Goal: Task Accomplishment & Management: Manage account settings

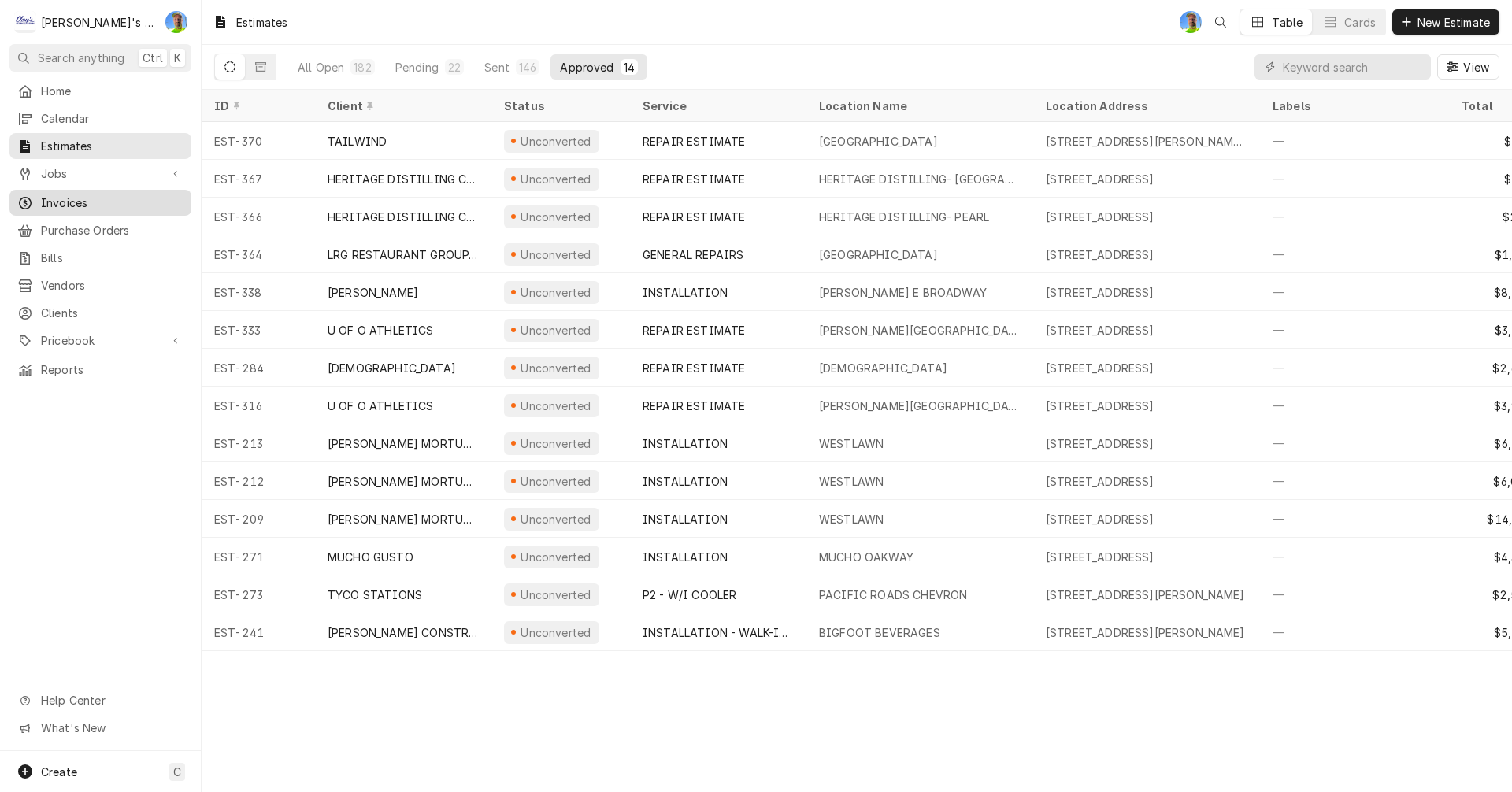
click at [93, 201] on span "Invoices" at bounding box center [112, 203] width 143 height 16
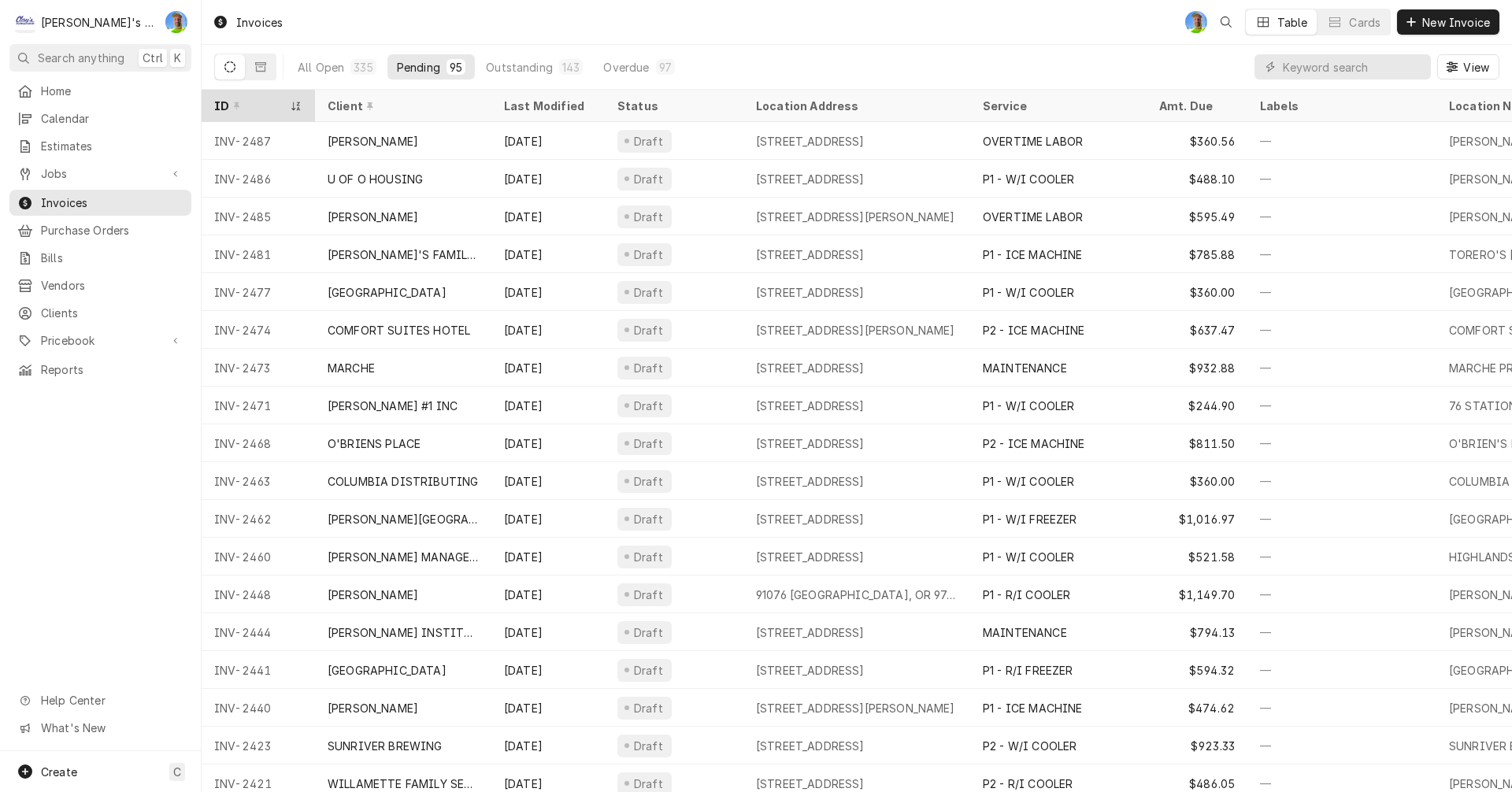
click at [243, 103] on div "ID" at bounding box center [250, 106] width 72 height 16
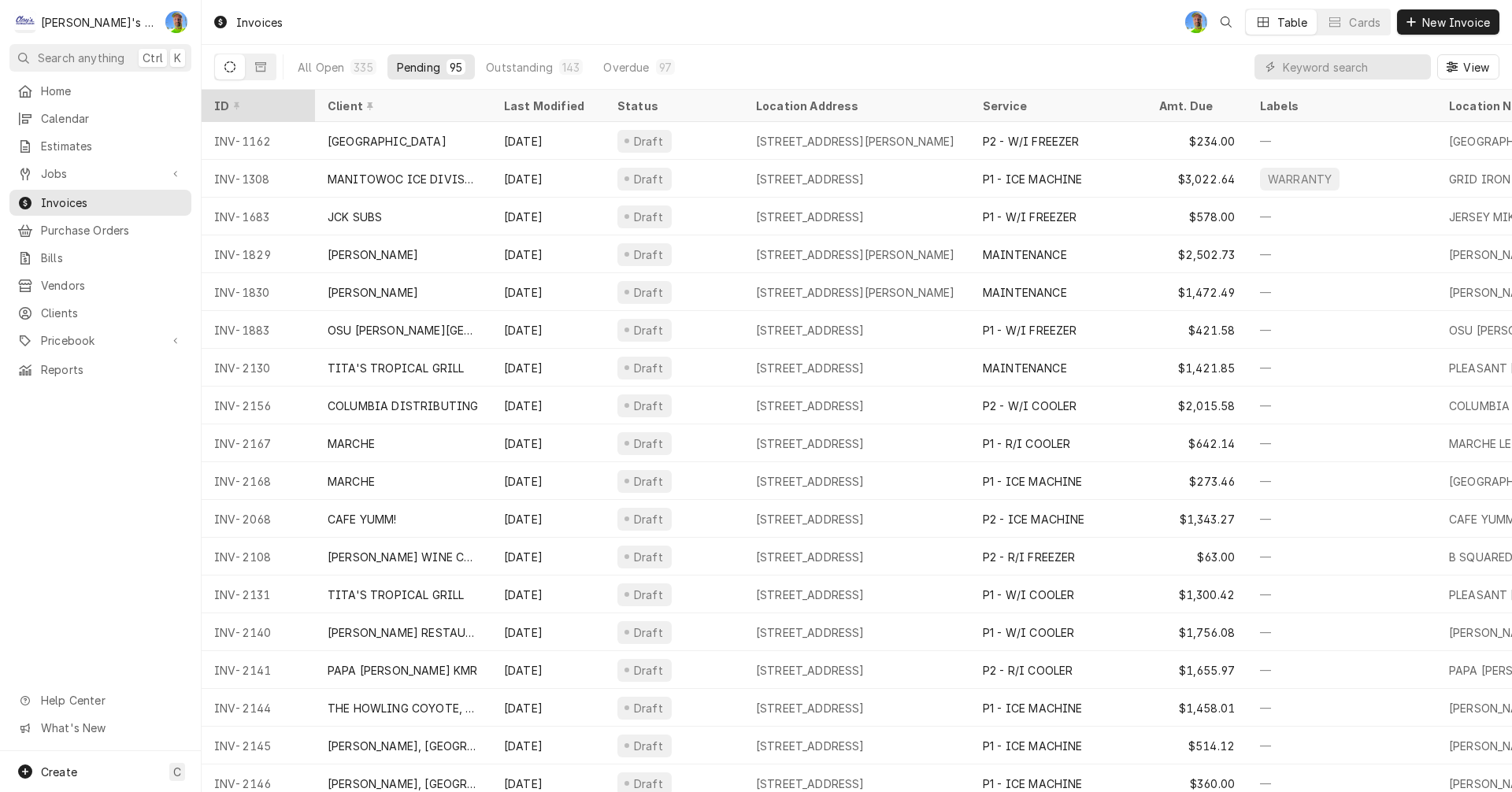
click at [258, 103] on div "ID" at bounding box center [257, 106] width 85 height 16
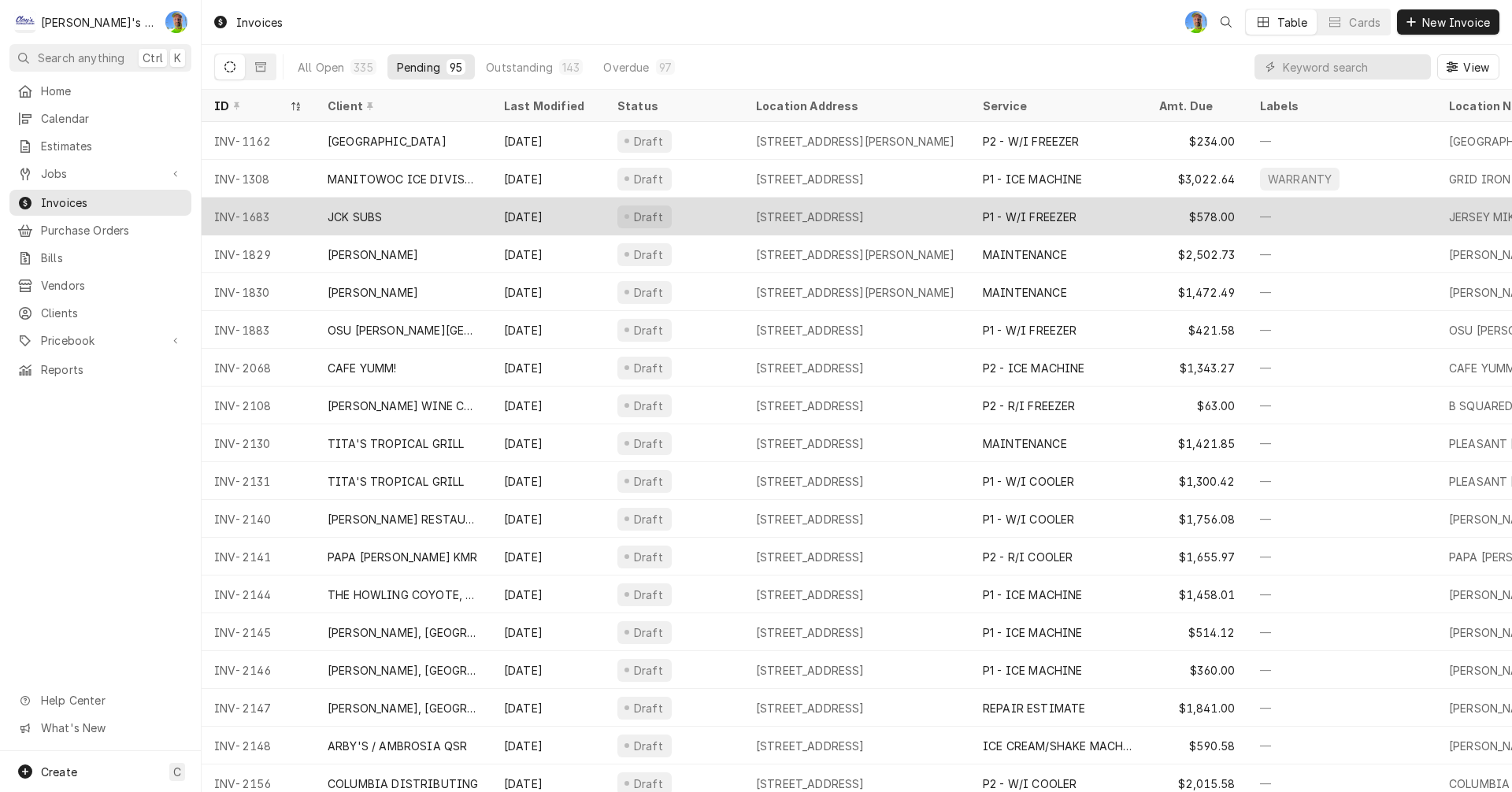
click at [419, 215] on div "JCK SUBS" at bounding box center [403, 217] width 176 height 38
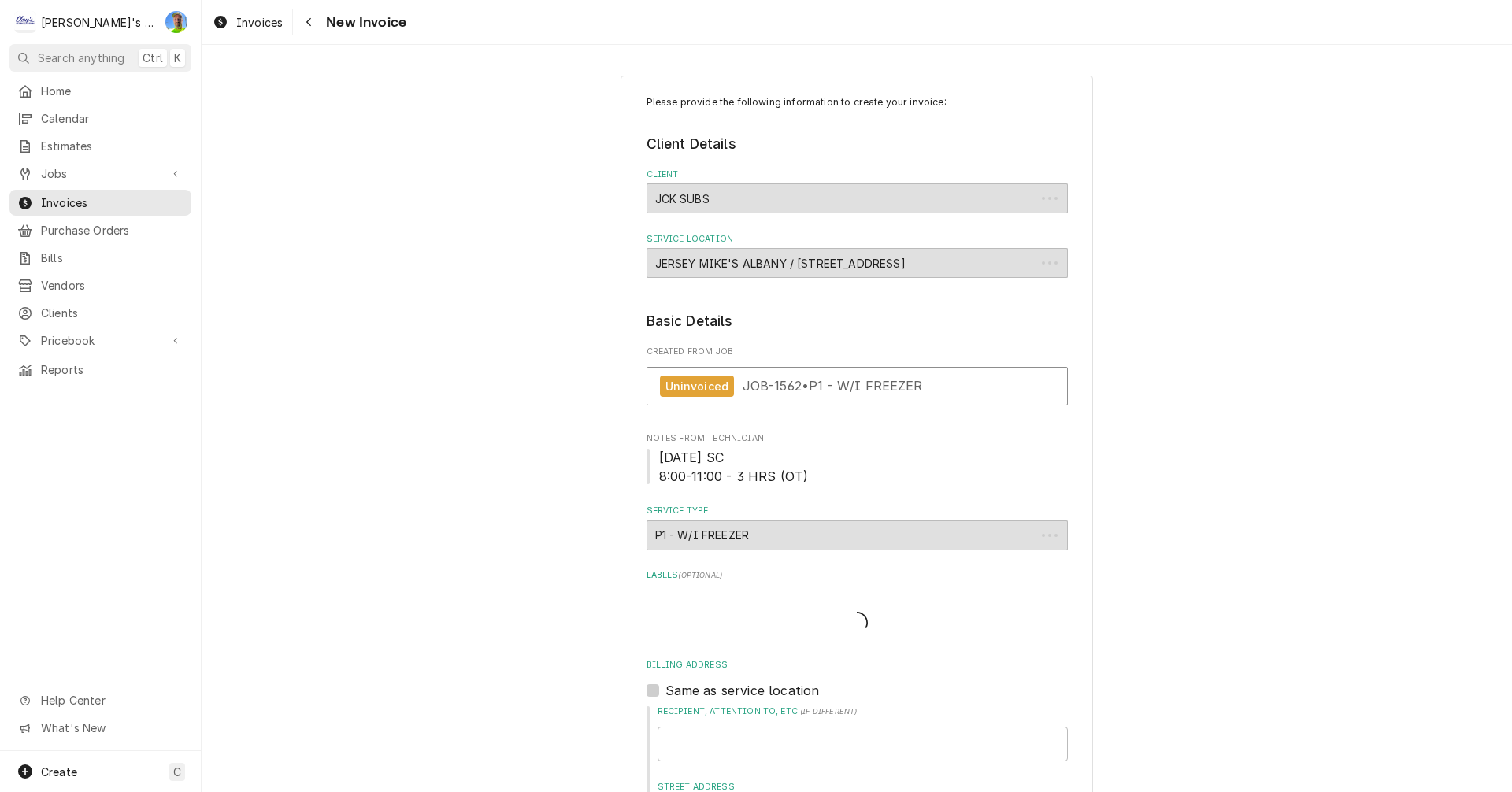
type textarea "x"
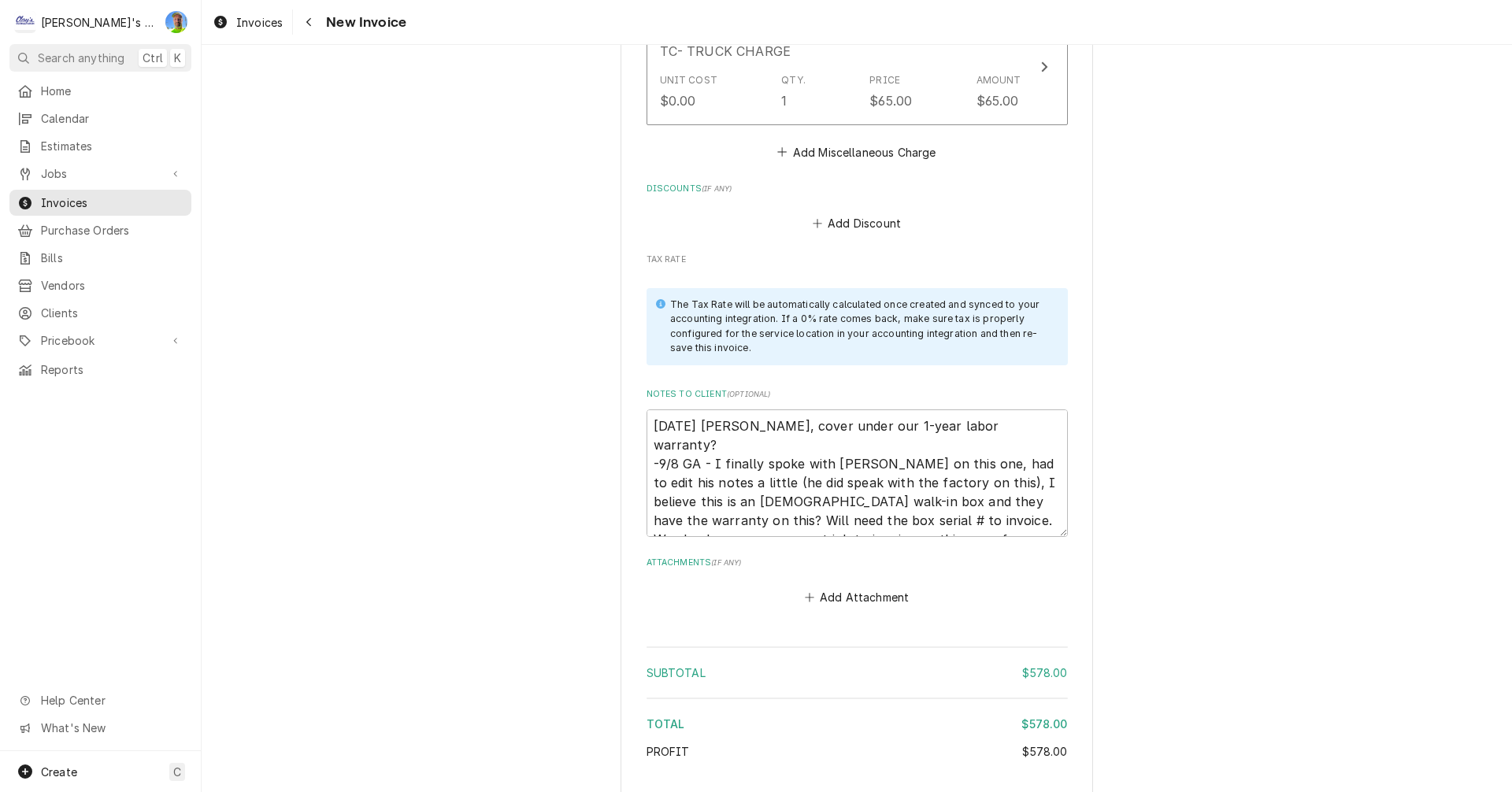
scroll to position [1969, 0]
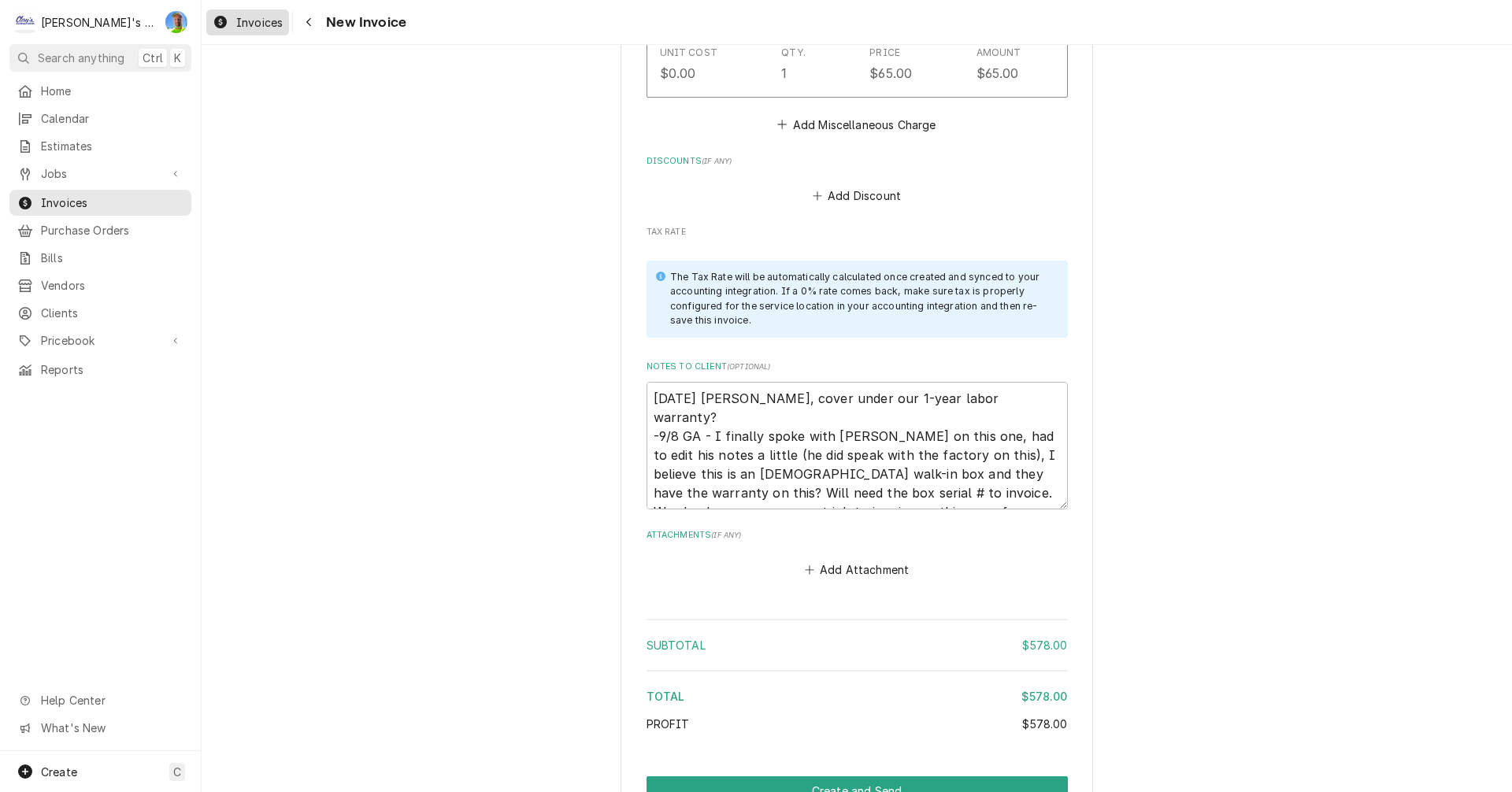
click at [236, 25] on span "Invoices" at bounding box center [259, 22] width 47 height 16
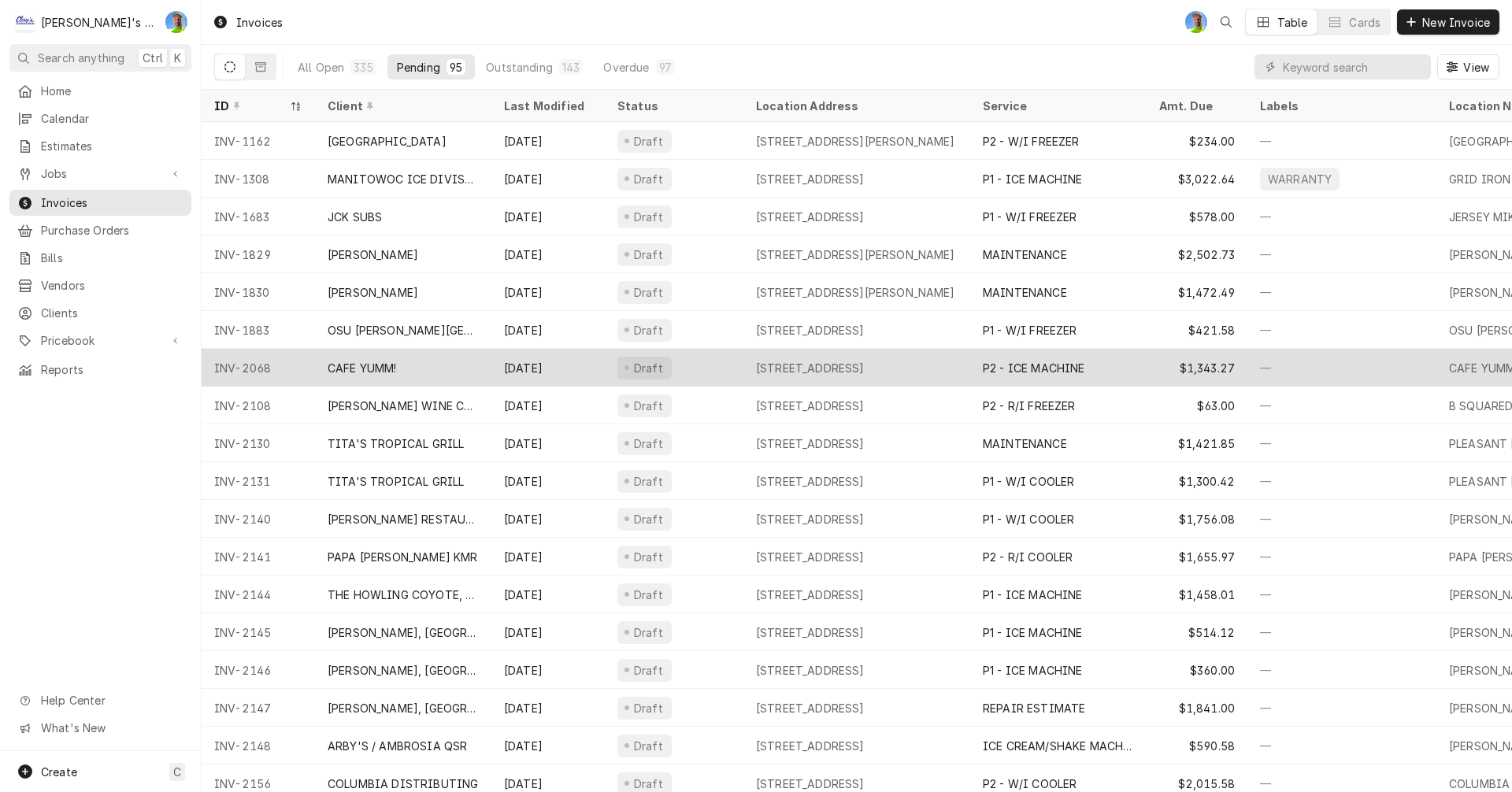
click at [576, 362] on div "Sep 15" at bounding box center [548, 368] width 113 height 38
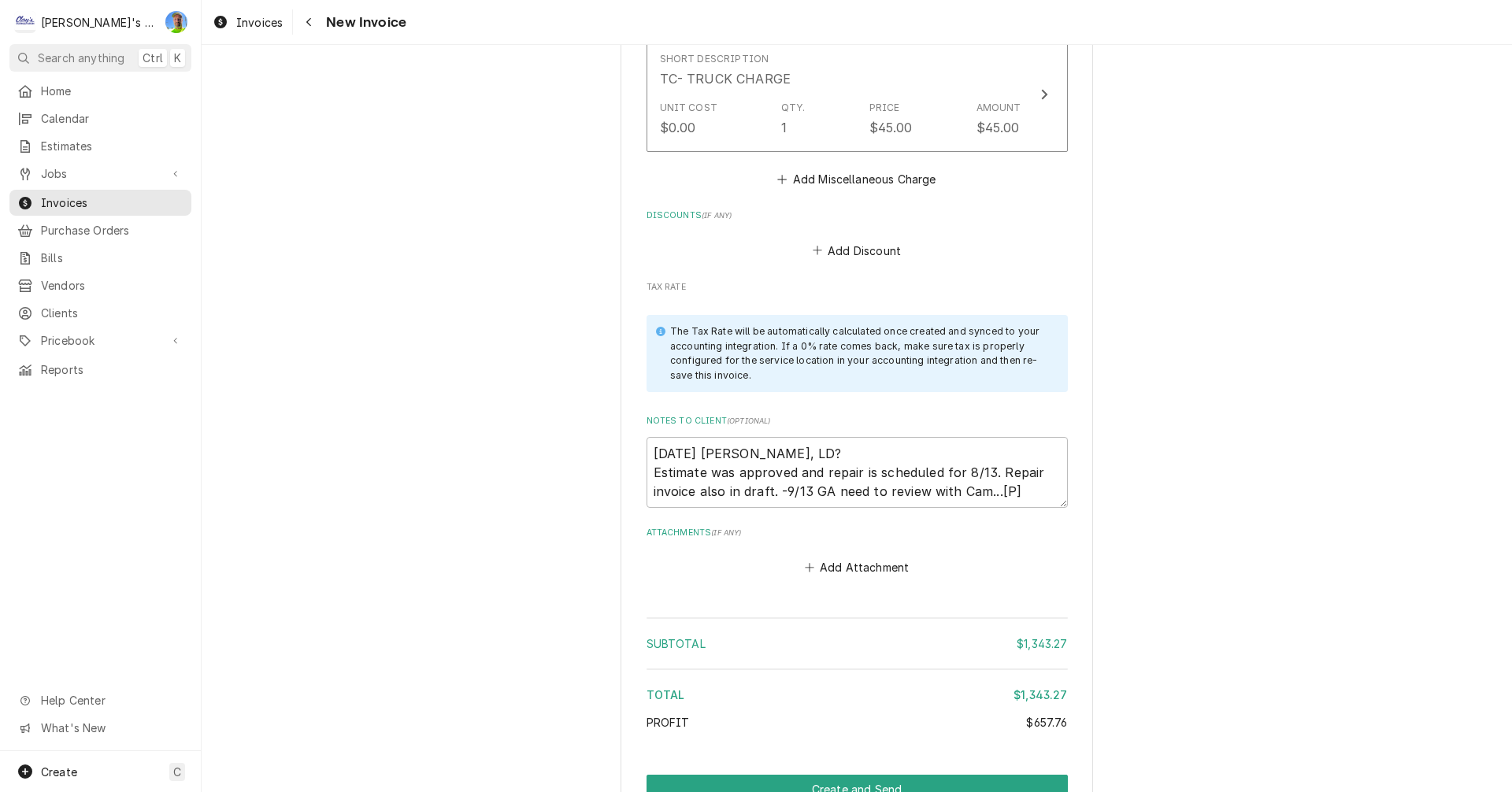
scroll to position [2598, 0]
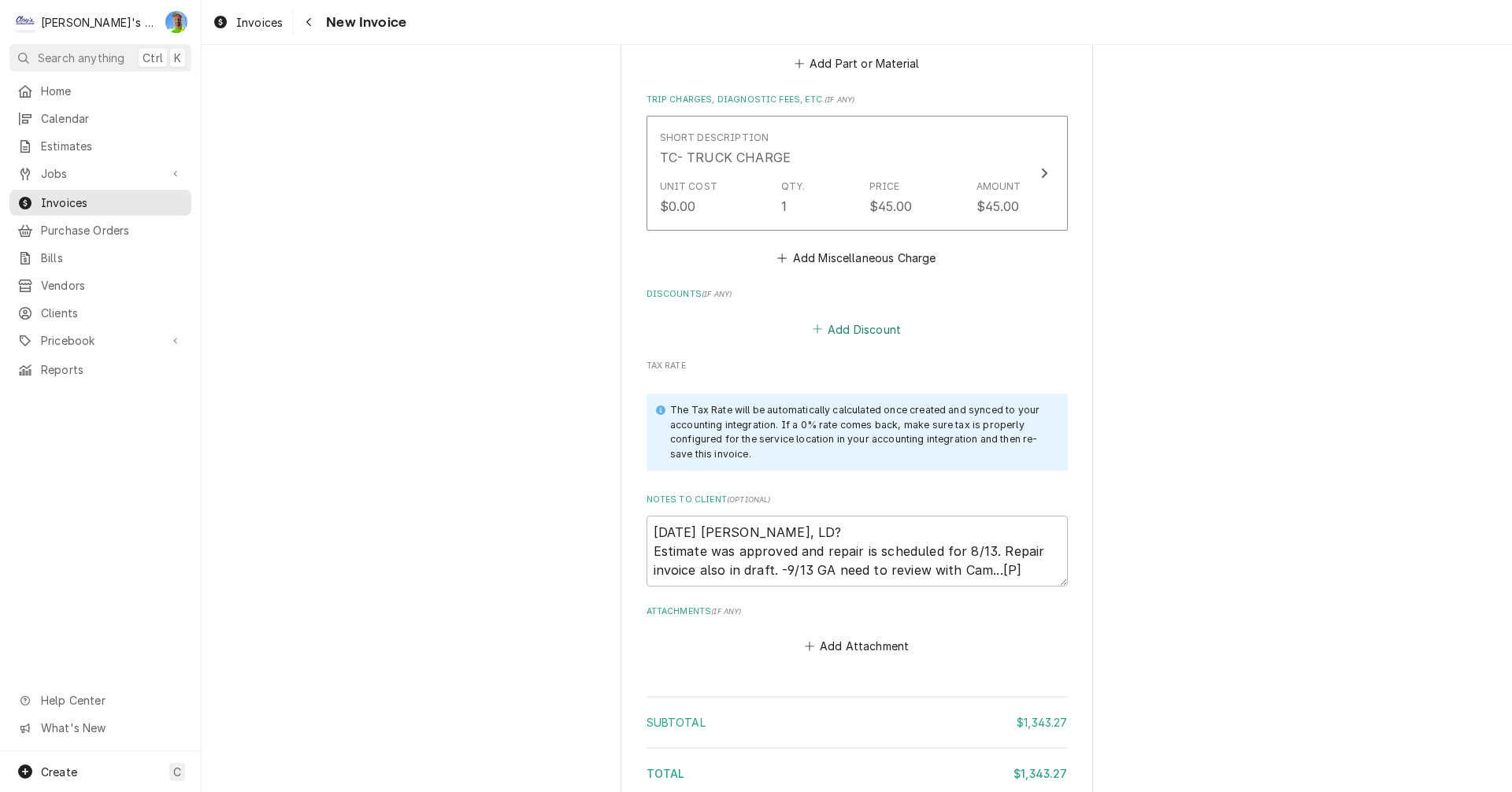
click at [838, 318] on button "Add Discount" at bounding box center [856, 329] width 94 height 22
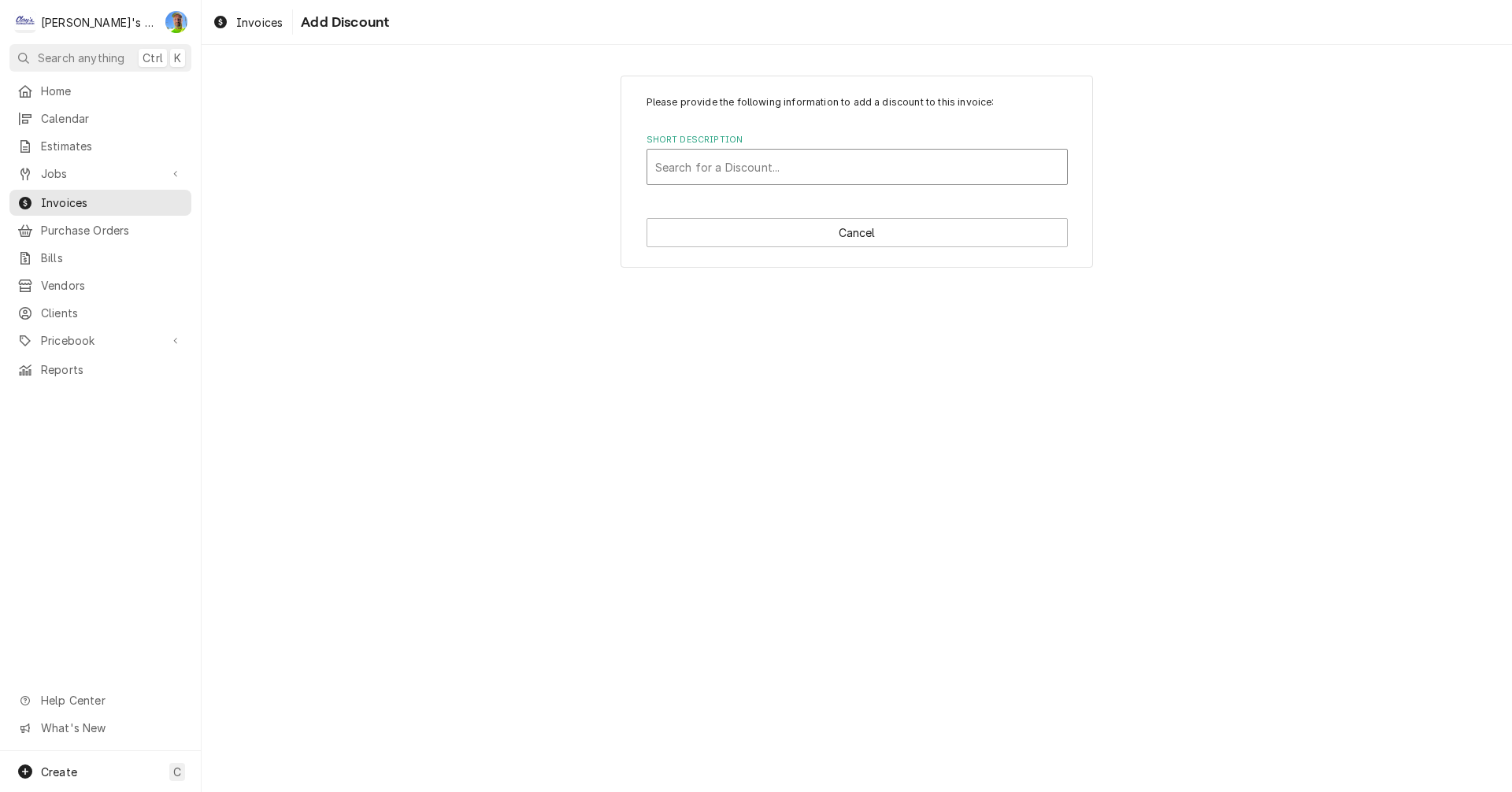
click at [795, 167] on div "Short Description" at bounding box center [857, 167] width 404 height 29
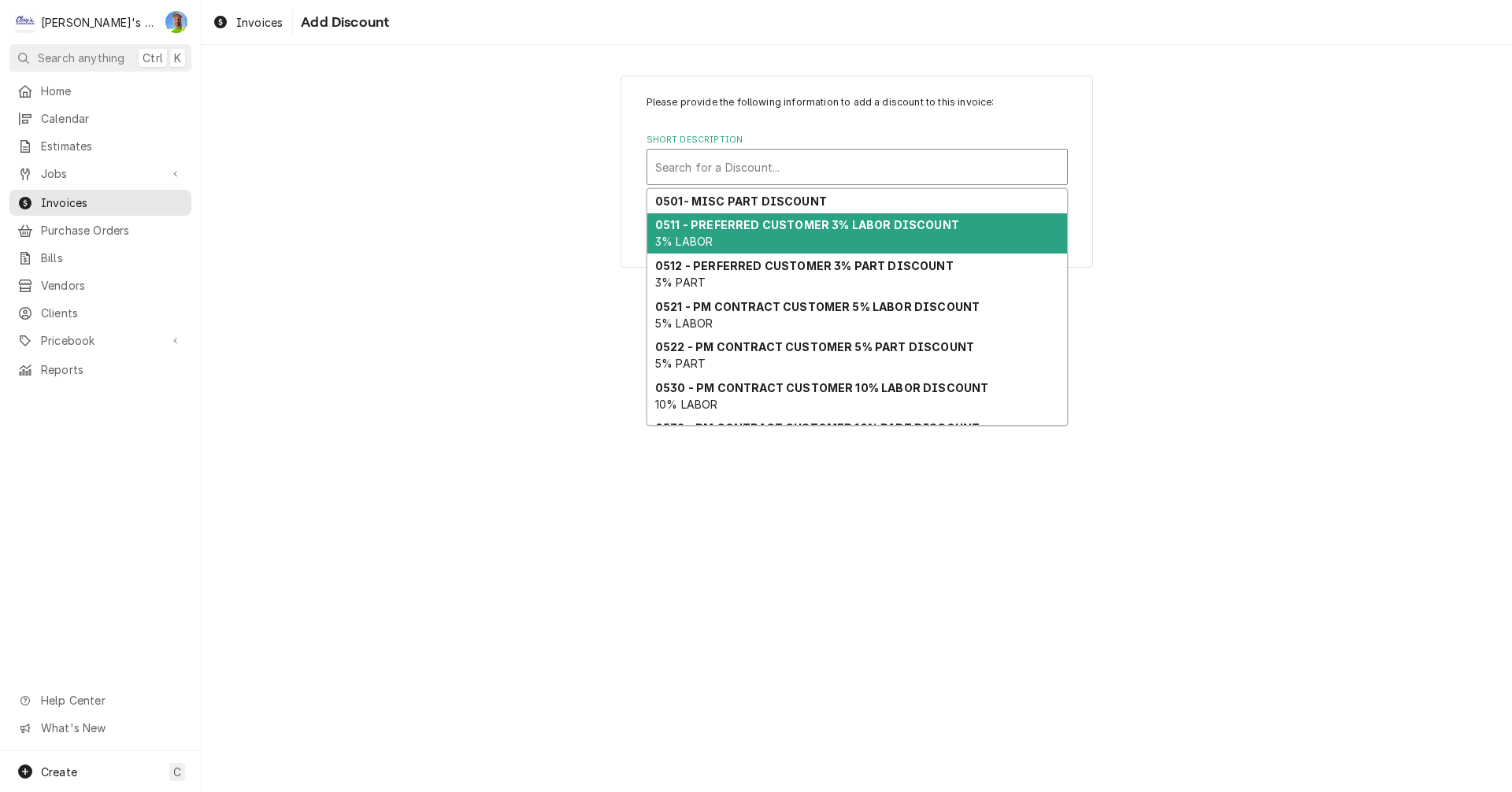
scroll to position [104, 0]
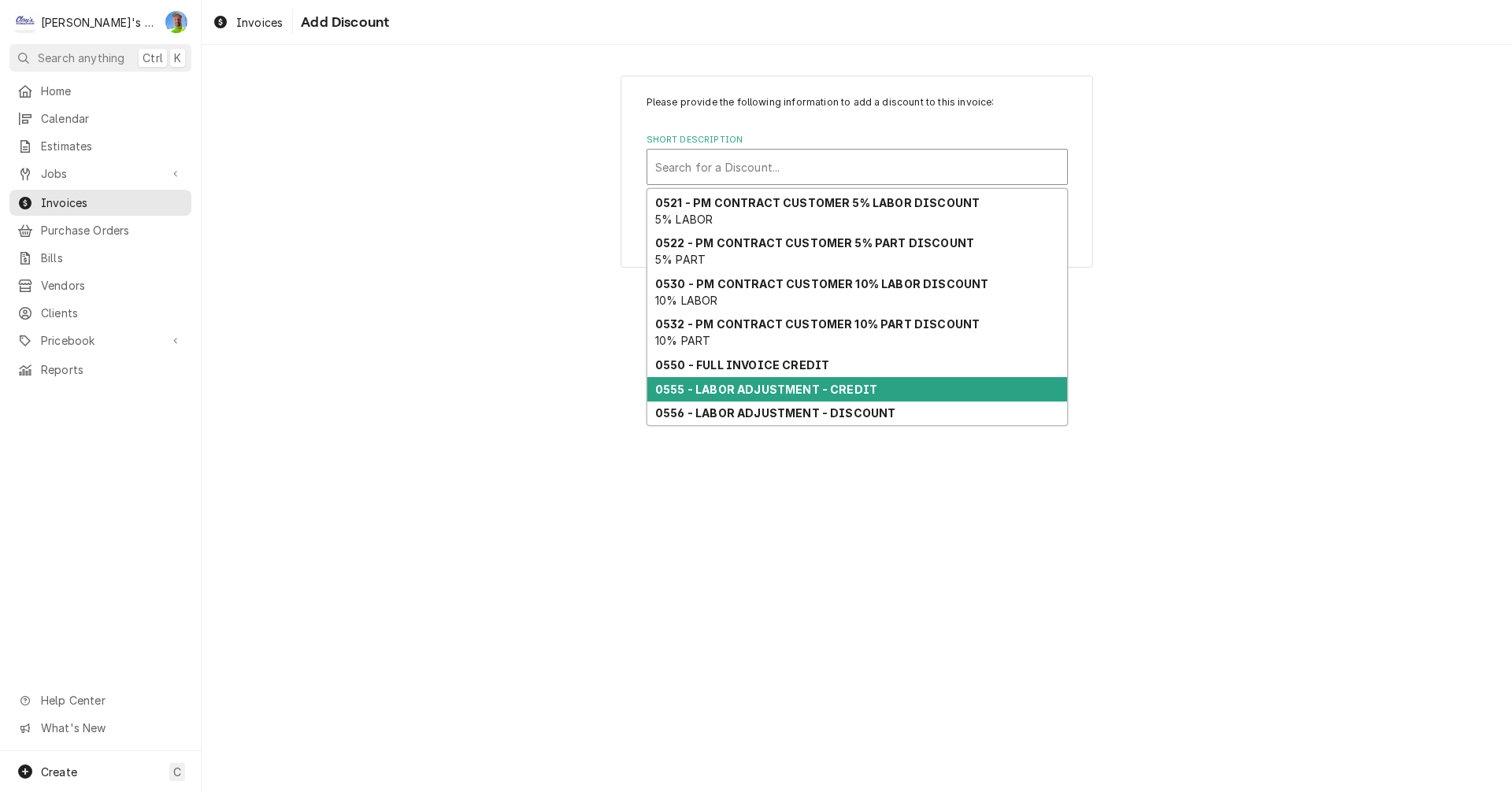
click at [801, 393] on strong "0555 - LABOR ADJUSTMENT - CREDIT" at bounding box center [766, 389] width 222 height 13
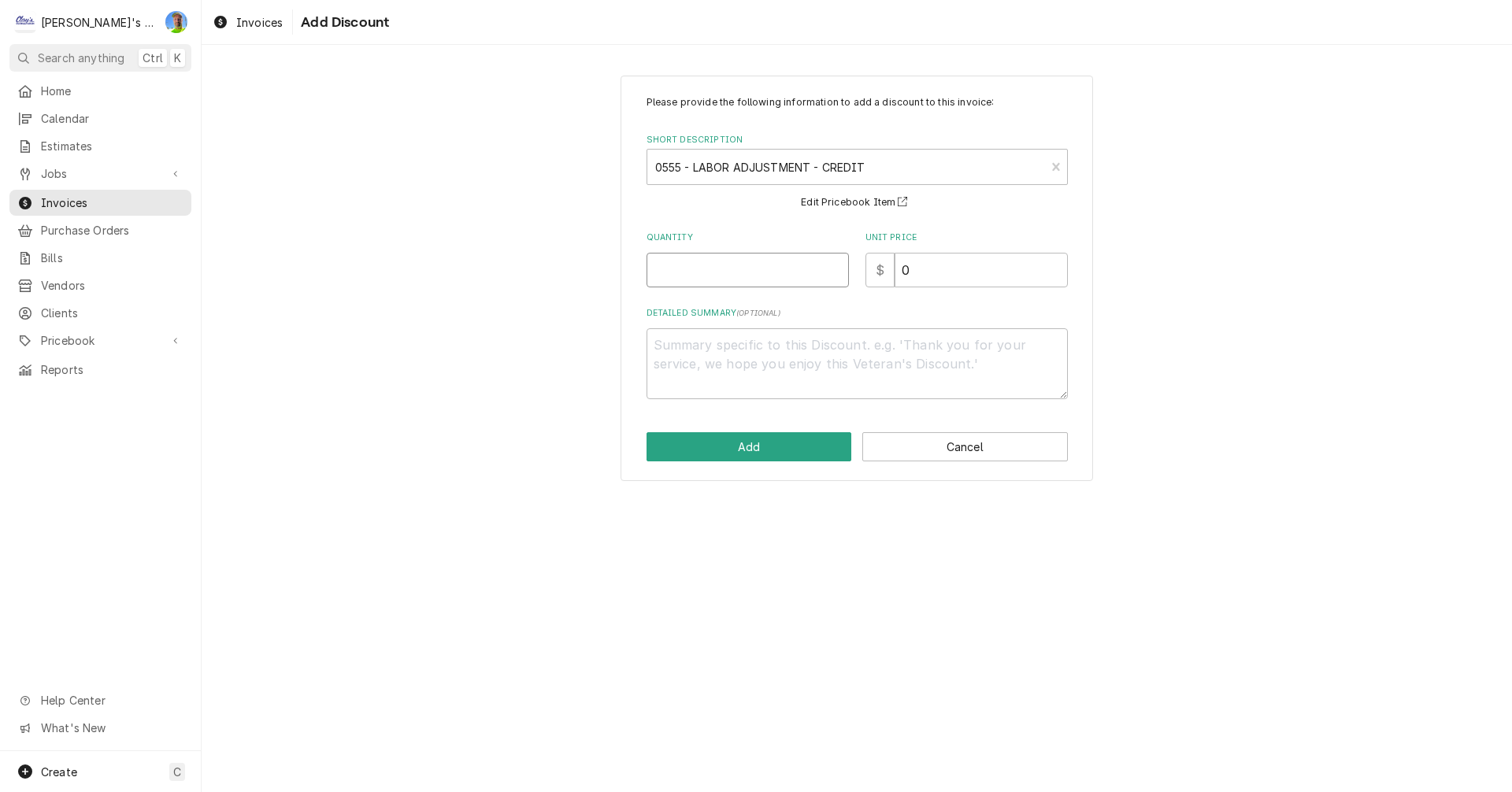
click at [745, 266] on input "Quantity" at bounding box center [748, 270] width 203 height 34
type textarea "x"
type input "2"
type textarea "x"
type input "1"
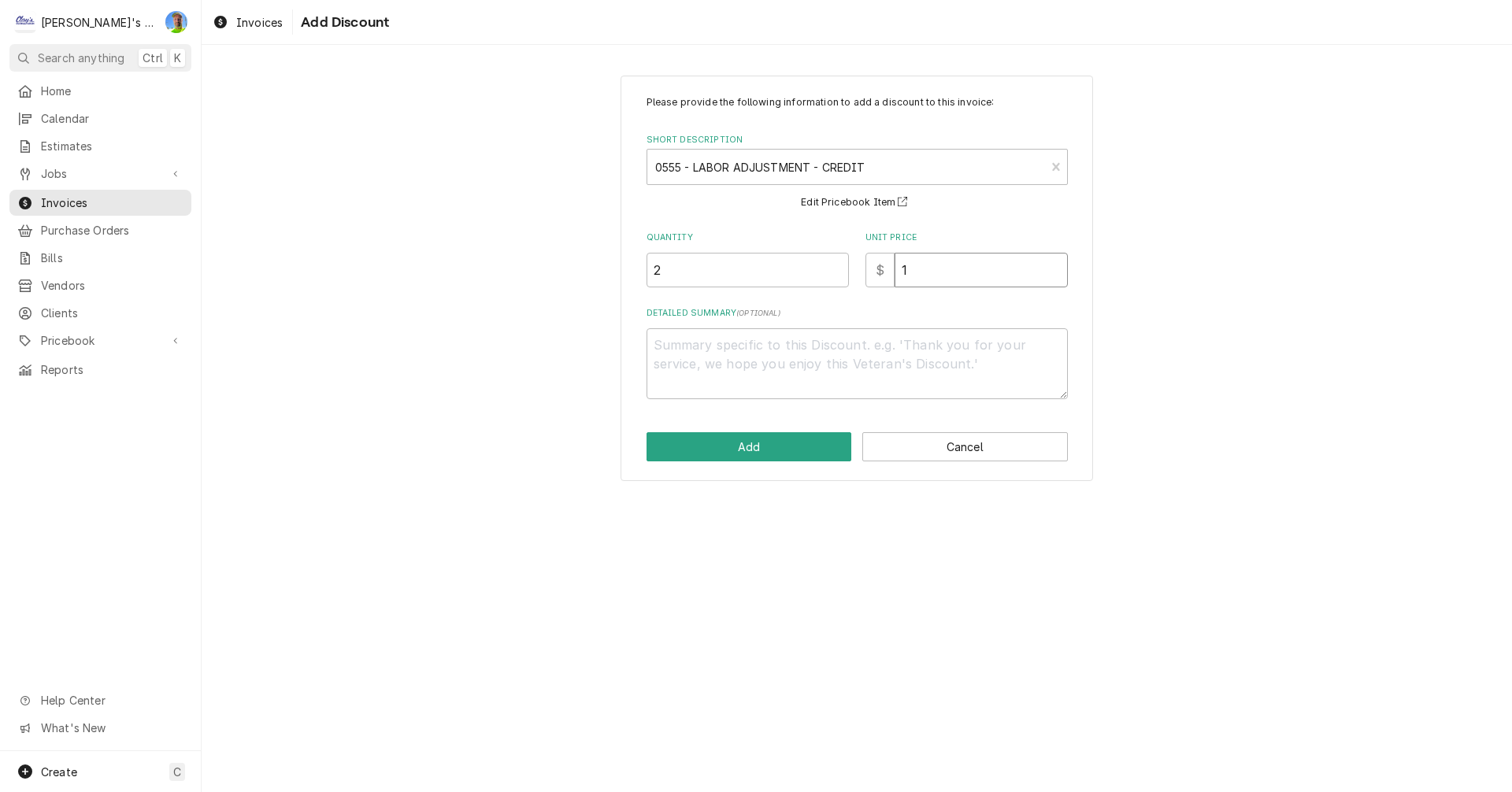
type textarea "x"
type input "12"
type textarea "x"
type input "126"
click at [790, 448] on button "Add" at bounding box center [749, 447] width 205 height 30
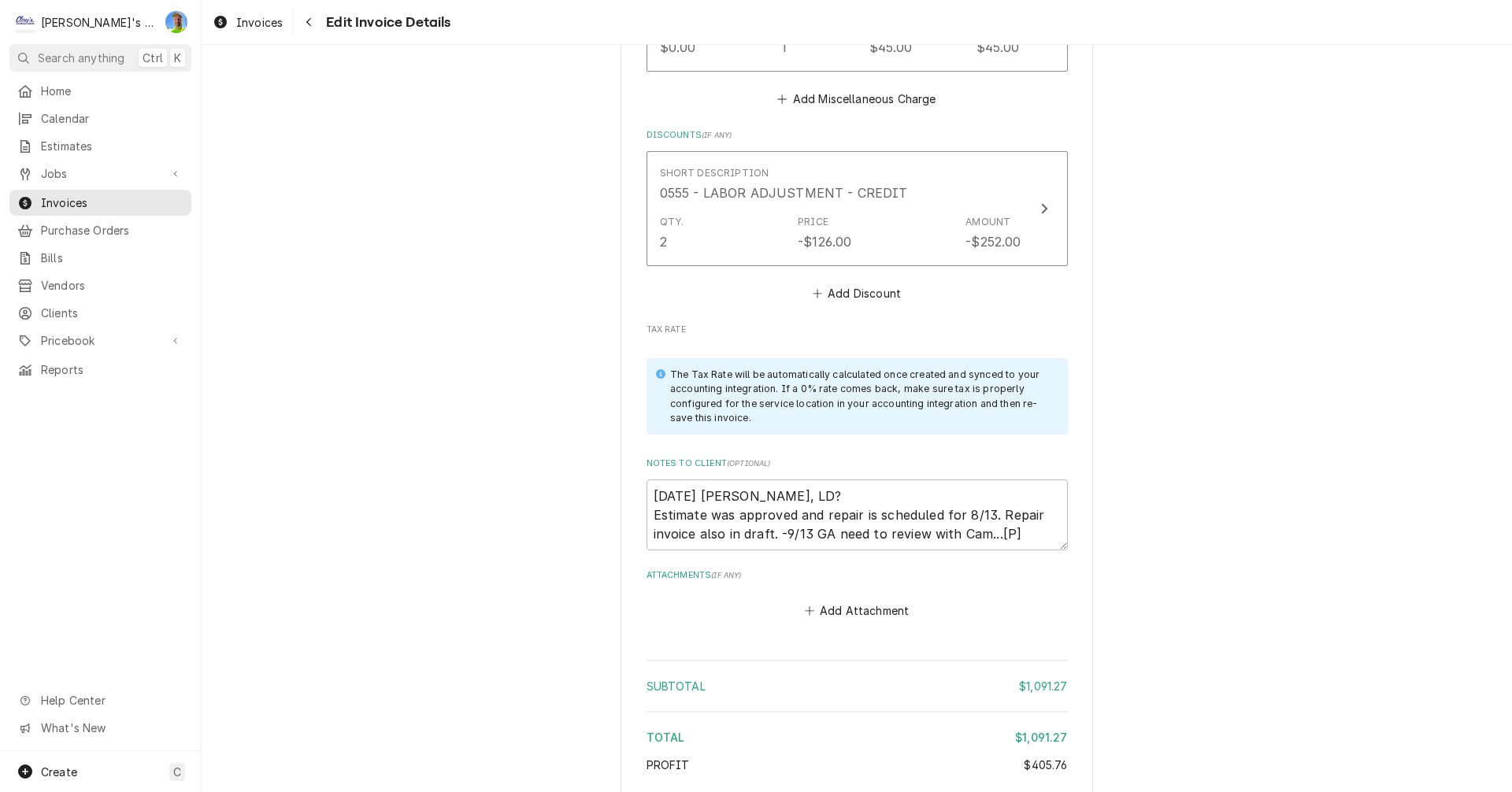
scroll to position [2895, 0]
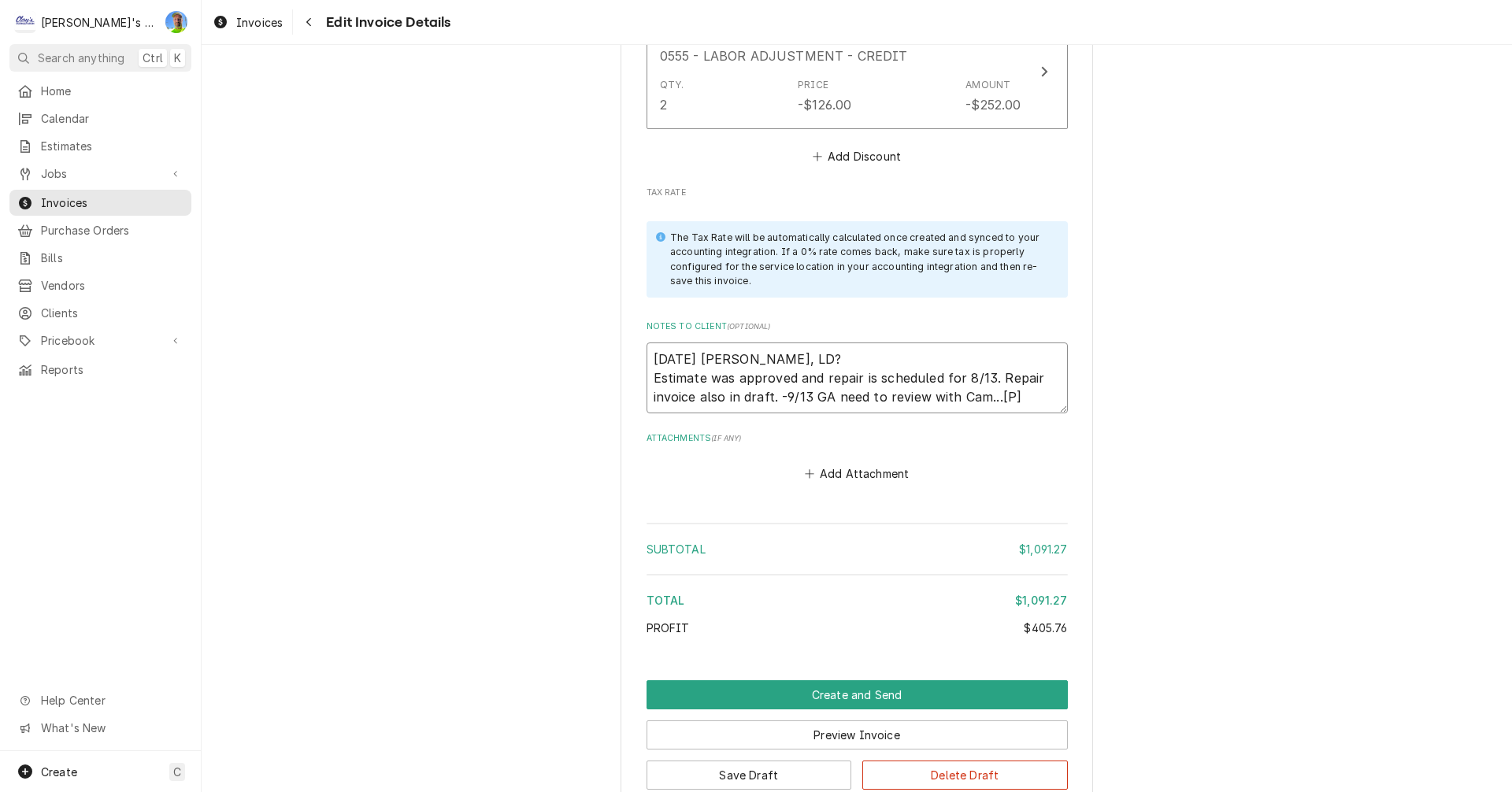
click at [1027, 364] on textarea "8/8/2025 Sarah- Greg, LD? Estimate was approved and repair is scheduled for 8/1…" at bounding box center [857, 378] width 421 height 71
drag, startPoint x: 647, startPoint y: 340, endPoint x: 1015, endPoint y: 358, distance: 368.4
click at [1015, 358] on textarea "8/8/2025 Sarah- Greg, LD? Estimate was approved and repair is scheduled for 8/1…" at bounding box center [857, 378] width 421 height 71
type textarea "x"
type textarea "8/8/2025 Sarah- Greg, LD?"
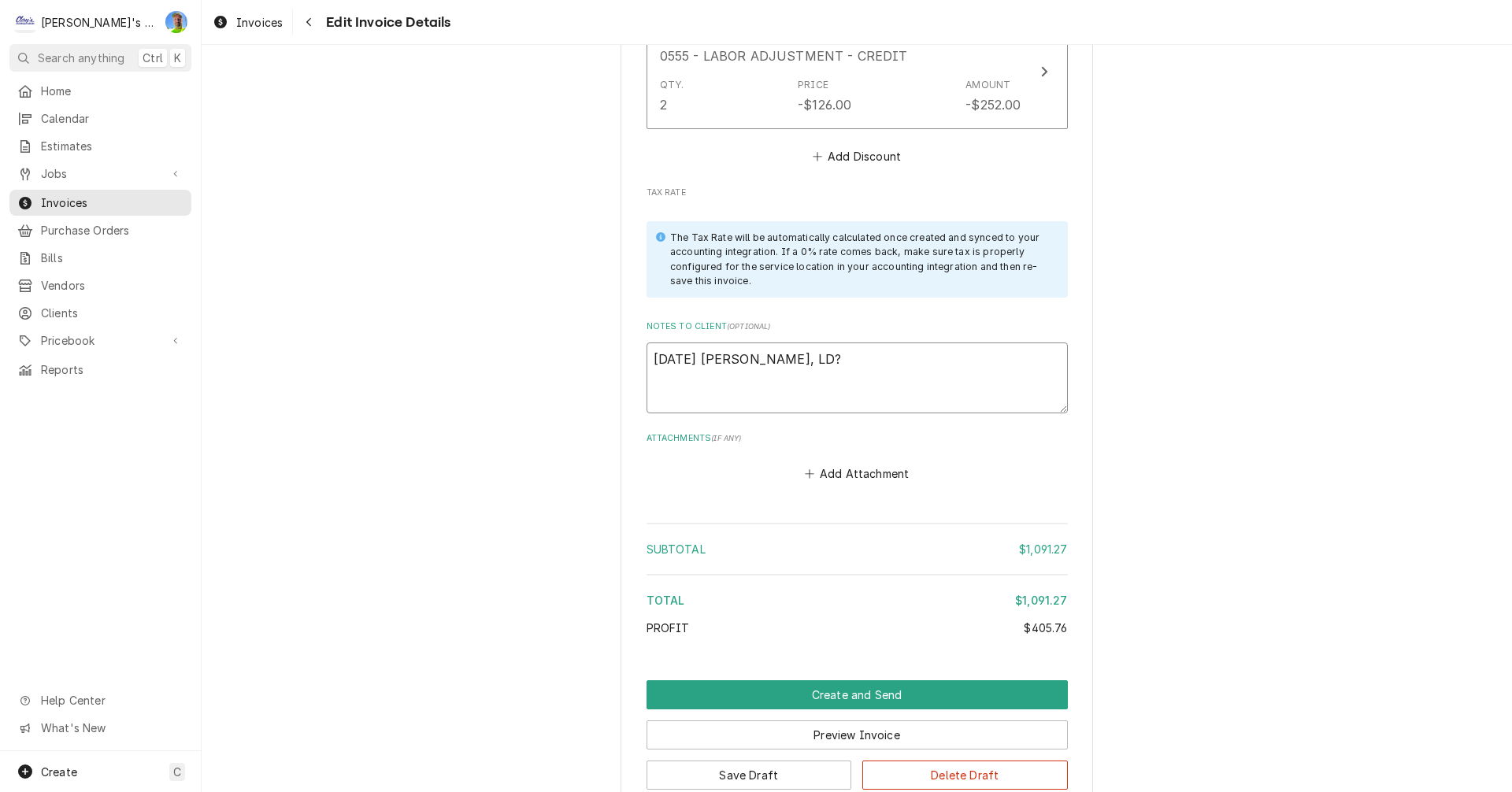
click at [847, 342] on textarea "8/8/2025 Sarah- Greg, LD?" at bounding box center [857, 378] width 421 height 71
type textarea "x"
type textarea "8/8/2025 Sarah- Greg, LD? -"
type textarea "x"
type textarea "8/8/2025 Sarah- Greg, LD? -9"
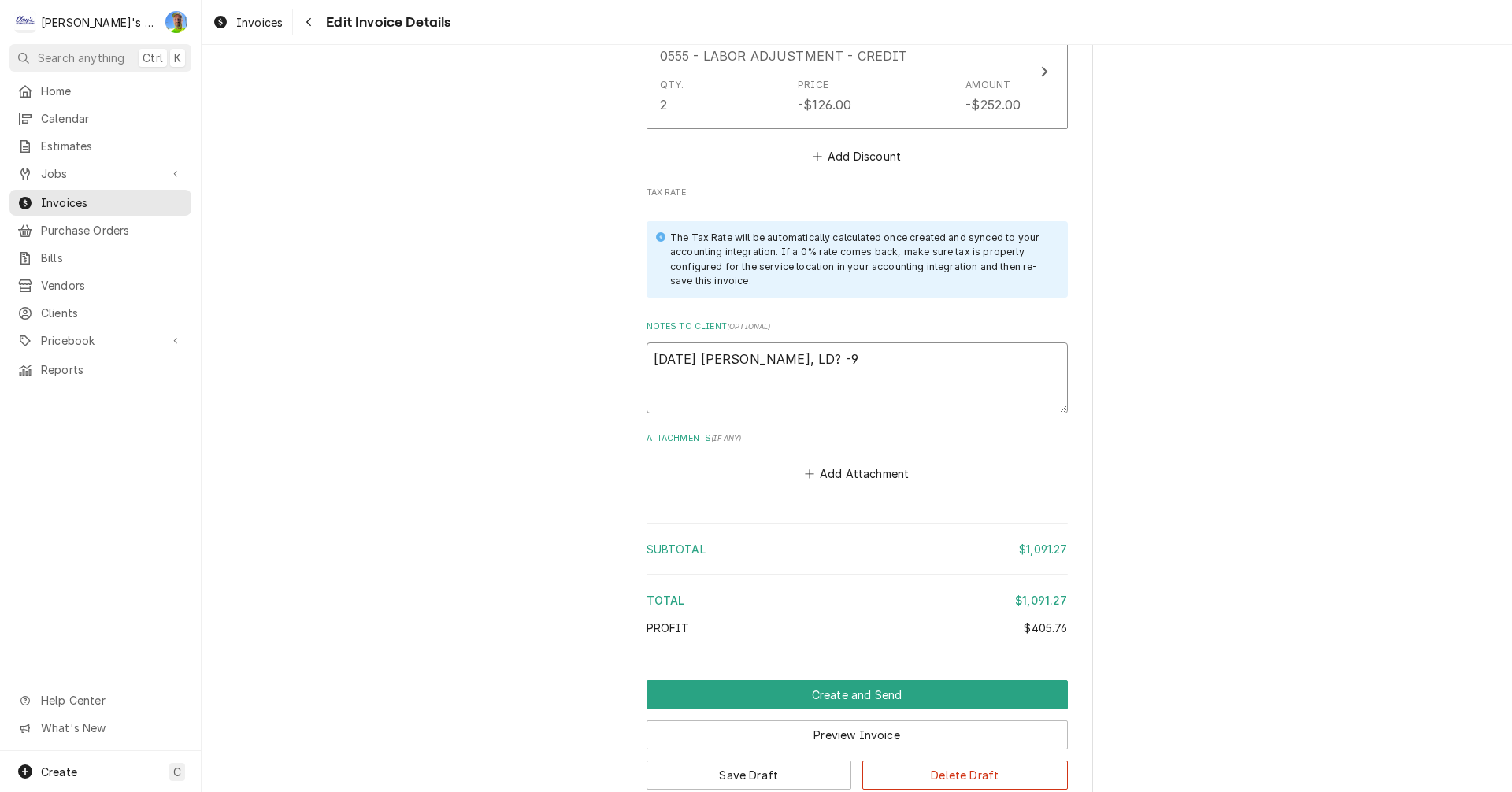
type textarea "x"
type textarea "8/8/2025 Sarah- Greg, LD? -9/"
type textarea "x"
type textarea "8/8/2025 Sarah- Greg, LD? -9/3"
type textarea "x"
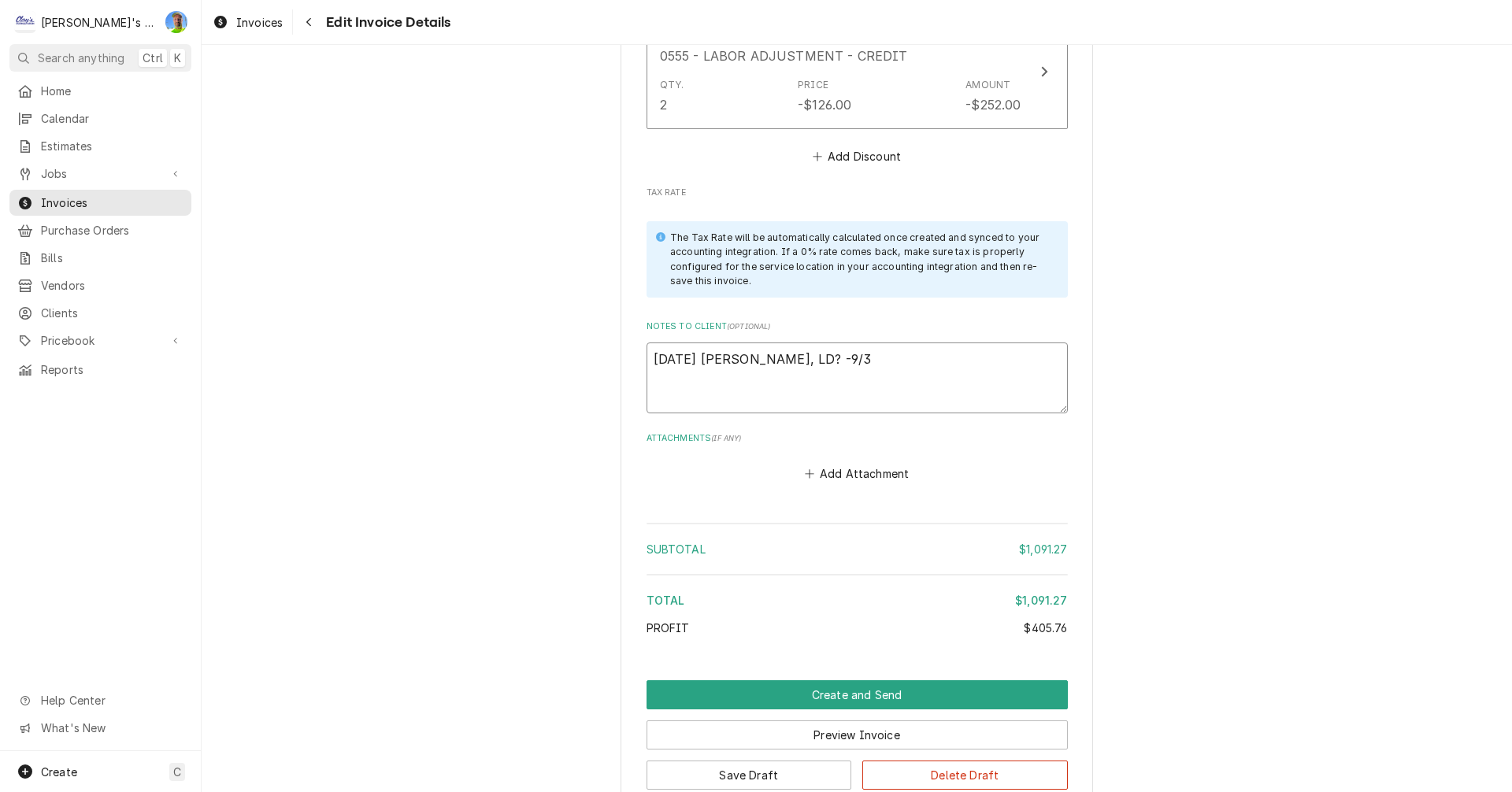
type textarea "8/8/2025 Sarah- Greg, LD? -9/30"
type textarea "x"
type textarea "8/8/2025 Sarah- Greg, LD? -9/30"
type textarea "x"
type textarea "8/8/2025 Sarah- Greg, LD? -9/30 G"
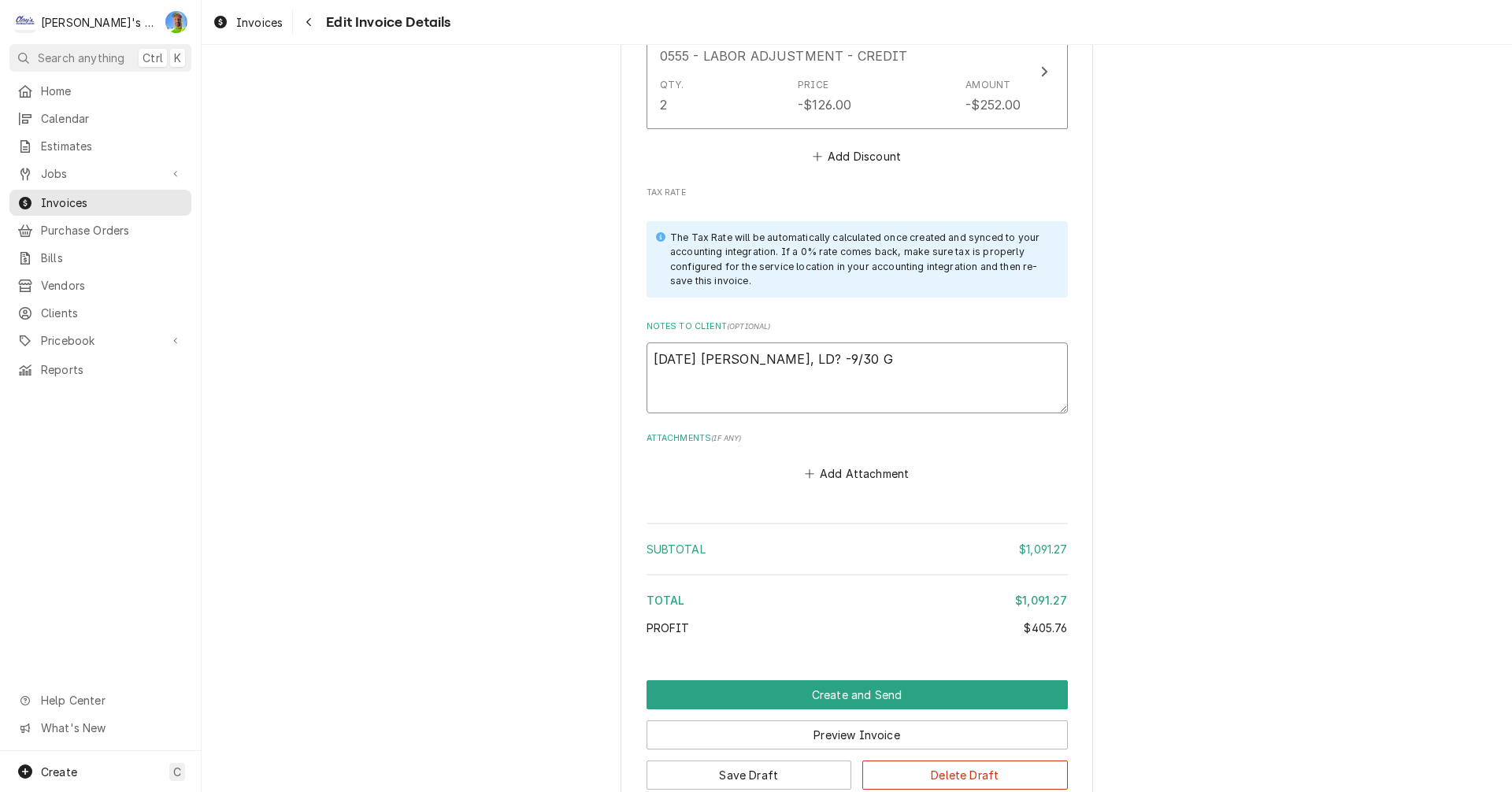
type textarea "x"
type textarea "8/8/2025 Sarah- Greg, LD? -9/30 GA"
type textarea "x"
type textarea "8/8/2025 Sarah- Greg, LD? -9/30 GA"
type textarea "x"
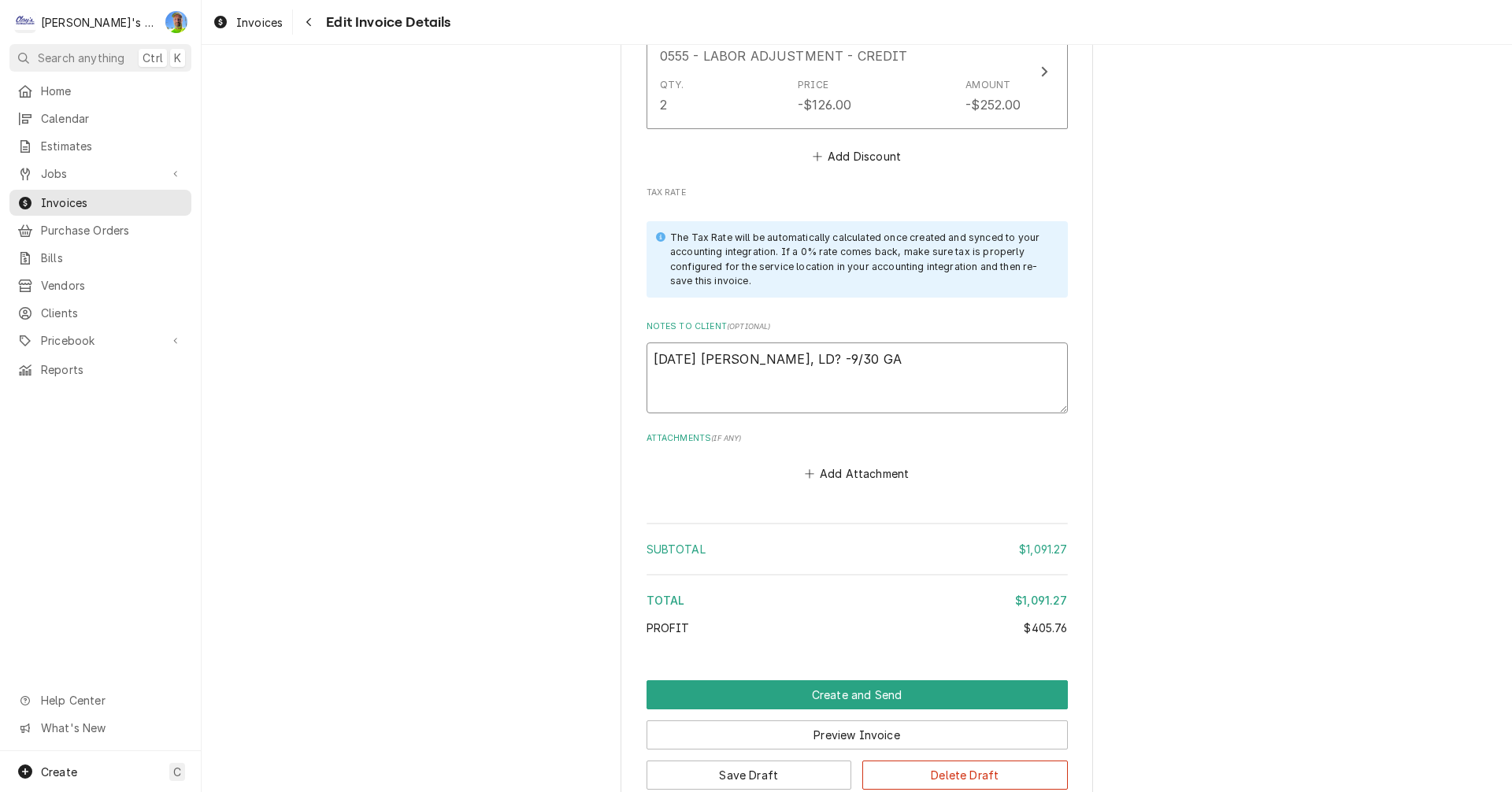
type textarea "8/8/2025 Sarah- Greg, LD? -9/30 GA a"
type textarea "x"
type textarea "8/8/2025 Sarah- Greg, LD? -9/30 GA ap"
type textarea "x"
type textarea "8/8/2025 Sarah- Greg, LD? -9/30 GA app"
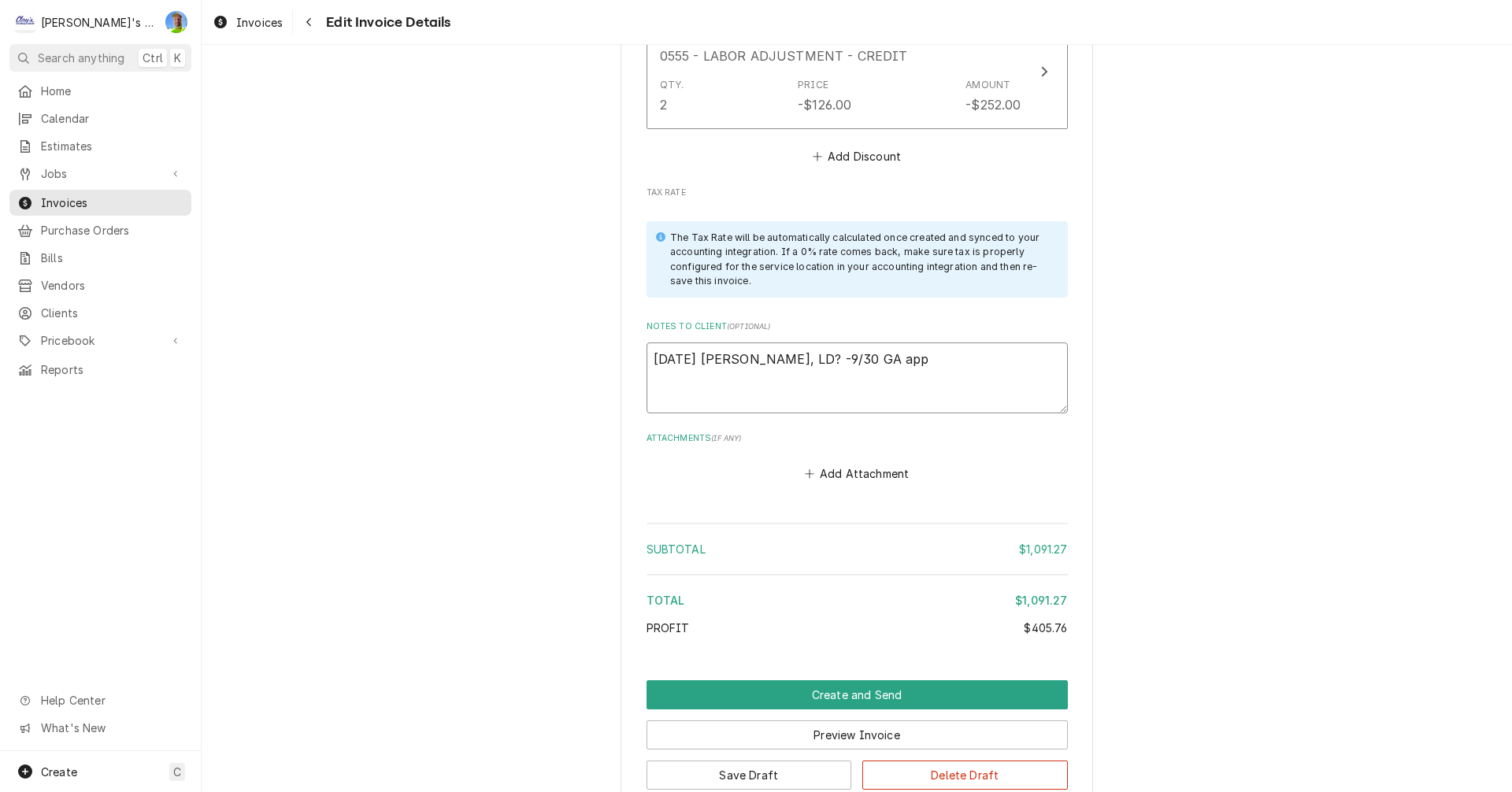
type textarea "x"
type textarea "8/8/2025 Sarah- Greg, LD? -9/30 GA appl"
type textarea "x"
type textarea "8/8/2025 Sarah- Greg, LD? -9/30 GA appli"
type textarea "x"
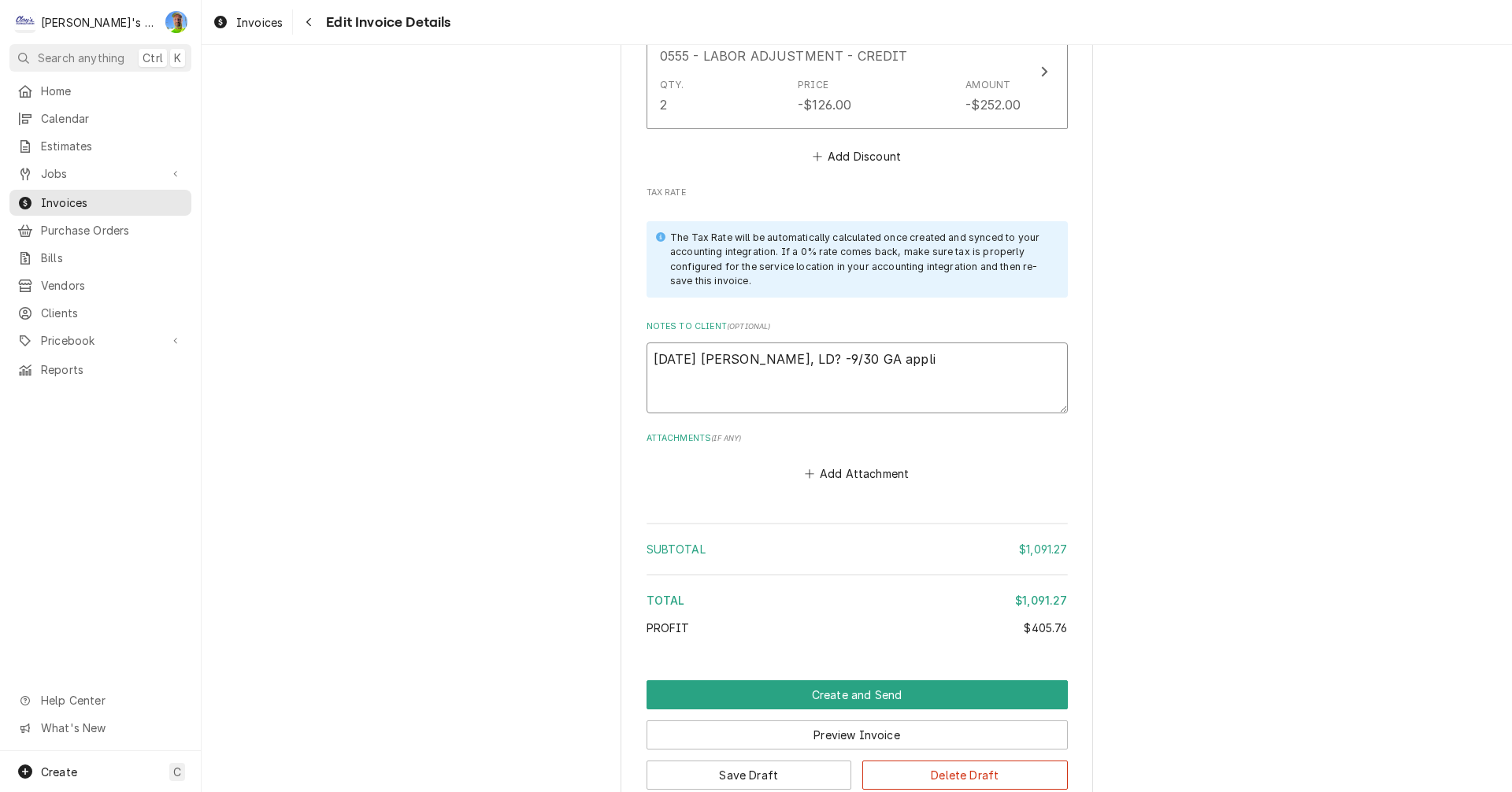
type textarea "8/8/2025 Sarah- Greg, LD? -9/30 GA applie"
type textarea "x"
type textarea "8/8/2025 Sarah- Greg, LD? -9/30 GA applied"
type textarea "x"
type textarea "8/8/2025 Sarah- Greg, LD? -9/30 GA applied,"
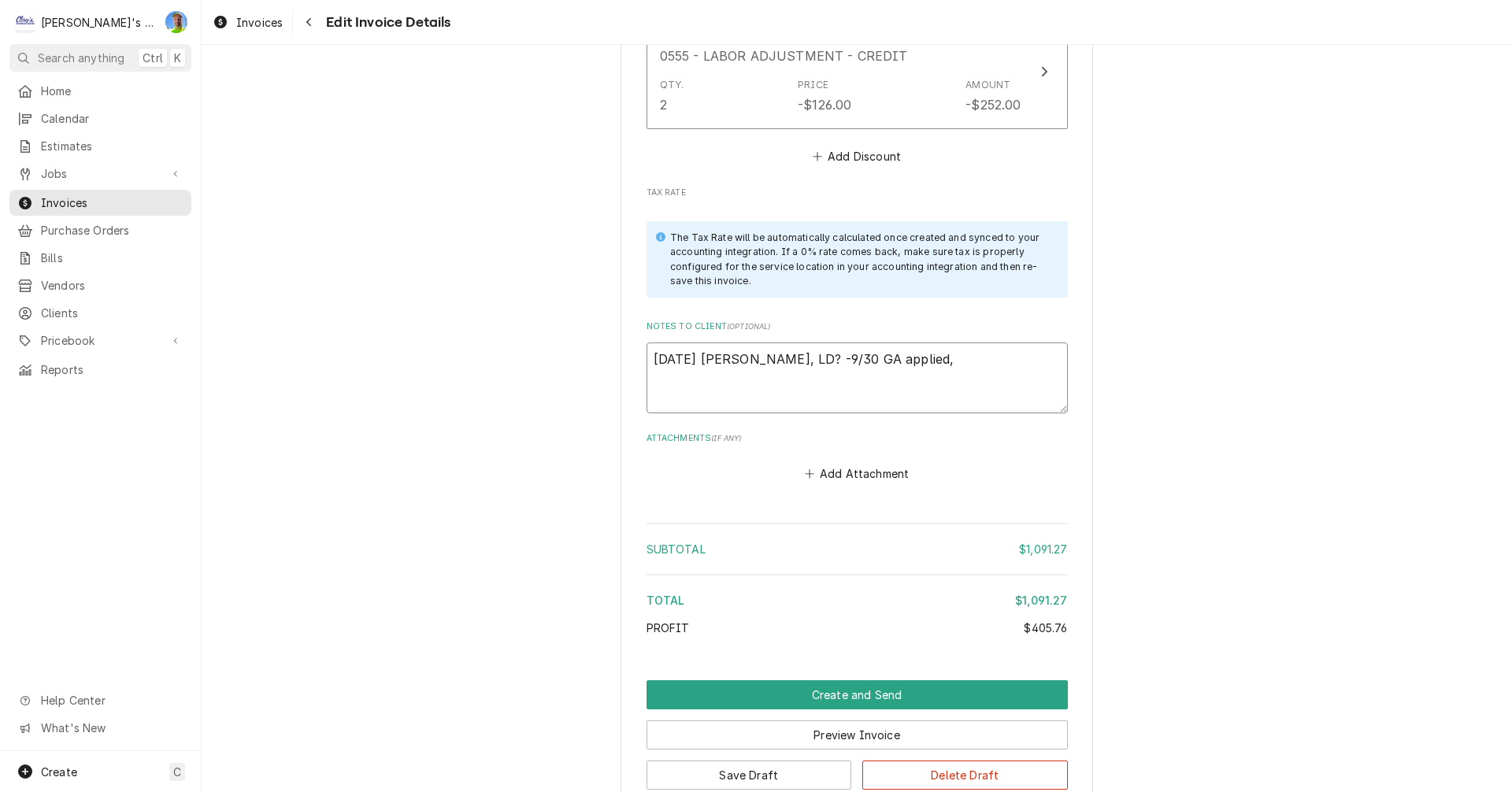
type textarea "x"
type textarea "8/8/2025 Sarah- Greg, LD? -9/30 GA applied,"
type textarea "x"
type textarea "8/8/2025 Sarah- Greg, LD? -9/30 GA applied, T"
type textarea "x"
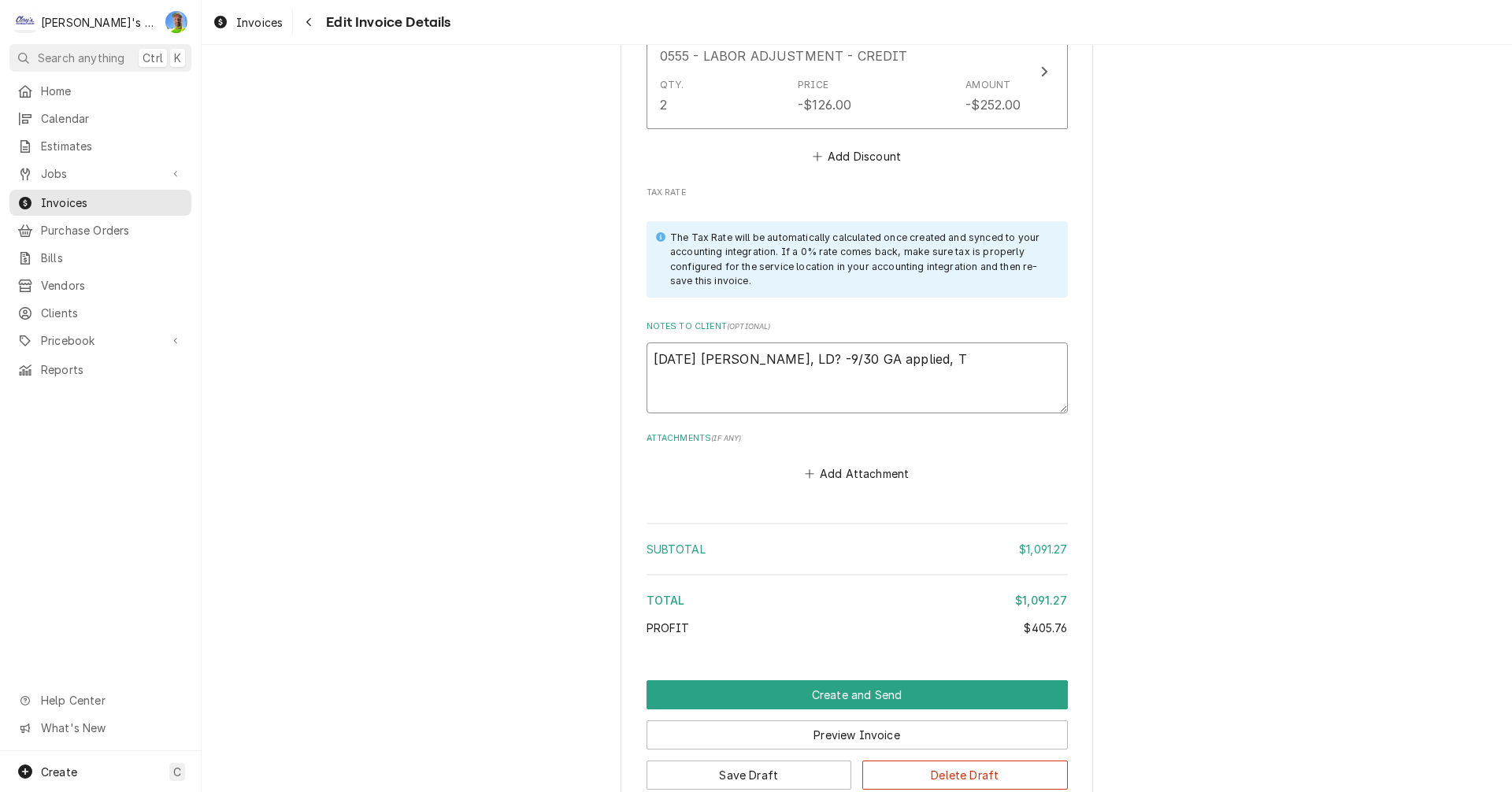
type textarea "8/8/2025 Sarah- Greg, LD? -9/30 GA applied, TY"
type textarea "x"
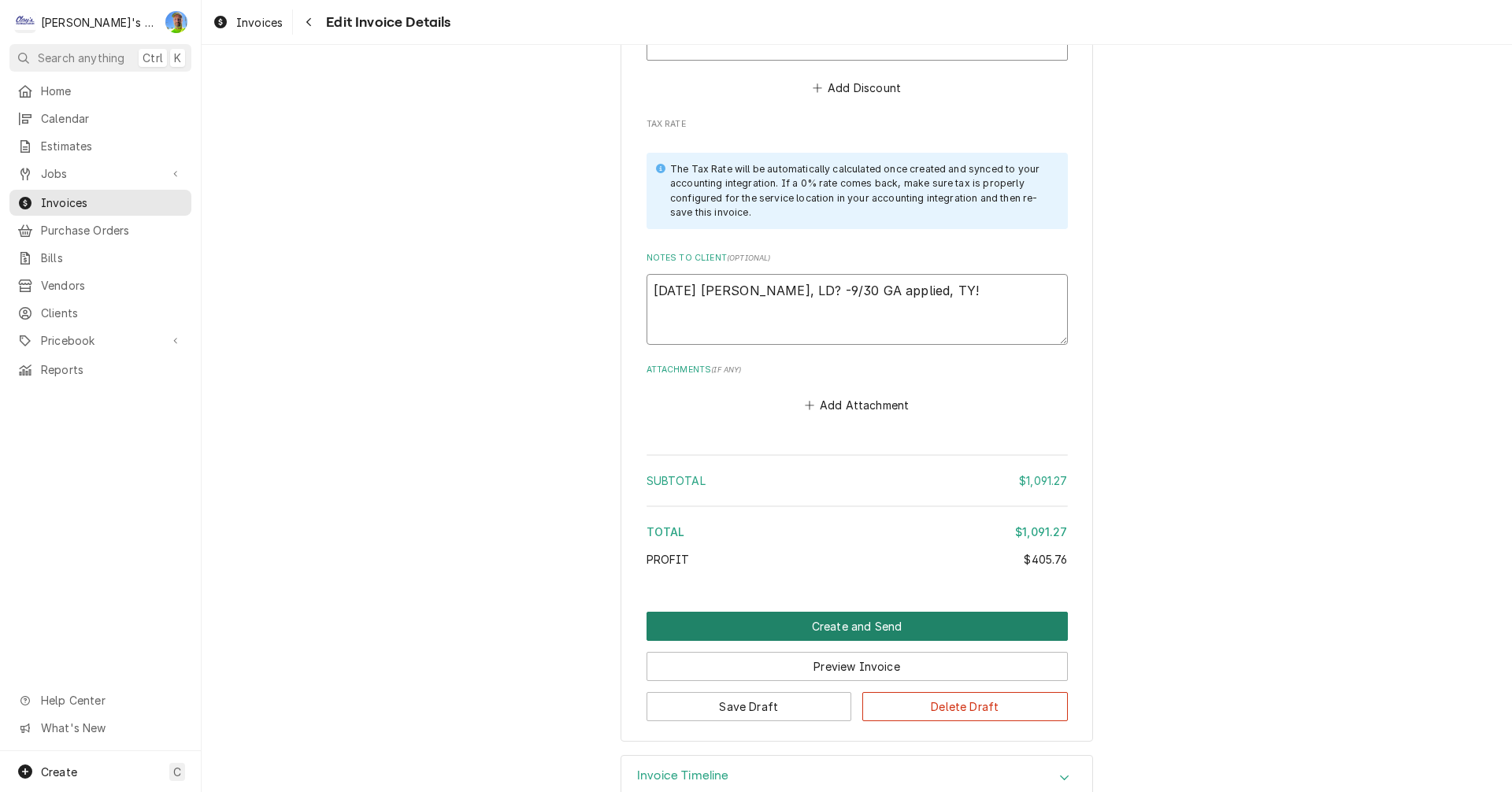
type textarea "8/8/2025 Sarah- Greg, LD? -9/30 GA applied, TY!"
click at [781, 612] on button "Create and Send" at bounding box center [857, 627] width 421 height 30
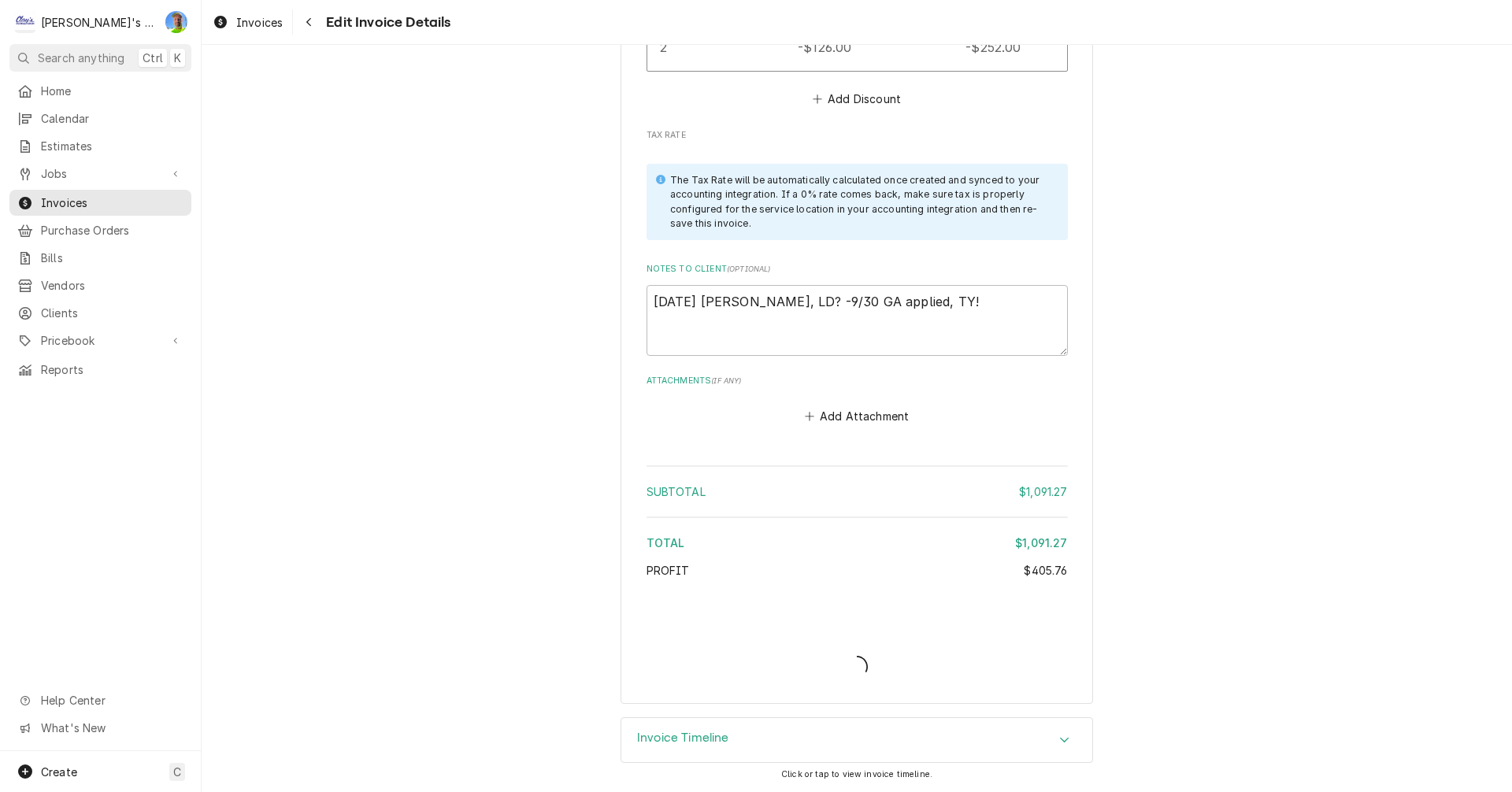
scroll to position [2914, 0]
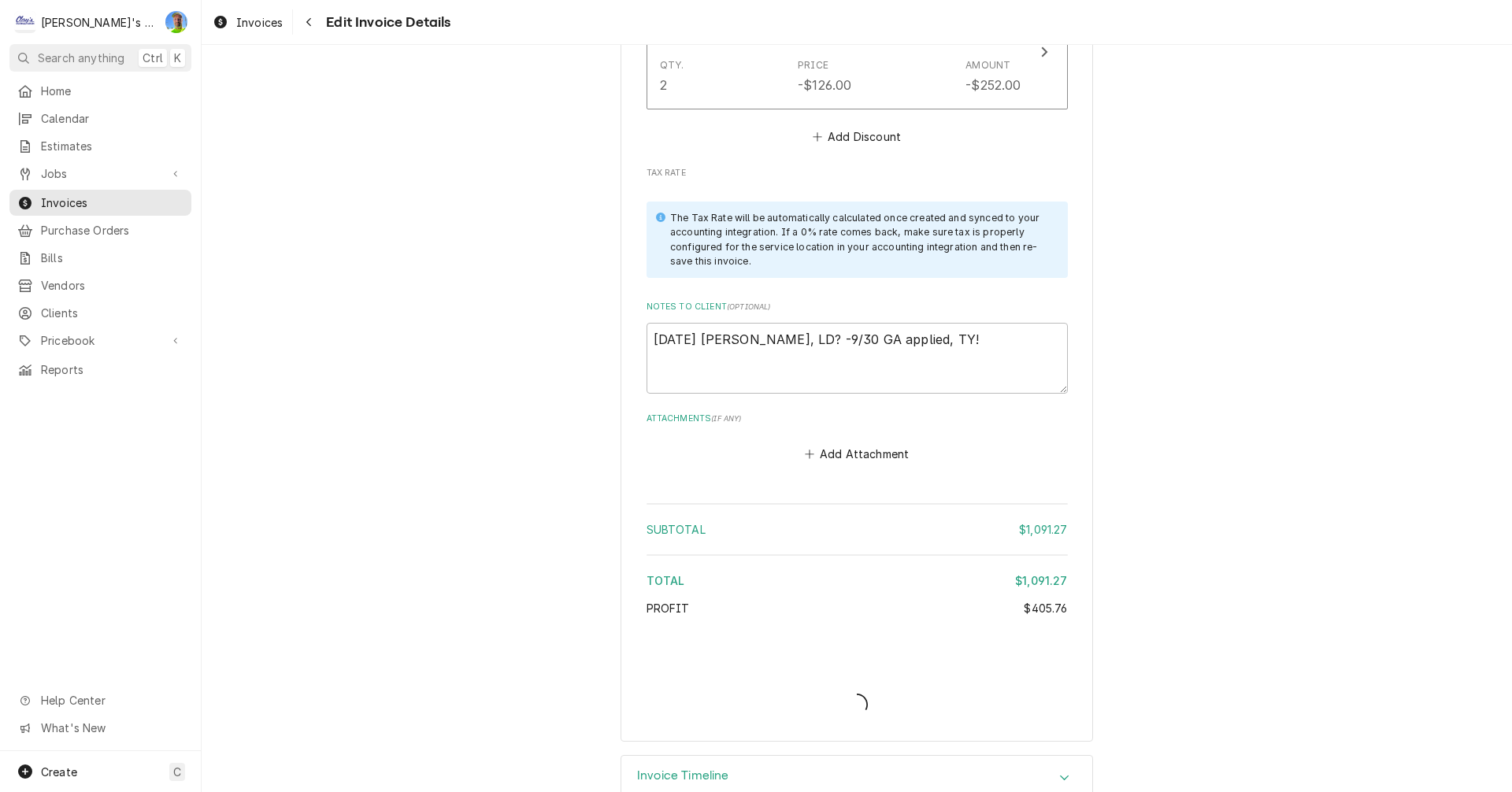
type textarea "x"
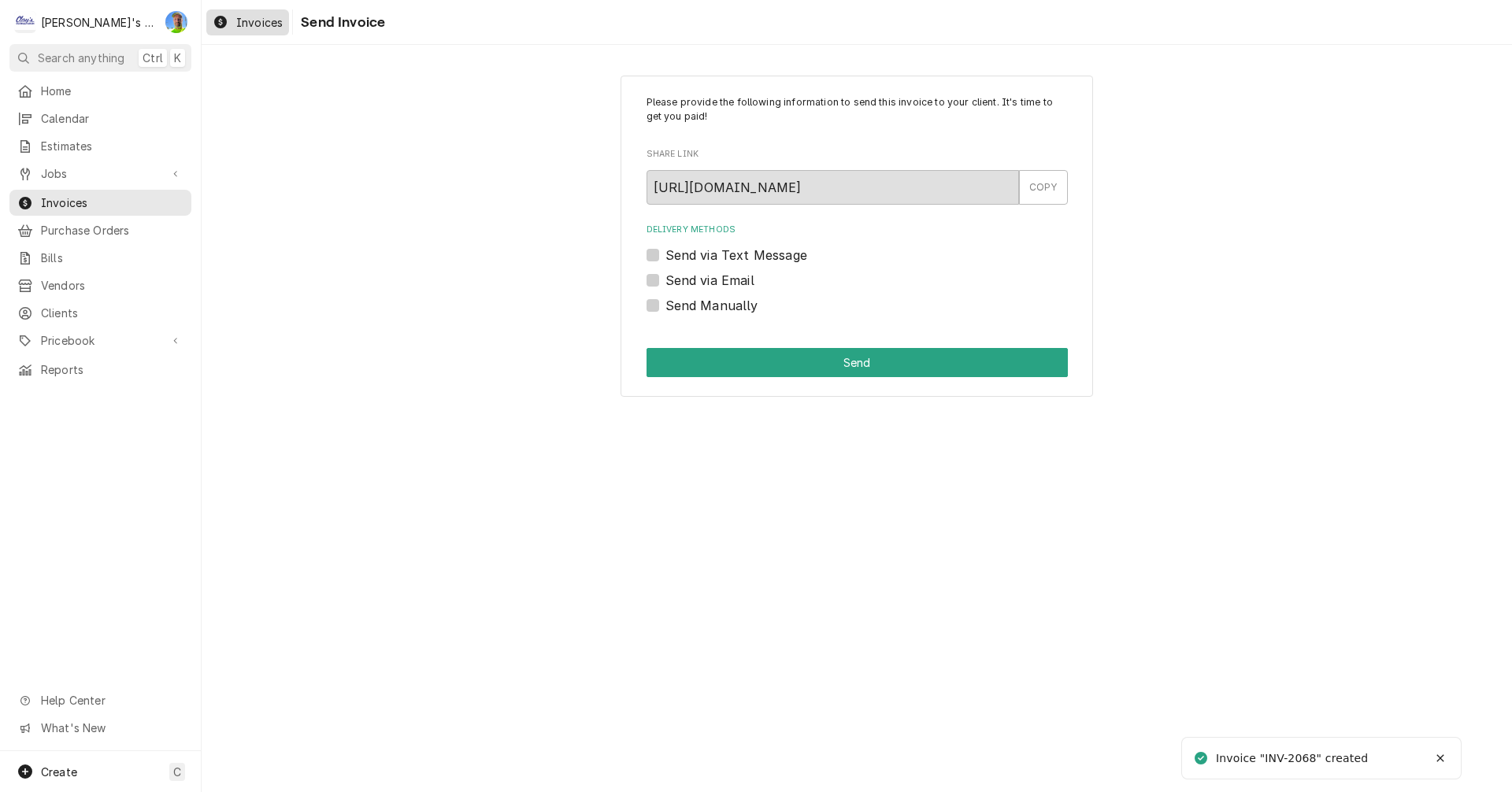
click at [235, 25] on div "Invoices" at bounding box center [247, 22] width 76 height 20
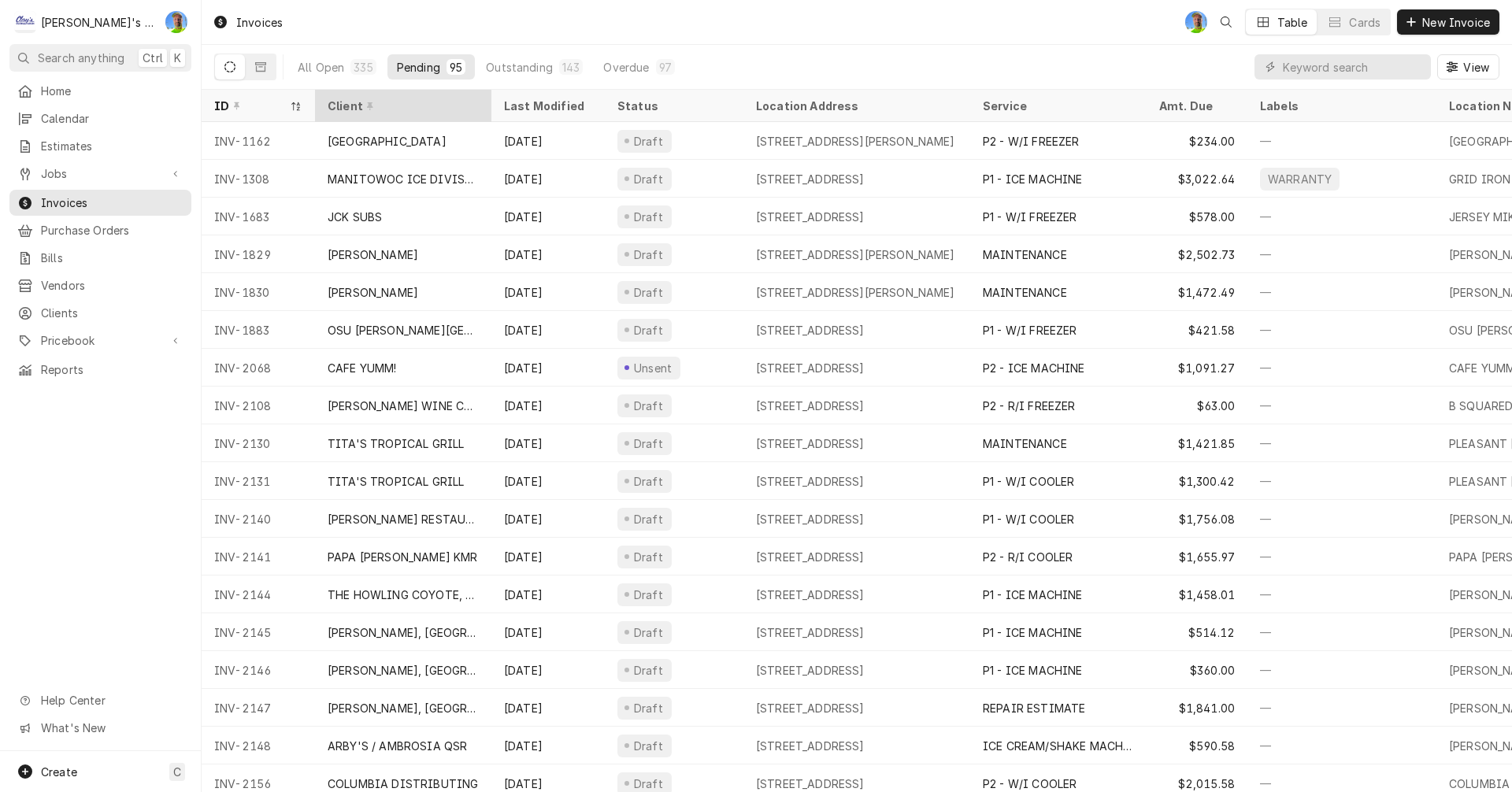
click at [391, 102] on div "Client" at bounding box center [401, 106] width 148 height 16
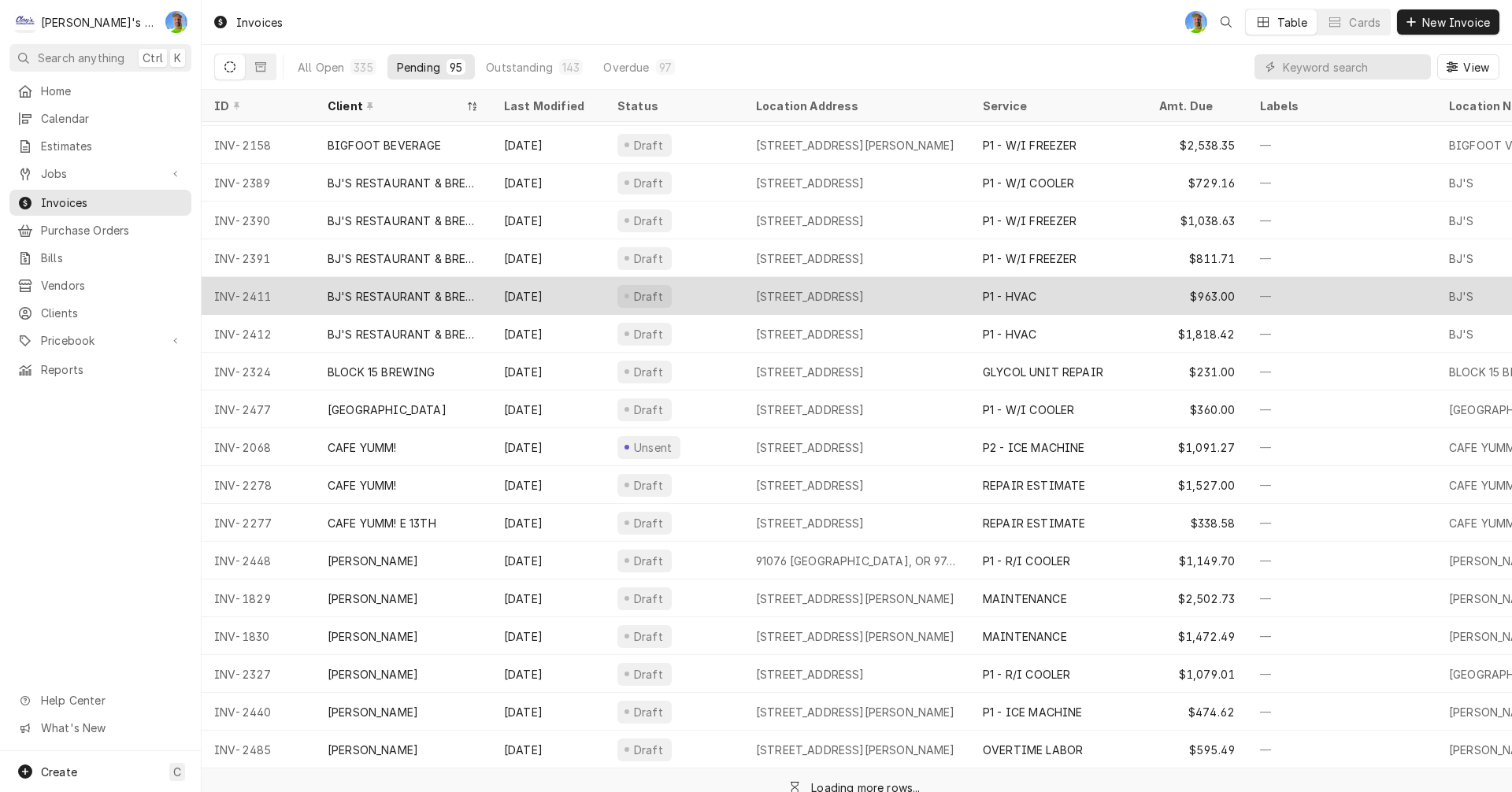
scroll to position [133, 0]
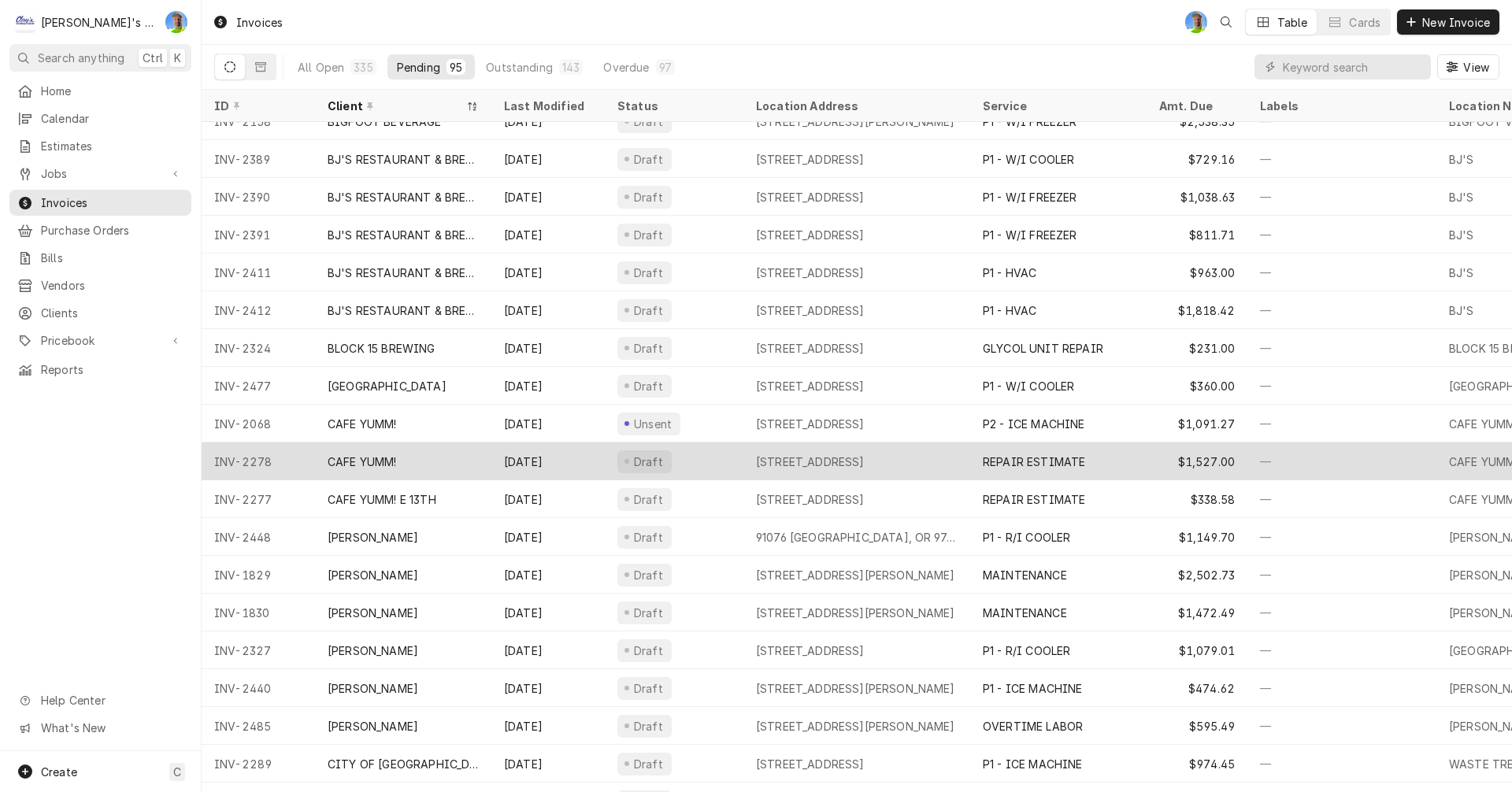
click at [717, 460] on div "Draft" at bounding box center [674, 461] width 139 height 38
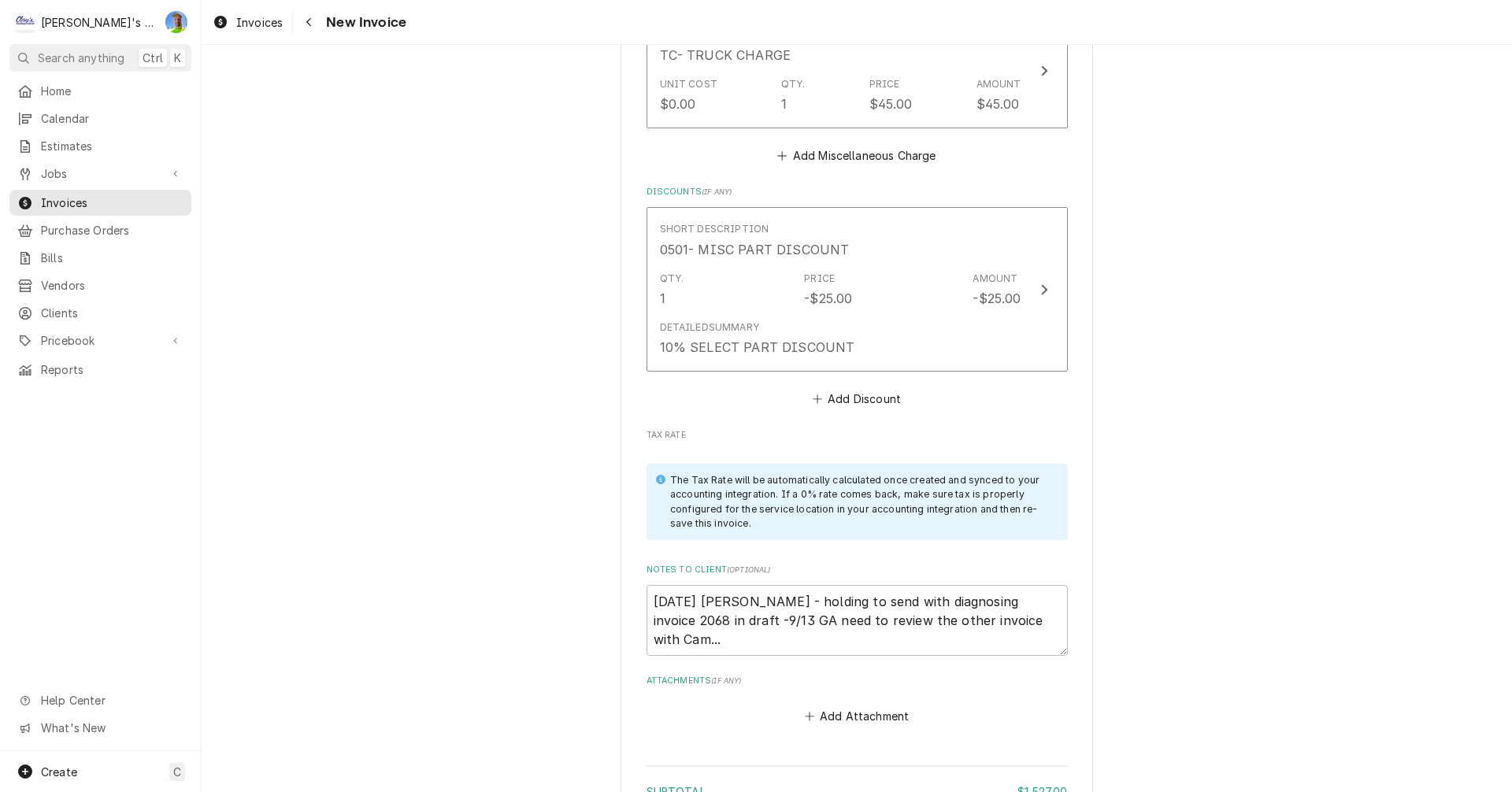
scroll to position [4095, 0]
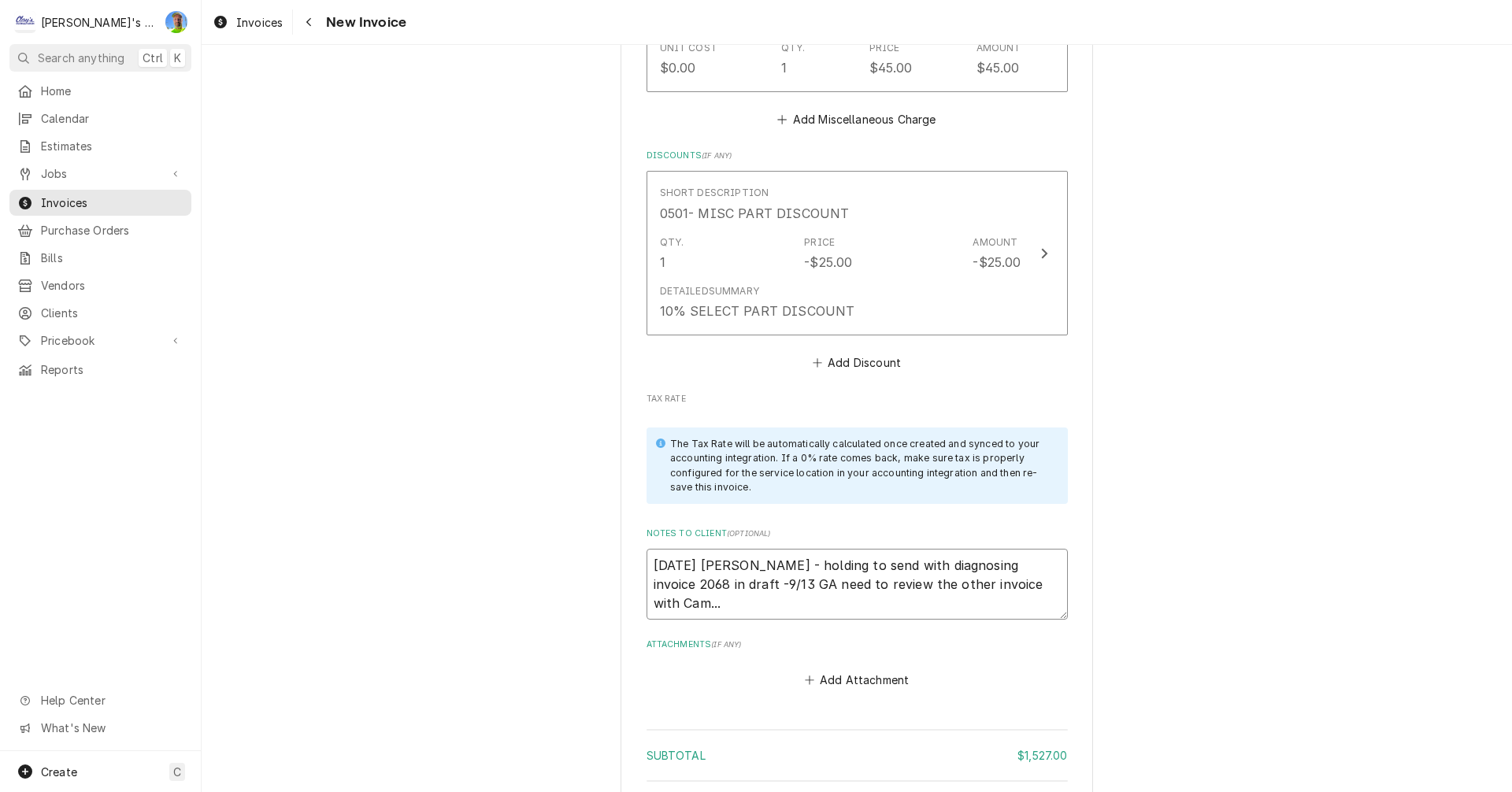
click at [1020, 549] on textarea "[DATE] [PERSON_NAME] - holding to send with diagnosing invoice 2068 in draft -9…" at bounding box center [857, 584] width 421 height 71
type textarea "x"
type textarea "[DATE] [PERSON_NAME] - holding to send with diagnosing invoice 2068 in draft -9…"
type textarea "x"
type textarea "[DATE] [PERSON_NAME] - holding to send with diagnosing invoice 2068 in draft -9…"
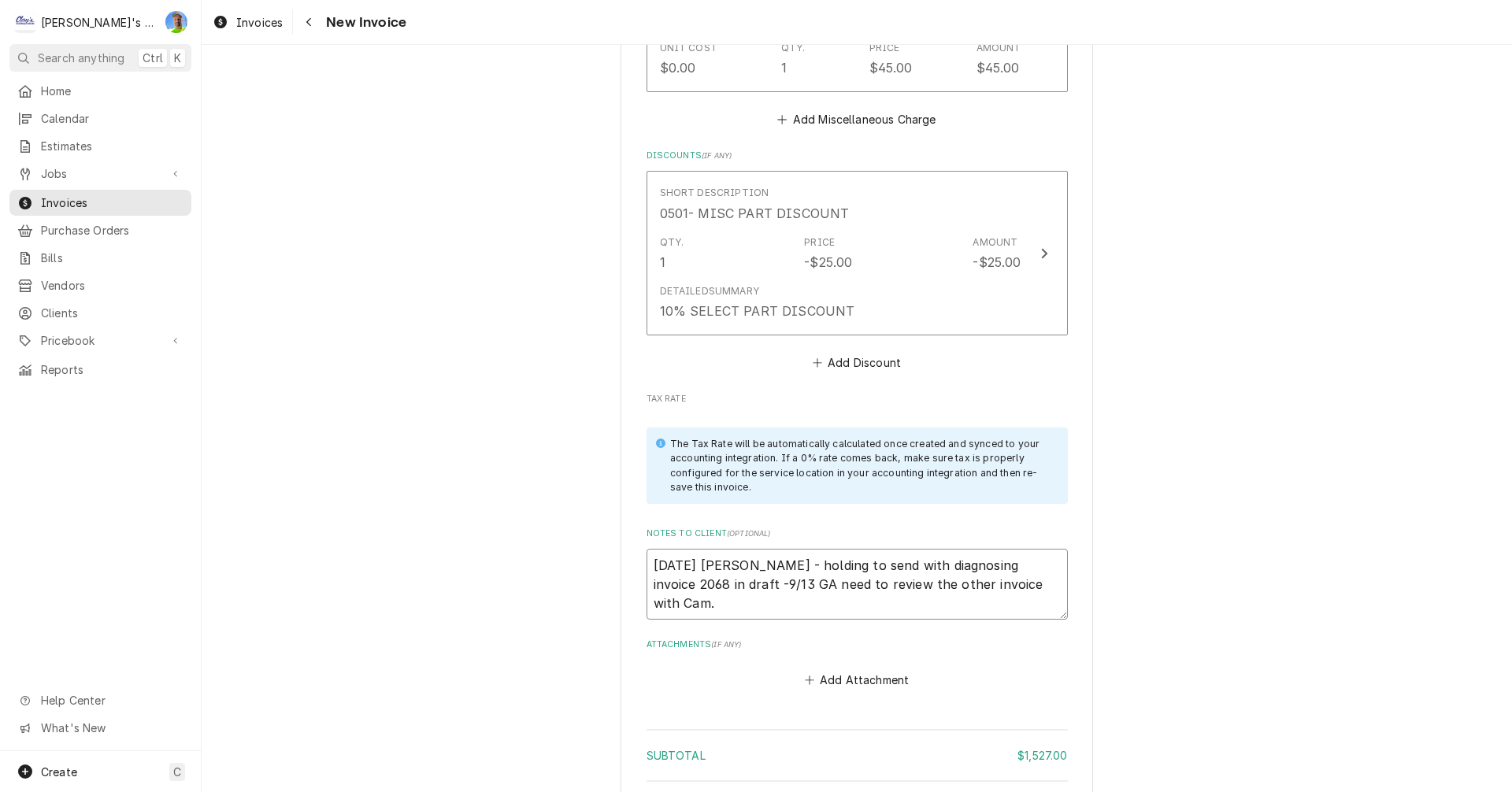
type textarea "x"
type textarea "[DATE] [PERSON_NAME] - holding to send with diagnosing invoice 2068 in draft -9…"
type textarea "x"
type textarea "9/4/2025 Sarah - holding to send with diagnosing invoice 2068 in draft -9/13 GA…"
type textarea "x"
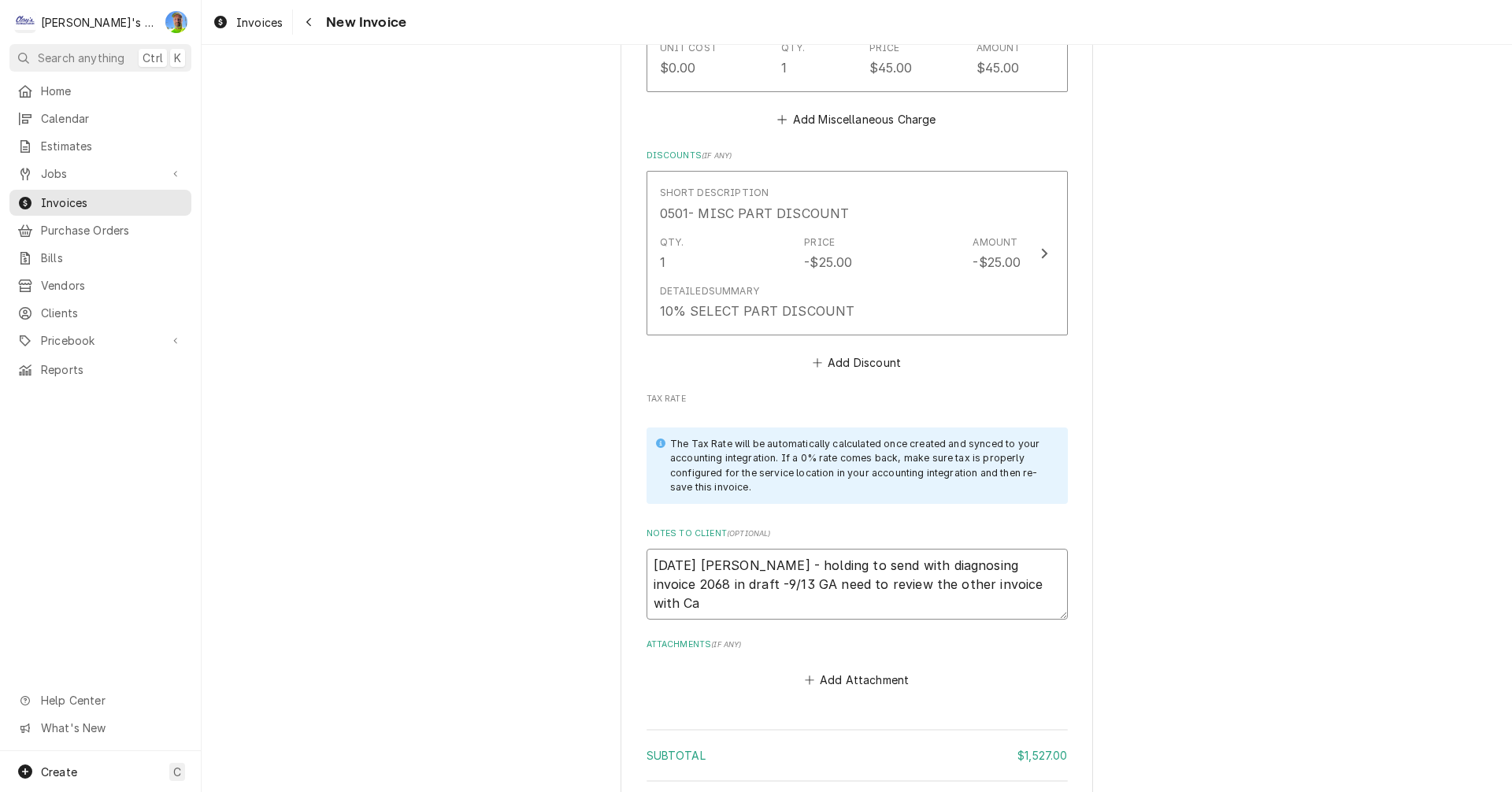
type textarea "9/4/2025 Sarah - holding to send with diagnosing invoice 2068 in draft -9/13 GA…"
type textarea "x"
type textarea "9/4/2025 Sarah - holding to send with diagnosing invoice 2068 in draft -9/13 GA…"
type textarea "x"
type textarea "9/4/2025 Sarah - holding to send with diagnosing invoice 2068 in draft -9/13 GA…"
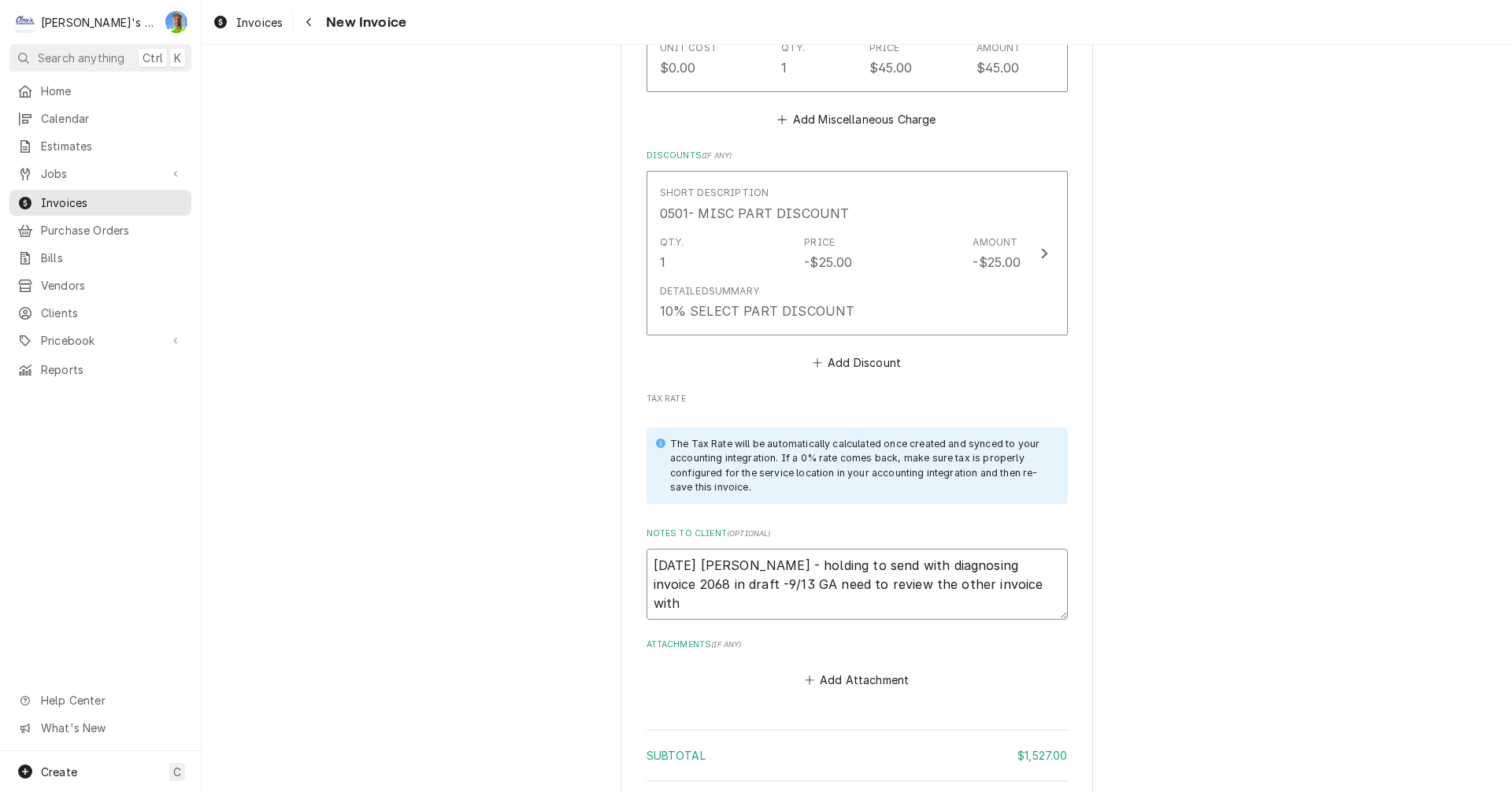
type textarea "x"
type textarea "9/4/2025 Sarah - holding to send with diagnosing invoice 2068 in draft -9/13 GA…"
type textarea "x"
type textarea "9/4/2025 Sarah - holding to send with diagnosing invoice 2068 in draft -9/13 GA…"
type textarea "x"
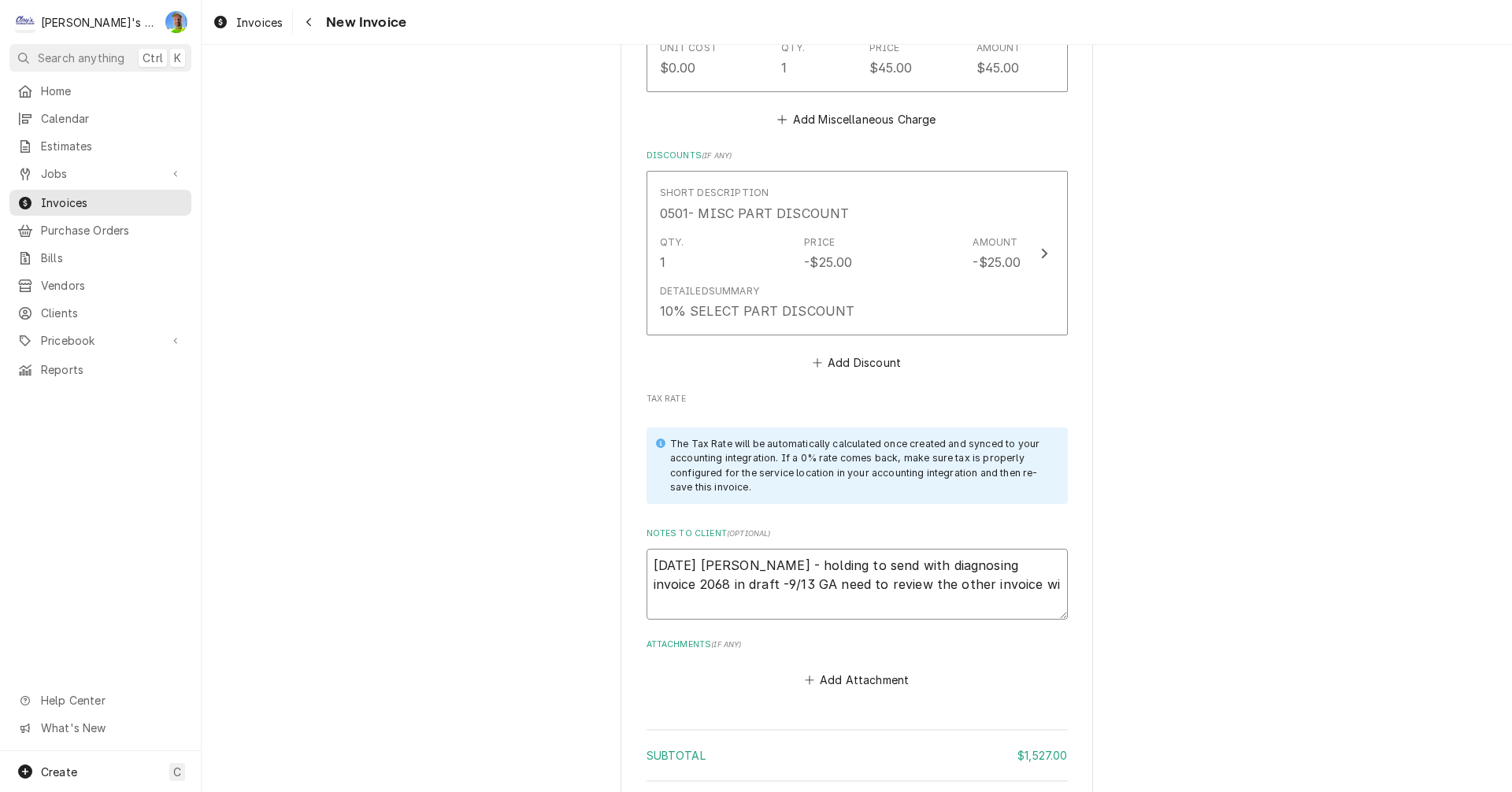
type textarea "9/4/2025 Sarah - holding to send with diagnosing invoice 2068 in draft -9/13 GA…"
type textarea "x"
type textarea "9/4/2025 Sarah - holding to send with diagnosing invoice 2068 in draft -9/13 GA…"
type textarea "x"
type textarea "9/4/2025 Sarah - holding to send with diagnosing invoice 2068 in draft -9/13 GA…"
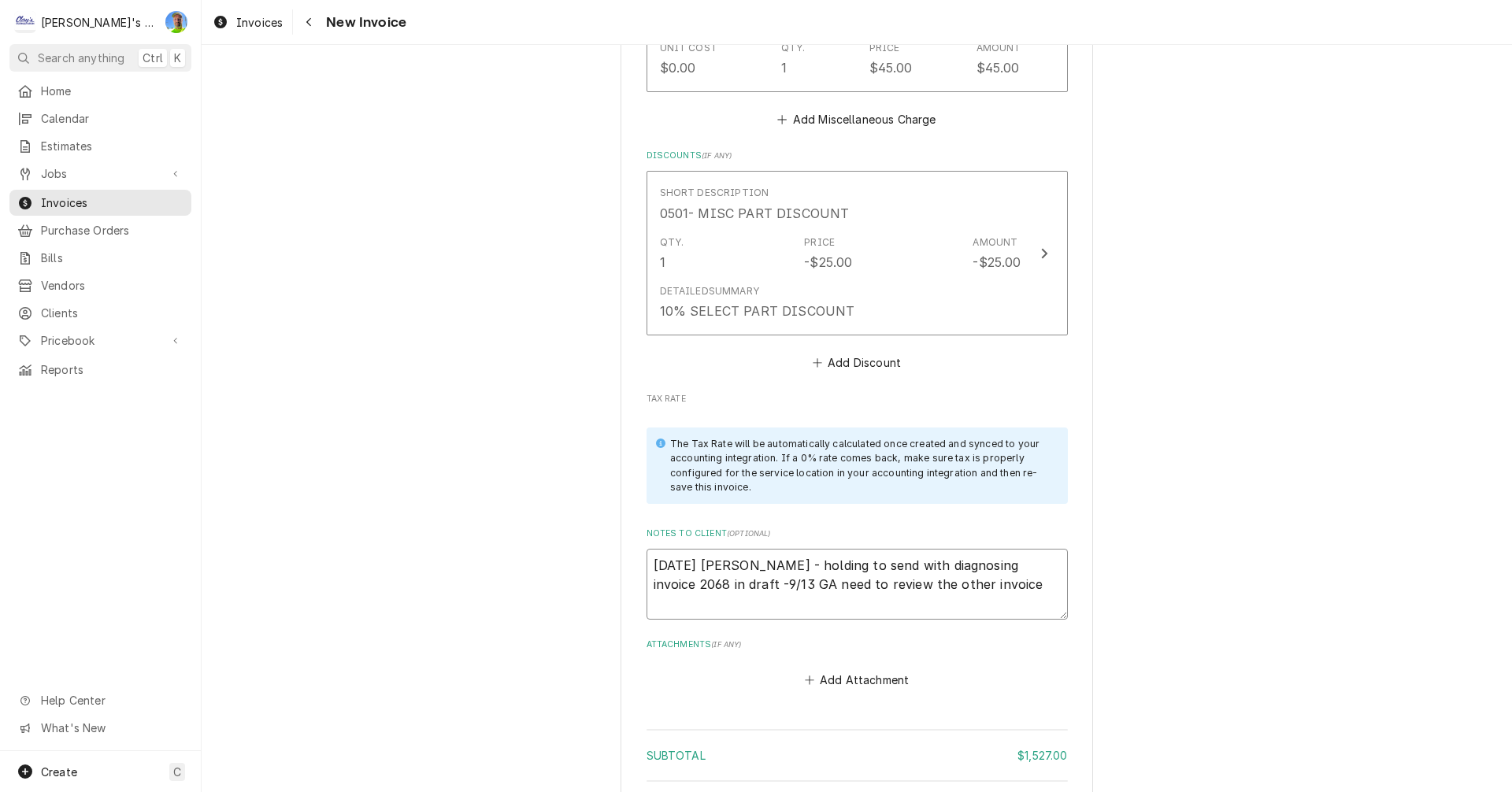
type textarea "x"
type textarea "9/4/2025 Sarah - holding to send with diagnosing invoice 2068 in draft -9/13 GA…"
type textarea "x"
type textarea "9/4/2025 Sarah - holding to send with diagnosing invoice 2068 in draft -9/13 GA…"
type textarea "x"
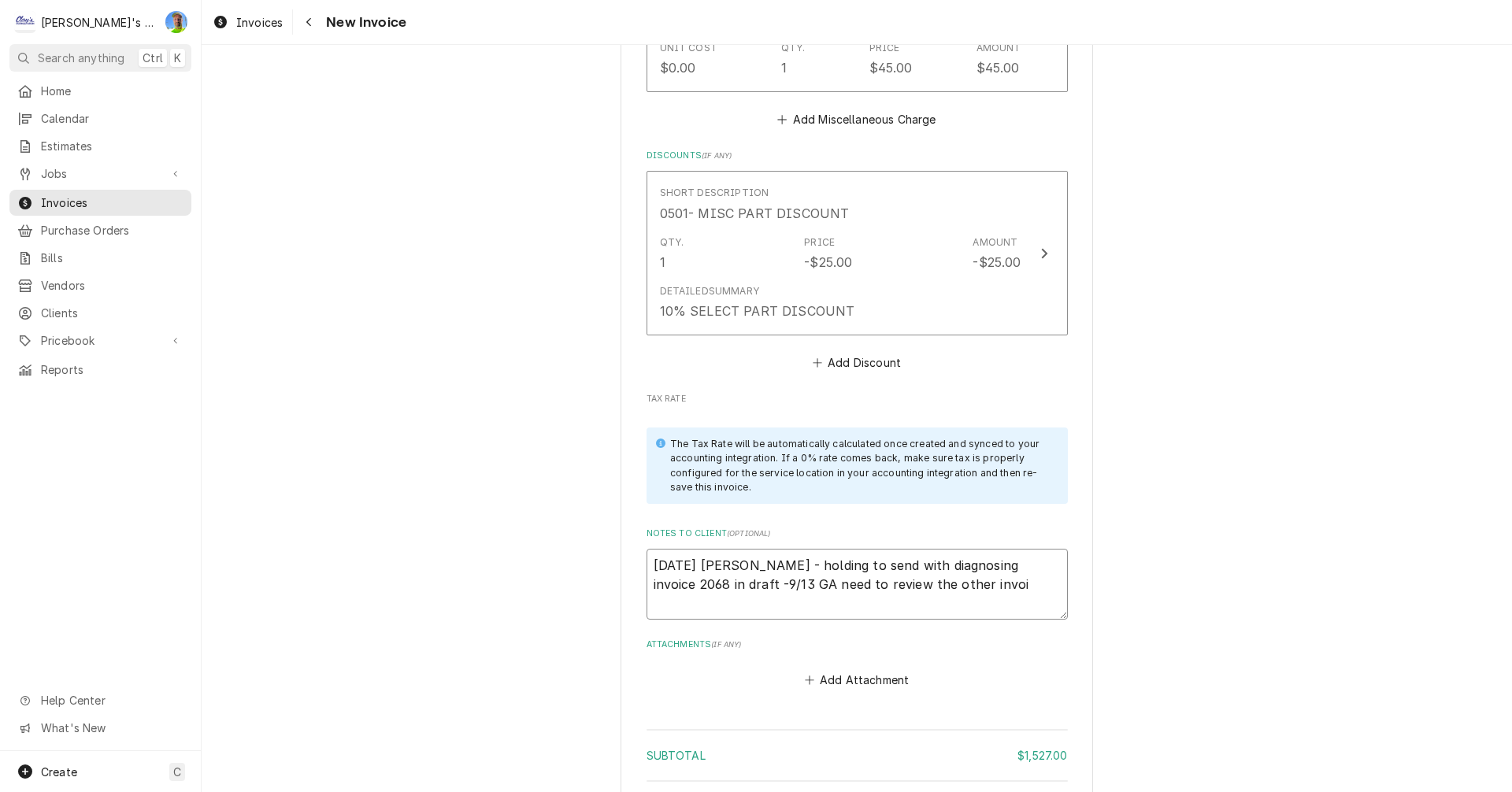
type textarea "9/4/2025 Sarah - holding to send with diagnosing invoice 2068 in draft -9/13 GA…"
type textarea "x"
type textarea "9/4/2025 Sarah - holding to send with diagnosing invoice 2068 in draft -9/13 GA…"
type textarea "x"
type textarea "9/4/2025 Sarah - holding to send with diagnosing invoice 2068 in draft -9/13 GA…"
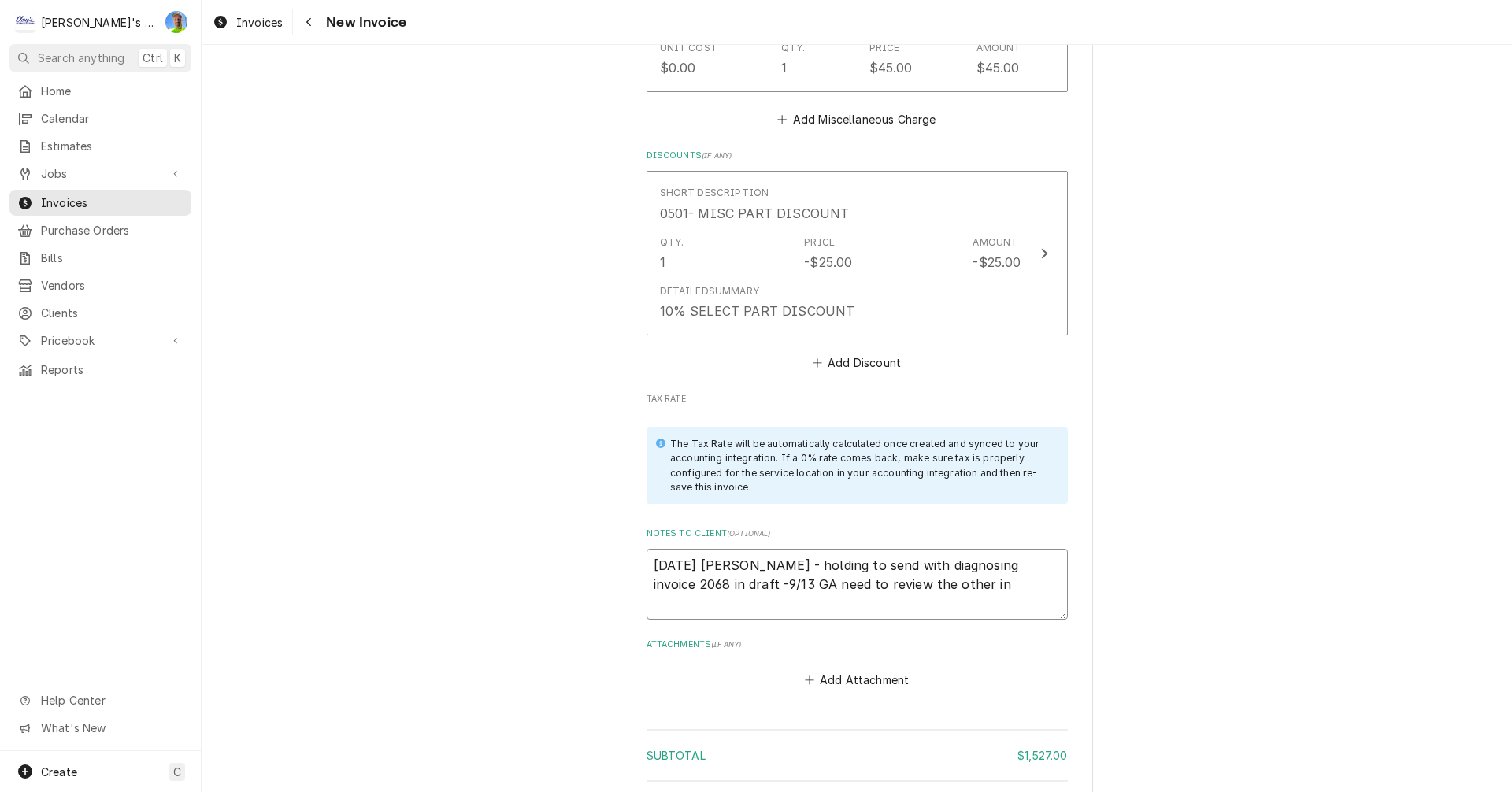
type textarea "x"
type textarea "9/4/2025 Sarah - holding to send with diagnosing invoice 2068 in draft -9/13 GA…"
type textarea "x"
type textarea "9/4/2025 Sarah - holding to send with diagnosing invoice 2068 in draft -9/13 GA…"
type textarea "x"
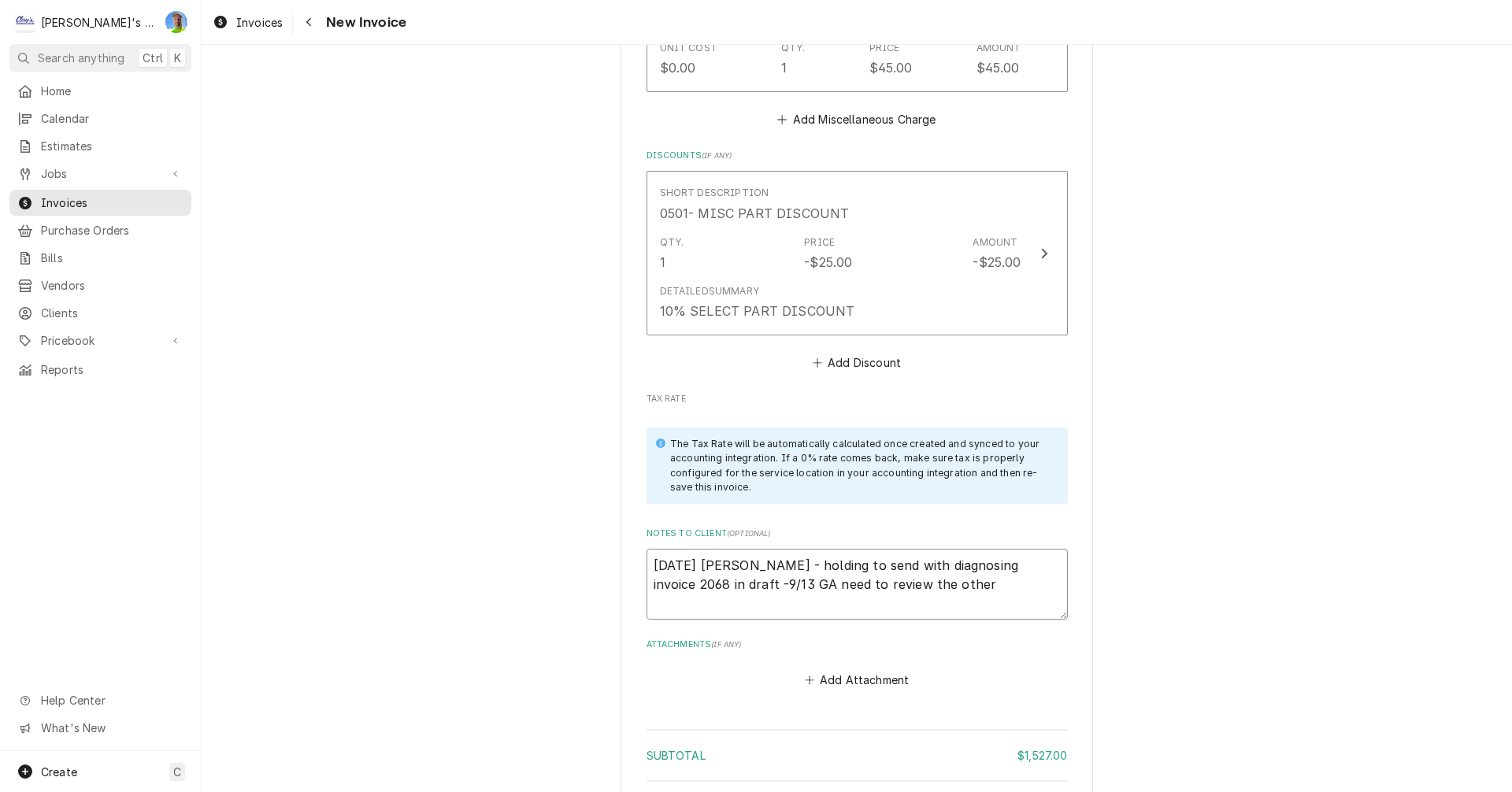
type textarea "9/4/2025 Sarah - holding to send with diagnosing invoice 2068 in draft -9/13 GA…"
type textarea "x"
type textarea "9/4/2025 Sarah - holding to send with diagnosing invoice 2068 in draft -9/13 GA…"
type textarea "x"
type textarea "9/4/2025 Sarah - holding to send with diagnosing invoice 2068 in draft -9/13 GA…"
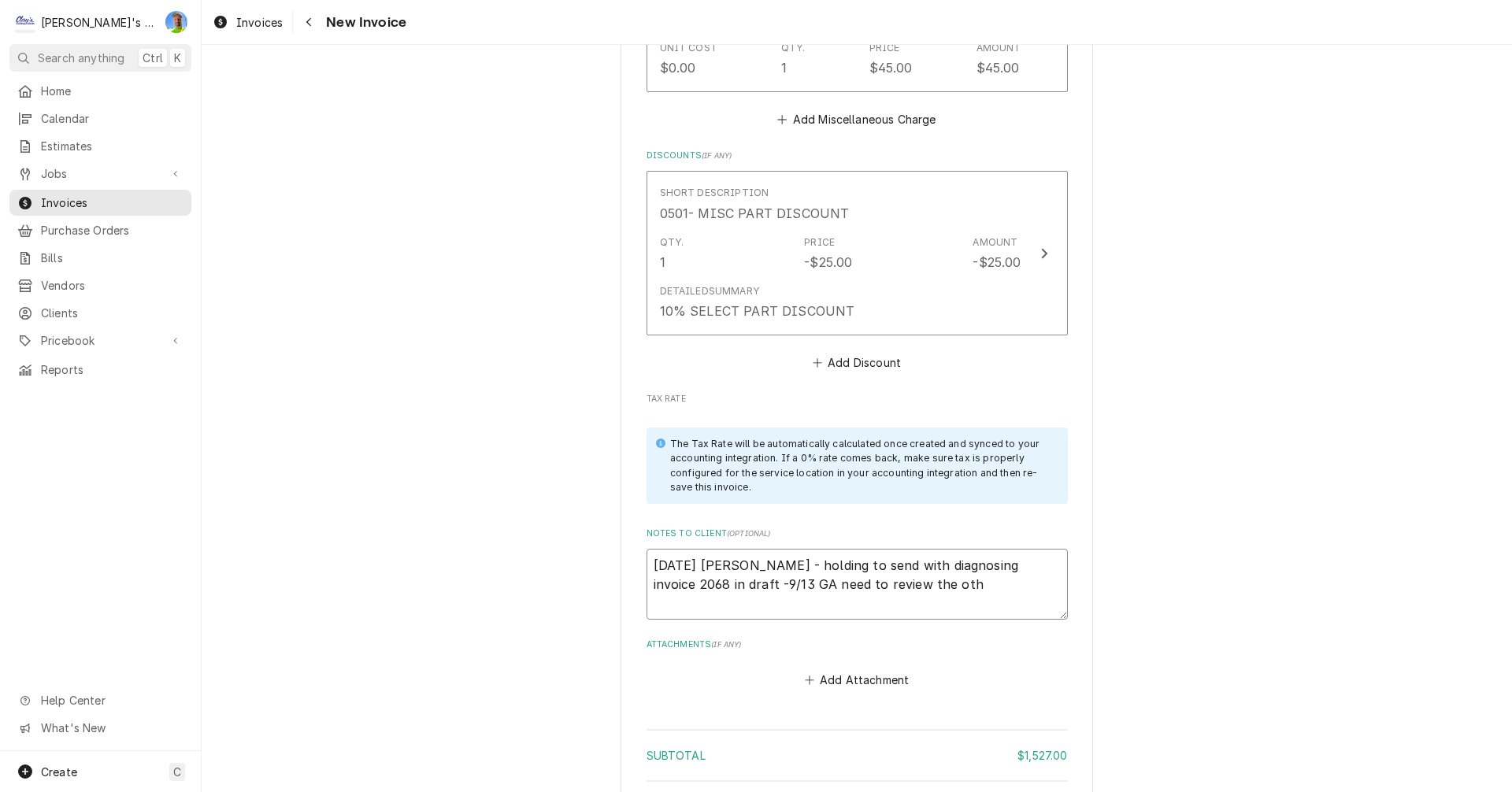
type textarea "x"
type textarea "9/4/2025 Sarah - holding to send with diagnosing invoice 2068 in draft -9/13 GA…"
type textarea "x"
type textarea "9/4/2025 Sarah - holding to send with diagnosing invoice 2068 in draft -9/13 GA…"
type textarea "x"
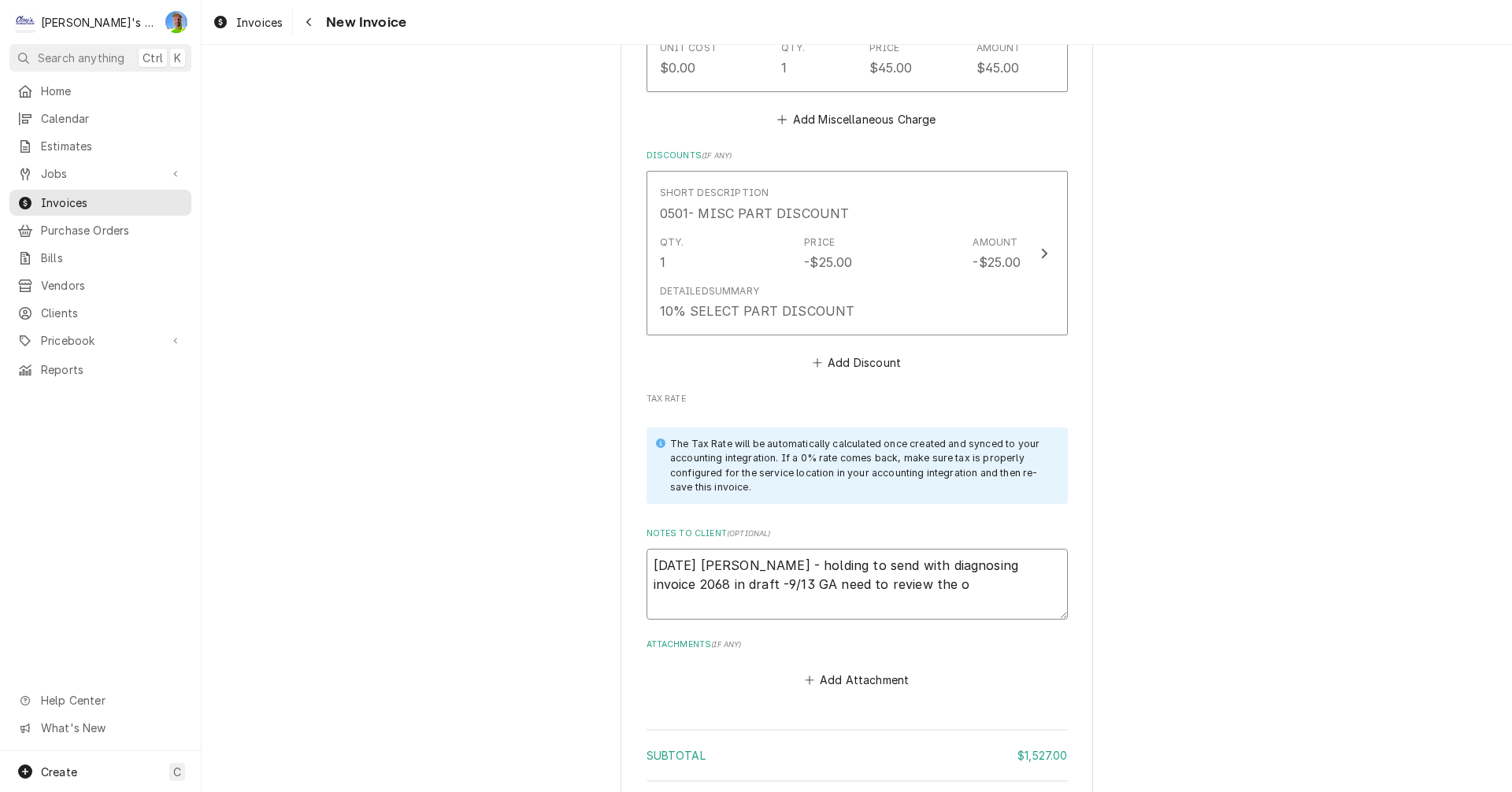
type textarea "9/4/2025 Sarah - holding to send with diagnosing invoice 2068 in draft -9/13 GA…"
type textarea "x"
type textarea "9/4/2025 Sarah - holding to send with diagnosing invoice 2068 in draft -9/13 GA…"
type textarea "x"
type textarea "9/4/2025 Sarah - holding to send with diagnosing invoice 2068 in draft -9/13 GA…"
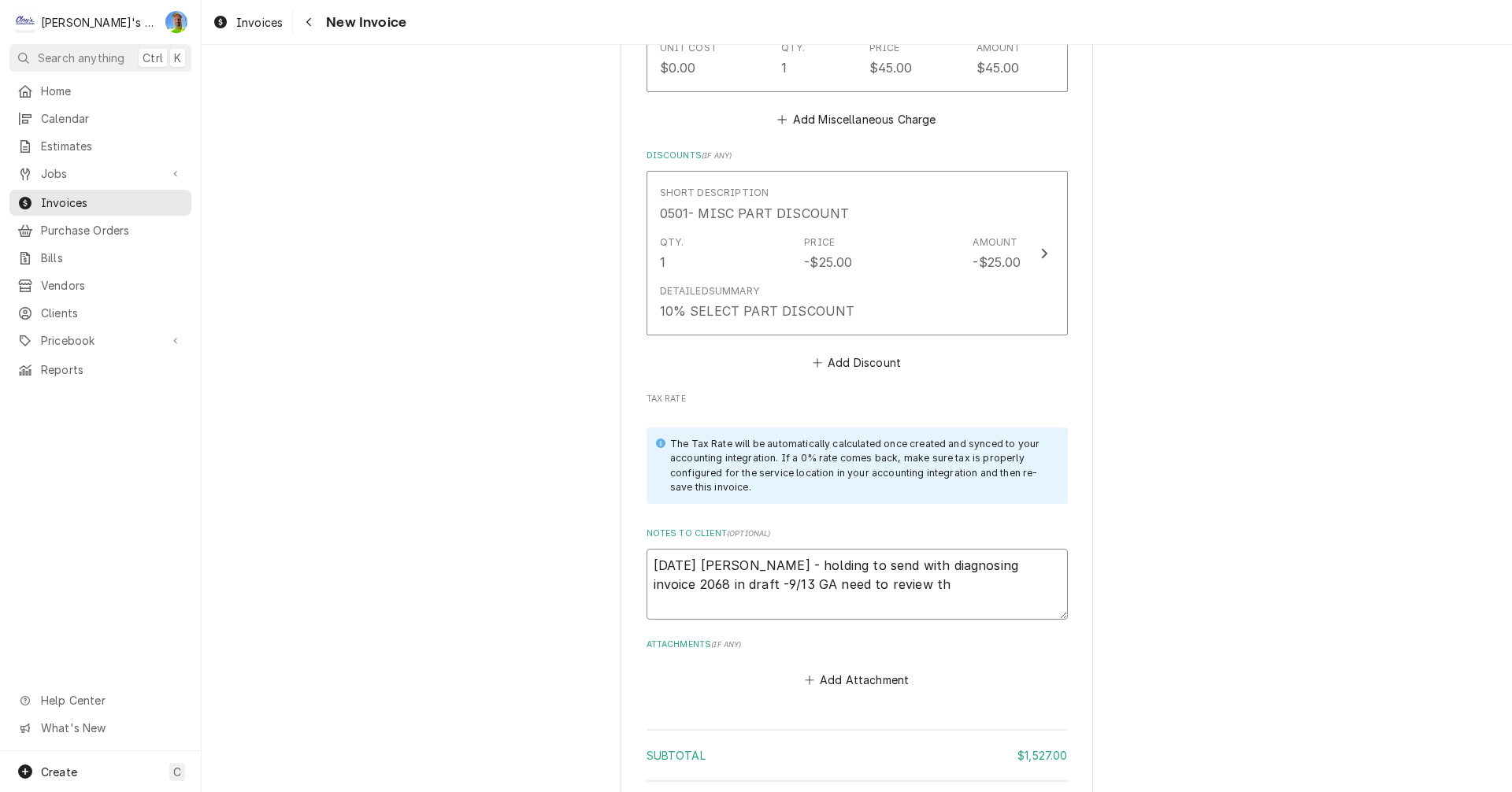
type textarea "x"
type textarea "9/4/2025 Sarah - holding to send with diagnosing invoice 2068 in draft -9/13 GA…"
type textarea "x"
type textarea "9/4/2025 Sarah - holding to send with diagnosing invoice 2068 in draft -9/13 GA…"
type textarea "x"
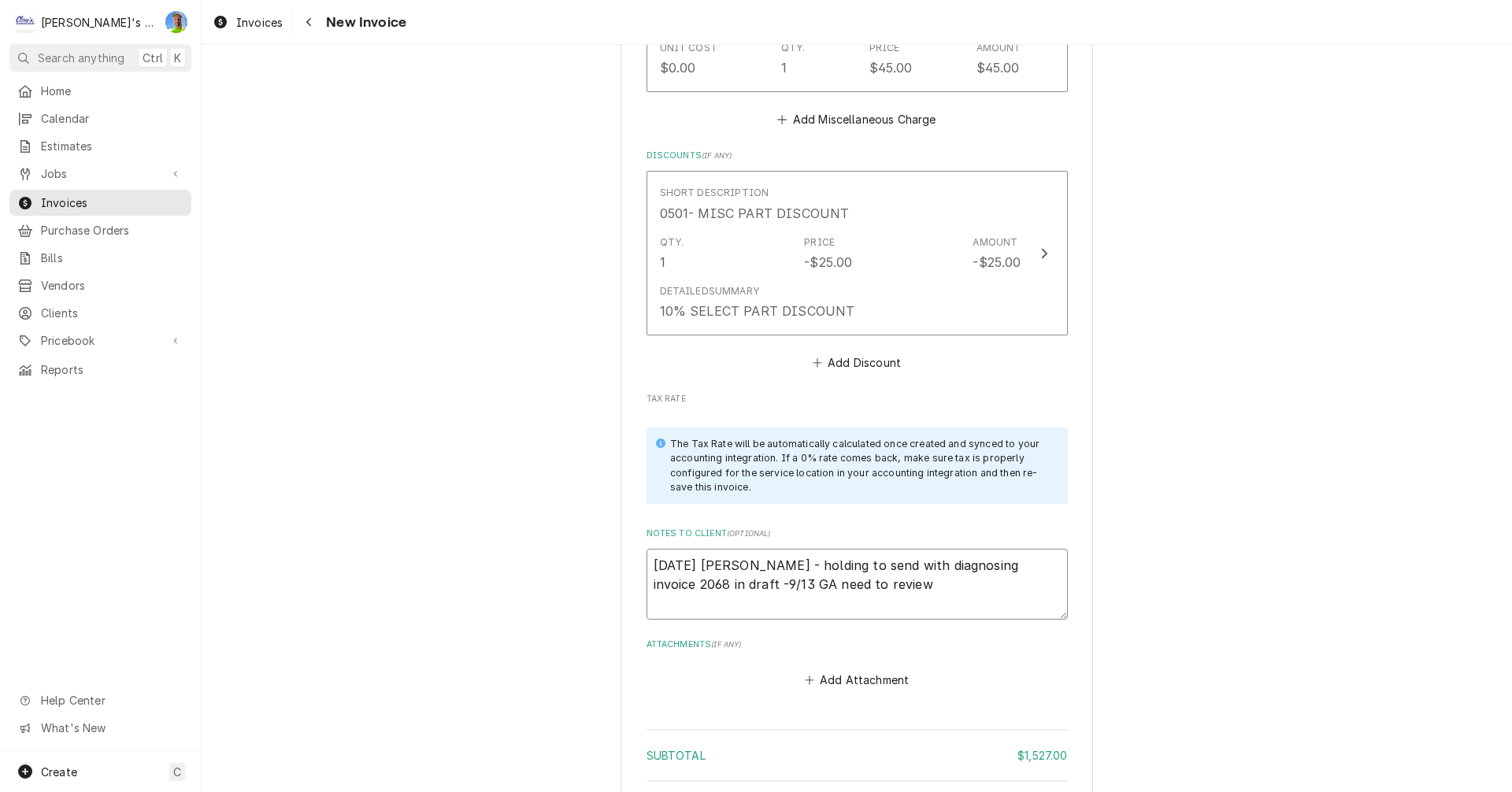
type textarea "9/4/2025 Sarah - holding to send with diagnosing invoice 2068 in draft -9/13 GA…"
type textarea "x"
type textarea "9/4/2025 Sarah - holding to send with diagnosing invoice 2068 in draft -9/13 GA…"
type textarea "x"
type textarea "9/4/2025 Sarah - holding to send with diagnosing invoice 2068 in draft -9/13 GA…"
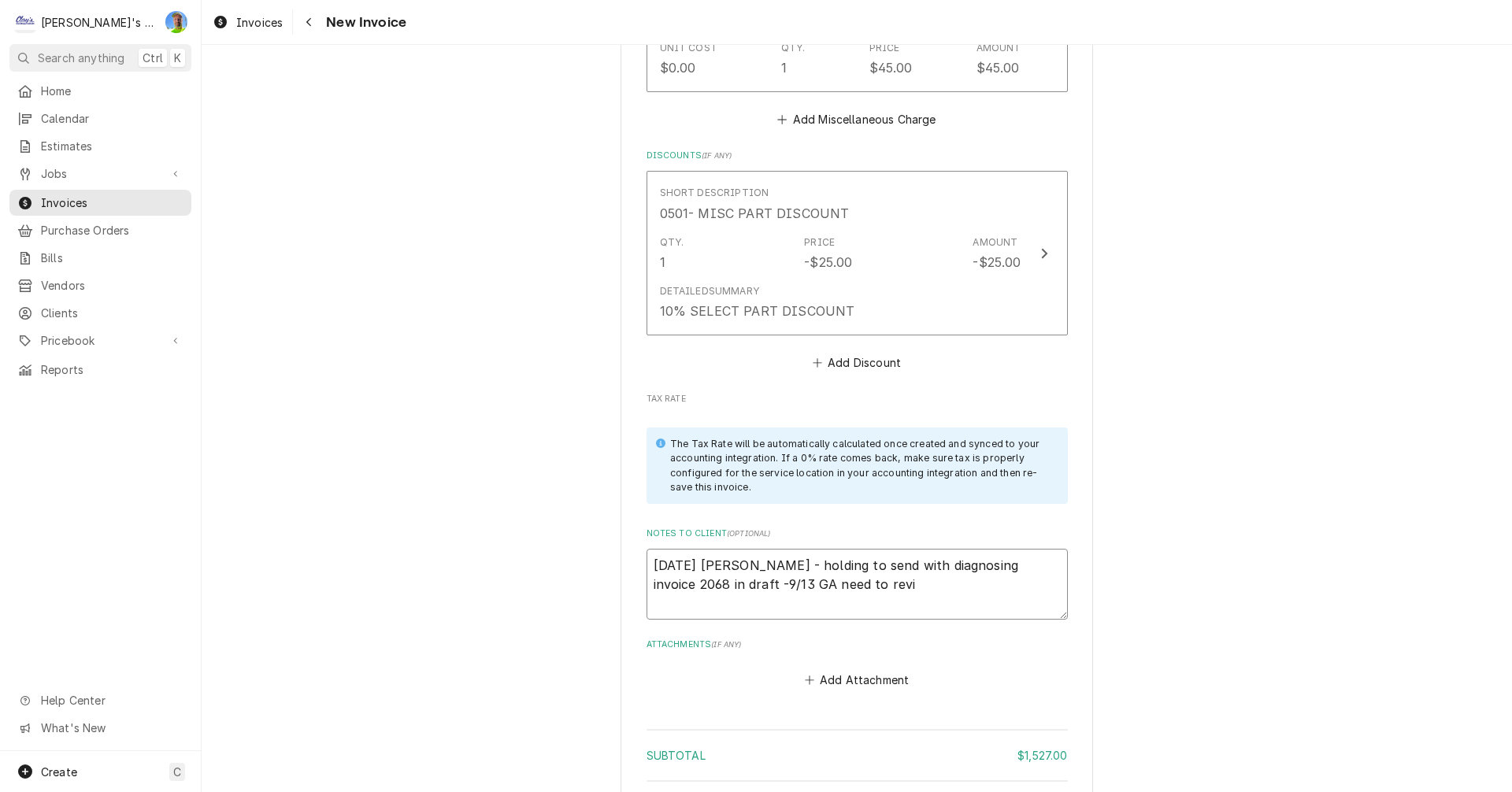
type textarea "x"
type textarea "9/4/2025 Sarah - holding to send with diagnosing invoice 2068 in draft -9/13 GA…"
type textarea "x"
type textarea "9/4/2025 Sarah - holding to send with diagnosing invoice 2068 in draft -9/13 GA…"
type textarea "x"
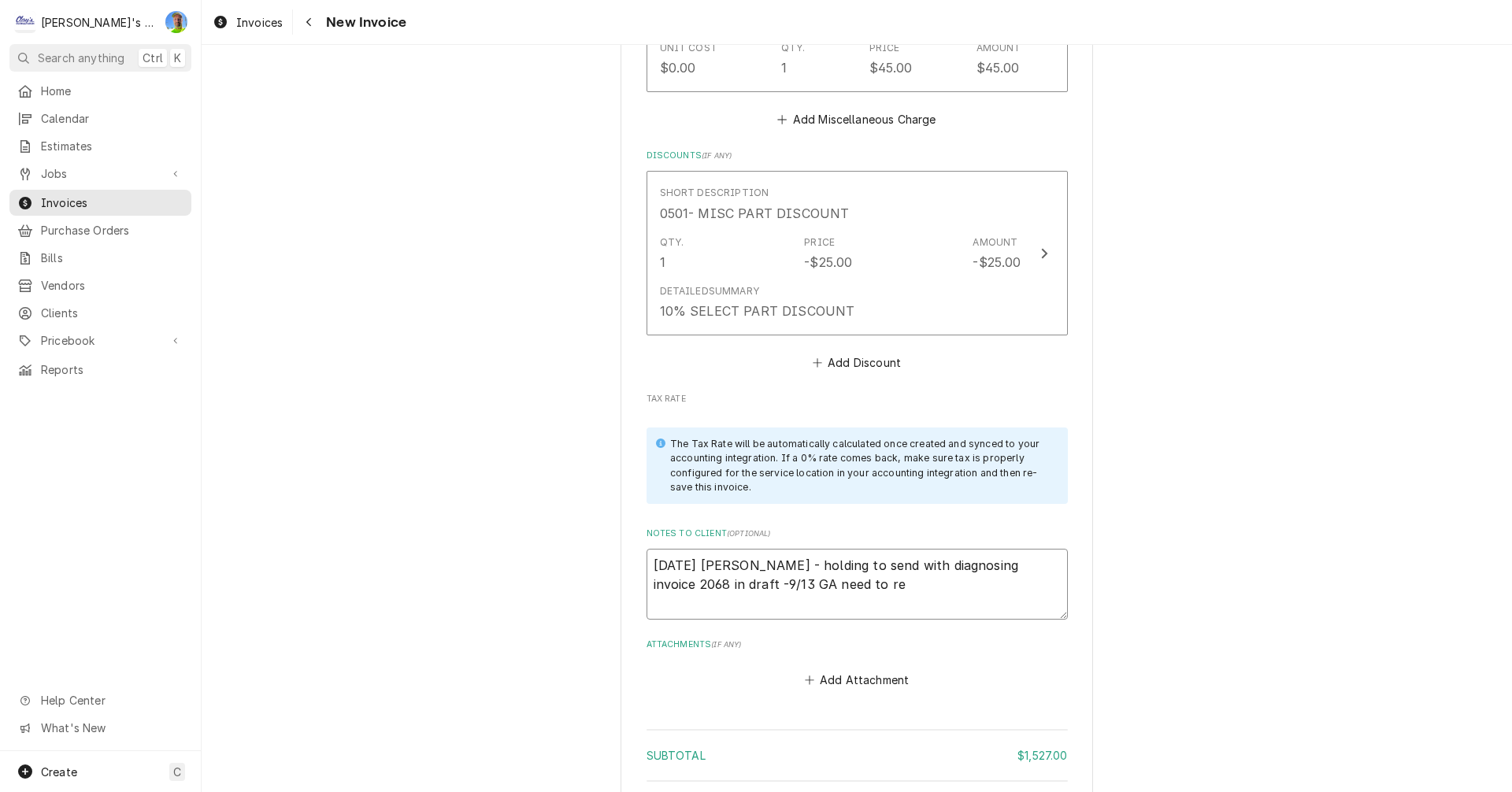
type textarea "9/4/2025 Sarah - holding to send with diagnosing invoice 2068 in draft -9/13 GA…"
type textarea "x"
type textarea "9/4/2025 Sarah - holding to send with diagnosing invoice 2068 in draft -9/13 GA…"
type textarea "x"
type textarea "9/4/2025 Sarah - holding to send with diagnosing invoice 2068 in draft -9/13 GA…"
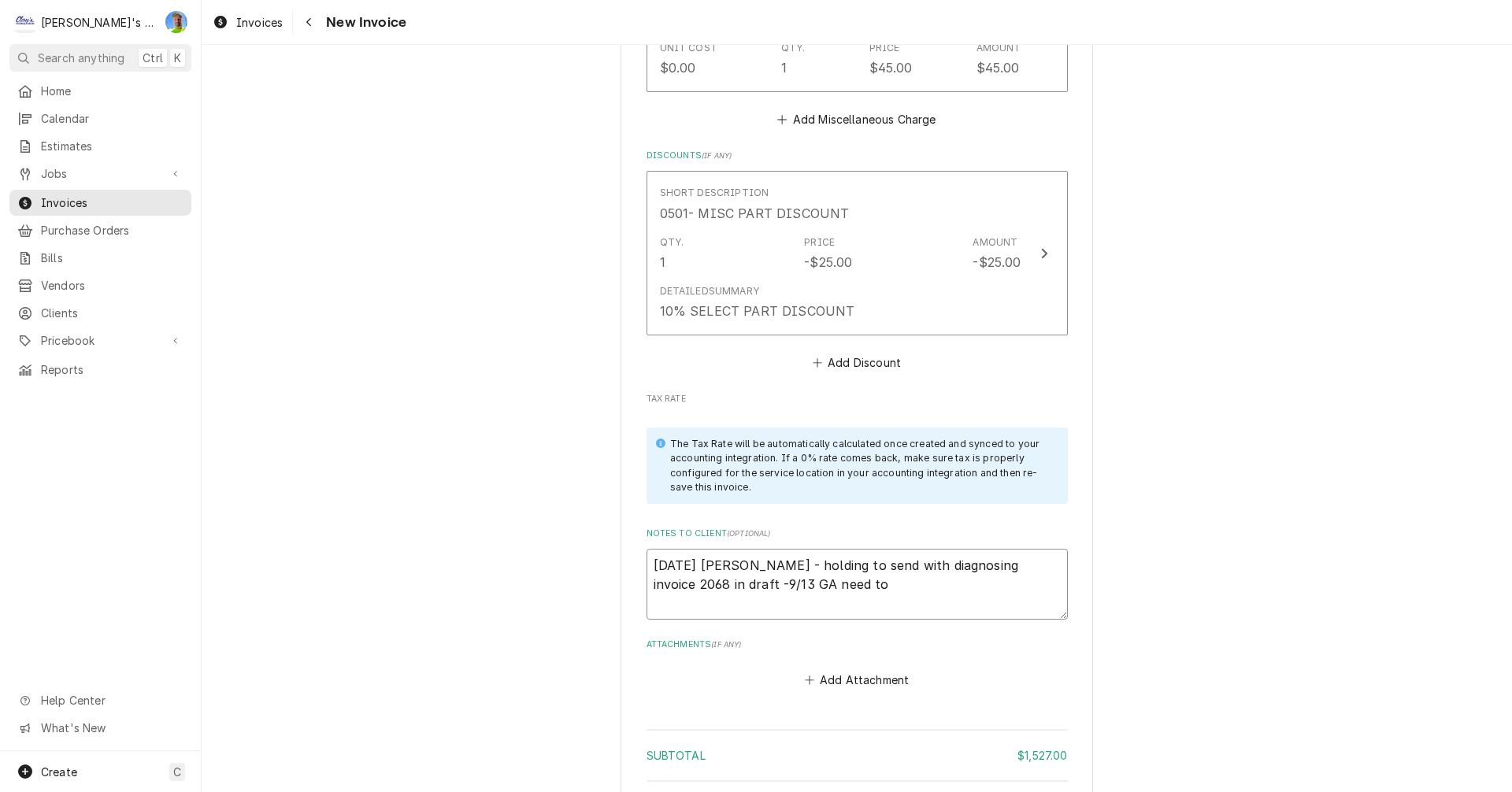
type textarea "x"
type textarea "9/4/2025 Sarah - holding to send with diagnosing invoice 2068 in draft -9/13 GA…"
type textarea "x"
type textarea "9/4/2025 Sarah - holding to send with diagnosing invoice 2068 in draft -9/13 GA…"
type textarea "x"
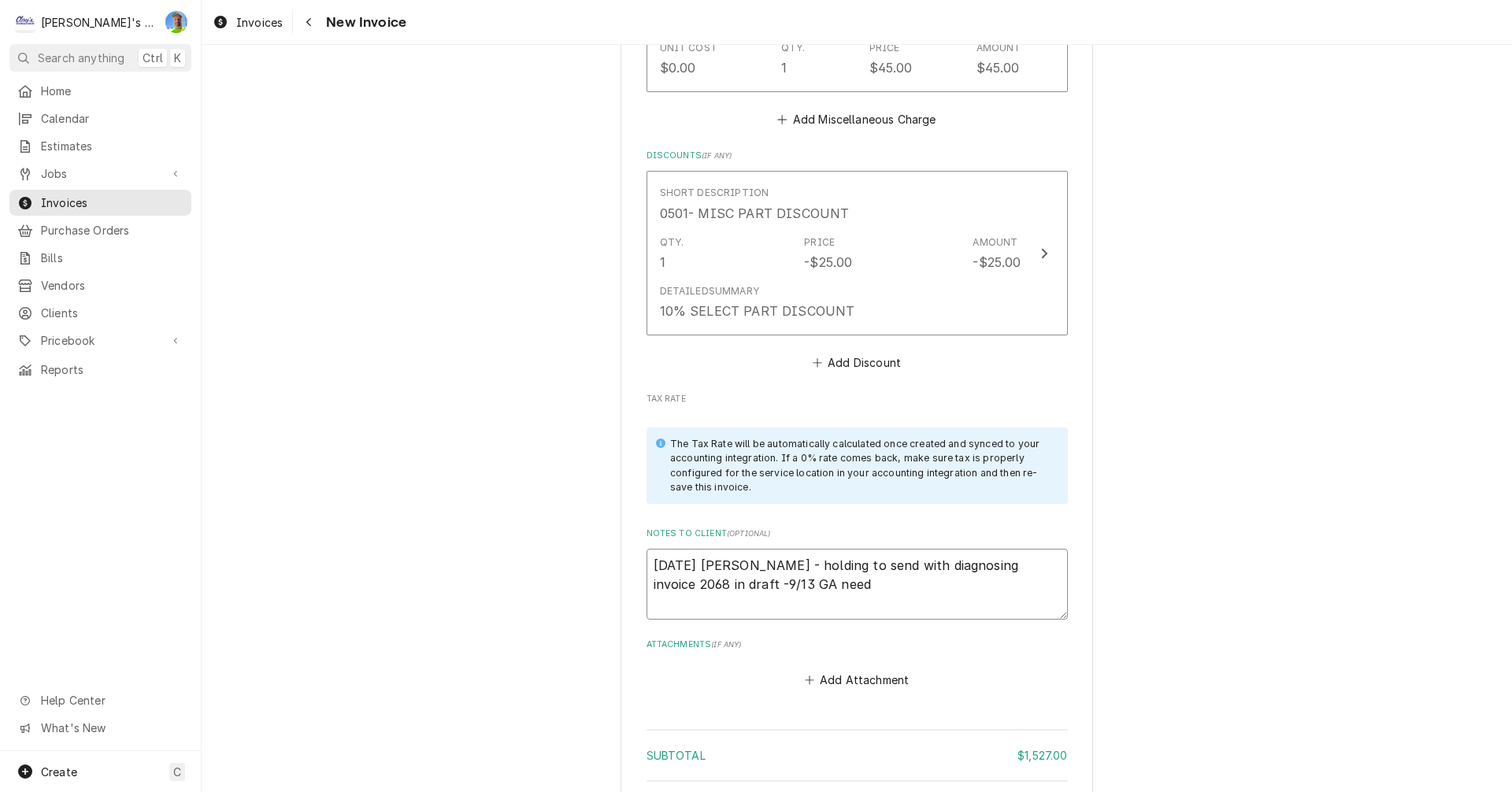
type textarea "9/4/2025 Sarah - holding to send with diagnosing invoice 2068 in draft -9/13 GA…"
type textarea "x"
type textarea "9/4/2025 Sarah - holding to send with diagnosing invoice 2068 in draft -9/13 GA…"
type textarea "x"
type textarea "9/4/2025 Sarah - holding to send with diagnosing invoice 2068 in draft -9/13 GA…"
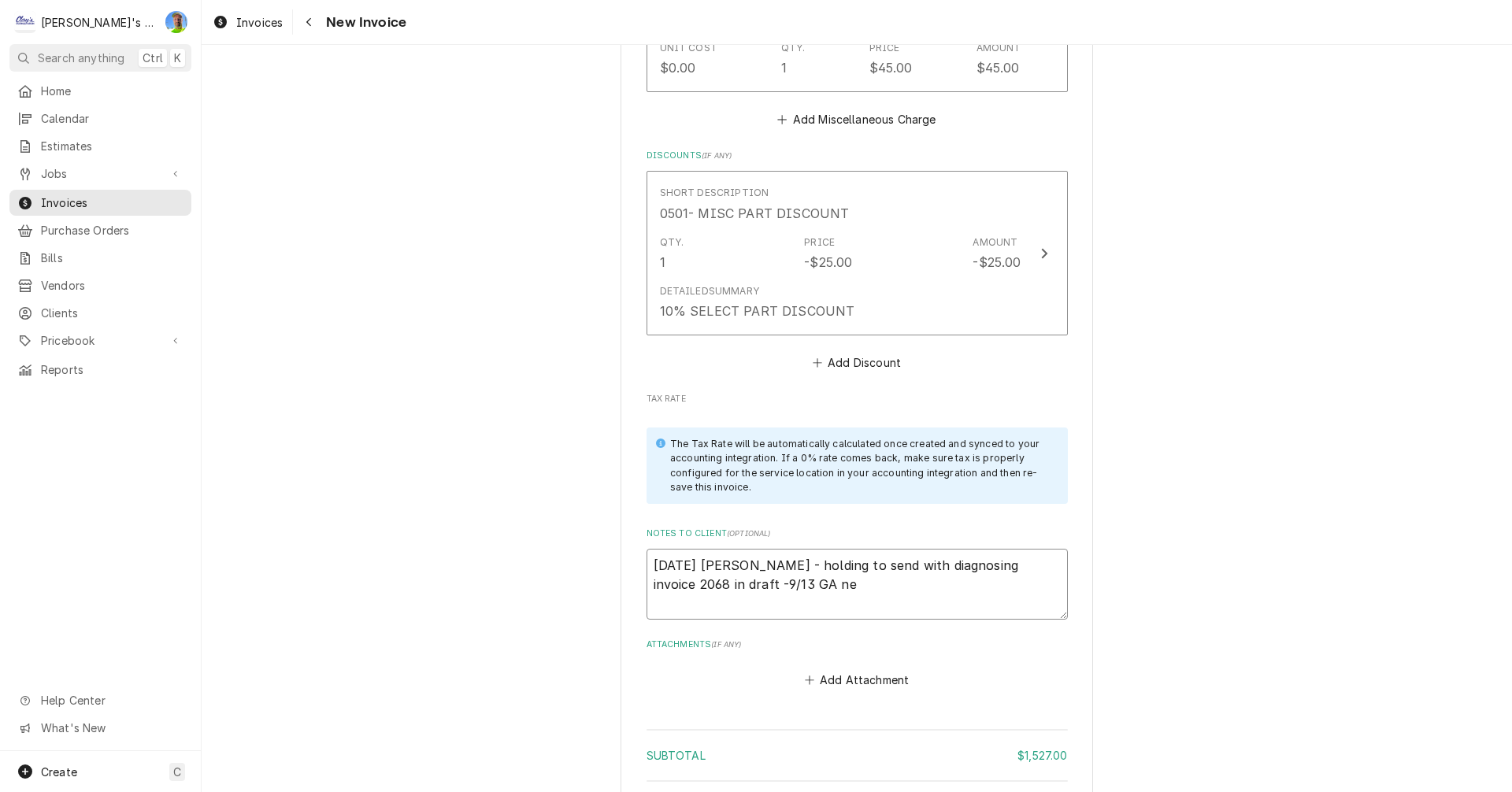
type textarea "x"
type textarea "9/4/2025 Sarah - holding to send with diagnosing invoice 2068 in draft -9/13 GA…"
type textarea "x"
type textarea "9/4/2025 Sarah - holding to send with diagnosing invoice 2068 in draft -9/13 GA"
type textarea "x"
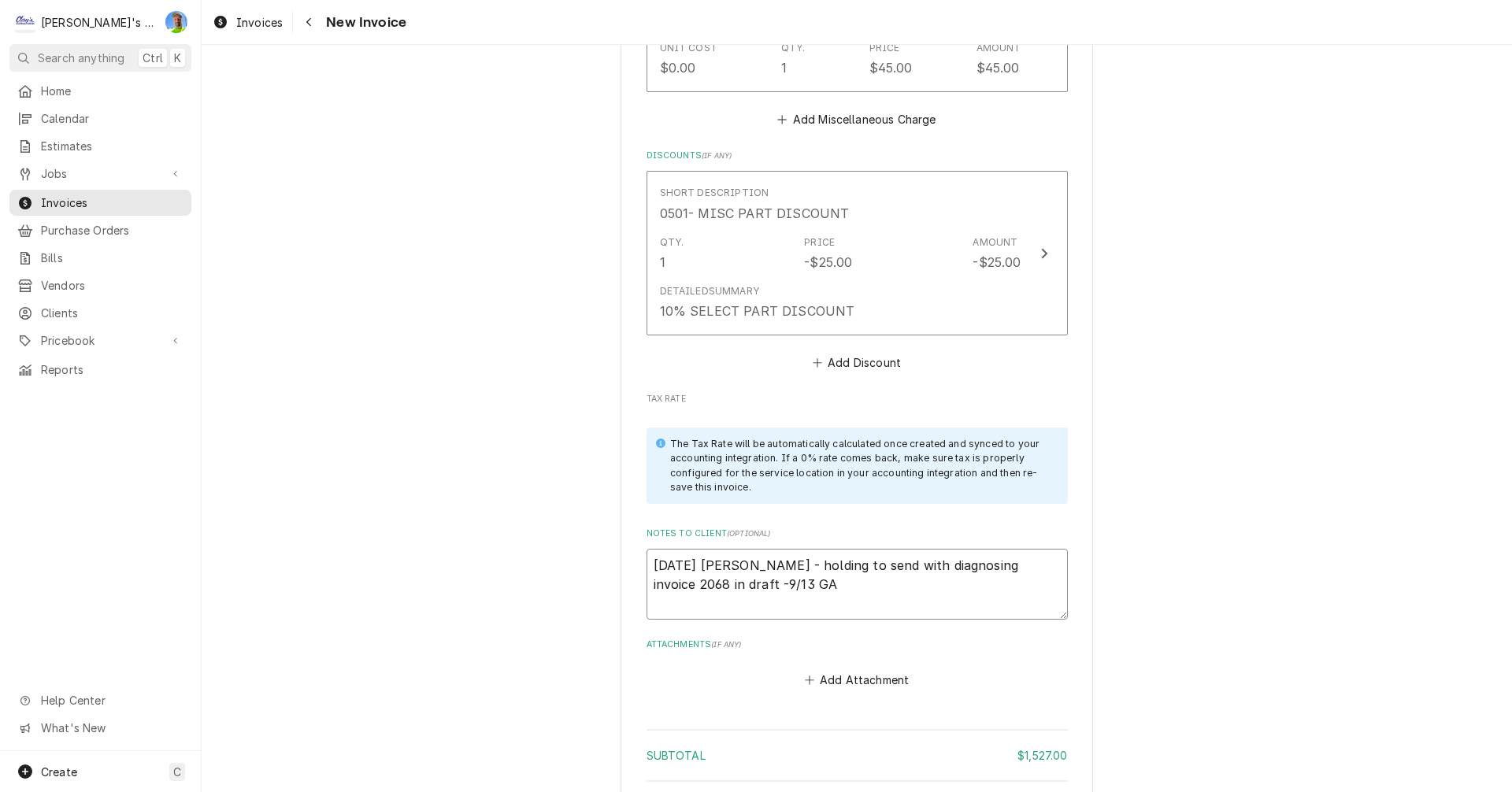
type textarea "9/4/2025 Sarah - holding to send with diagnosing invoice 2068 in draft -9/13 GA"
type textarea "x"
type textarea "9/4/2025 Sarah - holding to send with diagnosing invoice 2068 in draft -9/13 G"
type textarea "x"
type textarea "9/4/2025 Sarah - holding to send with diagnosing invoice 2068 in draft -9/13"
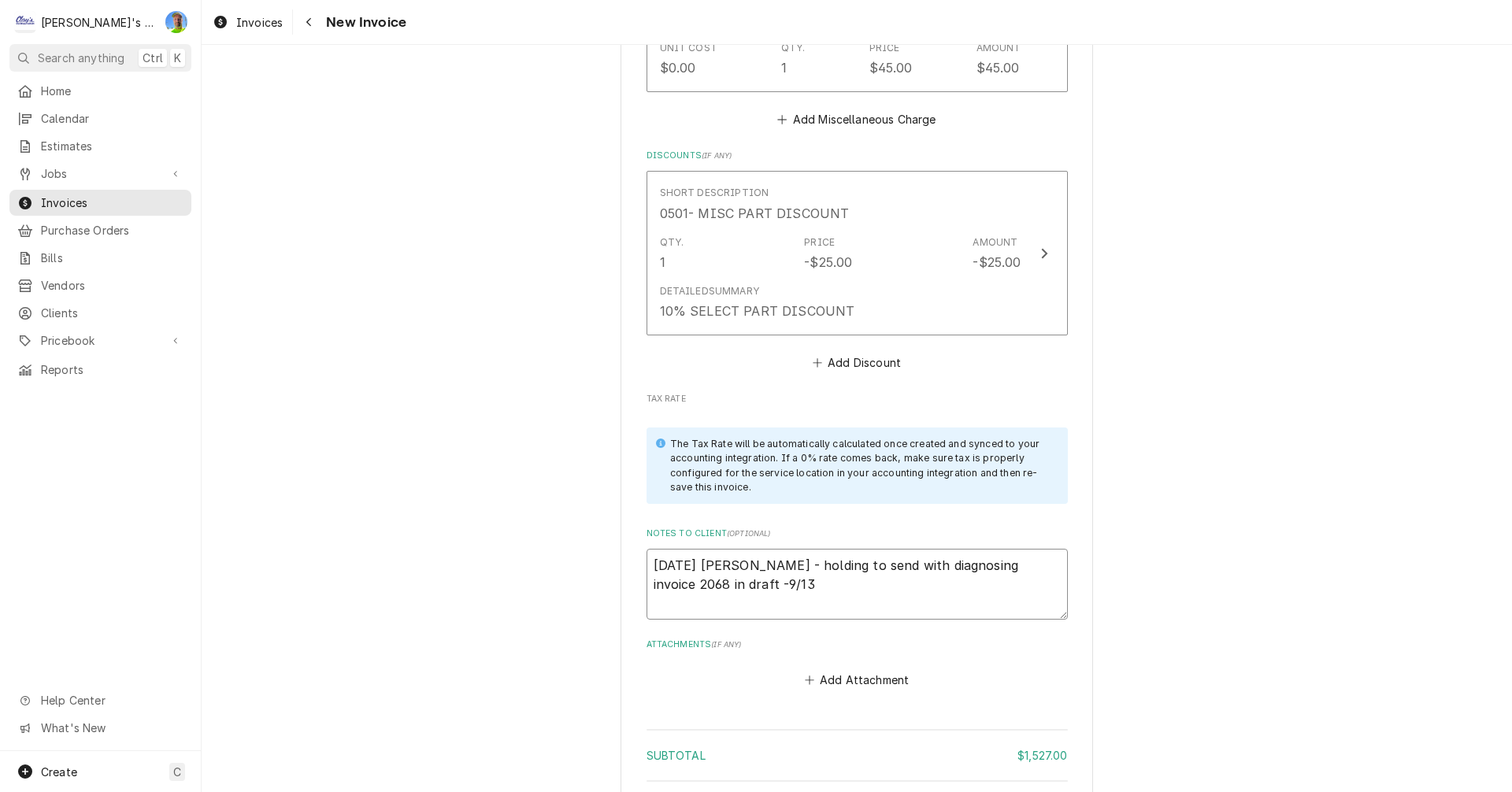
type textarea "x"
type textarea "9/4/2025 Sarah - holding to send with diagnosing invoice 2068 in draft -9/13"
type textarea "x"
type textarea "9/4/2025 Sarah - holding to send with diagnosing invoice 2068 in draft -9/1"
type textarea "x"
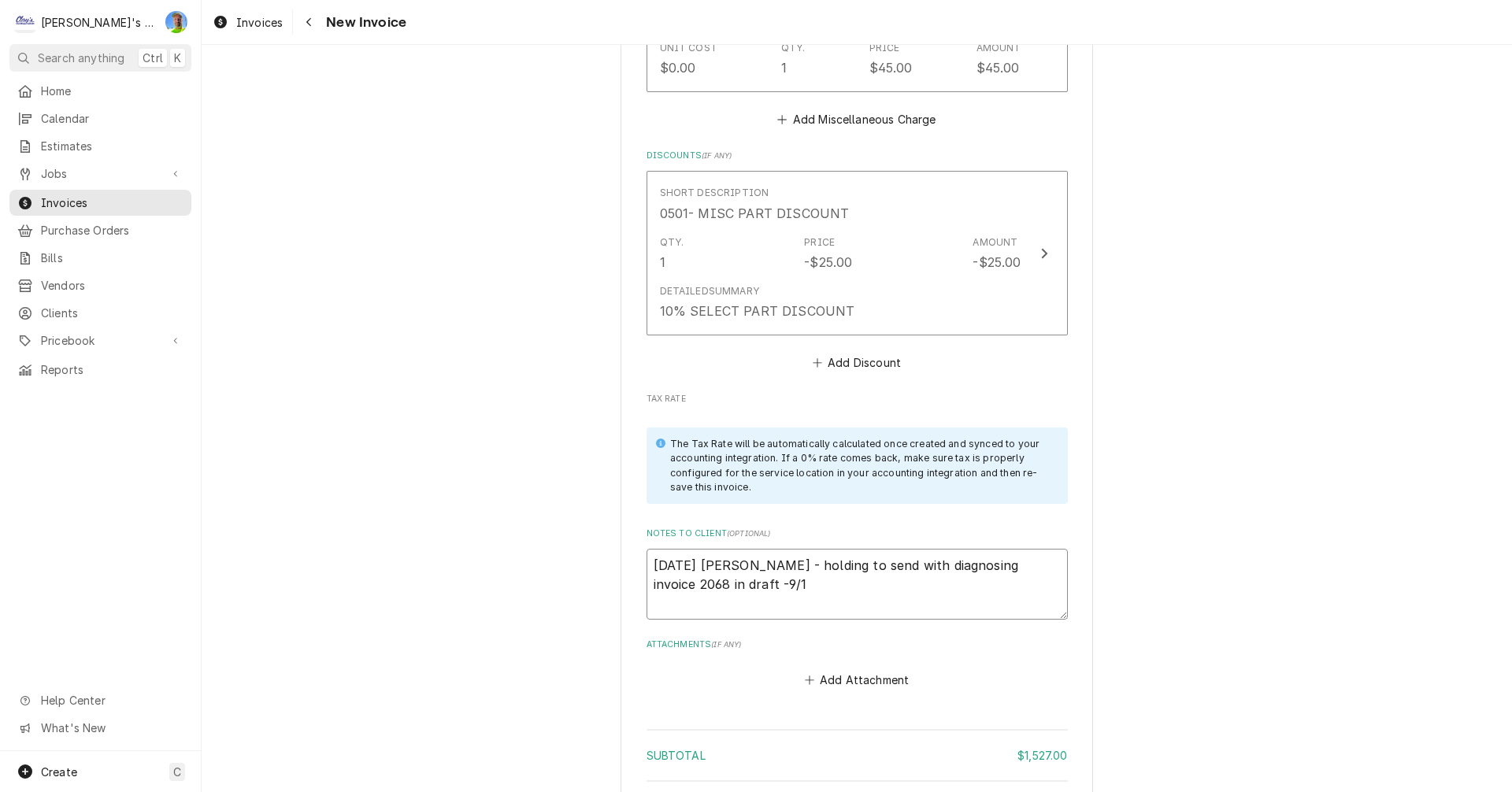
type textarea "9/4/2025 Sarah - holding to send with diagnosing invoice 2068 in draft -9/"
type textarea "x"
type textarea "9/4/2025 Sarah - holding to send with diagnosing invoice 2068 in draft -9"
type textarea "x"
type textarea "9/4/2025 Sarah - holding to send with diagnosing invoice 2068 in draft -"
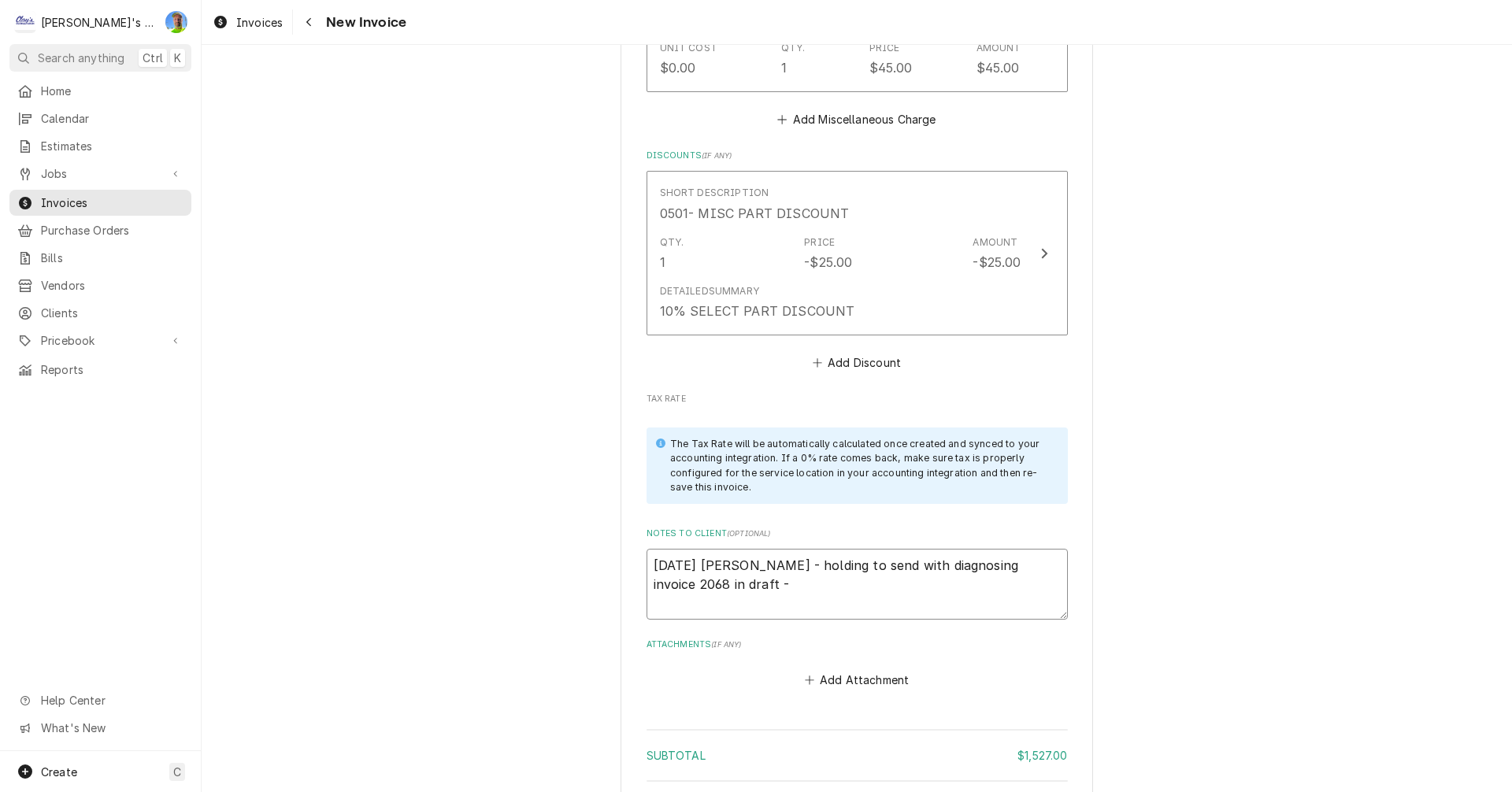
type textarea "x"
type textarea "9/4/2025 Sarah - holding to send with diagnosing invoice 2068 in draft -9"
type textarea "x"
type textarea "9/4/2025 Sarah - holding to send with diagnosing invoice 2068 in draft -9/"
type textarea "x"
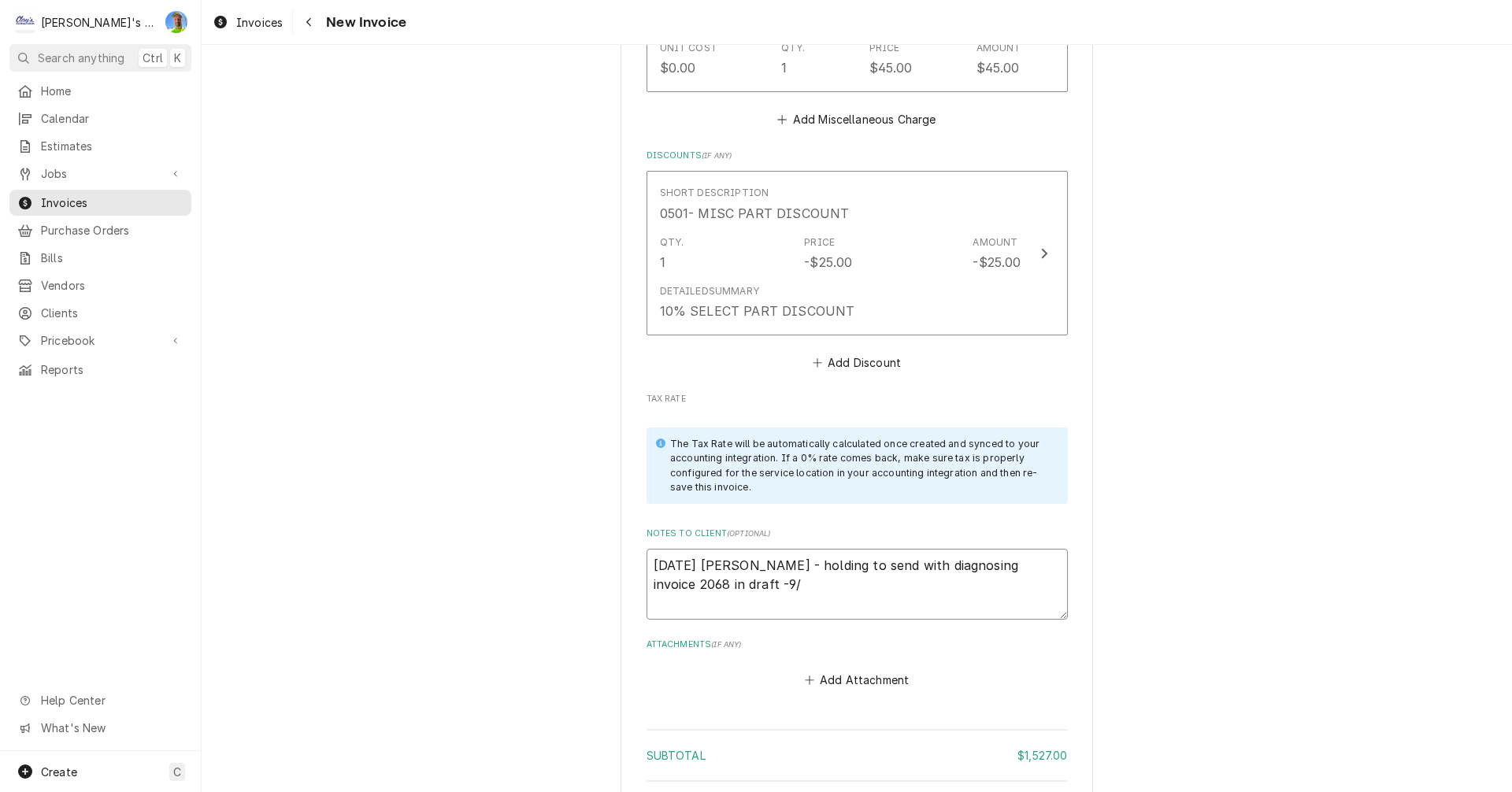
type textarea "9/4/2025 Sarah - holding to send with diagnosing invoice 2068 in draft -9/3"
type textarea "x"
type textarea "9/4/2025 Sarah - holding to send with diagnosing invoice 2068 in draft -9/30"
type textarea "x"
type textarea "9/4/2025 Sarah - holding to send with diagnosing invoice 2068 in draft -9/30"
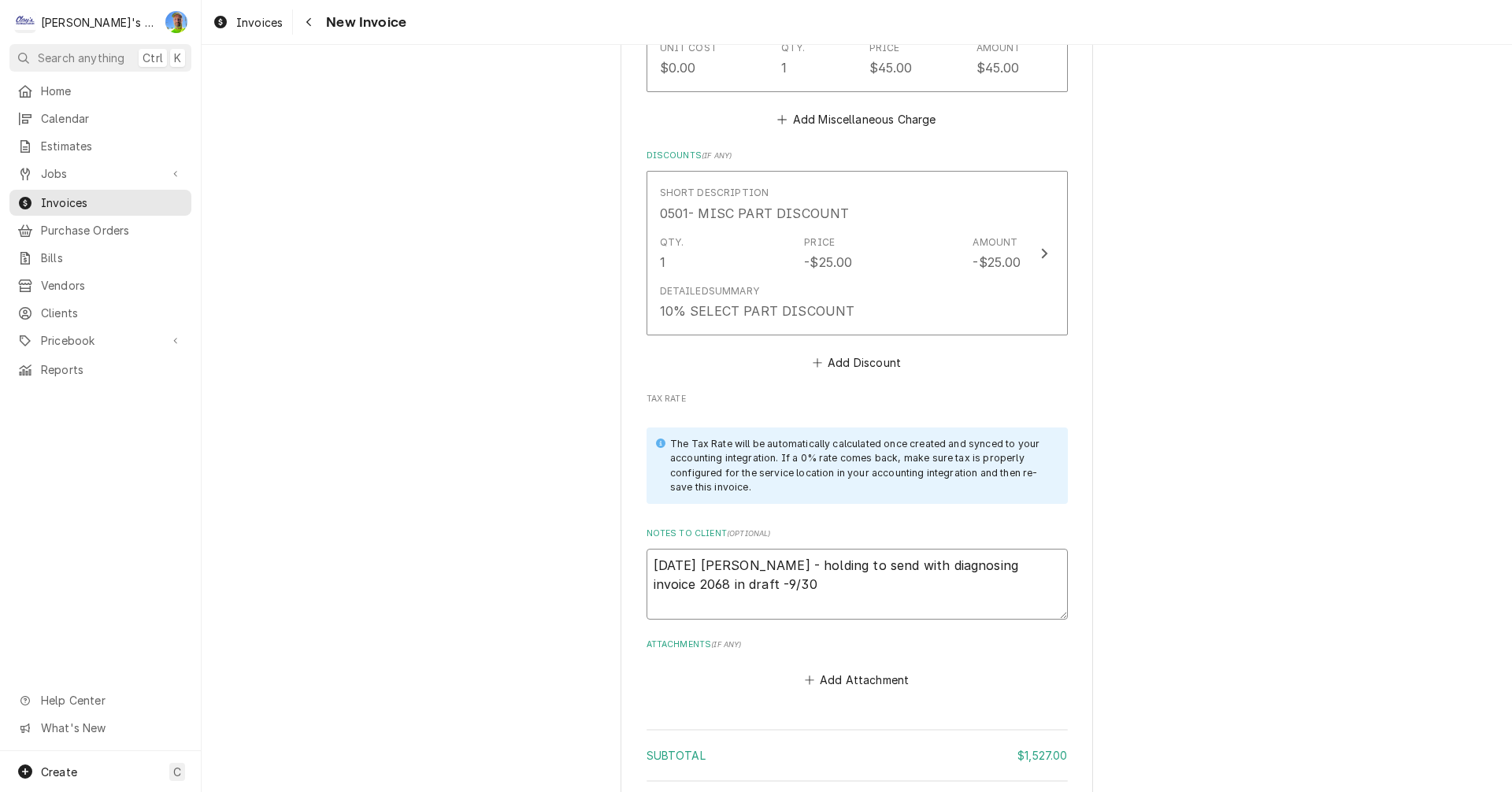
type textarea "x"
type textarea "9/4/2025 Sarah - holding to send with diagnosing invoice 2068 in draft -9/30 G"
type textarea "x"
type textarea "9/4/2025 Sarah - holding to send with diagnosing invoice 2068 in draft -9/30 GA"
type textarea "x"
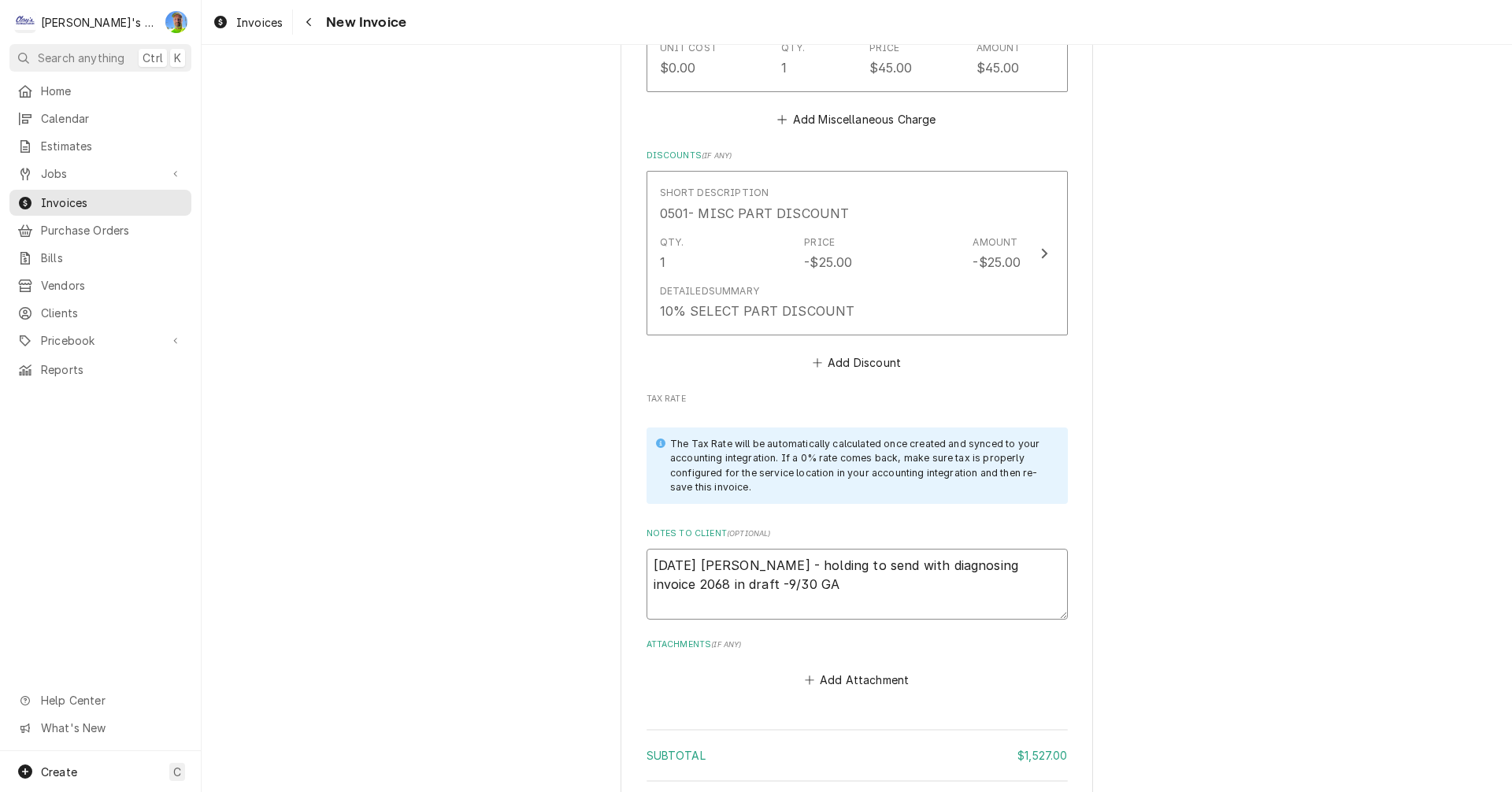
type textarea "9/4/2025 Sarah - holding to send with diagnosing invoice 2068 in draft -9/30 GA"
type textarea "x"
type textarea "9/4/2025 Sarah - holding to send with diagnosing invoice 2068 in draft -9/30 GA…"
type textarea "x"
type textarea "9/4/2025 Sarah - holding to send with diagnosing invoice 2068 in draft -9/30 GA…"
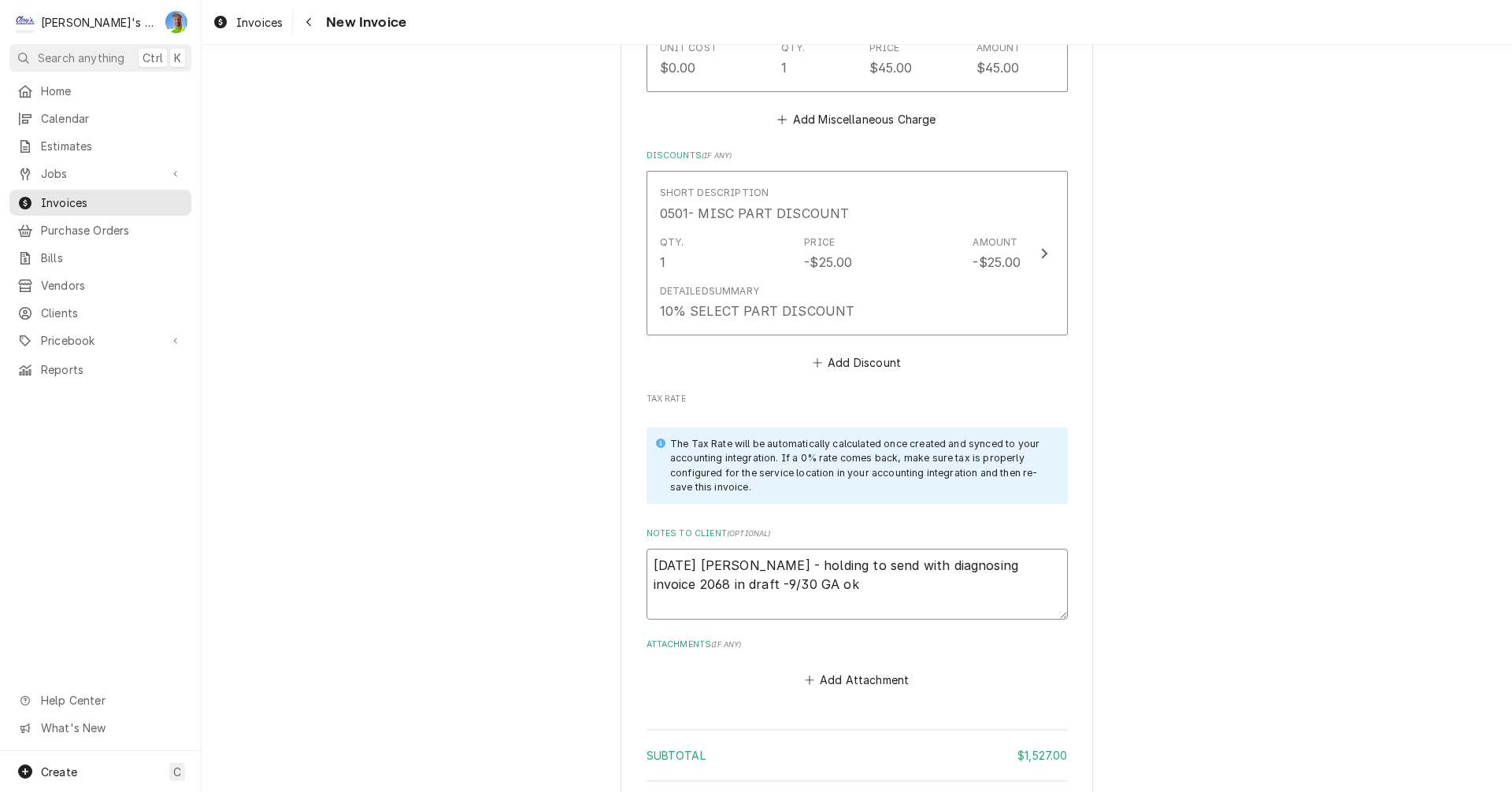
type textarea "x"
type textarea "9/4/2025 Sarah - holding to send with diagnosing invoice 2068 in draft -9/30 GA…"
type textarea "x"
type textarea "9/4/2025 Sarah - holding to send with diagnosing invoice 2068 in draft -9/30 GA…"
type textarea "x"
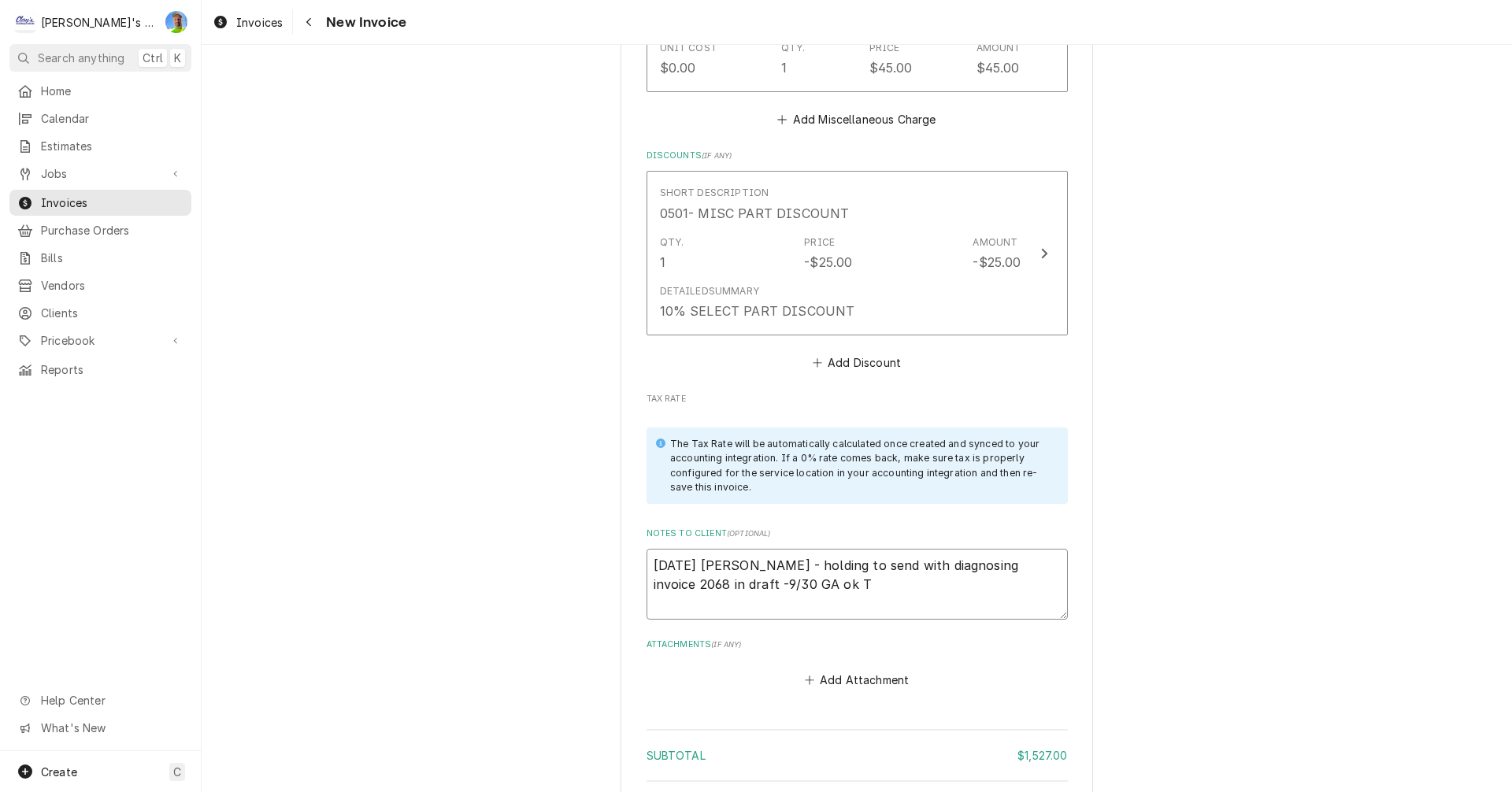
type textarea "9/4/2025 Sarah - holding to send with diagnosing invoice 2068 in draft -9/30 GA…"
type textarea "x"
type textarea "9/4/2025 Sarah - holding to send with diagnosing invoice 2068 in draft -9/30 GA…"
type textarea "x"
type textarea "9/4/2025 Sarah - holding to send with diagnosing invoice 2068 in draft -9/30 GA…"
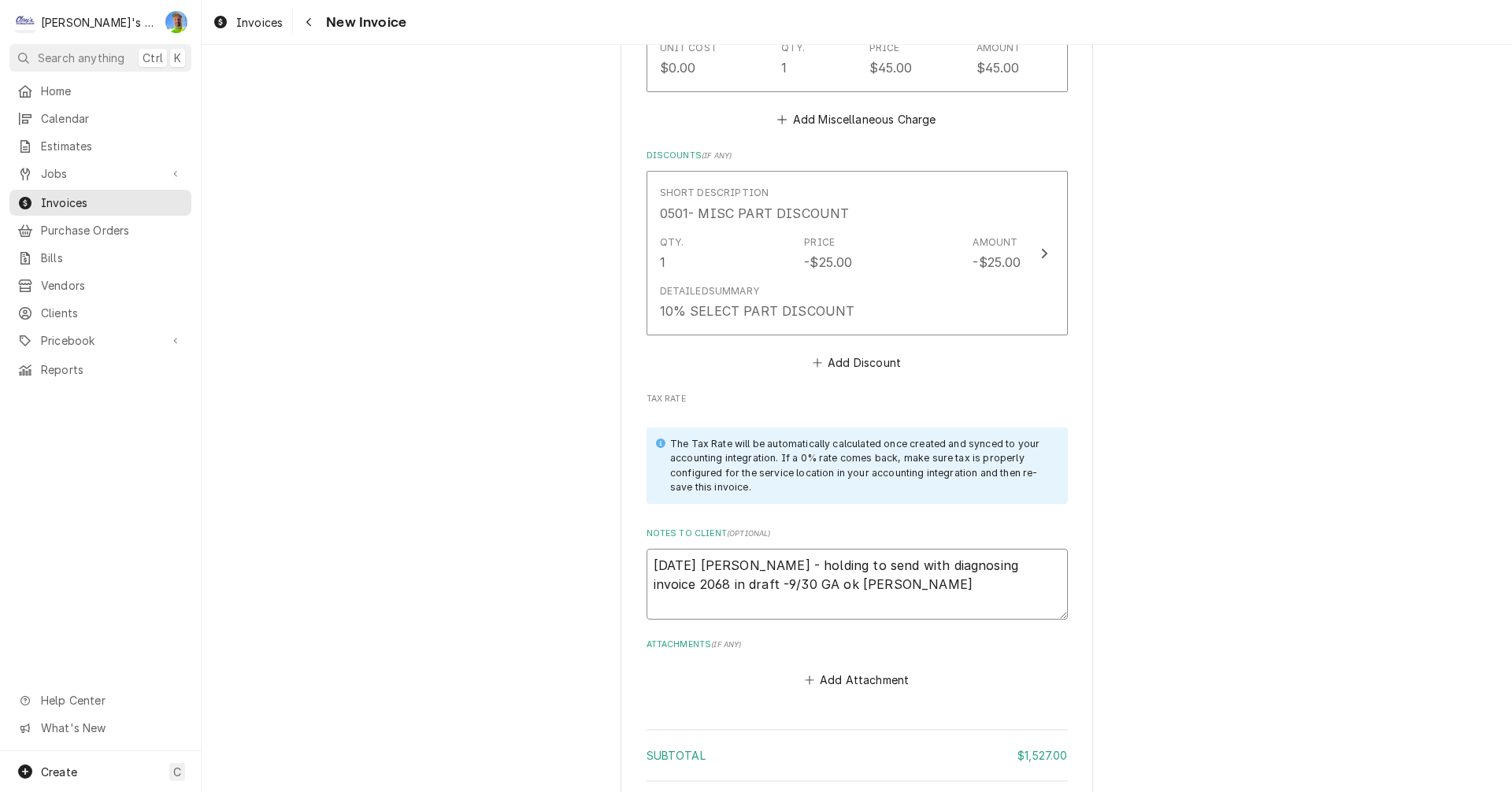
type textarea "x"
type textarea "9/4/2025 Sarah - holding to send with diagnosing invoice 2068 in draft -9/30 GA…"
type textarea "x"
type textarea "9/4/2025 Sarah - holding to send with diagnosing invoice 2068 in draft -9/30 GA…"
type textarea "x"
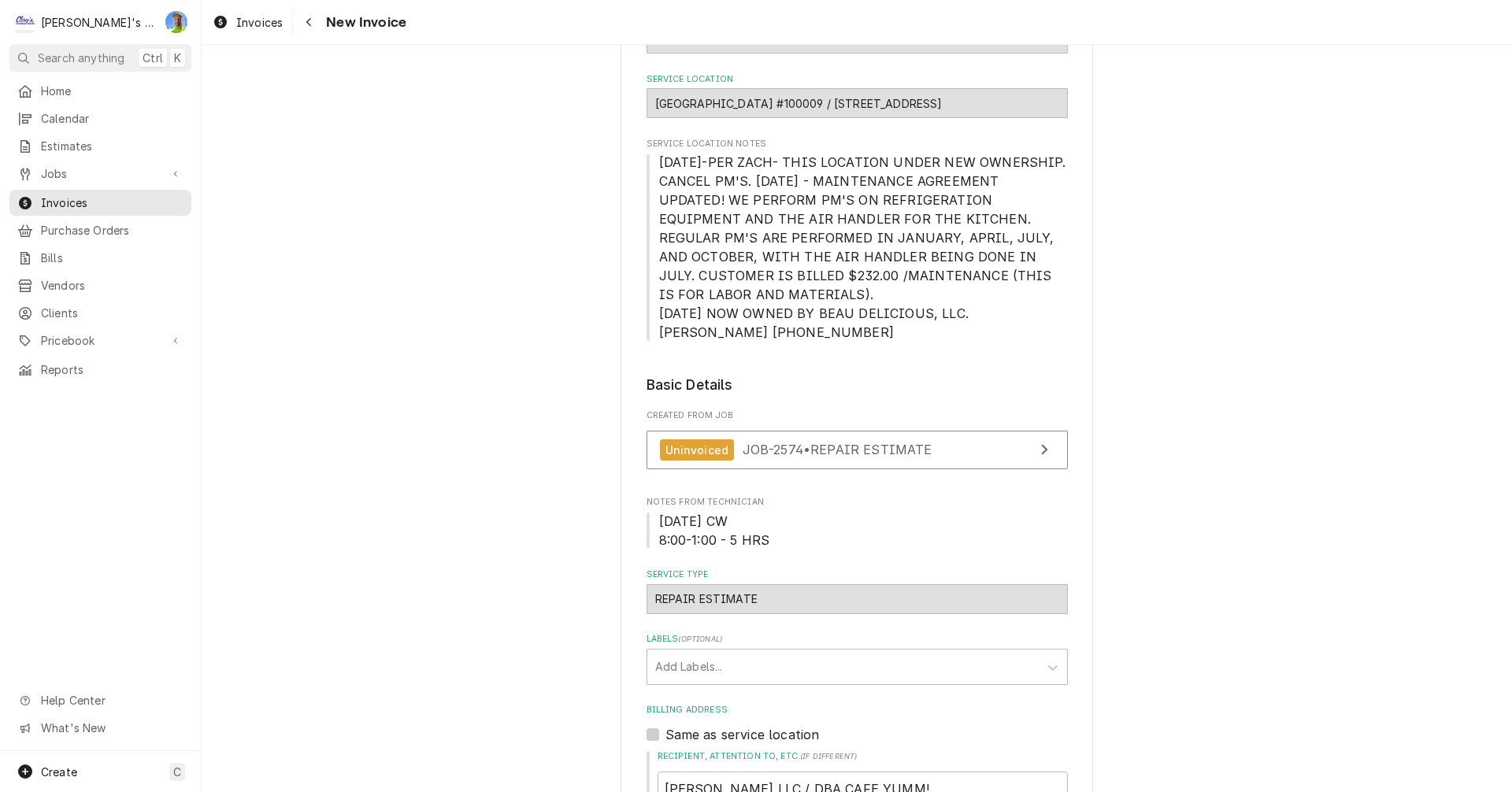
scroll to position [158, 0]
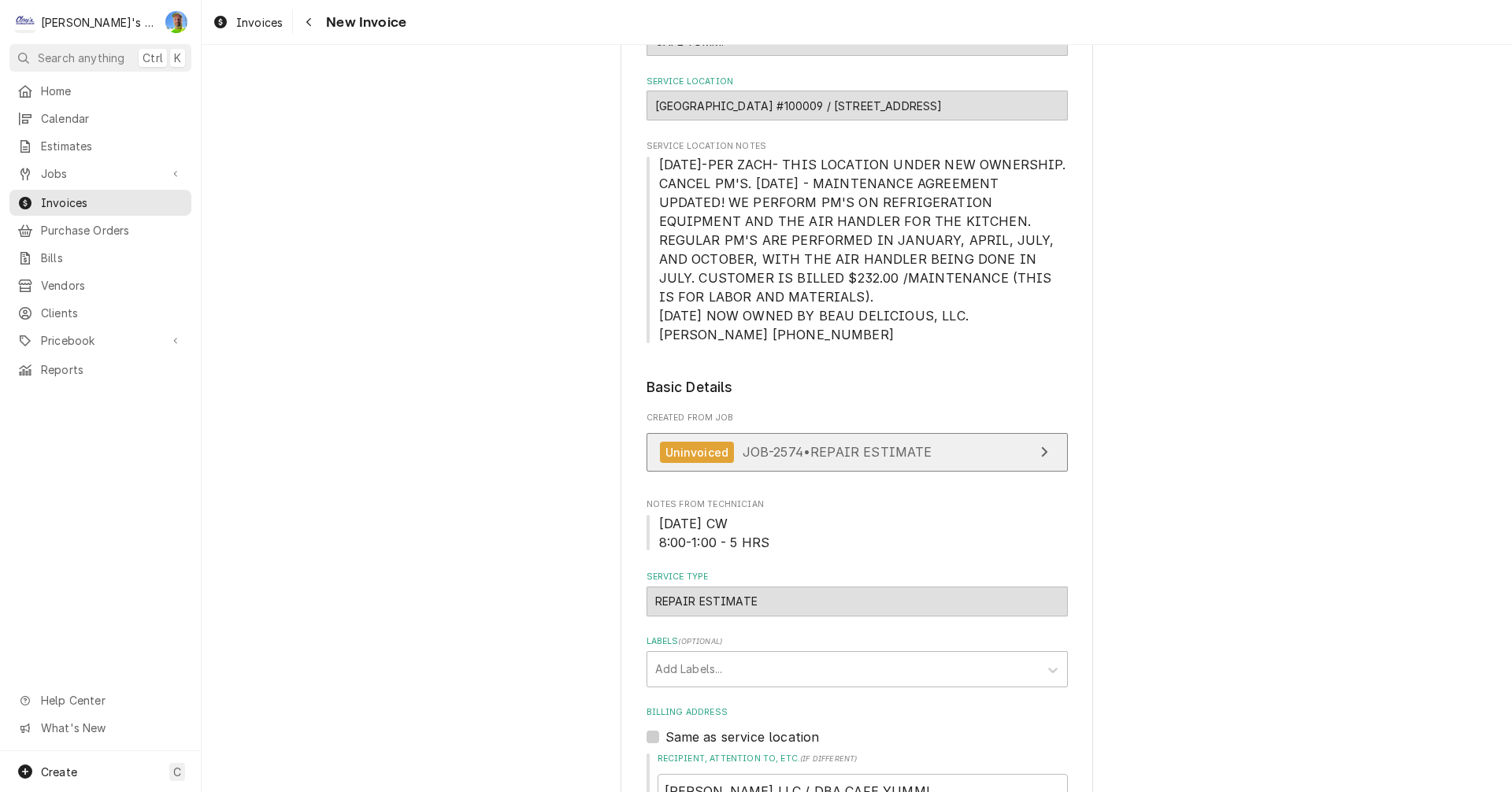
type textarea "9/4/2025 Sarah - holding to send with diagnosing invoice 2068 in draft -9/30 GA…"
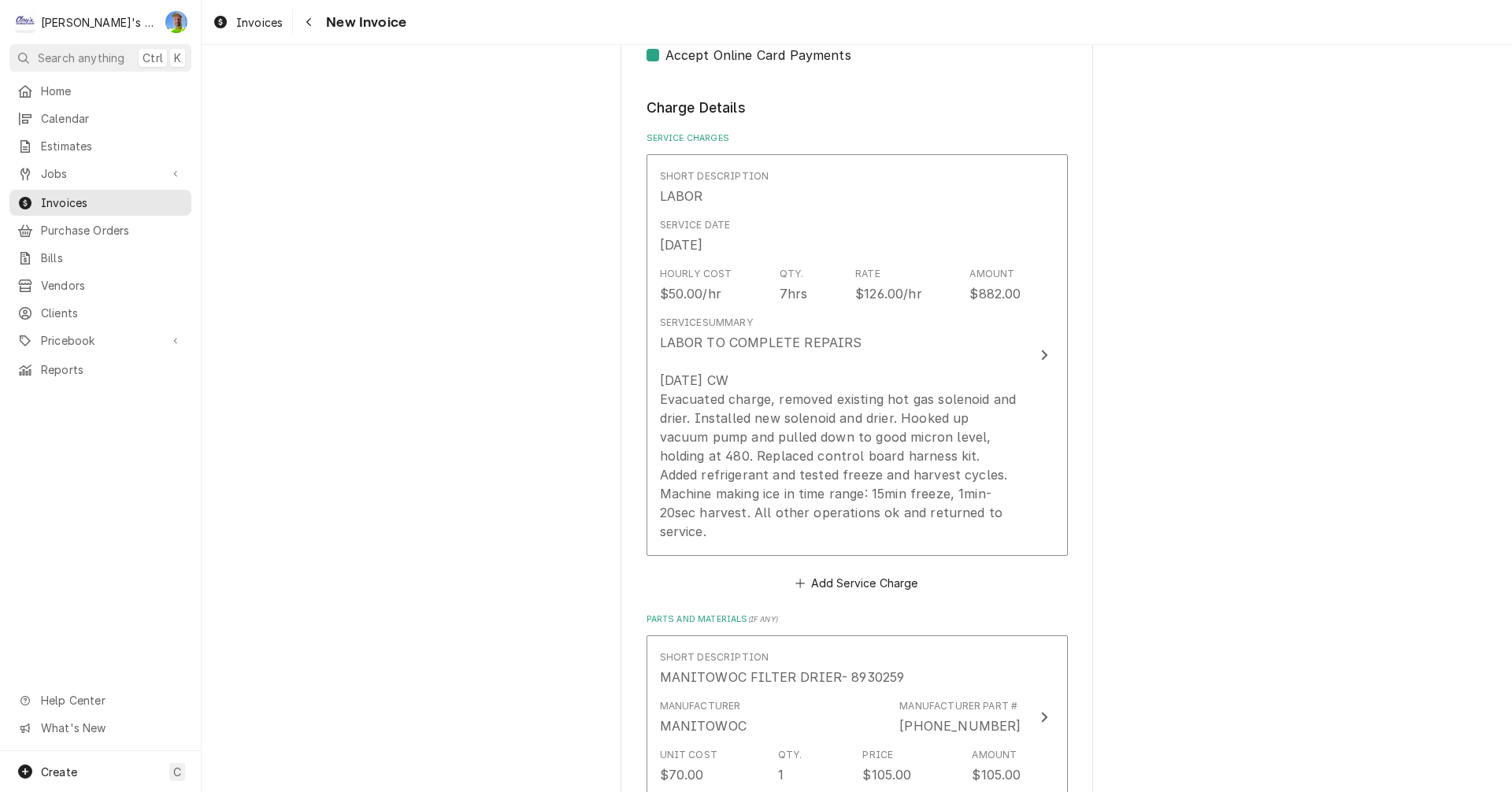
scroll to position [1496, 0]
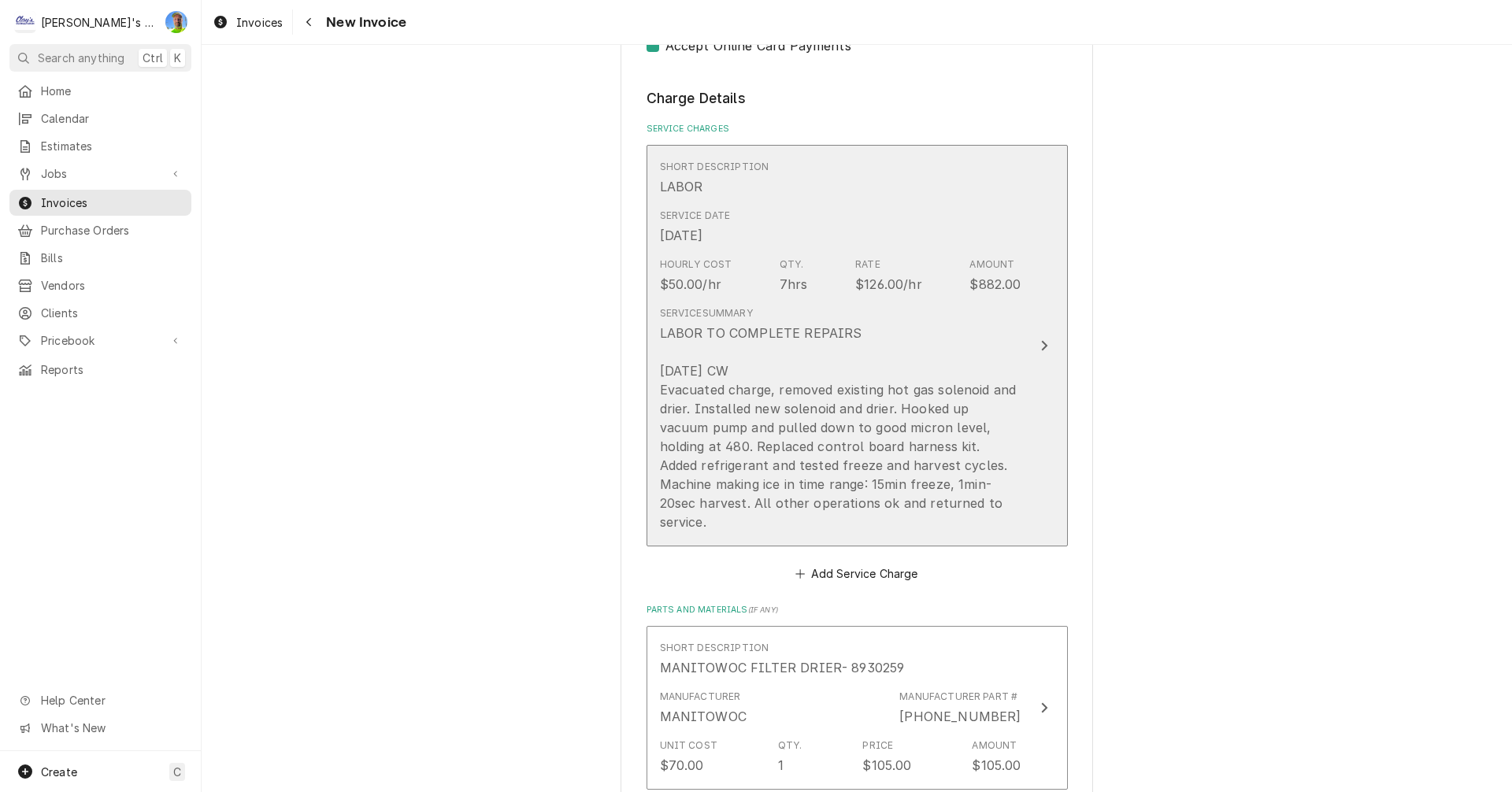
click at [1040, 340] on icon "Update Line Item" at bounding box center [1044, 346] width 8 height 12
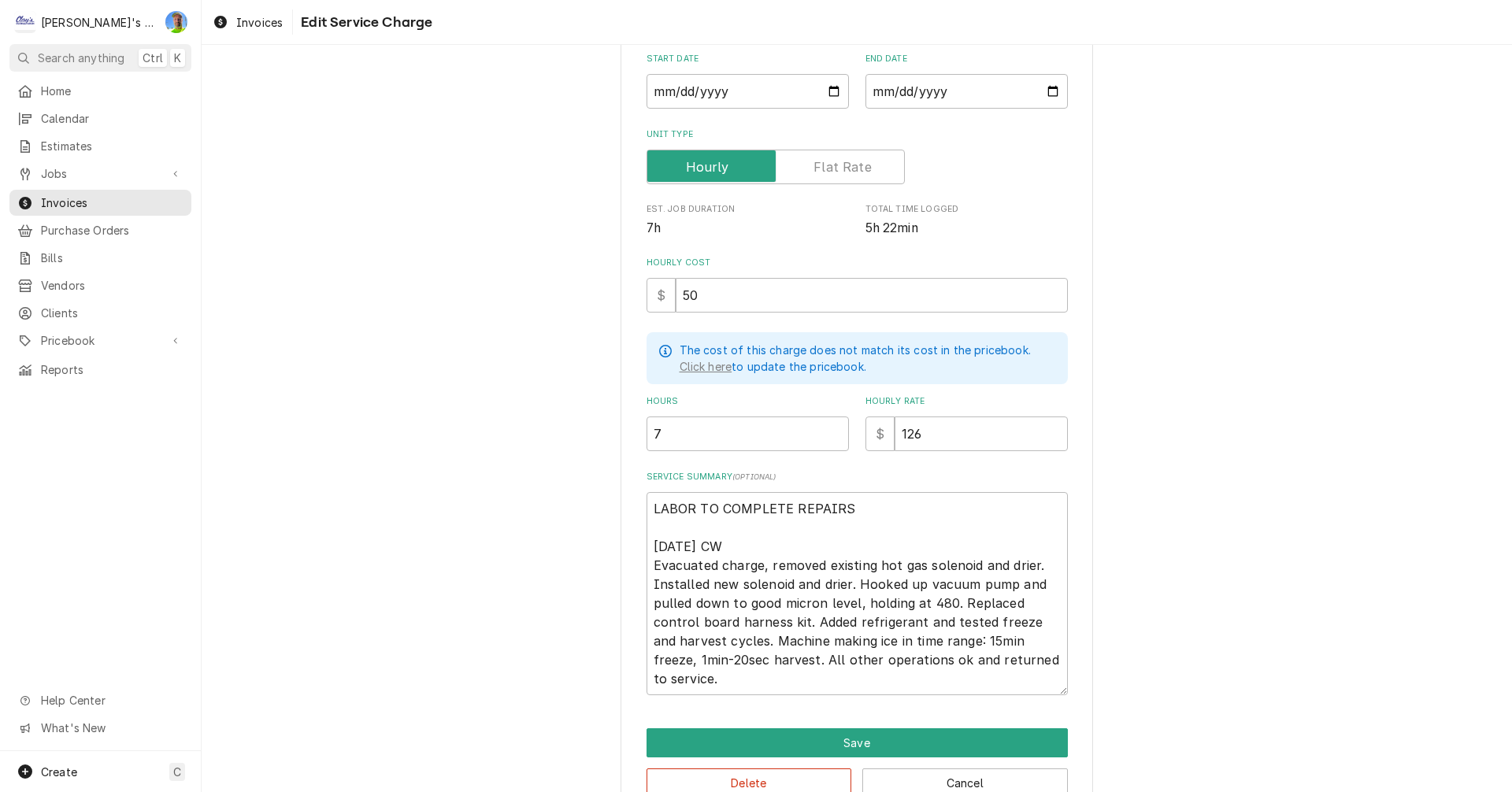
scroll to position [217, 0]
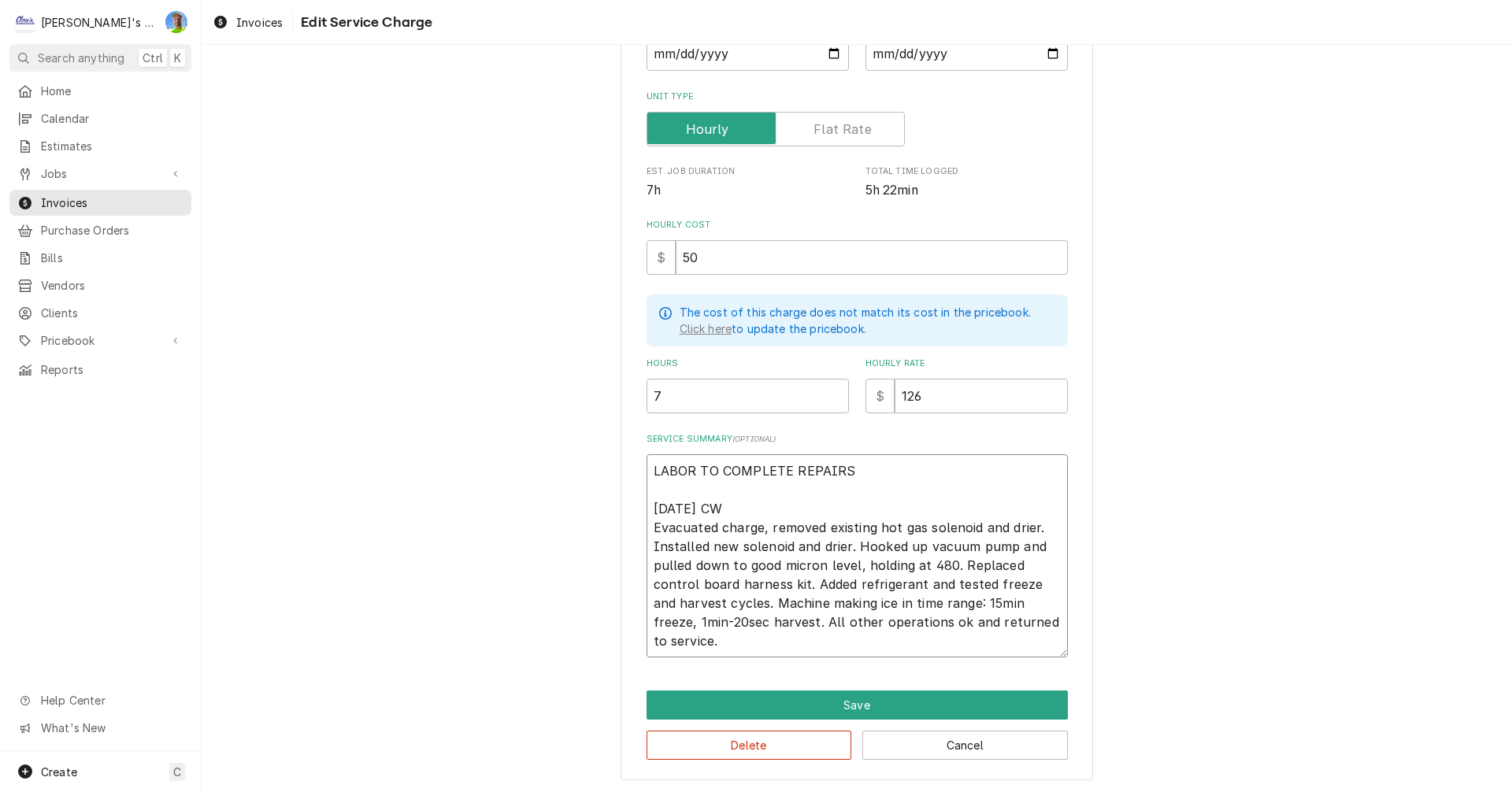
click at [904, 462] on textarea "LABOR TO COMPLETE REPAIRS 8/19/2025 CW Evacuated charge, removed existing hot g…" at bounding box center [857, 556] width 421 height 204
type textarea "x"
type textarea "LABOR TO COMPLETE REPAIR 8/19/2025 CW Evacuated charge, removed existing hot ga…"
type textarea "x"
type textarea "LABOR TO COMPLETE REPAI 8/19/2025 CW Evacuated charge, removed existing hot gas…"
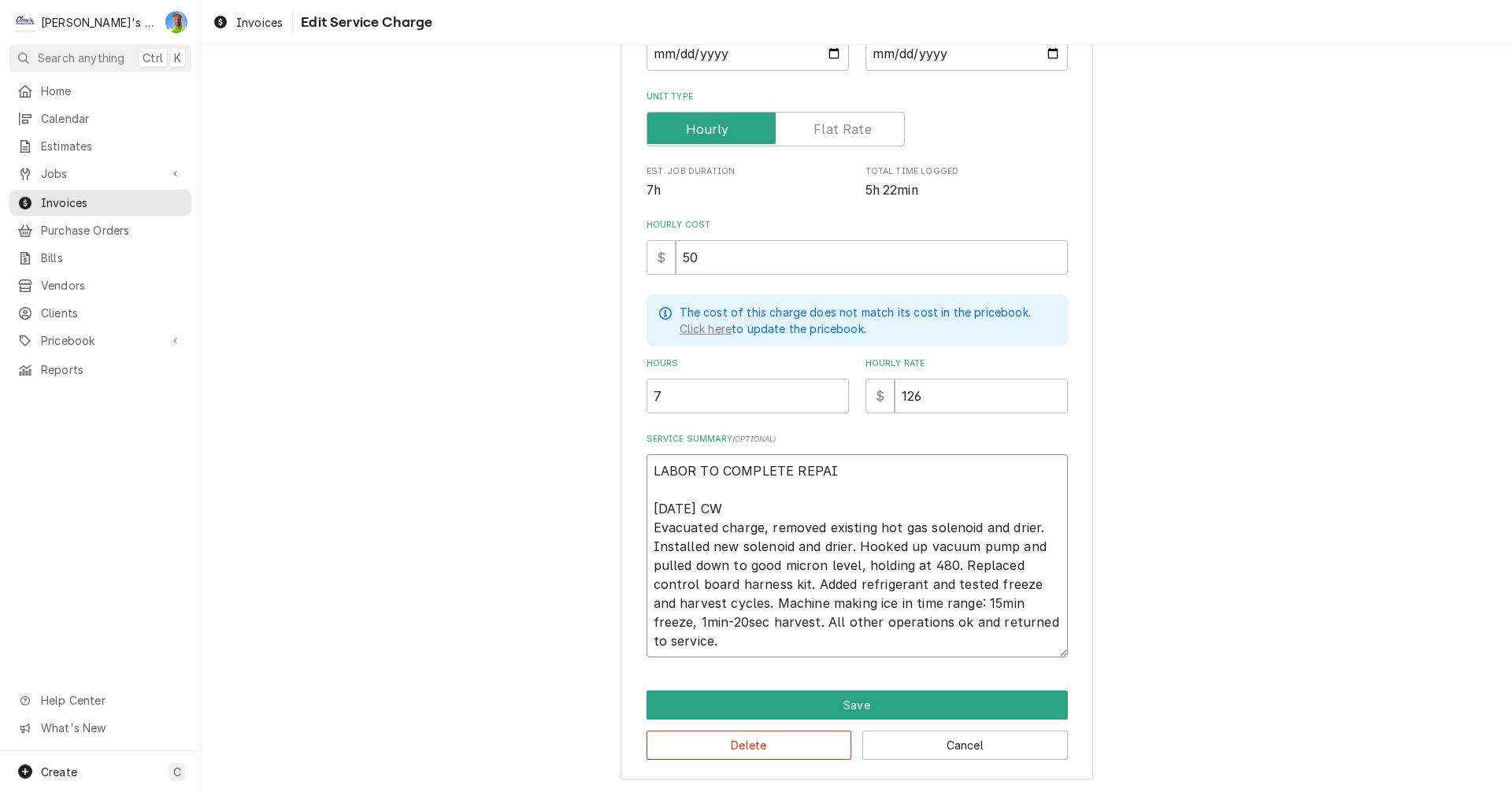
type textarea "x"
type textarea "LABOR TO COMPLETE REPA 8/19/2025 CW Evacuated charge, removed existing hot gas …"
type textarea "x"
type textarea "LABOR TO COMPLETE REP 8/19/2025 CW Evacuated charge, removed existing hot gas s…"
type textarea "x"
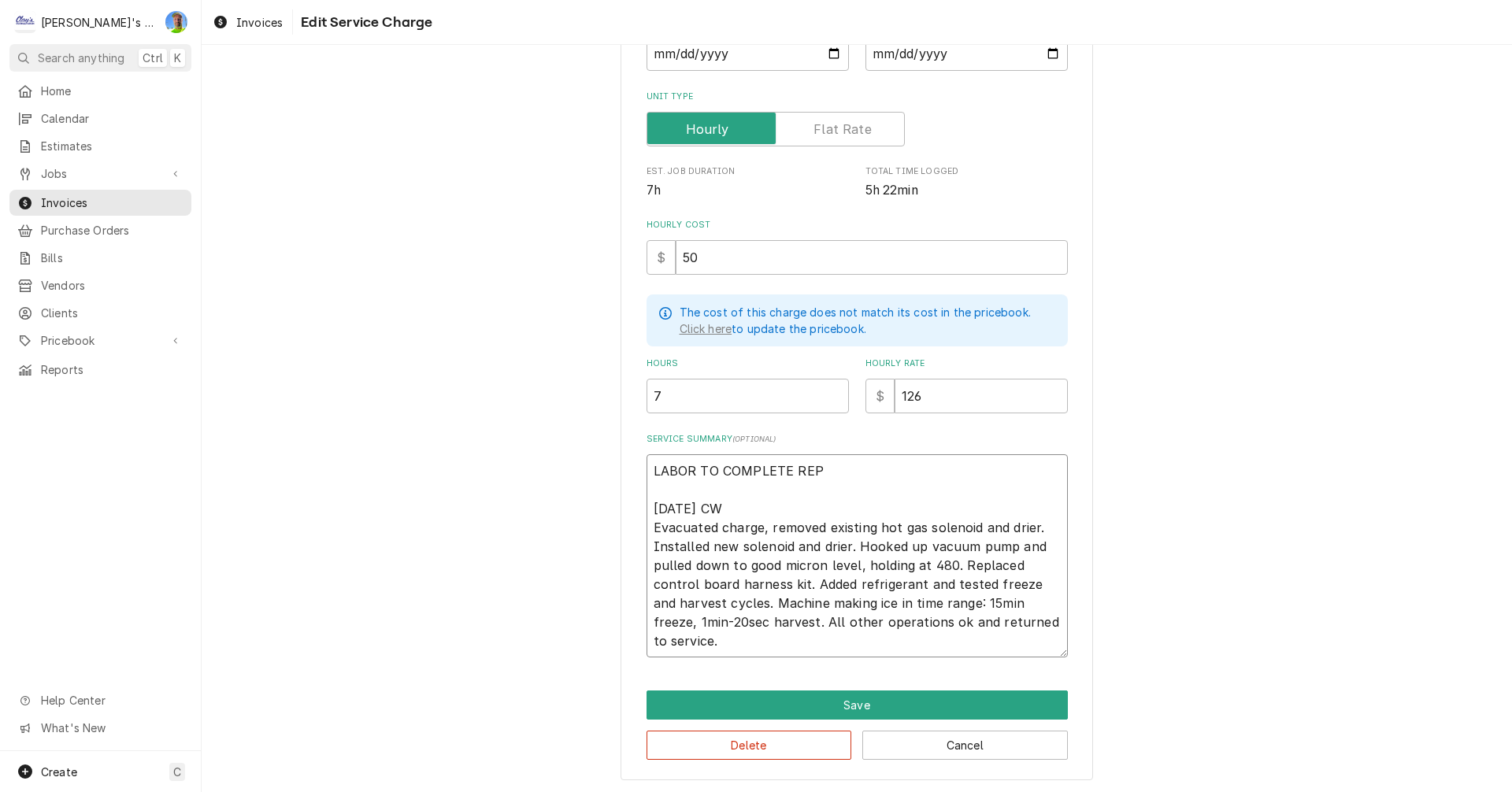
type textarea "LABOR TO COMPLETE RE 8/19/2025 CW Evacuated charge, removed existing hot gas so…"
type textarea "x"
type textarea "LABOR TO COMPLETE R 8/19/2025 CW Evacuated charge, removed existing hot gas sol…"
type textarea "x"
type textarea "LABOR TO COMPLETE 8/19/2025 CW Evacuated charge, removed existing hot gas solen…"
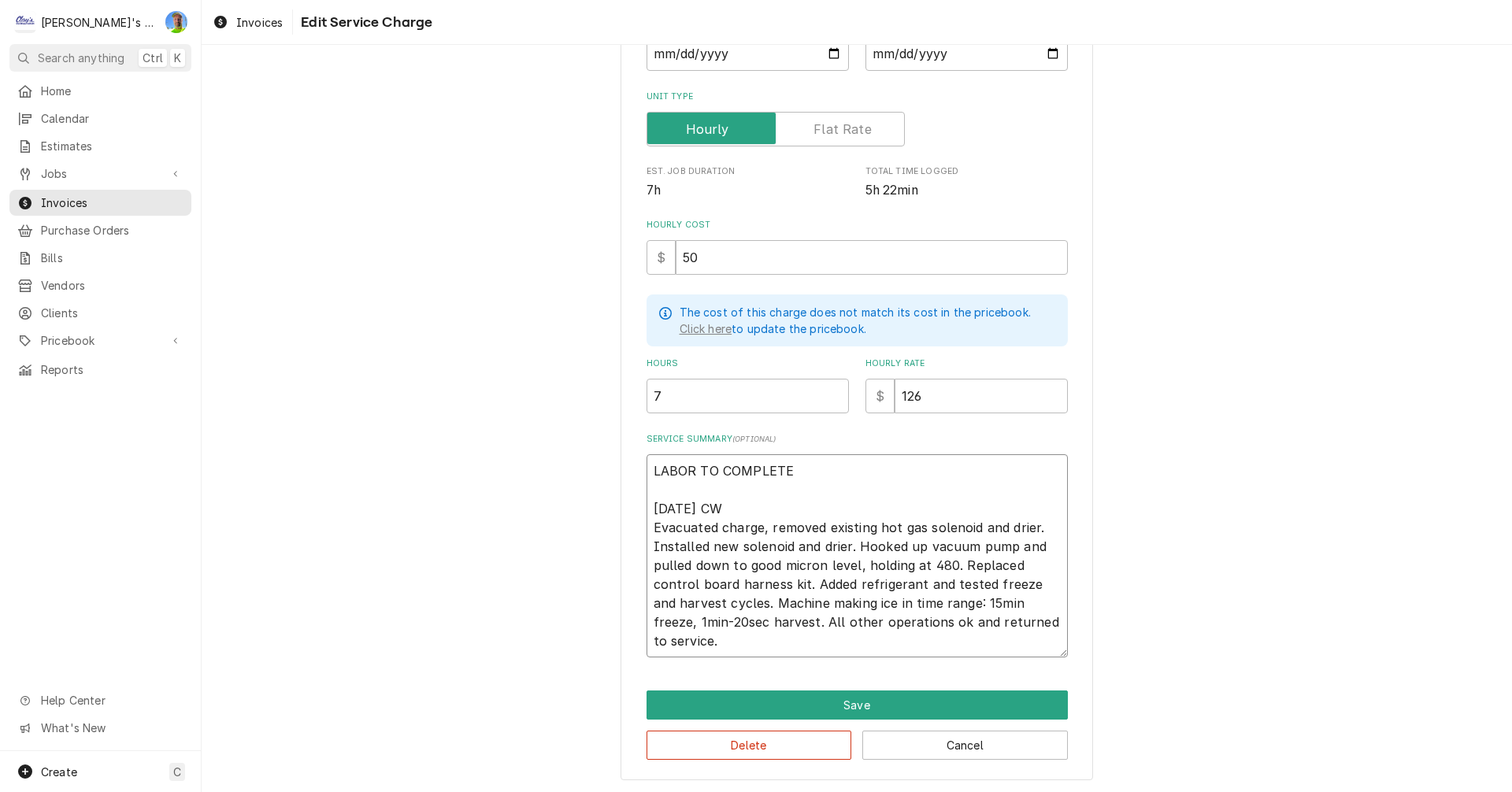
type textarea "x"
type textarea "LABOR TO COMPLETE 8/19/2025 CW Evacuated charge, removed existing hot gas solen…"
type textarea "x"
type textarea "LABOR TO COMPLET 8/19/2025 CW Evacuated charge, removed existing hot gas soleno…"
type textarea "x"
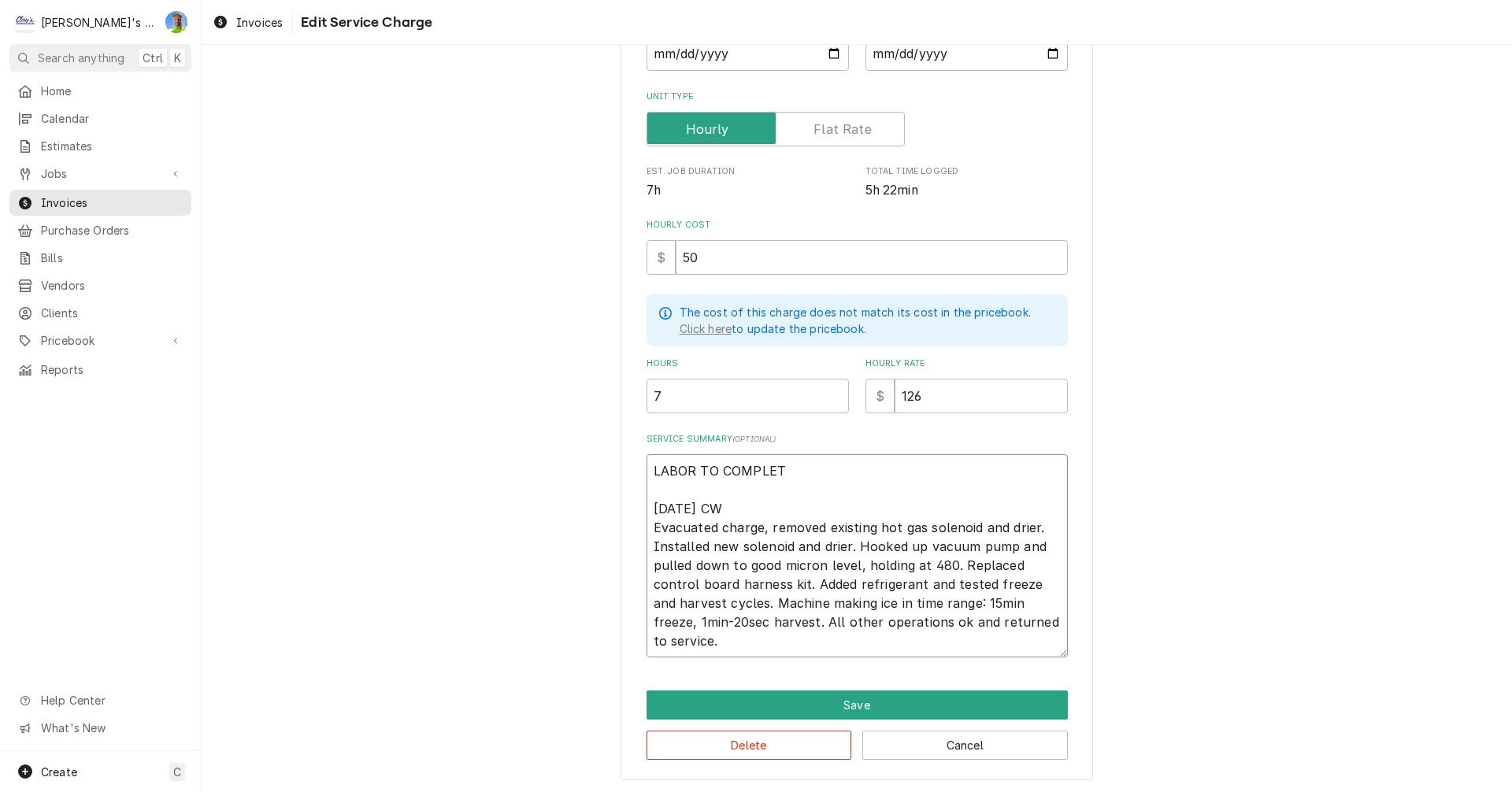
type textarea "LABOR TO COMPLE 8/19/2025 CW Evacuated charge, removed existing hot gas solenoi…"
type textarea "x"
type textarea "LABOR TO COMPL 8/19/2025 CW Evacuated charge, removed existing hot gas solenoid…"
type textarea "x"
type textarea "LABOR TO COMP 8/19/2025 CW Evacuated charge, removed existing hot gas solenoid …"
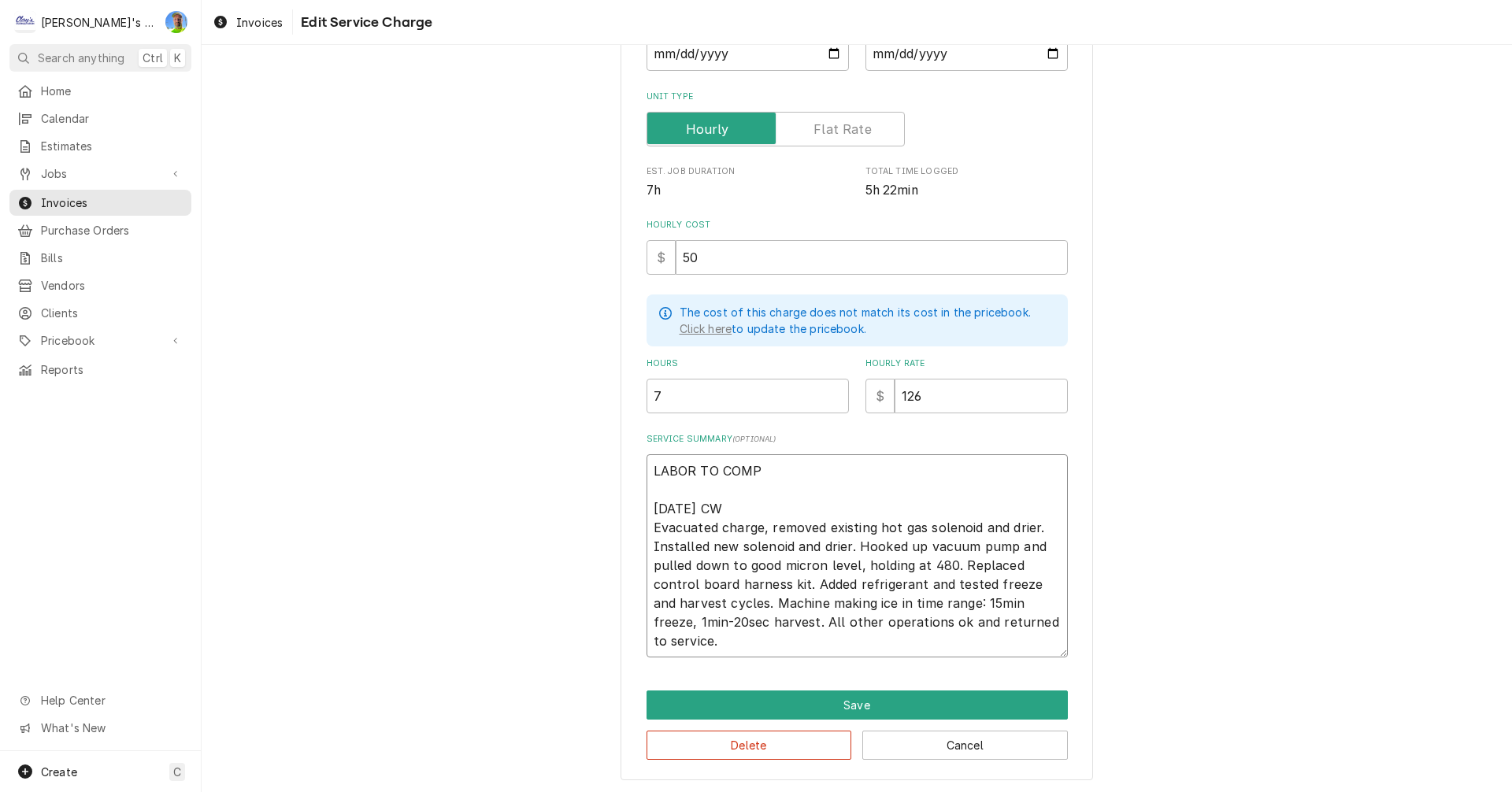
type textarea "x"
type textarea "LABOR TO COM 8/19/2025 CW Evacuated charge, removed existing hot gas solenoid a…"
type textarea "x"
type textarea "LABOR TO CO 8/19/2025 CW Evacuated charge, removed existing hot gas solenoid an…"
type textarea "x"
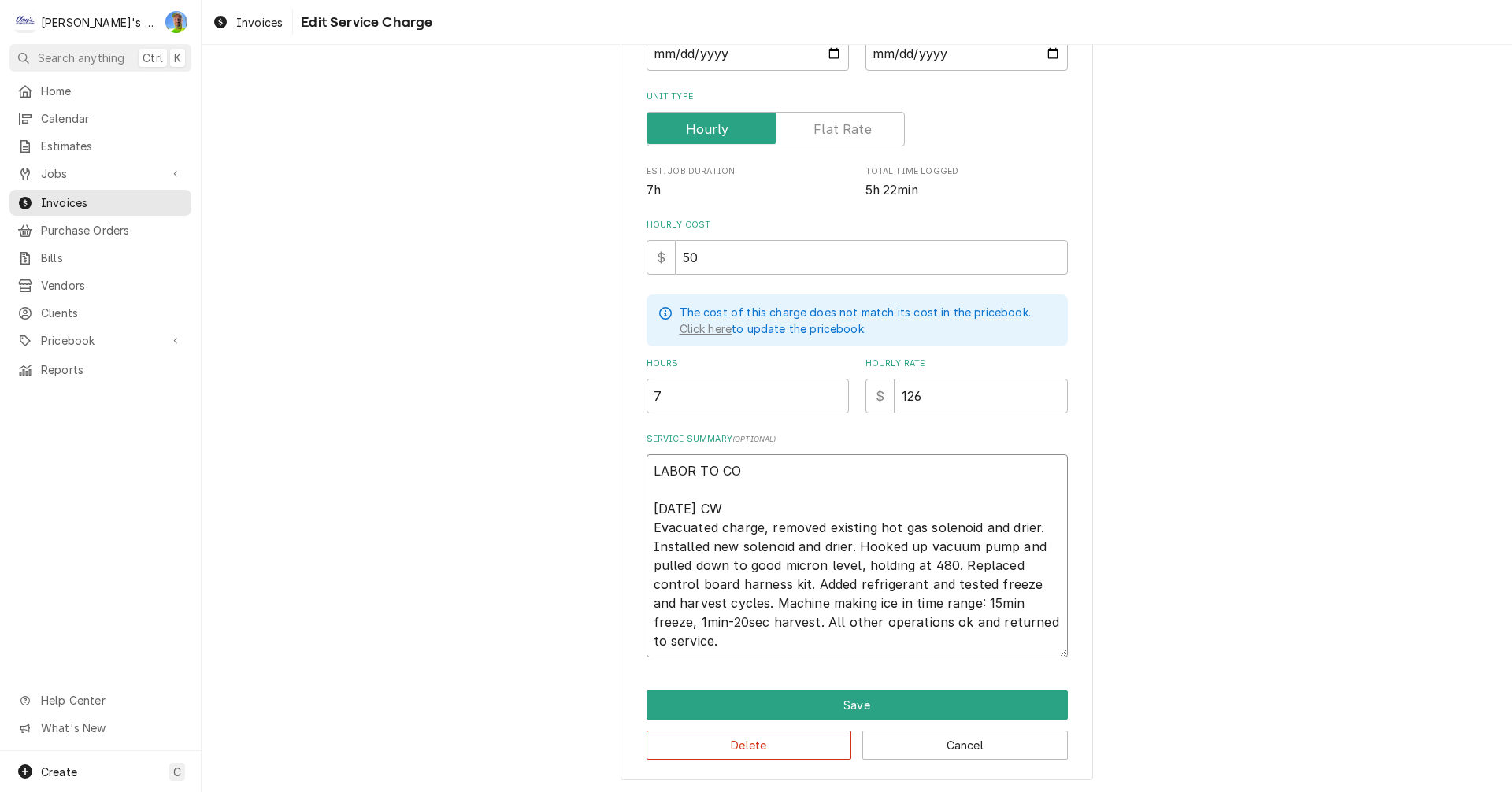
type textarea "LABOR TO C 8/19/2025 CW Evacuated charge, removed existing hot gas solenoid and…"
type textarea "x"
type textarea "LABOR TO 8/19/2025 CW Evacuated charge, removed existing hot gas solenoid and d…"
type textarea "x"
type textarea "LABOR TO 8/19/2025 CW Evacuated charge, removed existing hot gas solenoid and d…"
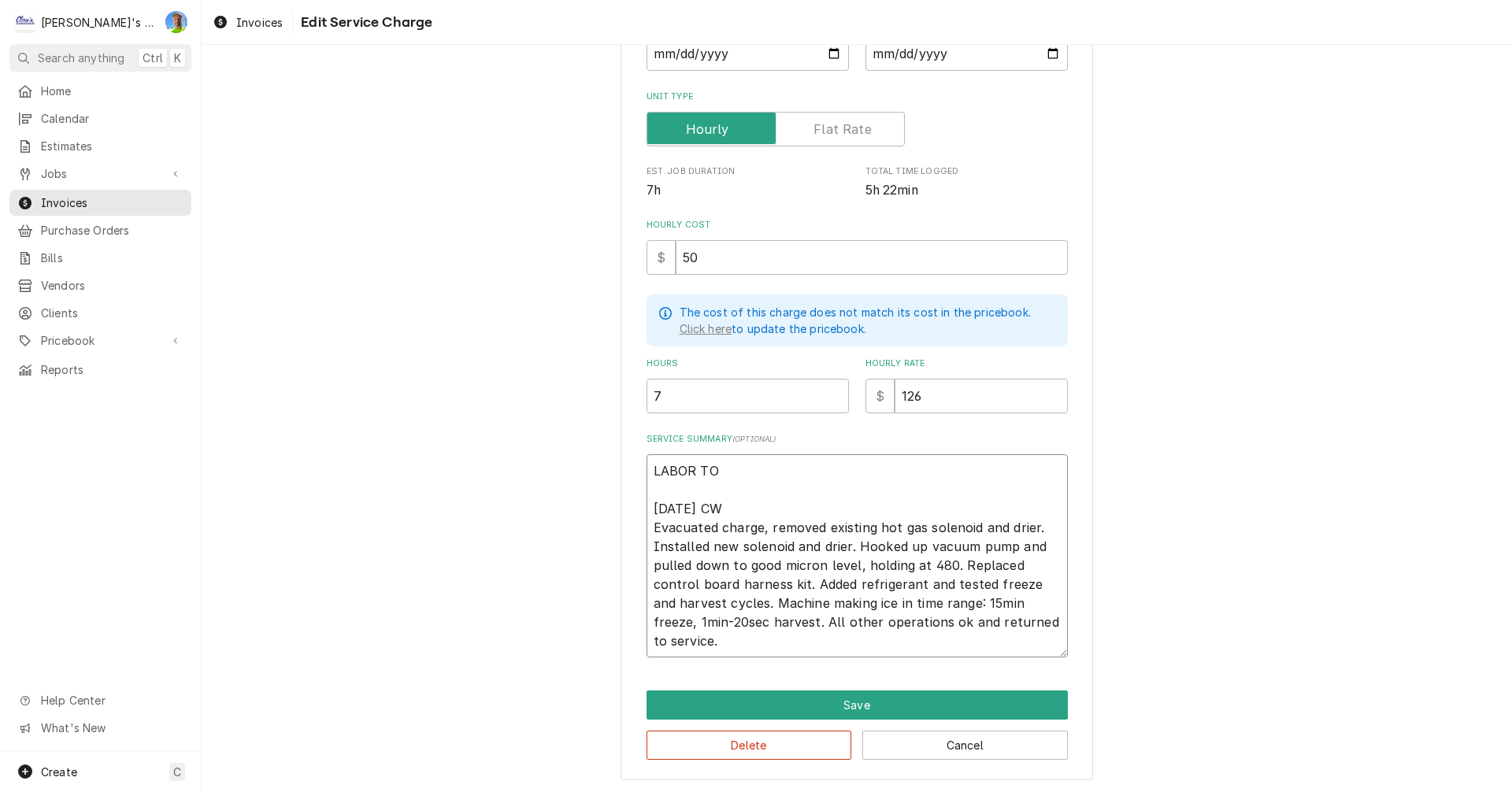
type textarea "x"
type textarea "LABOR T 8/19/2025 CW Evacuated charge, removed existing hot gas solenoid and dr…"
type textarea "x"
type textarea "LABOR 8/19/2025 CW Evacuated charge, removed existing hot gas solenoid and drie…"
type textarea "x"
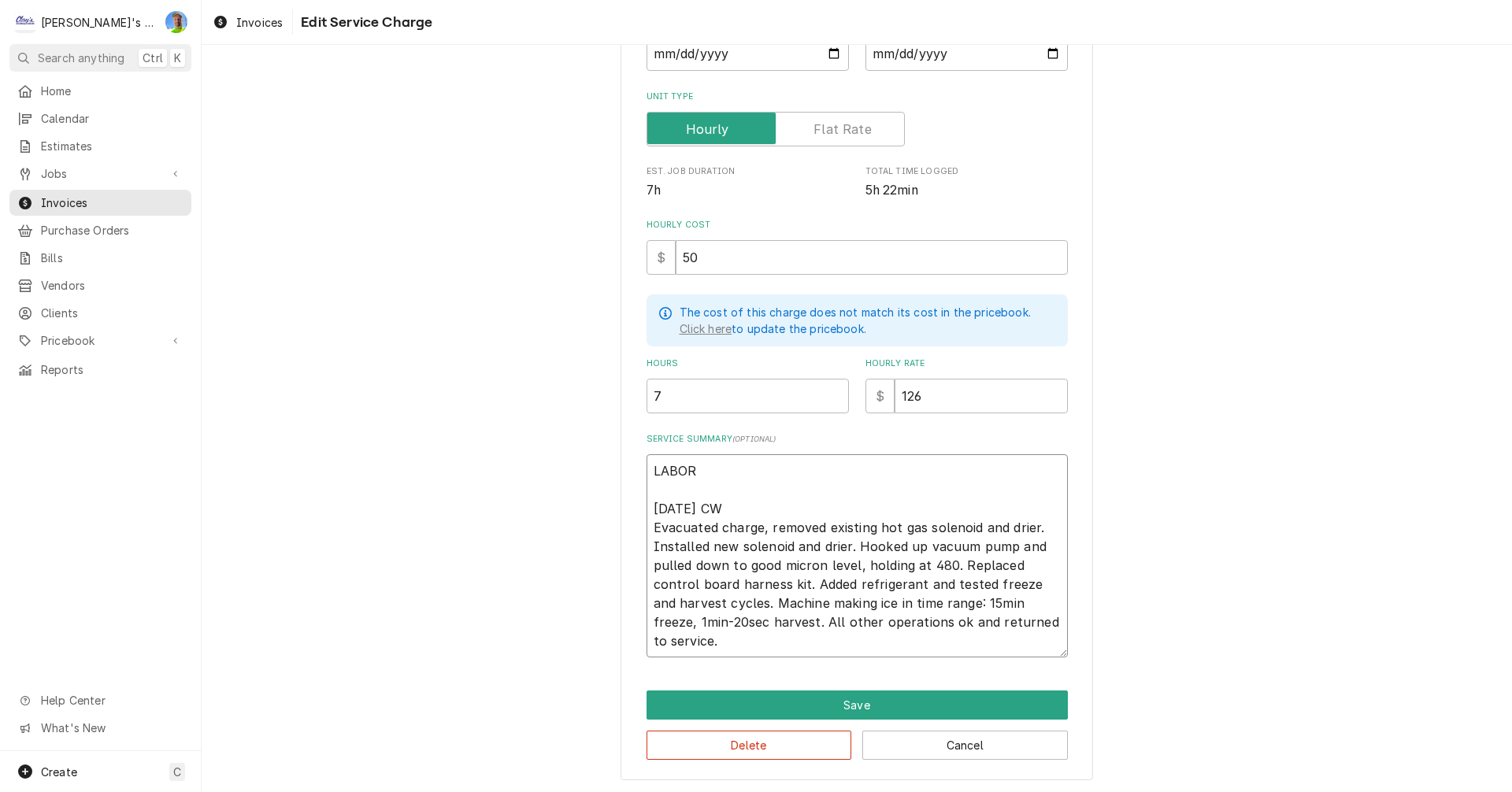
type textarea "LABOR 8/19/2025 CW Evacuated charge, removed existing hot gas solenoid and drie…"
type textarea "x"
type textarea "LABO 8/19/2025 CW Evacuated charge, removed existing hot gas solenoid and drier…"
type textarea "x"
type textarea "LAB 8/19/2025 CW Evacuated charge, removed existing hot gas solenoid and drier.…"
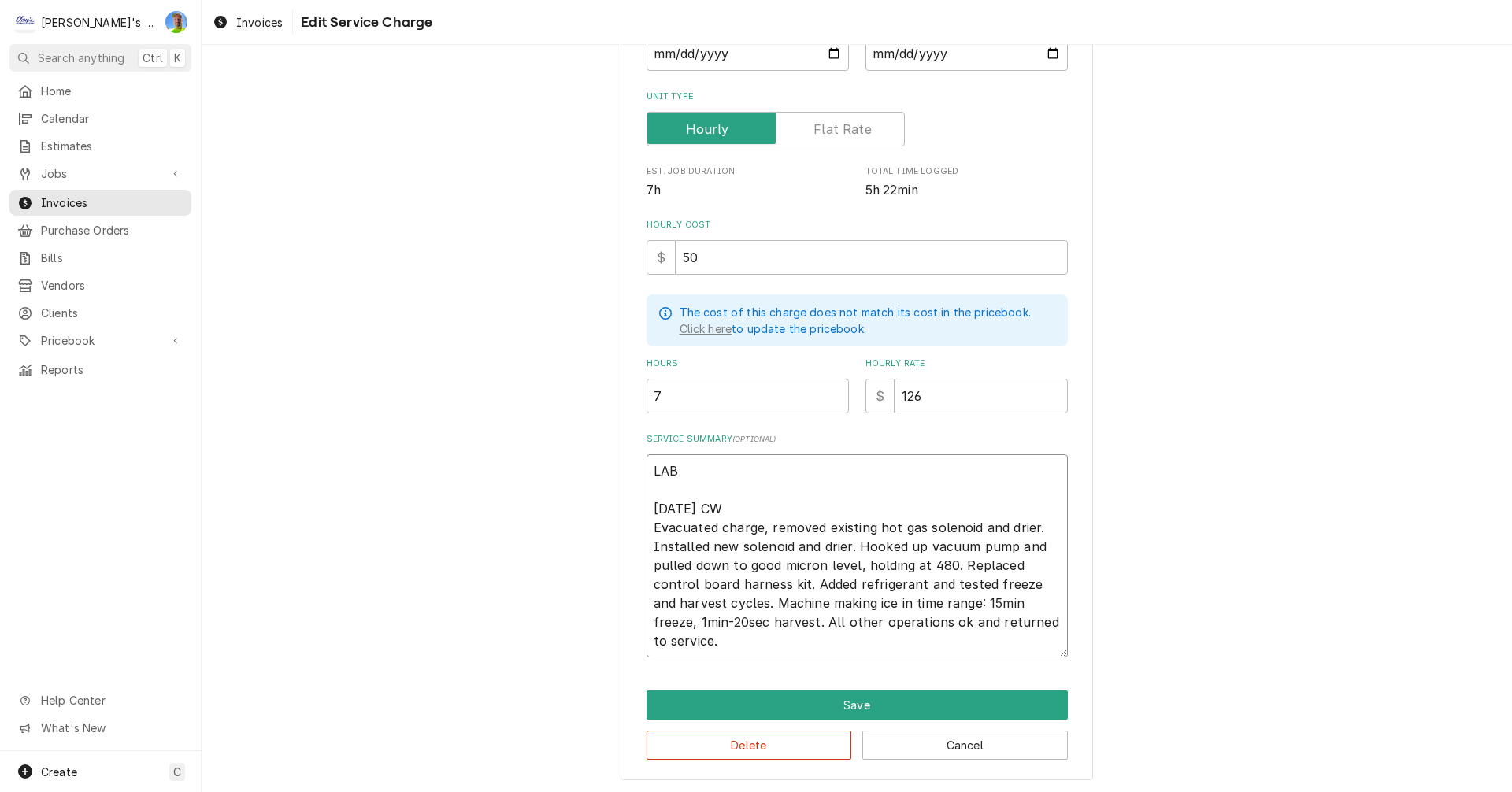
type textarea "x"
type textarea "LA 8/19/2025 CW Evacuated charge, removed existing hot gas solenoid and drier. …"
type textarea "x"
type textarea "8/19/2025 CW Evacuated charge, removed existing hot gas solenoid and drier. Ins…"
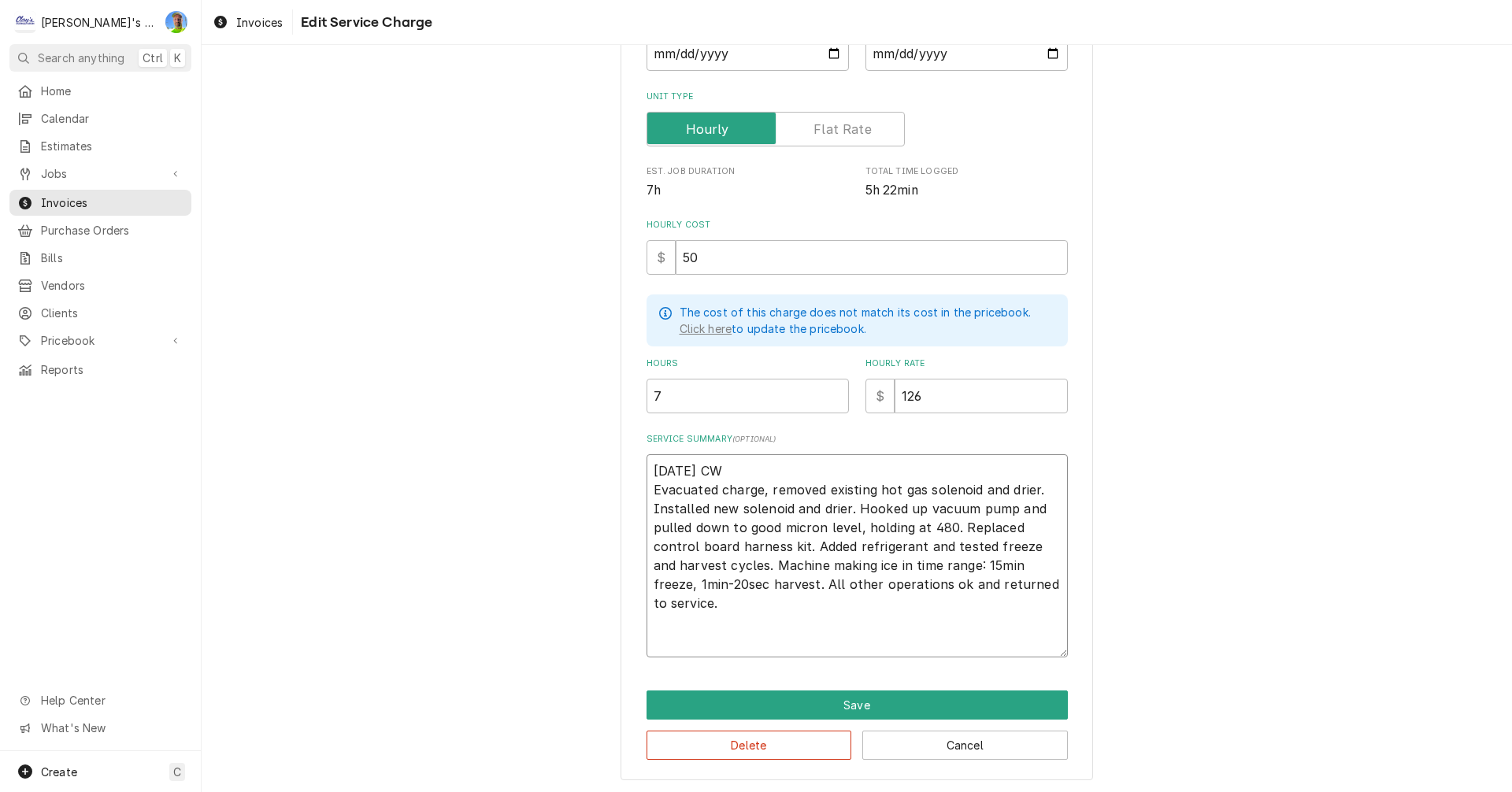
type textarea "x"
type textarea "P 8/19/2025 CW Evacuated charge, removed existing hot gas solenoid and drier. I…"
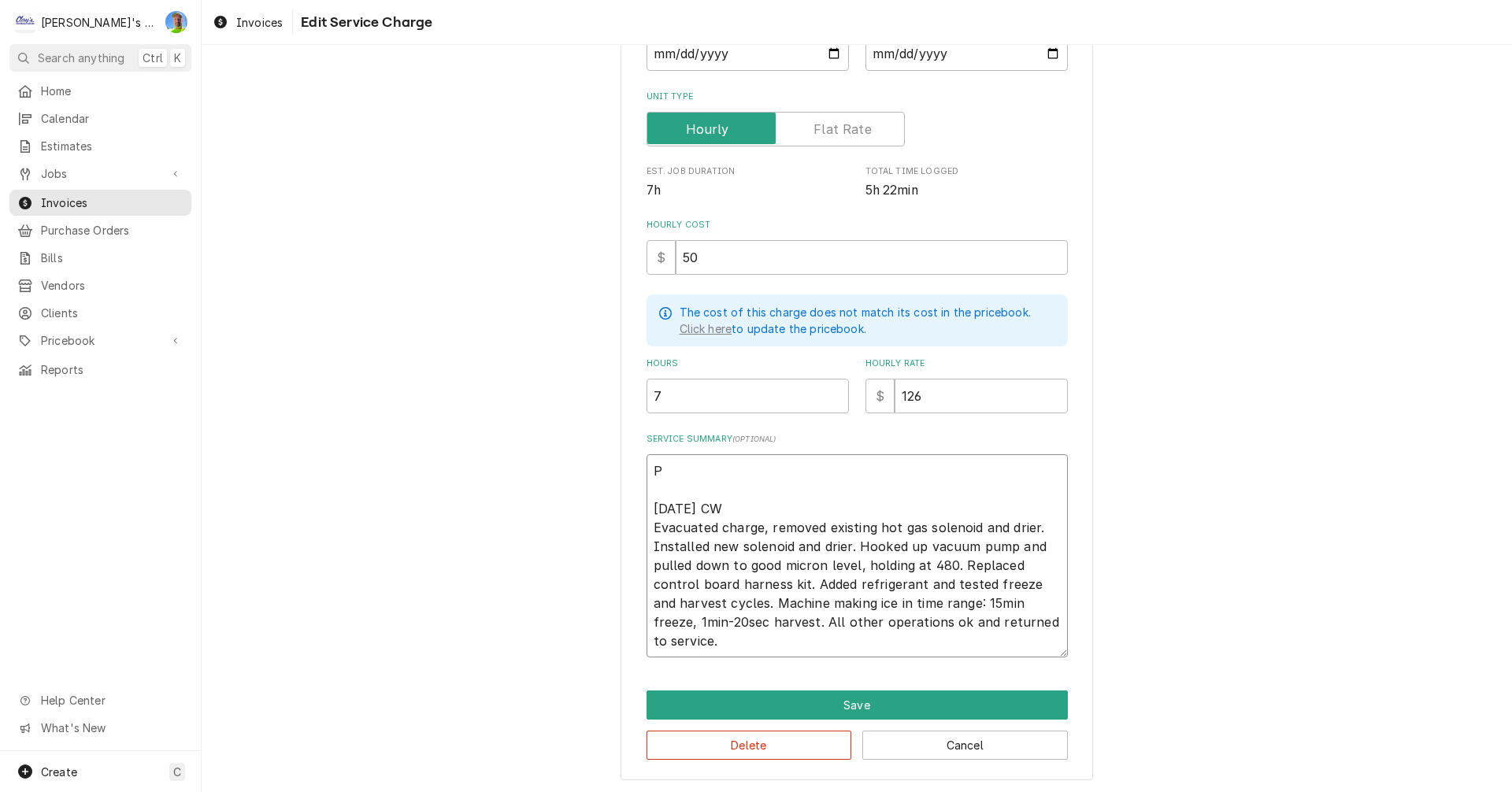
type textarea "x"
type textarea "PE 8/19/2025 CW Evacuated charge, removed existing hot gas solenoid and drier. …"
type textarea "x"
type textarea "PER 8/19/2025 CW Evacuated charge, removed existing hot gas solenoid and drier.…"
type textarea "x"
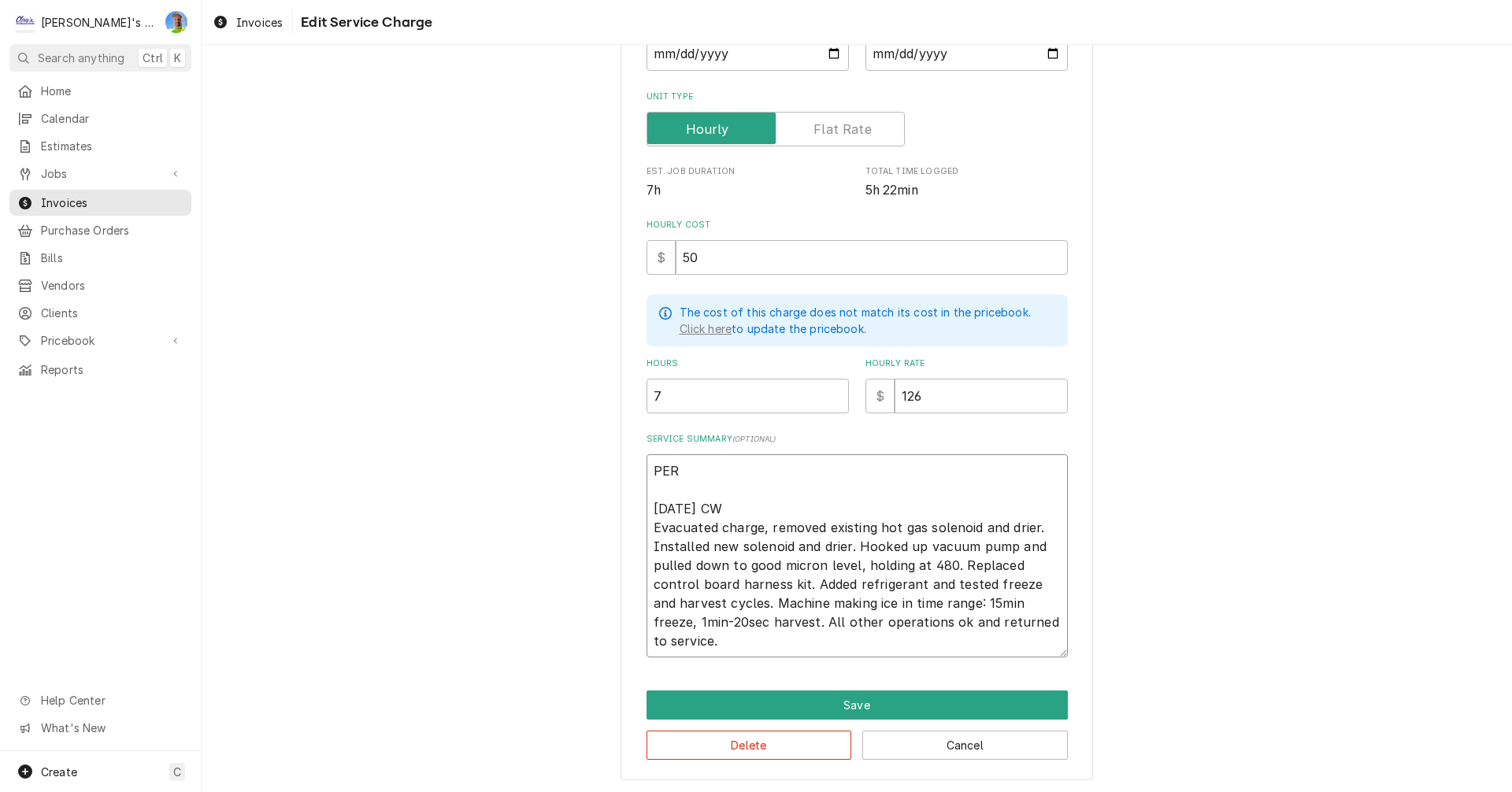
type textarea "PER 8/19/2025 CW Evacuated charge, removed existing hot gas solenoid and drier.…"
type textarea "x"
type textarea "PER B 8/19/2025 CW Evacuated charge, removed existing hot gas solenoid and drie…"
type textarea "x"
type textarea "PER BI 8/19/2025 CW Evacuated charge, removed existing hot gas solenoid and dri…"
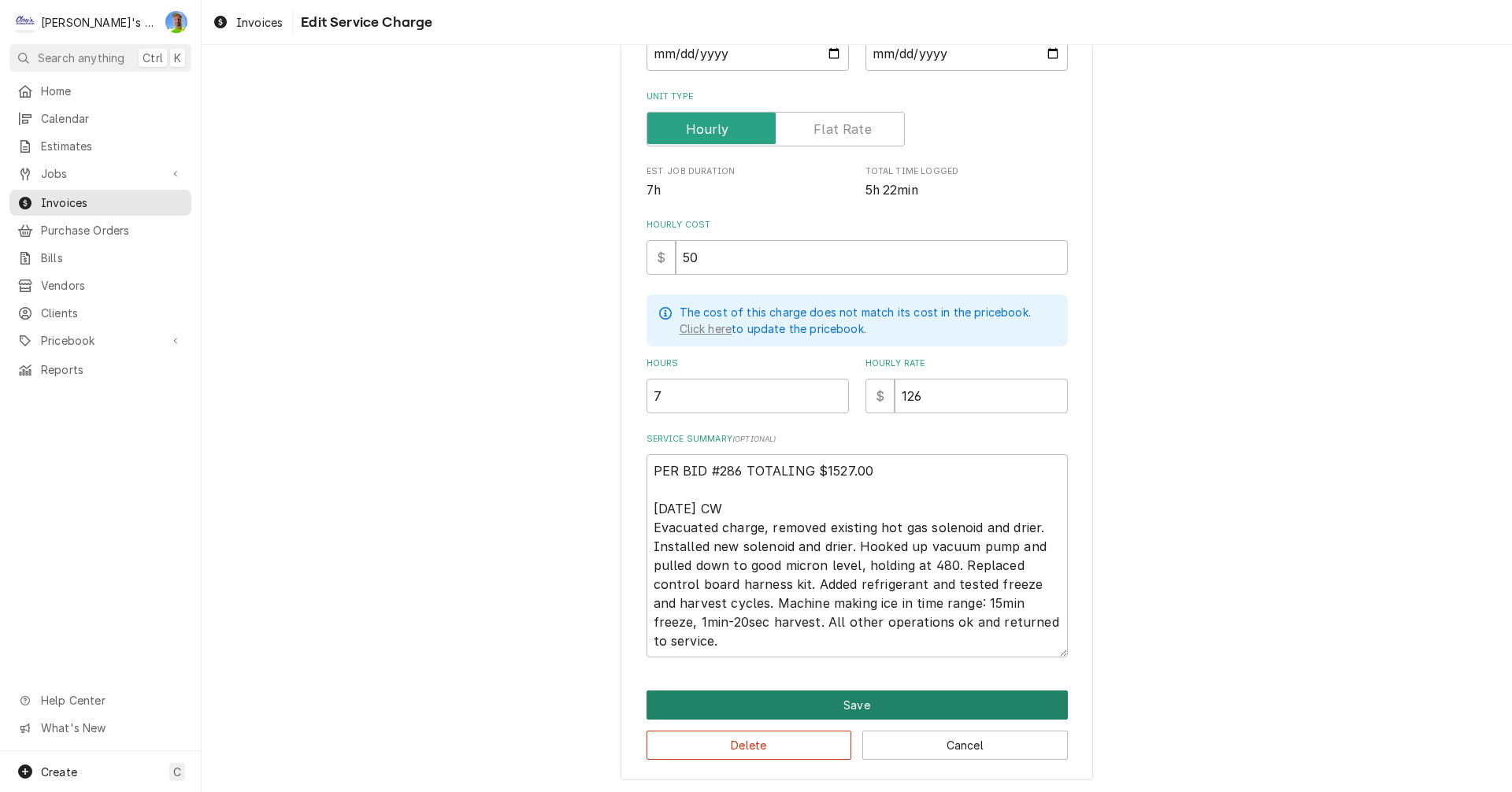
click at [896, 701] on button "Save" at bounding box center [857, 705] width 421 height 30
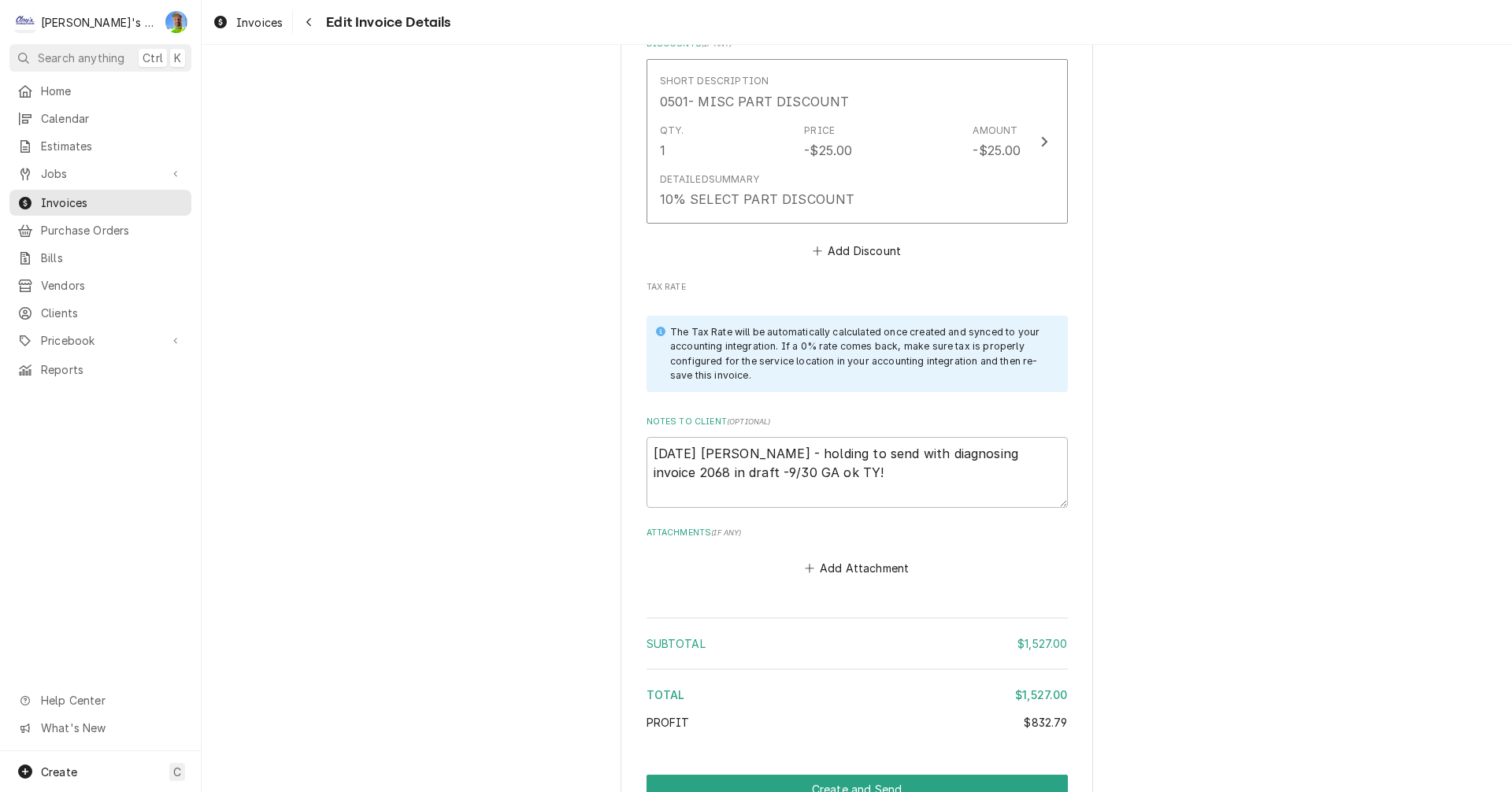
scroll to position [4233, 0]
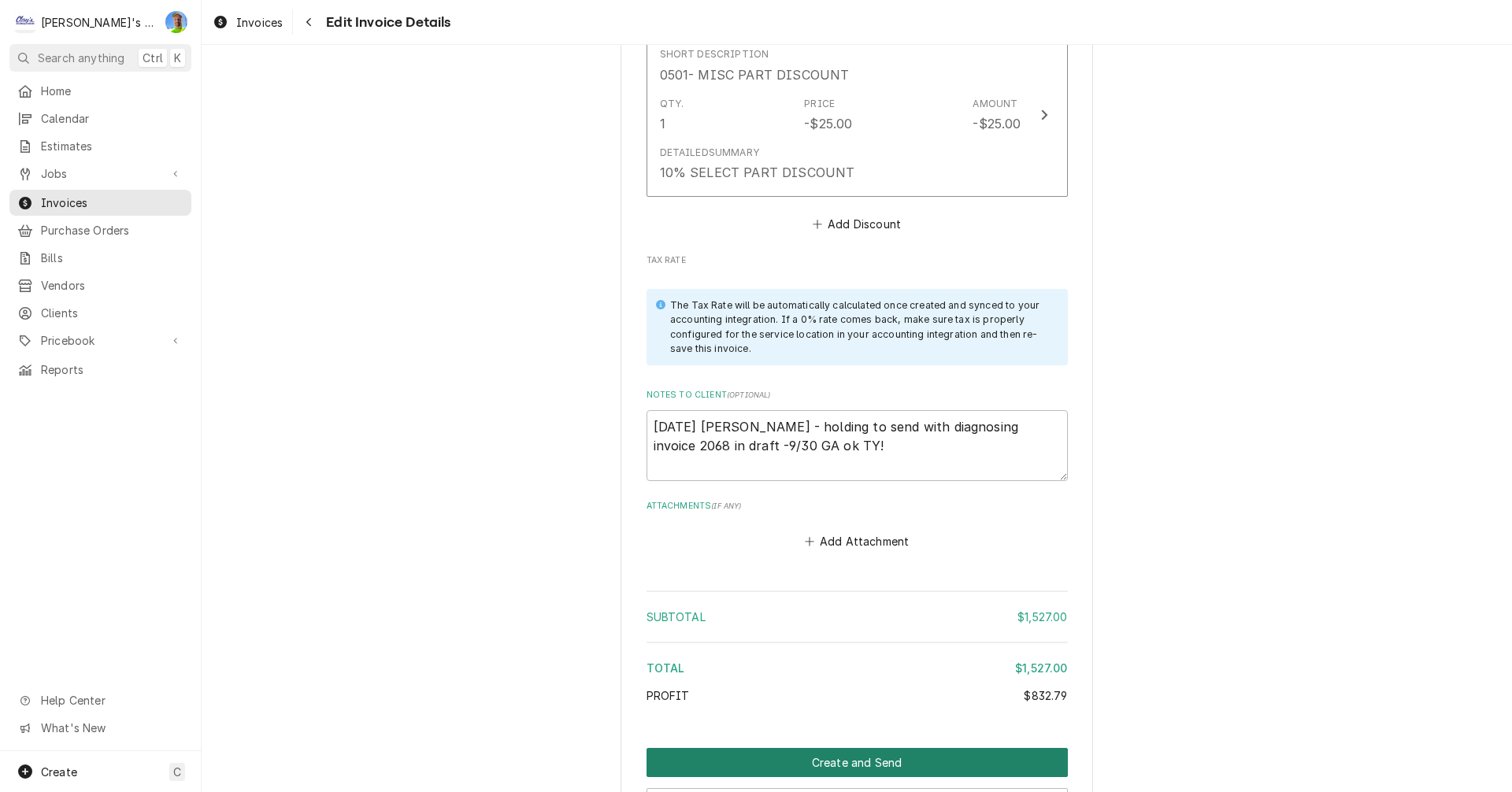
click at [821, 748] on button "Create and Send" at bounding box center [857, 762] width 421 height 30
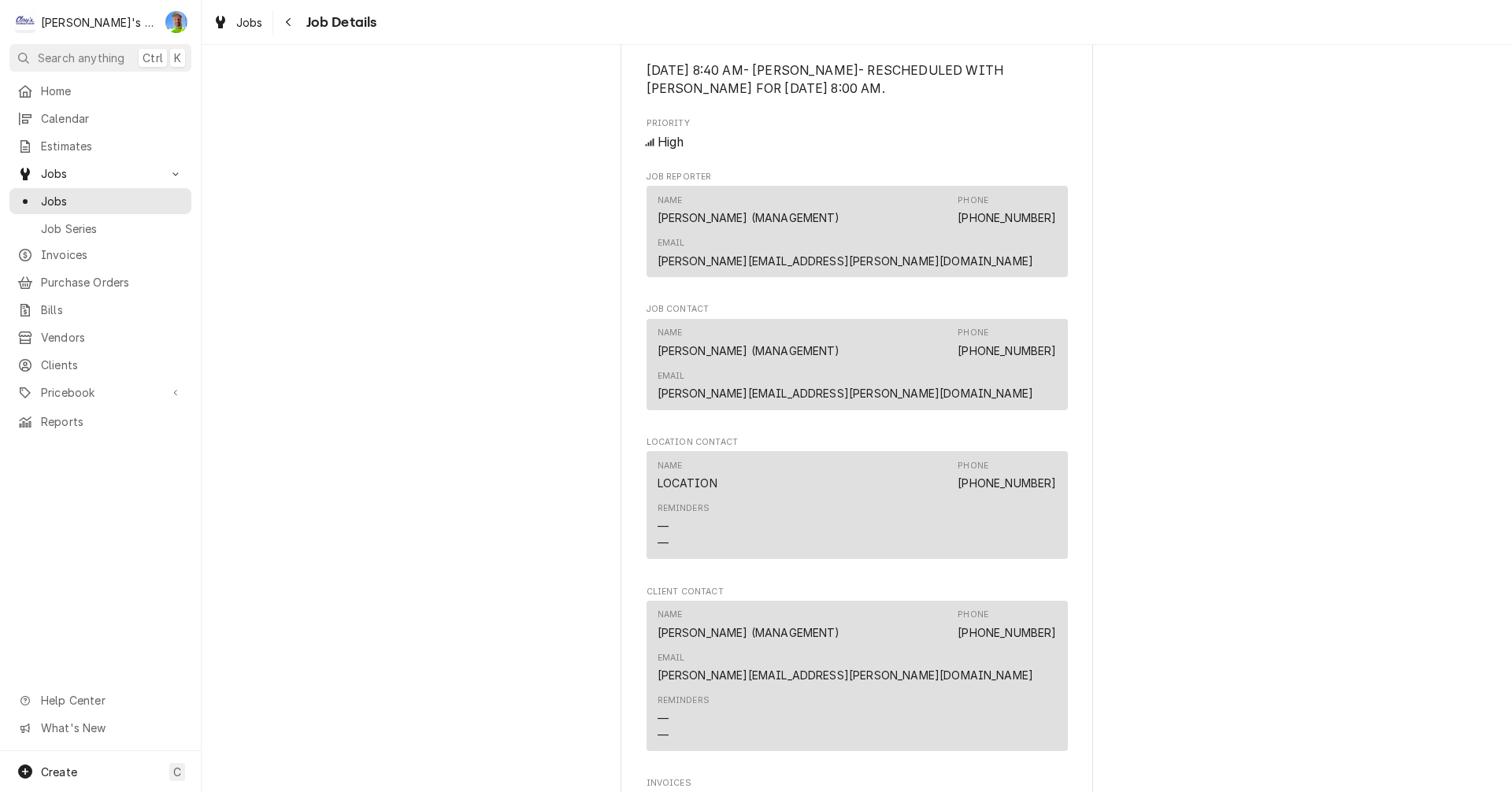
scroll to position [1496, 0]
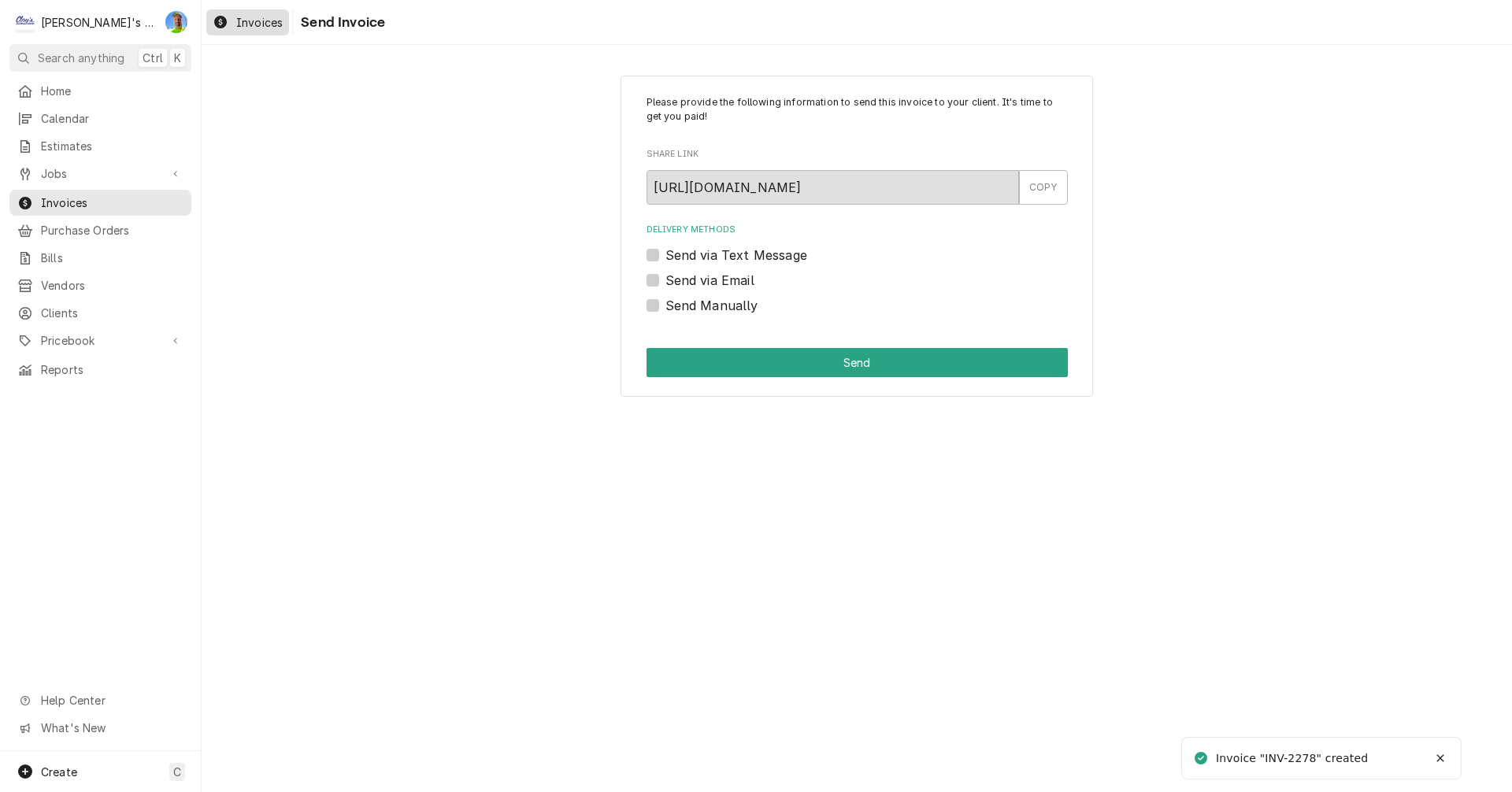
click at [236, 15] on div "Invoices" at bounding box center [247, 22] width 76 height 20
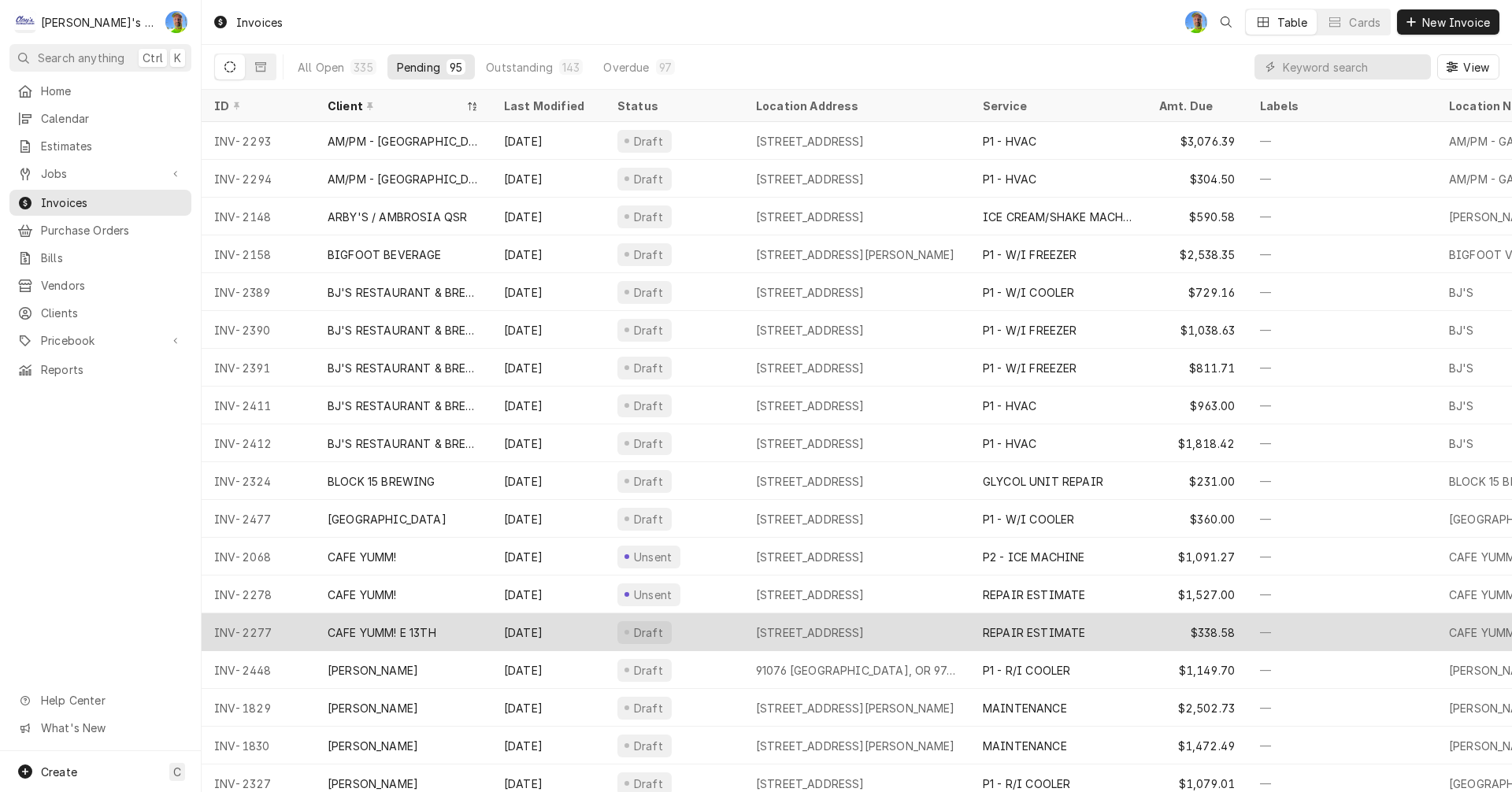
click at [794, 629] on div "860 E 13TH, EUGENE, OR 97401" at bounding box center [810, 633] width 108 height 16
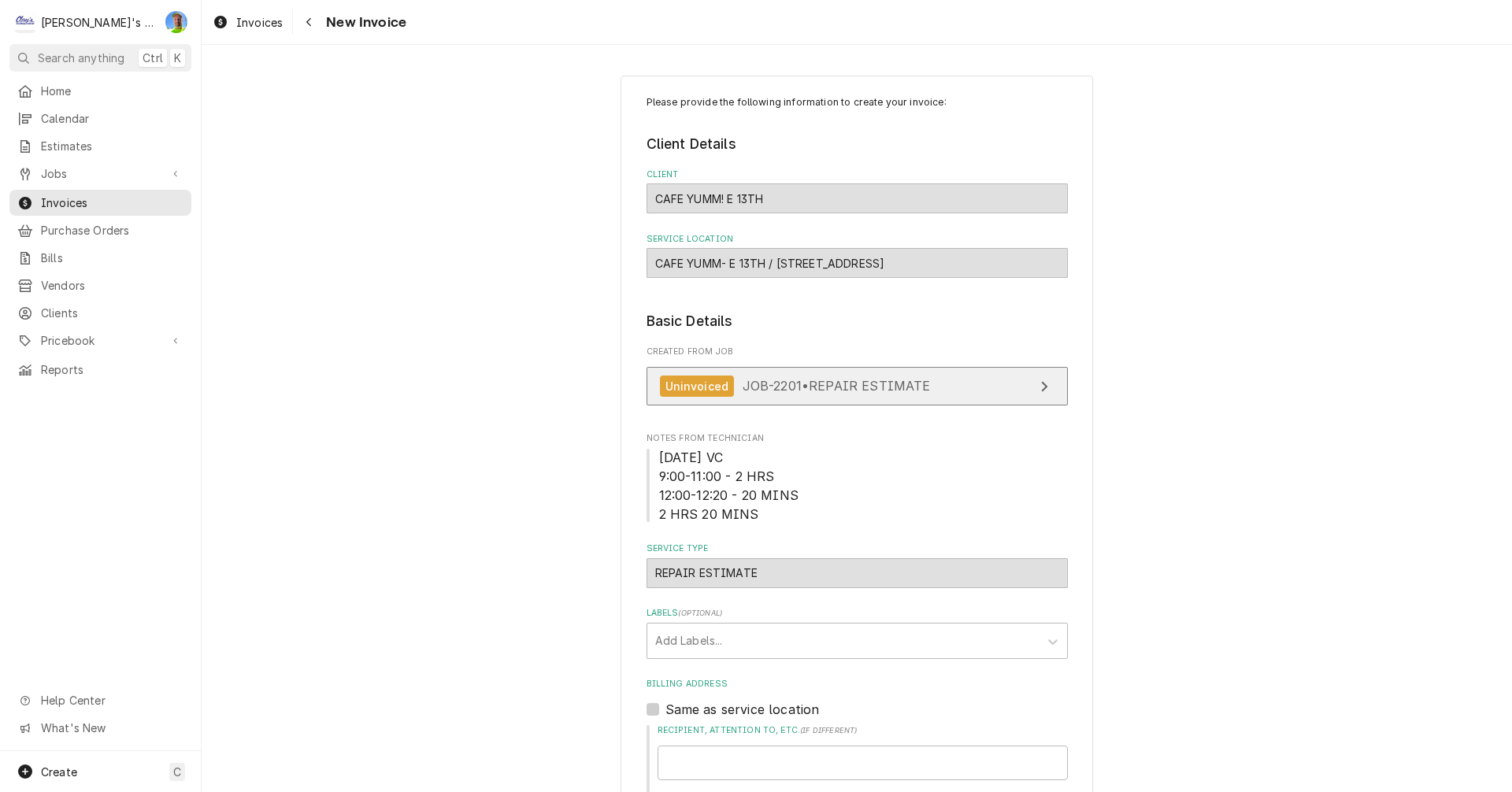
click at [901, 388] on span "JOB-2201 • REPAIR ESTIMATE" at bounding box center [836, 386] width 188 height 16
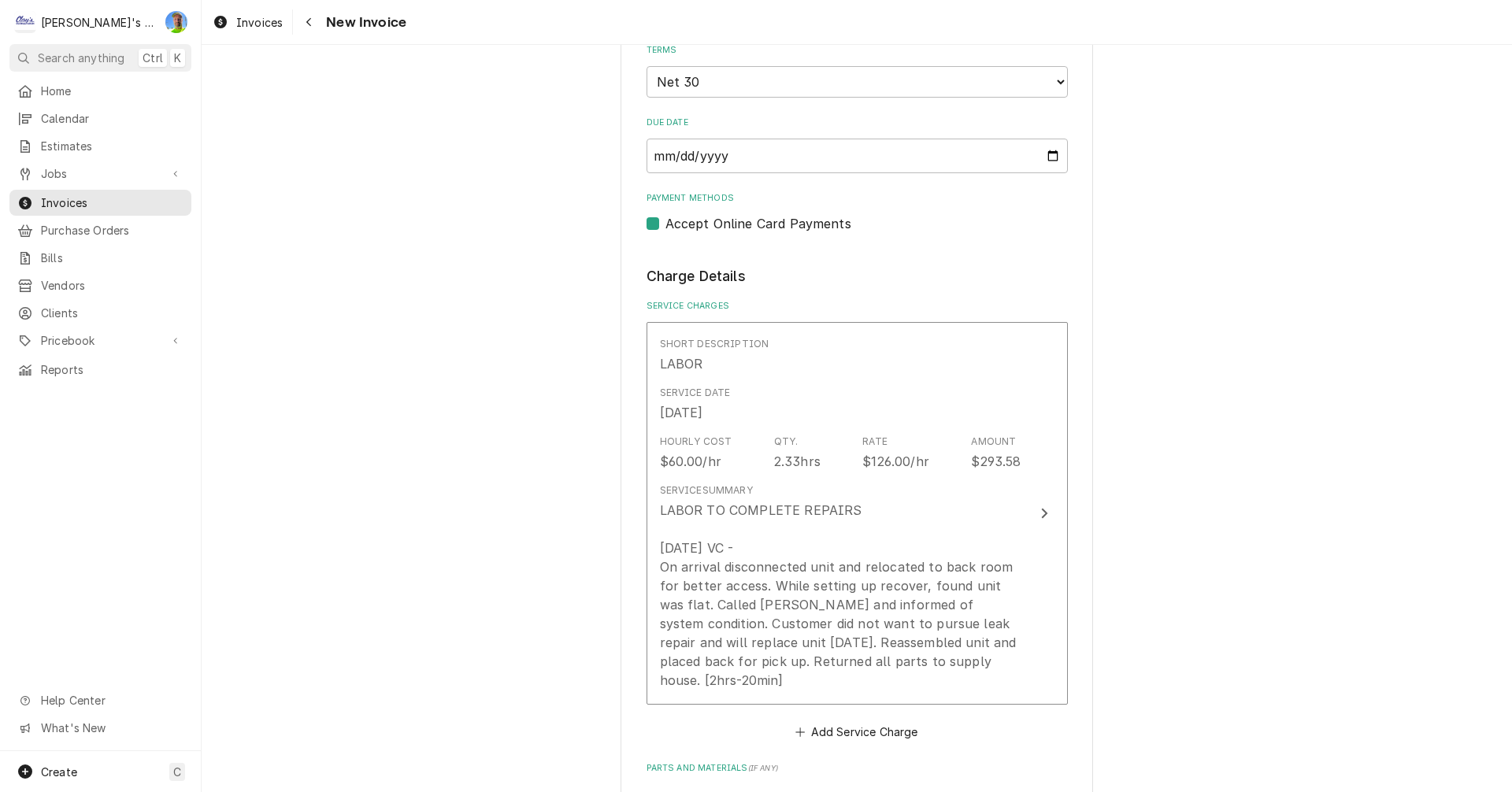
scroll to position [1260, 0]
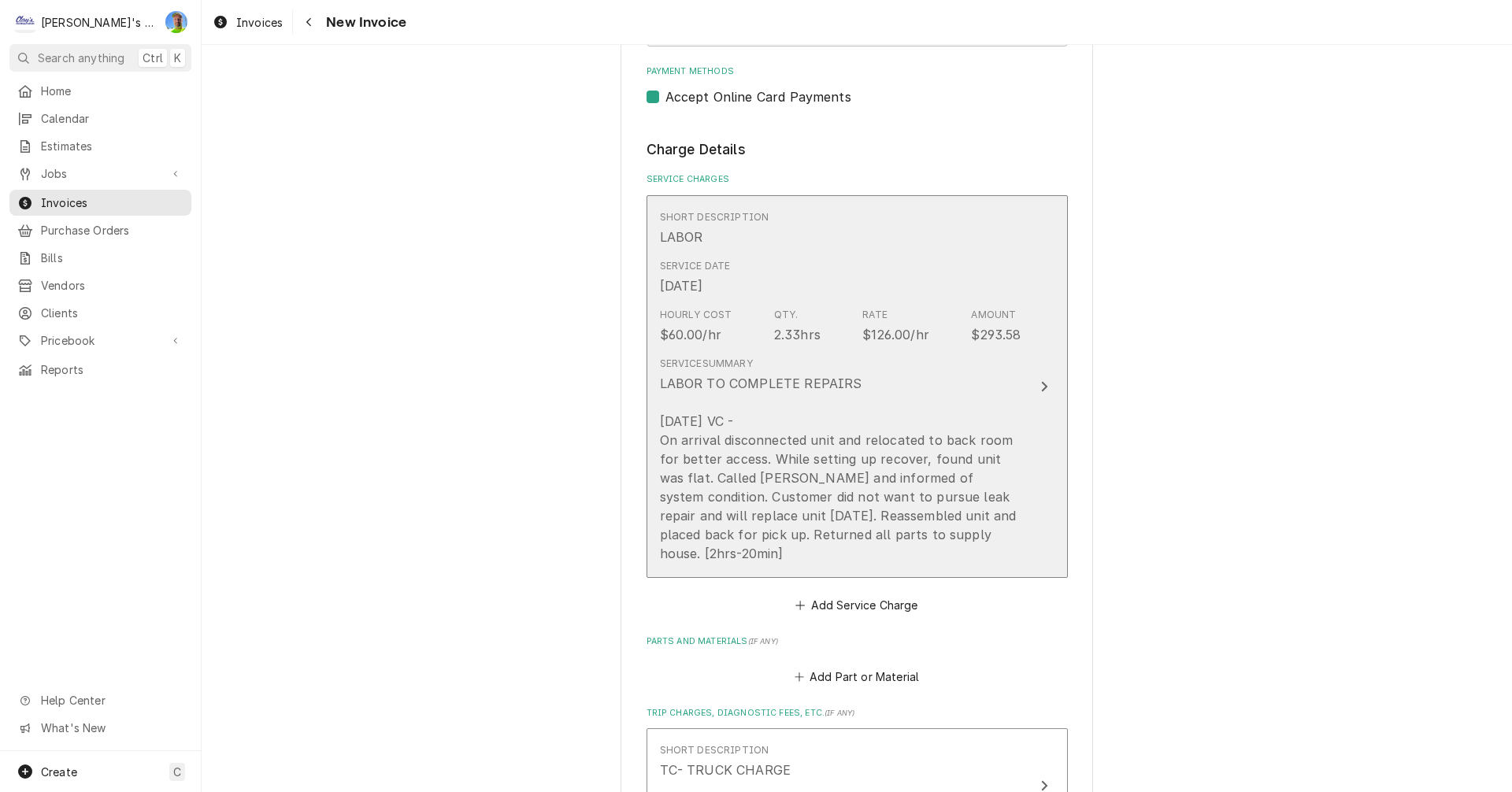
click at [1038, 426] on button "Short Description LABOR Service Date Jul 2, 2025 Hourly Cost $60.00/hr Qty. 2.3…" at bounding box center [857, 387] width 421 height 383
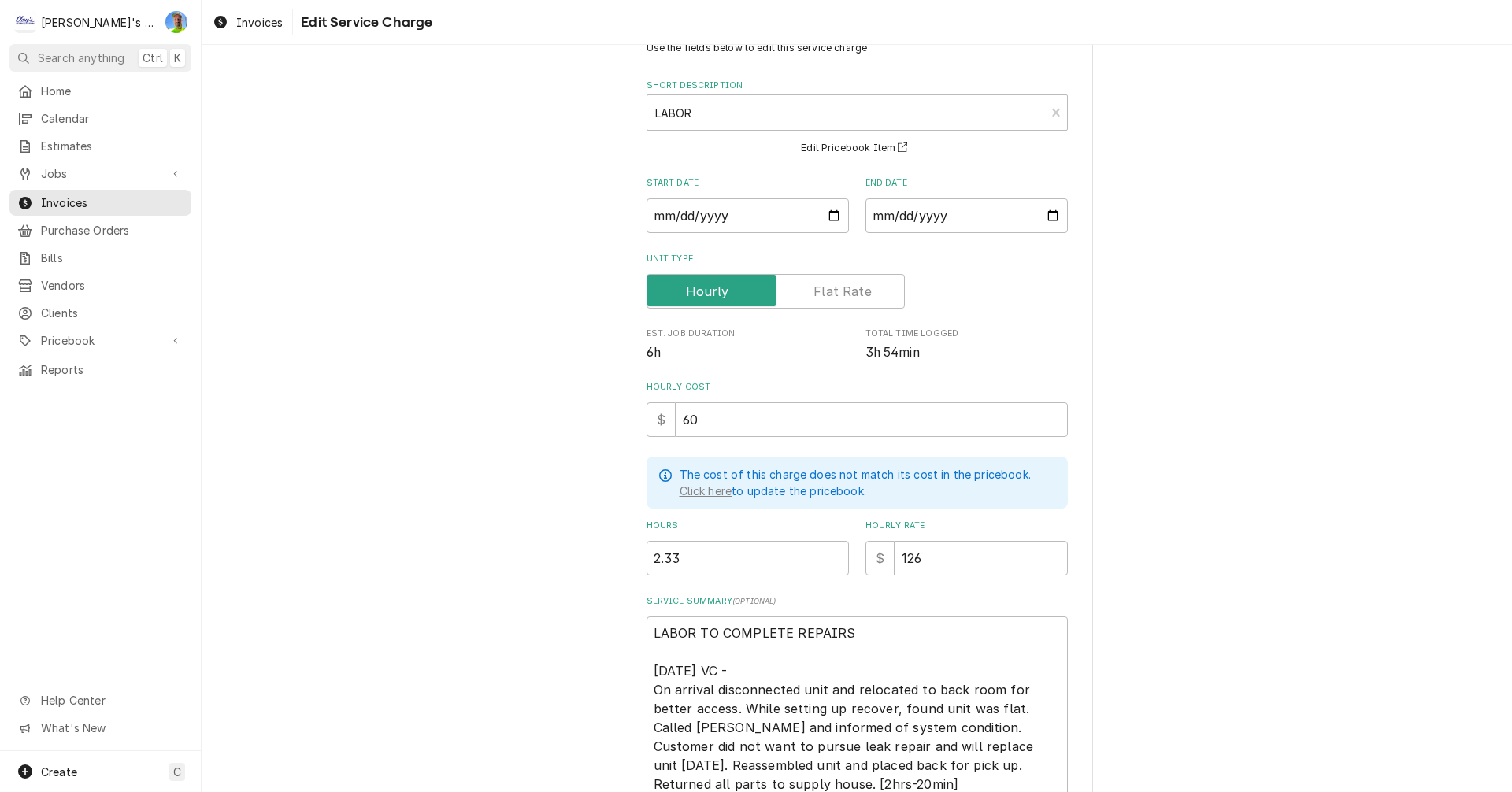
scroll to position [198, 0]
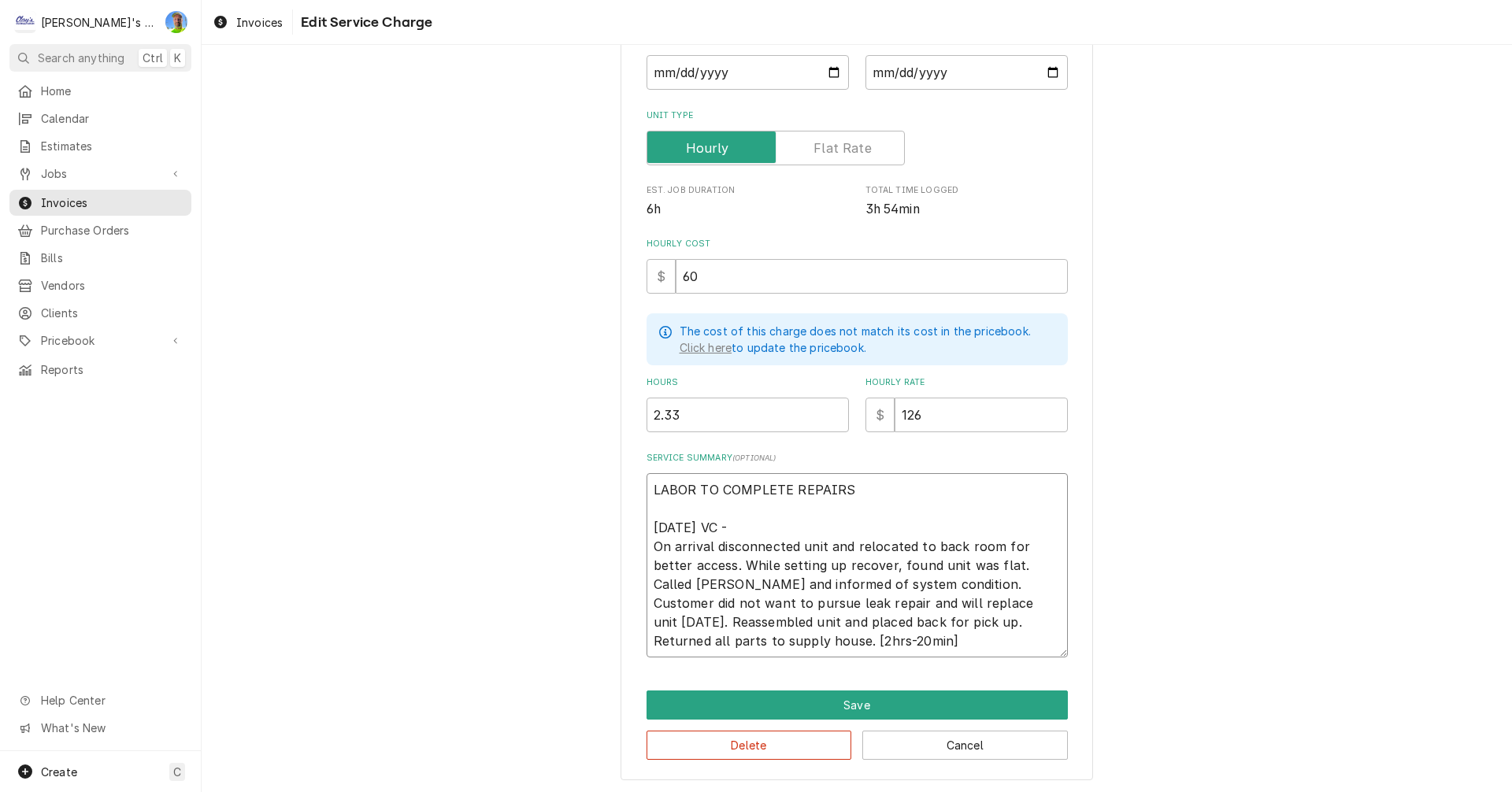
click at [1020, 495] on textarea "LABOR TO COMPLETE REPAIRS 7/2/2025 VC - On arrival disconnected unit and reloca…" at bounding box center [857, 565] width 421 height 185
type textarea "x"
type textarea "LABOR TO COMPLETE REPAIR 7/2/2025 VC - On arrival disconnected unit and relocat…"
type textarea "x"
type textarea "LABOR TO COMPLETE REPAI 7/2/2025 VC - On arrival disconnected unit and relocate…"
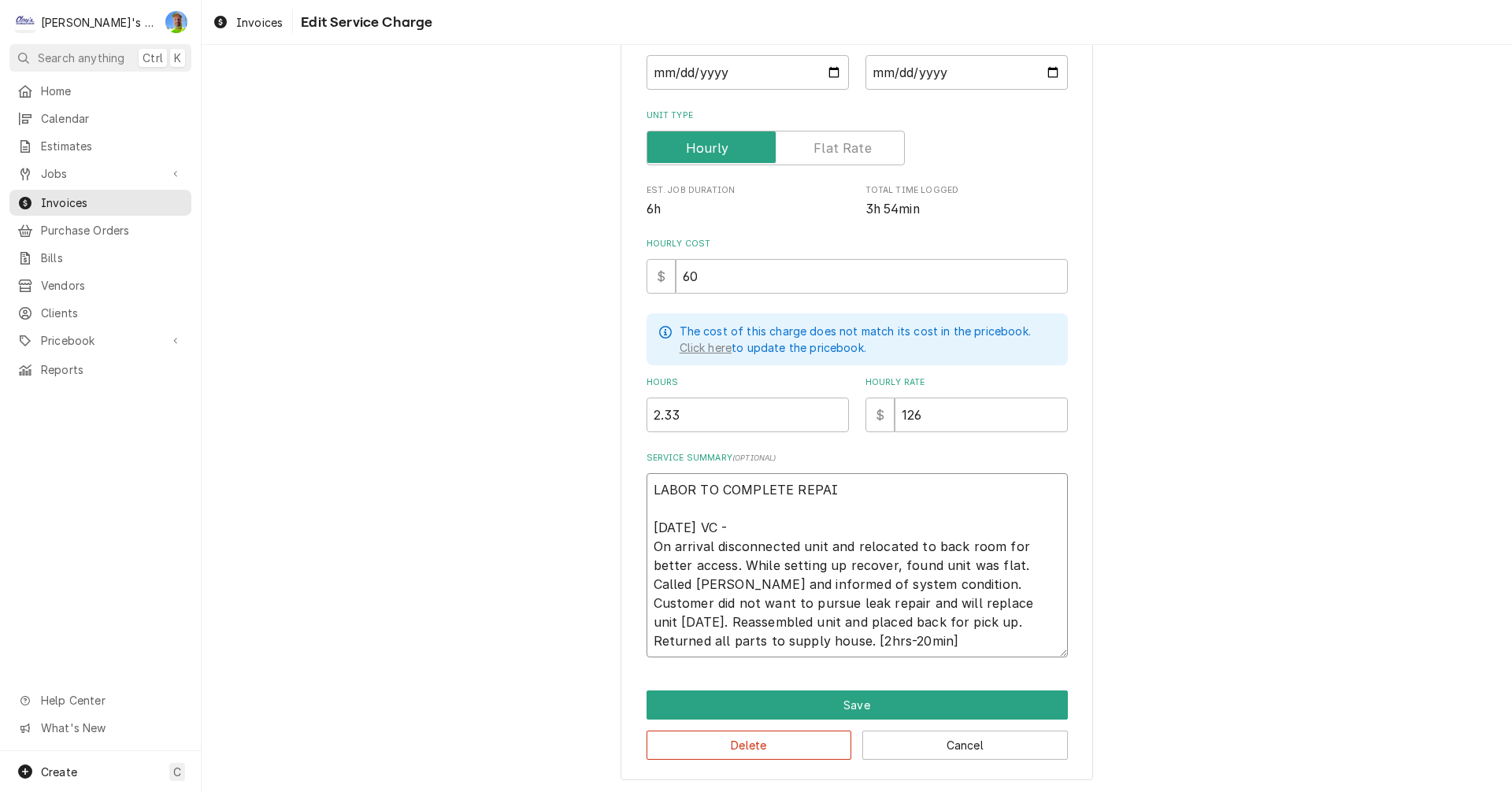
type textarea "x"
type textarea "LABOR TO COMPLETE REPA 7/2/2025 VC - On arrival disconnected unit and relocated…"
type textarea "x"
type textarea "LABOR TO COMPLETE REP 7/2/2025 VC - On arrival disconnected unit and relocated …"
type textarea "x"
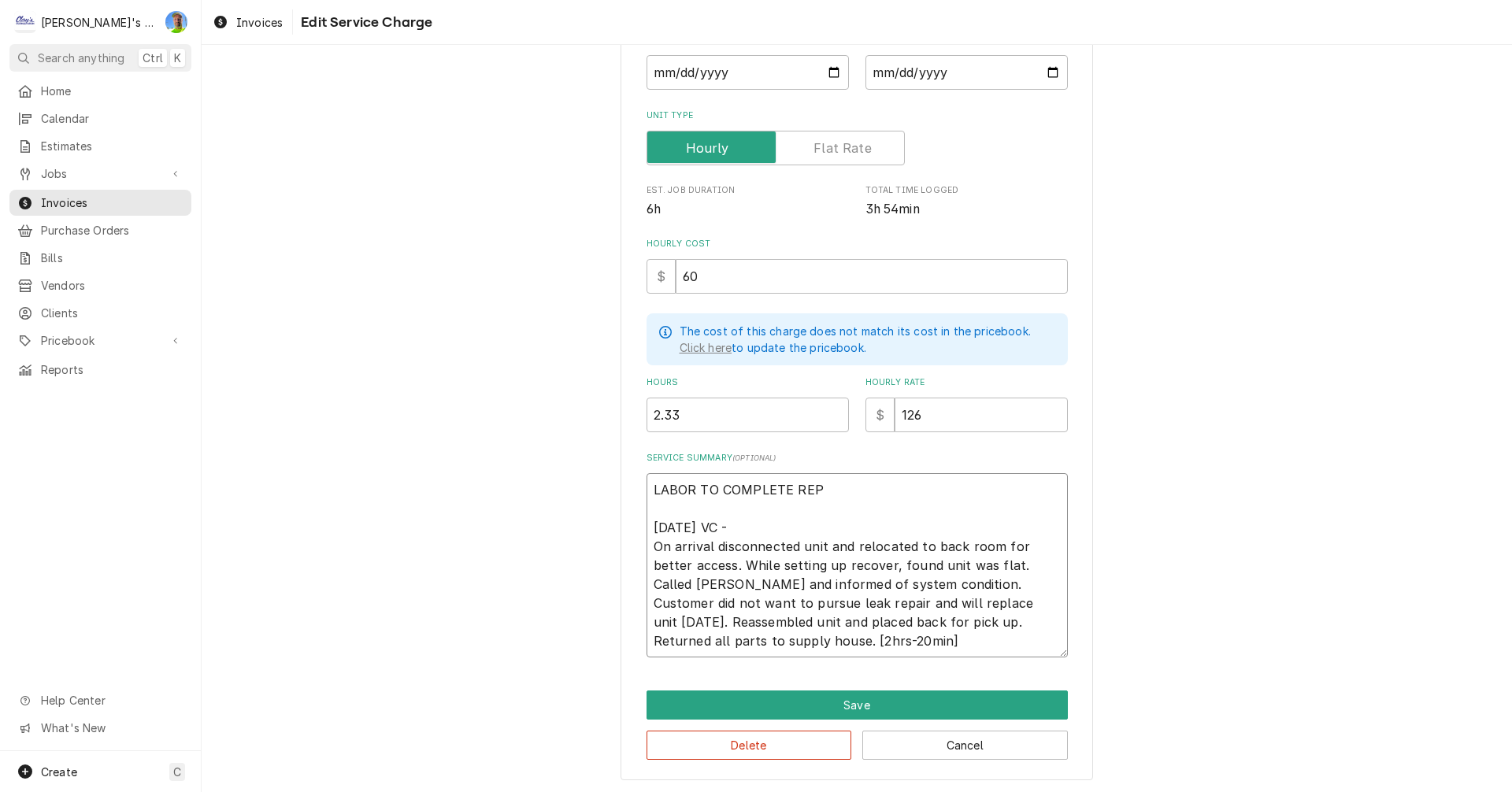
type textarea "LABOR TO COMPLETE RE 7/2/2025 VC - On arrival disconnected unit and relocated t…"
type textarea "x"
type textarea "LABOR TO COMPLETE R 7/2/2025 VC - On arrival disconnected unit and relocated to…"
type textarea "x"
type textarea "LABOR TO COMPLETE 7/2/2025 VC - On arrival disconnected unit and relocated to b…"
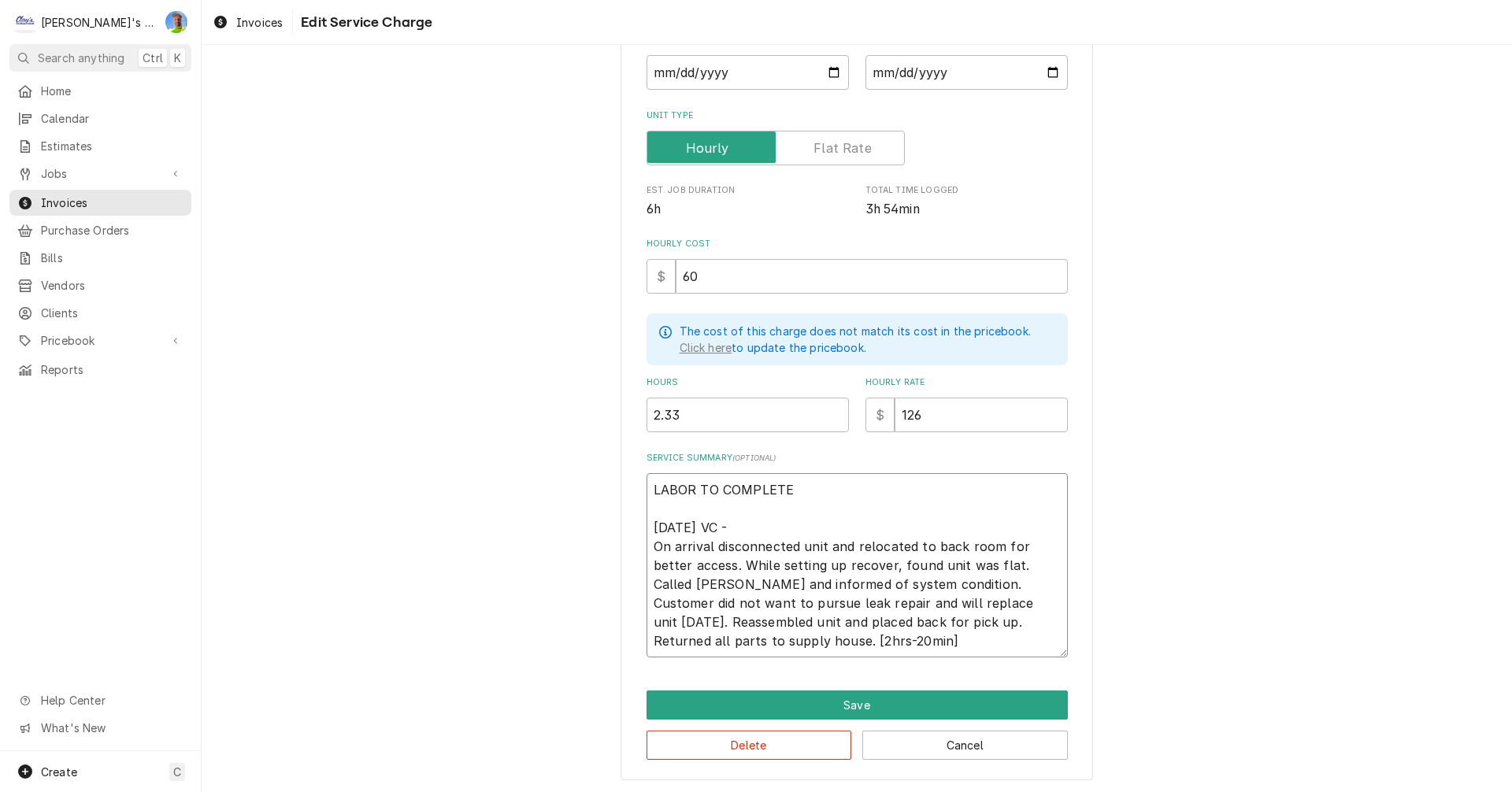
type textarea "x"
type textarea "LABOR TO COMPLETE 7/2/2025 VC - On arrival disconnected unit and relocated to b…"
type textarea "x"
type textarea "LABOR TO COMPLET 7/2/2025 VC - On arrival disconnected unit and relocated to ba…"
type textarea "x"
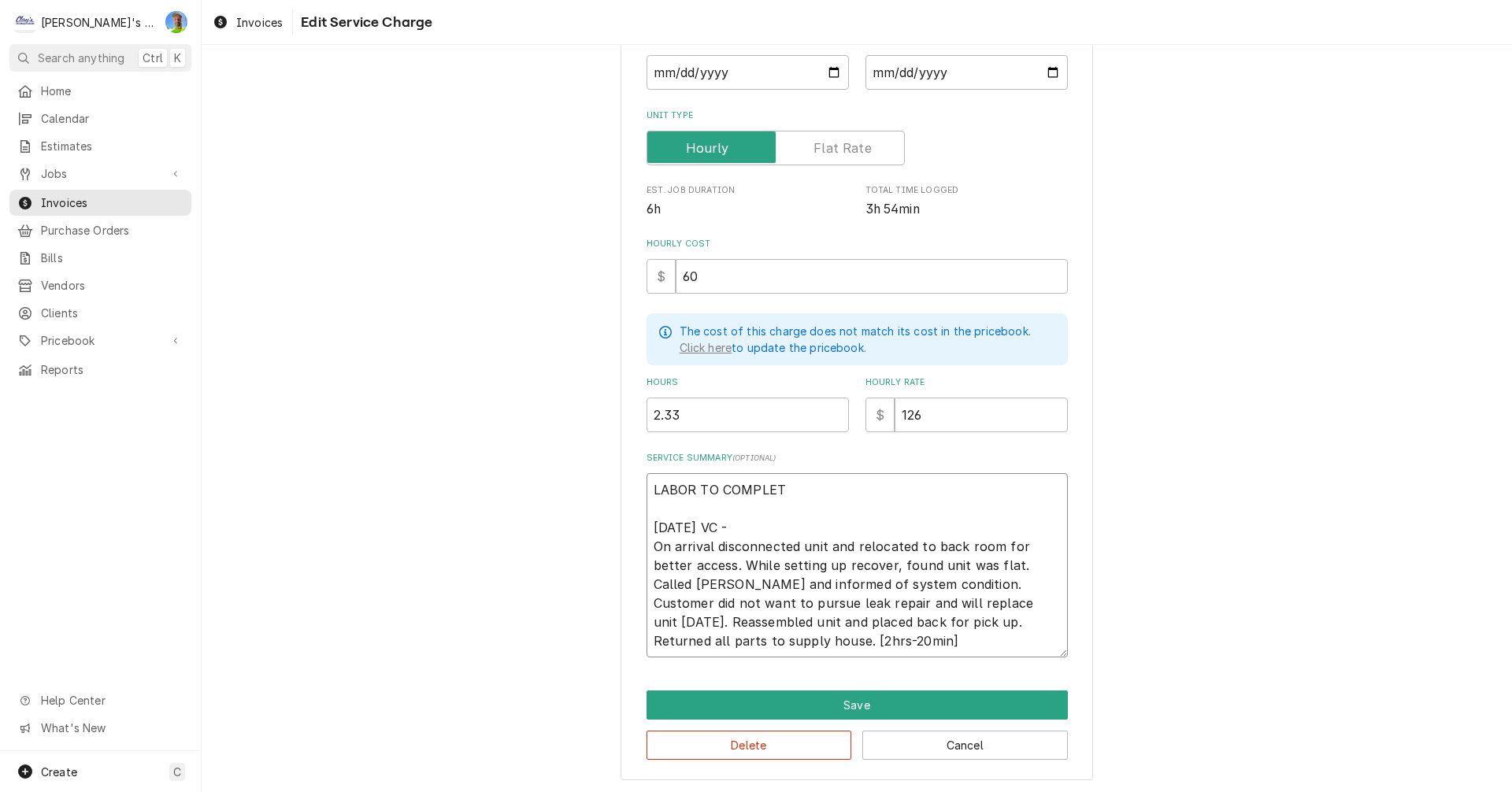
type textarea "LABOR TO COMPLE 7/2/2025 VC - On arrival disconnected unit and relocated to bac…"
type textarea "x"
type textarea "LABOR TO COMPL 7/2/2025 VC - On arrival disconnected unit and relocated to back…"
type textarea "x"
type textarea "LABOR TO COMP 7/2/2025 VC - On arrival disconnected unit and relocated to back …"
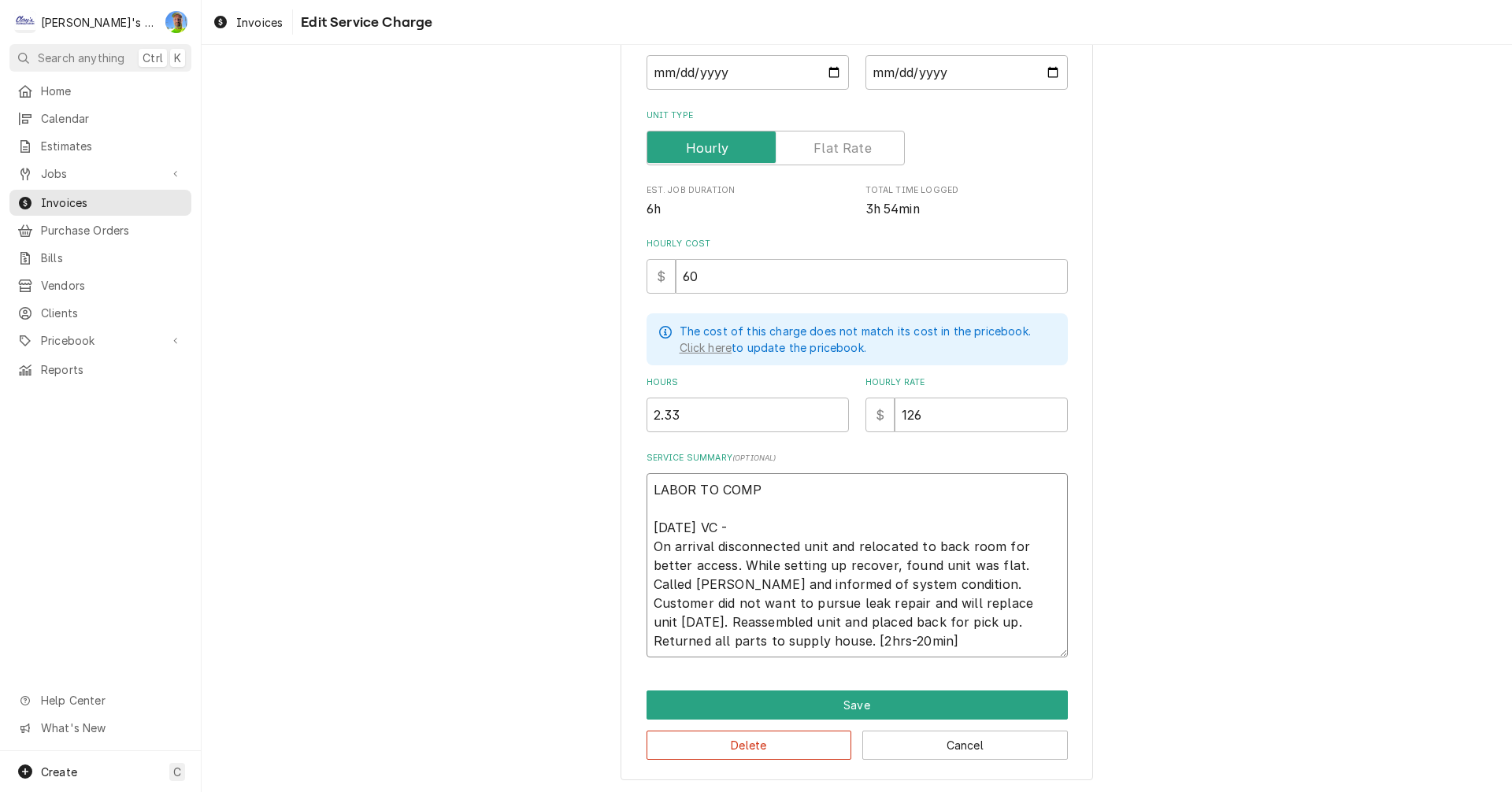
type textarea "x"
type textarea "LABOR TO COM 7/2/2025 VC - On arrival disconnected unit and relocated to back r…"
type textarea "x"
type textarea "LABOR TO CO 7/2/2025 VC - On arrival disconnected unit and relocated to back ro…"
type textarea "x"
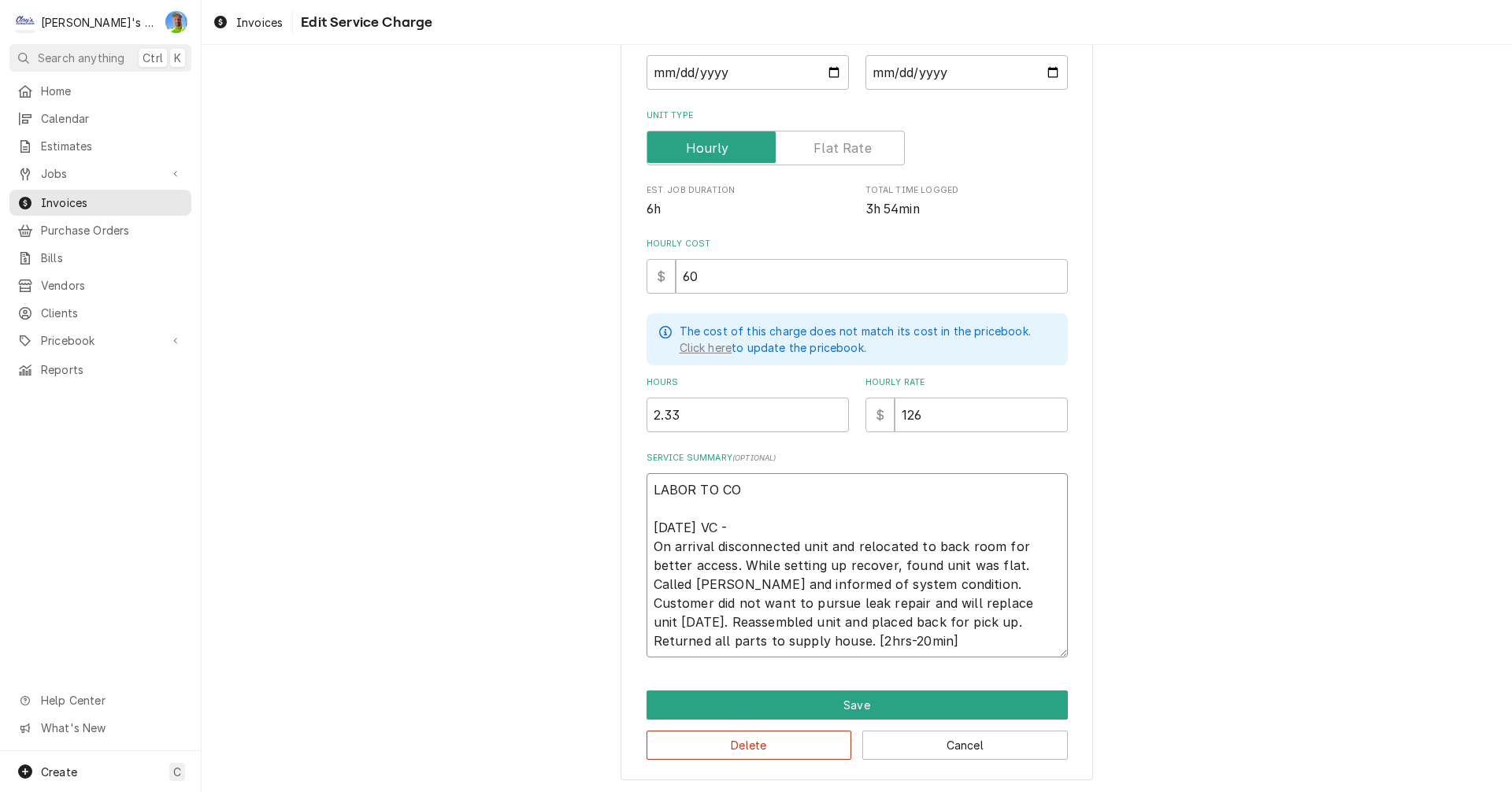
type textarea "LABOR TO C 7/2/2025 VC - On arrival disconnected unit and relocated to back roo…"
type textarea "x"
type textarea "LABOR TO 7/2/2025 VC - On arrival disconnected unit and relocated to back room …"
type textarea "x"
type textarea "LABOR TO 7/2/2025 VC - On arrival disconnected unit and relocated to back room …"
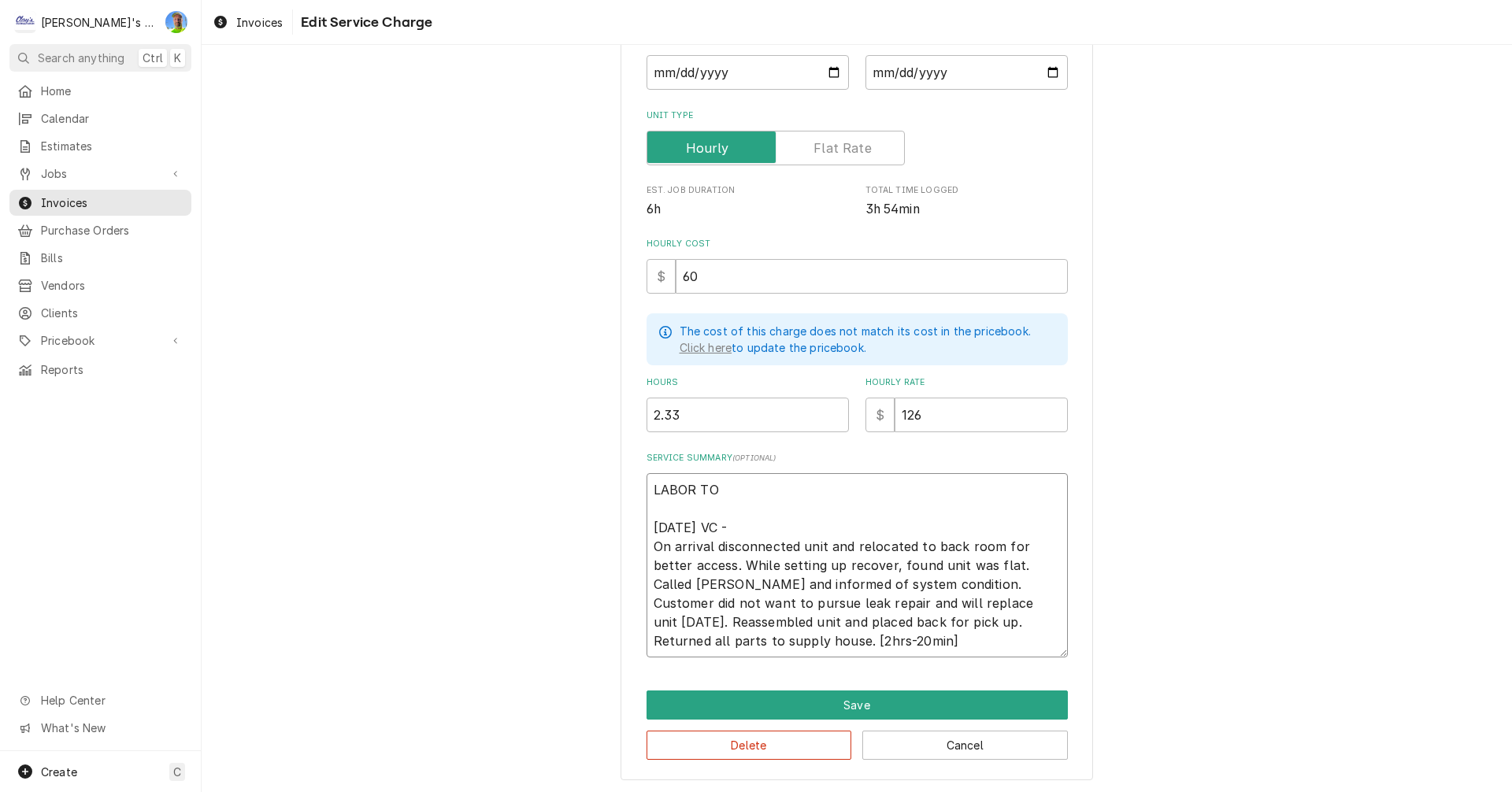
type textarea "x"
type textarea "LABOR T 7/2/2025 VC - On arrival disconnected unit and relocated to back room f…"
type textarea "x"
type textarea "LABOR 7/2/2025 VC - On arrival disconnected unit and relocated to back room for…"
type textarea "x"
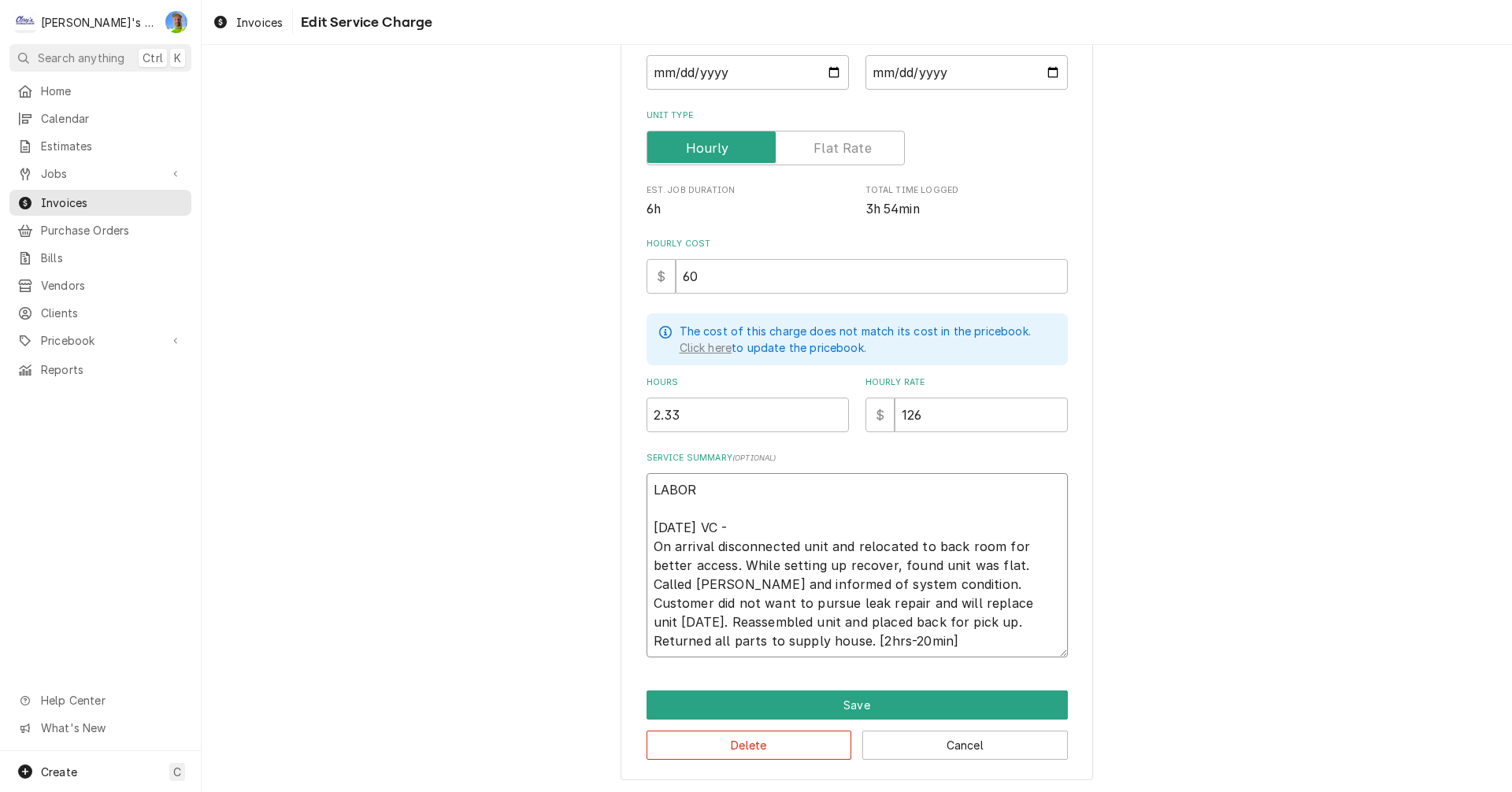
type textarea "LABOR 7/2/2025 VC - On arrival disconnected unit and relocated to back room for…"
type textarea "x"
type textarea "LABO 7/2/2025 VC - On arrival disconnected unit and relocated to back room for …"
type textarea "x"
type textarea "LAB 7/2/2025 VC - On arrival disconnected unit and relocated to back room for b…"
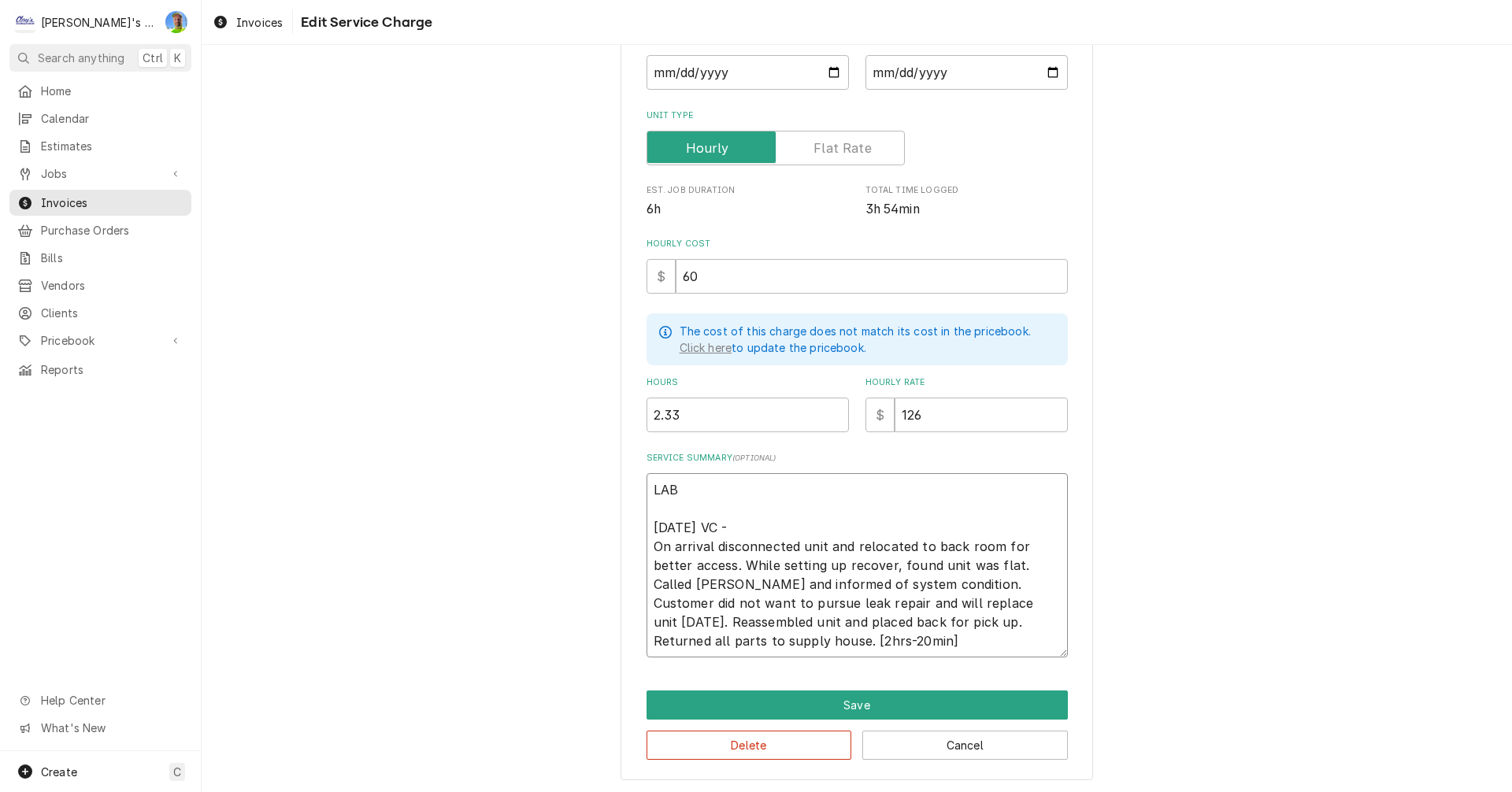
type textarea "x"
type textarea "LA 7/2/2025 VC - On arrival disconnected unit and relocated to back room for be…"
type textarea "x"
type textarea "L 7/2/2025 VC - On arrival disconnected unit and relocated to back room for bet…"
type textarea "x"
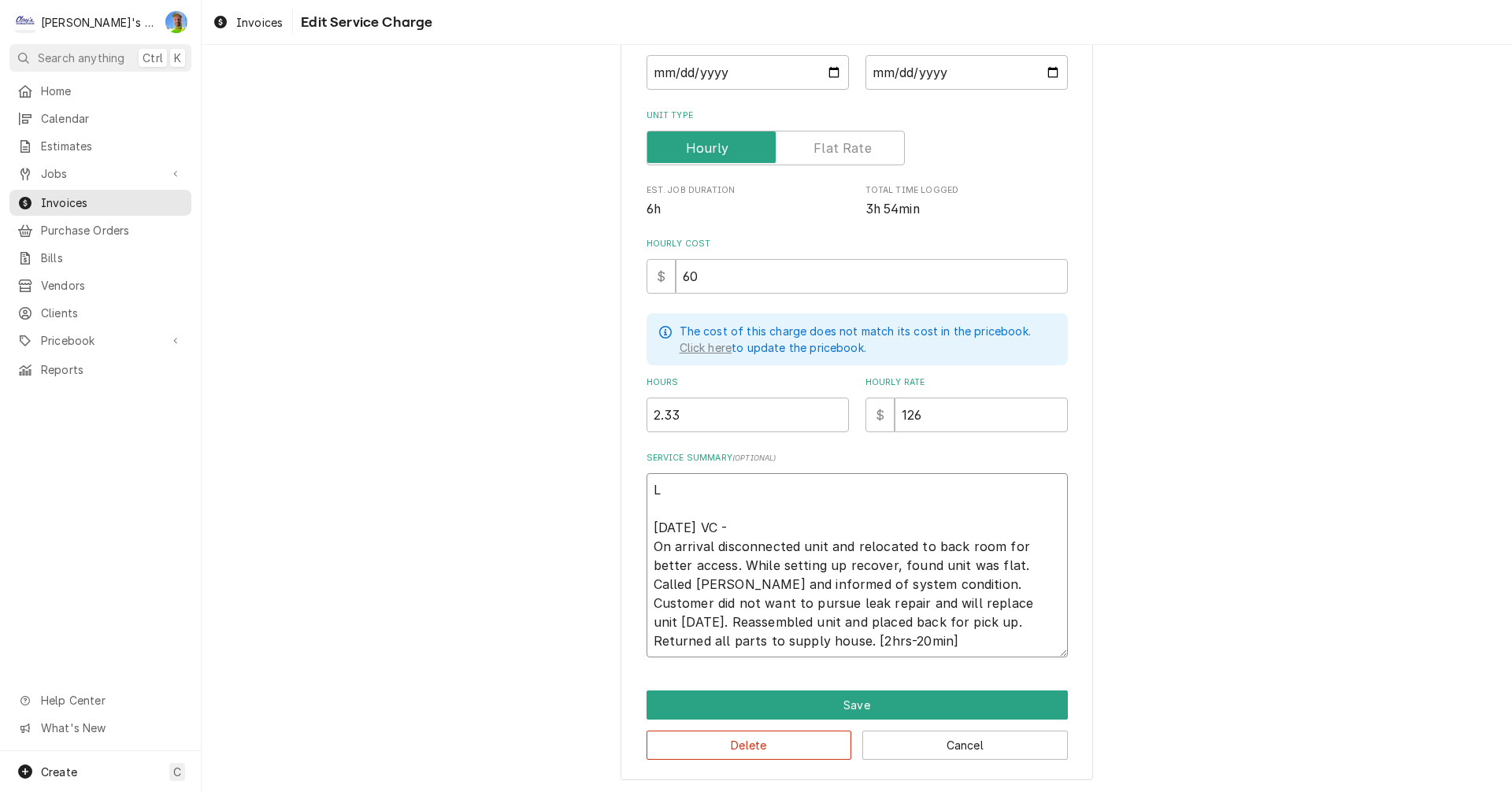
type textarea "7/2/2025 VC - On arrival disconnected unit and relocated to back room for bette…"
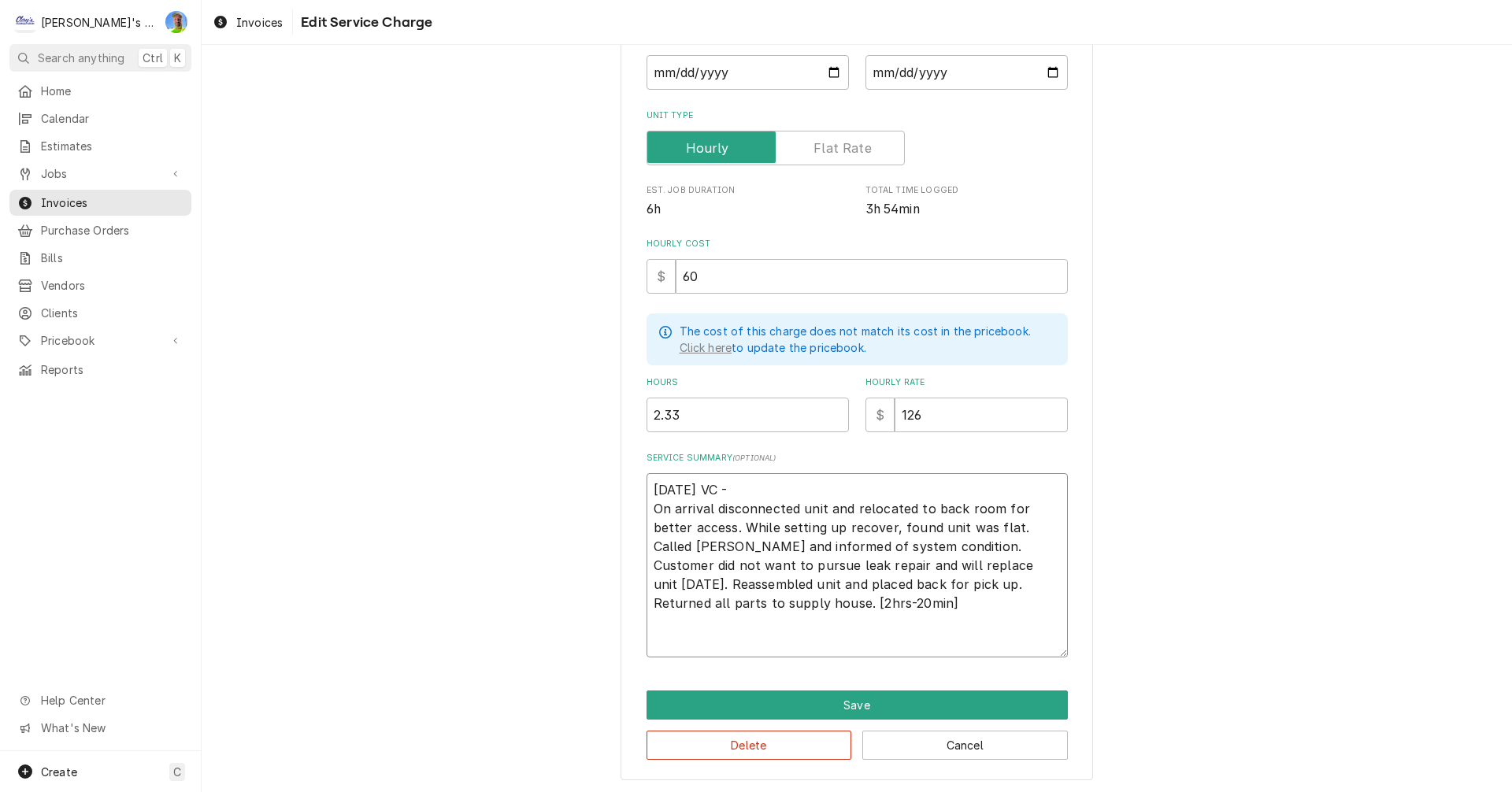
type textarea "x"
type textarea "P 7/2/2025 VC - On arrival disconnected unit and relocated to back room for bet…"
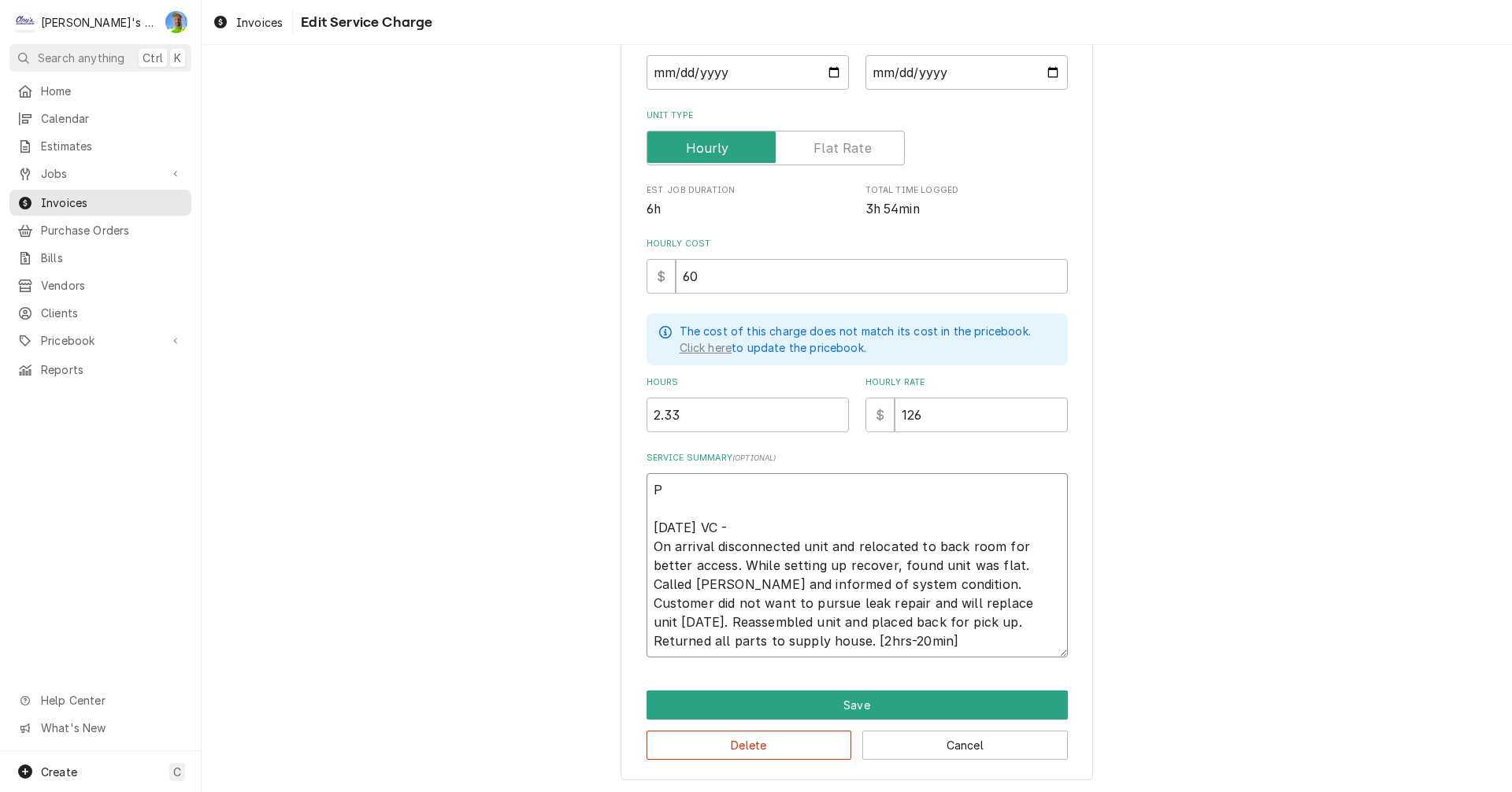
type textarea "x"
type textarea "PE 7/2/2025 VC - On arrival disconnected unit and relocated to back room for be…"
type textarea "x"
type textarea "PER 7/2/2025 VC - On arrival disconnected unit and relocated to back room for b…"
type textarea "x"
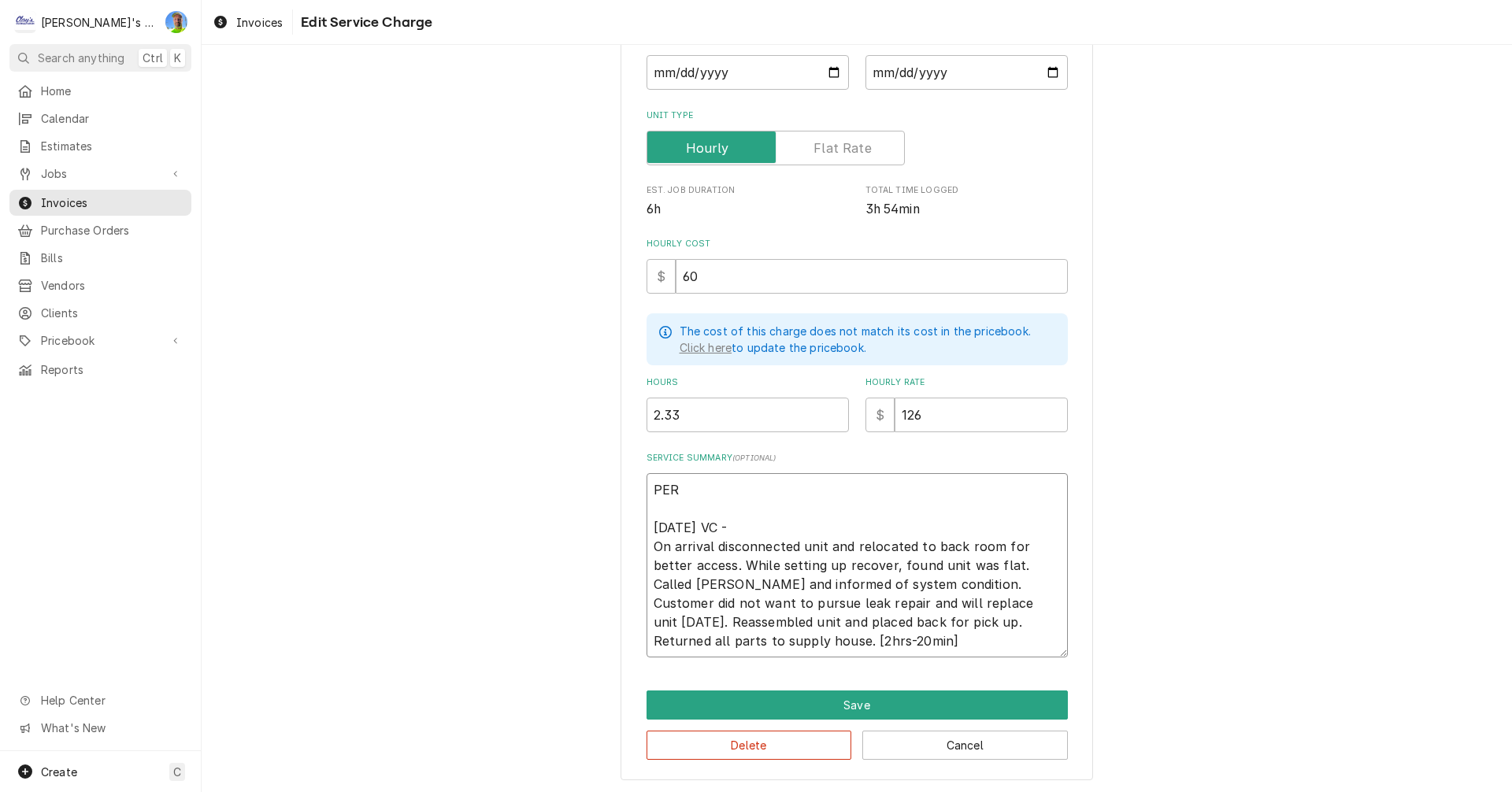
type textarea "PER 7/2/2025 VC - On arrival disconnected unit and relocated to back room for b…"
type textarea "x"
type textarea "PER E 7/2/2025 VC - On arrival disconnected unit and relocated to back room for…"
type textarea "x"
type textarea "PER ES 7/2/2025 VC - On arrival disconnected unit and relocated to back room fo…"
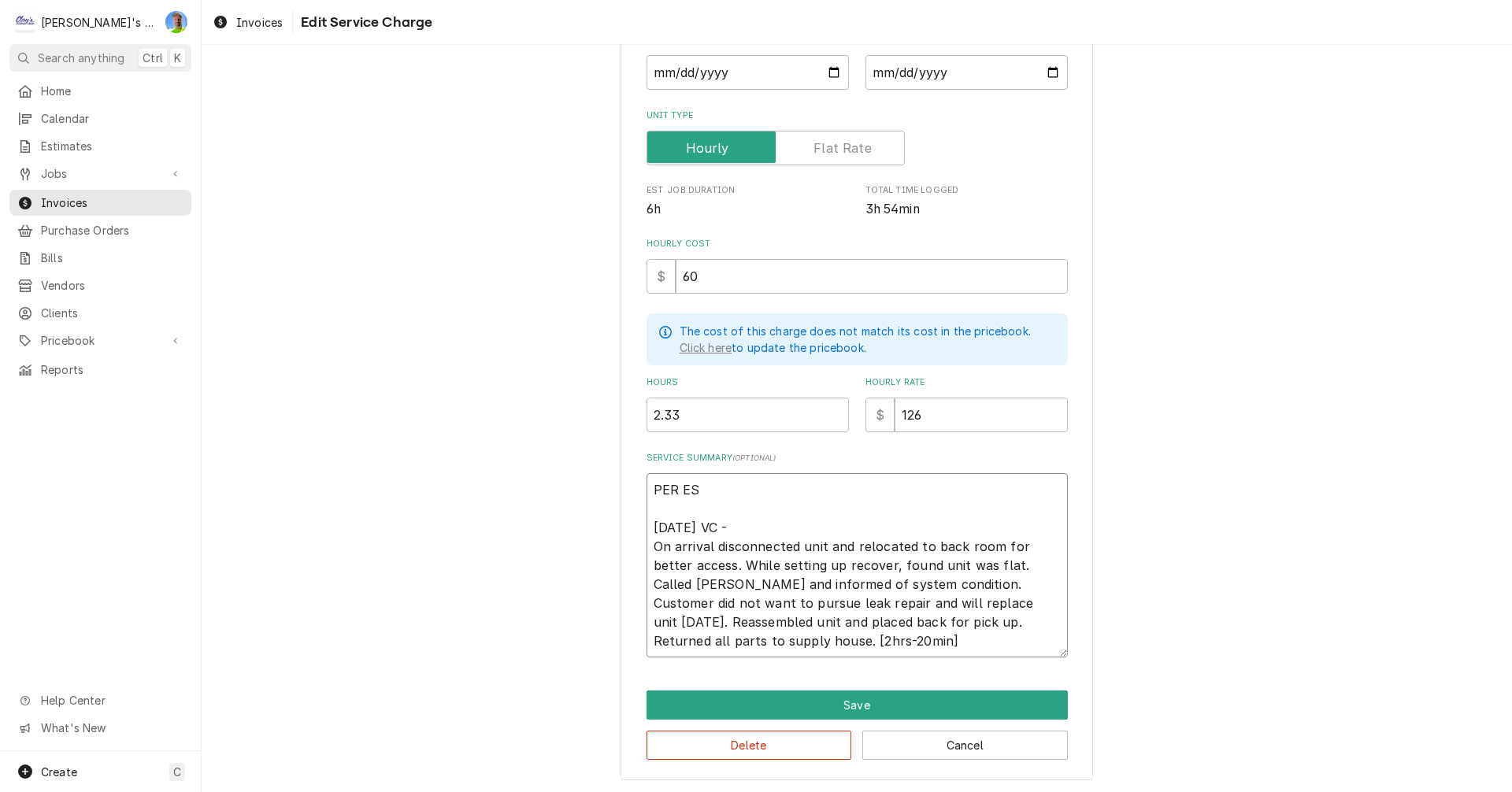
type textarea "x"
type textarea "PER EST 7/2/2025 VC - On arrival disconnected unit and relocated to back room f…"
type textarea "x"
type textarea "PER ESTI 7/2/2025 VC - On arrival disconnected unit and relocated to back room …"
type textarea "x"
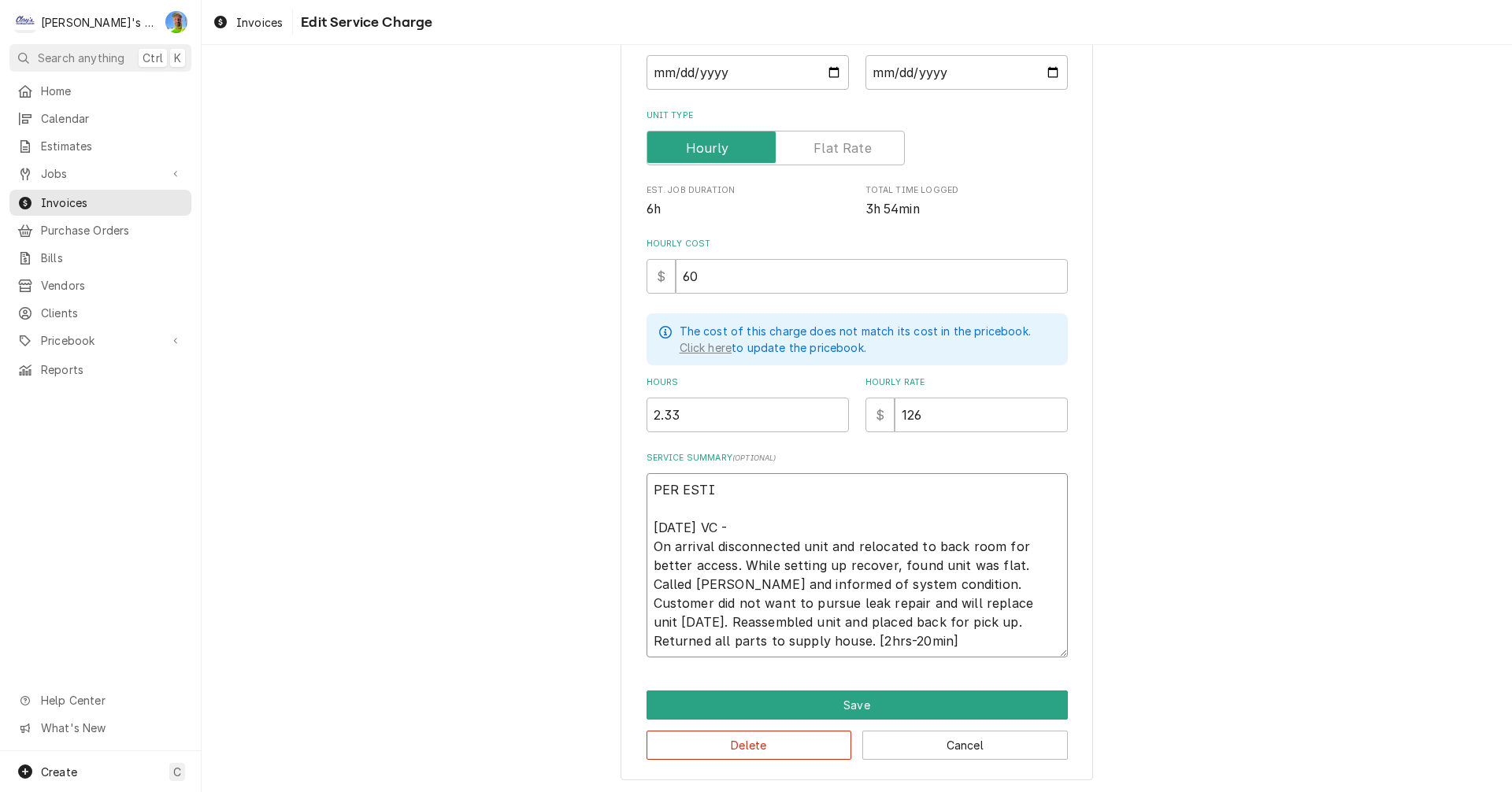
type textarea "PER ESTIM 7/2/2025 VC - On arrival disconnected unit and relocated to back room…"
type textarea "x"
type textarea "PER ESTIMA 7/2/2025 VC - On arrival disconnected unit and relocated to back roo…"
type textarea "x"
type textarea "PER ESTIMAT 7/2/2025 VC - On arrival disconnected unit and relocated to back ro…"
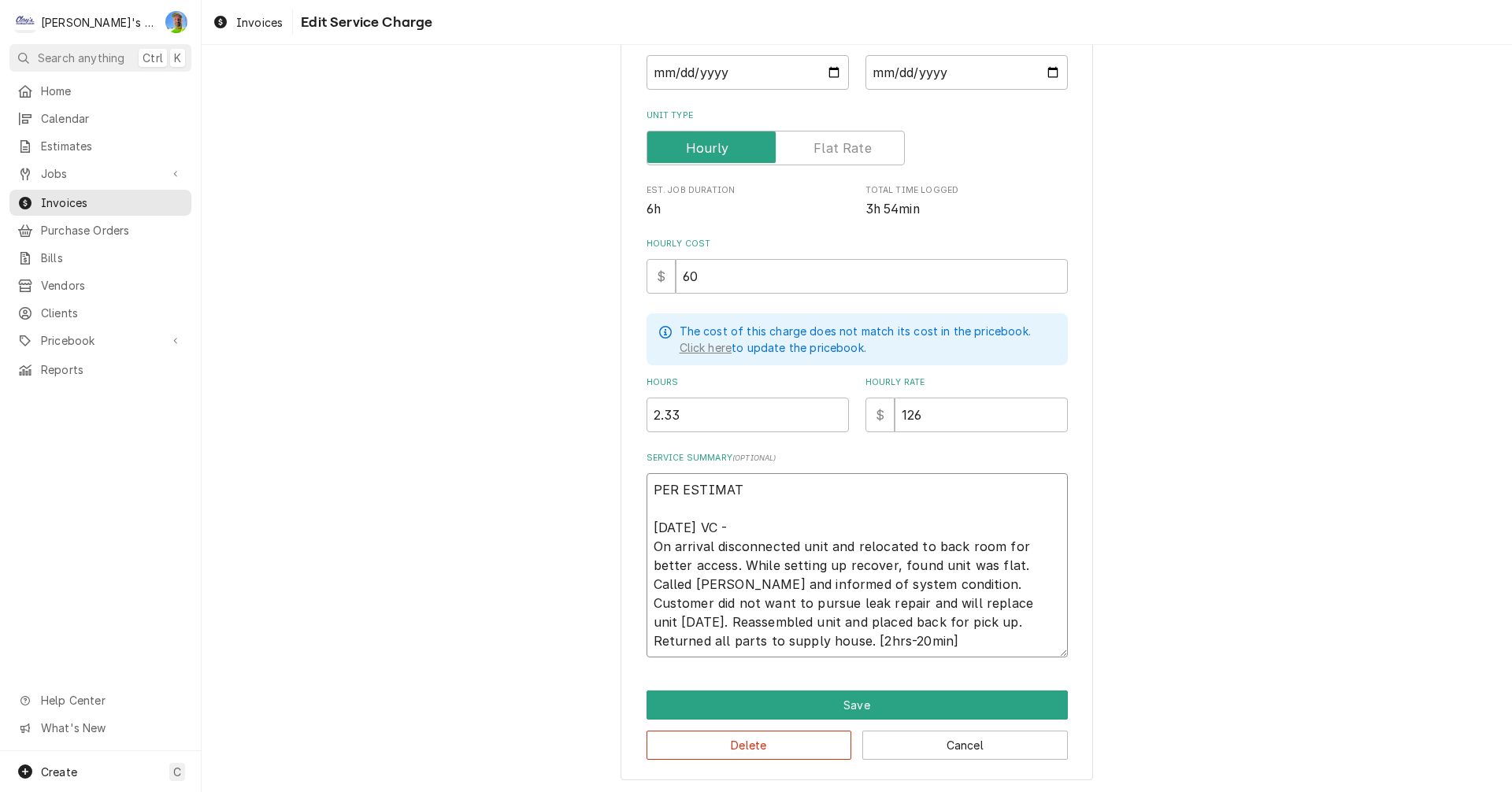
type textarea "x"
type textarea "PER ESTIMATE 7/2/2025 VC - On arrival disconnected unit and relocated to back r…"
type textarea "x"
type textarea "PER ESTIMATE 7/2/2025 VC - On arrival disconnected unit and relocated to back r…"
type textarea "x"
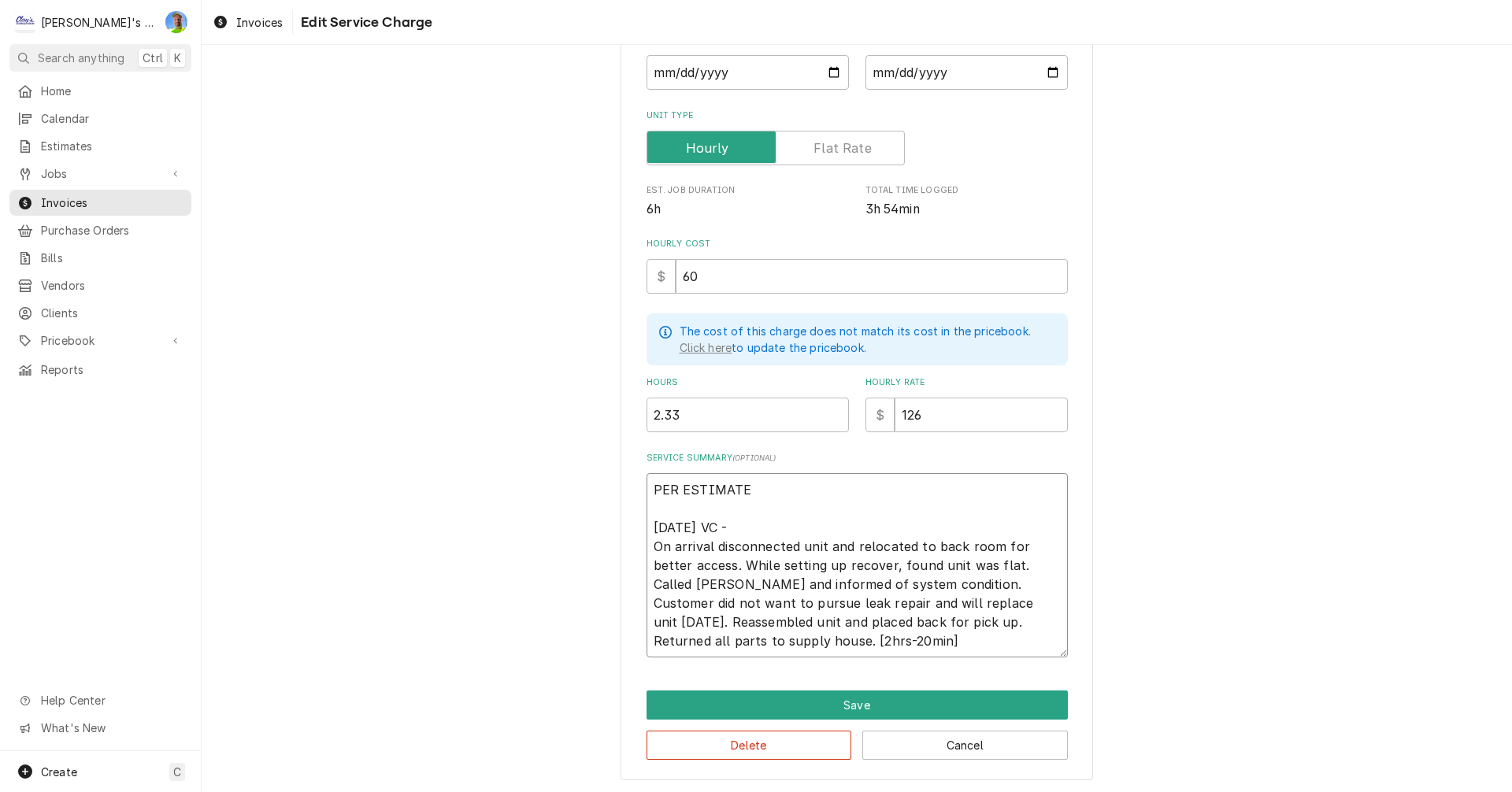
type textarea "PER ESTIMATE # 7/2/2025 VC - On arrival disconnected unit and relocated to back…"
type textarea "x"
type textarea "PER ESTIMATE #2 7/2/2025 VC - On arrival disconnected unit and relocated to bac…"
type textarea "x"
type textarea "PER ESTIMATE #24 7/2/2025 VC - On arrival disconnected unit and relocated to ba…"
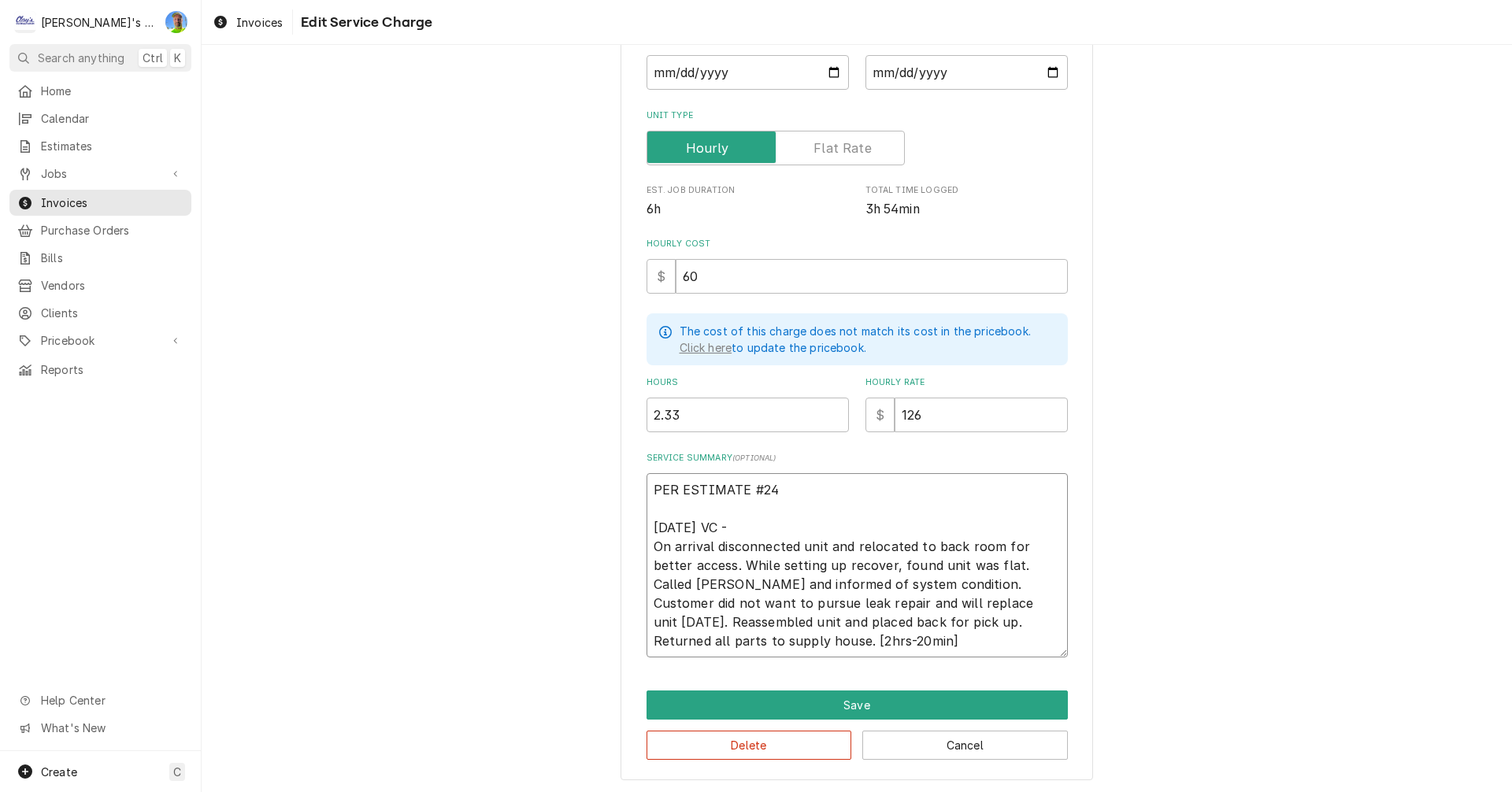
type textarea "x"
type textarea "PER ESTIMATE #245 7/2/2025 VC - On arrival disconnected unit and relocated to b…"
type textarea "x"
type textarea "PER ESTIMATE #245 7/2/2025 VC - On arrival disconnected unit and relocated to b…"
type textarea "x"
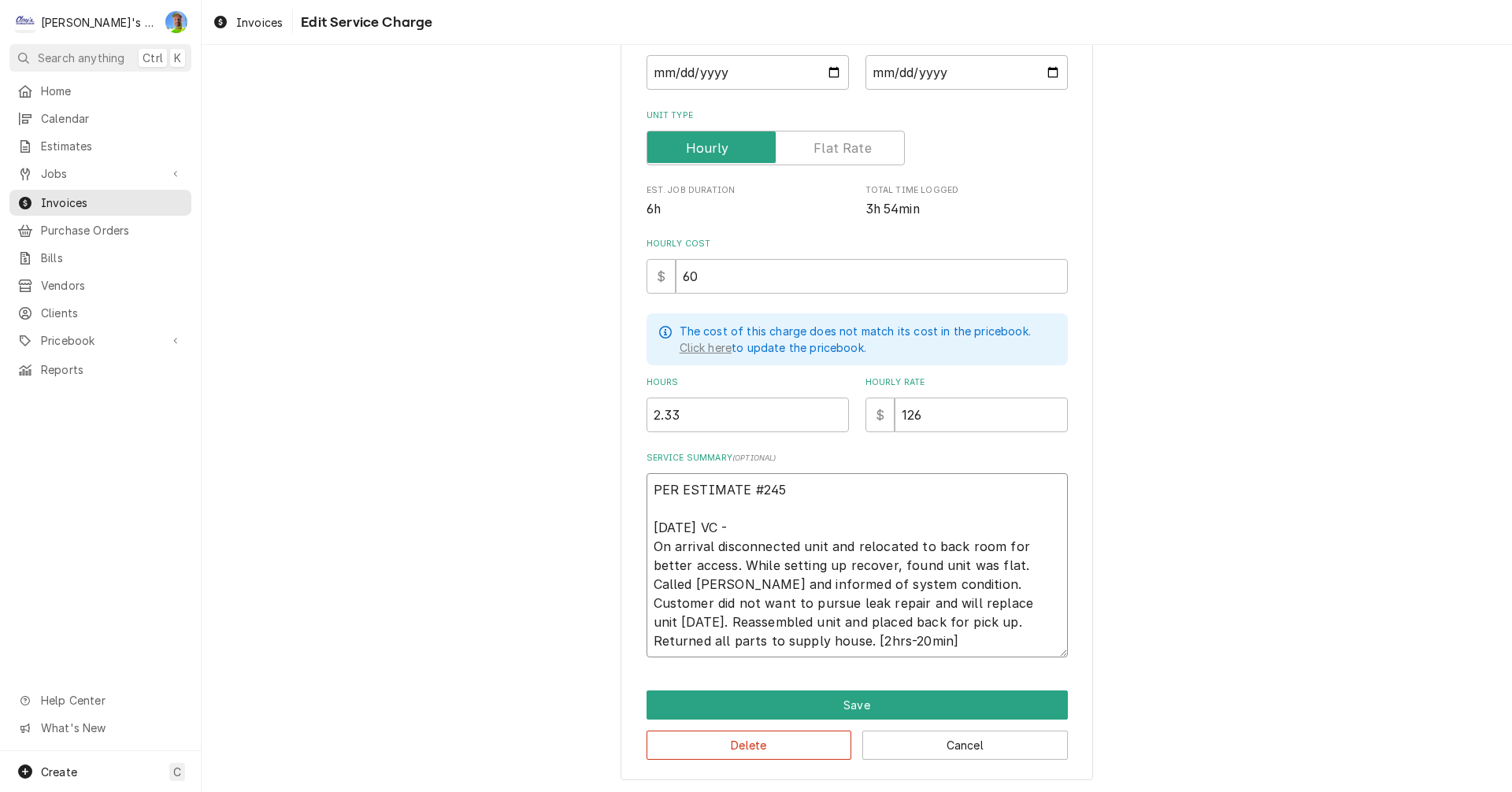
type textarea "PER ESTIMATE #245 T 7/2/2025 VC - On arrival disconnected unit and relocated to…"
type textarea "x"
type textarea "PER ESTIMATE #245 TO 7/2/2025 VC - On arrival disconnected unit and relocated t…"
type textarea "x"
type textarea "PER ESTIMATE #245 TOT 7/2/2025 VC - On arrival disconnected unit and relocated …"
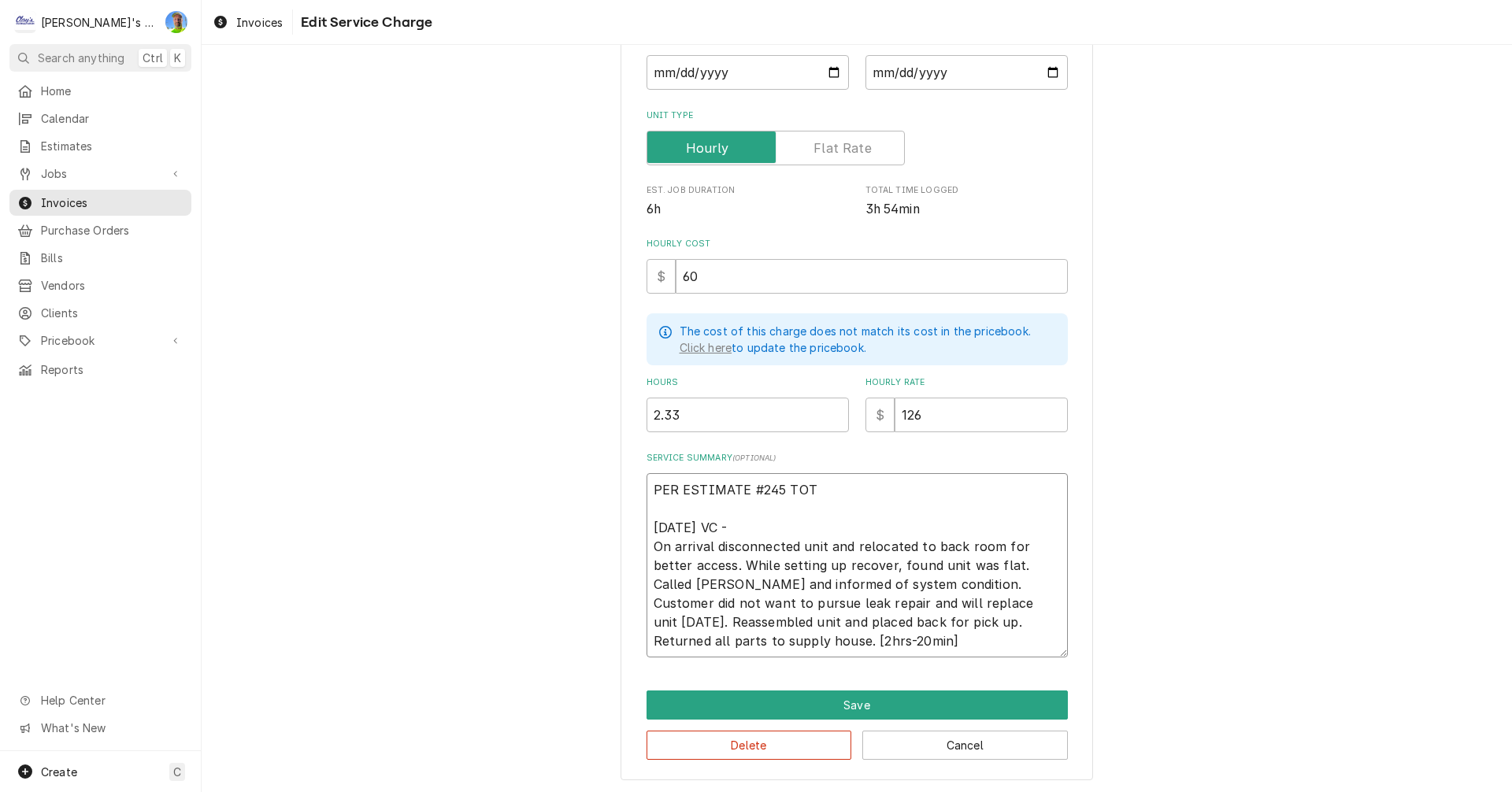
type textarea "x"
type textarea "PER ESTIMATE #245 TOTA 7/2/2025 VC - On arrival disconnected unit and relocated…"
type textarea "x"
type textarea "PER ESTIMATE #245 TOTAL 7/2/2025 VC - On arrival disconnected unit and relocate…"
type textarea "x"
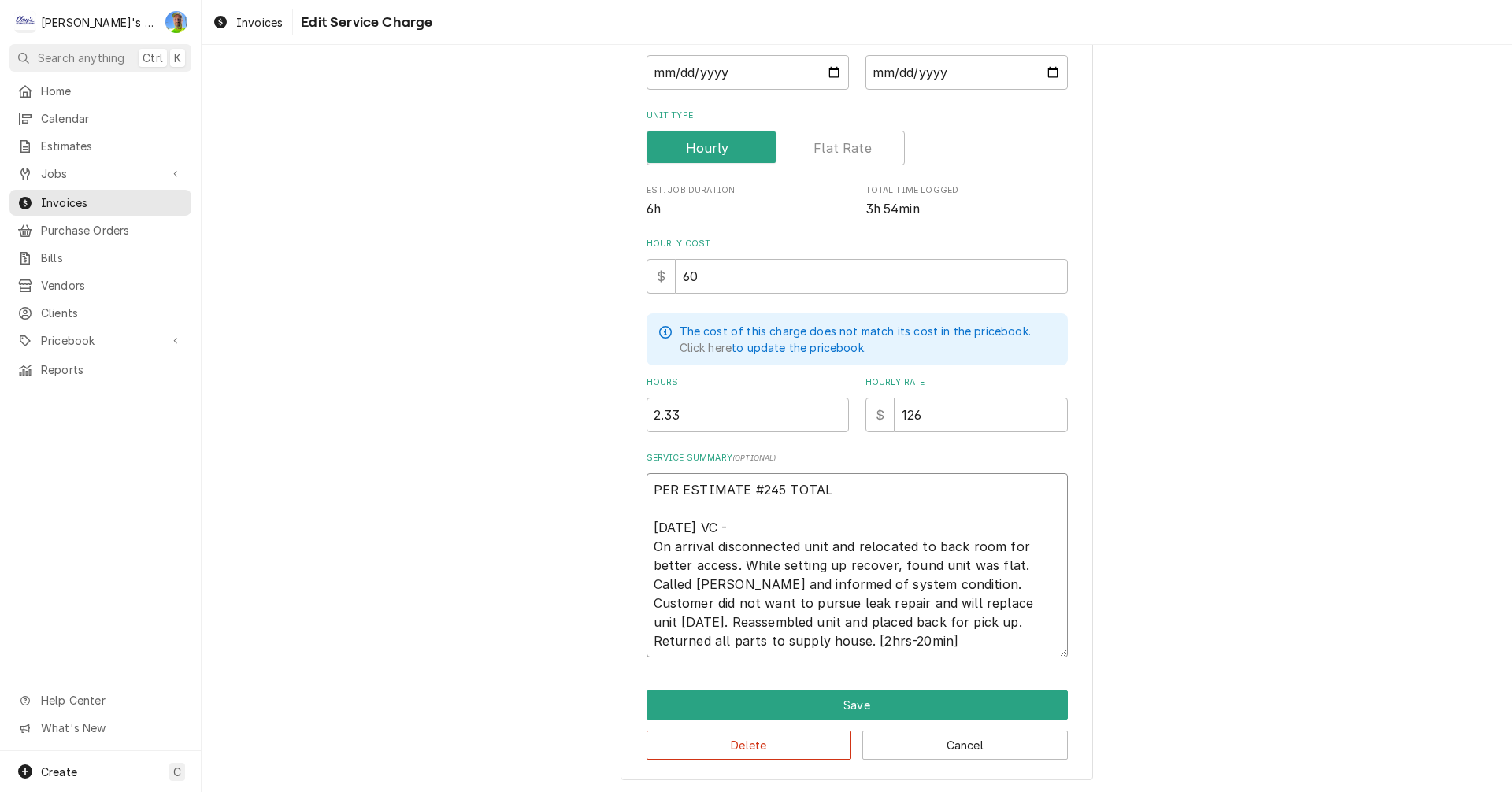
type textarea "PER ESTIMATE #245 TOTAL 7/2/2025 VC - On arrival disconnected unit and relocate…"
type textarea "x"
type textarea "PER ESTIMATE #245 TOTAL $ 7/2/2025 VC - On arrival disconnected unit and reloca…"
type textarea "x"
type textarea "PER ESTIMATE #245 TOTAL $1 7/2/2025 VC - On arrival disconnected unit and reloc…"
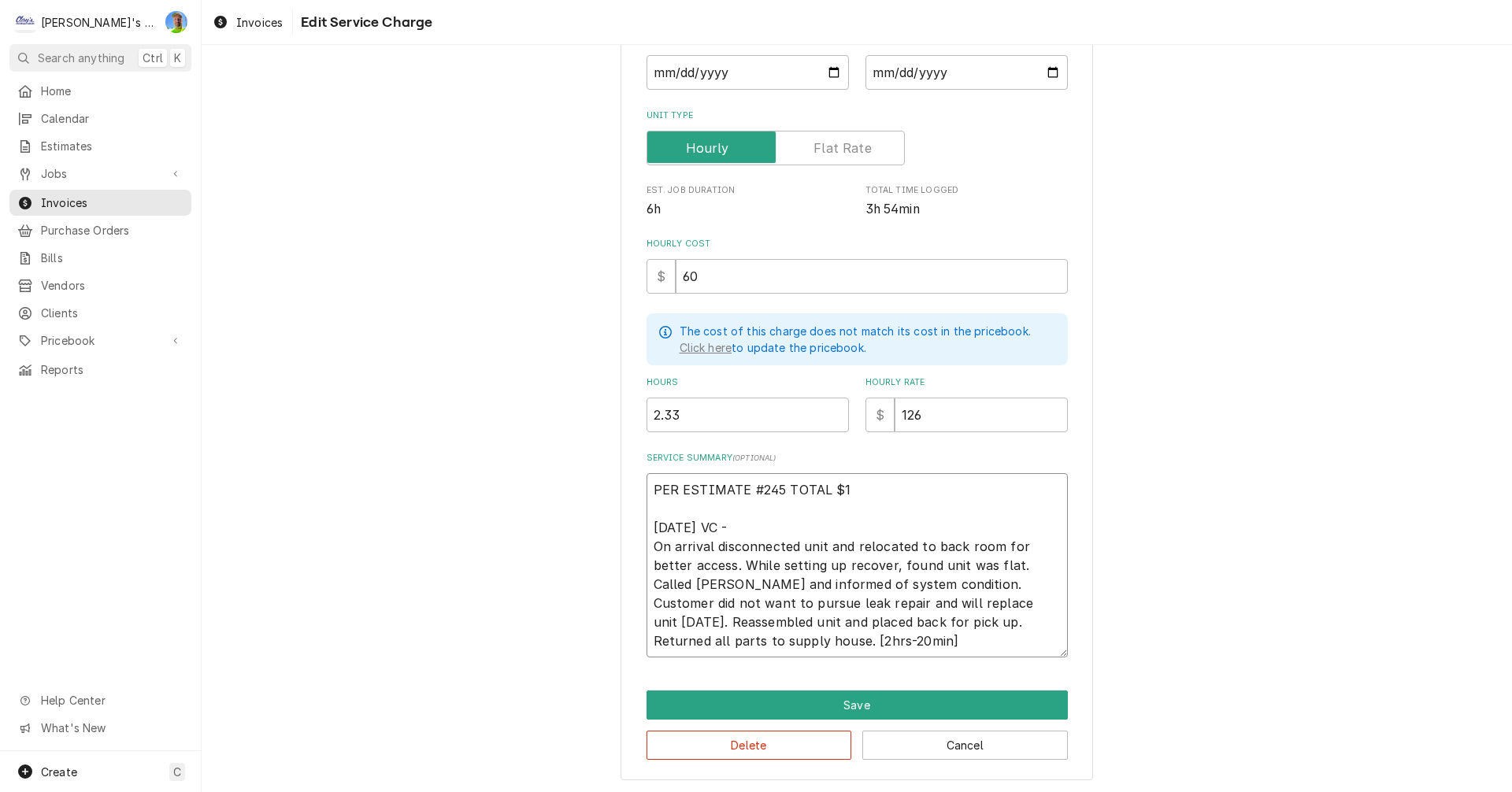
type textarea "x"
type textarea "PER ESTIMATE #245 TOTAL $12 7/2/2025 VC - On arrival disconnected unit and relo…"
type textarea "x"
type textarea "PER ESTIMATE #245 TOTAL $128 7/2/2025 VC - On arrival disconnected unit and rel…"
type textarea "x"
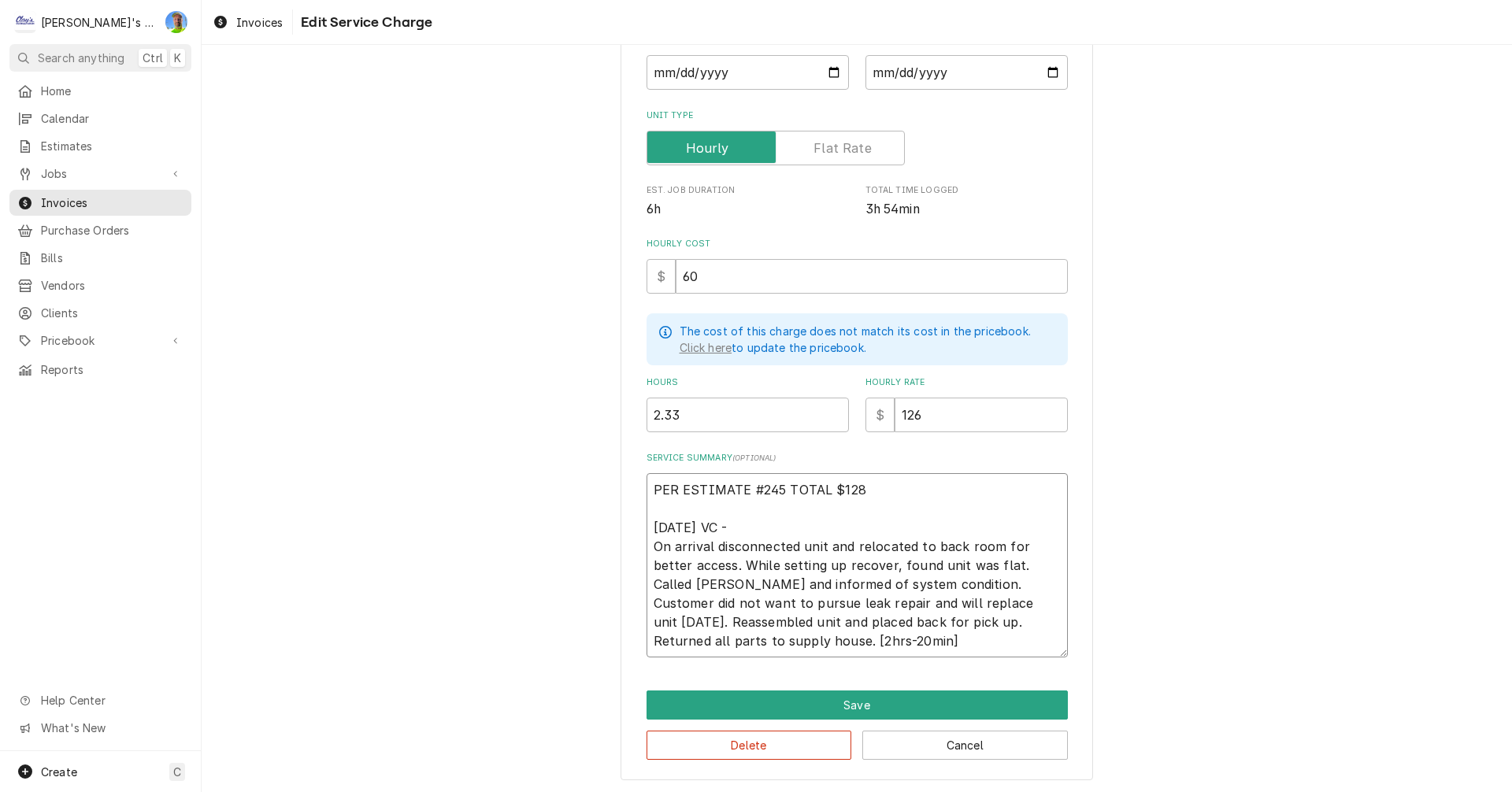
type textarea "PER ESTIMATE #245 TOTAL $1288 7/2/2025 VC - On arrival disconnected unit and re…"
type textarea "x"
type textarea "PER ESTIMATE #245 TOTAL $1288. 7/2/2025 VC - On arrival disconnected unit and r…"
type textarea "x"
type textarea "PER ESTIMATE #245 TOTAL $1288.0 7/2/2025 VC - On arrival disconnected unit and …"
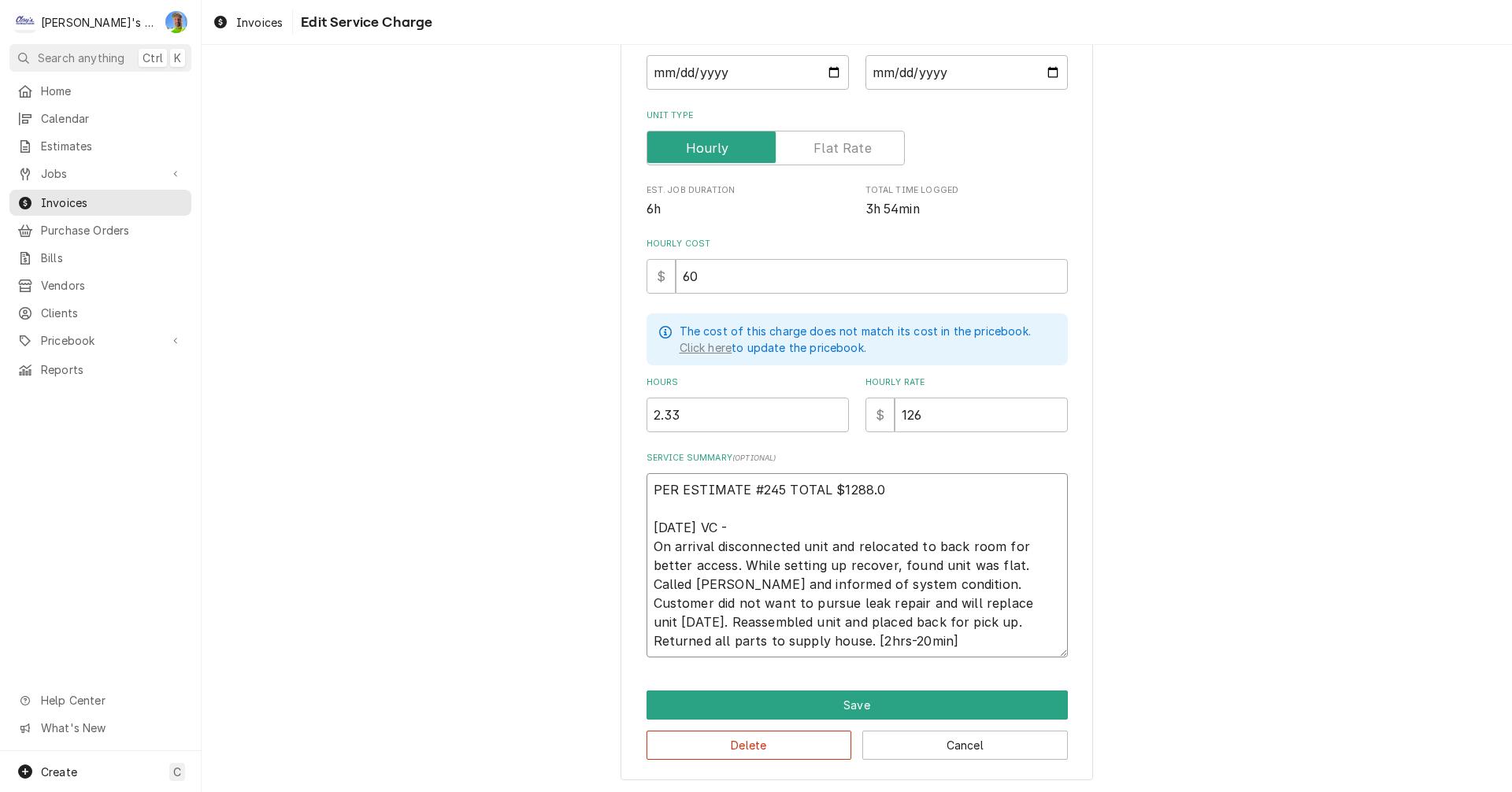
type textarea "x"
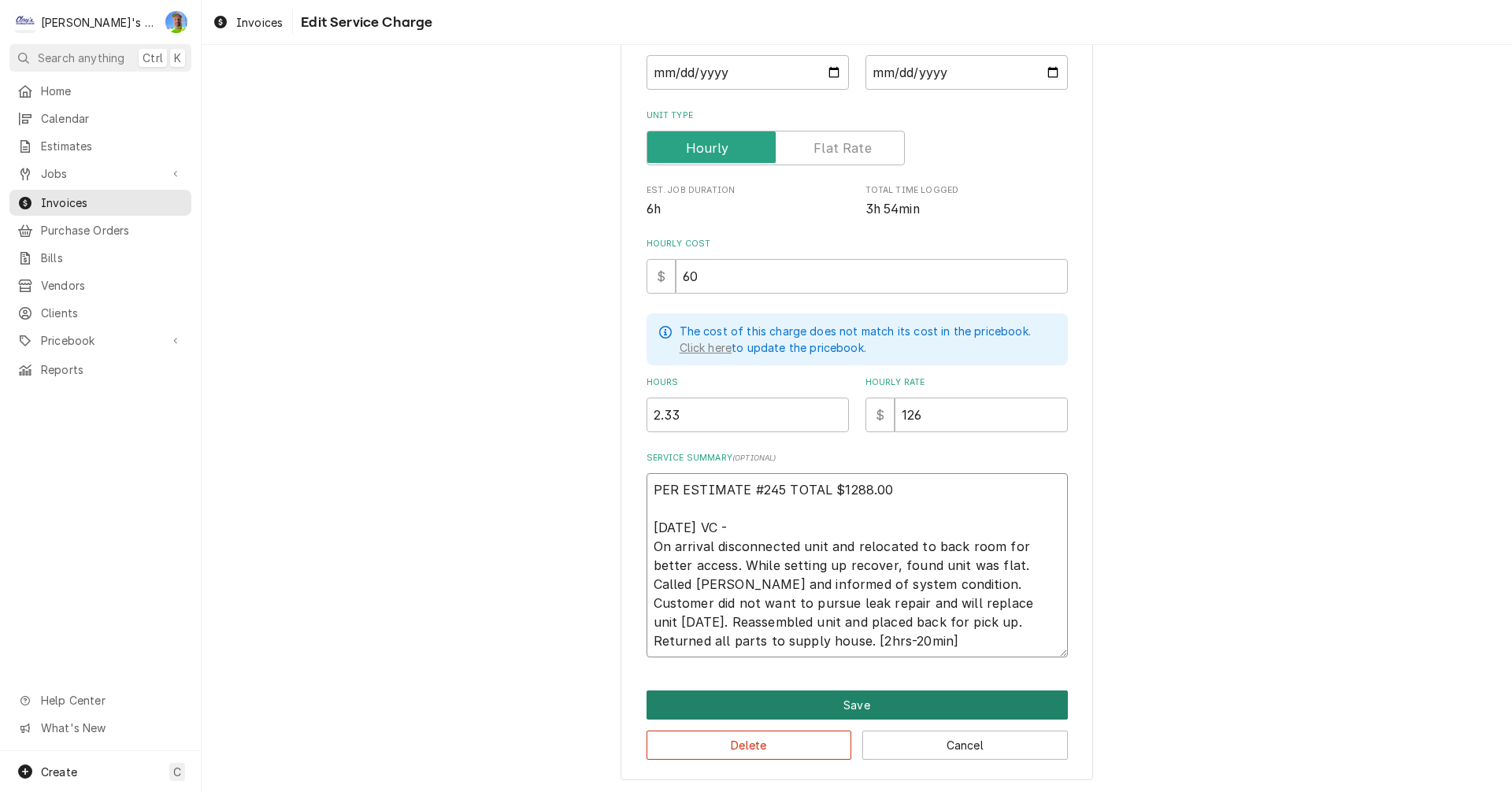
type textarea "PER ESTIMATE #245 TOTAL $1288.00 7/2/2025 VC - On arrival disconnected unit and…"
click at [1004, 707] on button "Save" at bounding box center [857, 705] width 421 height 30
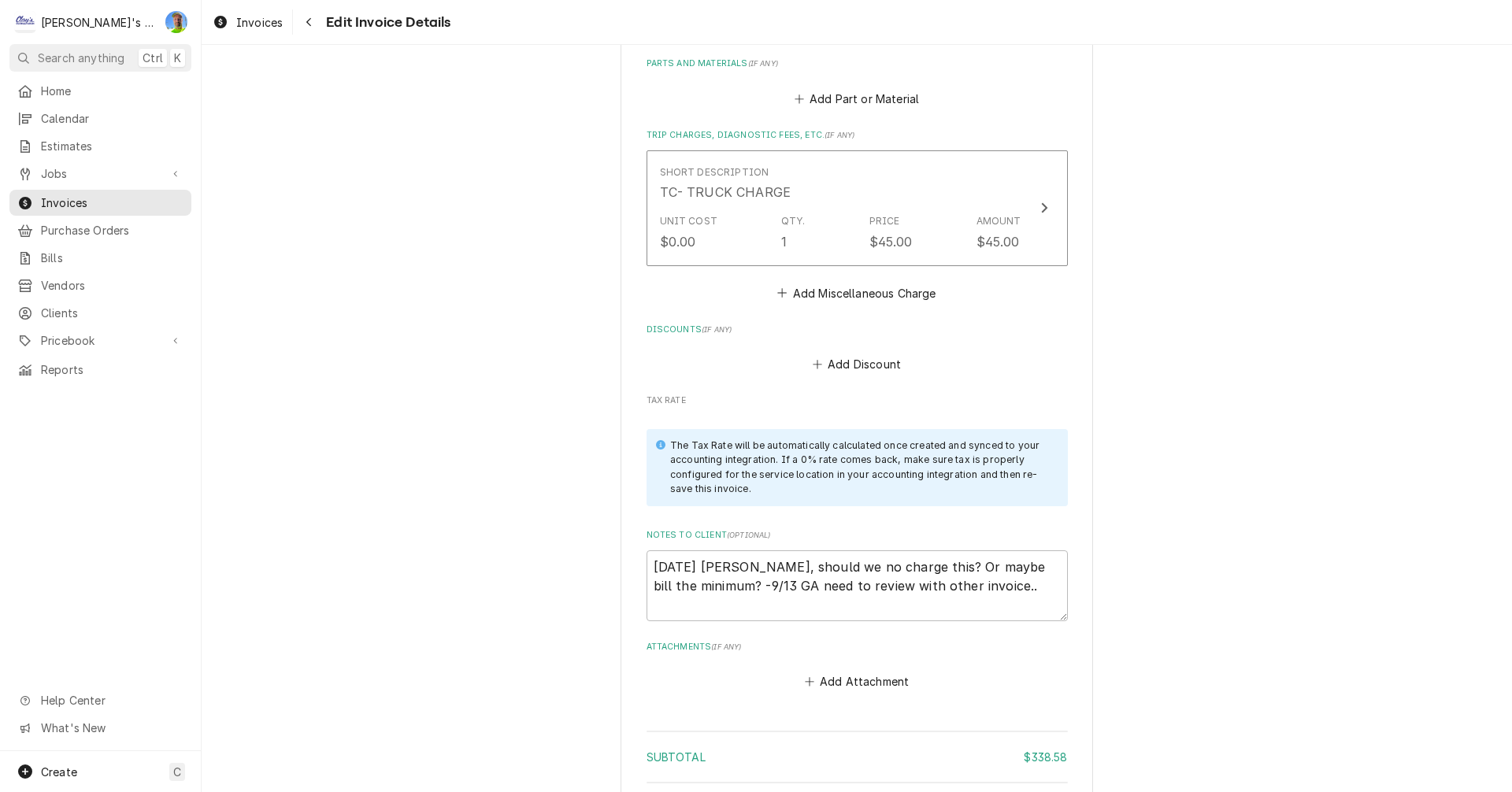
scroll to position [1871, 0]
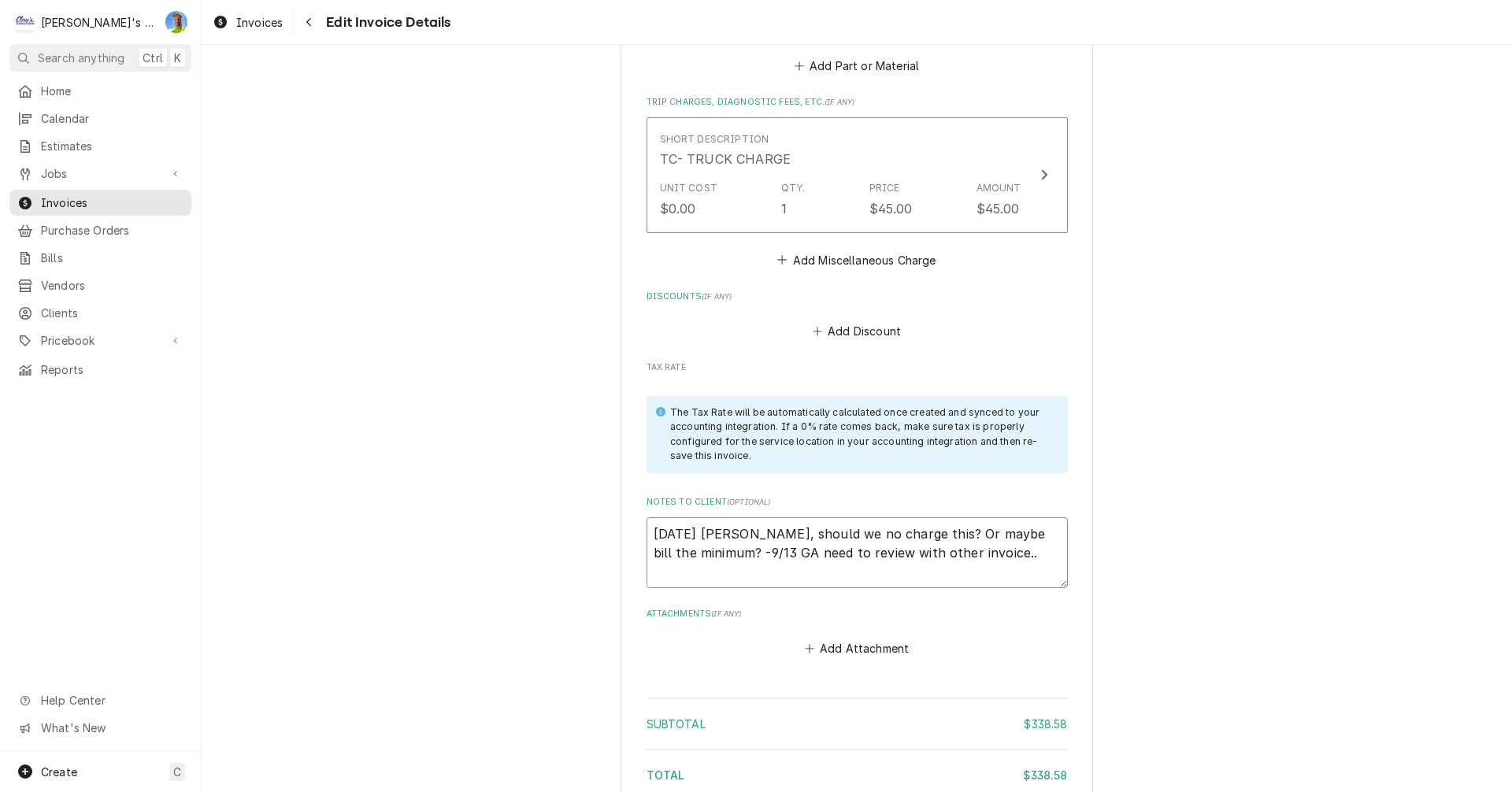
click at [1007, 539] on textarea "9/4/2025 Sarah - Greg, should we no charge this? Or maybe bill the minimum? -9/…" at bounding box center [857, 552] width 421 height 71
type textarea "x"
type textarea "9/4/2025 Sarah - Greg, should we no charge this? Or maybe bill the minimum? -9/…"
type textarea "x"
type textarea "9/4/2025 Sarah - Greg, should we no charge this? Or maybe bill the minimum? -9/…"
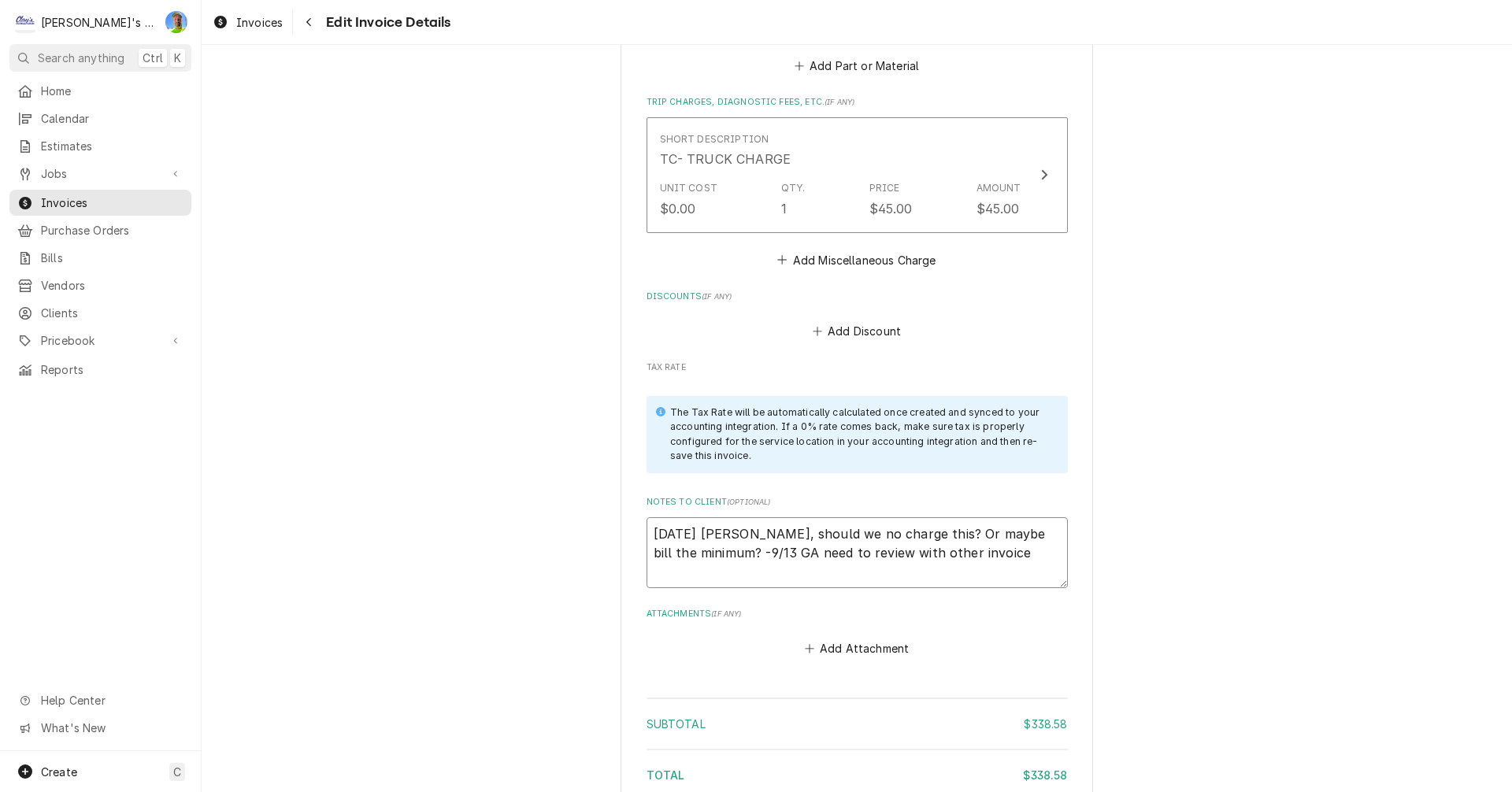
type textarea "x"
type textarea "9/4/2025 Sarah - Greg, should we no charge this? Or maybe bill the minimum? -9/…"
type textarea "x"
type textarea "9/4/2025 Sarah - Greg, should we no charge this? Or maybe bill the minimum? -9/…"
type textarea "x"
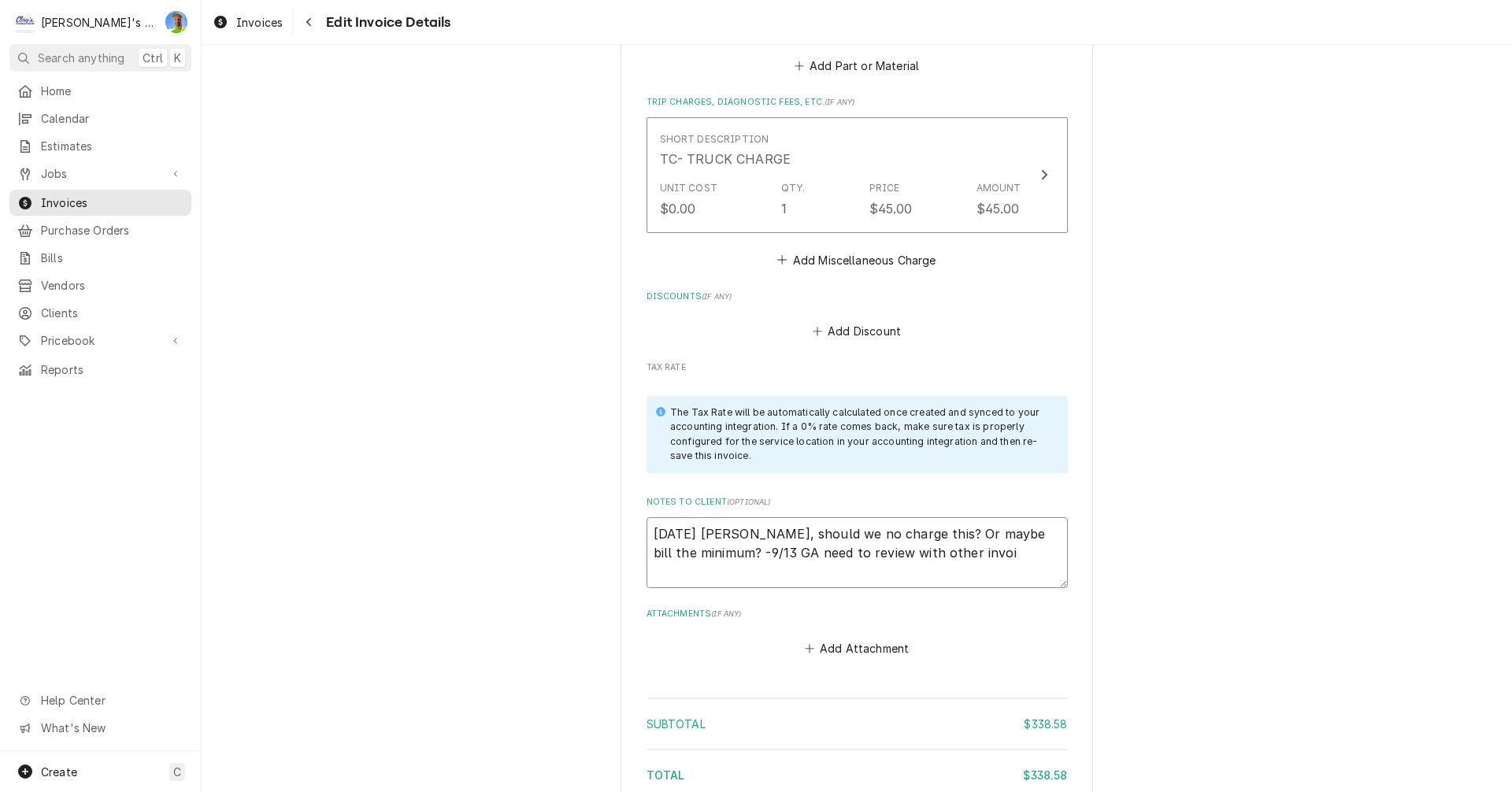
type textarea "9/4/2025 Sarah - Greg, should we no charge this? Or maybe bill the minimum? -9/…"
type textarea "x"
type textarea "9/4/2025 Sarah - Greg, should we no charge this? Or maybe bill the minimum? -9/…"
type textarea "x"
type textarea "9/4/2025 Sarah - Greg, should we no charge this? Or maybe bill the minimum? -9/…"
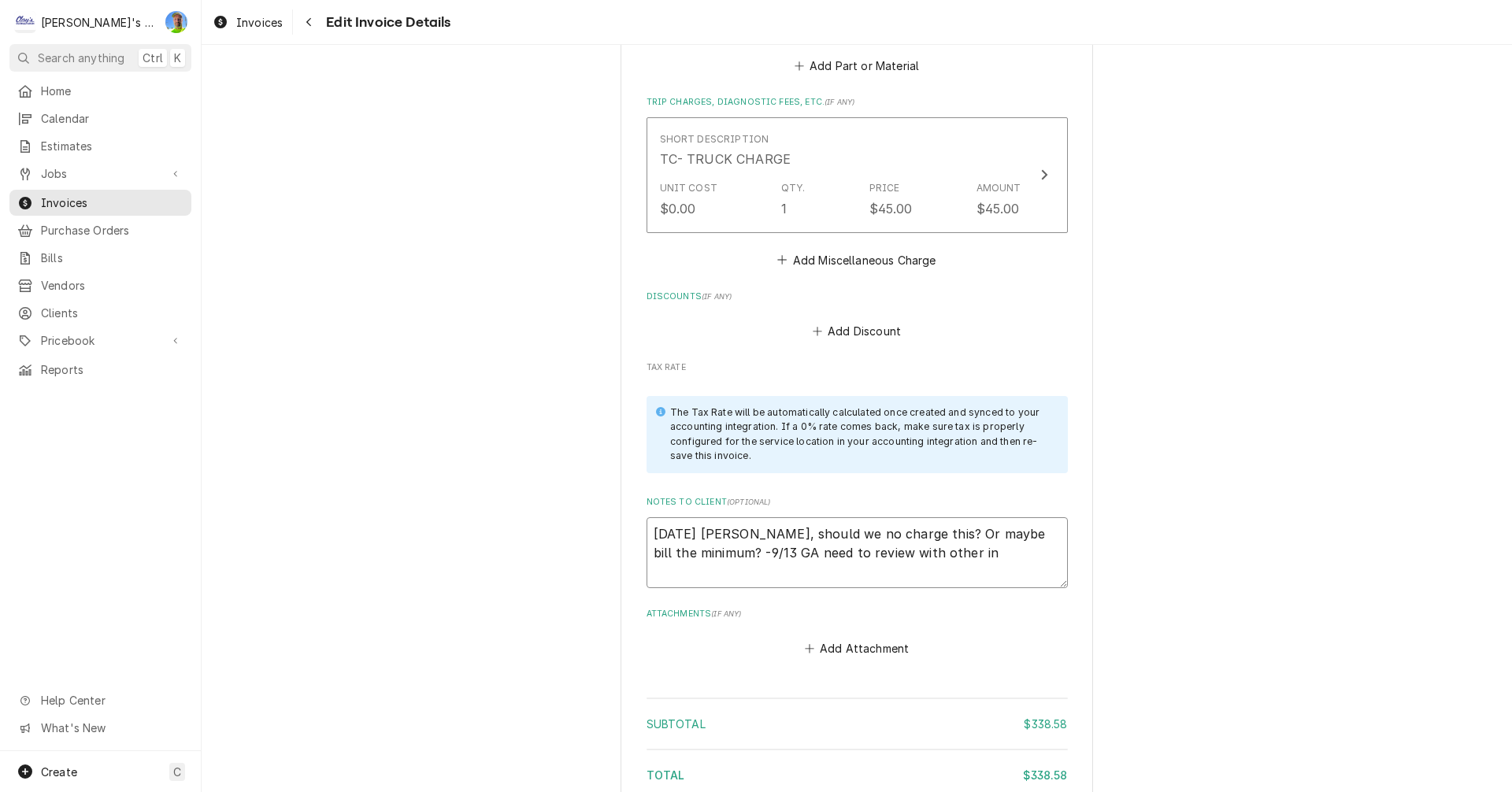
type textarea "x"
type textarea "9/4/2025 Sarah - Greg, should we no charge this? Or maybe bill the minimum? -9/…"
type textarea "x"
type textarea "9/4/2025 Sarah - Greg, should we no charge this? Or maybe bill the minimum? -9/…"
type textarea "x"
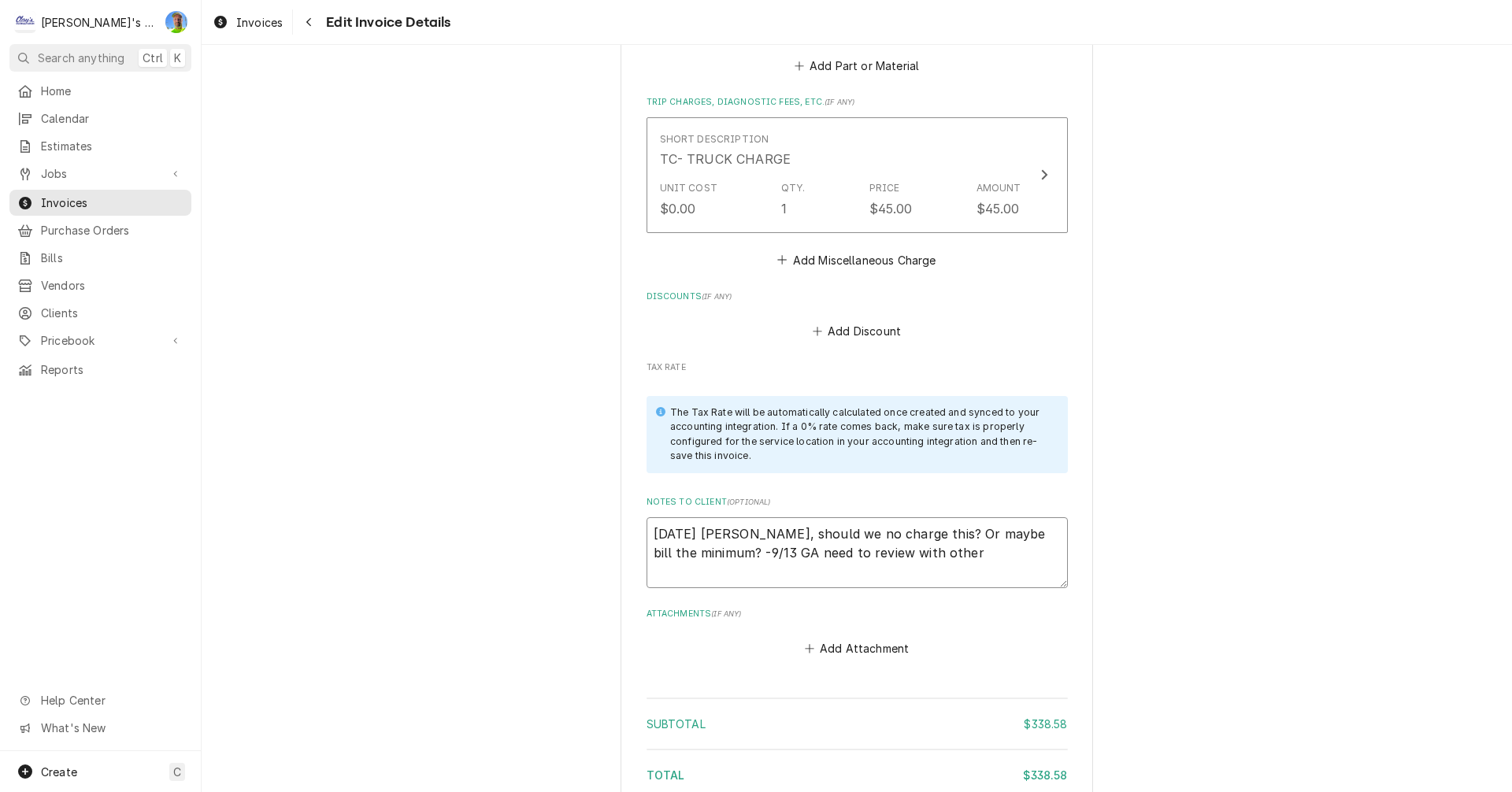
type textarea "9/4/2025 Sarah - Greg, should we no charge this? Or maybe bill the minimum? -9/…"
type textarea "x"
type textarea "9/4/2025 Sarah - Greg, should we no charge this? Or maybe bill the minimum? -9/…"
type textarea "x"
type textarea "9/4/2025 Sarah - Greg, should we no charge this? Or maybe bill the minimum? -9/…"
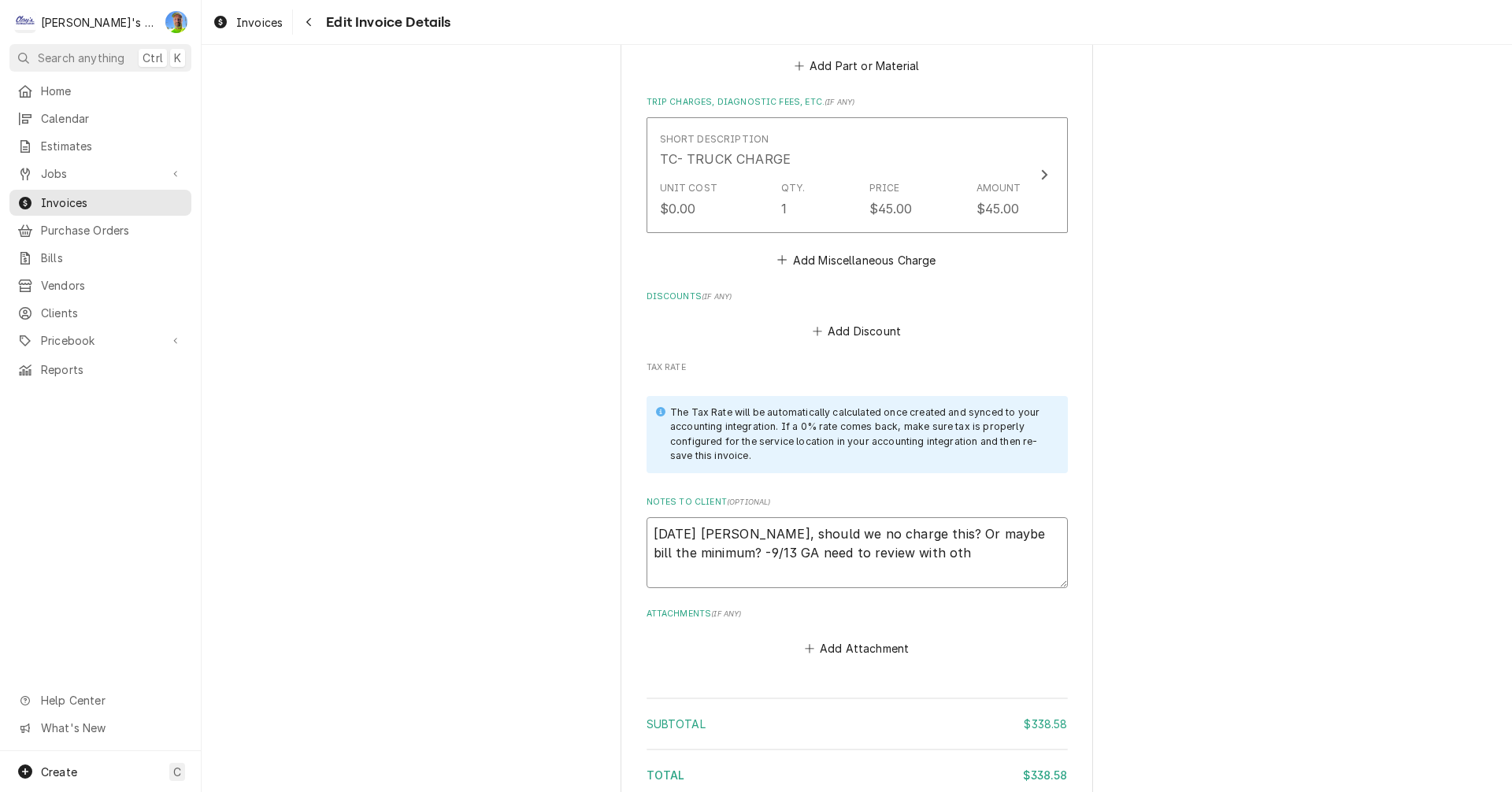
type textarea "x"
type textarea "9/4/2025 Sarah - Greg, should we no charge this? Or maybe bill the minimum? -9/…"
type textarea "x"
type textarea "9/4/2025 Sarah - Greg, should we no charge this? Or maybe bill the minimum? -9/…"
type textarea "x"
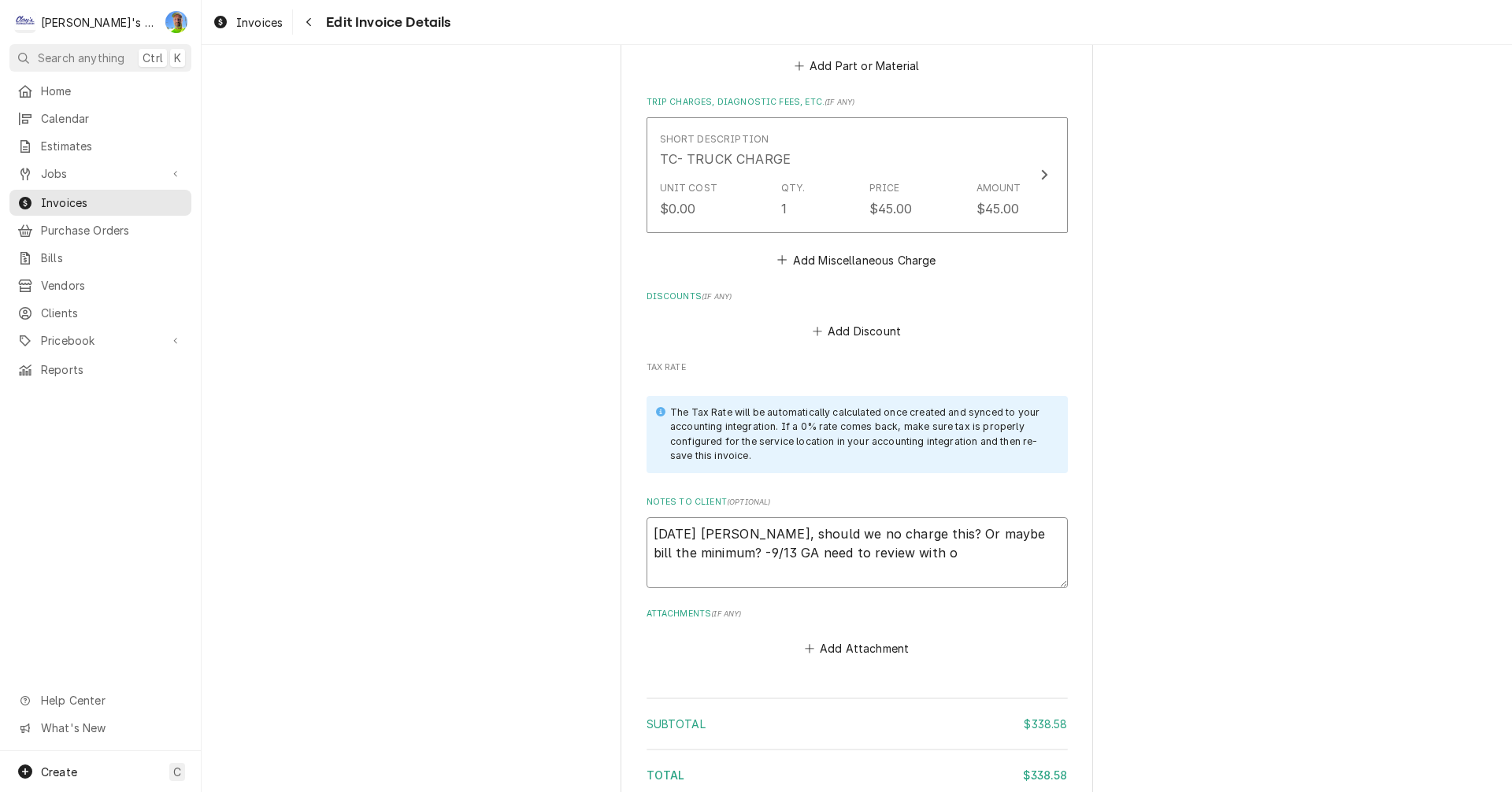
type textarea "9/4/2025 Sarah - Greg, should we no charge this? Or maybe bill the minimum? -9/…"
type textarea "x"
type textarea "9/4/2025 Sarah - Greg, should we no charge this? Or maybe bill the minimum? -9/…"
type textarea "x"
type textarea "9/4/2025 Sarah - Greg, should we no charge this? Or maybe bill the minimum? -9/…"
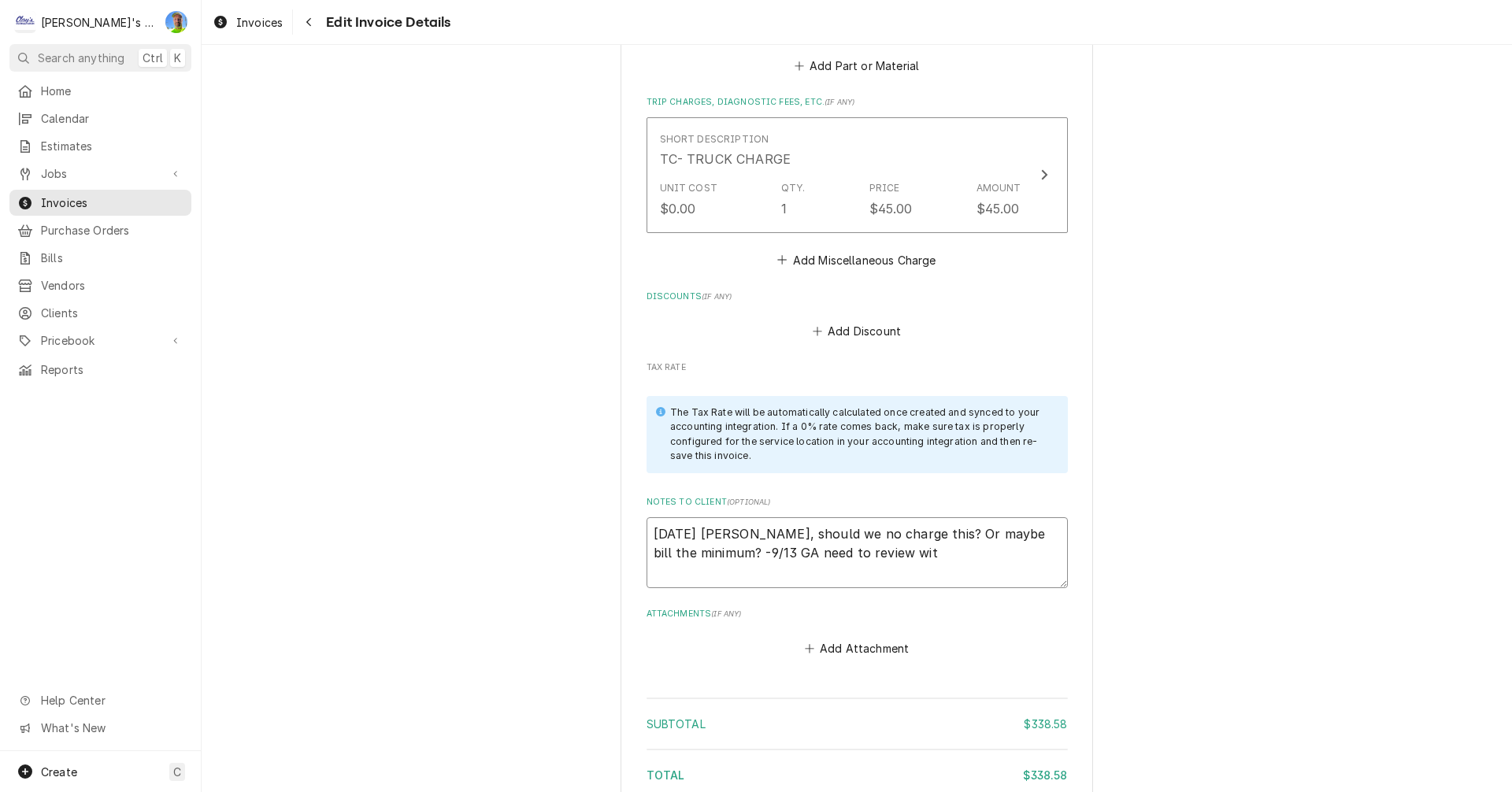
type textarea "x"
type textarea "9/4/2025 Sarah - Greg, should we no charge this? Or maybe bill the minimum? -9/…"
type textarea "x"
type textarea "9/4/2025 Sarah - Greg, should we no charge this? Or maybe bill the minimum? -9/…"
type textarea "x"
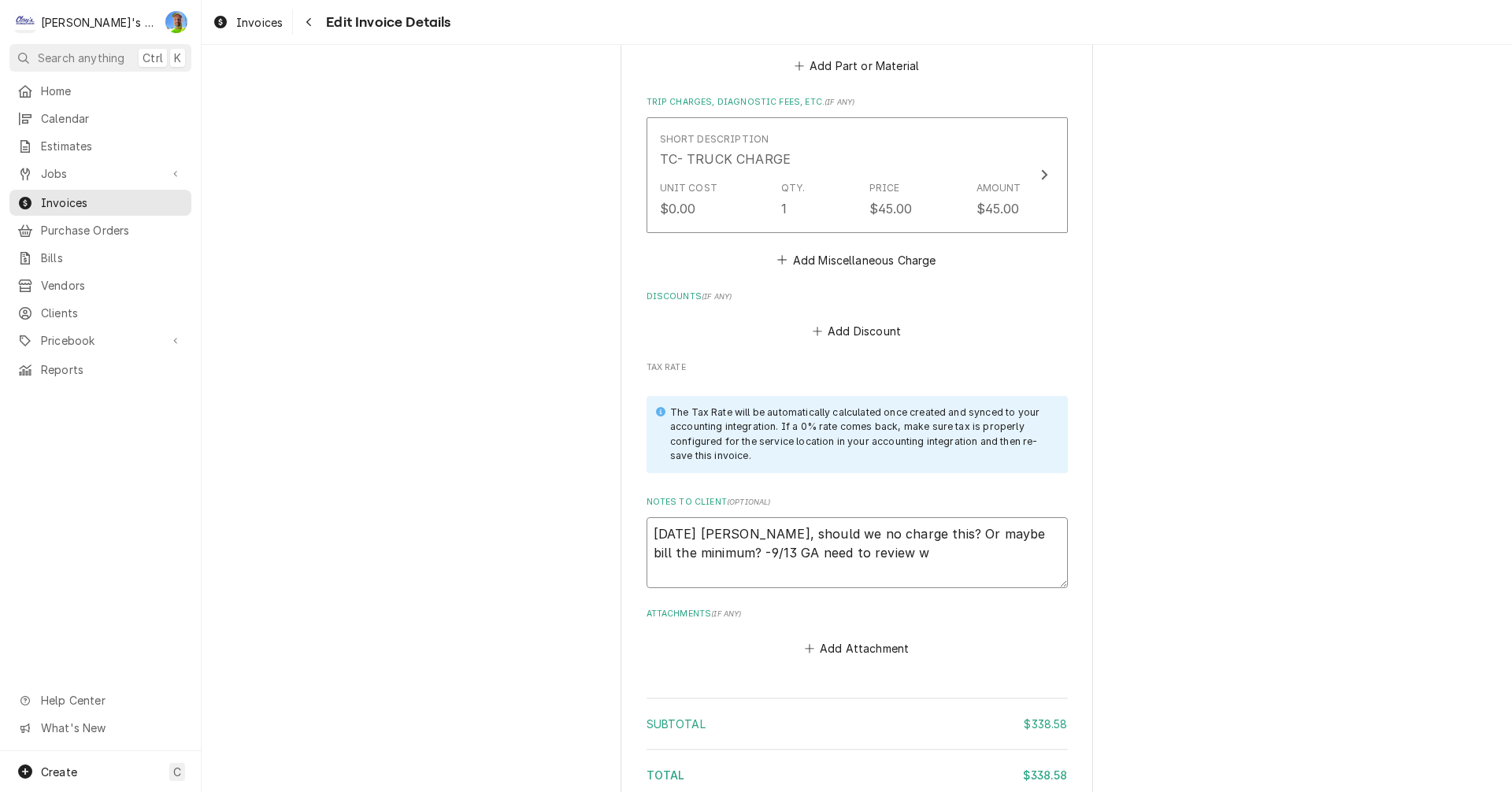
type textarea "9/4/2025 Sarah - Greg, should we no charge this? Or maybe bill the minimum? -9/…"
type textarea "x"
type textarea "9/4/2025 Sarah - Greg, should we no charge this? Or maybe bill the minimum? -9/…"
type textarea "x"
type textarea "9/4/2025 Sarah - Greg, should we no charge this? Or maybe bill the minimum? -9/…"
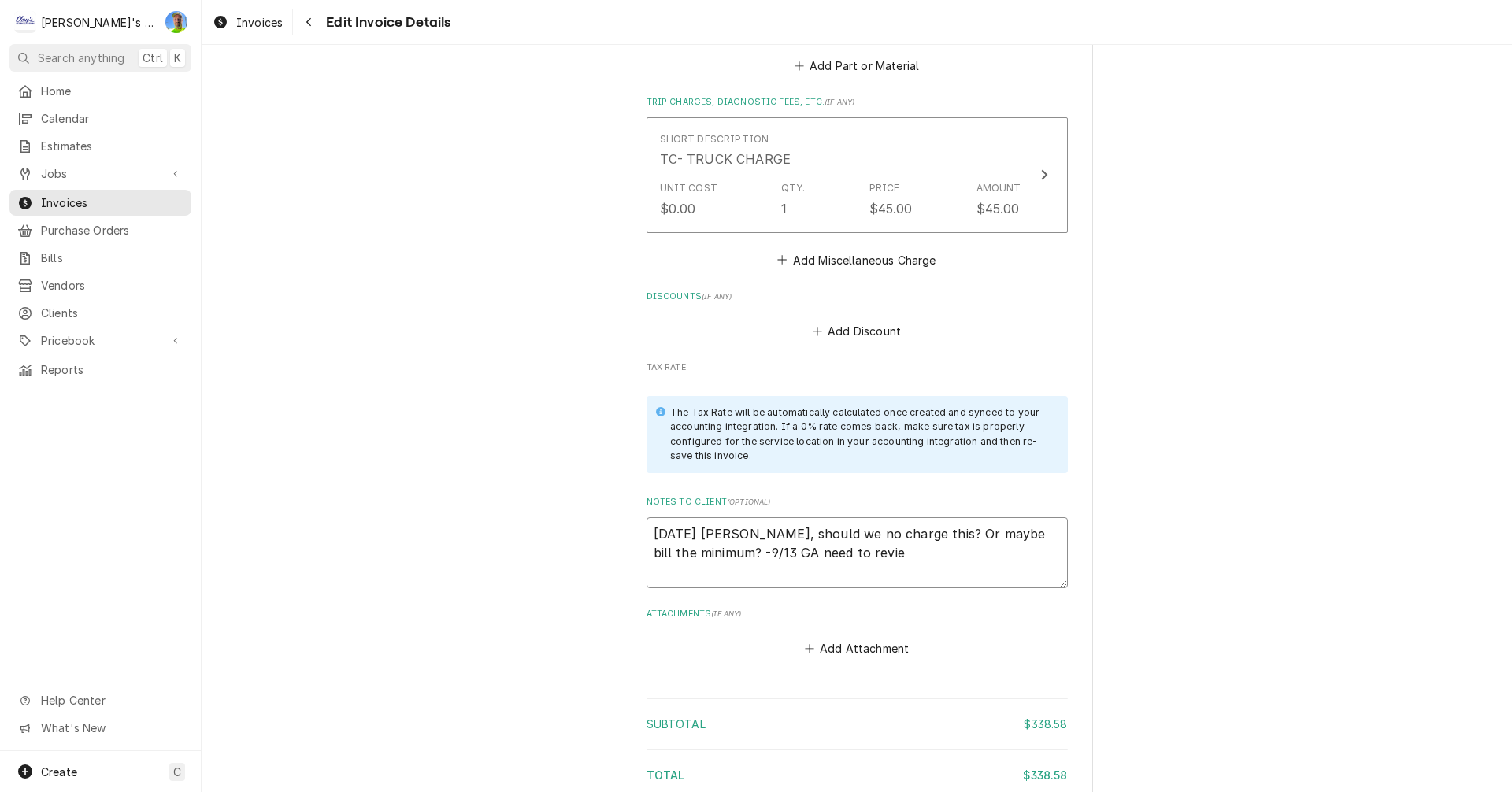
type textarea "x"
type textarea "9/4/2025 Sarah - Greg, should we no charge this? Or maybe bill the minimum? -9/…"
type textarea "x"
type textarea "9/4/2025 Sarah - Greg, should we no charge this? Or maybe bill the minimum? -9/…"
type textarea "x"
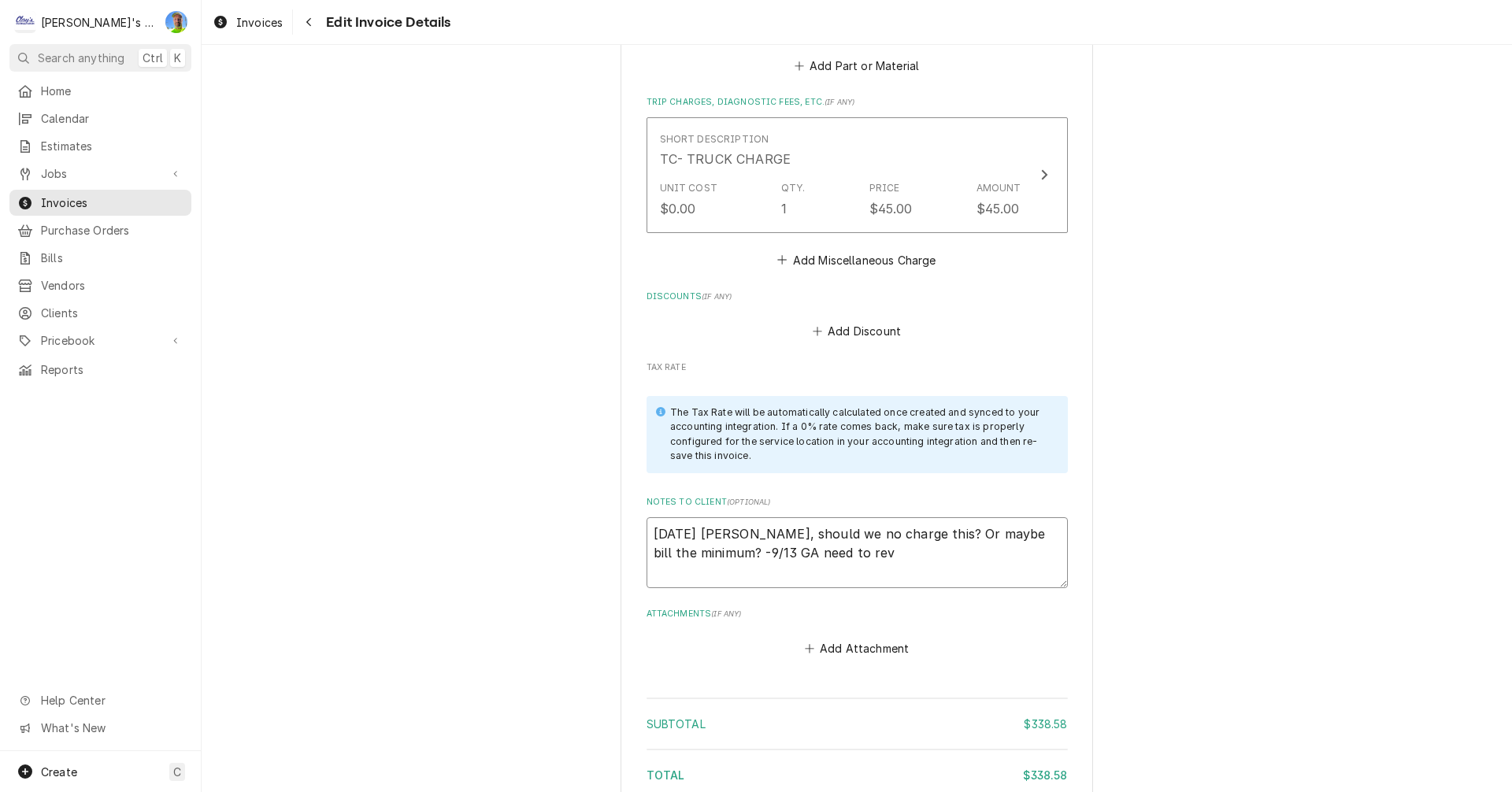
type textarea "9/4/2025 Sarah - Greg, should we no charge this? Or maybe bill the minimum? -9/…"
type textarea "x"
type textarea "9/4/2025 Sarah - Greg, should we no charge this? Or maybe bill the minimum? -9/…"
type textarea "x"
type textarea "9/4/2025 Sarah - Greg, should we no charge this? Or maybe bill the minimum? -9/…"
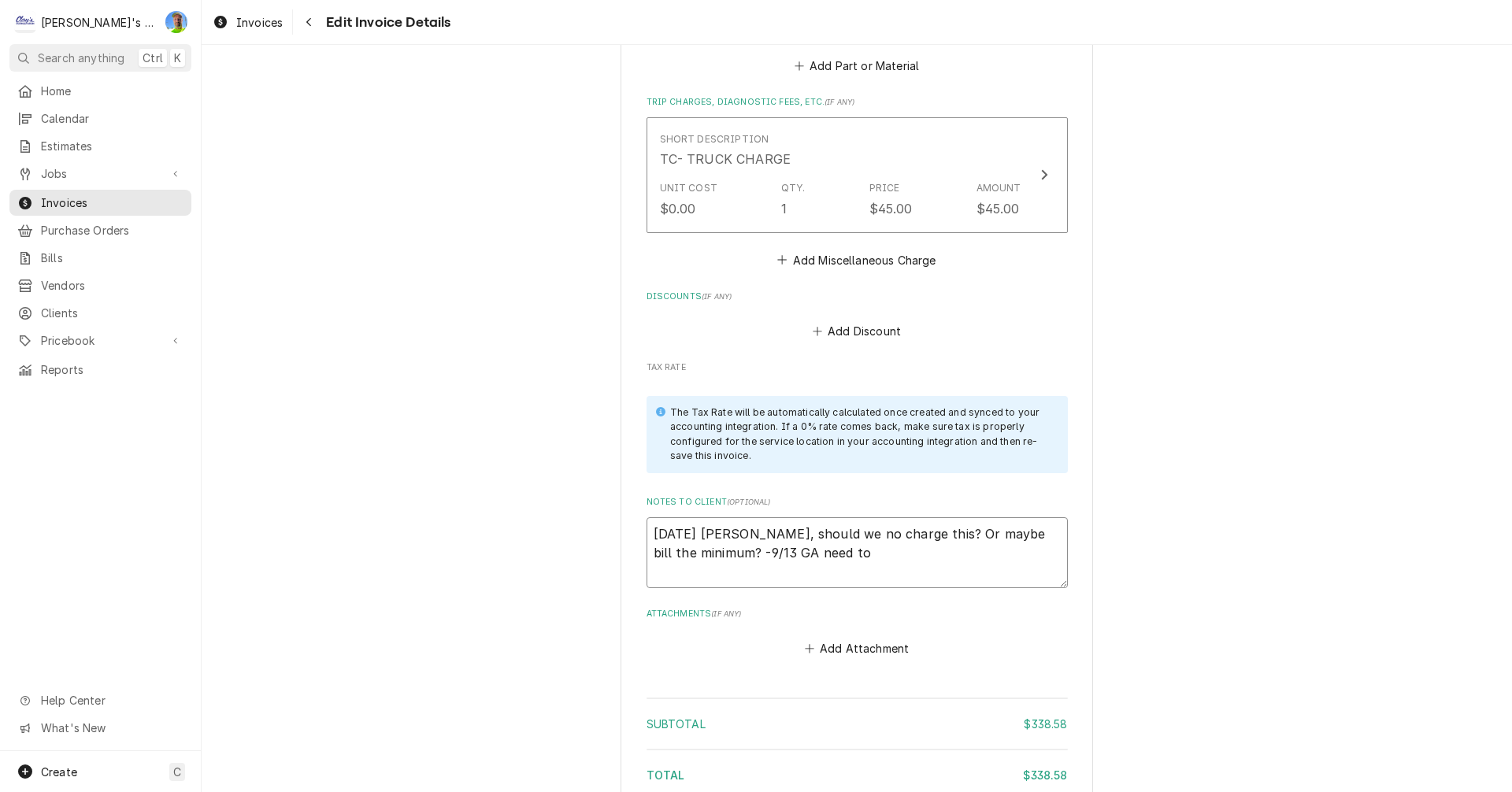
type textarea "x"
type textarea "9/4/2025 Sarah - Greg, should we no charge this? Or maybe bill the minimum? -9/…"
type textarea "x"
type textarea "9/4/2025 Sarah - Greg, should we no charge this? Or maybe bill the minimum? -9/…"
type textarea "x"
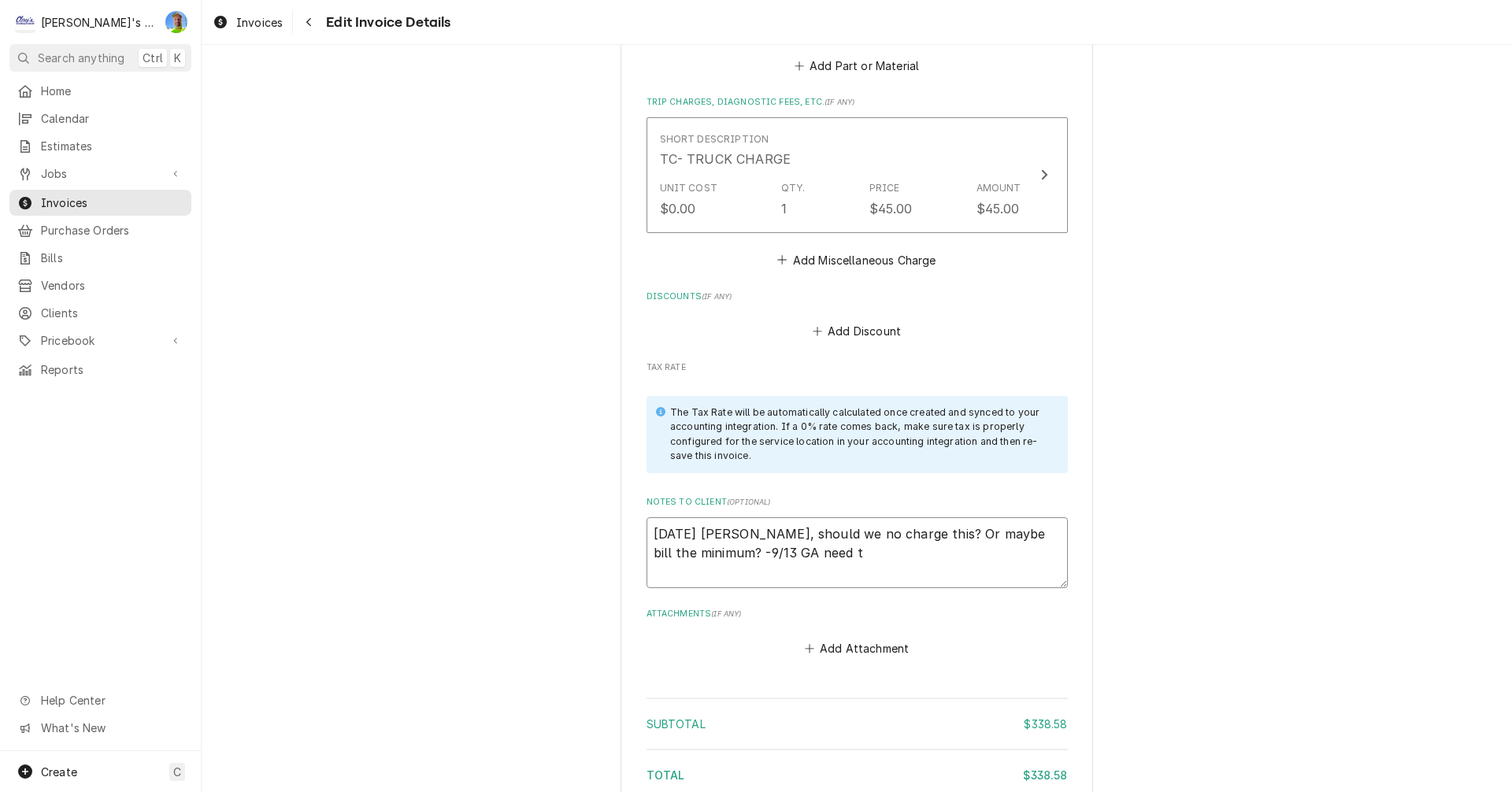
type textarea "9/4/2025 Sarah - Greg, should we no charge this? Or maybe bill the minimum? -9/…"
type textarea "x"
type textarea "9/4/2025 Sarah - Greg, should we no charge this? Or maybe bill the minimum? -9/…"
type textarea "x"
type textarea "9/4/2025 Sarah - Greg, should we no charge this? Or maybe bill the minimum? -9/…"
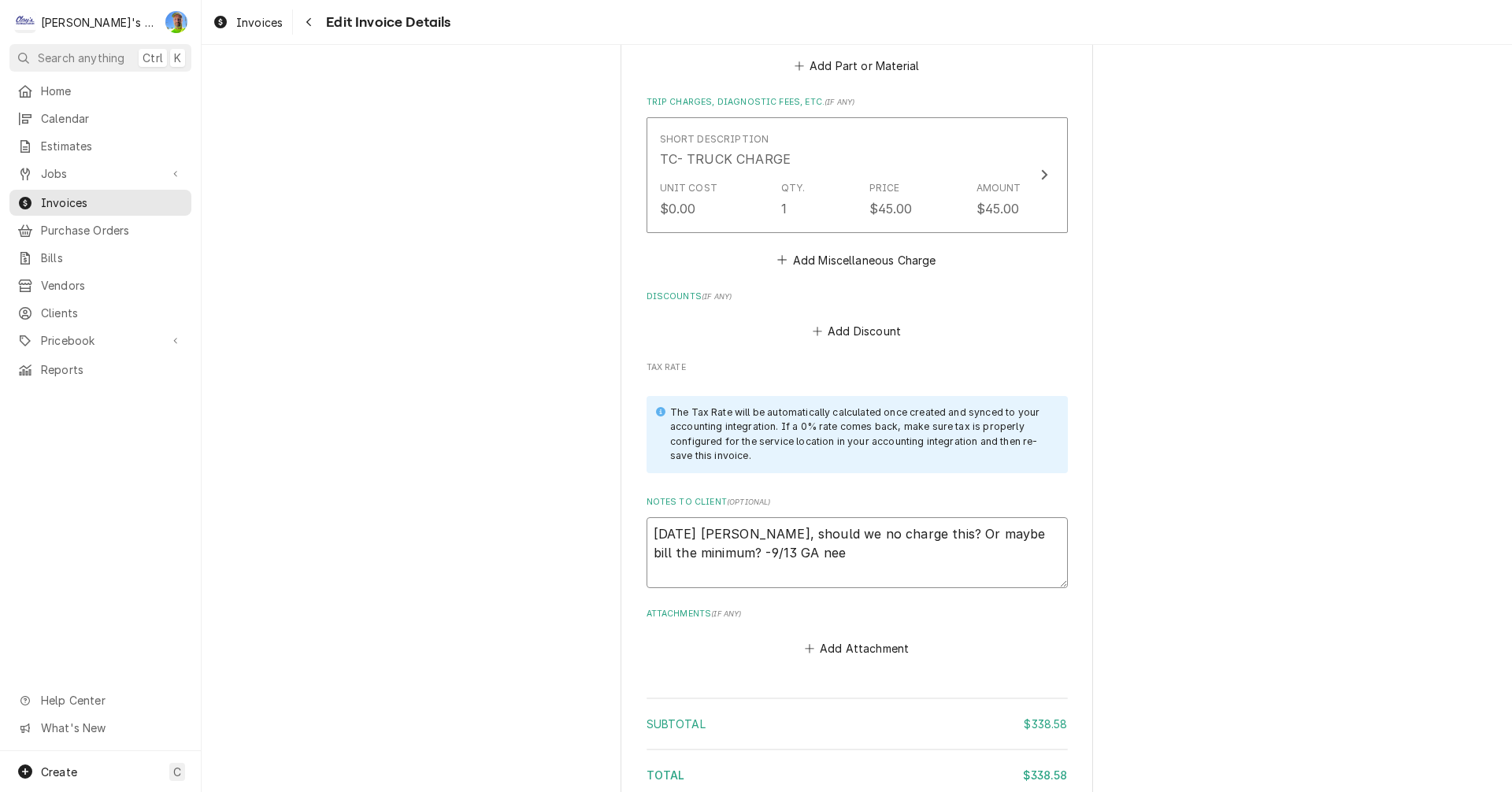
type textarea "x"
type textarea "9/4/2025 Sarah - Greg, should we no charge this? Or maybe bill the minimum? -9/…"
type textarea "x"
type textarea "9/4/2025 Sarah - Greg, should we no charge this? Or maybe bill the minimum? -9/…"
type textarea "x"
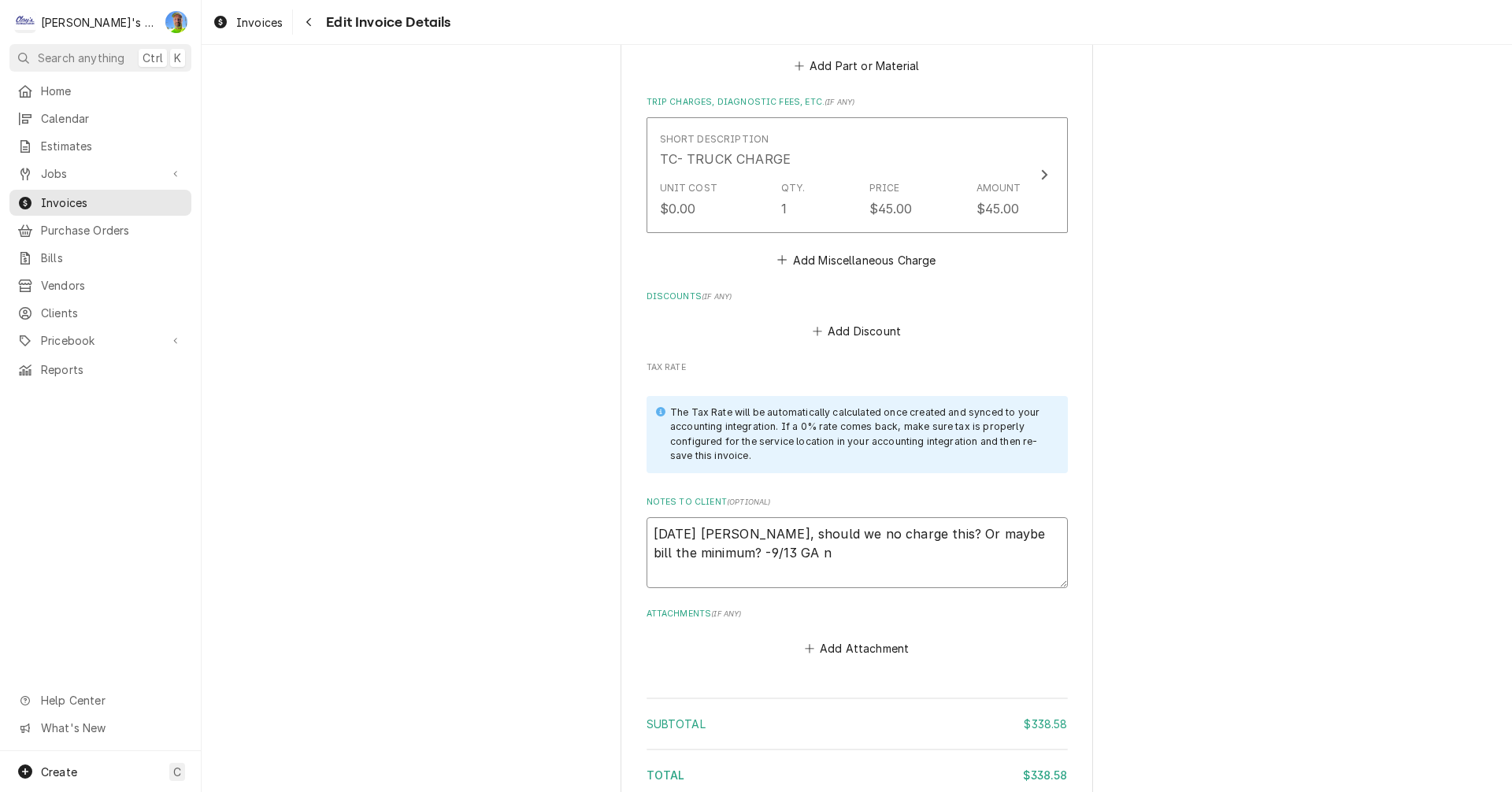
type textarea "9/4/2025 Sarah - Greg, should we no charge this? Or maybe bill the minimum? -9/…"
type textarea "x"
type textarea "9/4/2025 Sarah - Greg, should we no charge this? Or maybe bill the minimum? -9/…"
type textarea "x"
type textarea "9/4/2025 Sarah - Greg, should we no charge this? Or maybe bill the minimum? -9/…"
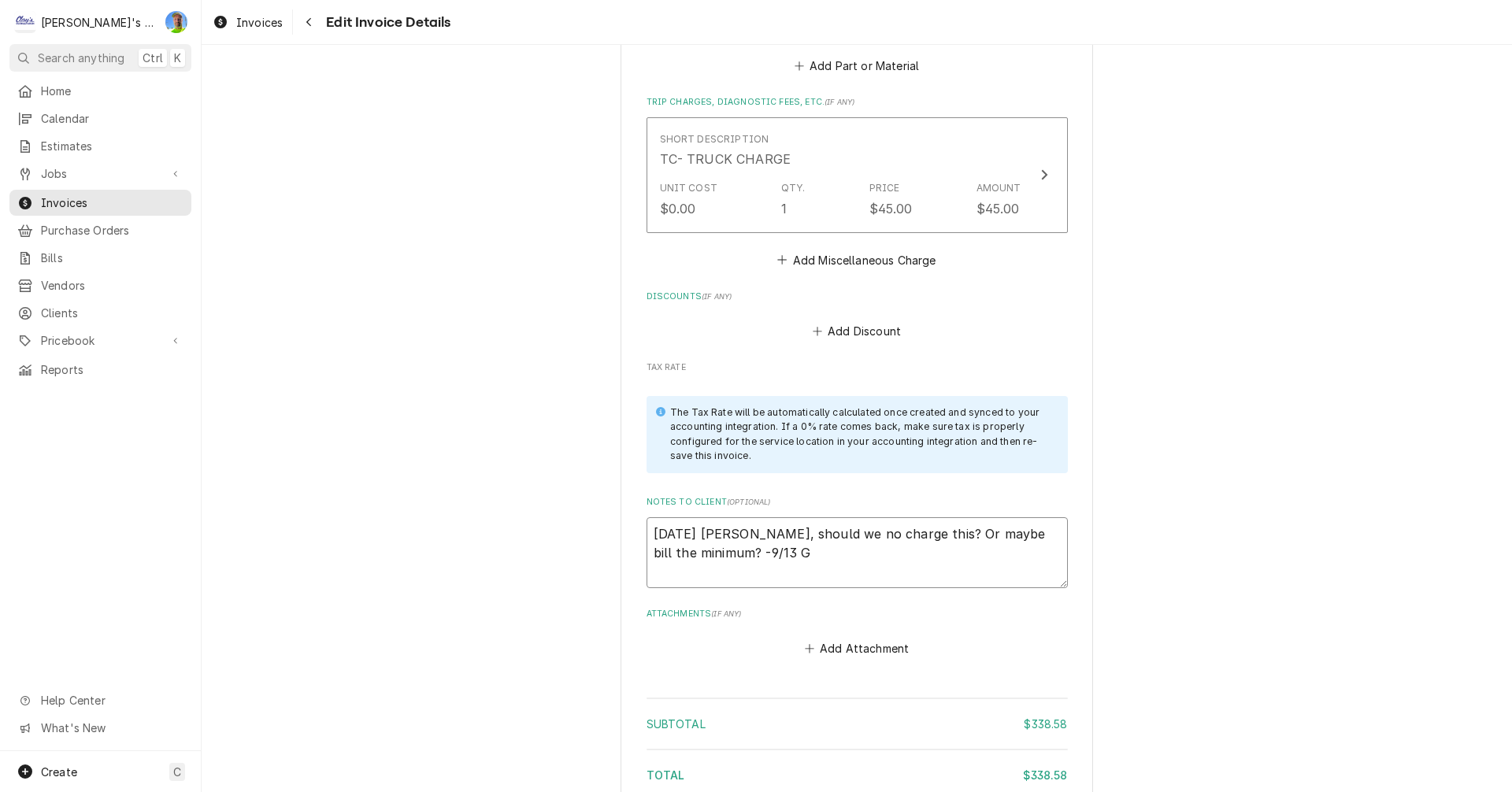
type textarea "x"
type textarea "9/4/2025 Sarah - Greg, should we no charge this? Or maybe bill the minimum? -9/…"
type textarea "x"
type textarea "9/4/2025 Sarah - Greg, should we no charge this? Or maybe bill the minimum? -9/…"
type textarea "x"
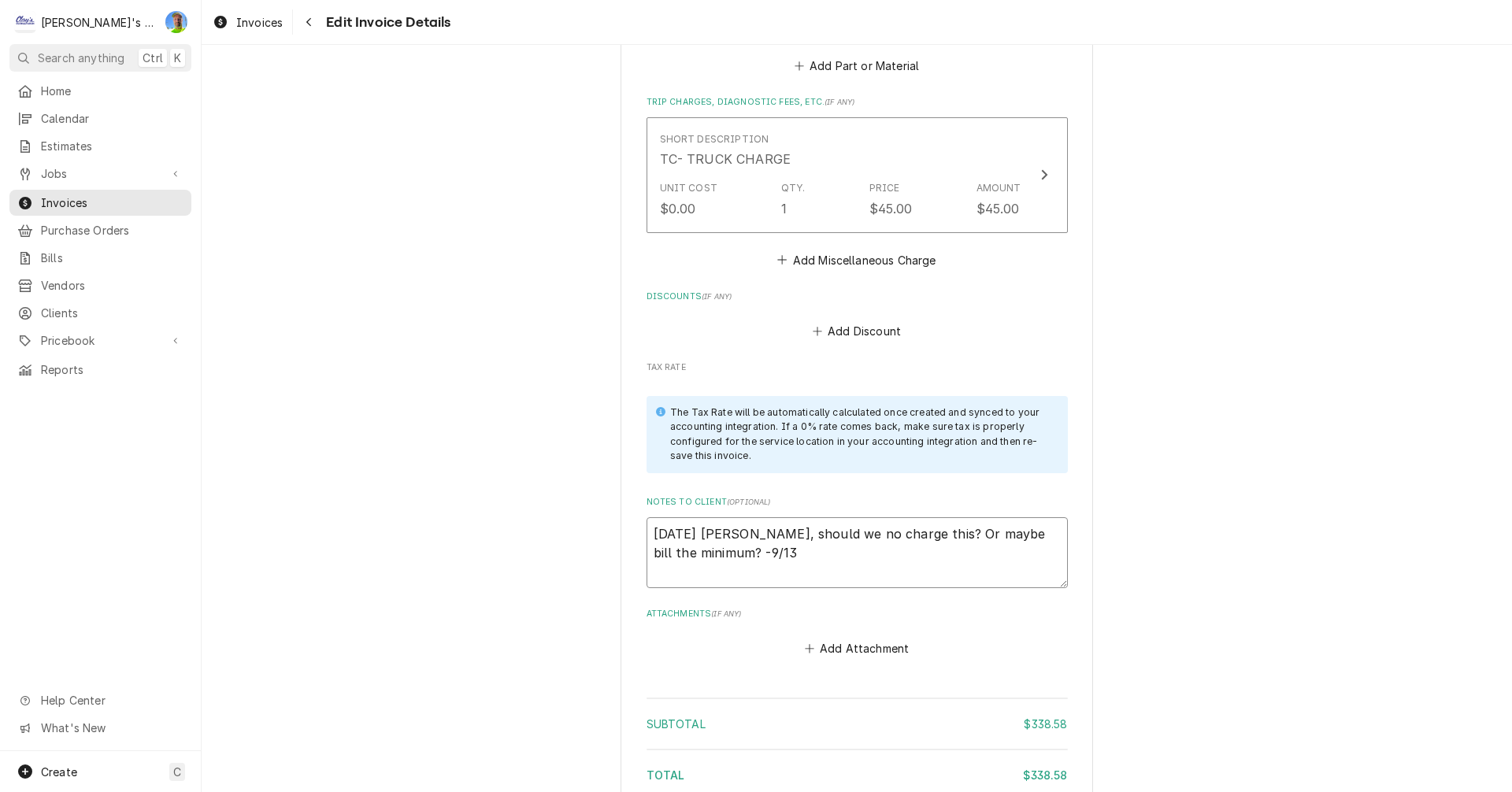
type textarea "9/4/2025 Sarah - Greg, should we no charge this? Or maybe bill the minimum? -9/1"
type textarea "x"
type textarea "9/4/2025 Sarah - Greg, should we no charge this? Or maybe bill the minimum? -9/"
type textarea "x"
type textarea "9/4/2025 Sarah - Greg, should we no charge this? Or maybe bill the minimum? -9/3"
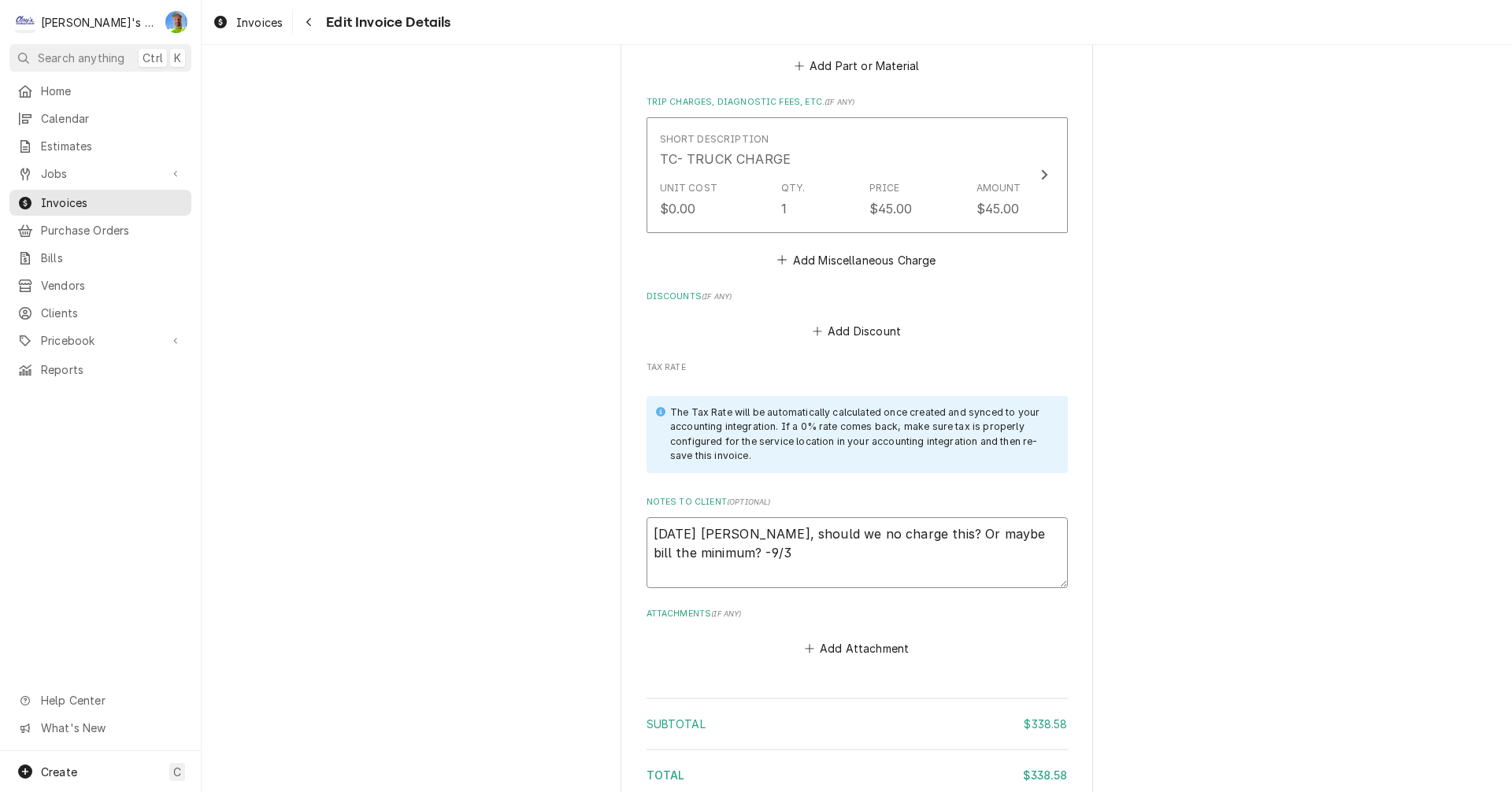
type textarea "x"
type textarea "9/4/2025 Sarah - Greg, should we no charge this? Or maybe bill the minimum? -9/…"
click at [835, 321] on button "Add Discount" at bounding box center [856, 332] width 94 height 22
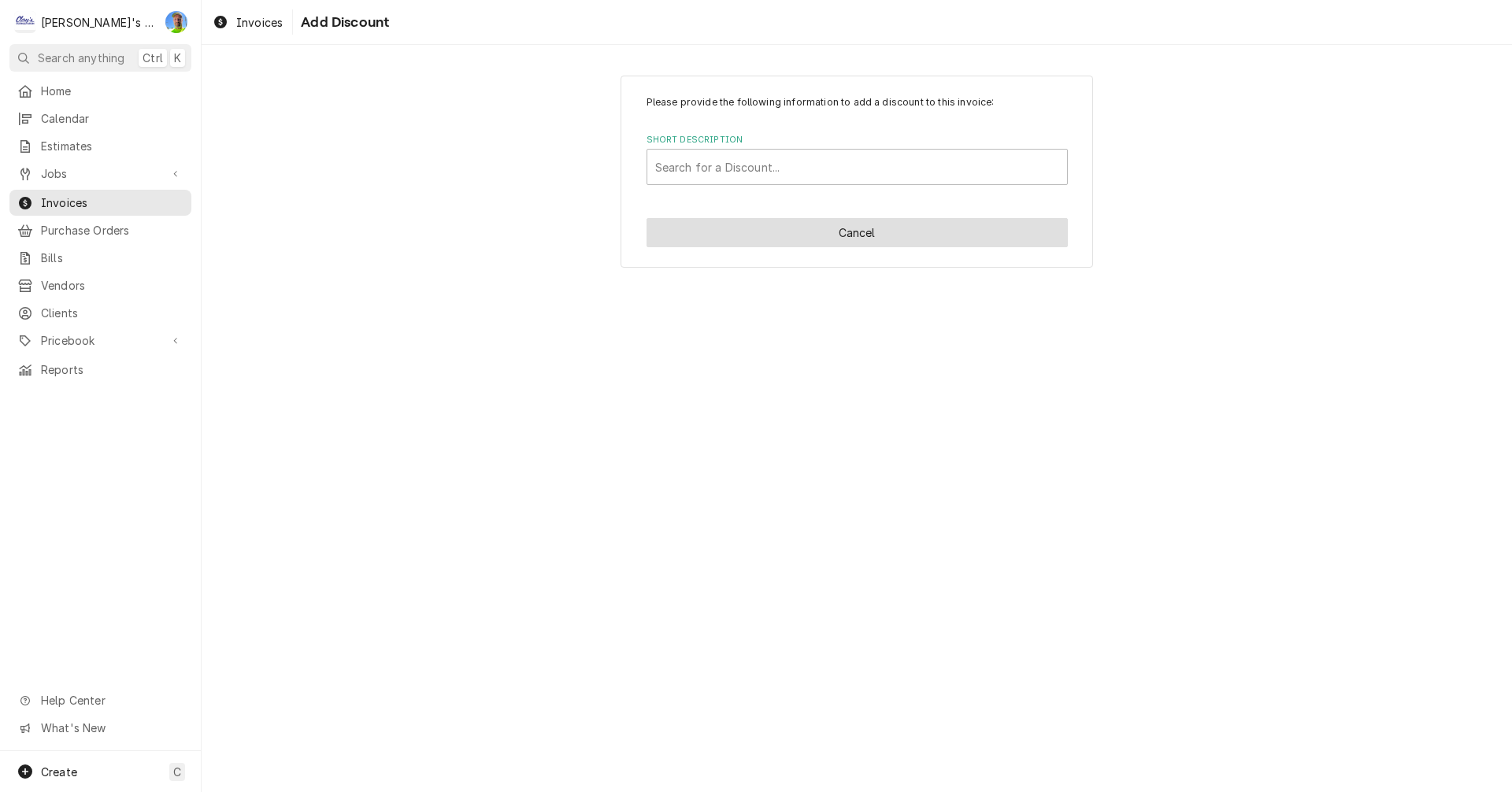
click at [831, 233] on button "Cancel" at bounding box center [857, 233] width 421 height 30
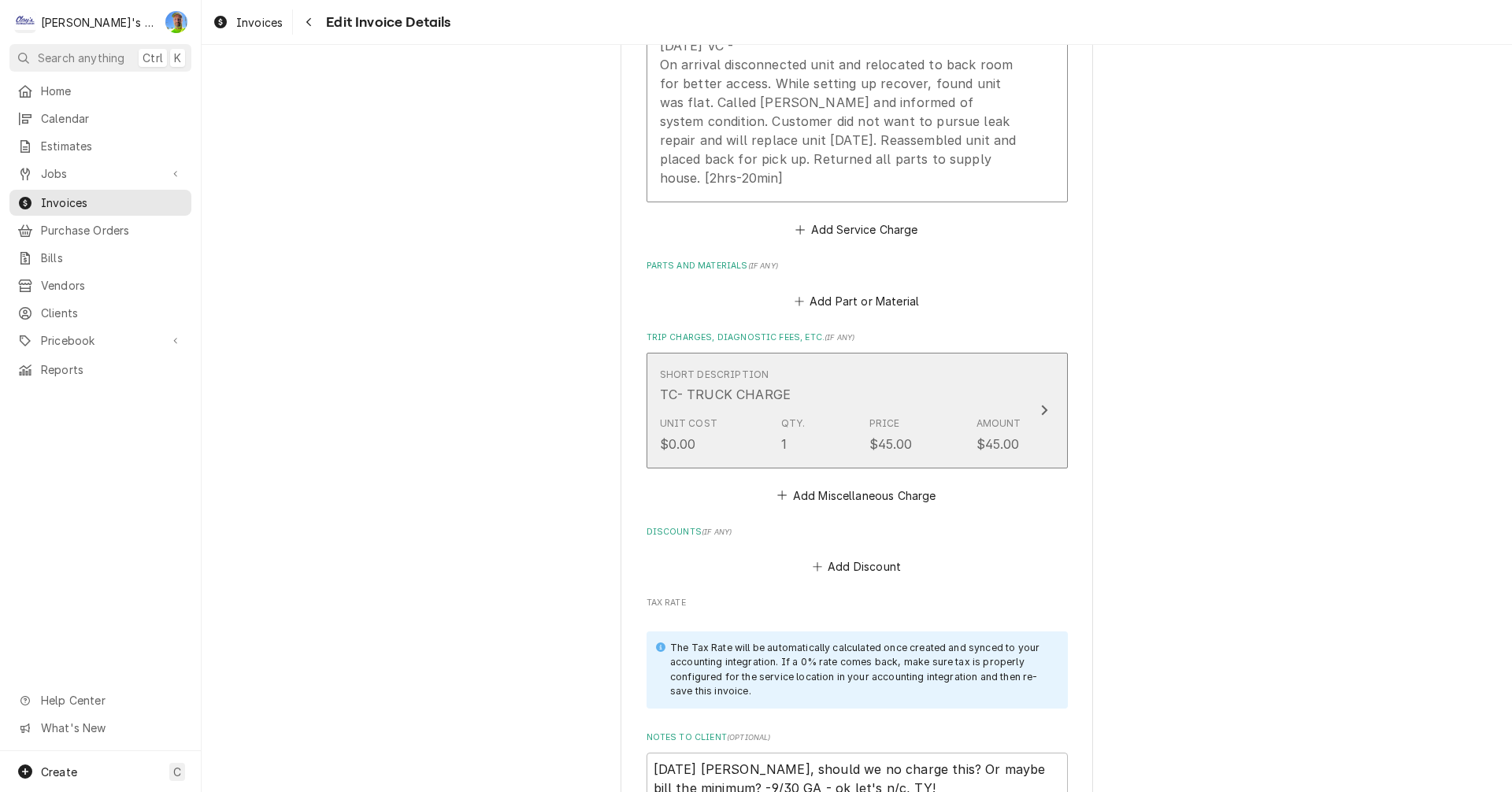
scroll to position [1616, 0]
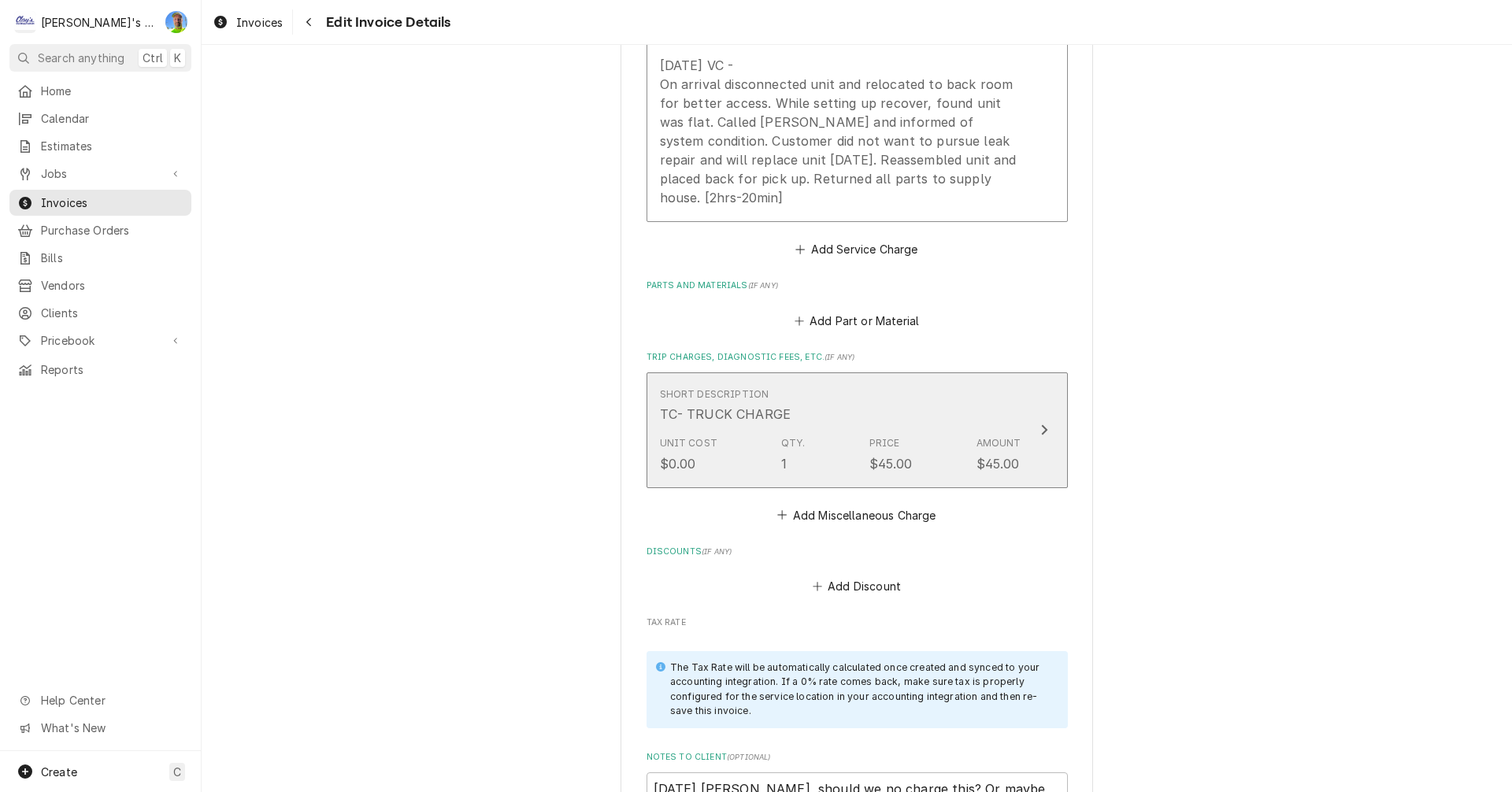
click at [1048, 404] on button "Short Description TC- TRUCK CHARGE Unit Cost $0.00 Qty. 1 Price $45.00 Amount $…" at bounding box center [857, 430] width 421 height 115
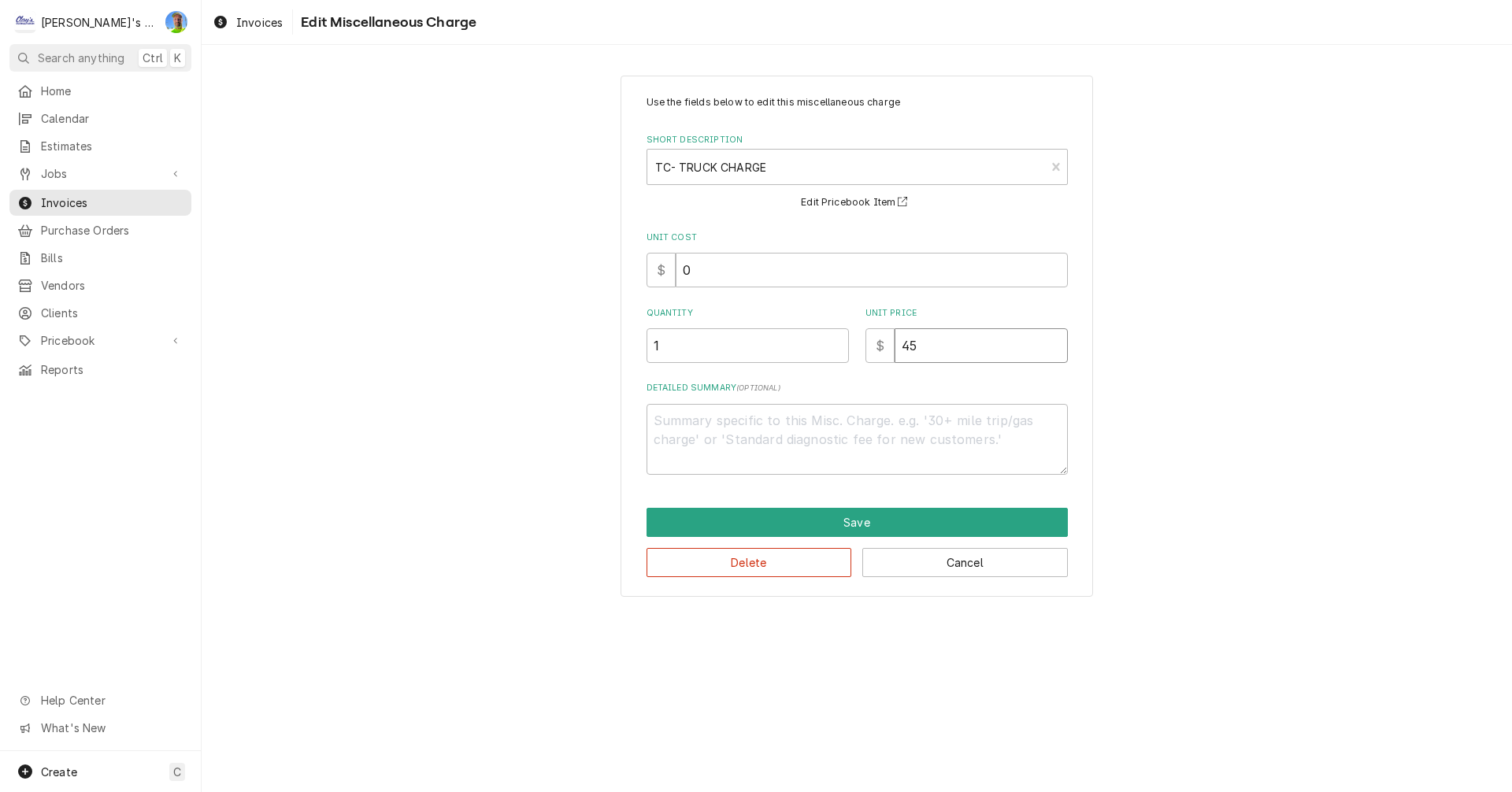
click at [972, 351] on input "45" at bounding box center [981, 346] width 173 height 34
click at [907, 528] on button "Save" at bounding box center [857, 523] width 421 height 30
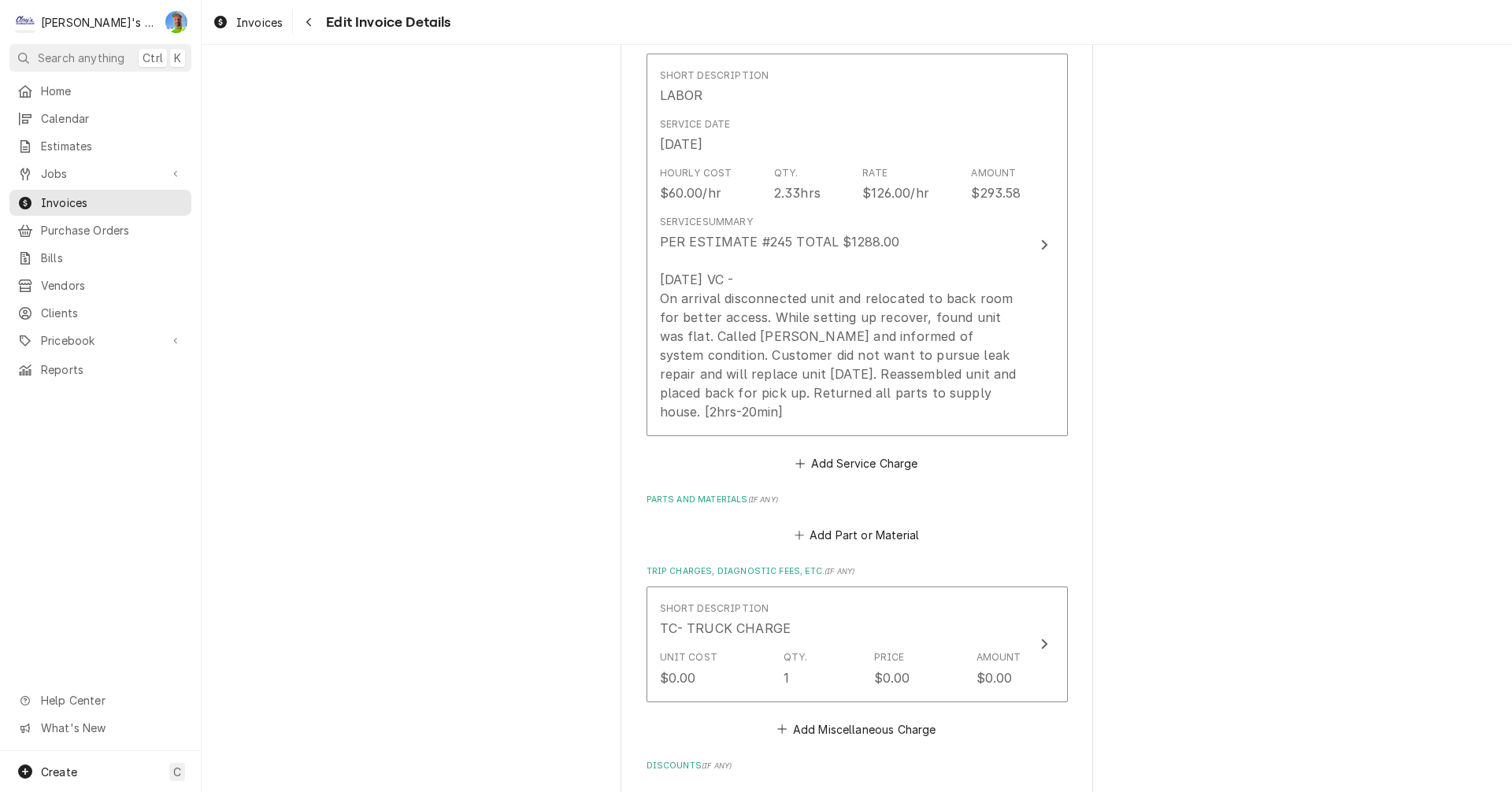
scroll to position [1361, 0]
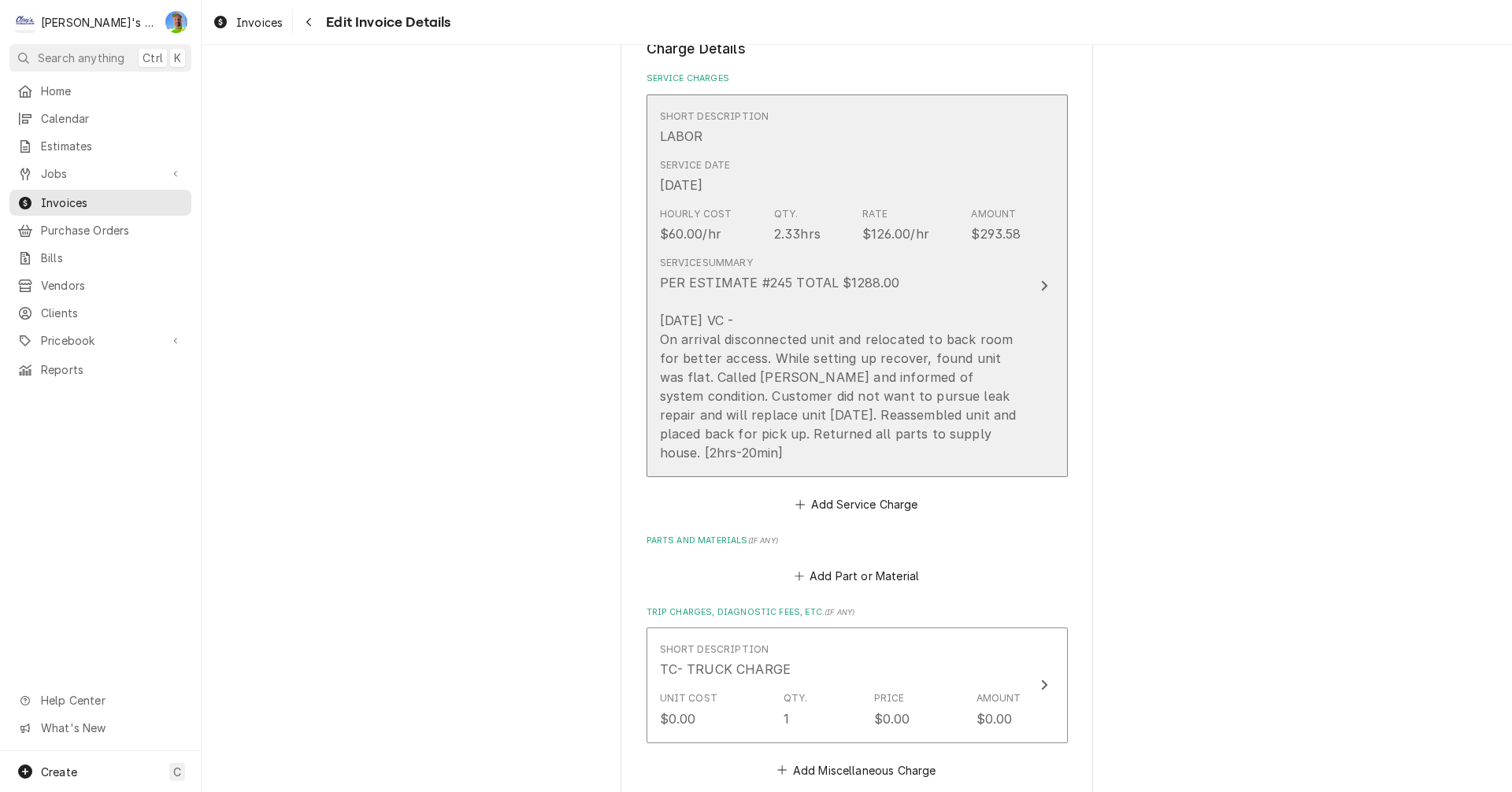
click at [1031, 306] on button "Short Description LABOR Service Date Jul 2, 2025 Hourly Cost $60.00/hr Qty. 2.3…" at bounding box center [857, 286] width 421 height 383
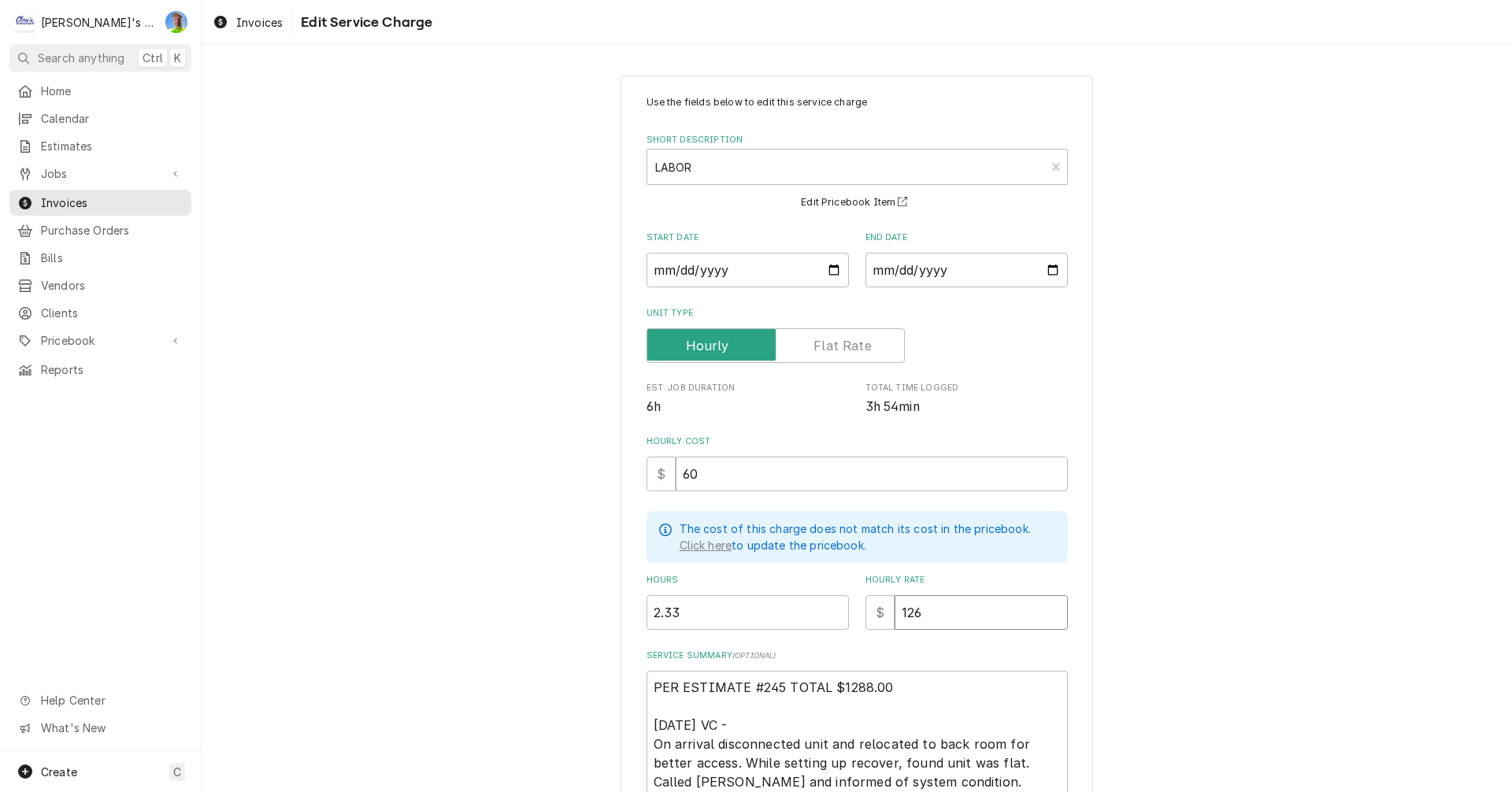
click at [958, 616] on input "126" at bounding box center [981, 612] width 173 height 34
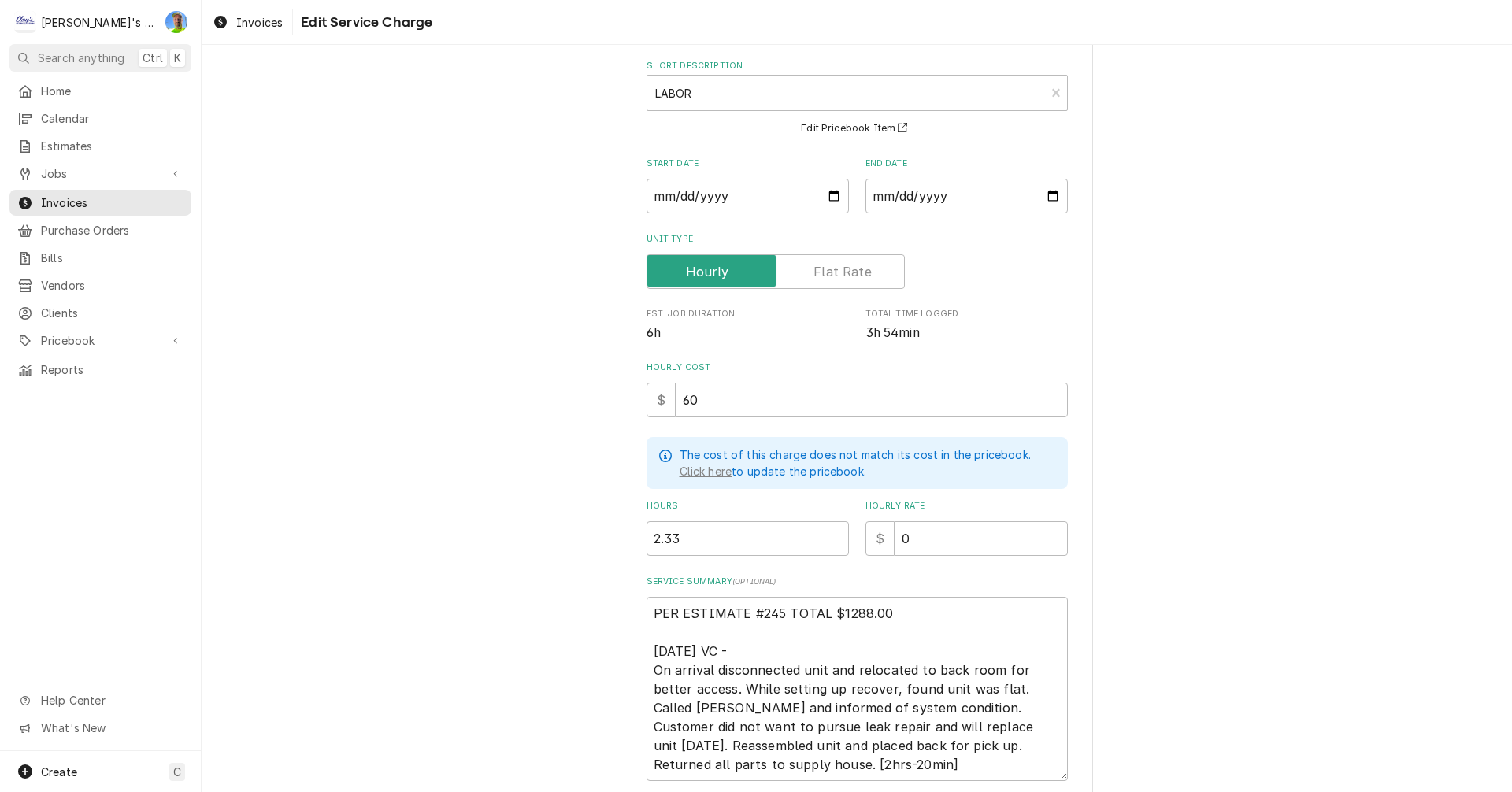
scroll to position [198, 0]
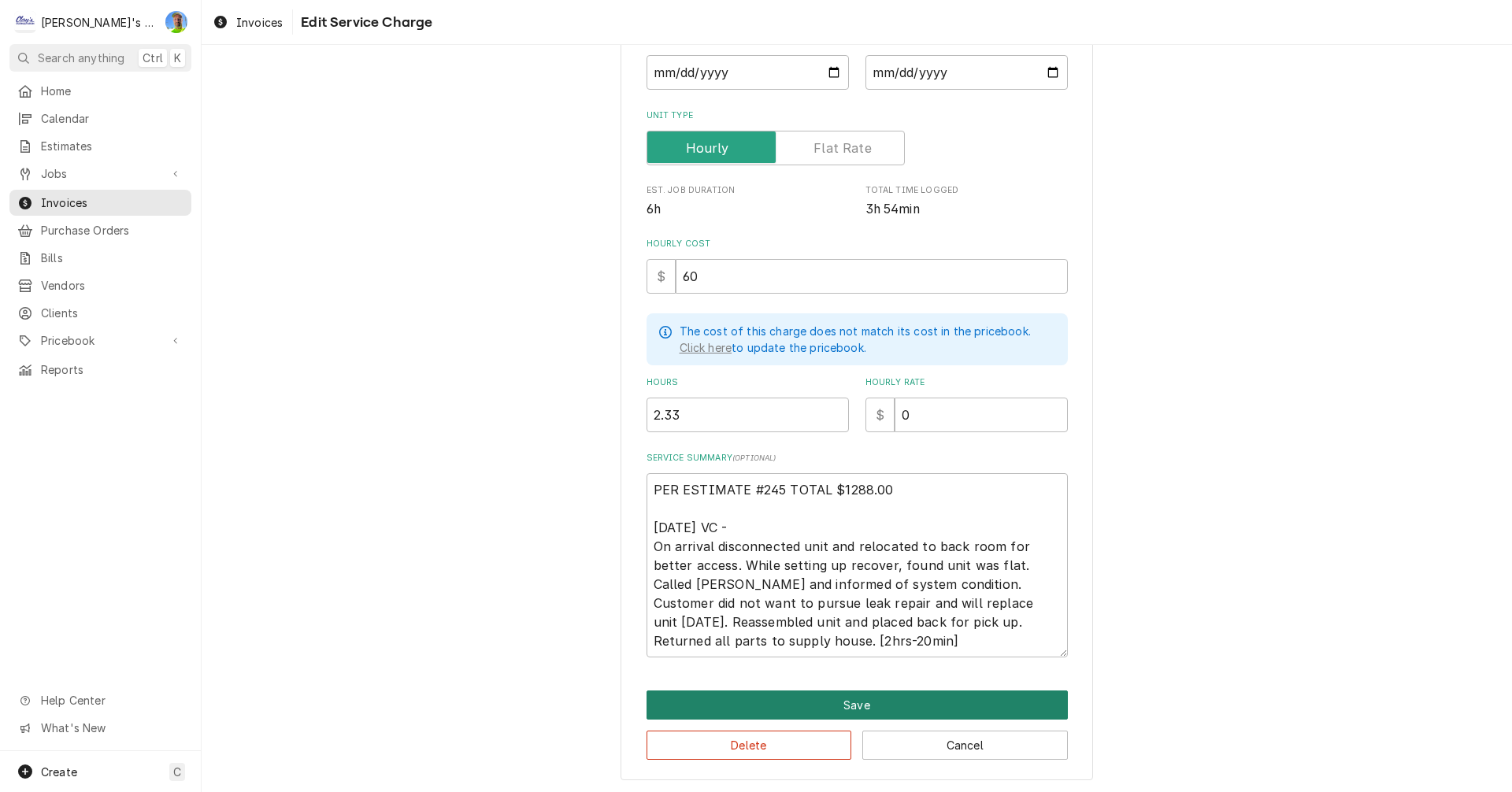
click at [1006, 703] on button "Save" at bounding box center [857, 705] width 421 height 30
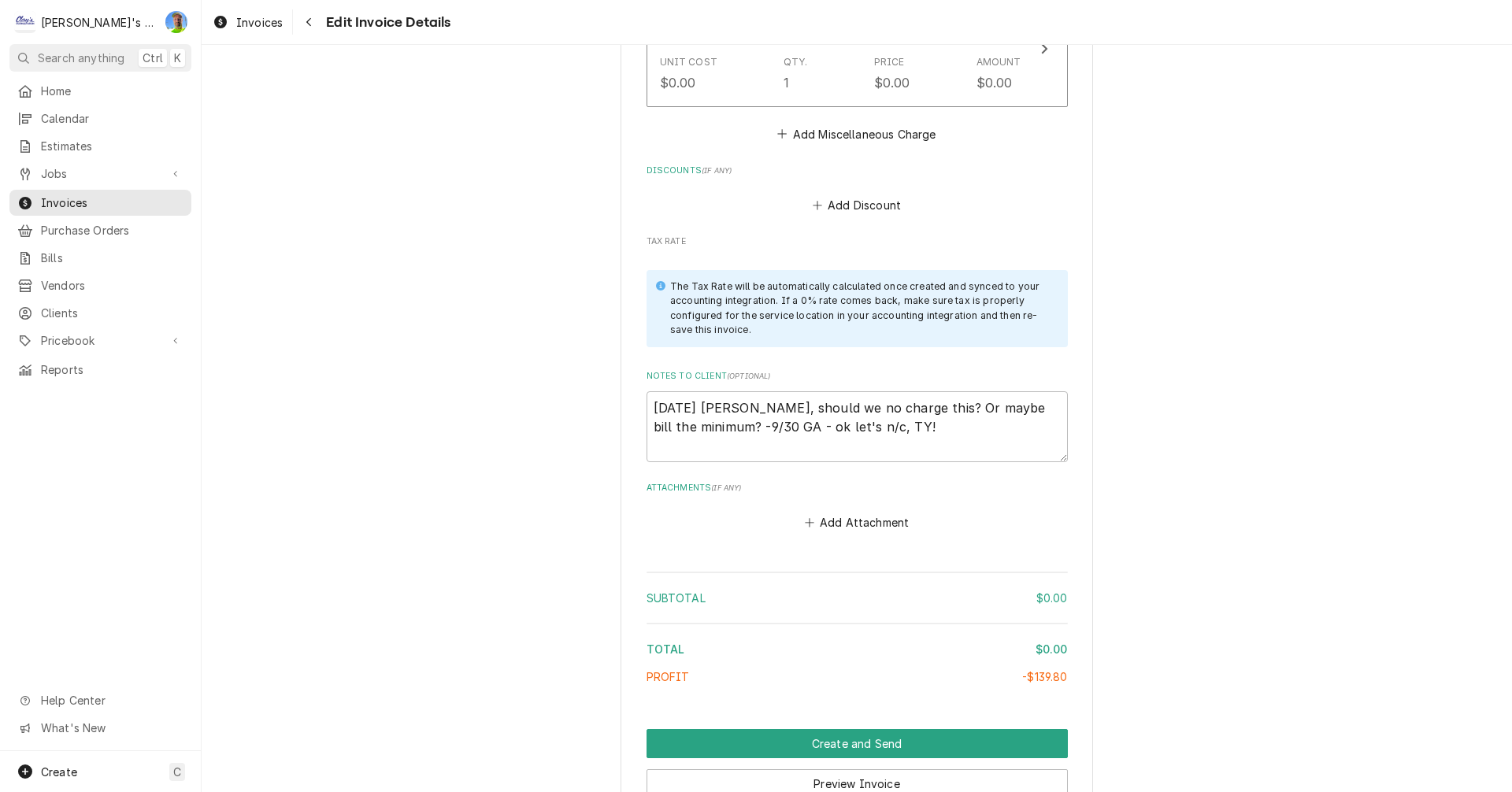
scroll to position [2050, 0]
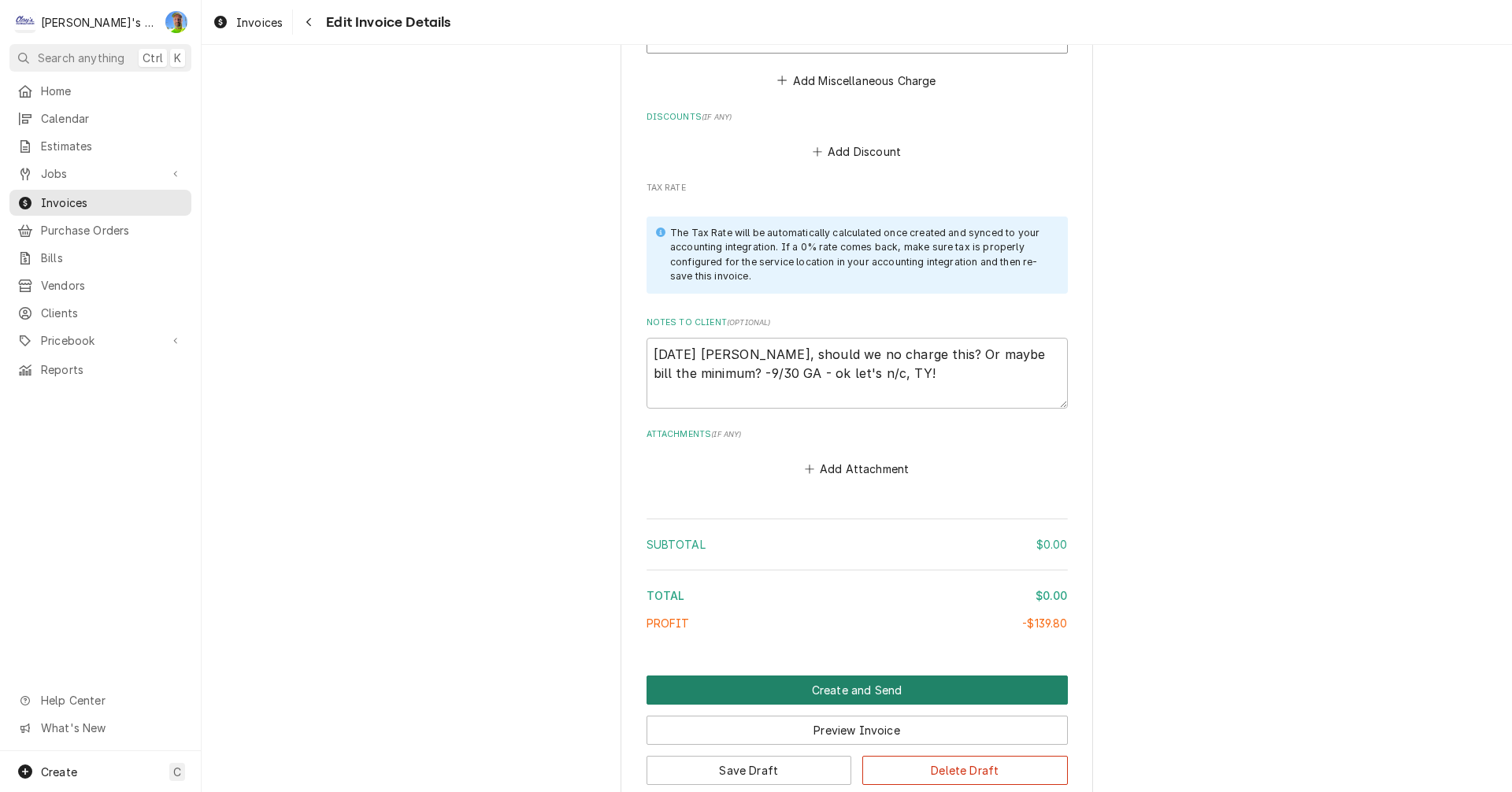
click at [918, 675] on button "Create and Send" at bounding box center [857, 690] width 421 height 30
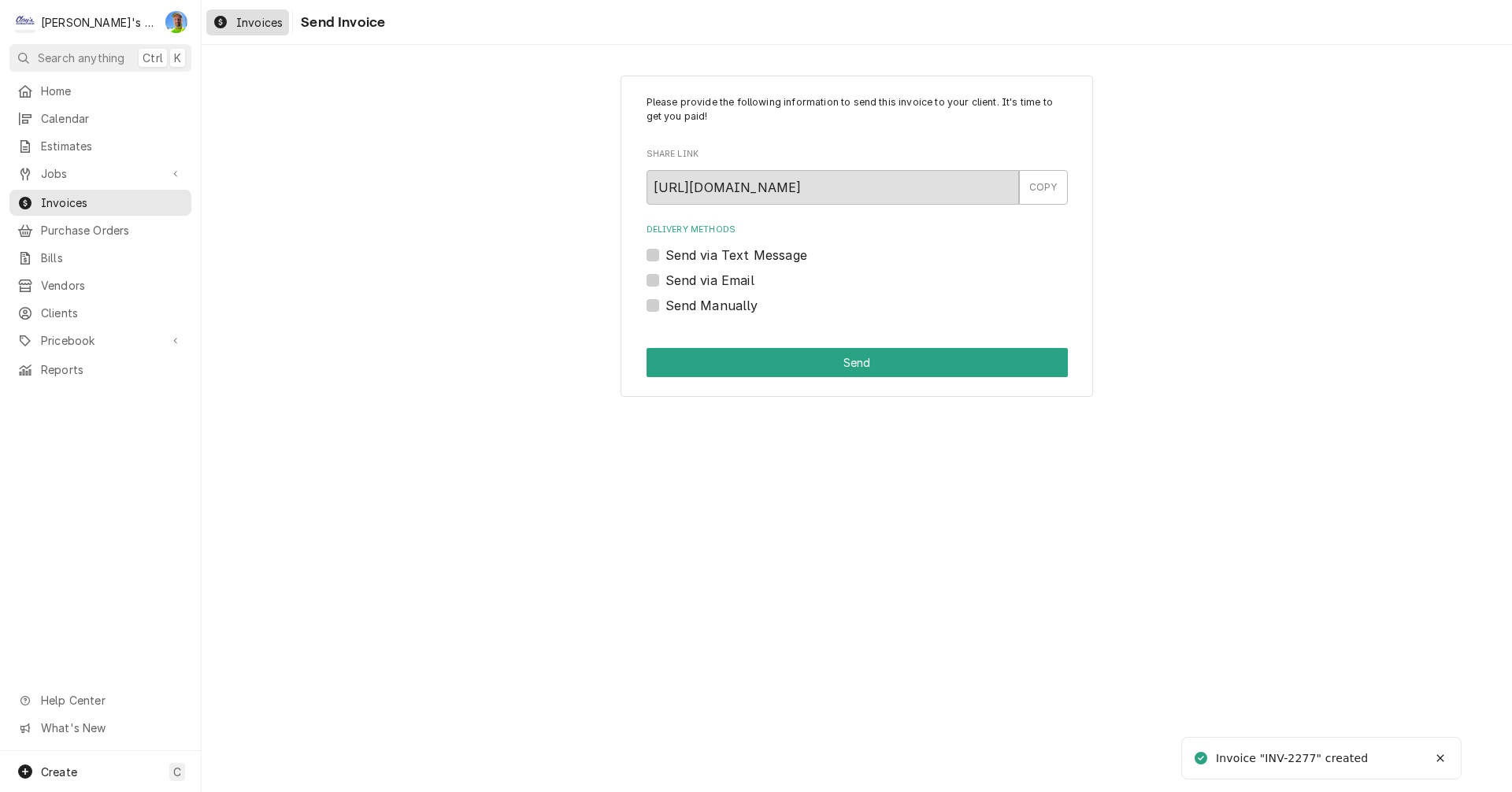
click at [247, 26] on span "Invoices" at bounding box center [259, 22] width 47 height 16
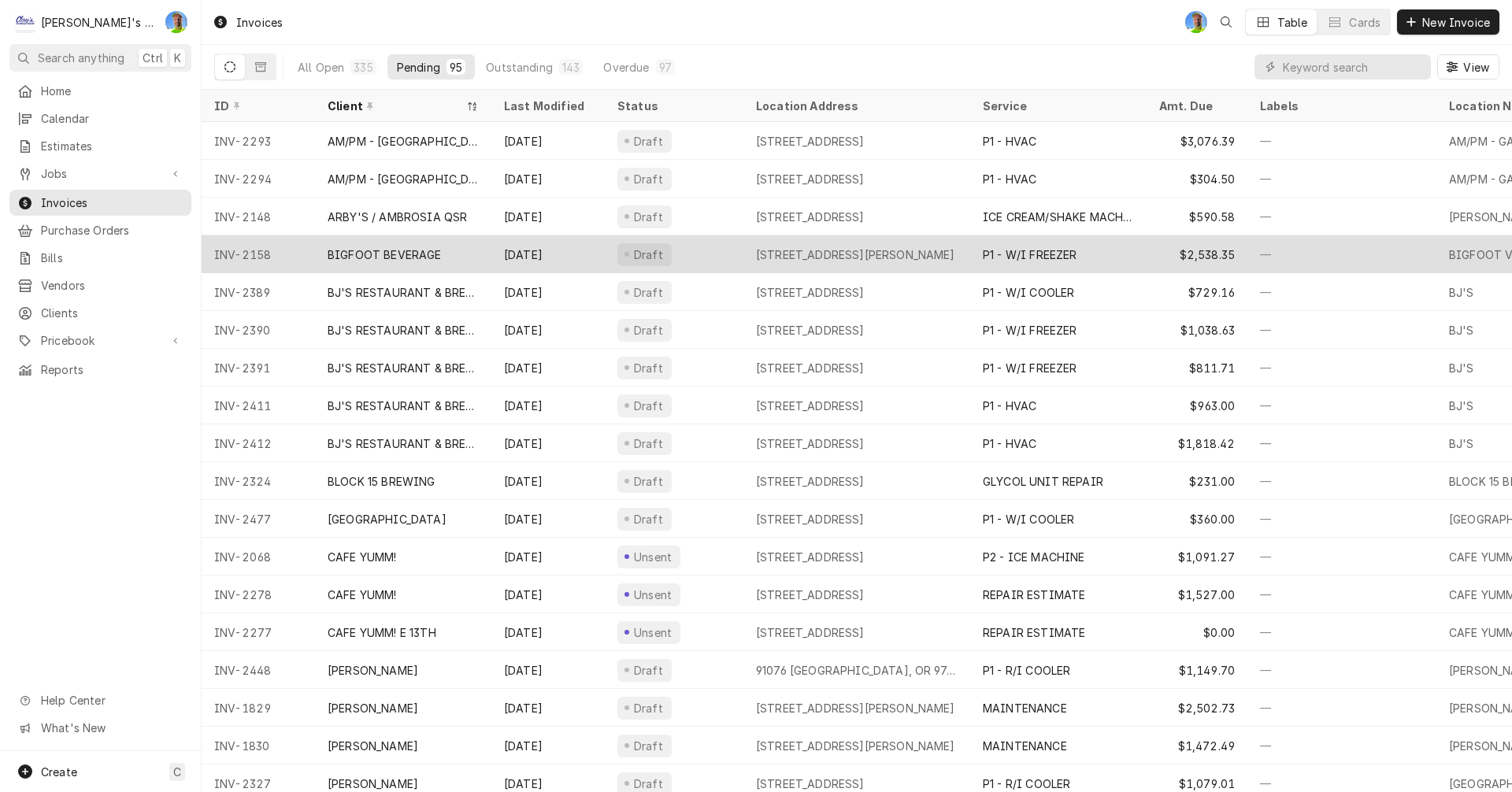
click at [802, 249] on div "1860 LAURA ST, SPRINGFIELD, OR 97477" at bounding box center [855, 254] width 199 height 16
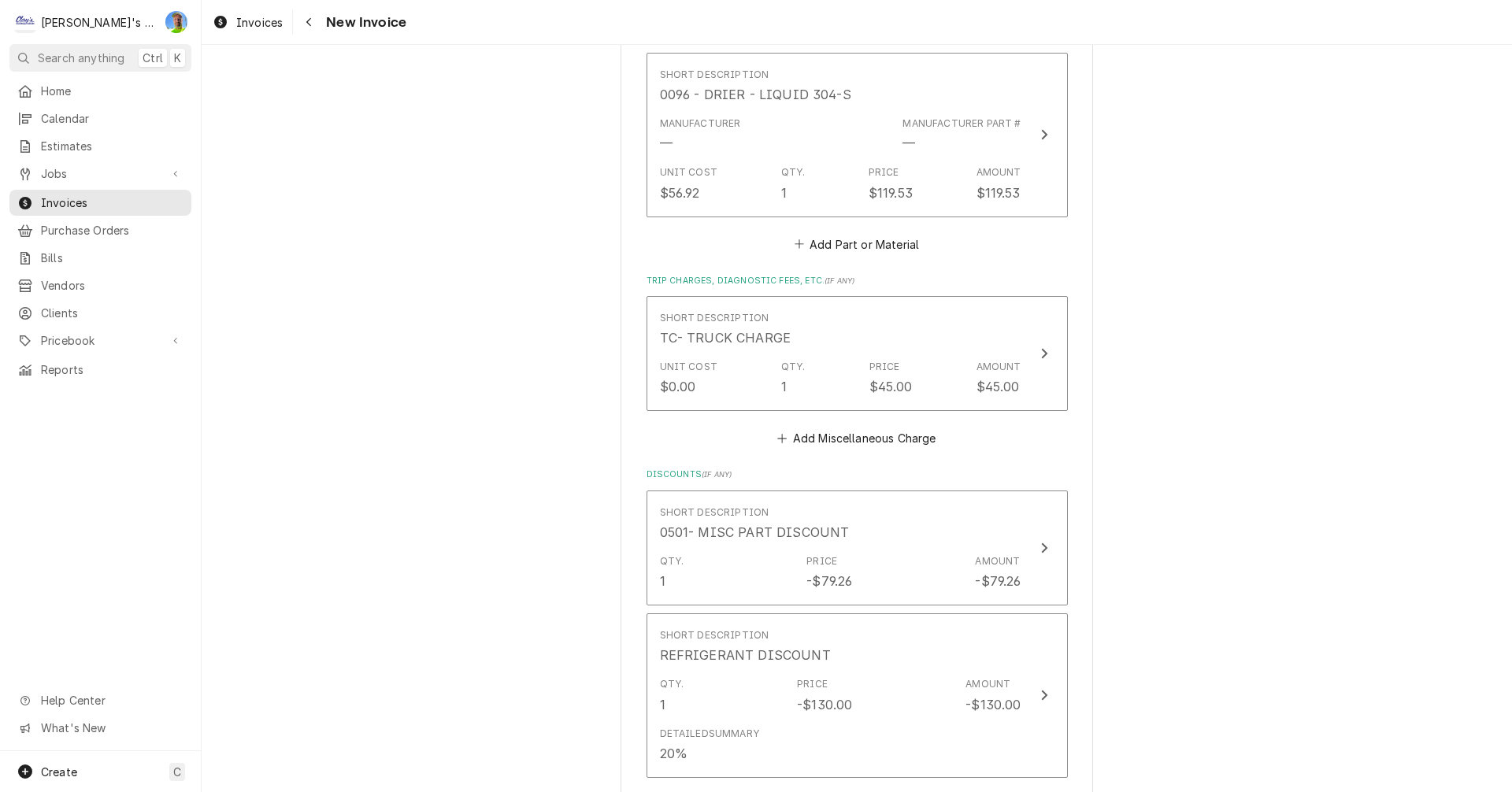
scroll to position [3701, 0]
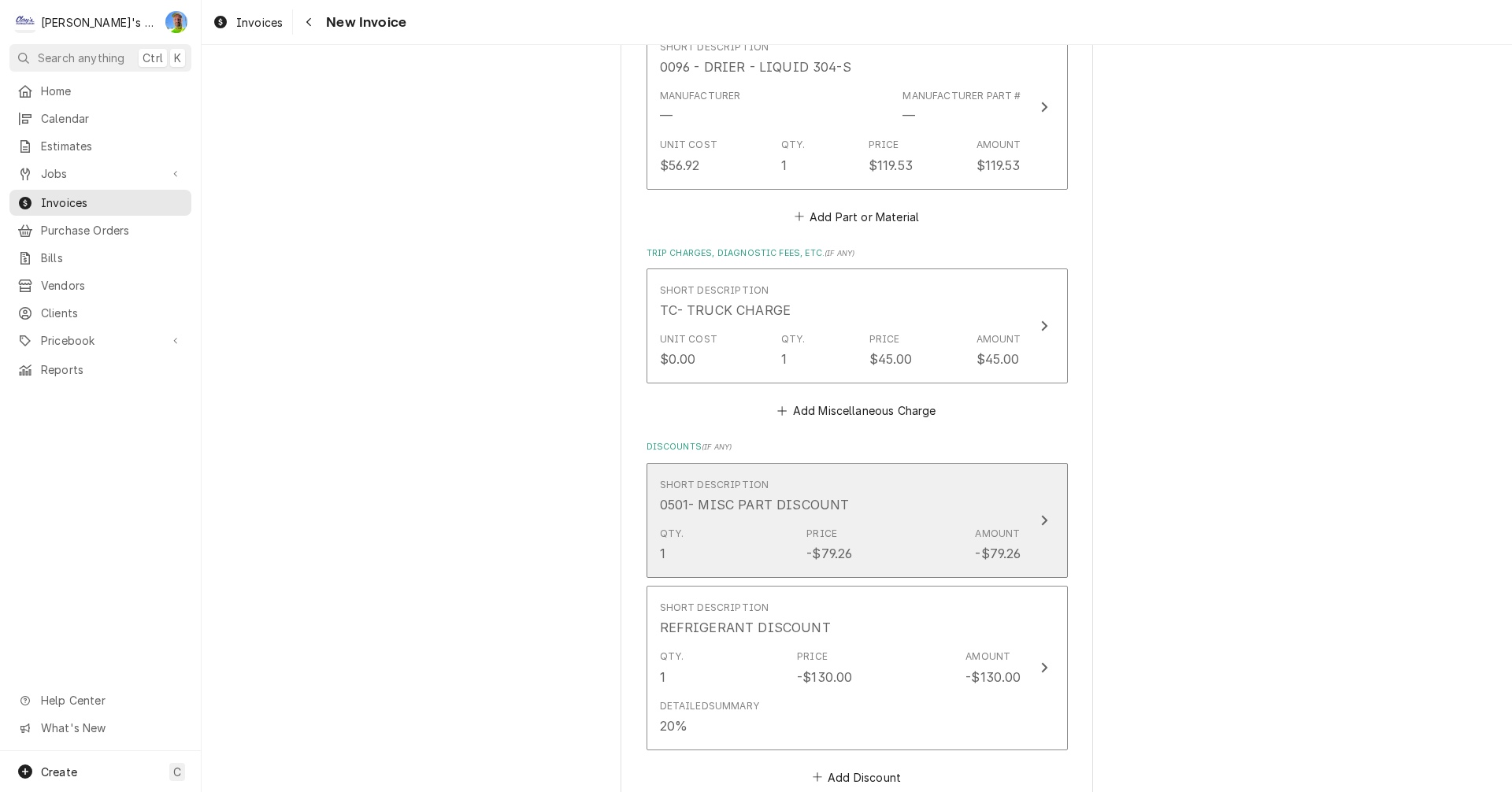
click at [1034, 511] on div "Update Line Item" at bounding box center [1044, 520] width 21 height 19
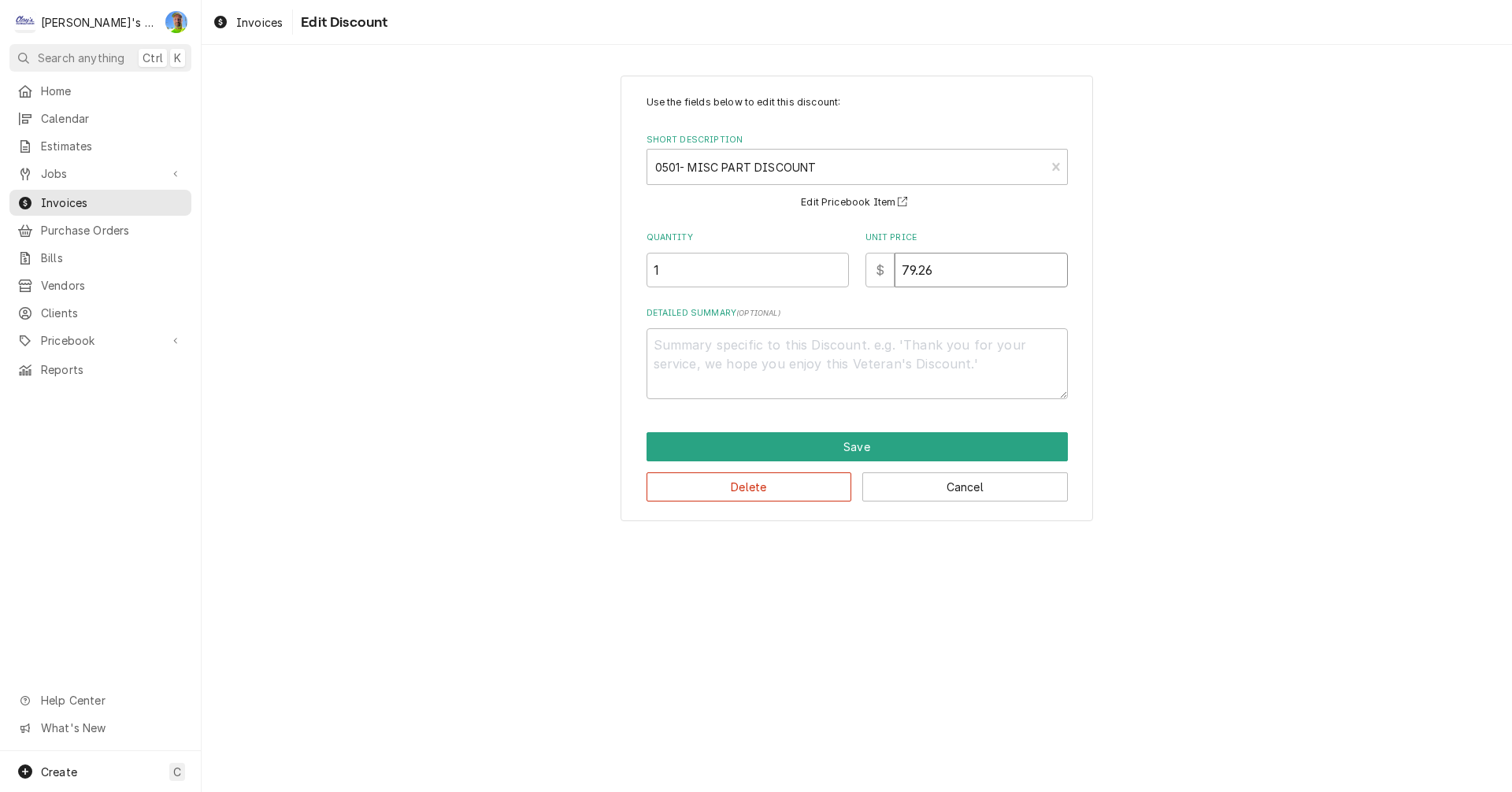
click at [948, 274] on input "79.26" at bounding box center [981, 270] width 173 height 34
type textarea "x"
type input "1"
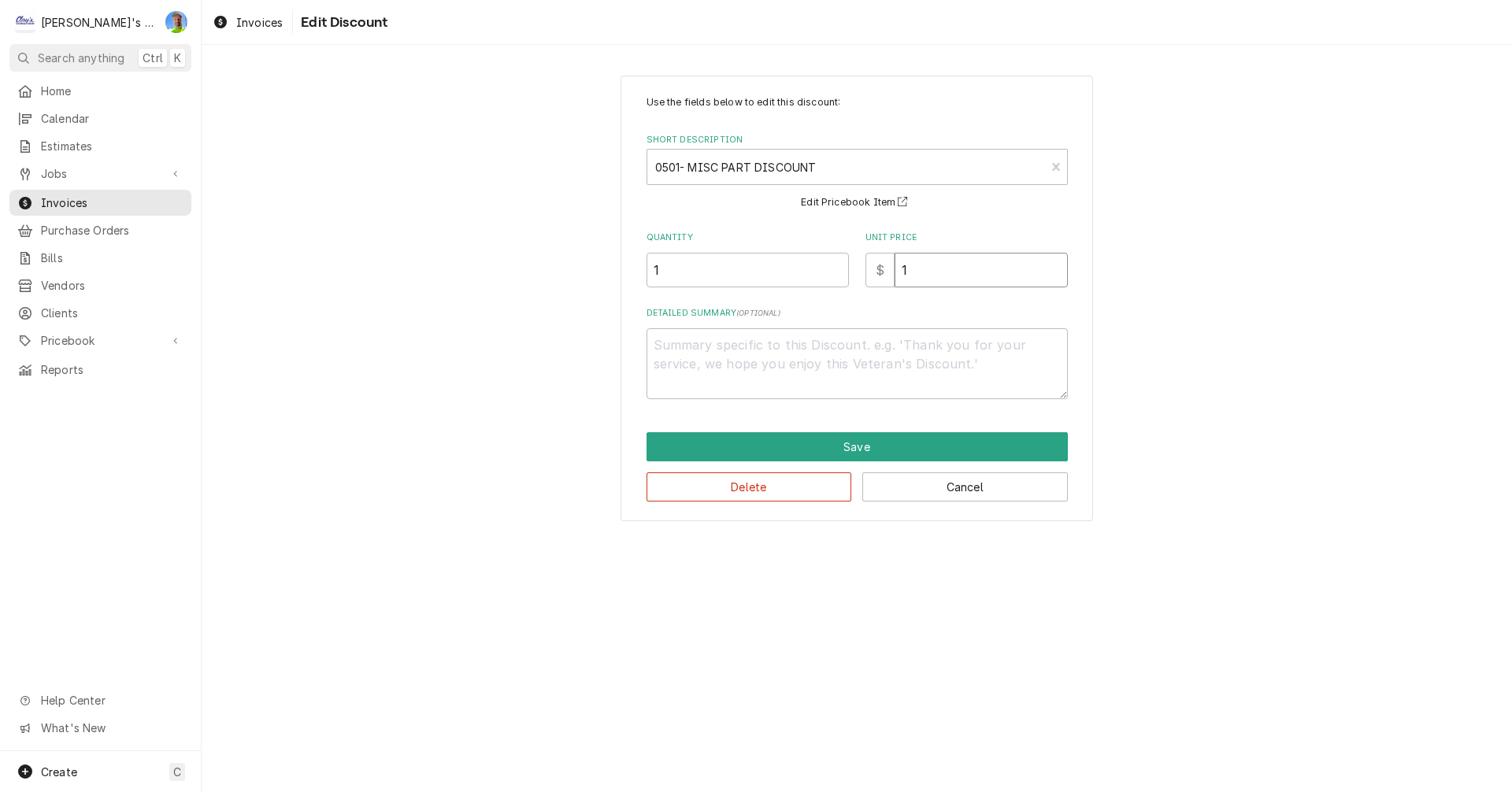
type textarea "x"
type input "10"
type textarea "x"
type input "102"
type textarea "x"
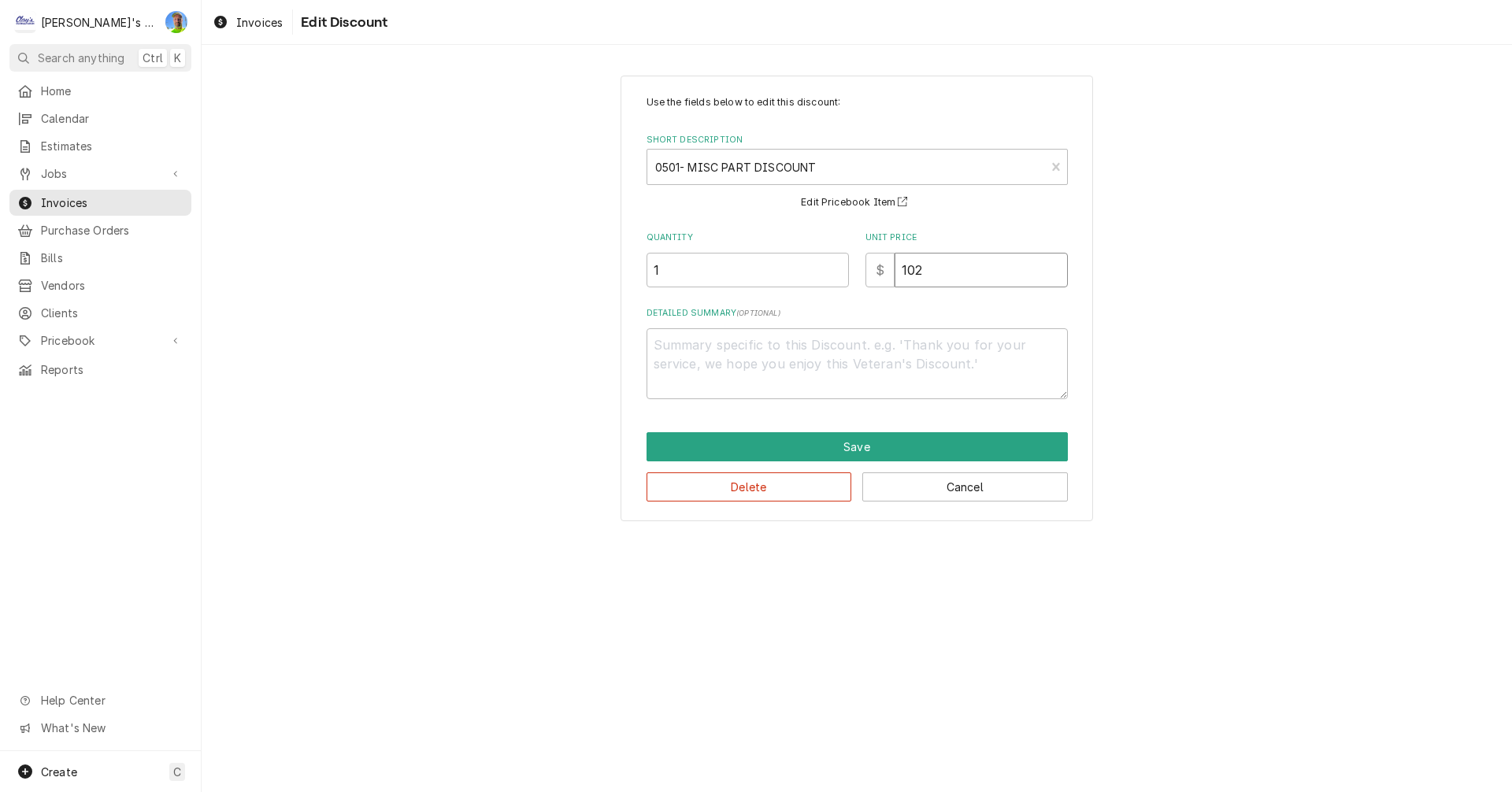
type input "102.9"
type textarea "x"
type input "102.92"
type textarea "x"
type textarea "2"
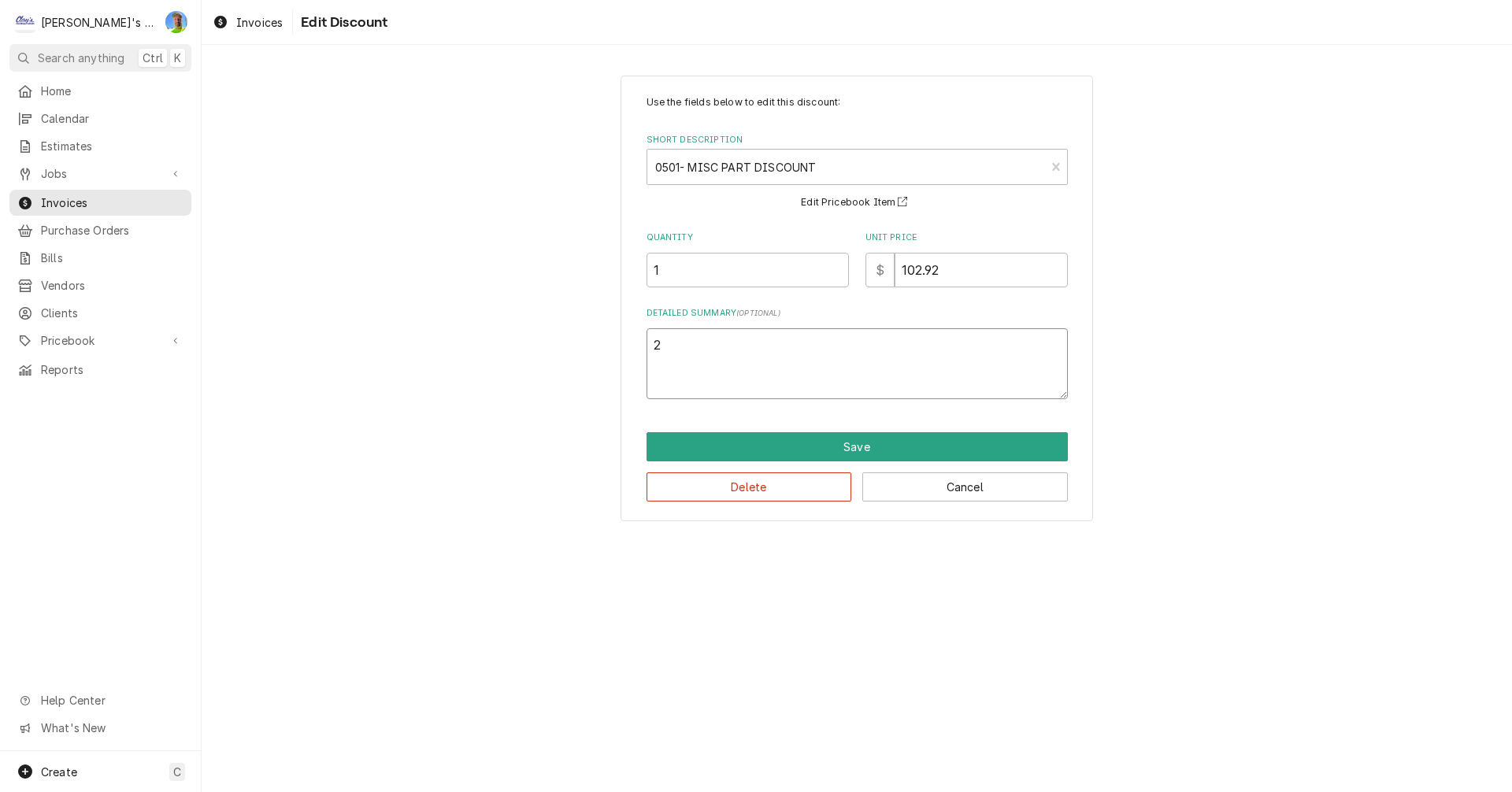
type textarea "x"
type textarea "20"
type textarea "x"
type textarea "20%"
type textarea "x"
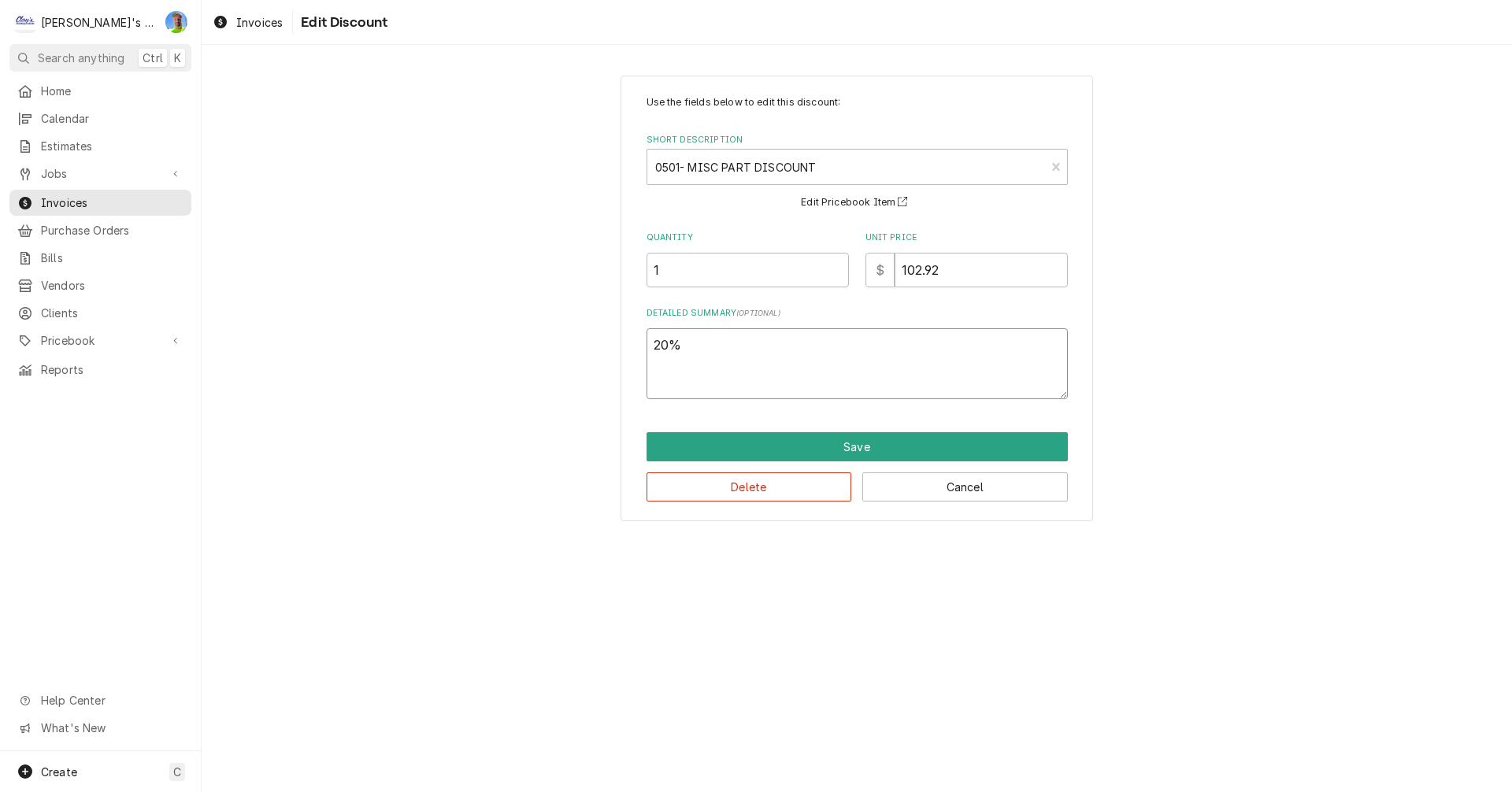
type textarea "20%"
type textarea "x"
type textarea "20% S"
type textarea "x"
type textarea "20% SE"
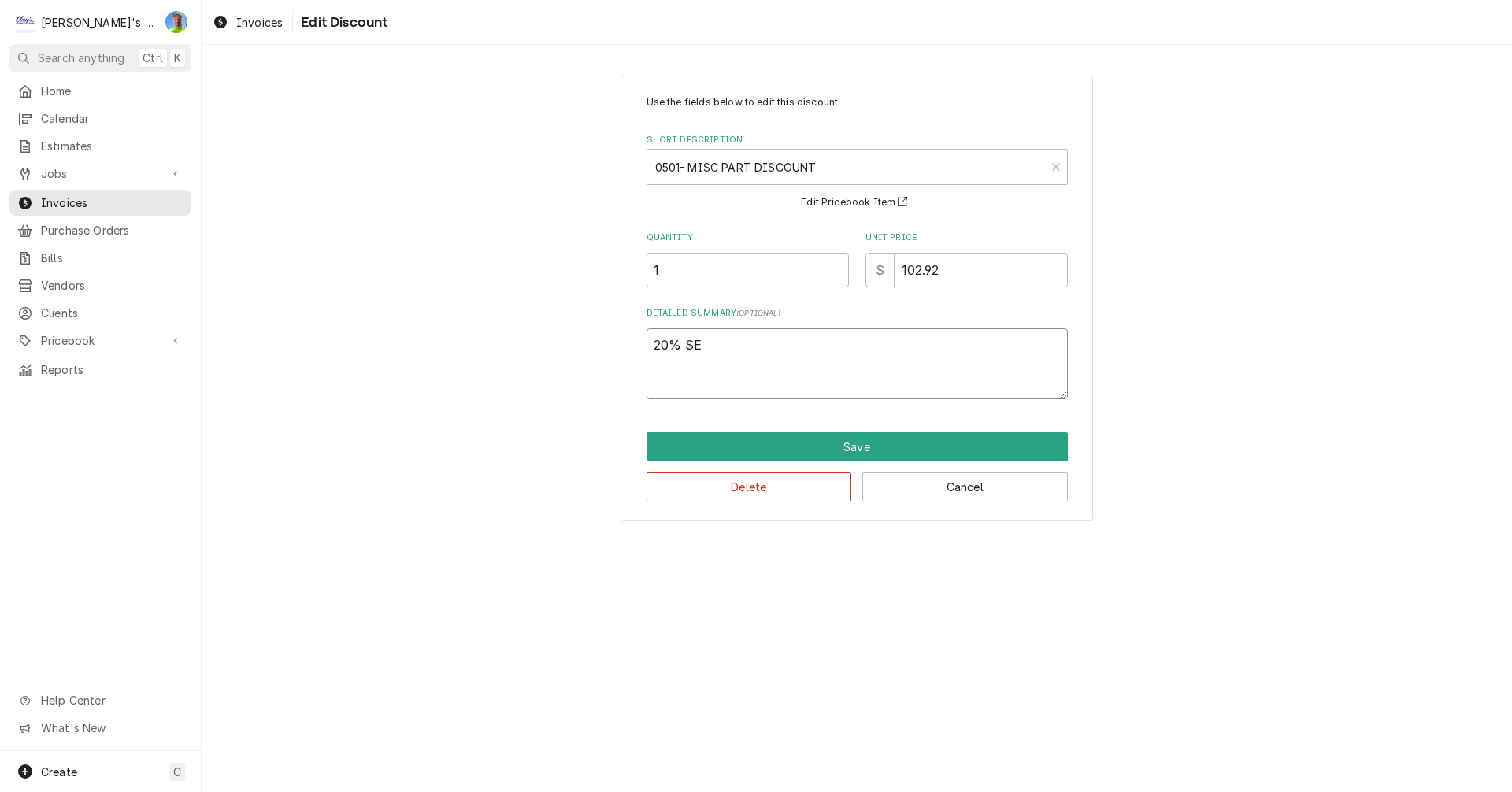
type textarea "x"
type textarea "20% SEL"
type textarea "x"
type textarea "20% SELE"
type textarea "x"
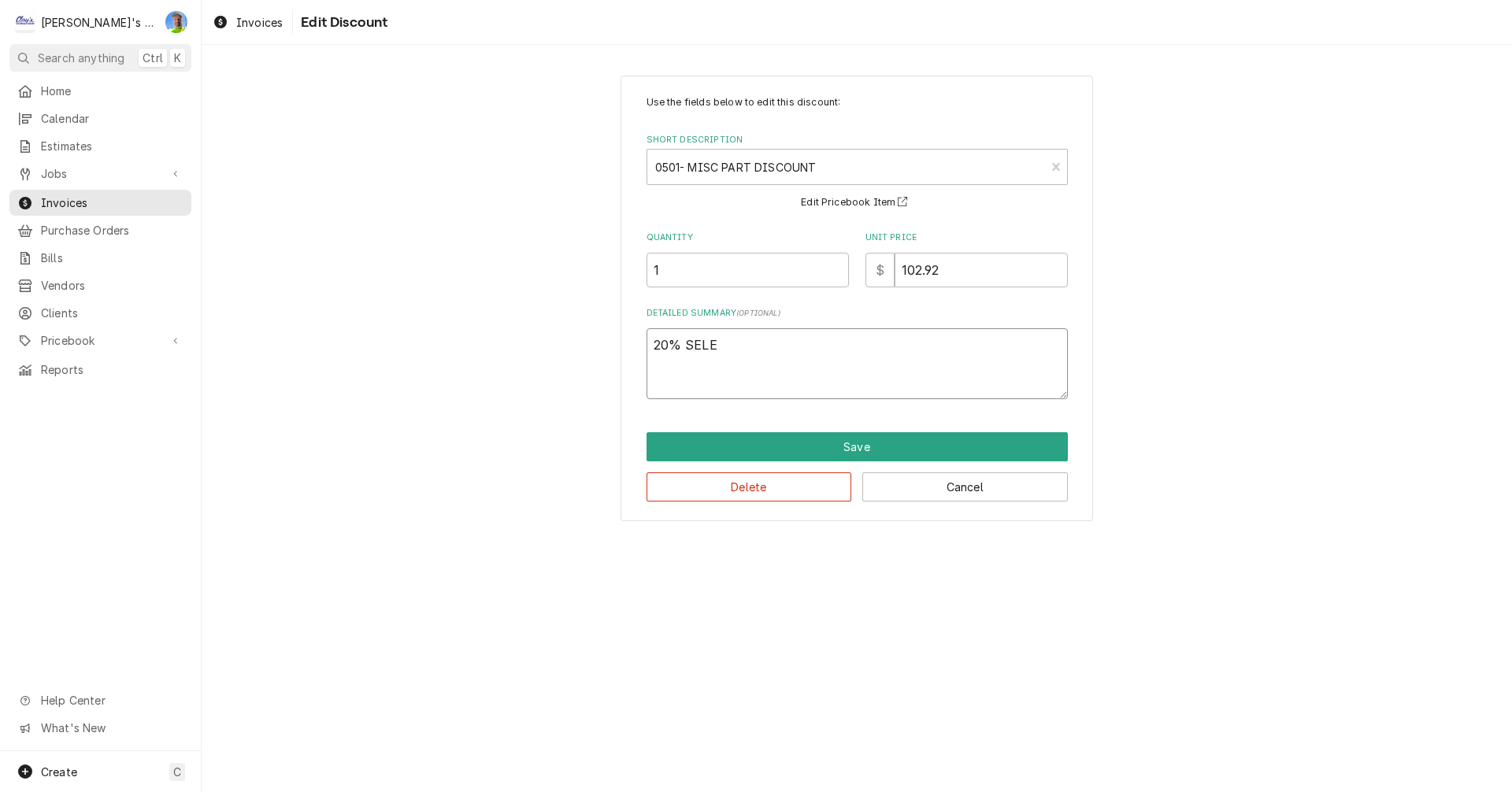
type textarea "20% SELEC"
type textarea "x"
type textarea "20% SELECT"
type textarea "x"
type textarea "20% SELECT"
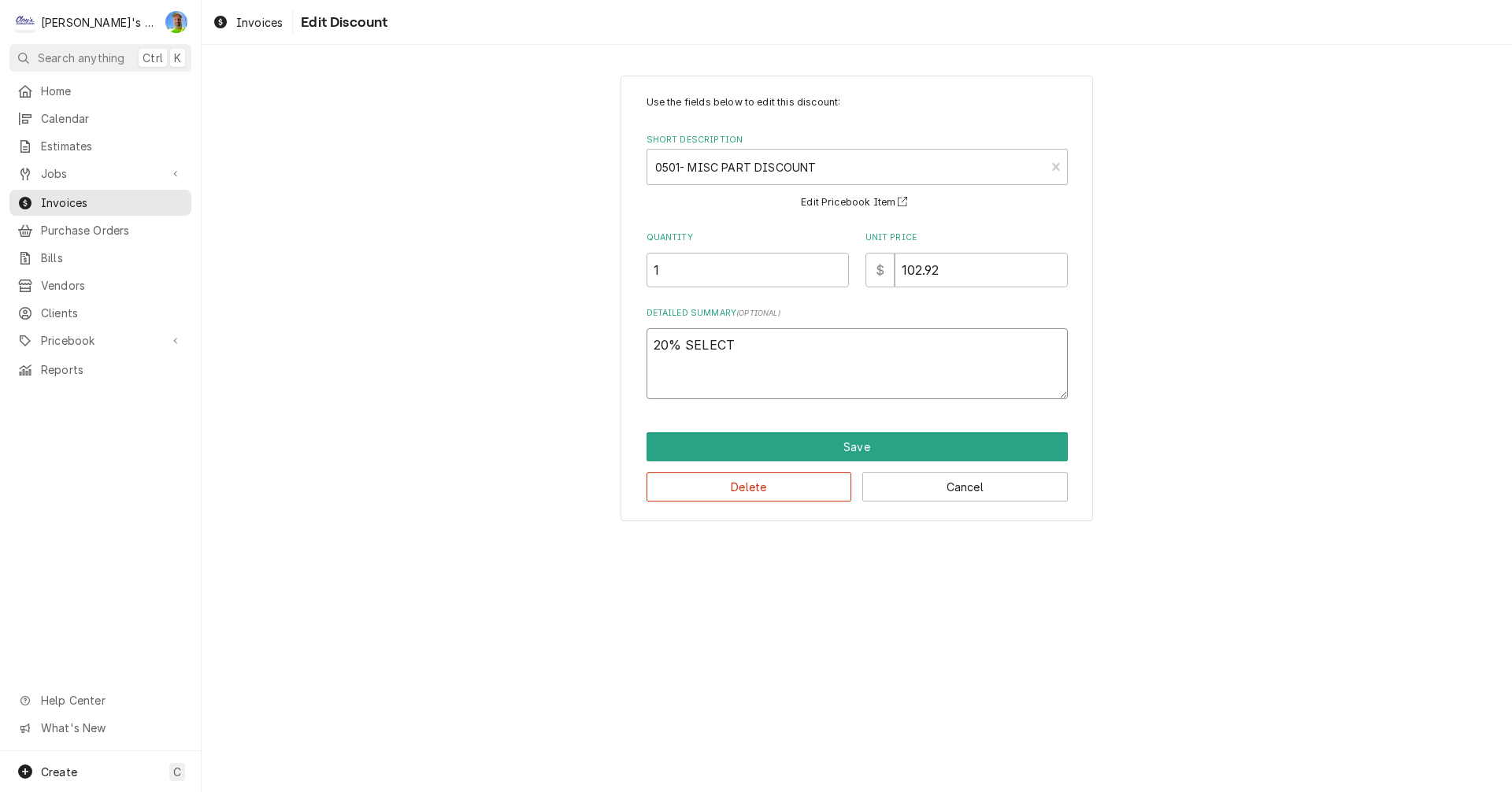
type textarea "x"
type textarea "20% SELECT P"
type textarea "x"
type textarea "20% SELECT PA"
type textarea "x"
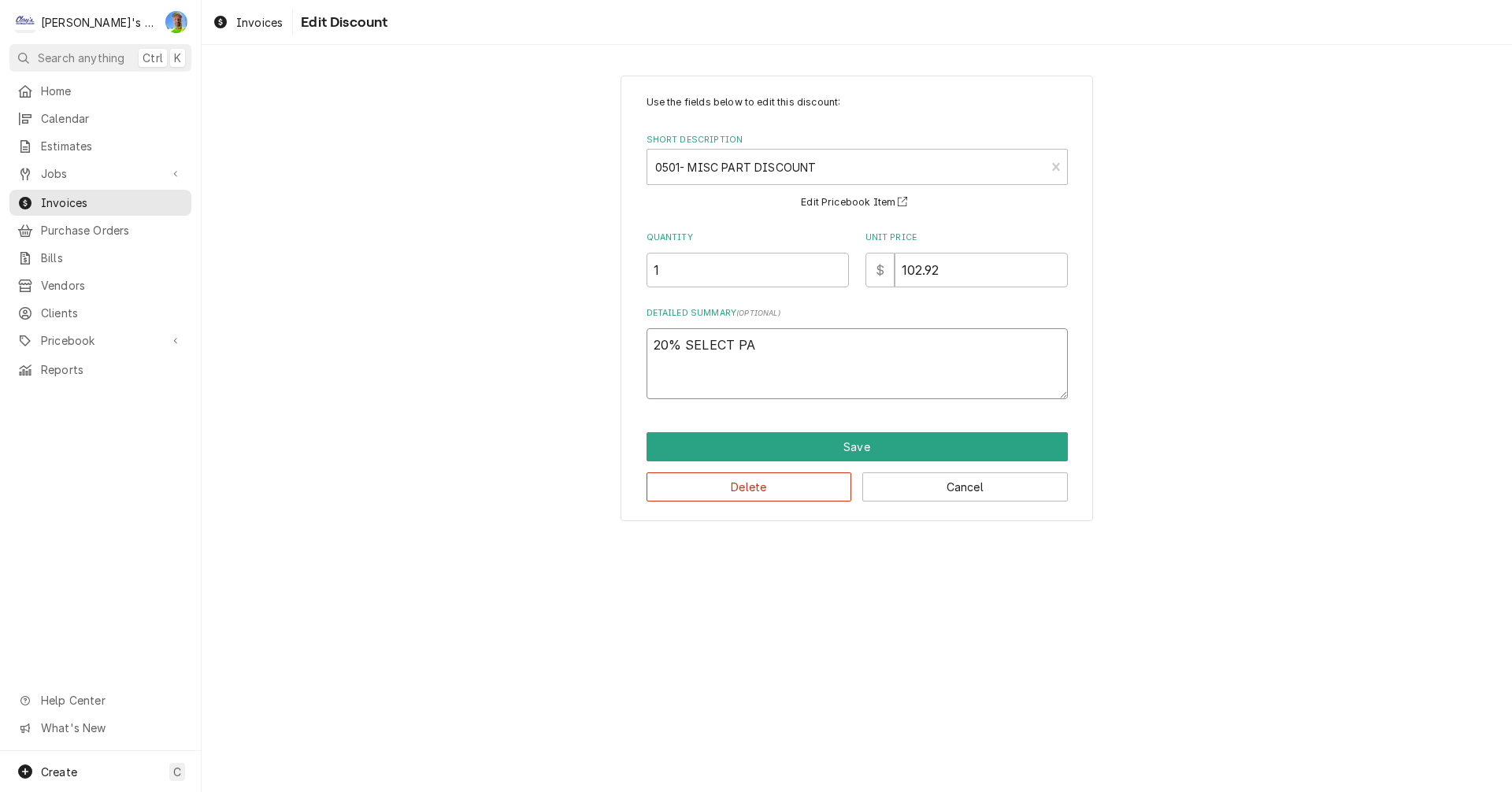
type textarea "20% SELECT PAR"
type textarea "x"
type textarea "20% SELECT PART"
type textarea "x"
type textarea "20% SELECT PARTS"
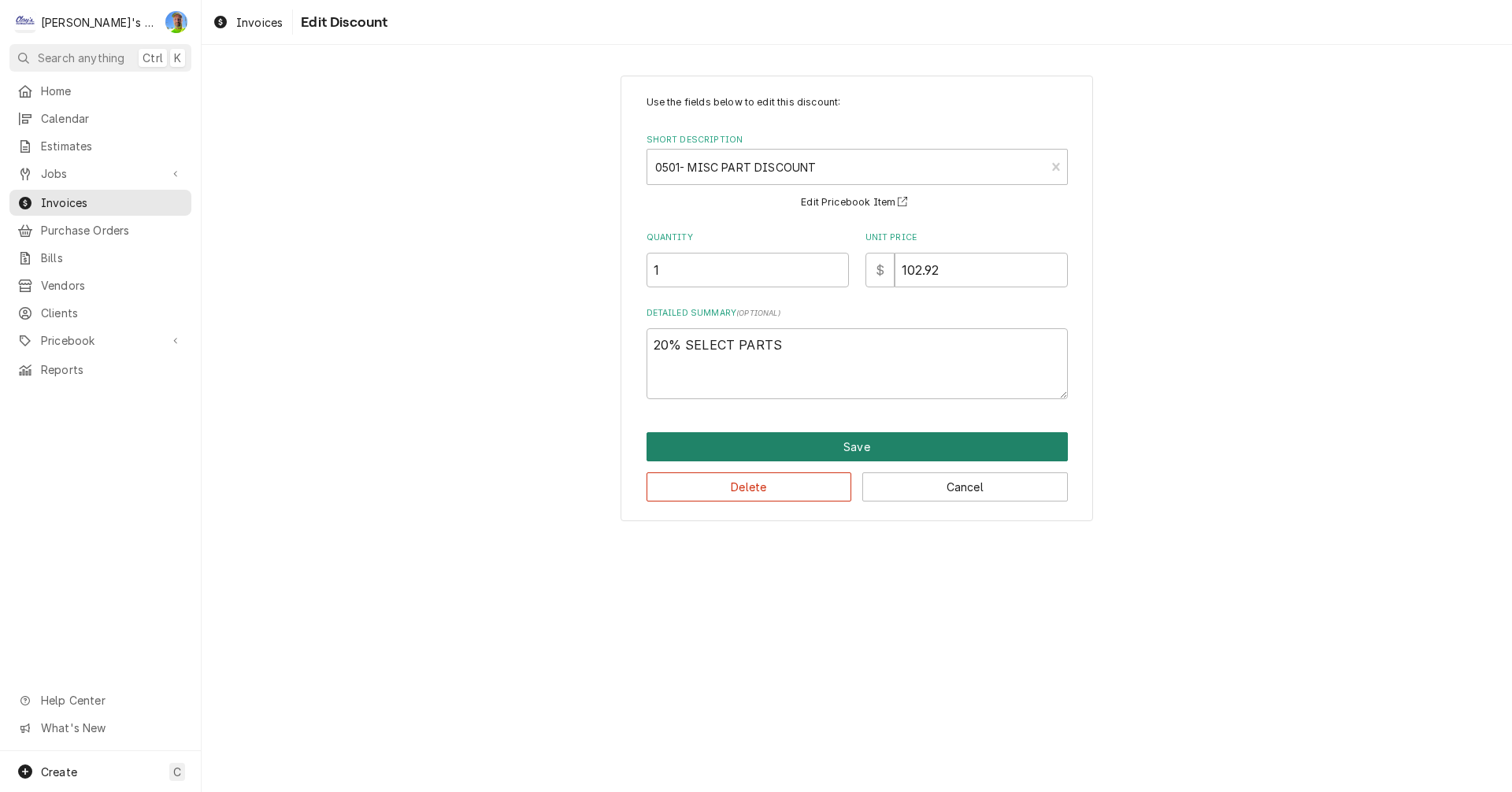
click at [889, 456] on button "Save" at bounding box center [857, 447] width 421 height 30
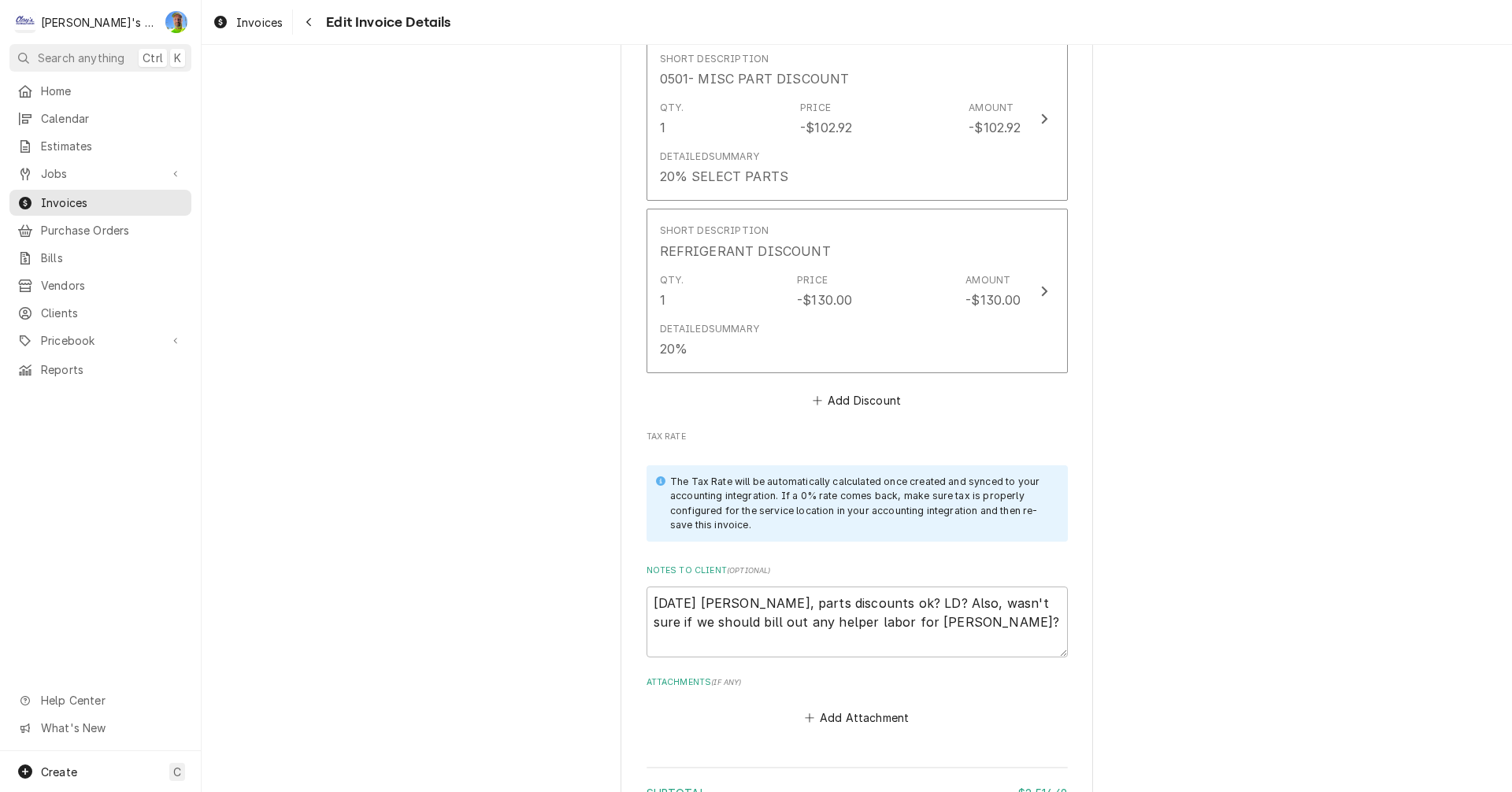
scroll to position [4155, 0]
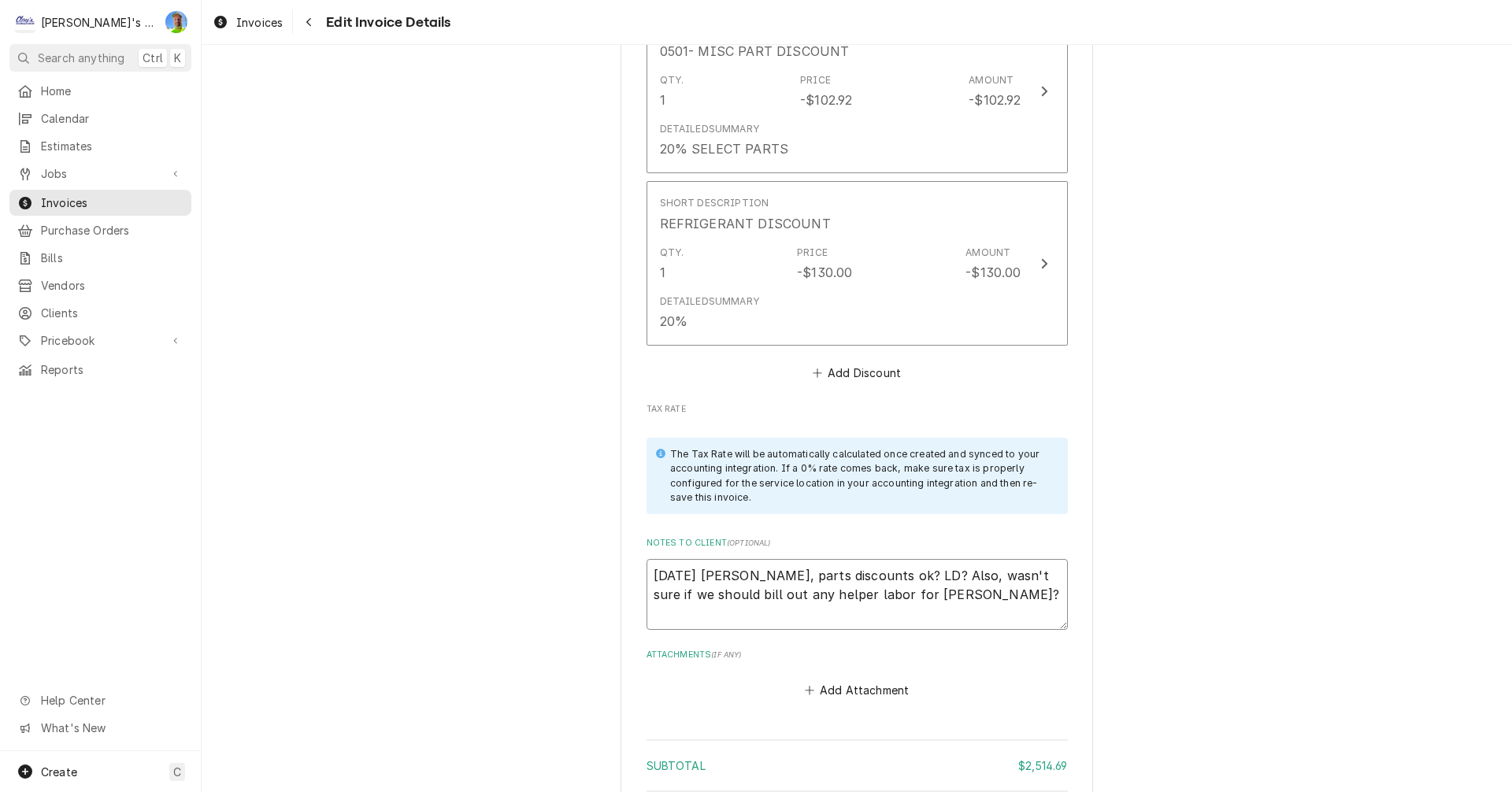
click at [955, 580] on textarea "8/20/2025 Sarah - Greg, parts discounts ok? LD? Also, wasn't sure if we should …" at bounding box center [857, 594] width 421 height 71
type textarea "x"
type textarea "8/20/2025 Sarah - Greg, parts discounts ok? LD? Also, wasn't sure if we should …"
type textarea "x"
type textarea "8/20/2025 Sarah - Greg, parts discounts ok? LD? Also, wasn't sure if we should …"
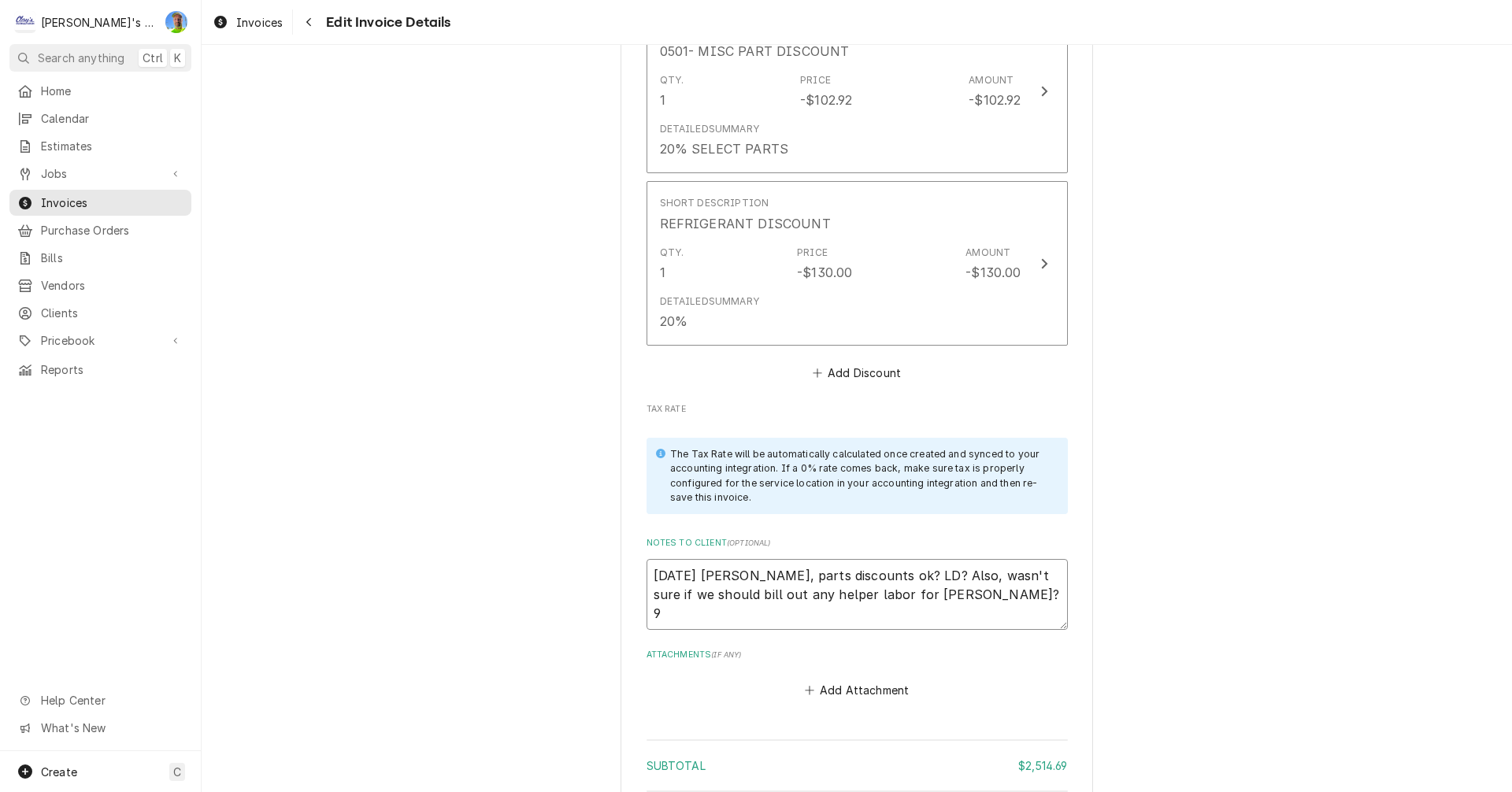
type textarea "x"
type textarea "8/20/2025 Sarah - Greg, parts discounts ok? LD? Also, wasn't sure if we should …"
type textarea "x"
type textarea "8/20/2025 Sarah - Greg, parts discounts ok? LD? Also, wasn't sure if we should …"
type textarea "x"
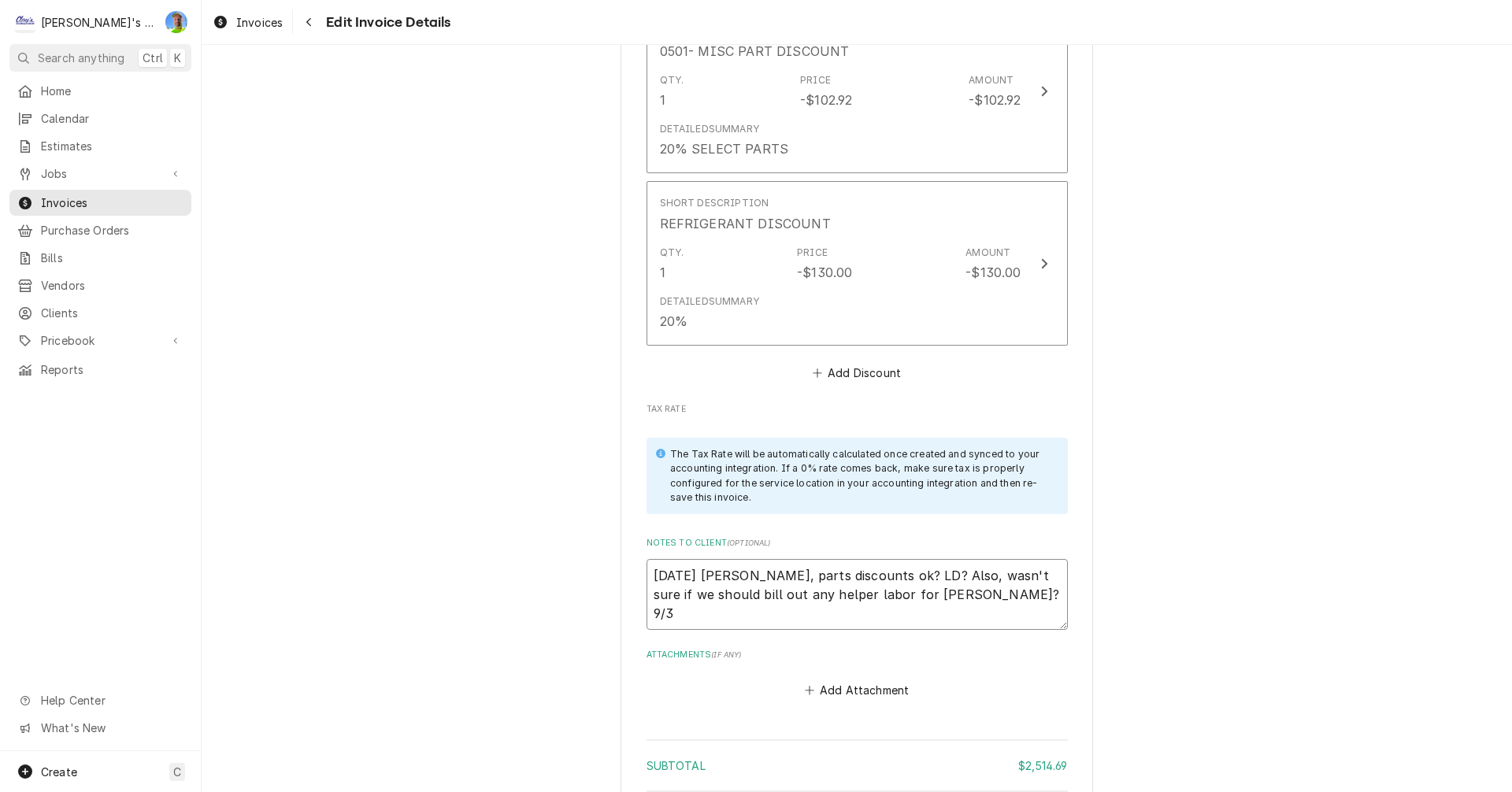
type textarea "8/20/2025 Sarah - Greg, parts discounts ok? LD? Also, wasn't sure if we should …"
type textarea "x"
type textarea "8/20/2025 Sarah - Greg, parts discounts ok? LD? Also, wasn't sure if we should …"
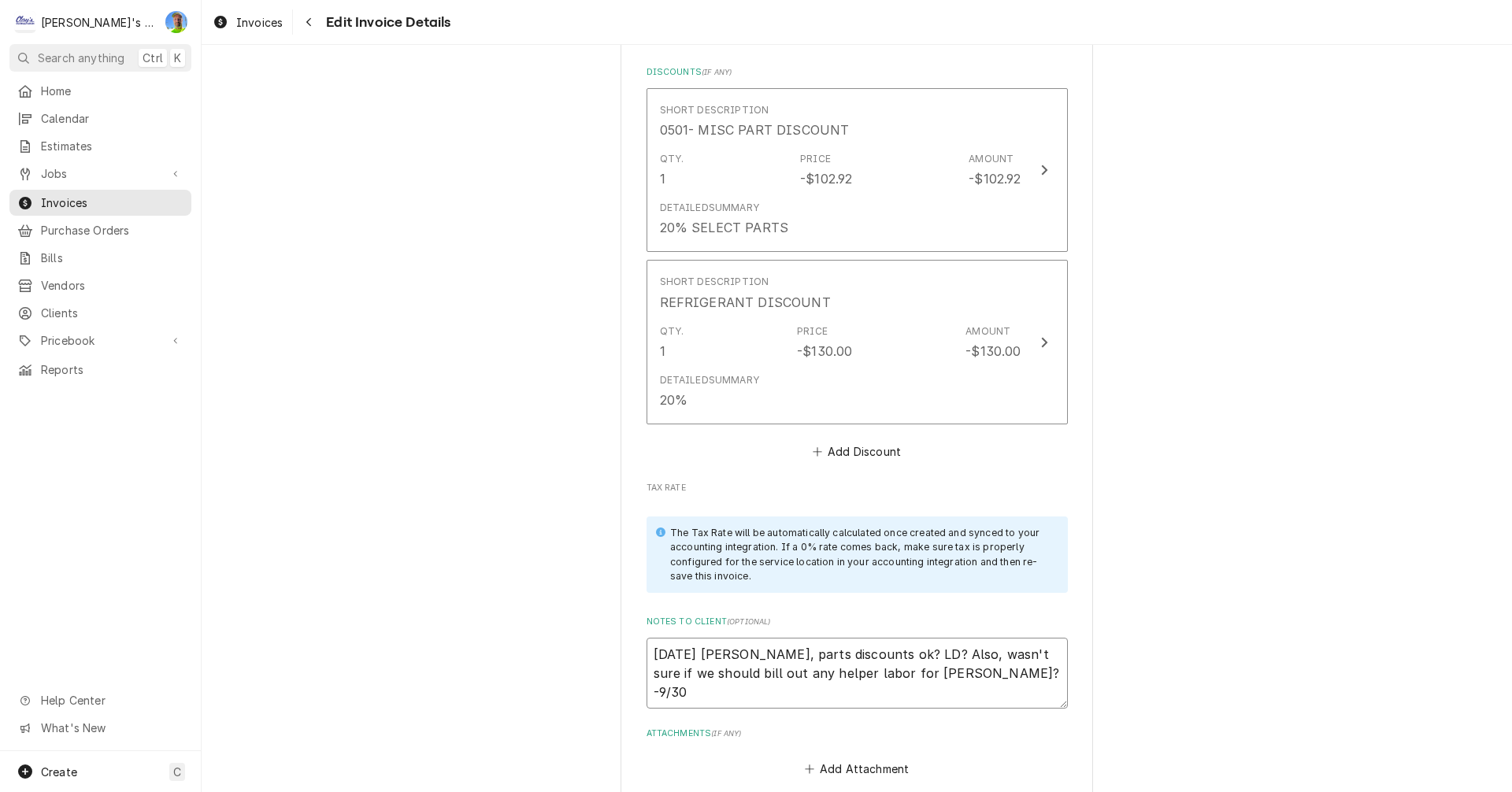
scroll to position [4391, 0]
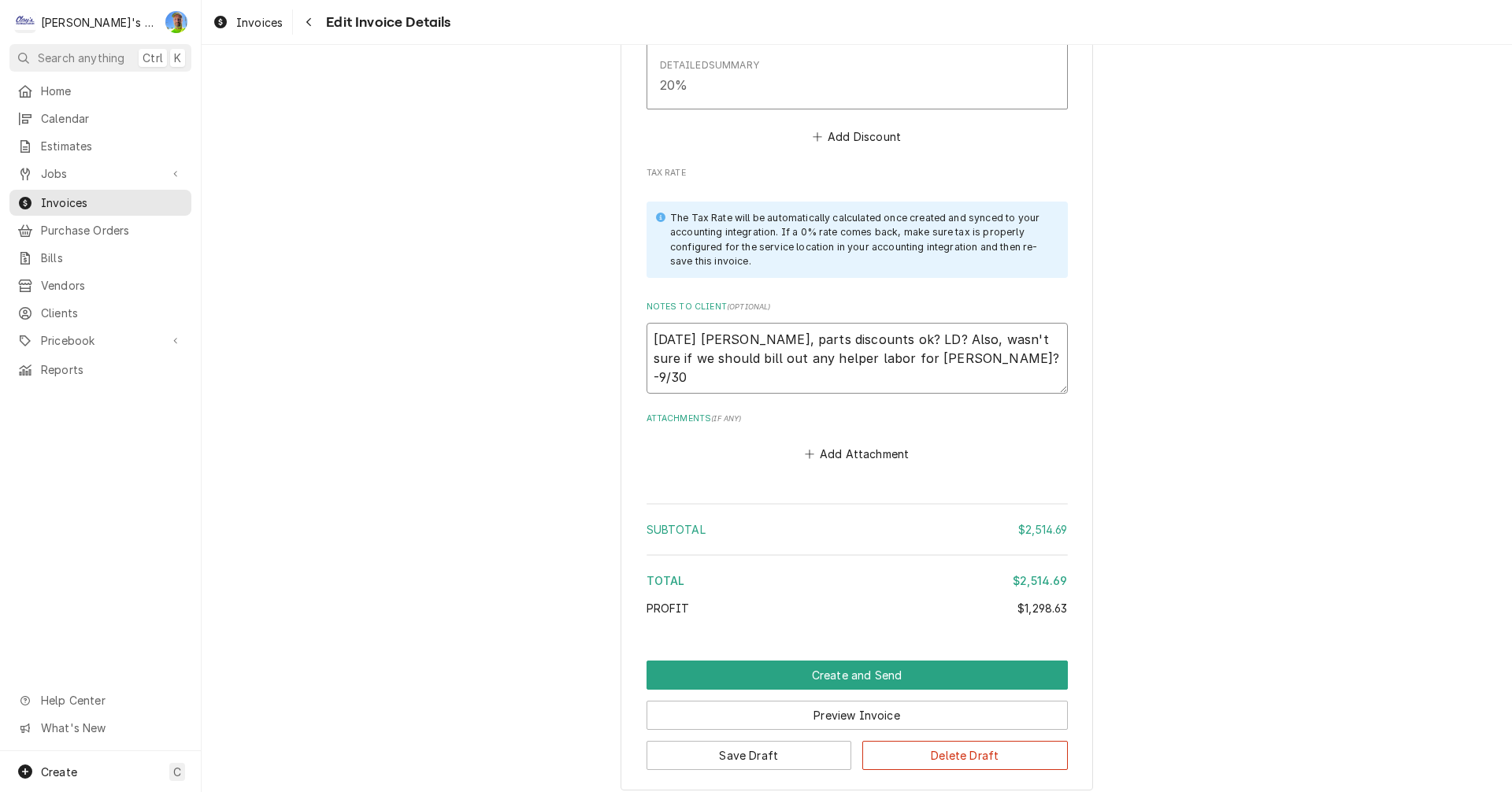
type textarea "x"
type textarea "8/20/2025 Sarah - Greg, parts discounts ok? LD? Also, wasn't sure if we should …"
type textarea "x"
type textarea "8/20/2025 Sarah - Greg, parts discounts ok? LD? Also, wasn't sure if we should …"
type textarea "x"
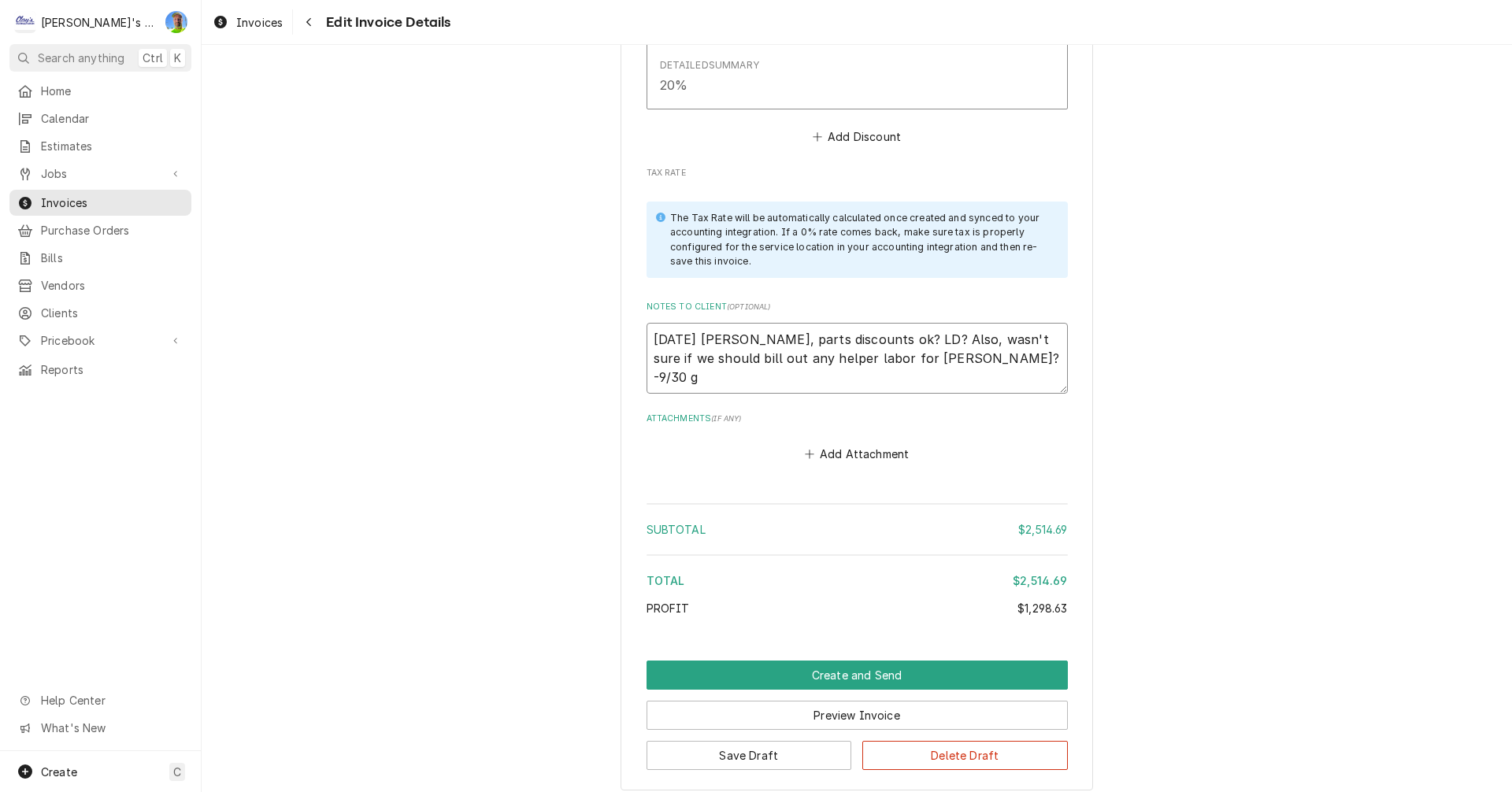
type textarea "8/20/2025 Sarah - Greg, parts discounts ok? LD? Also, wasn't sure if we should …"
type textarea "x"
type textarea "8/20/2025 Sarah - Greg, parts discounts ok? LD? Also, wasn't sure if we should …"
type textarea "x"
type textarea "8/20/2025 Sarah - Greg, parts discounts ok? LD? Also, wasn't sure if we should …"
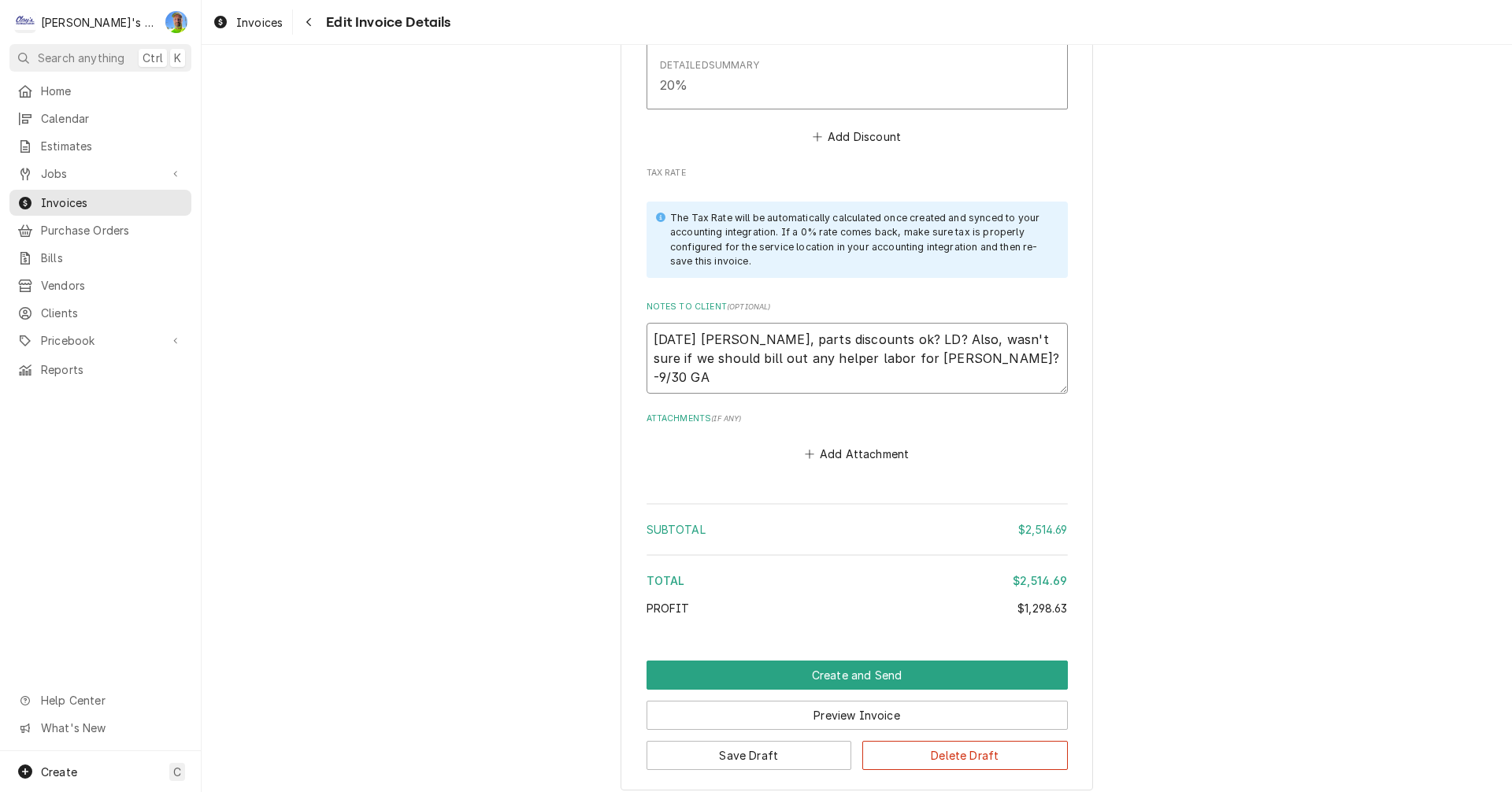
type textarea "x"
type textarea "8/20/2025 Sarah - Greg, parts discounts ok? LD? Also, wasn't sure if we should …"
click at [1009, 347] on textarea "8/20/2025 Sarah - Greg, parts discounts ok? LD? Also, wasn't sure if we should …" at bounding box center [857, 358] width 421 height 71
type textarea "x"
type textarea "8/20/2025 Sarah - Greg, parts discounts ok? LD? Also, wasn't sure if we should …"
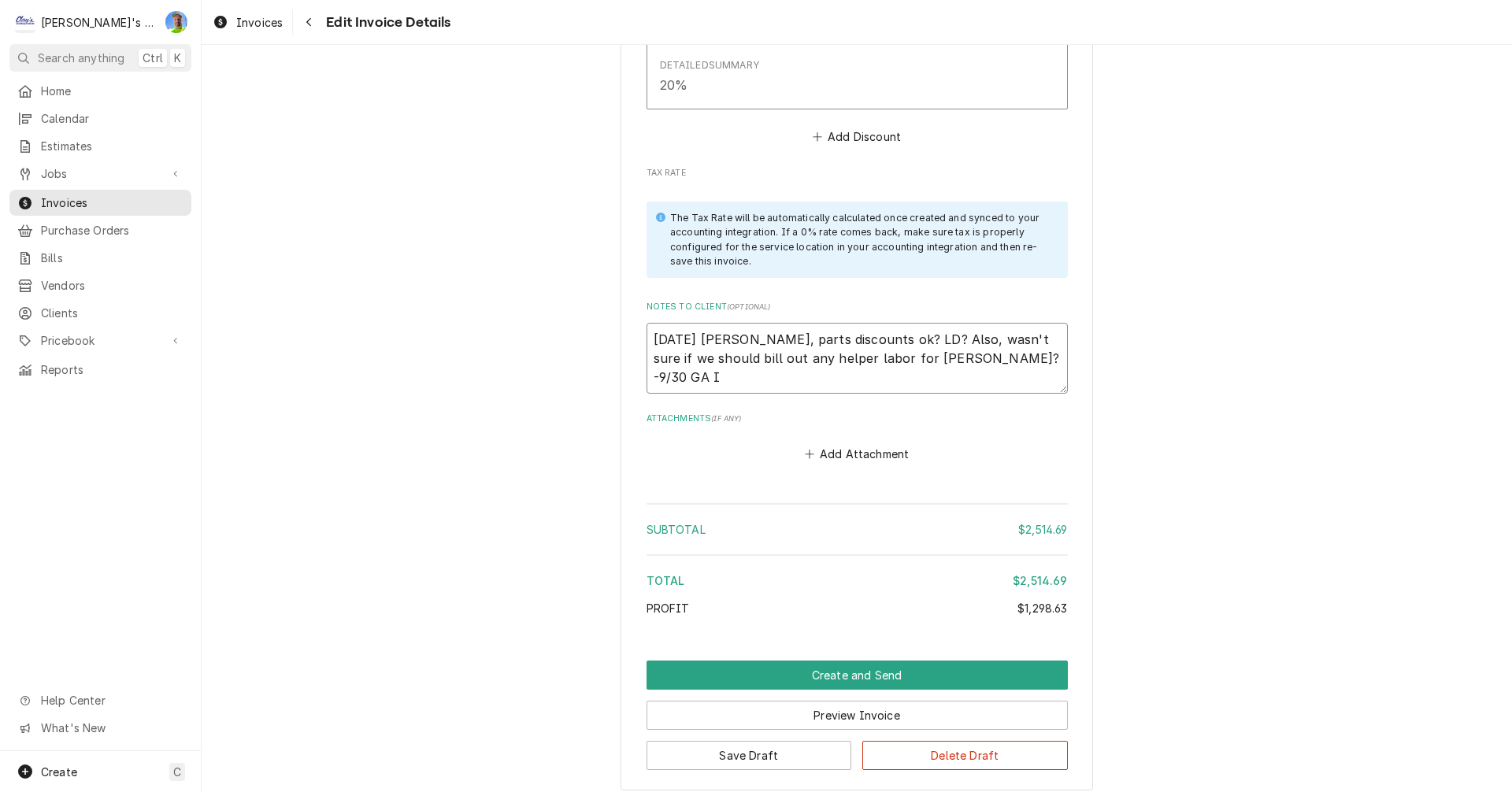
type textarea "x"
type textarea "8/20/2025 Sarah - Greg, parts discounts ok? LD? Also, wasn't sure if we should …"
type textarea "x"
type textarea "8/20/2025 Sarah - Greg, parts discounts ok? LD? Also, wasn't sure if we should …"
type textarea "x"
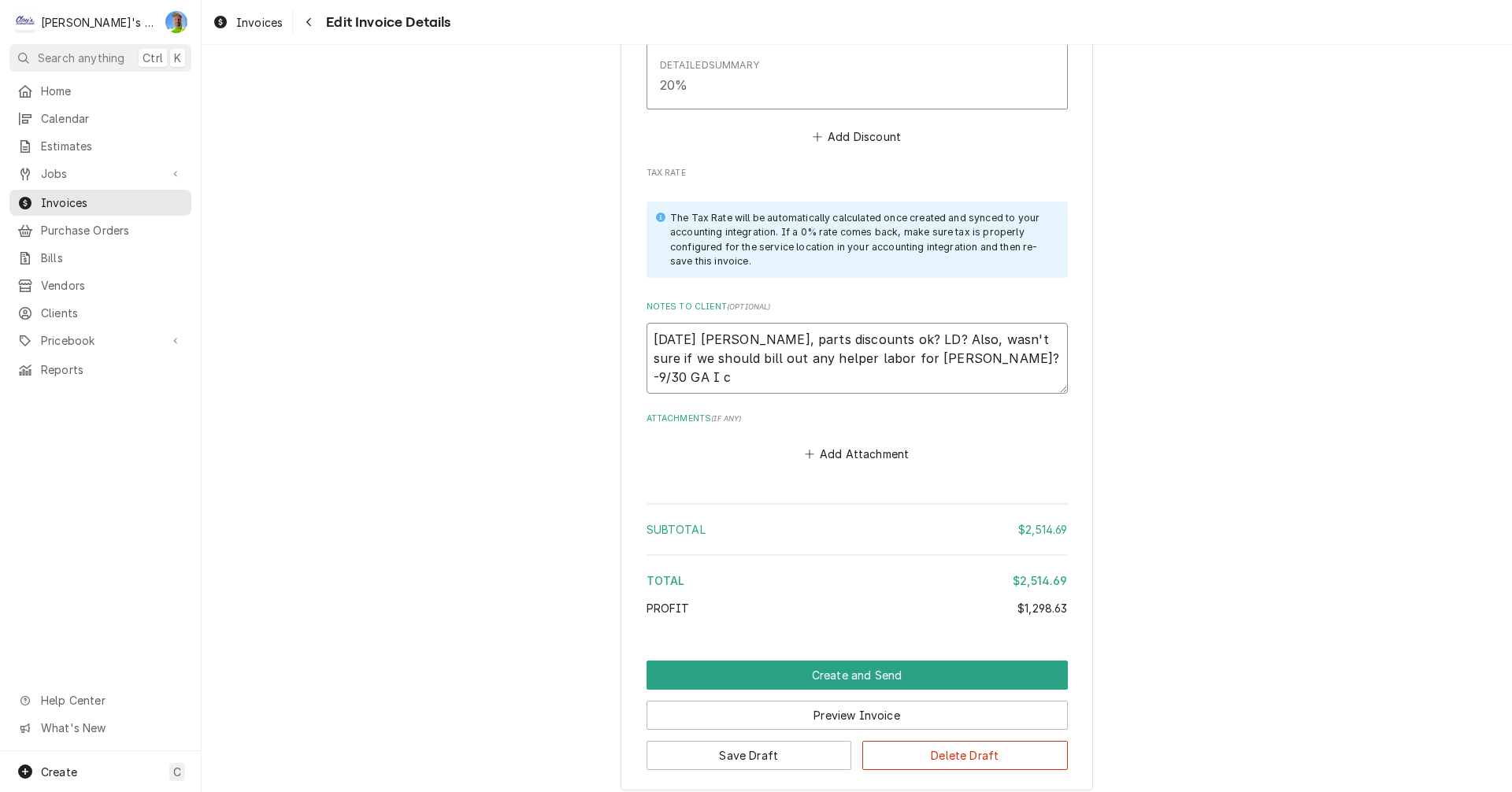
type textarea "8/20/2025 Sarah - Greg, parts discounts ok? LD? Also, wasn't sure if we should …"
type textarea "x"
type textarea "8/20/2025 Sarah - Greg, parts discounts ok? LD? Also, wasn't sure if we should …"
type textarea "x"
type textarea "8/20/2025 Sarah - Greg, parts discounts ok? LD? Also, wasn't sure if we should …"
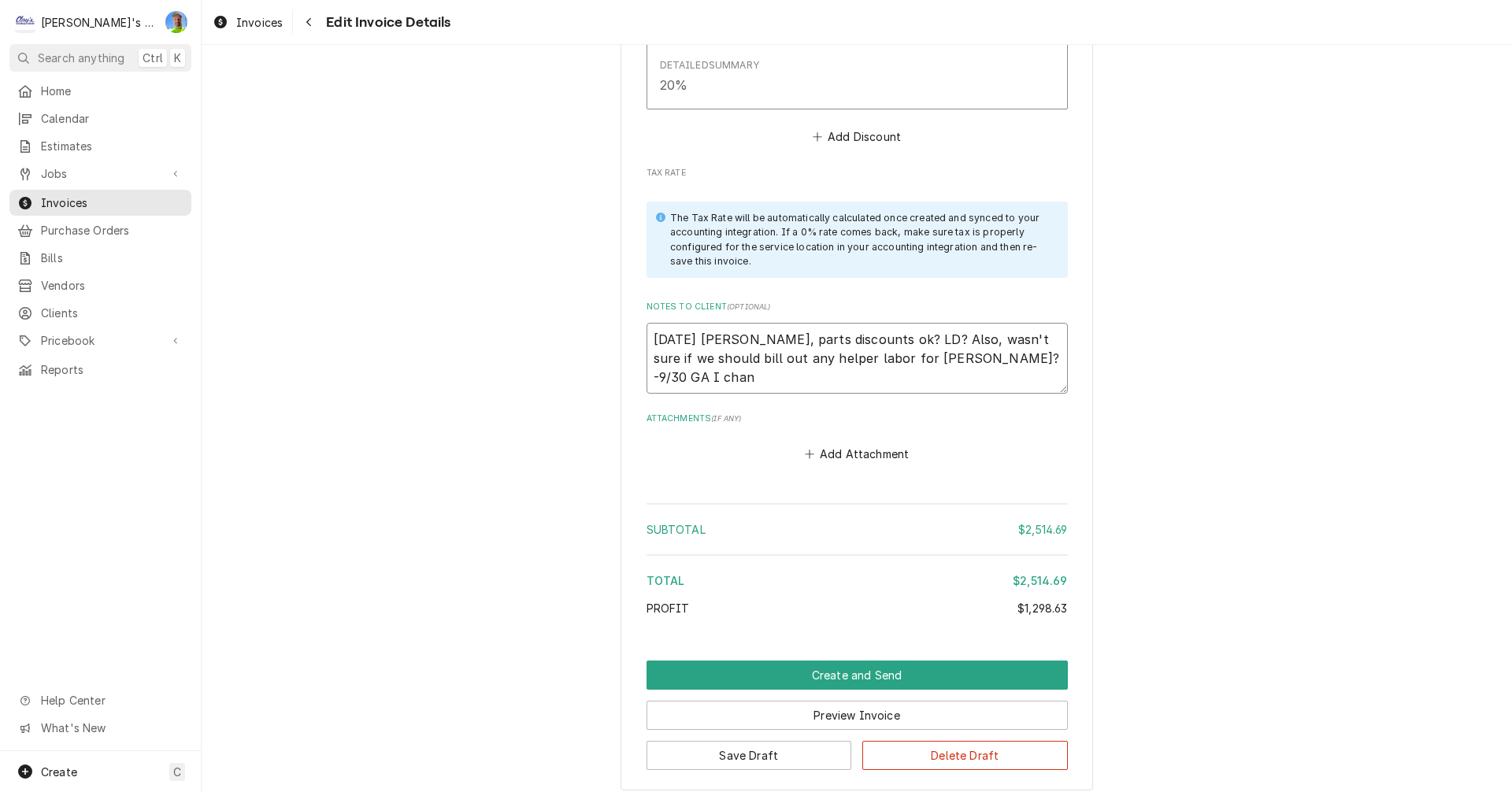
type textarea "x"
type textarea "8/20/2025 Sarah - Greg, parts discounts ok? LD? Also, wasn't sure if we should …"
type textarea "x"
type textarea "8/20/2025 Sarah - Greg, parts discounts ok? LD? Also, wasn't sure if we should …"
type textarea "x"
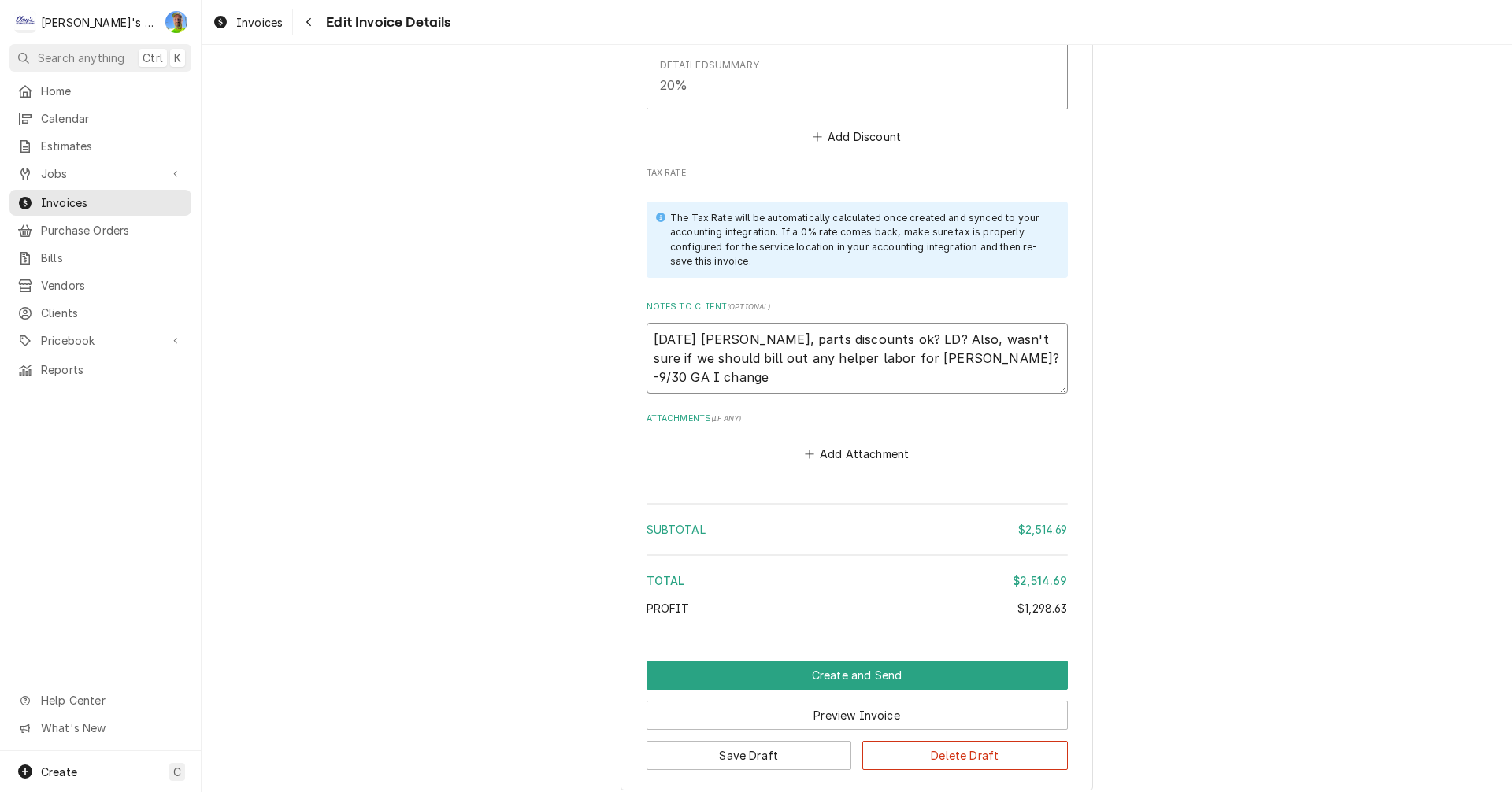
type textarea "8/20/2025 Sarah - Greg, parts discounts ok? LD? Also, wasn't sure if we should …"
type textarea "x"
type textarea "8/20/2025 Sarah - Greg, parts discounts ok? LD? Also, wasn't sure if we should …"
type textarea "x"
type textarea "8/20/2025 Sarah - Greg, parts discounts ok? LD? Also, wasn't sure if we should …"
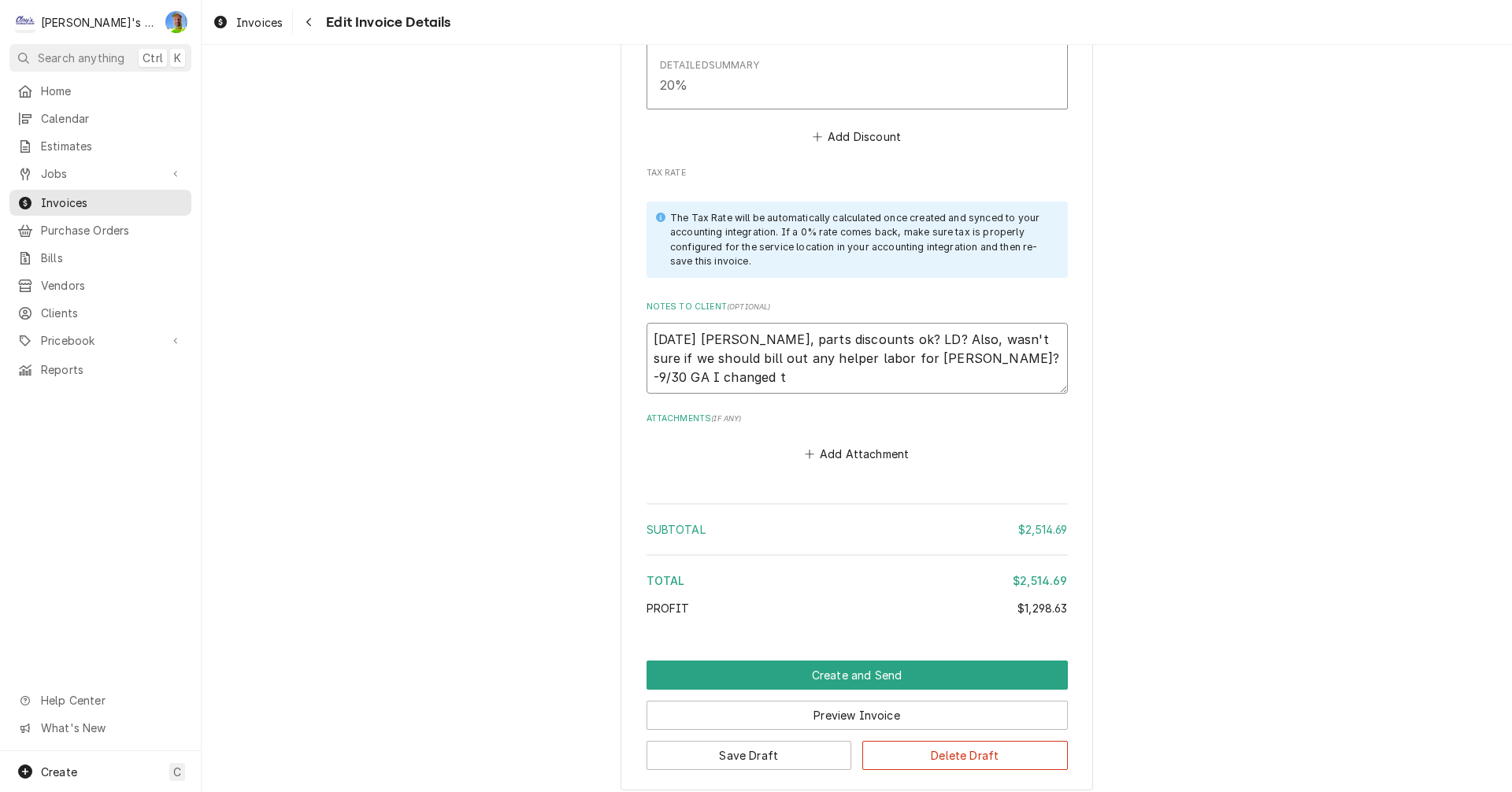
type textarea "x"
type textarea "8/20/2025 Sarah - Greg, parts discounts ok? LD? Also, wasn't sure if we should …"
type textarea "x"
type textarea "8/20/2025 Sarah - Greg, parts discounts ok? LD? Also, wasn't sure if we should …"
type textarea "x"
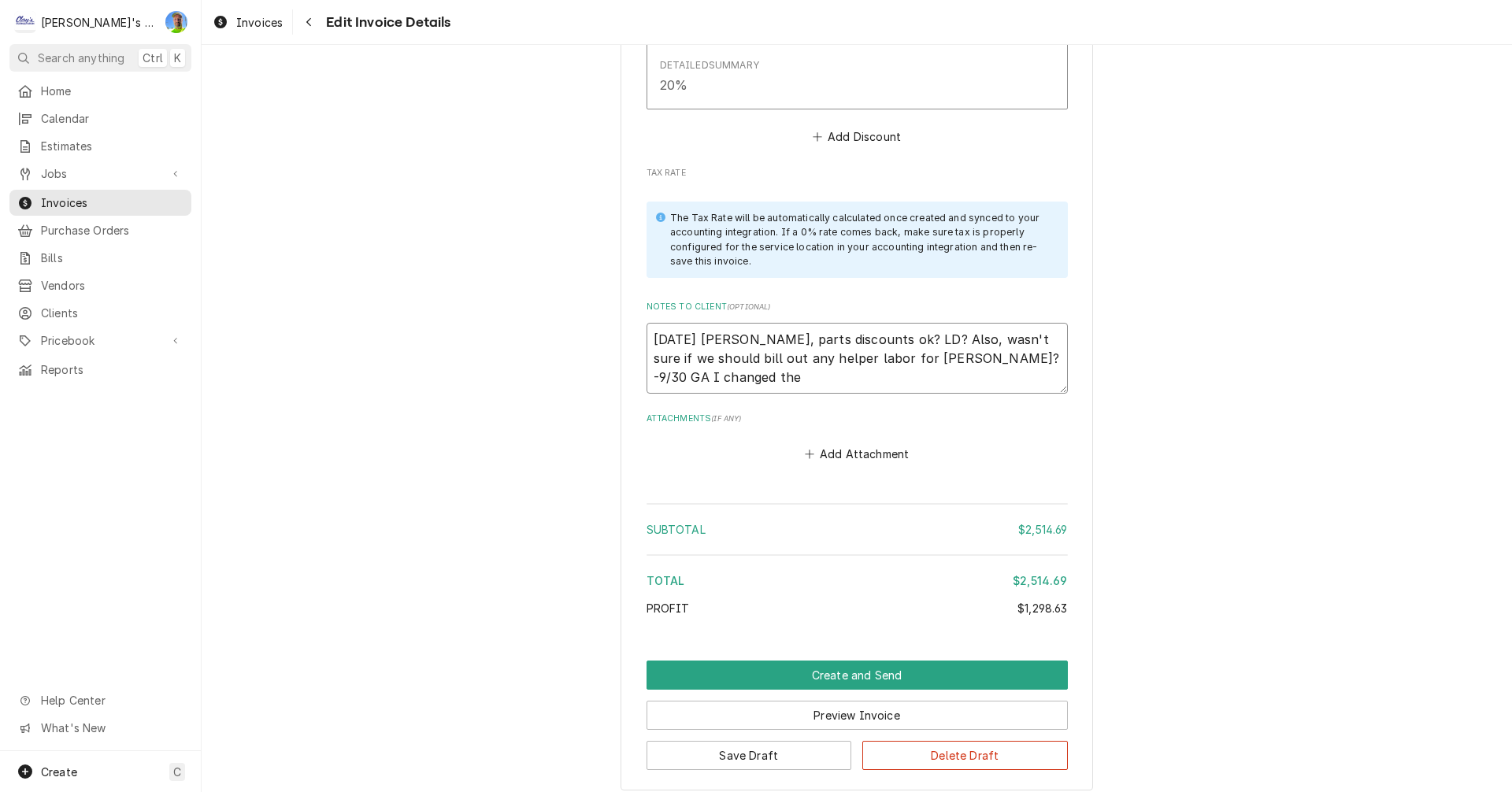
type textarea "8/20/2025 Sarah - Greg, parts discounts ok? LD? Also, wasn't sure if we should …"
type textarea "x"
type textarea "8/20/2025 Sarah - Greg, parts discounts ok? LD? Also, wasn't sure if we should …"
type textarea "x"
type textarea "8/20/2025 Sarah - Greg, parts discounts ok? LD? Also, wasn't sure if we should …"
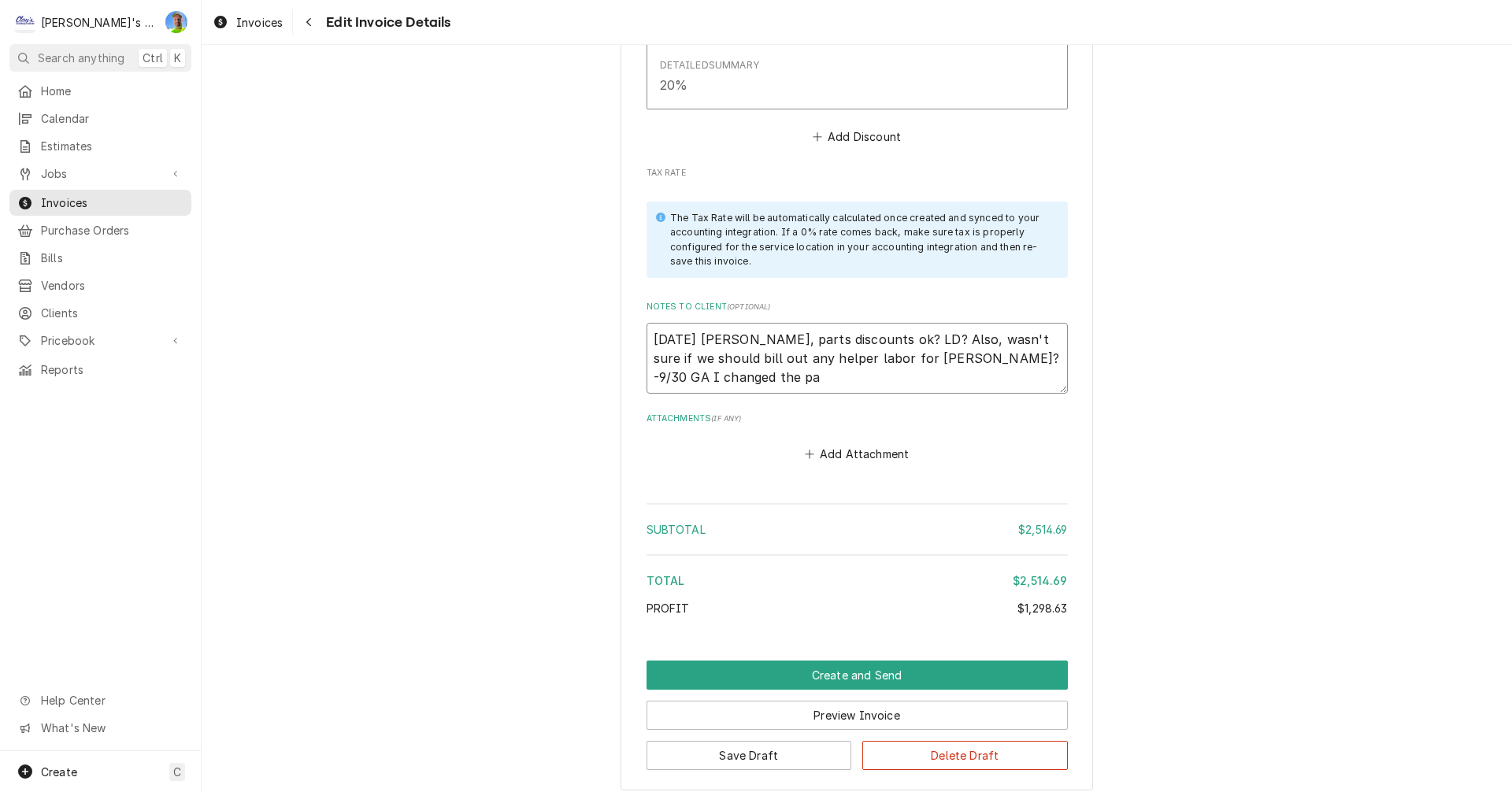
type textarea "x"
type textarea "8/20/2025 Sarah - Greg, parts discounts ok? LD? Also, wasn't sure if we should …"
type textarea "x"
type textarea "8/20/2025 Sarah - Greg, parts discounts ok? LD? Also, wasn't sure if we should …"
type textarea "x"
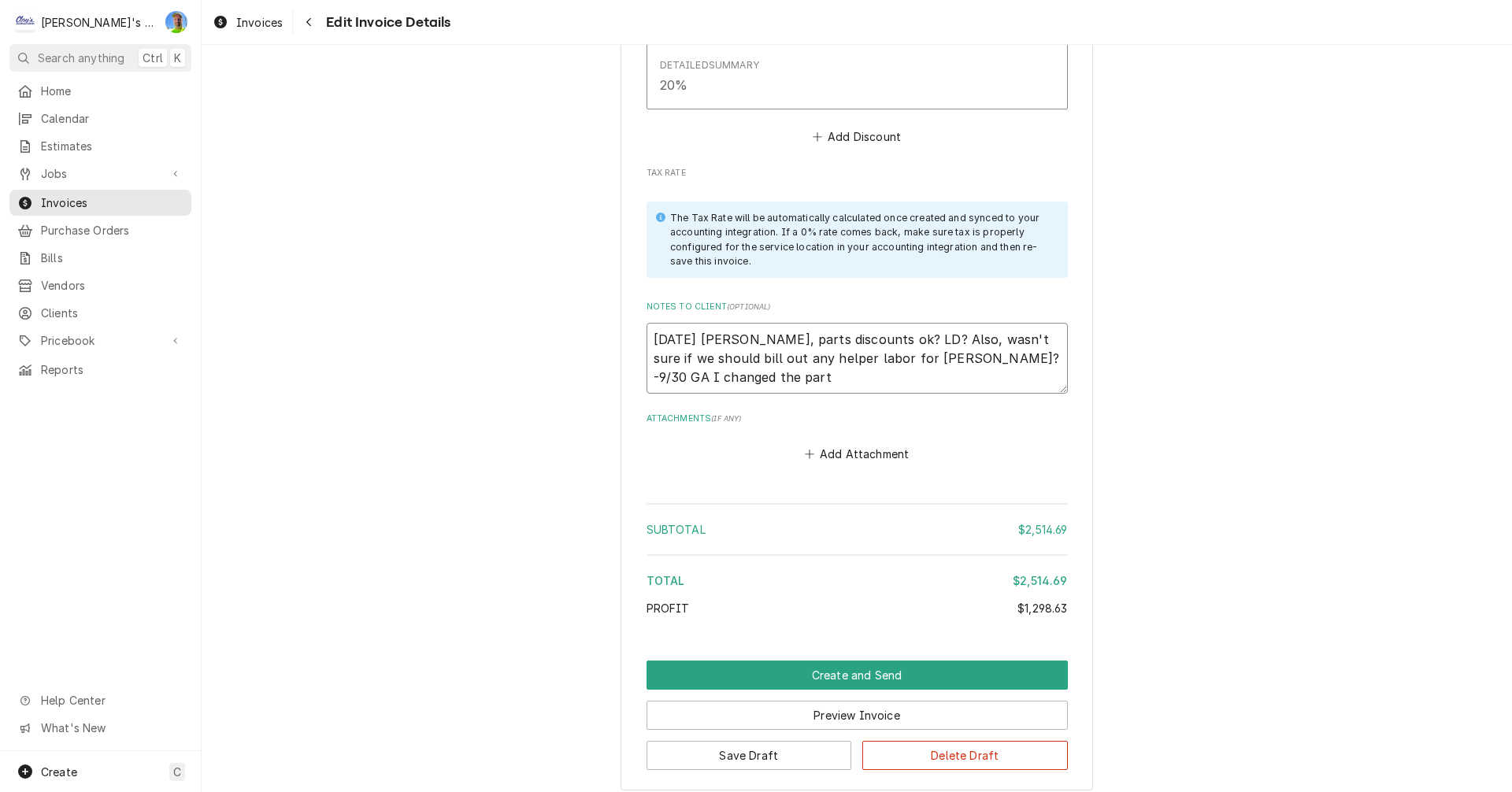
type textarea "8/20/2025 Sarah - Greg, parts discounts ok? LD? Also, wasn't sure if we should …"
type textarea "x"
type textarea "8/20/2025 Sarah - Greg, parts discounts ok? LD? Also, wasn't sure if we should …"
type textarea "x"
type textarea "8/20/2025 Sarah - Greg, parts discounts ok? LD? Also, wasn't sure if we should …"
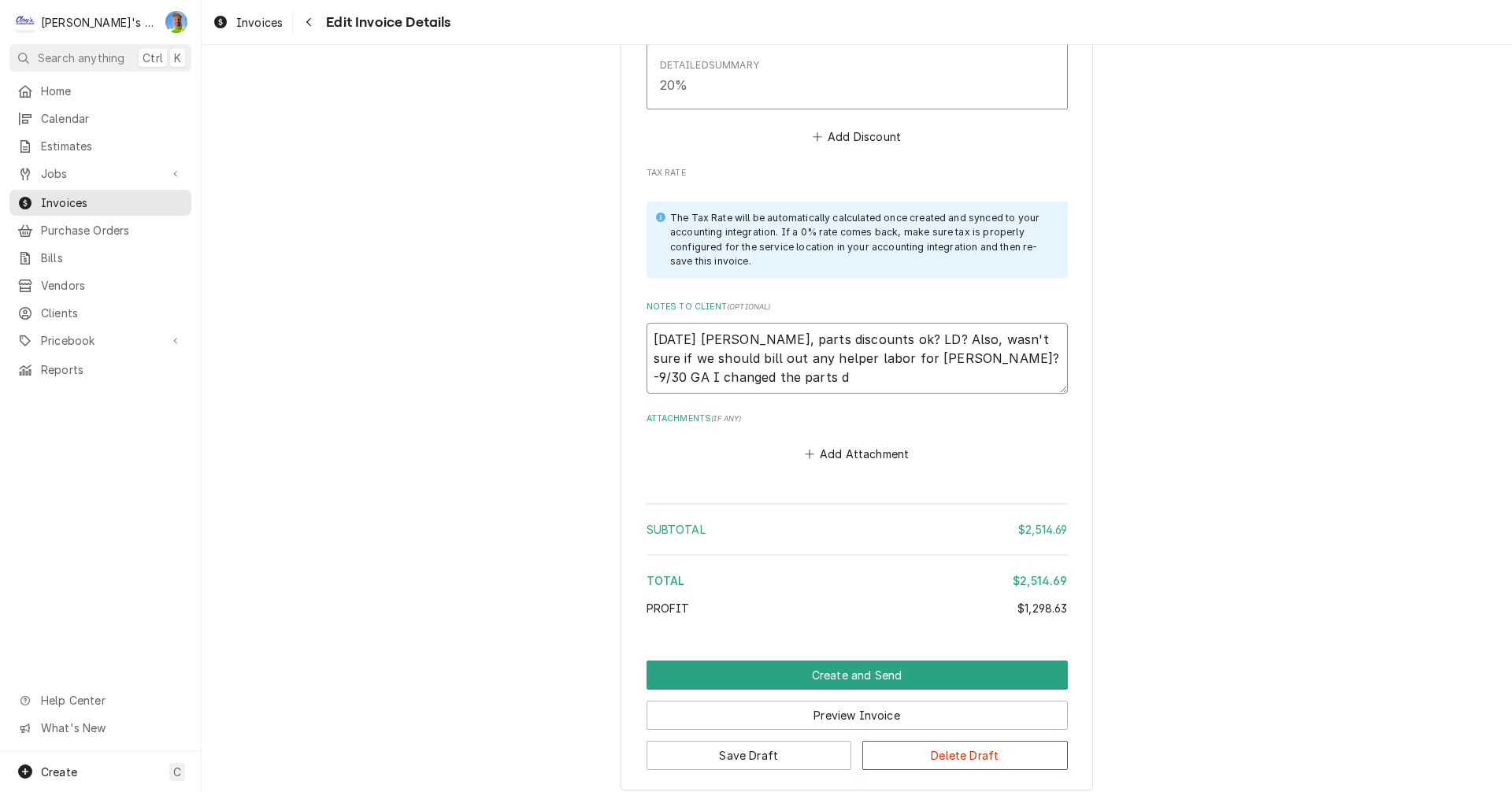
type textarea "x"
type textarea "8/20/2025 Sarah - Greg, parts discounts ok? LD? Also, wasn't sure if we should …"
type textarea "x"
type textarea "8/20/2025 Sarah - Greg, parts discounts ok? LD? Also, wasn't sure if we should …"
type textarea "x"
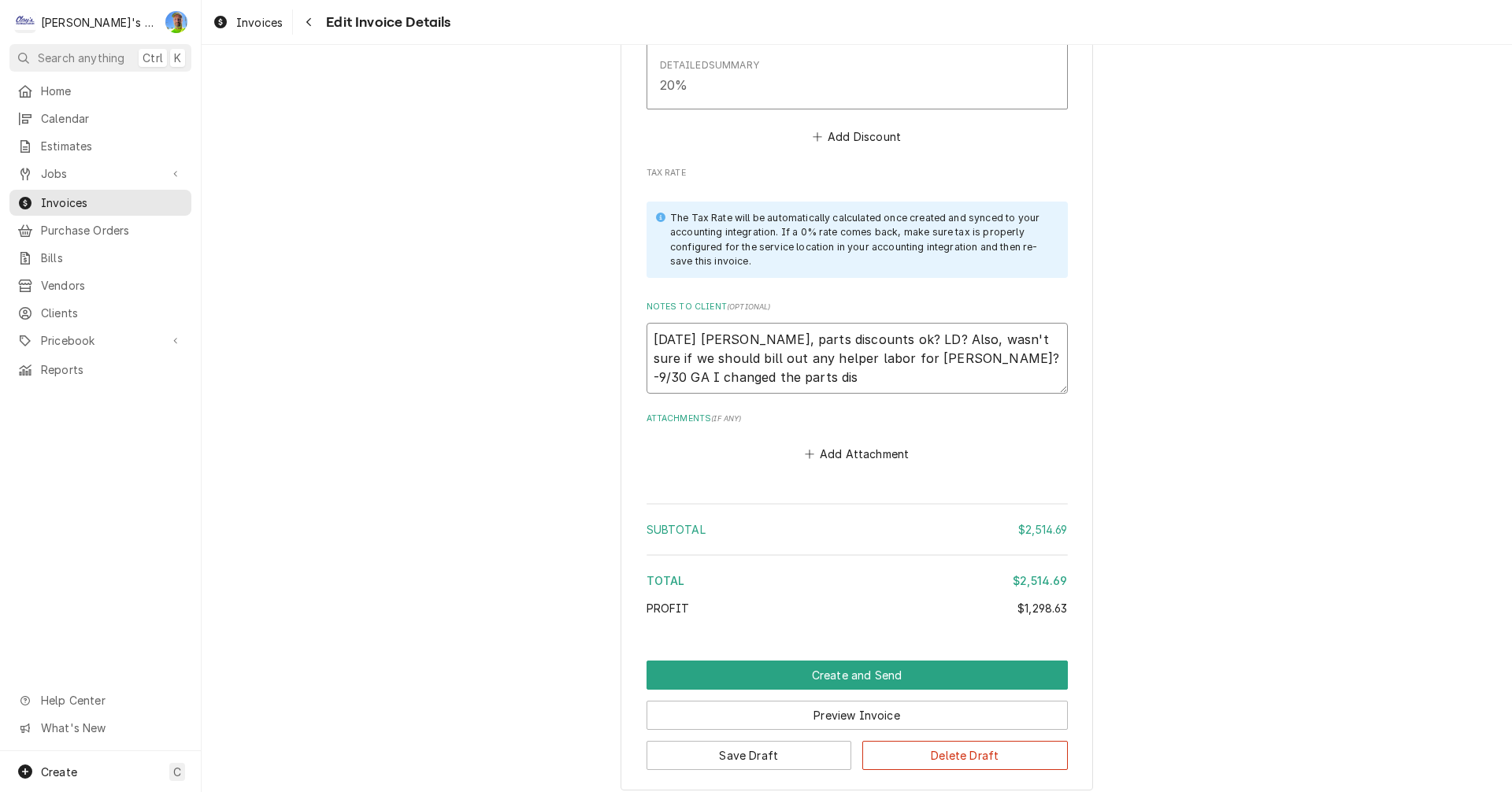
type textarea "8/20/2025 Sarah - Greg, parts discounts ok? LD? Also, wasn't sure if we should …"
type textarea "x"
type textarea "8/20/2025 Sarah - Greg, parts discounts ok? LD? Also, wasn't sure if we should …"
type textarea "x"
type textarea "8/20/2025 Sarah - Greg, parts discounts ok? LD? Also, wasn't sure if we should …"
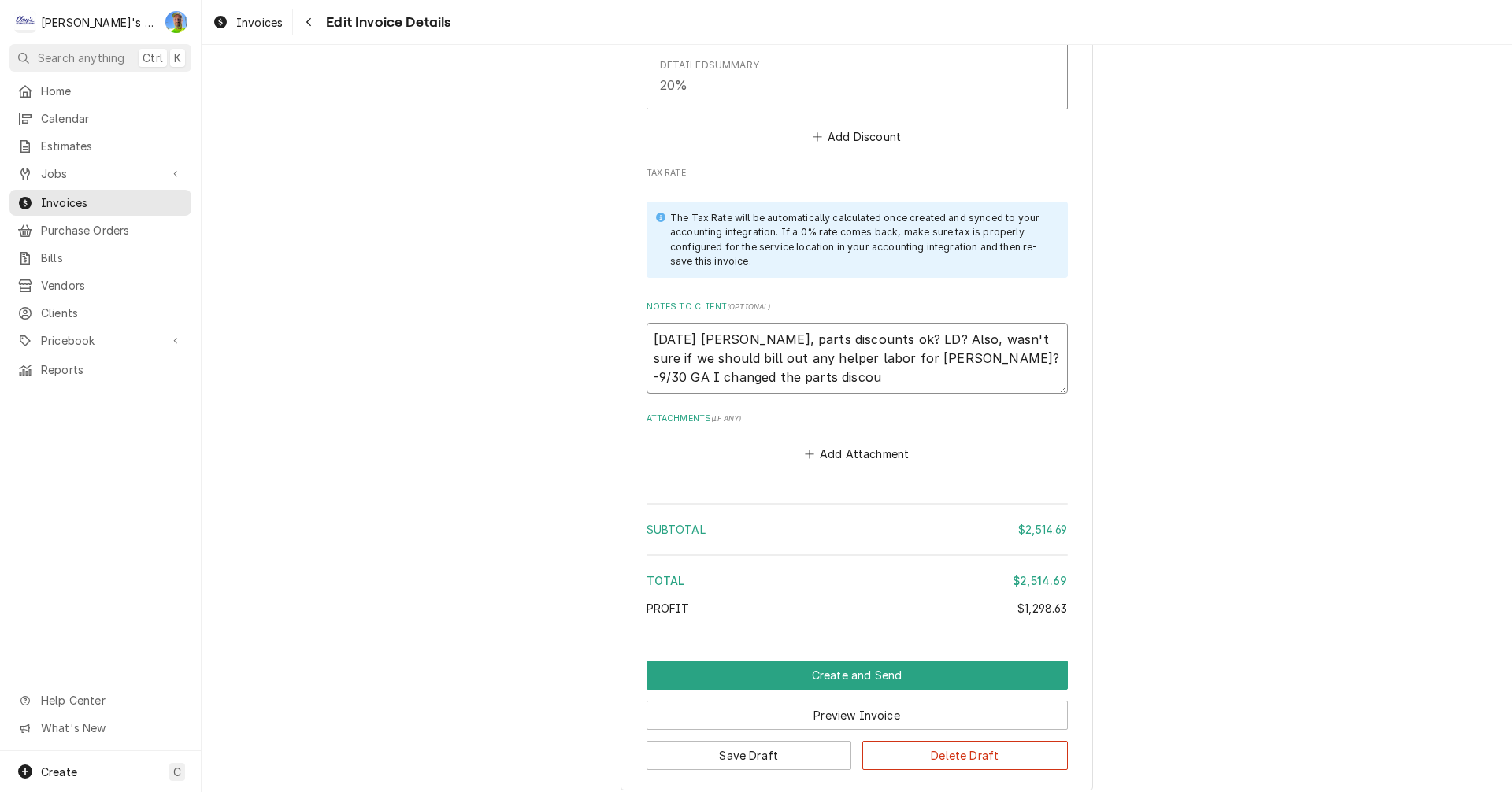
type textarea "x"
type textarea "8/20/2025 Sarah - Greg, parts discounts ok? LD? Also, wasn't sure if we should …"
type textarea "x"
type textarea "8/20/2025 Sarah - Greg, parts discounts ok? LD? Also, wasn't sure if we should …"
type textarea "x"
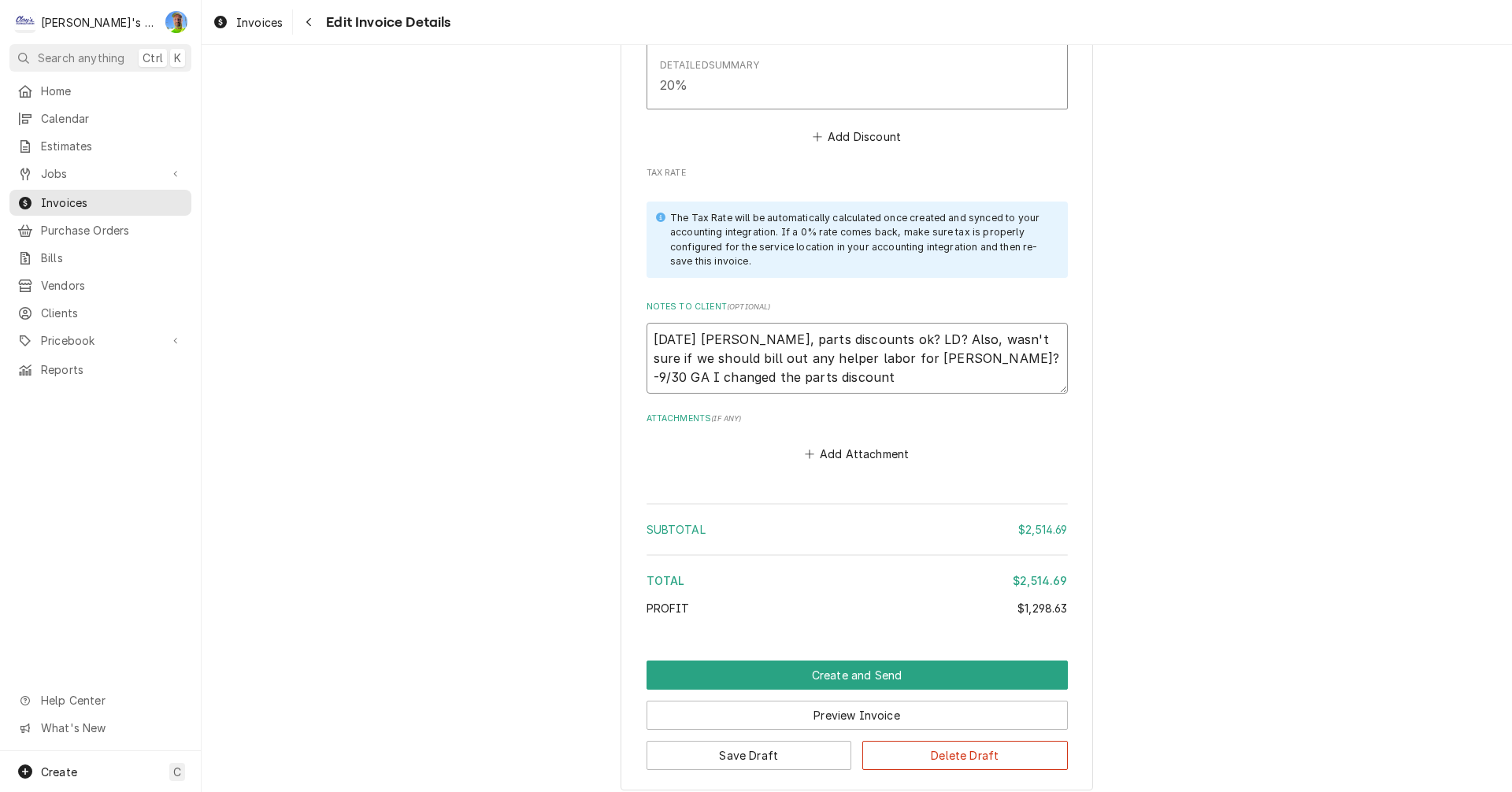
type textarea "8/20/2025 Sarah - Greg, parts discounts ok? LD? Also, wasn't sure if we should …"
type textarea "x"
type textarea "8/20/2025 Sarah - Greg, parts discounts ok? LD? Also, wasn't sure if we should …"
type textarea "x"
type textarea "8/20/2025 Sarah - Greg, parts discounts ok? LD? Also, wasn't sure if we should …"
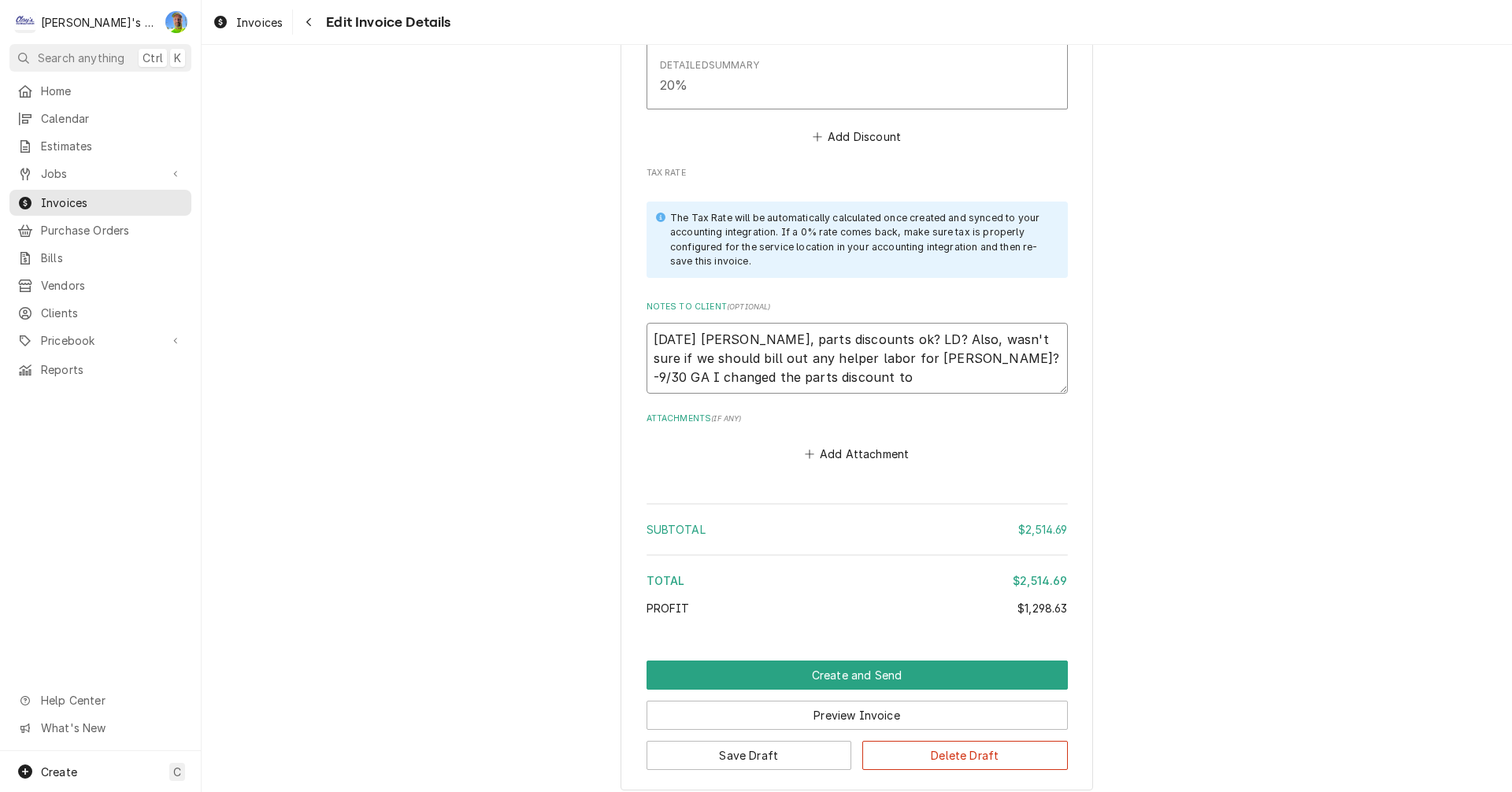
type textarea "x"
type textarea "8/20/2025 Sarah - Greg, parts discounts ok? LD? Also, wasn't sure if we should …"
type textarea "x"
type textarea "8/20/2025 Sarah - Greg, parts discounts ok? LD? Also, wasn't sure if we should …"
type textarea "x"
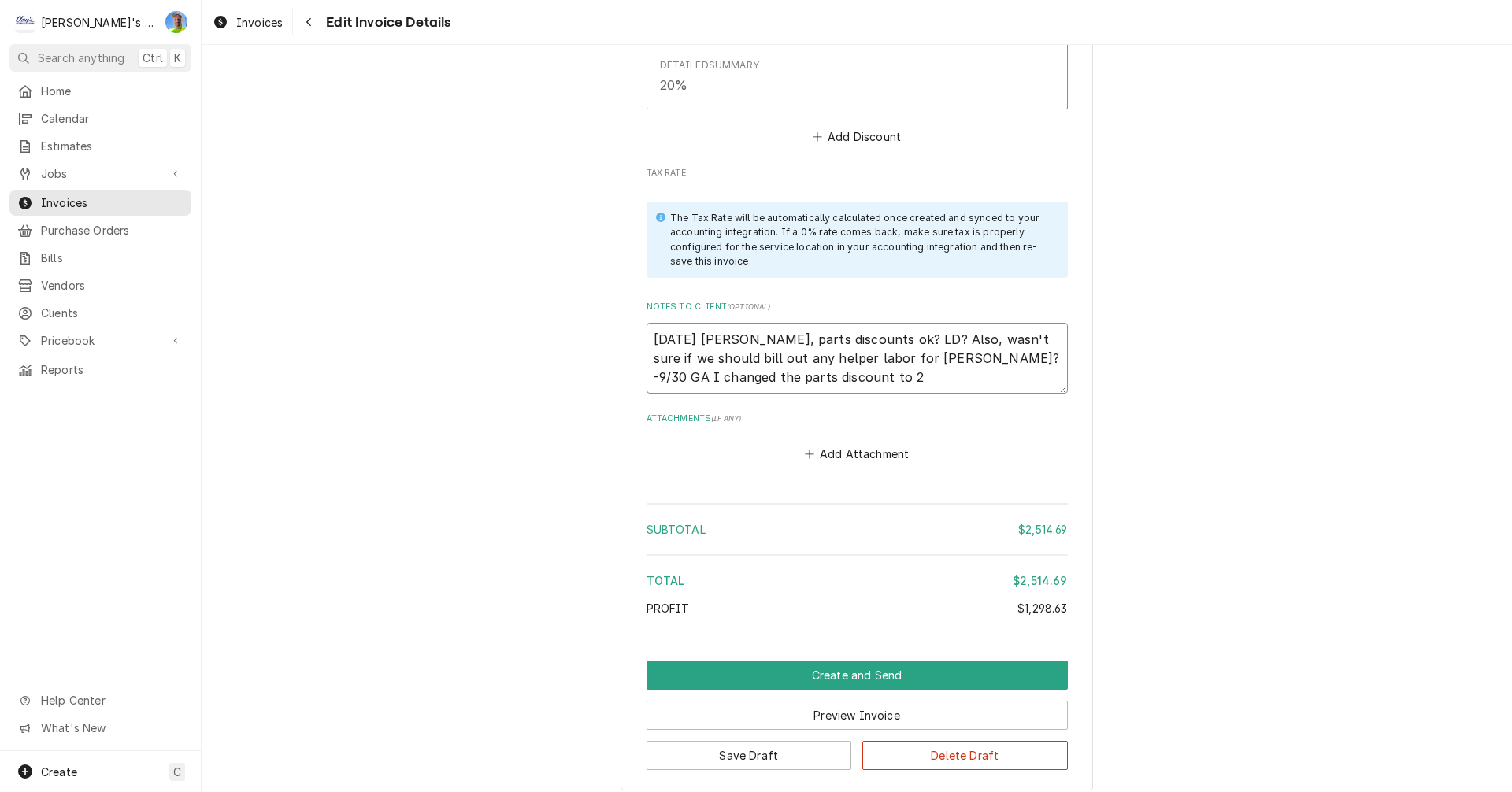
type textarea "8/20/2025 Sarah - Greg, parts discounts ok? LD? Also, wasn't sure if we should …"
type textarea "x"
type textarea "8/20/2025 Sarah - Greg, parts discounts ok? LD? Also, wasn't sure if we should …"
type textarea "x"
type textarea "8/20/2025 Sarah - Greg, parts discounts ok? LD? Also, wasn't sure if we should …"
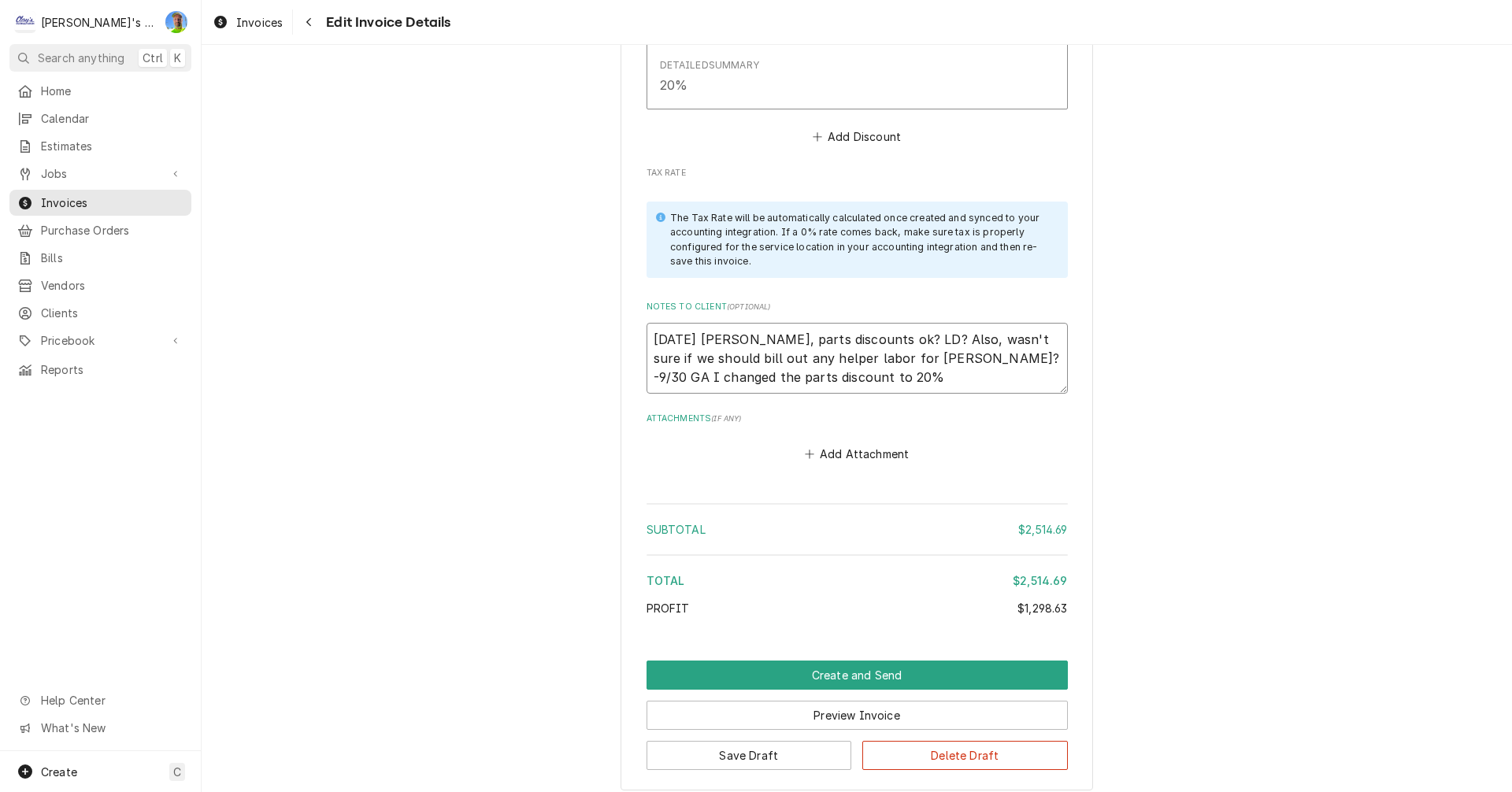
type textarea "x"
type textarea "8/20/2025 Sarah - Greg, parts discounts ok? LD? Also, wasn't sure if we should …"
type textarea "x"
type textarea "8/20/2025 Sarah - Greg, parts discounts ok? LD? Also, wasn't sure if we should …"
type textarea "x"
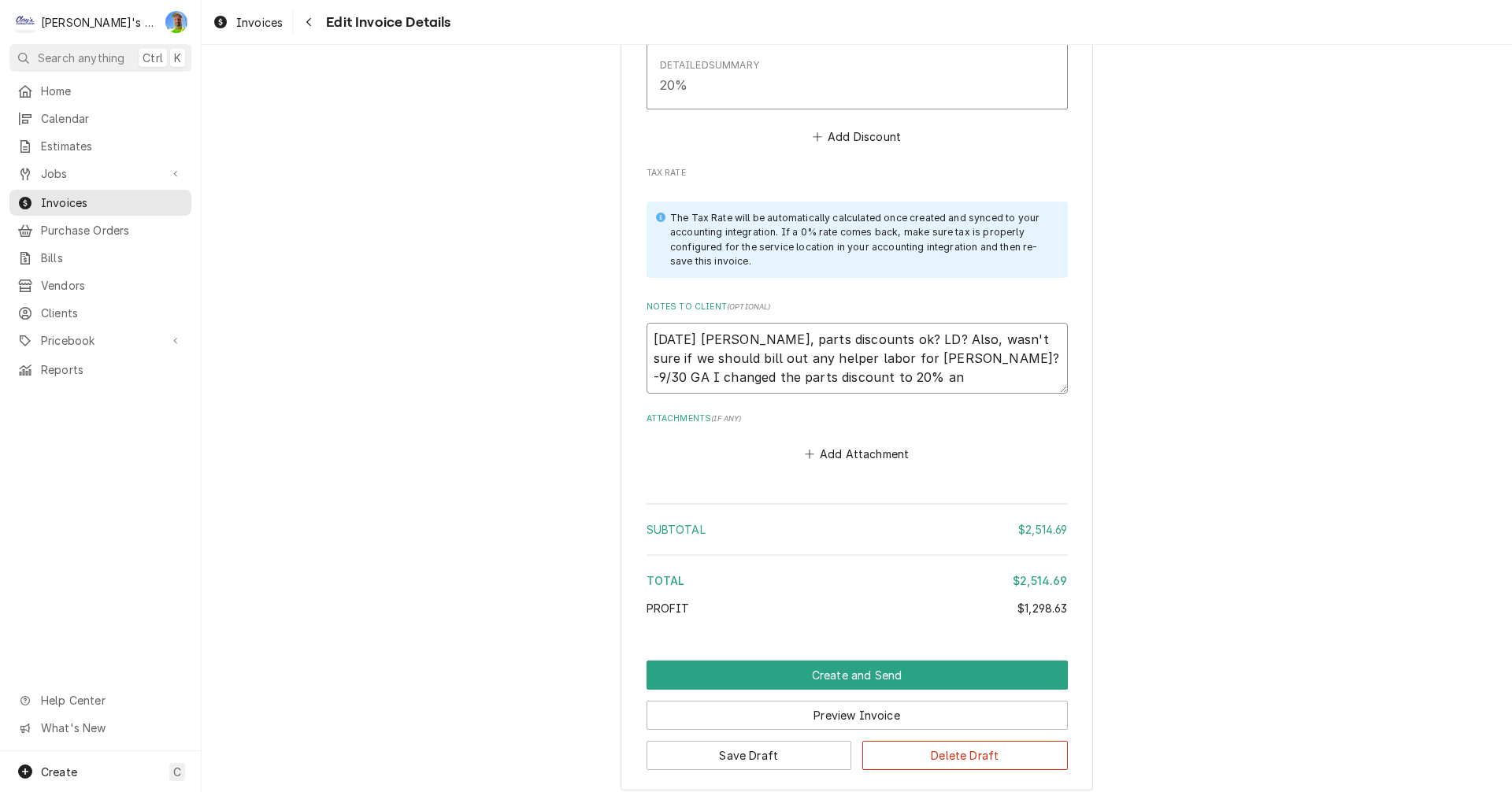
type textarea "8/20/2025 Sarah - Greg, parts discounts ok? LD? Also, wasn't sure if we should …"
type textarea "x"
type textarea "8/20/2025 Sarah - Greg, parts discounts ok? LD? Also, wasn't sure if we should …"
type textarea "x"
type textarea "8/20/2025 Sarah - Greg, parts discounts ok? LD? Also, wasn't sure if we should …"
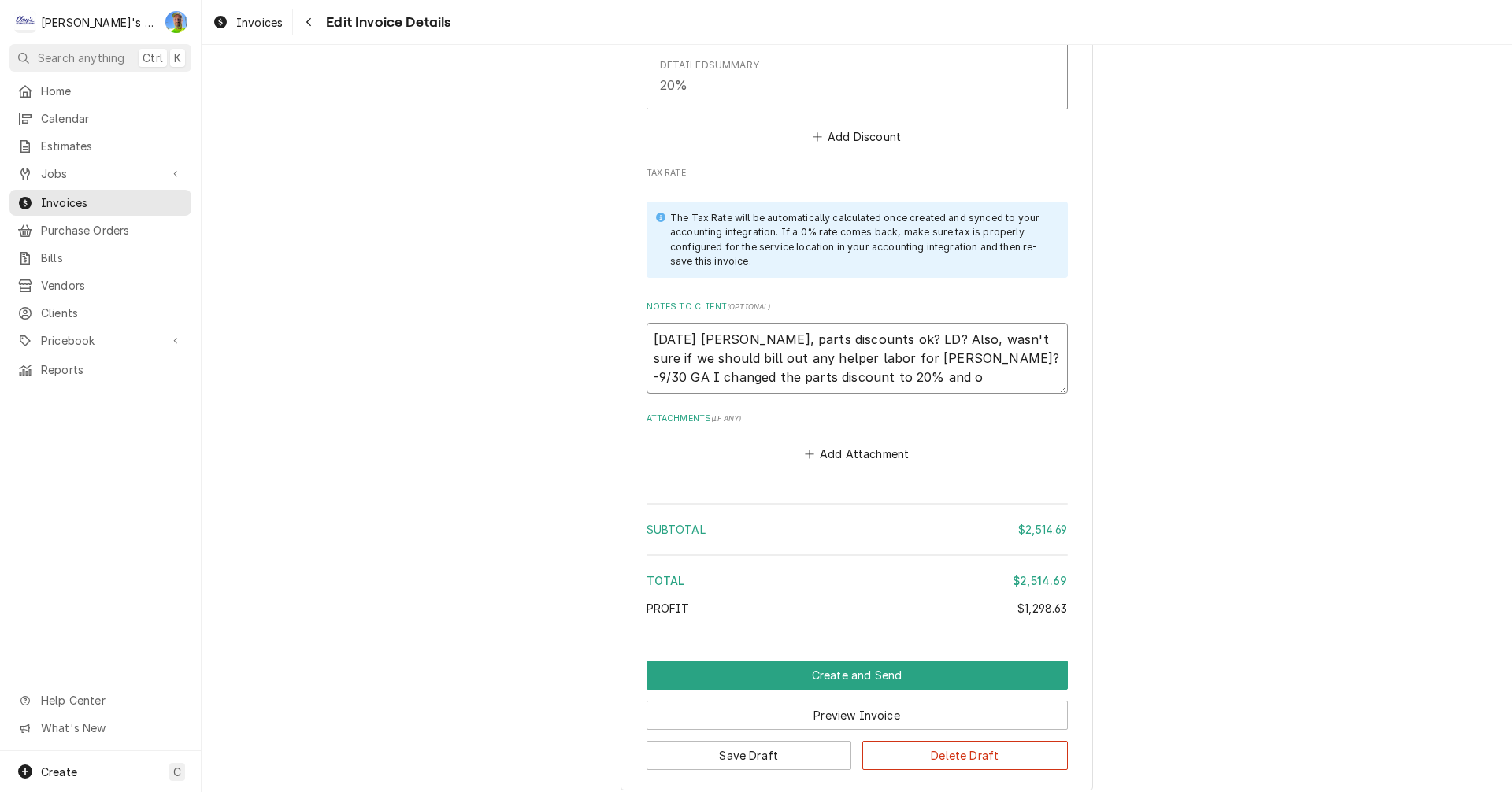
type textarea "x"
type textarea "8/20/2025 Sarah - Greg, parts discounts ok? LD? Also, wasn't sure if we should …"
type textarea "x"
type textarea "8/20/2025 Sarah - Greg, parts discounts ok? LD? Also, wasn't sure if we should …"
type textarea "x"
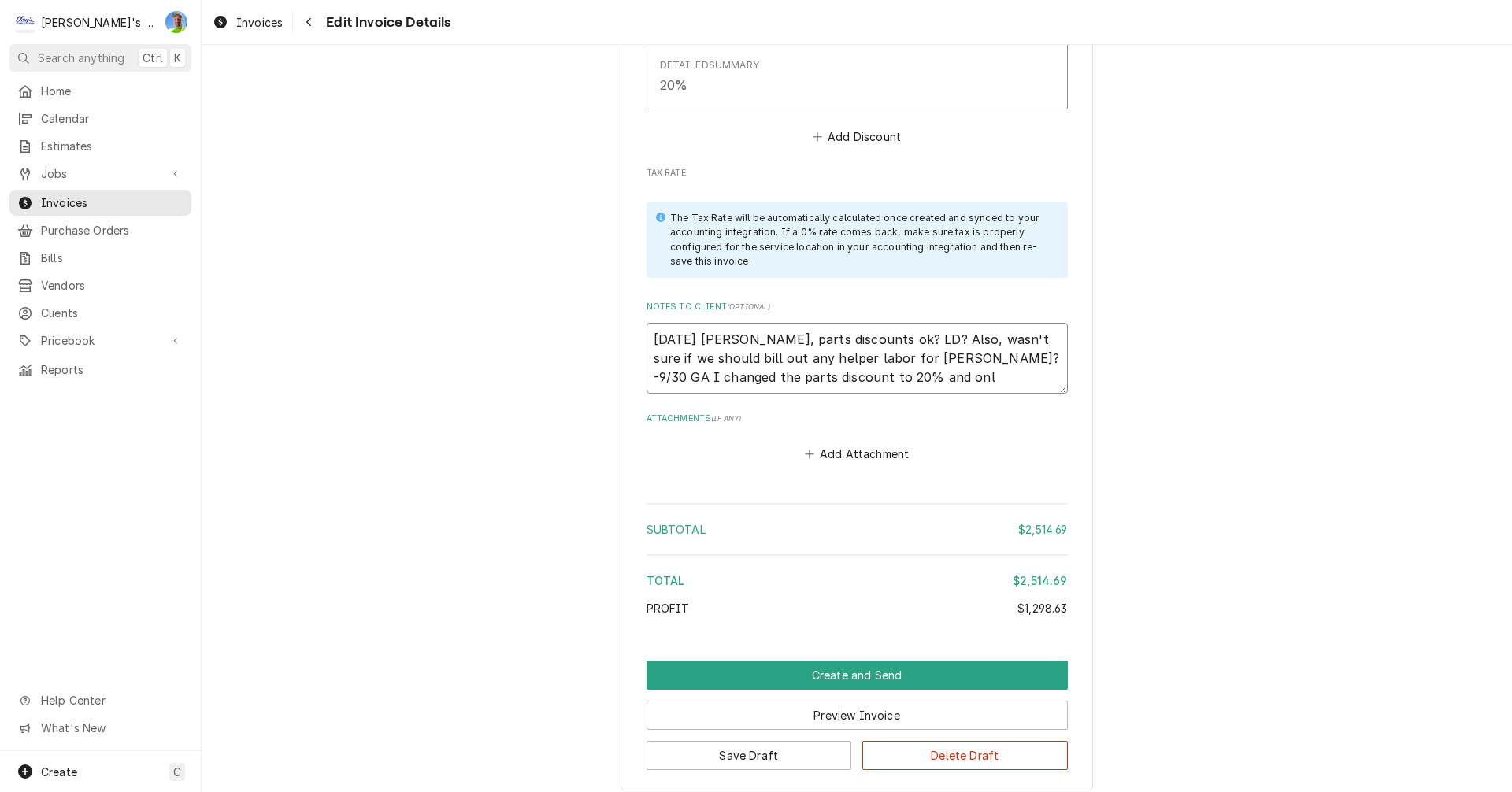
type textarea "8/20/2025 Sarah - Greg, parts discounts ok? LD? Also, wasn't sure if we should …"
type textarea "x"
type textarea "8/20/2025 Sarah - Greg, parts discounts ok? LD? Also, wasn't sure if we should …"
type textarea "x"
type textarea "8/20/2025 Sarah - Greg, parts discounts ok? LD? Also, wasn't sure if we should …"
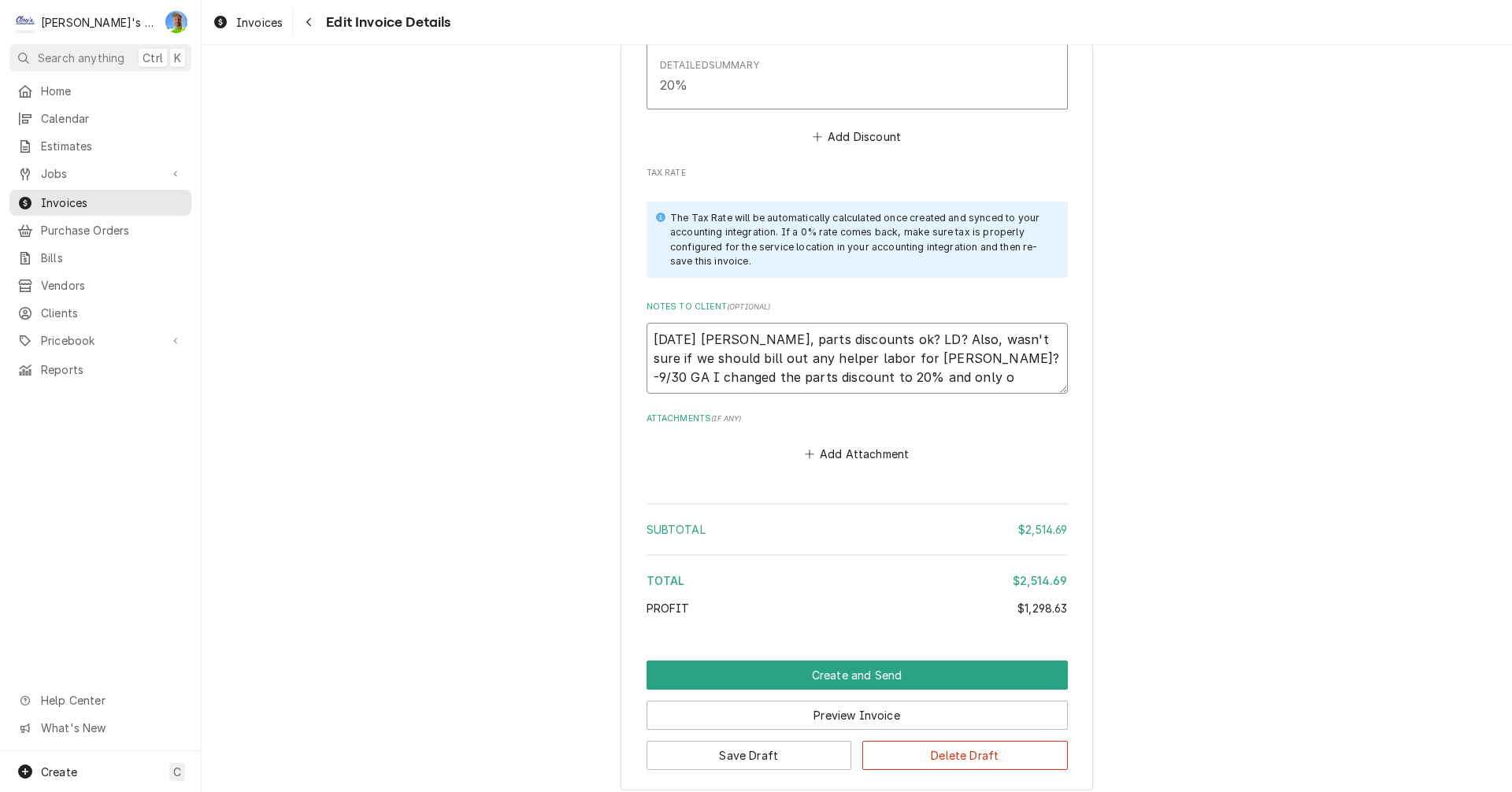
type textarea "x"
type textarea "8/20/2025 Sarah - Greg, parts discounts ok? LD? Also, wasn't sure if we should …"
type textarea "x"
type textarea "8/20/2025 Sarah - Greg, parts discounts ok? LD? Also, wasn't sure if we should …"
type textarea "x"
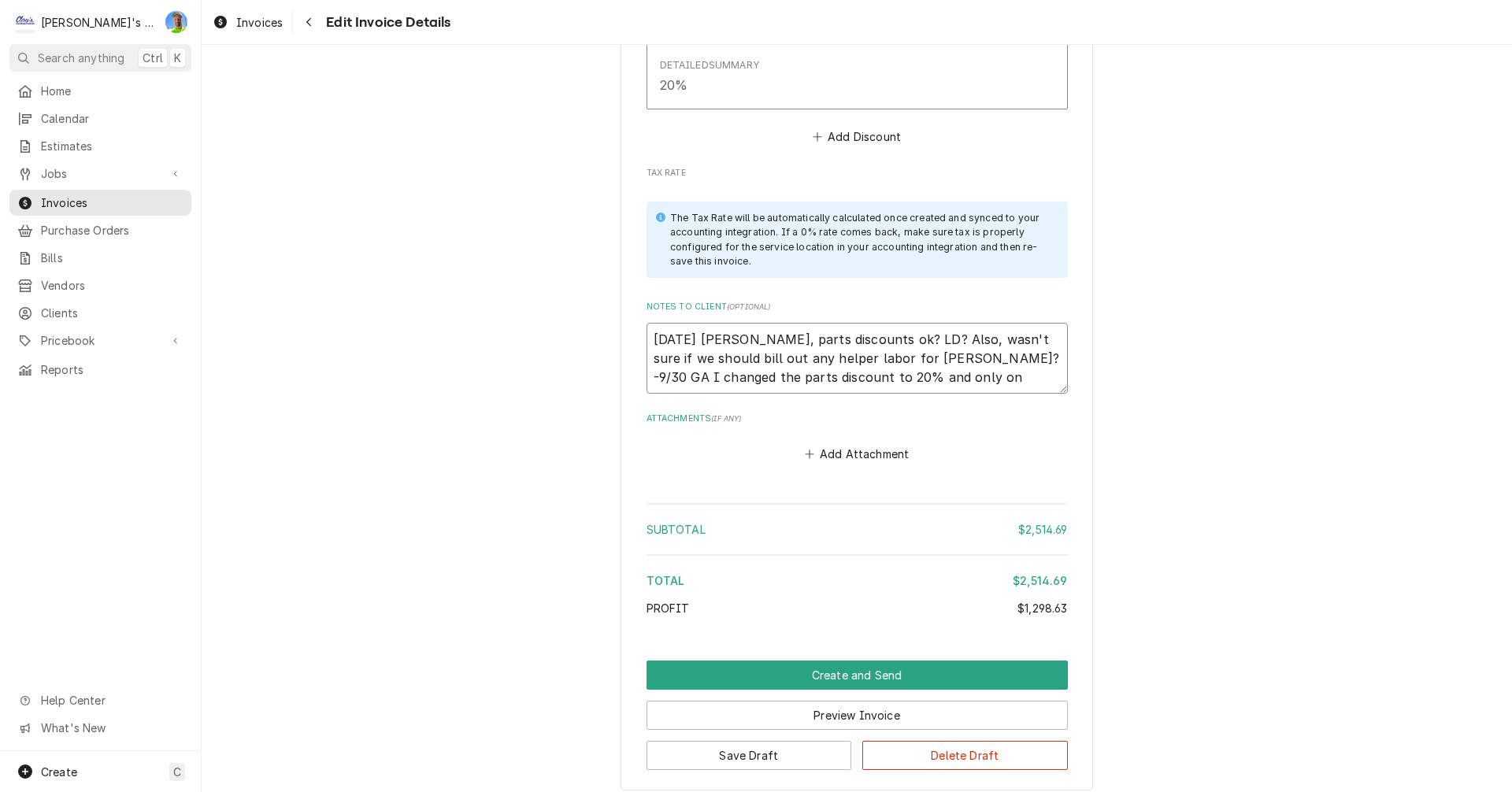
type textarea "8/20/2025 Sarah - Greg, parts discounts ok? LD? Also, wasn't sure if we should …"
type textarea "x"
type textarea "8/20/2025 Sarah - Greg, parts discounts ok? LD? Also, wasn't sure if we should …"
type textarea "x"
type textarea "8/20/2025 Sarah - Greg, parts discounts ok? LD? Also, wasn't sure if we should …"
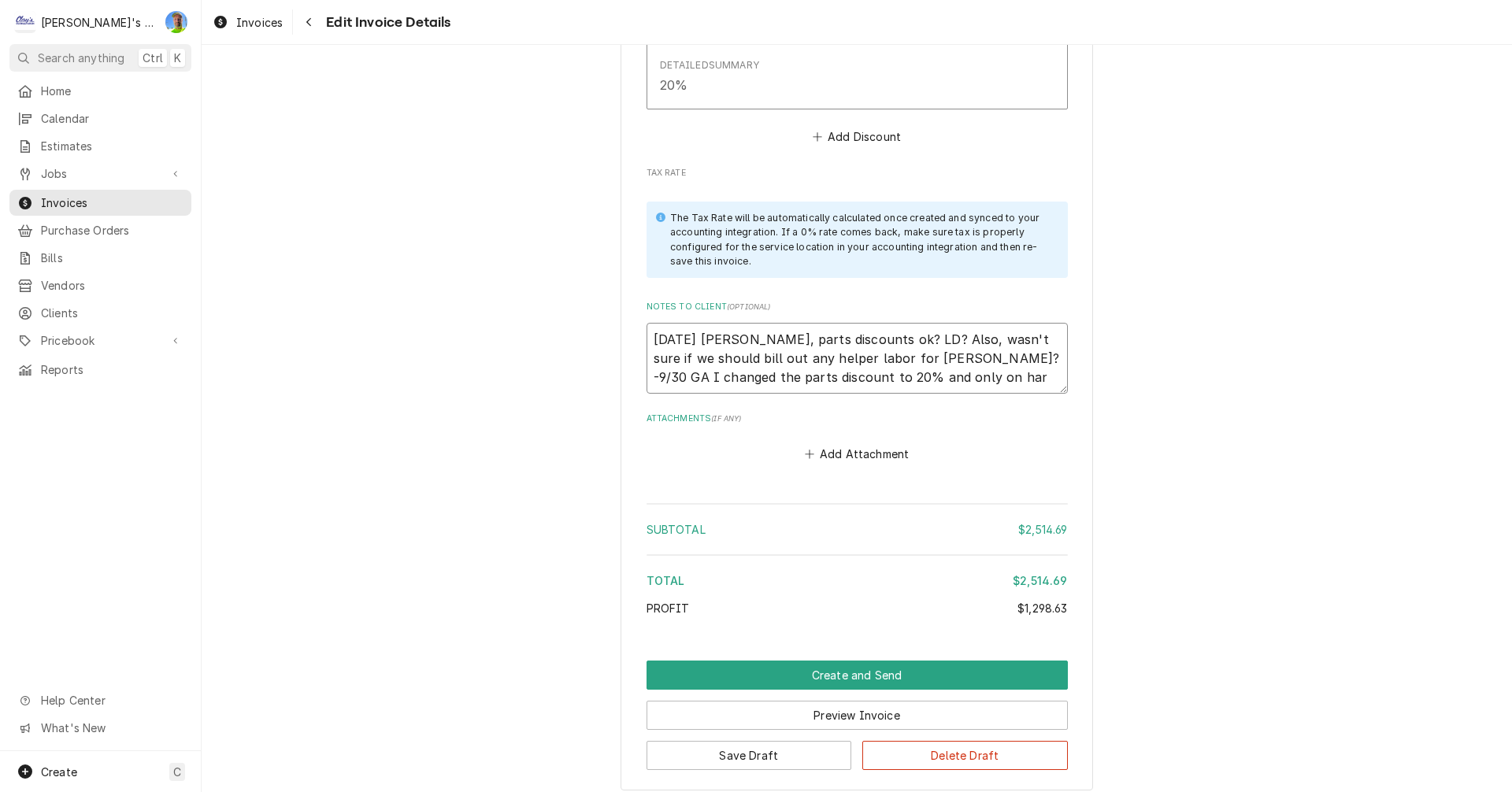
type textarea "x"
type textarea "8/20/2025 Sarah - Greg, parts discounts ok? LD? Also, wasn't sure if we should …"
type textarea "x"
type textarea "8/20/2025 Sarah - Greg, parts discounts ok? LD? Also, wasn't sure if we should …"
type textarea "x"
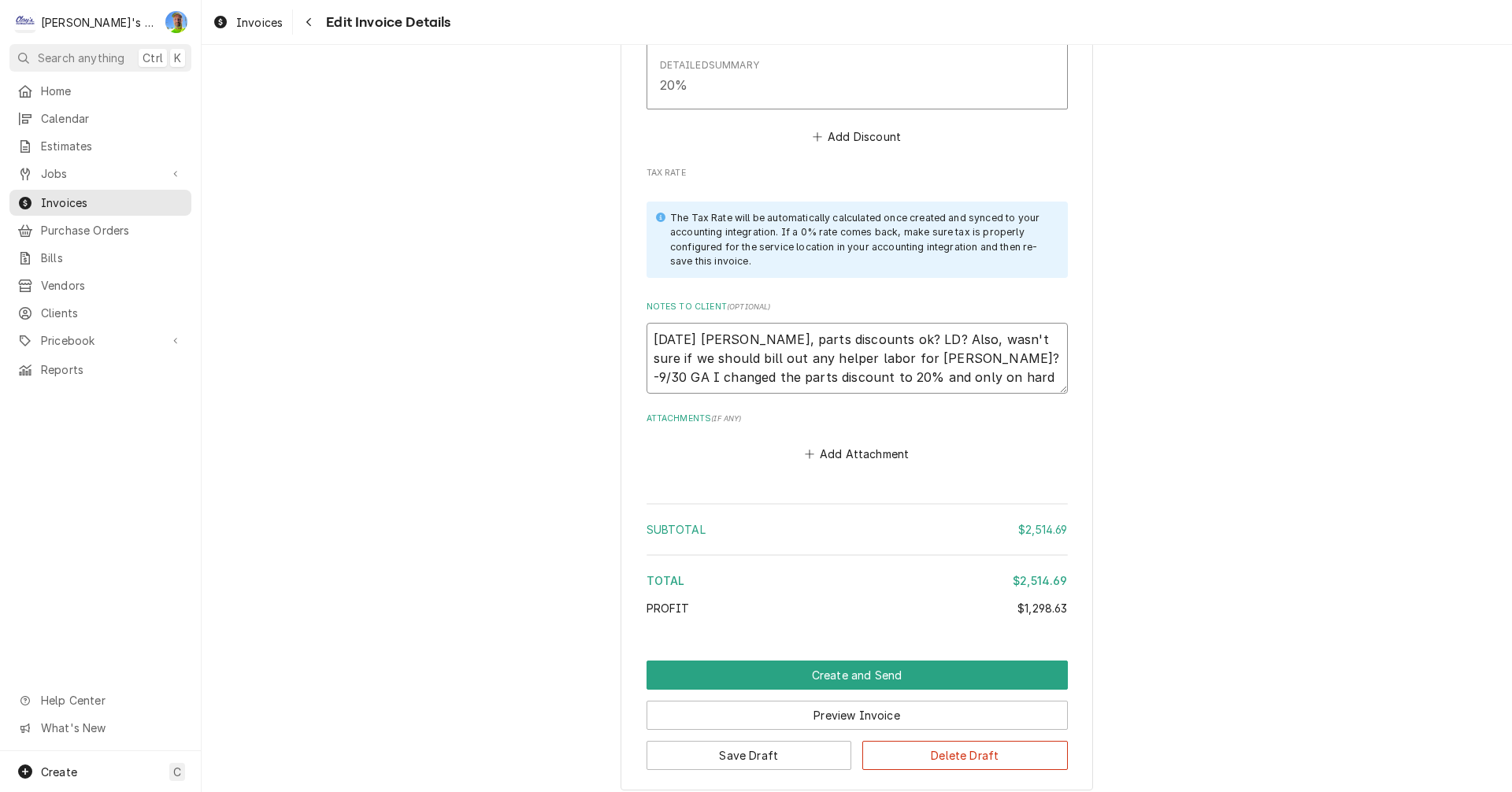
type textarea "8/20/2025 Sarah - Greg, parts discounts ok? LD? Also, wasn't sure if we should …"
type textarea "x"
type textarea "8/20/2025 Sarah - Greg, parts discounts ok? LD? Also, wasn't sure if we should …"
type textarea "x"
type textarea "8/20/2025 Sarah - Greg, parts discounts ok? LD? Also, wasn't sure if we should …"
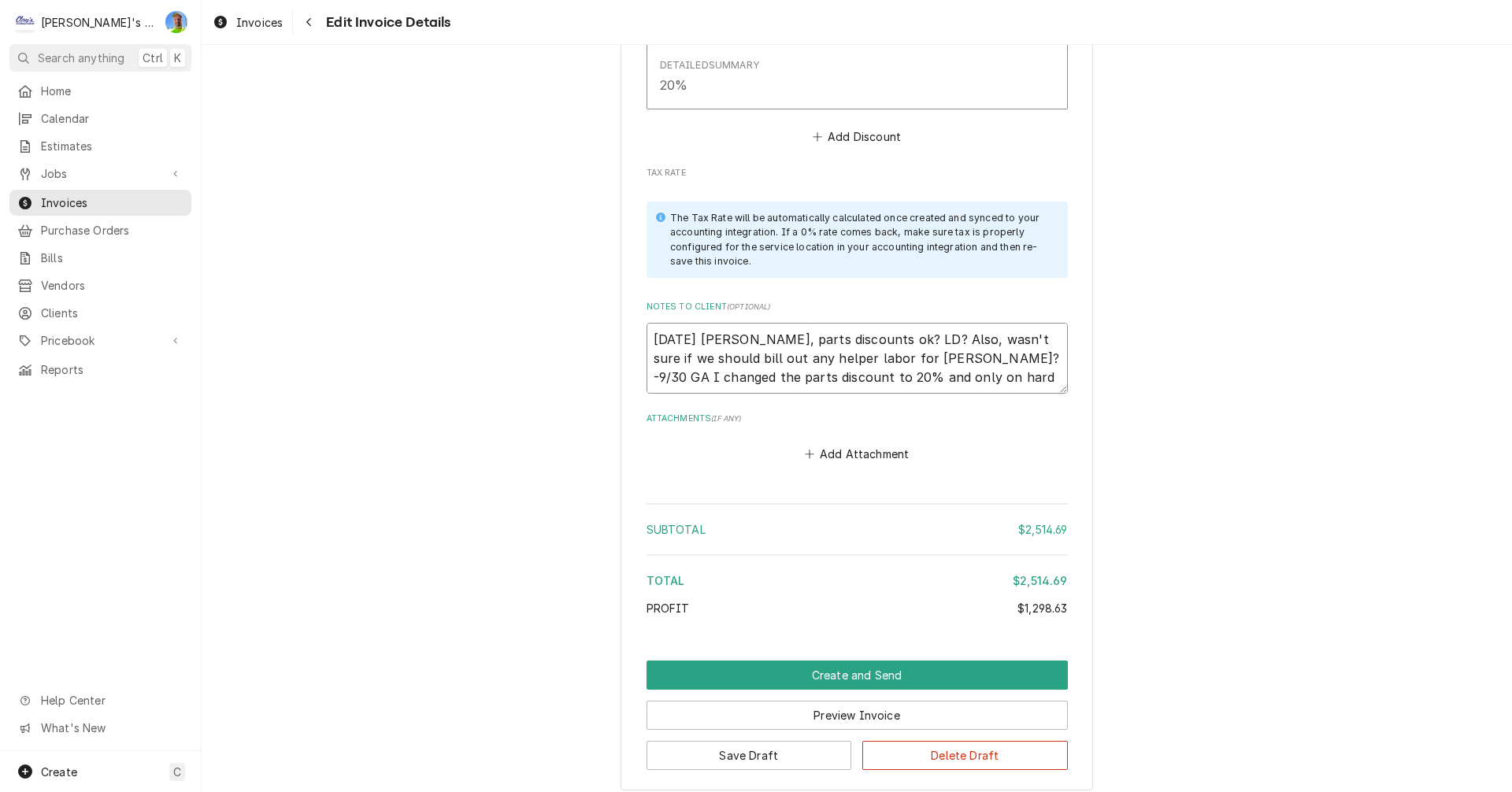
type textarea "x"
type textarea "8/20/2025 Sarah - Greg, parts discounts ok? LD? Also, wasn't sure if we should …"
type textarea "x"
type textarea "8/20/2025 Sarah - Greg, parts discounts ok? LD? Also, wasn't sure if we should …"
type textarea "x"
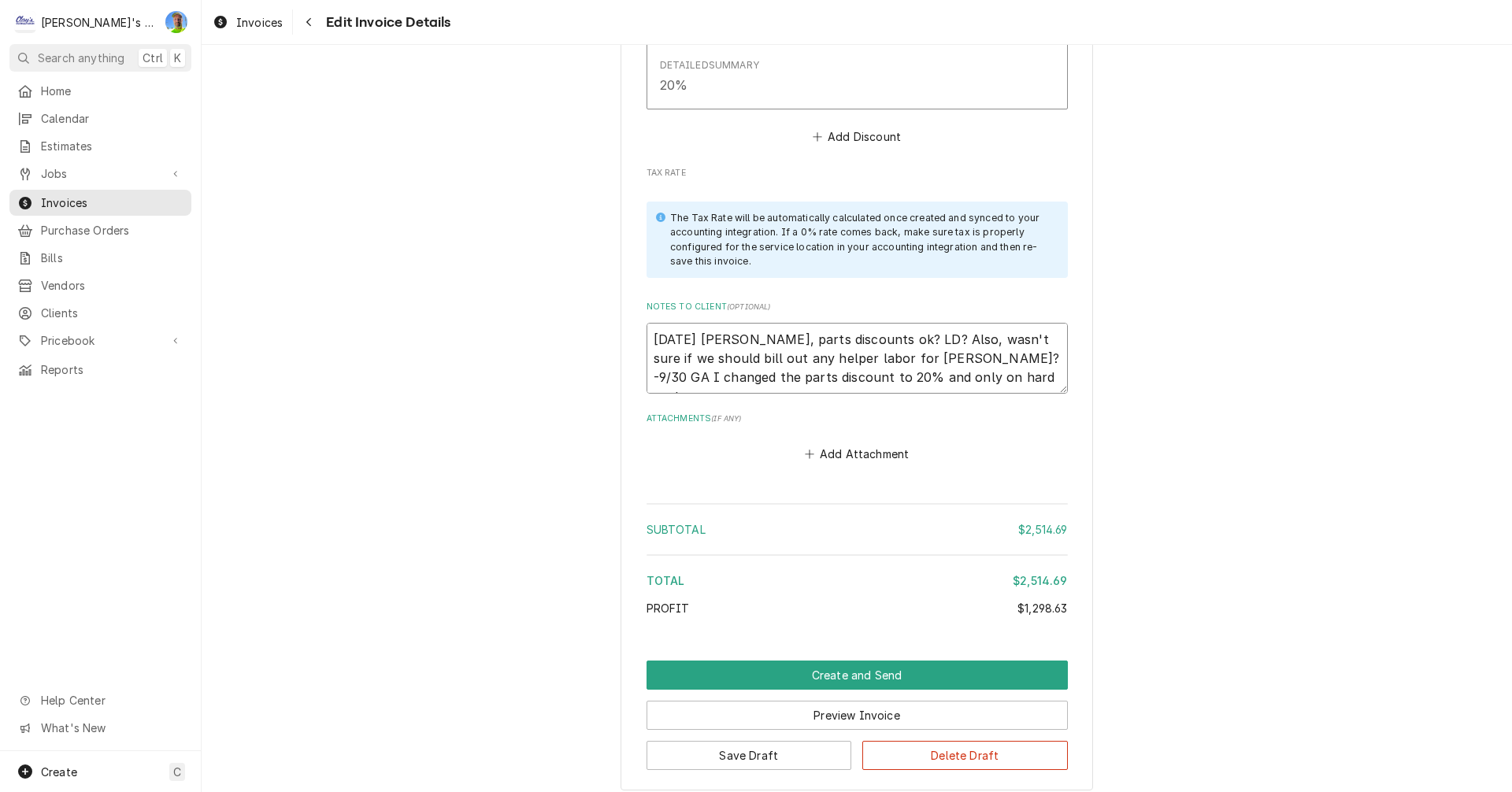
type textarea "8/20/2025 Sarah - Greg, parts discounts ok? LD? Also, wasn't sure if we should …"
type textarea "x"
type textarea "8/20/2025 Sarah - Greg, parts discounts ok? LD? Also, wasn't sure if we should …"
type textarea "x"
type textarea "8/20/2025 Sarah - Greg, parts discounts ok? LD? Also, wasn't sure if we should …"
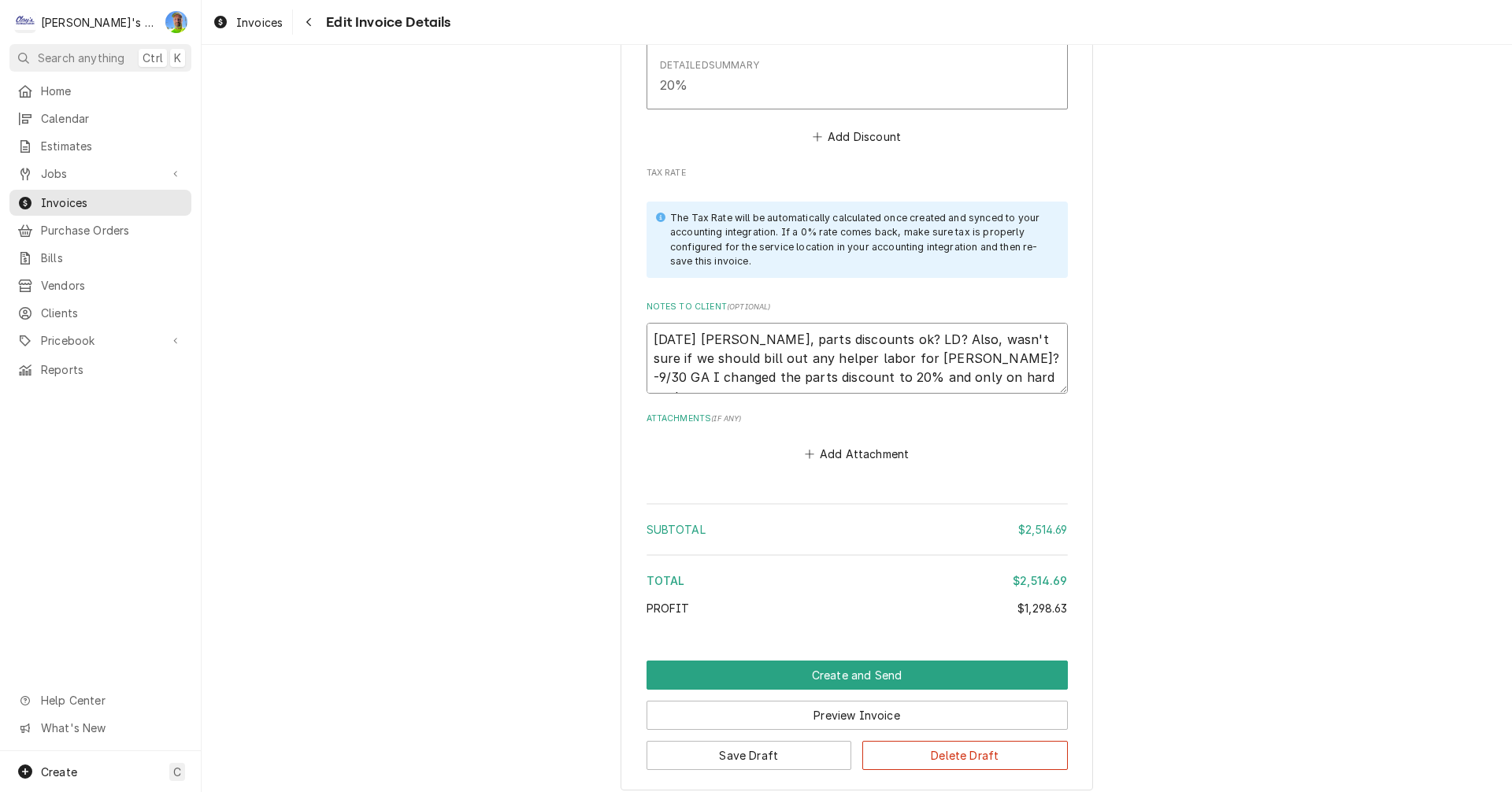
type textarea "x"
type textarea "8/20/2025 Sarah - Greg, parts discounts ok? LD? Also, wasn't sure if we should …"
type textarea "x"
type textarea "8/20/2025 Sarah - Greg, parts discounts ok? LD? Also, wasn't sure if we should …"
type textarea "x"
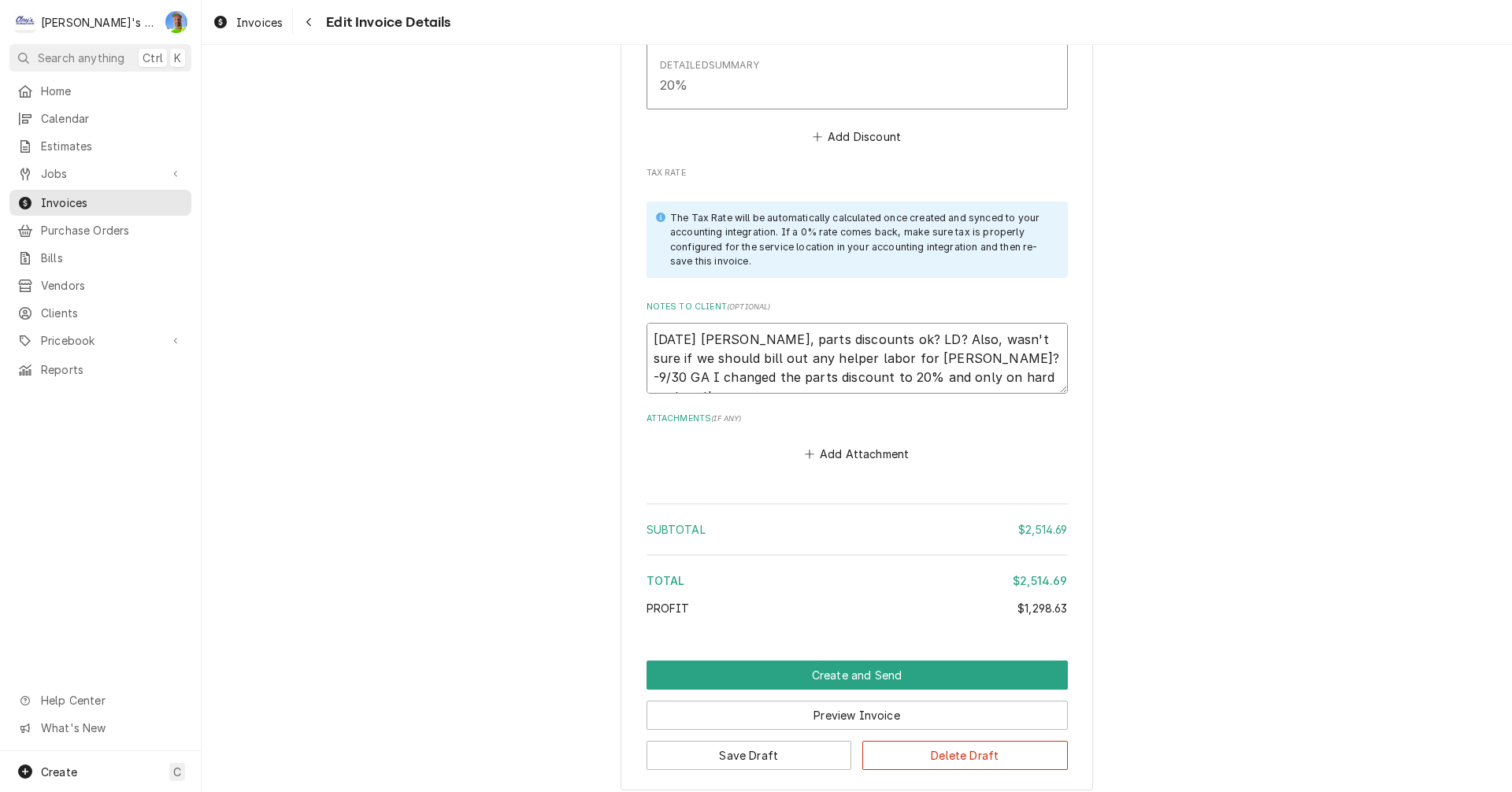
type textarea "8/20/2025 Sarah - Greg, parts discounts ok? LD? Also, wasn't sure if we should …"
type textarea "x"
type textarea "8/20/2025 Sarah - Greg, parts discounts ok? LD? Also, wasn't sure if we should …"
type textarea "x"
type textarea "8/20/2025 Sarah - Greg, parts discounts ok? LD? Also, wasn't sure if we should …"
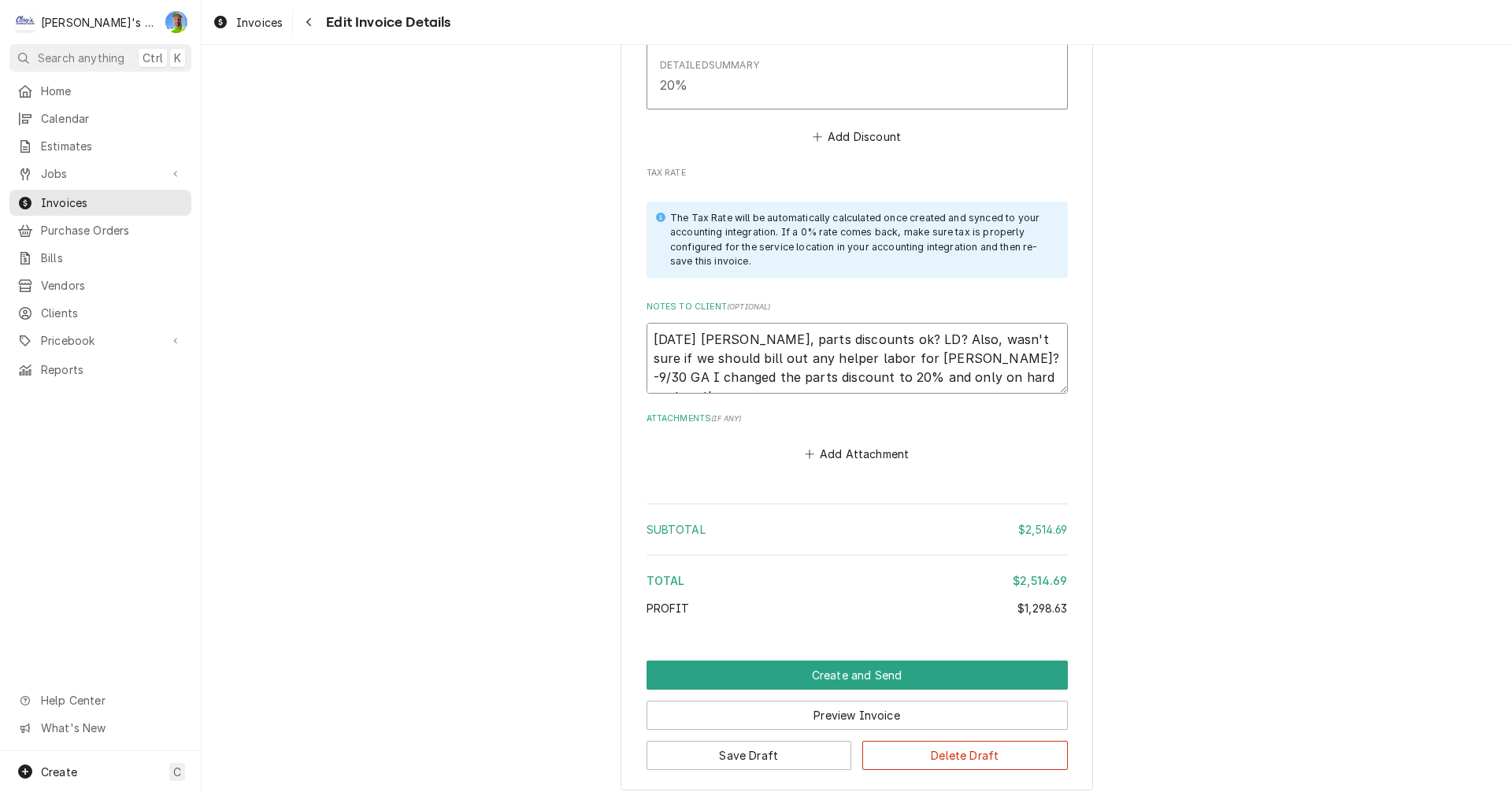
type textarea "x"
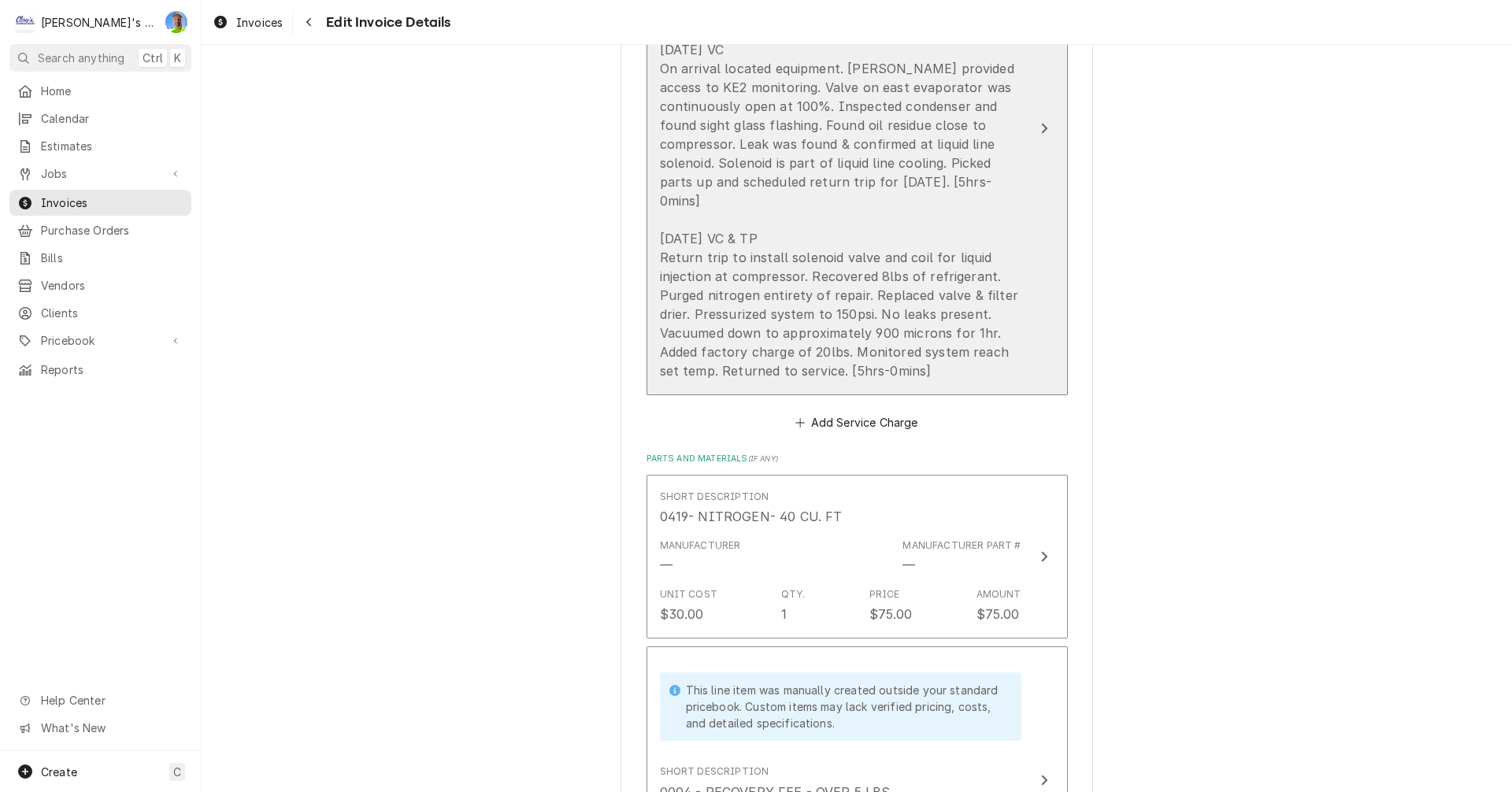
scroll to position [1792, 0]
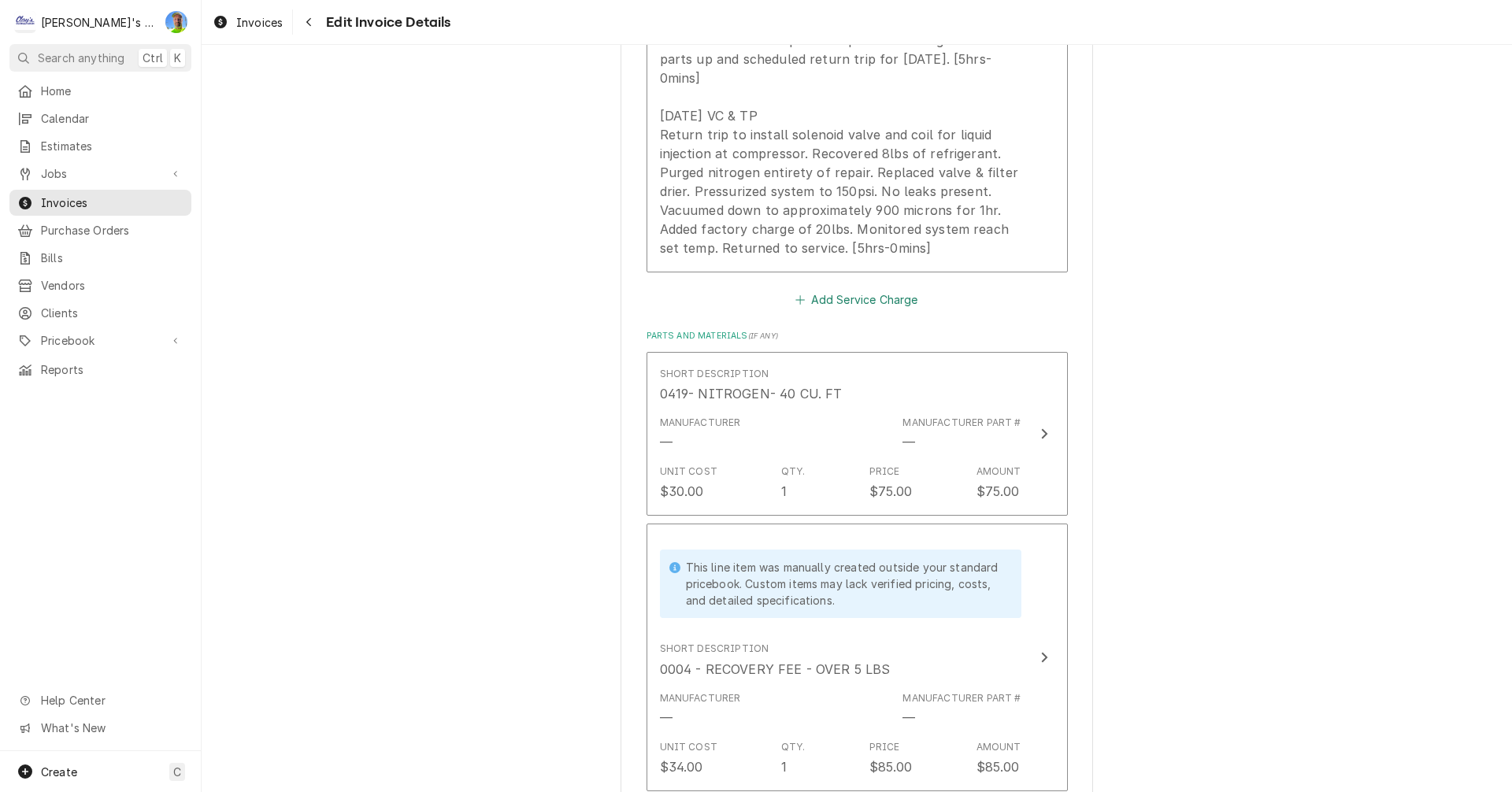
click at [822, 289] on button "Add Service Charge" at bounding box center [856, 300] width 127 height 22
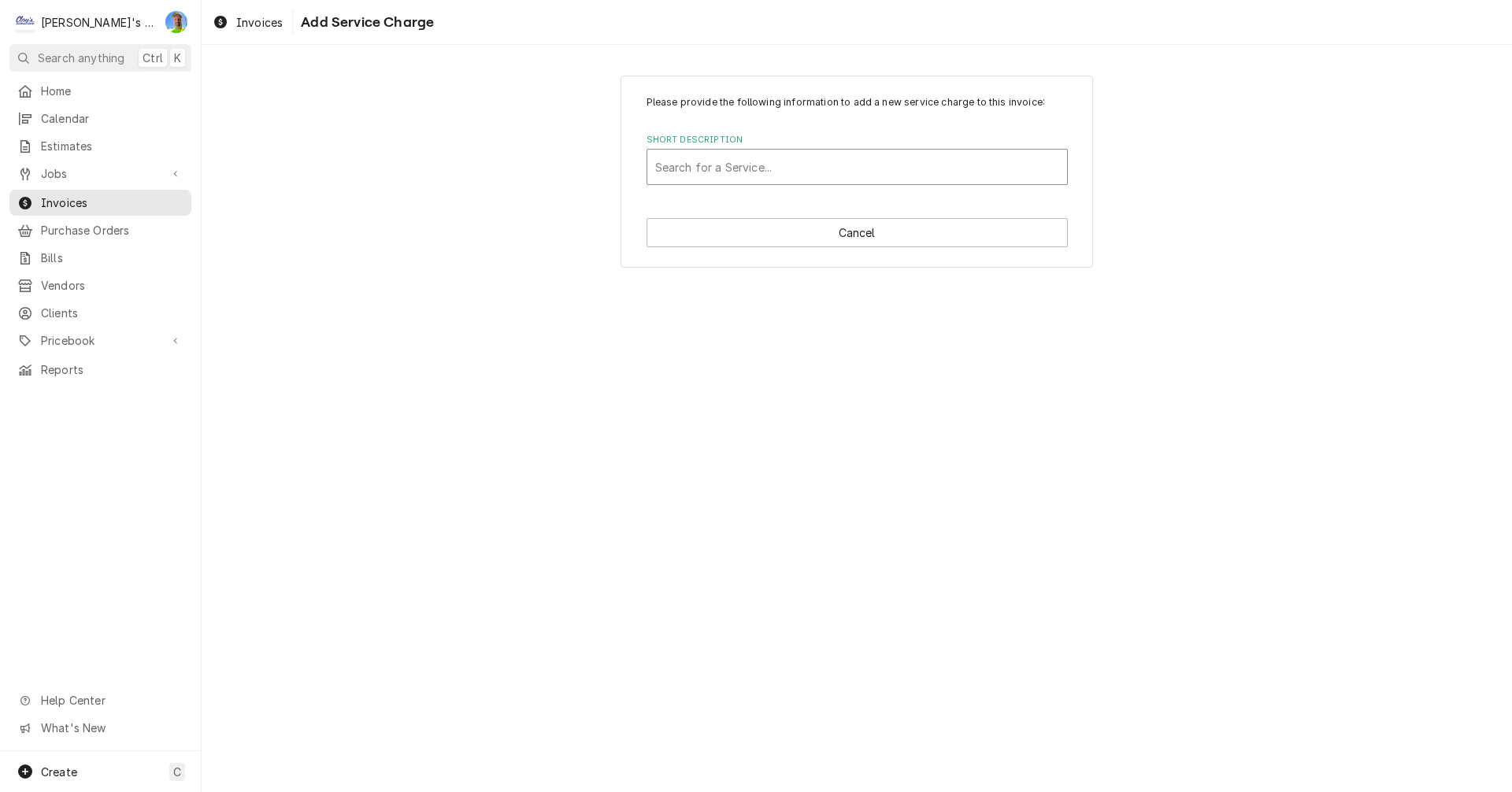
click at [778, 172] on div "Short Description" at bounding box center [857, 167] width 404 height 29
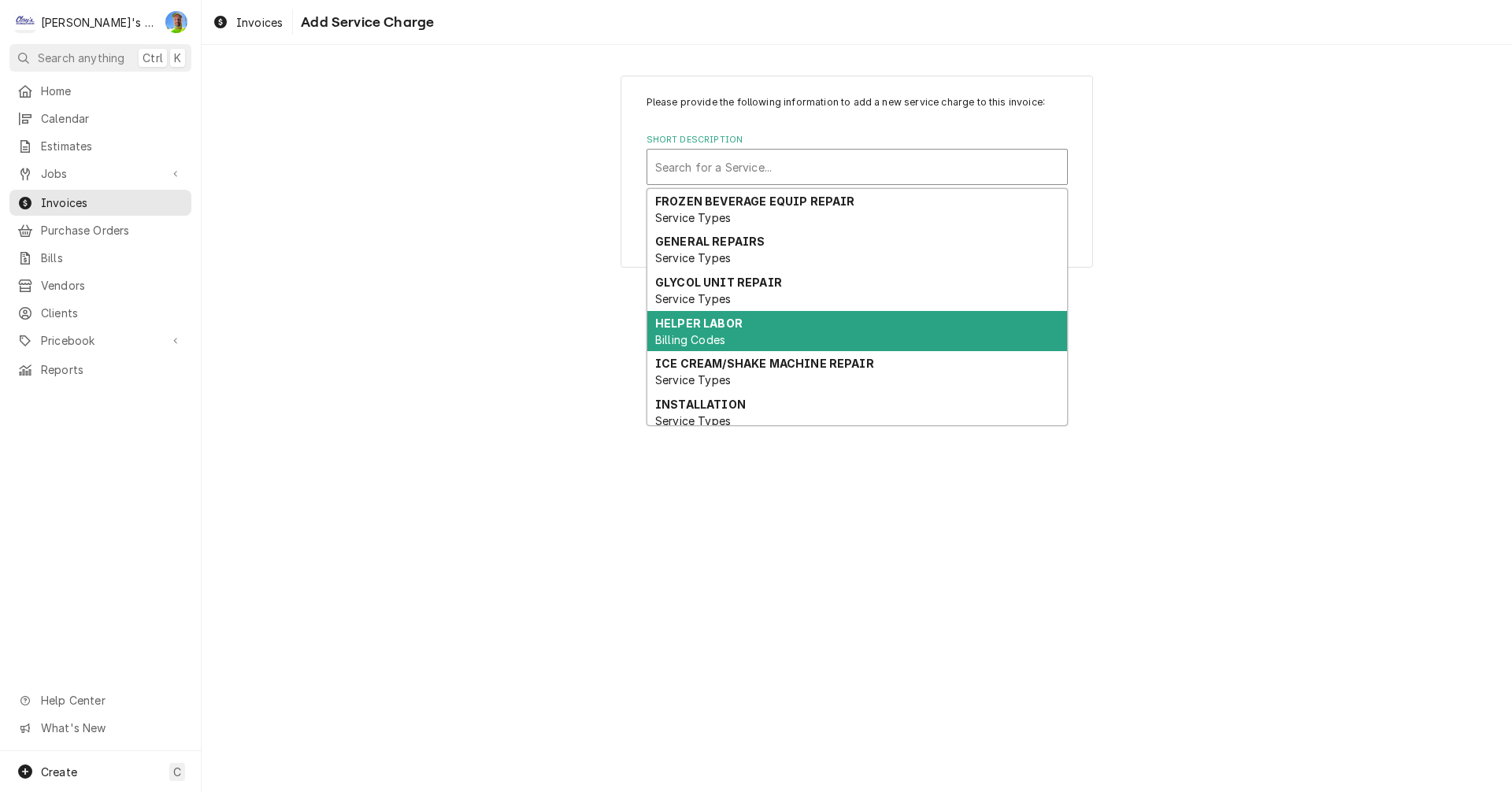
click at [729, 324] on strong "HELPER LABOR" at bounding box center [699, 323] width 88 height 13
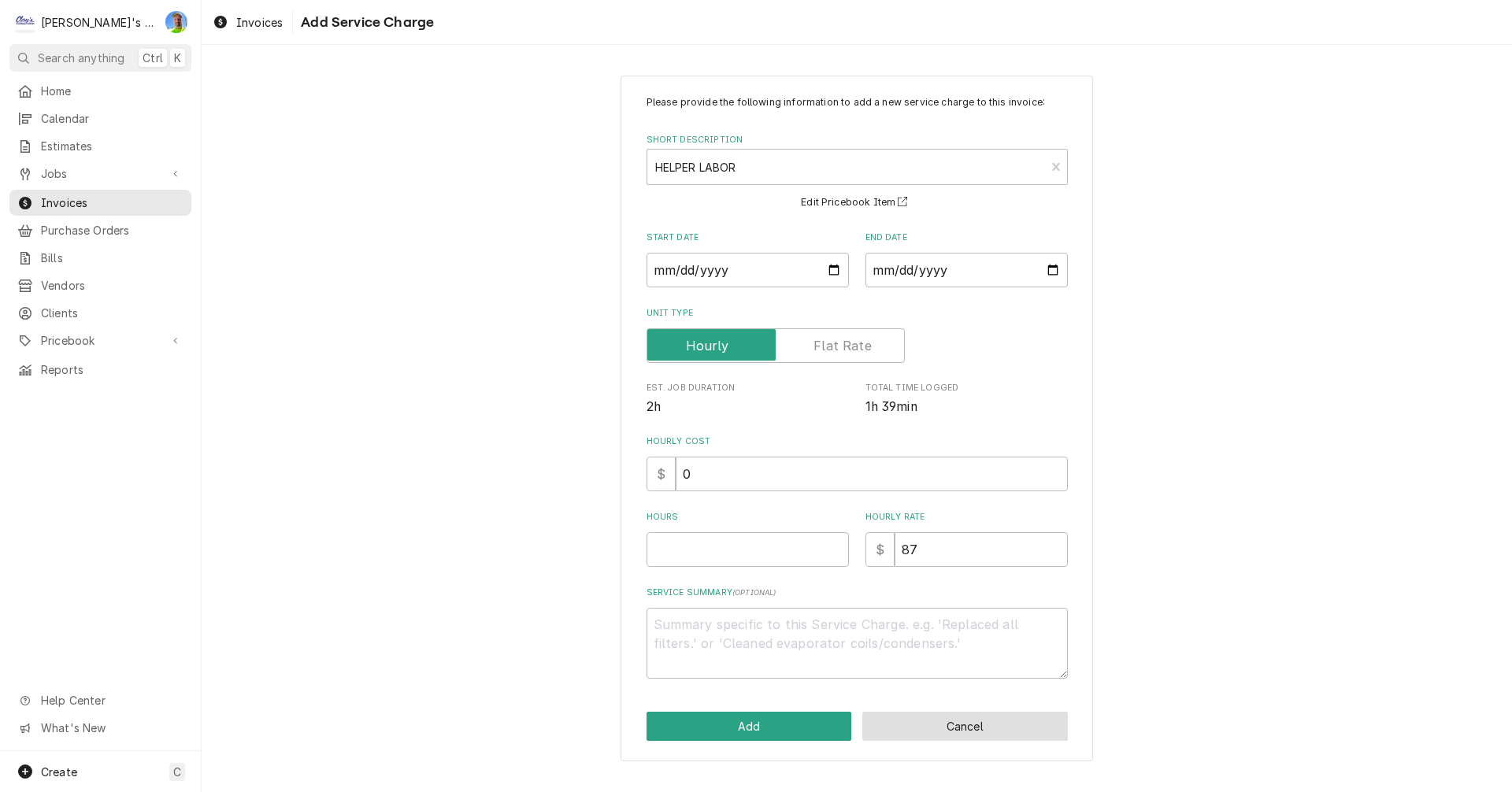
click at [1014, 721] on button "Cancel" at bounding box center [965, 726] width 205 height 30
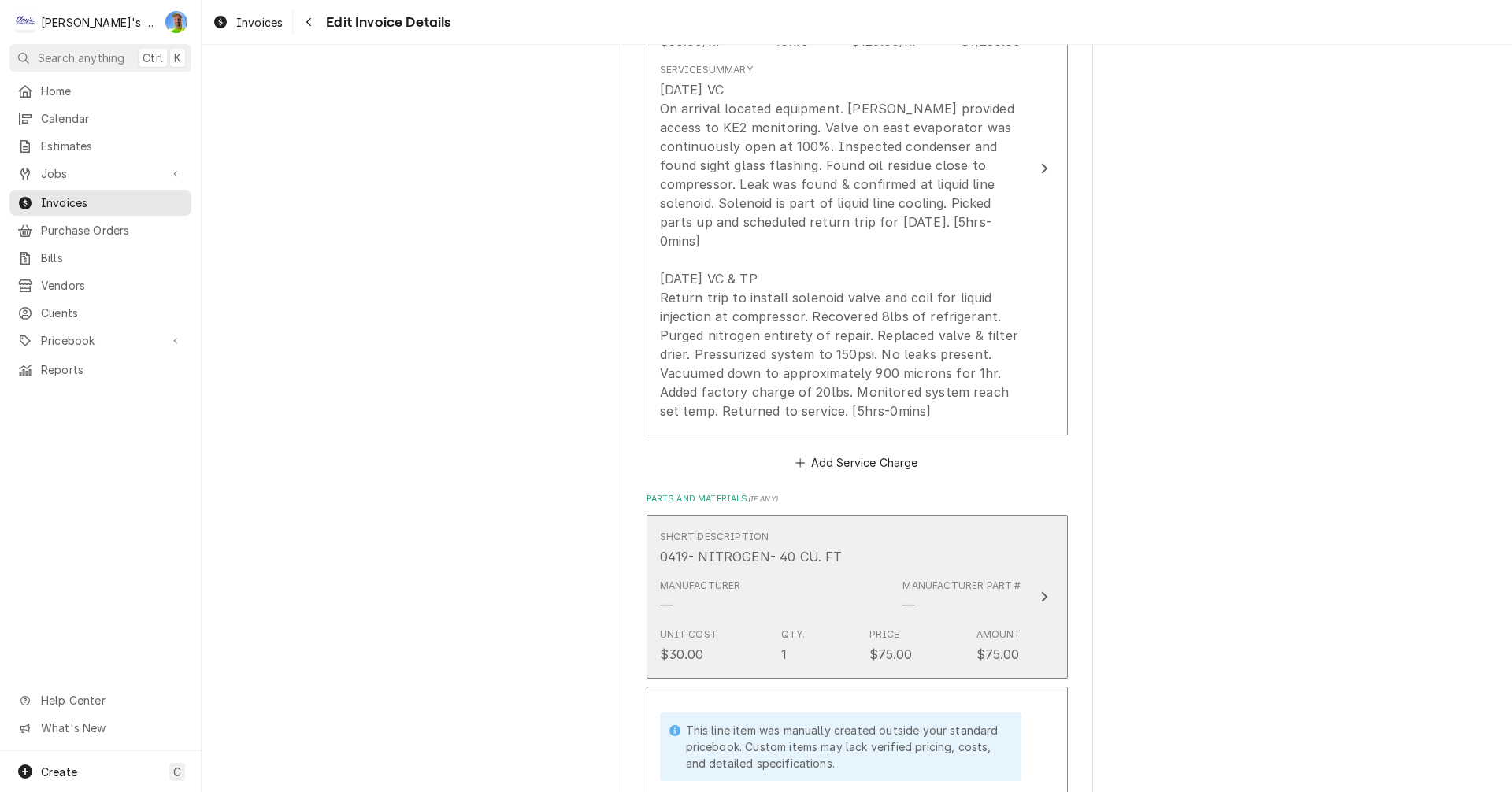
scroll to position [1616, 0]
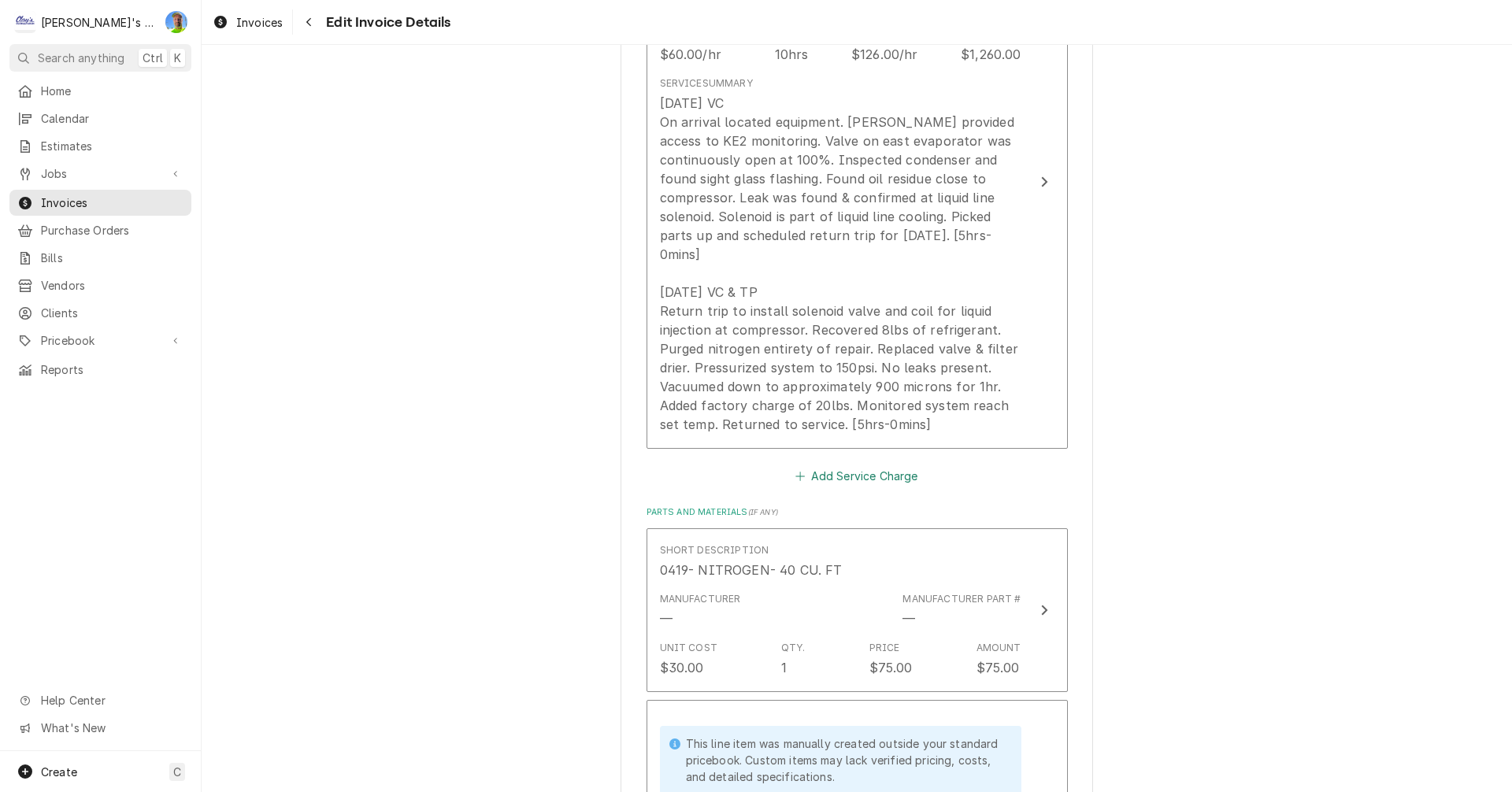
click at [826, 465] on button "Add Service Charge" at bounding box center [856, 476] width 127 height 22
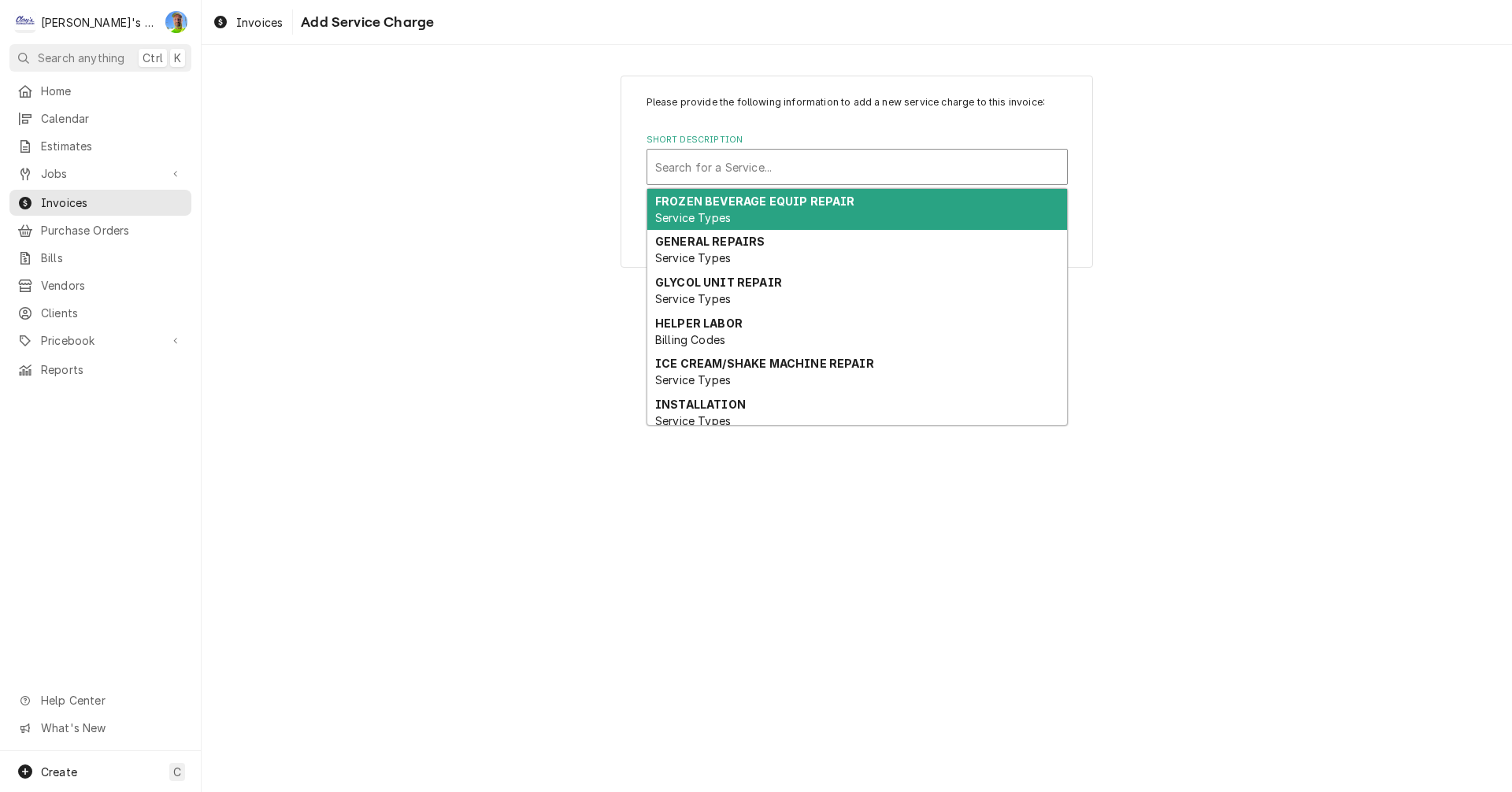
click at [756, 172] on div "Short Description" at bounding box center [857, 167] width 404 height 29
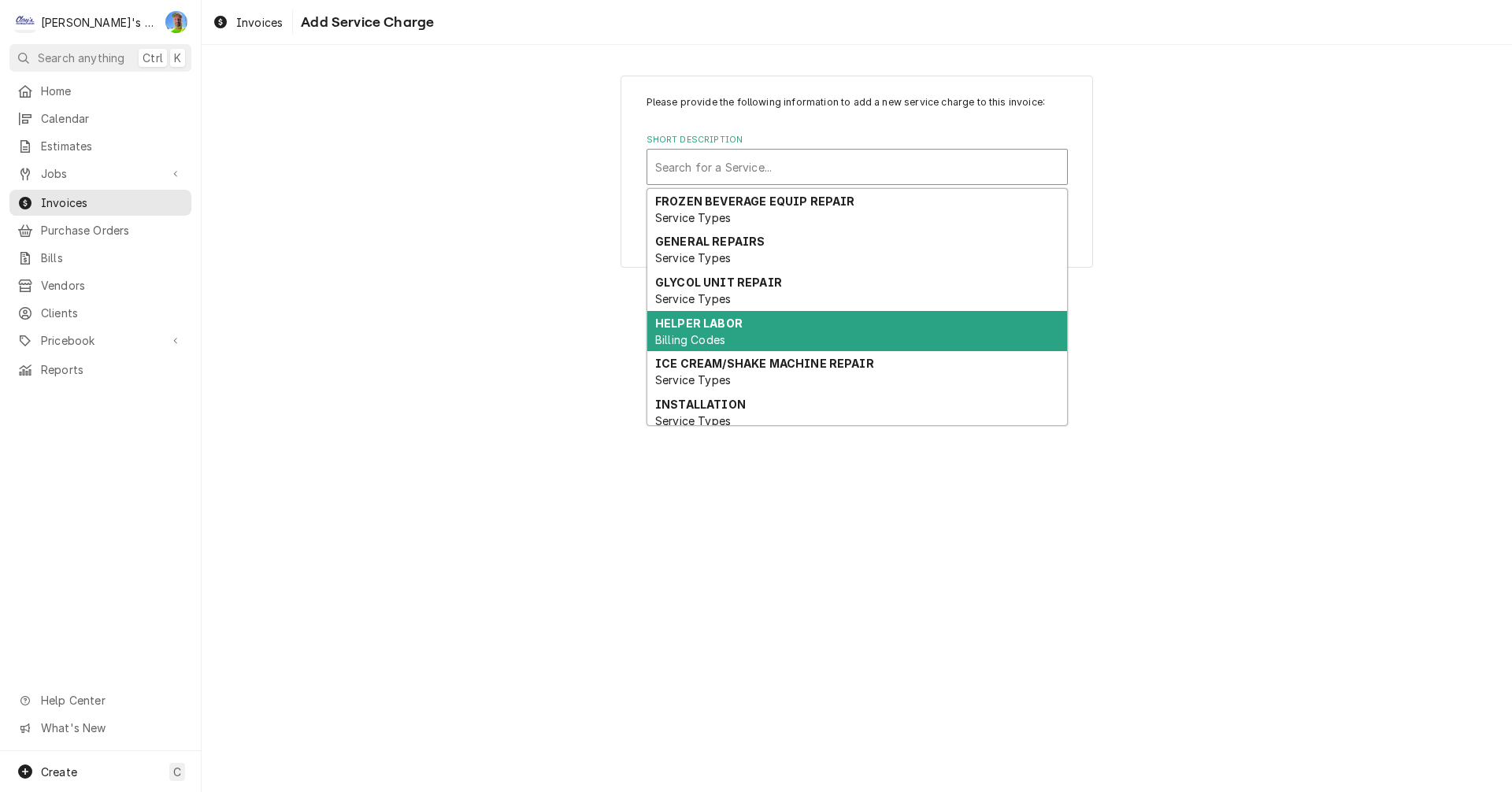
click at [729, 319] on strong "HELPER LABOR" at bounding box center [699, 323] width 88 height 13
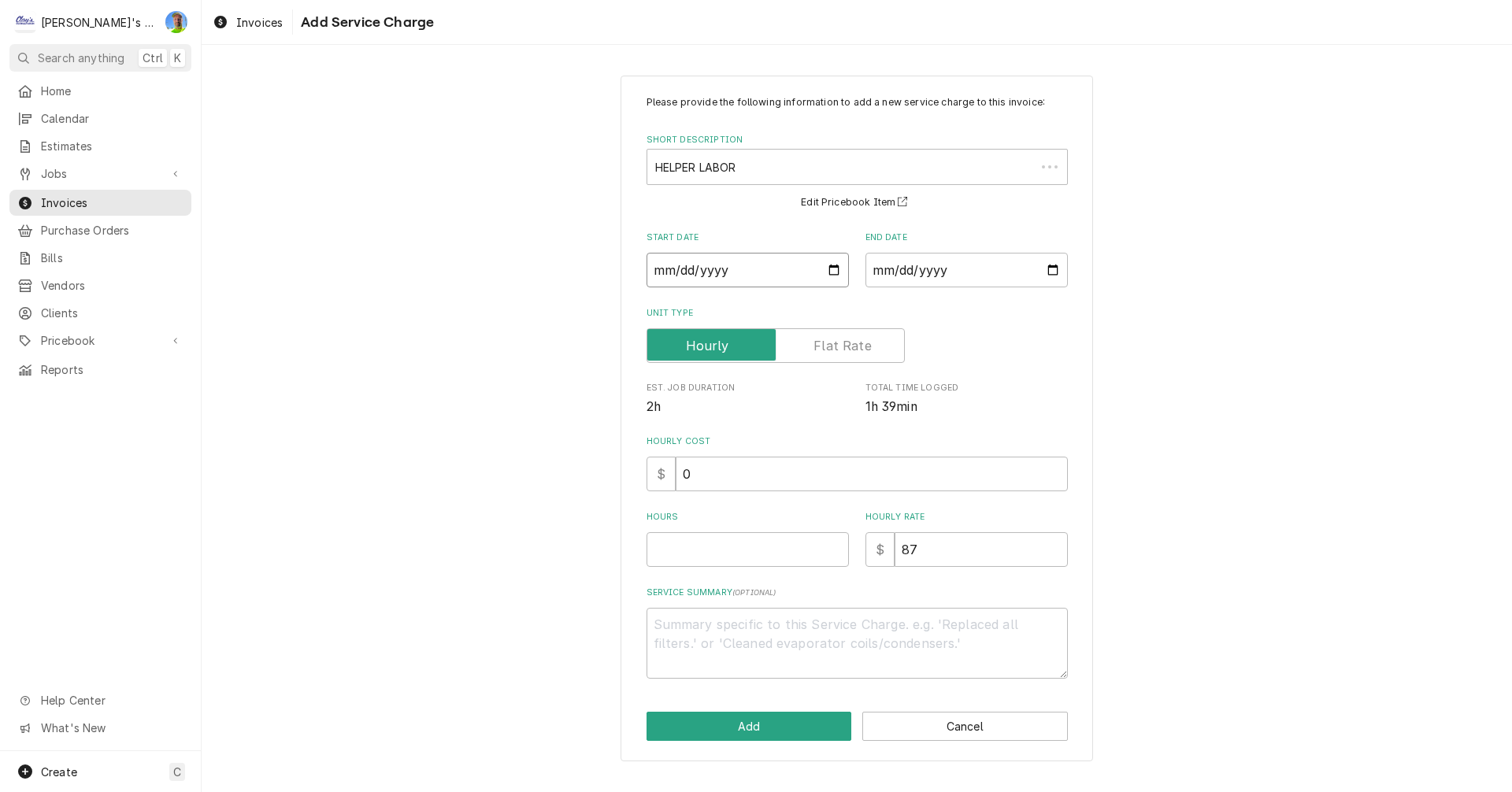
click at [833, 268] on input "Start Date" at bounding box center [748, 270] width 203 height 34
click at [1056, 270] on input "End Date" at bounding box center [966, 270] width 203 height 34
click at [749, 482] on input "0" at bounding box center [872, 474] width 392 height 34
click at [725, 553] on input "Hours" at bounding box center [748, 550] width 203 height 34
click at [716, 625] on textarea "Service Summary ( optional )" at bounding box center [857, 643] width 421 height 71
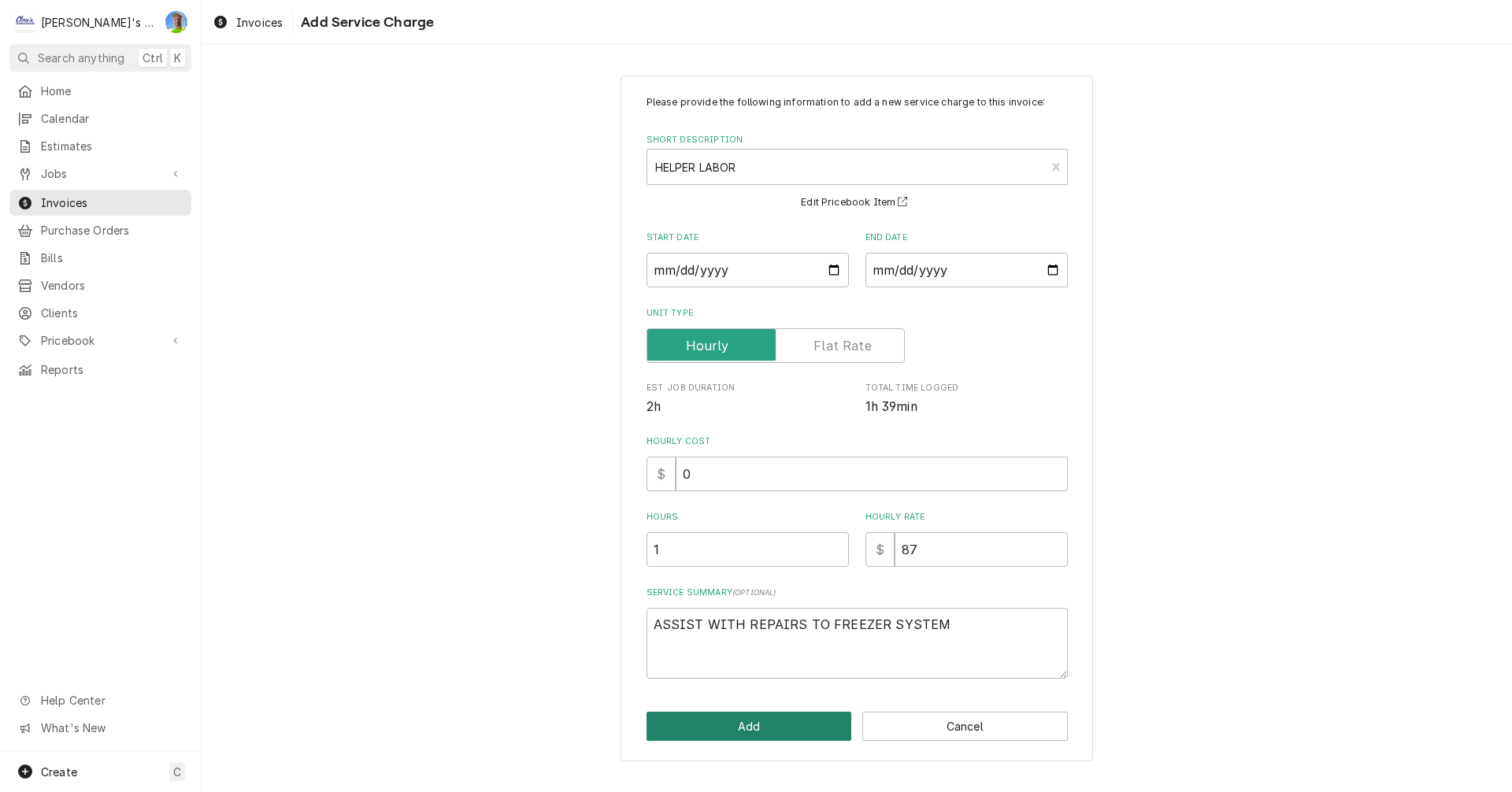
click at [769, 736] on button "Add" at bounding box center [749, 726] width 205 height 30
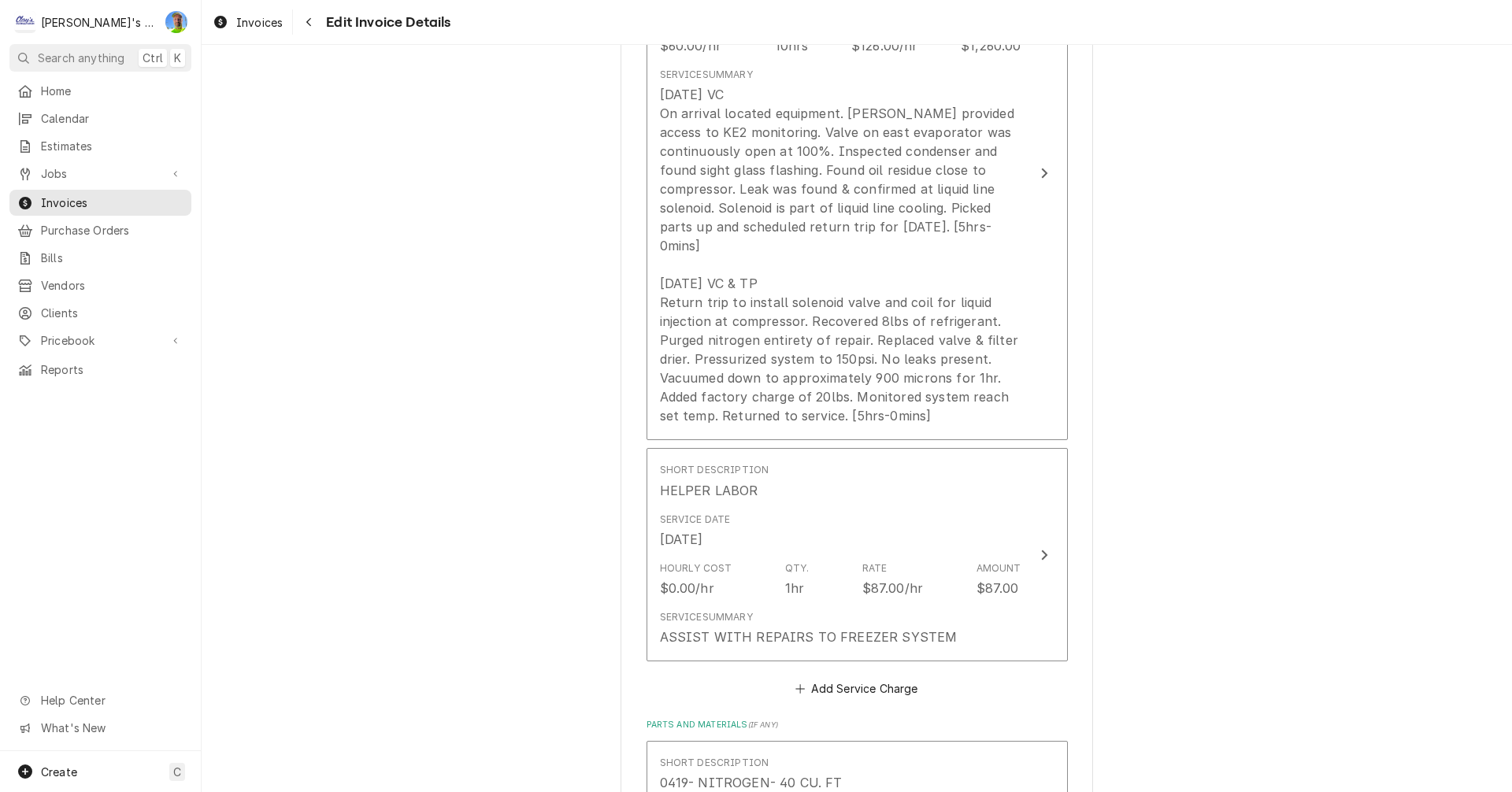
scroll to position [1597, 0]
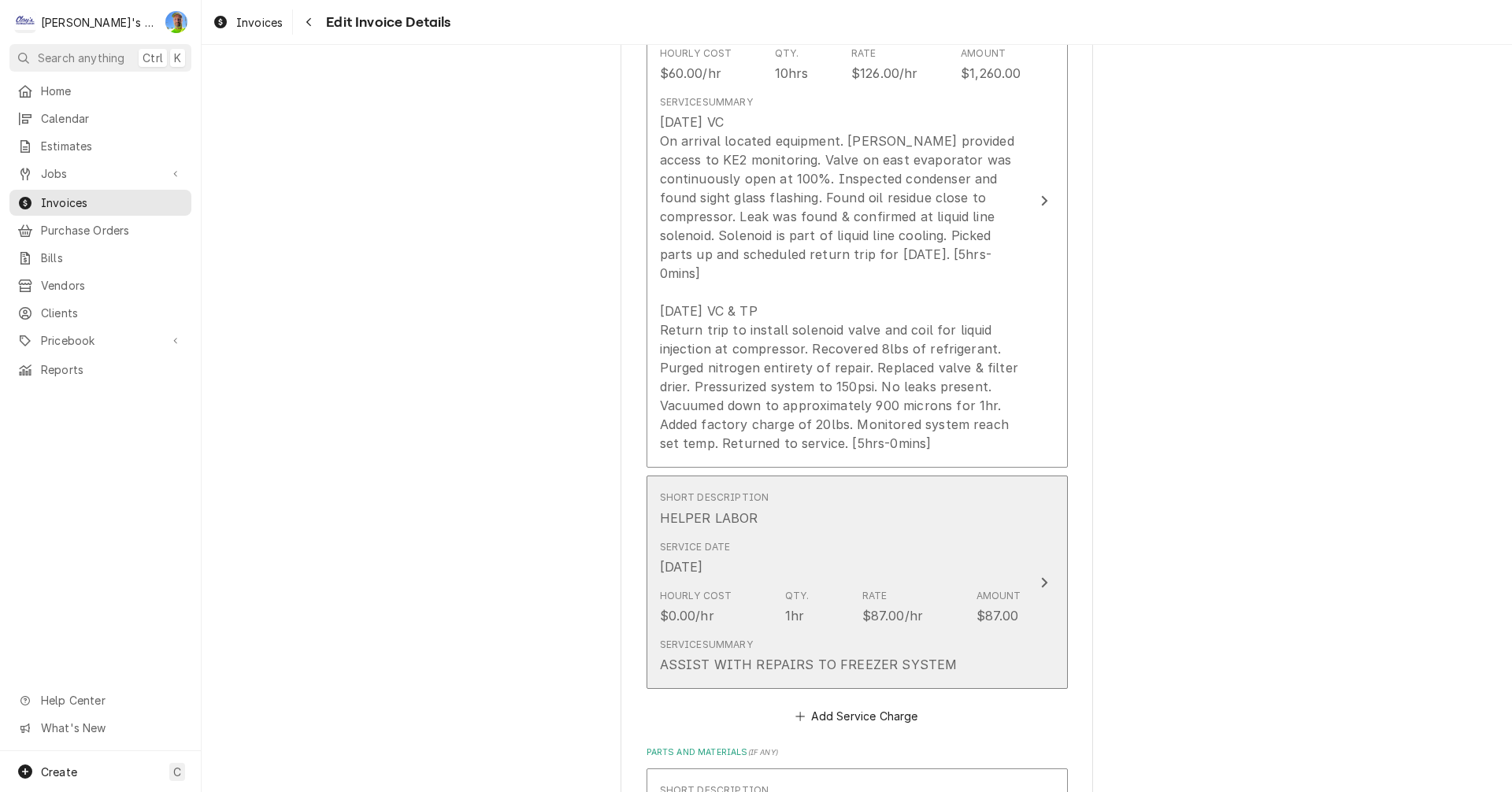
click at [1012, 631] on div "Service Summary ASSIST WITH REPAIRS TO FREEZER SYSTEM" at bounding box center [841, 655] width 361 height 48
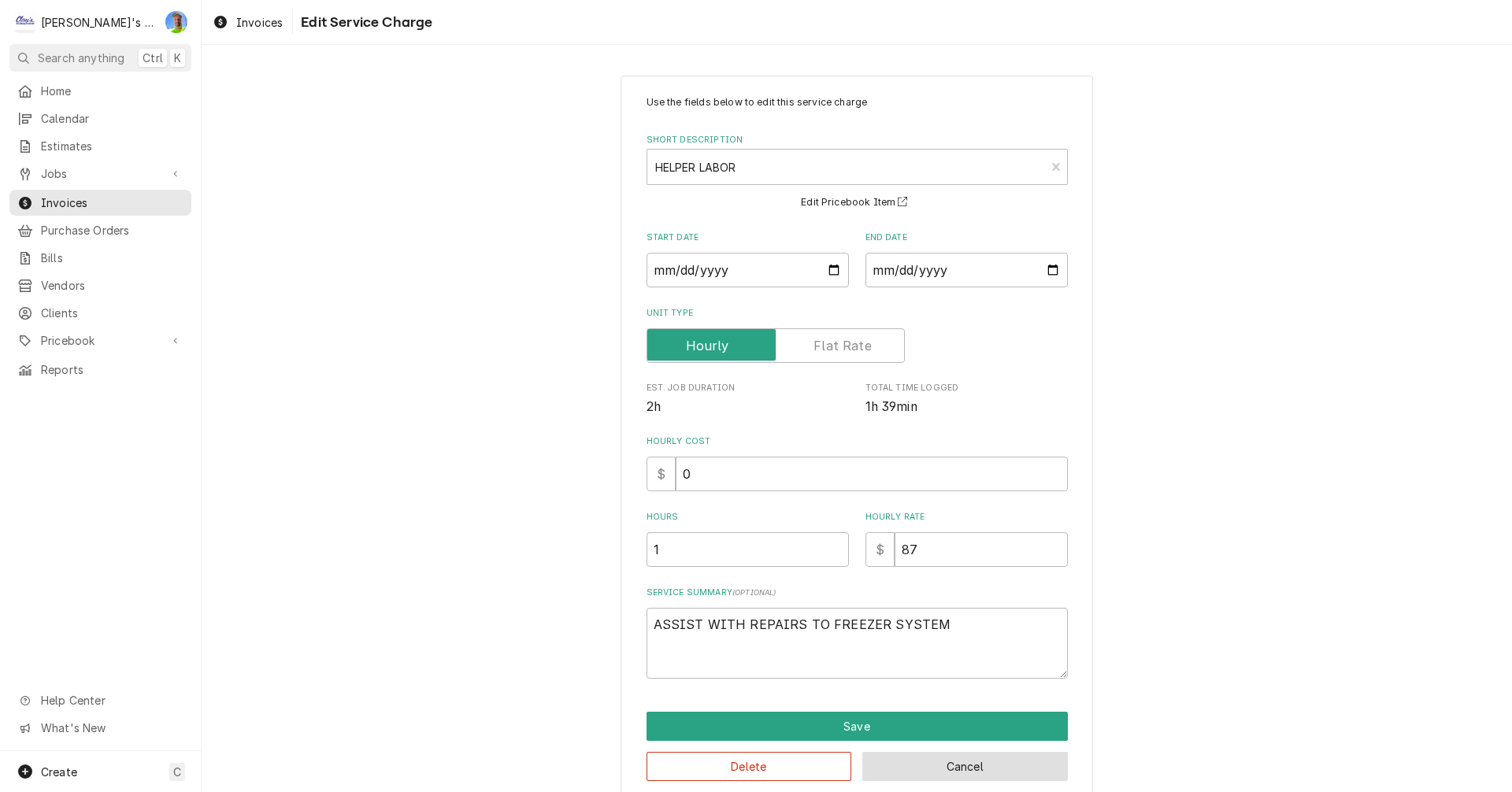
click at [1017, 766] on button "Cancel" at bounding box center [965, 767] width 205 height 30
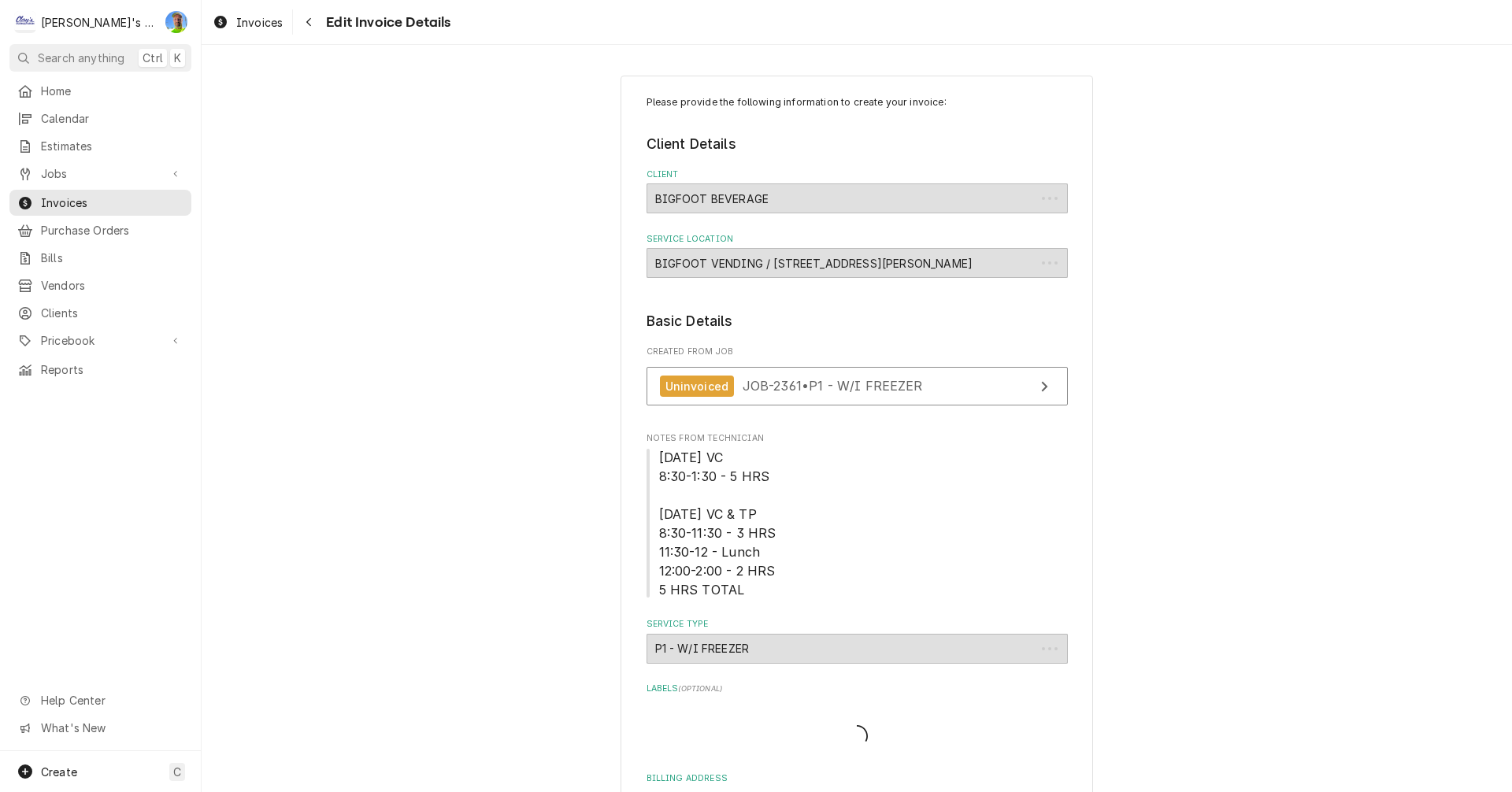
scroll to position [1578, 0]
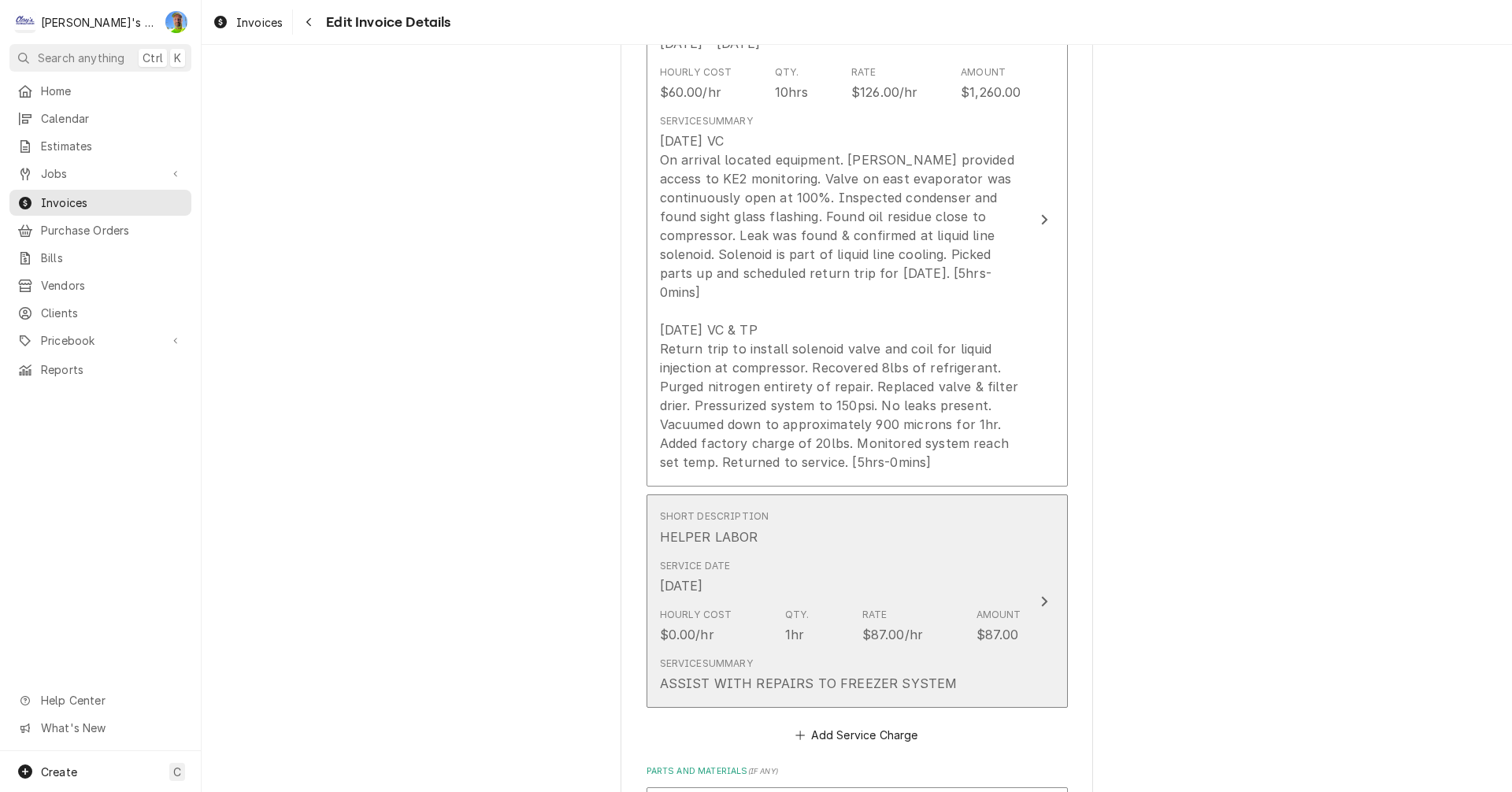
click at [1044, 675] on button "Short Description HELPER LABOR Service Date Jul 14, 2025 Hourly Cost $0.00/hr Q…" at bounding box center [857, 602] width 421 height 213
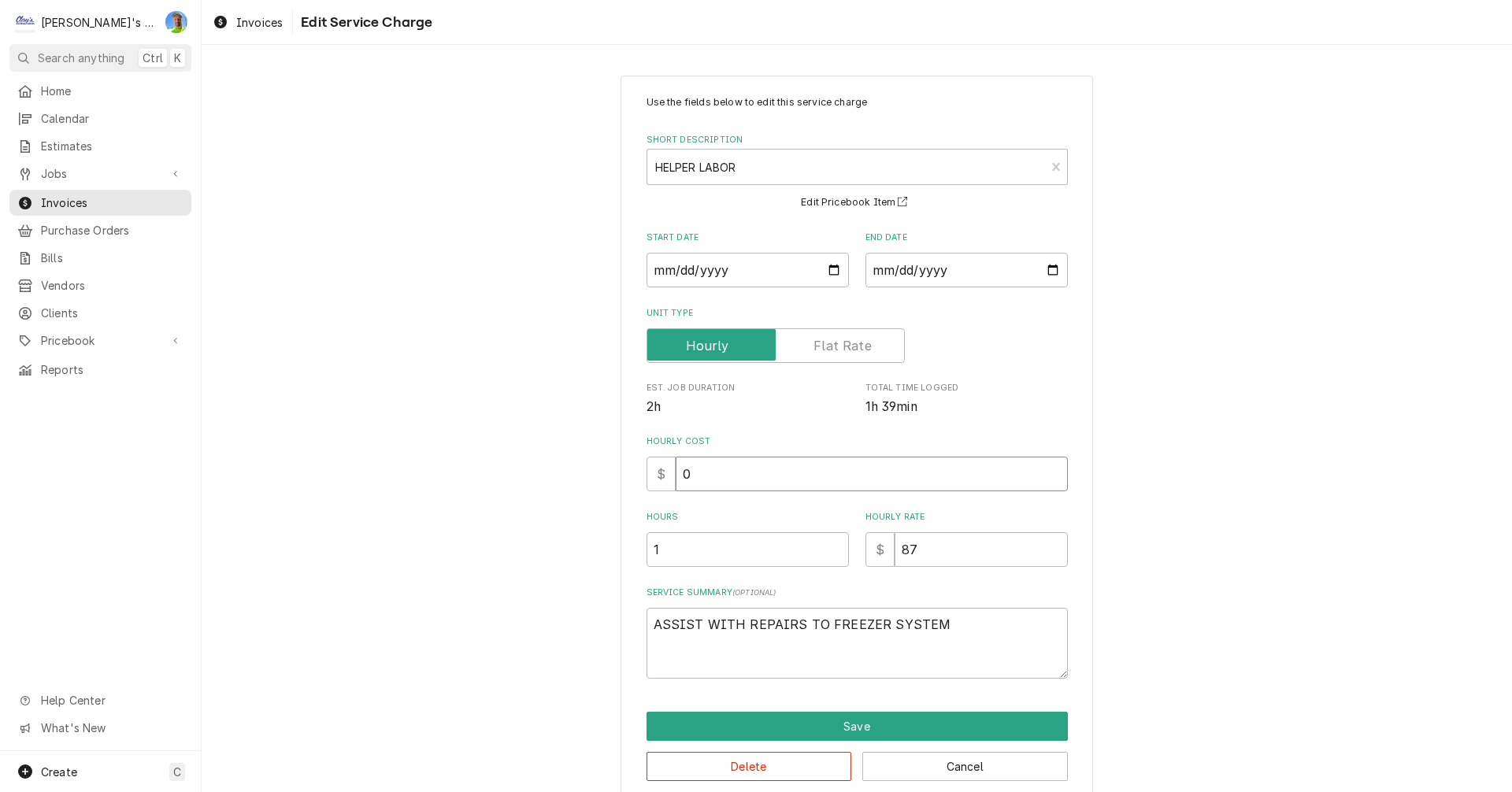
click at [708, 476] on input "0" at bounding box center [872, 474] width 392 height 34
click at [697, 549] on input "1" at bounding box center [748, 550] width 203 height 34
click at [699, 626] on textarea "ASSIST WITH REPAIRS TO FREEZER SYSTEM" at bounding box center [857, 643] width 421 height 71
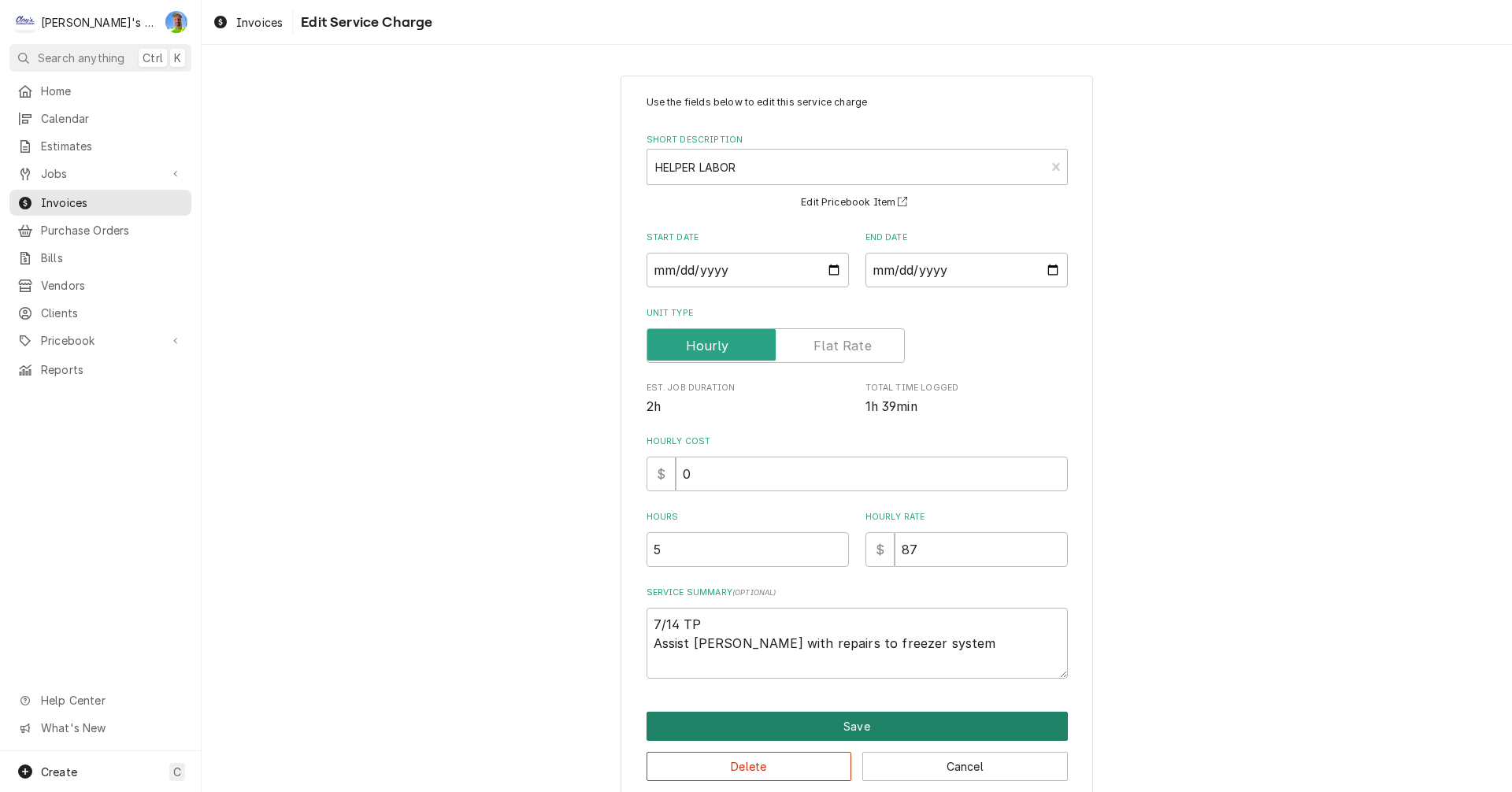
click at [922, 730] on button "Save" at bounding box center [857, 726] width 421 height 30
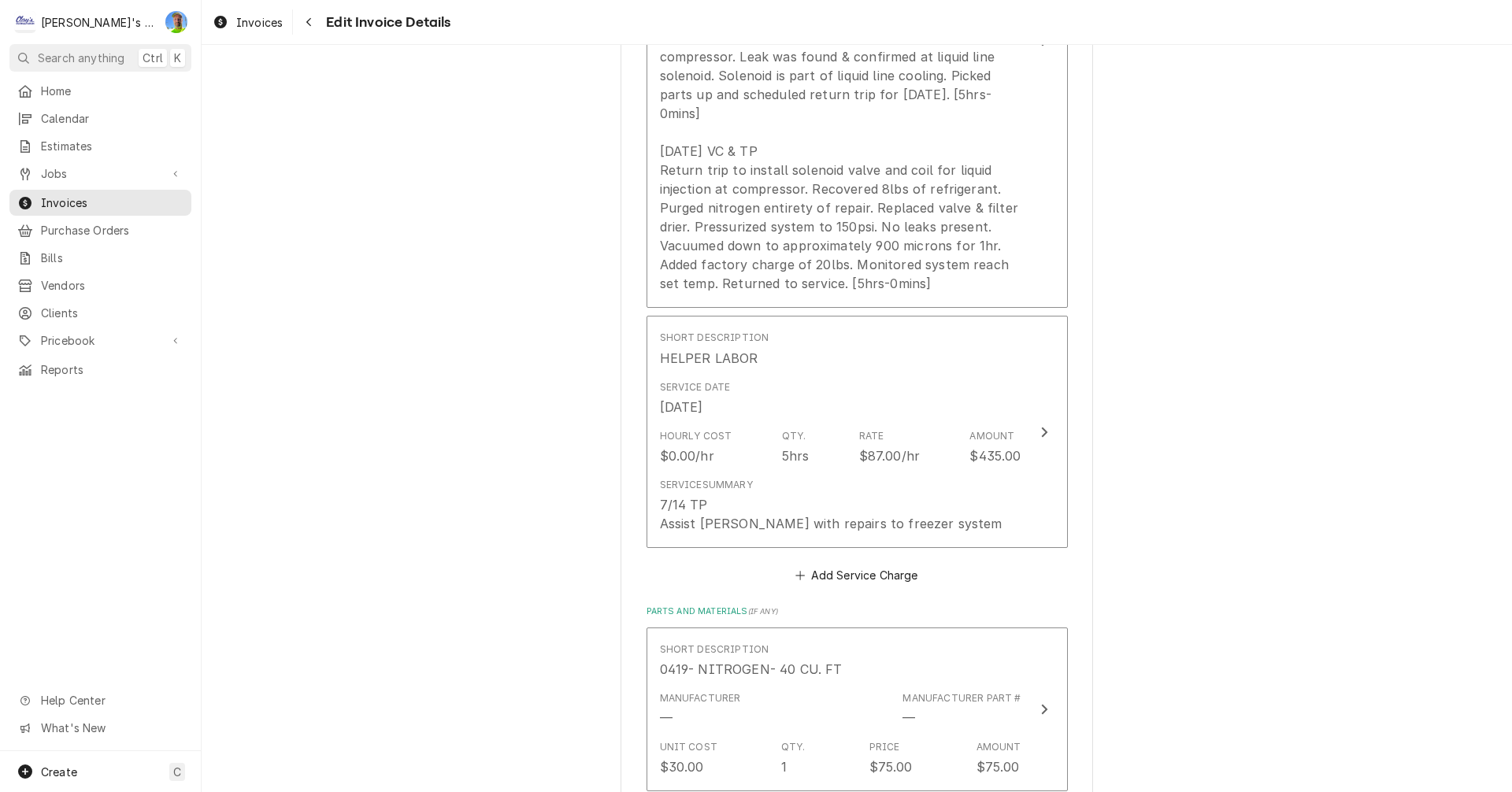
scroll to position [1796, 0]
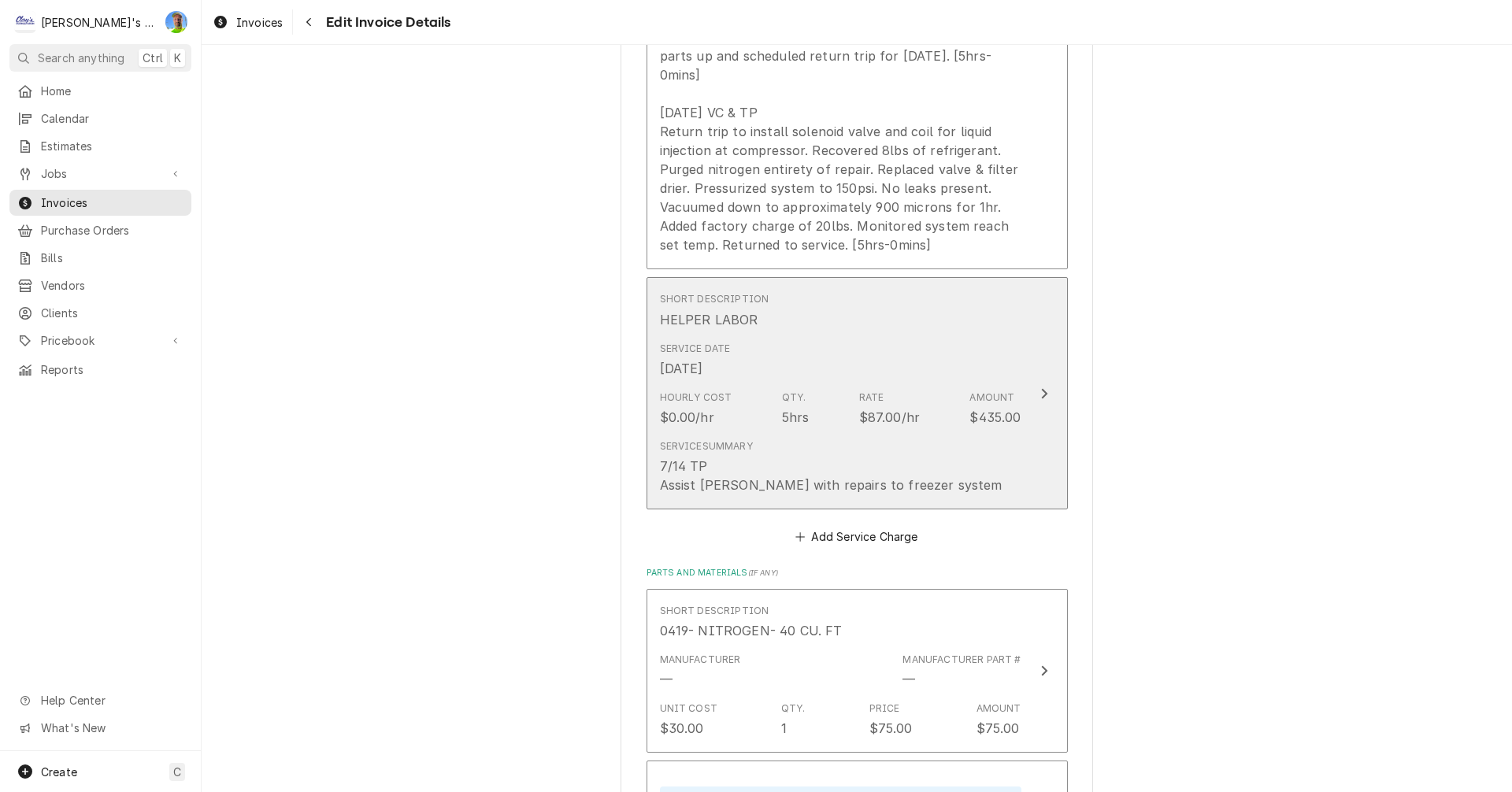
click at [1030, 452] on button "Short Description HELPER LABOR Service Date Jul 14, 2025 Hourly Cost $0.00/hr Q…" at bounding box center [857, 393] width 421 height 232
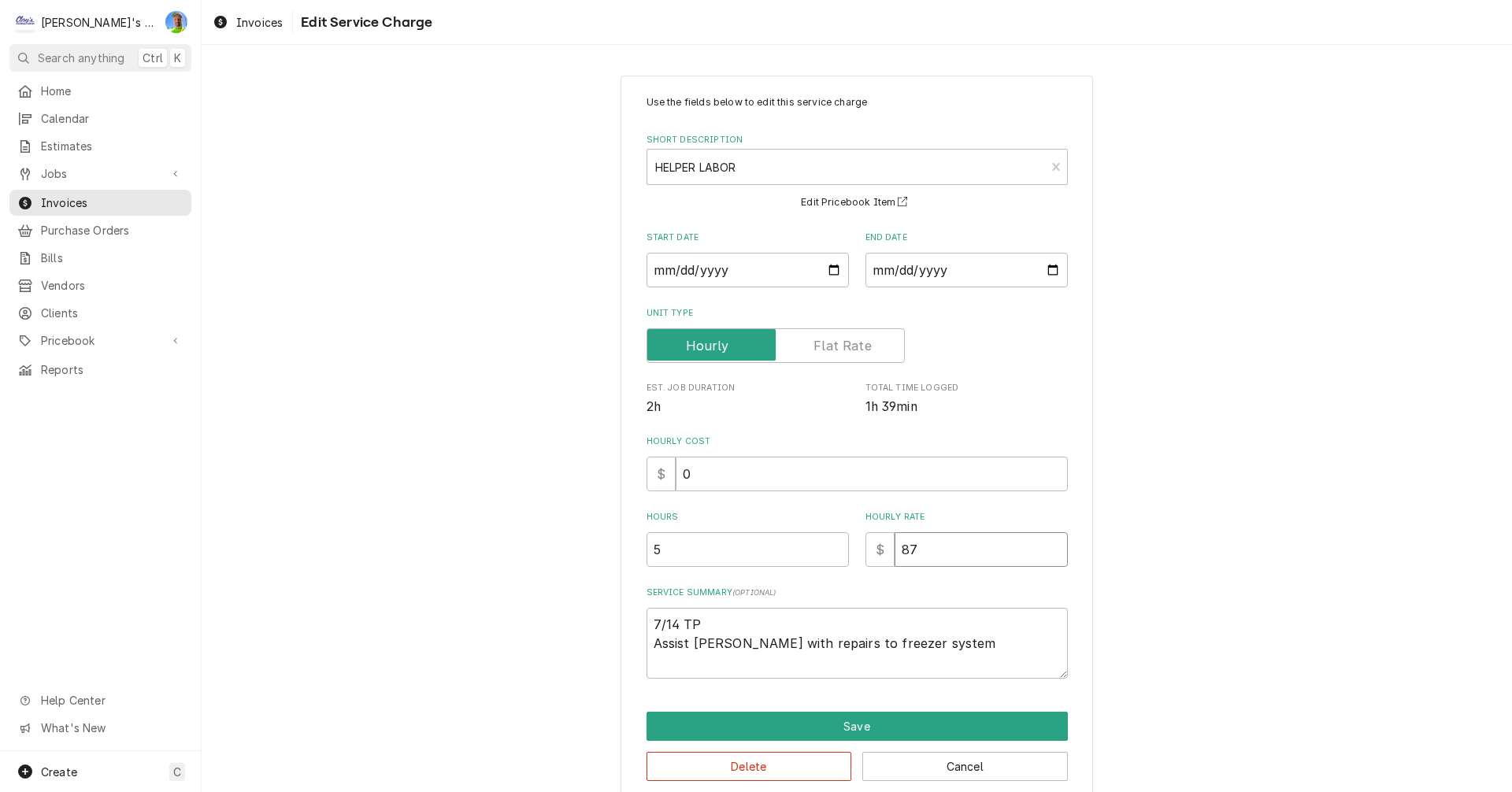
click at [950, 555] on input "87" at bounding box center [981, 550] width 173 height 34
click at [965, 720] on button "Save" at bounding box center [857, 726] width 421 height 30
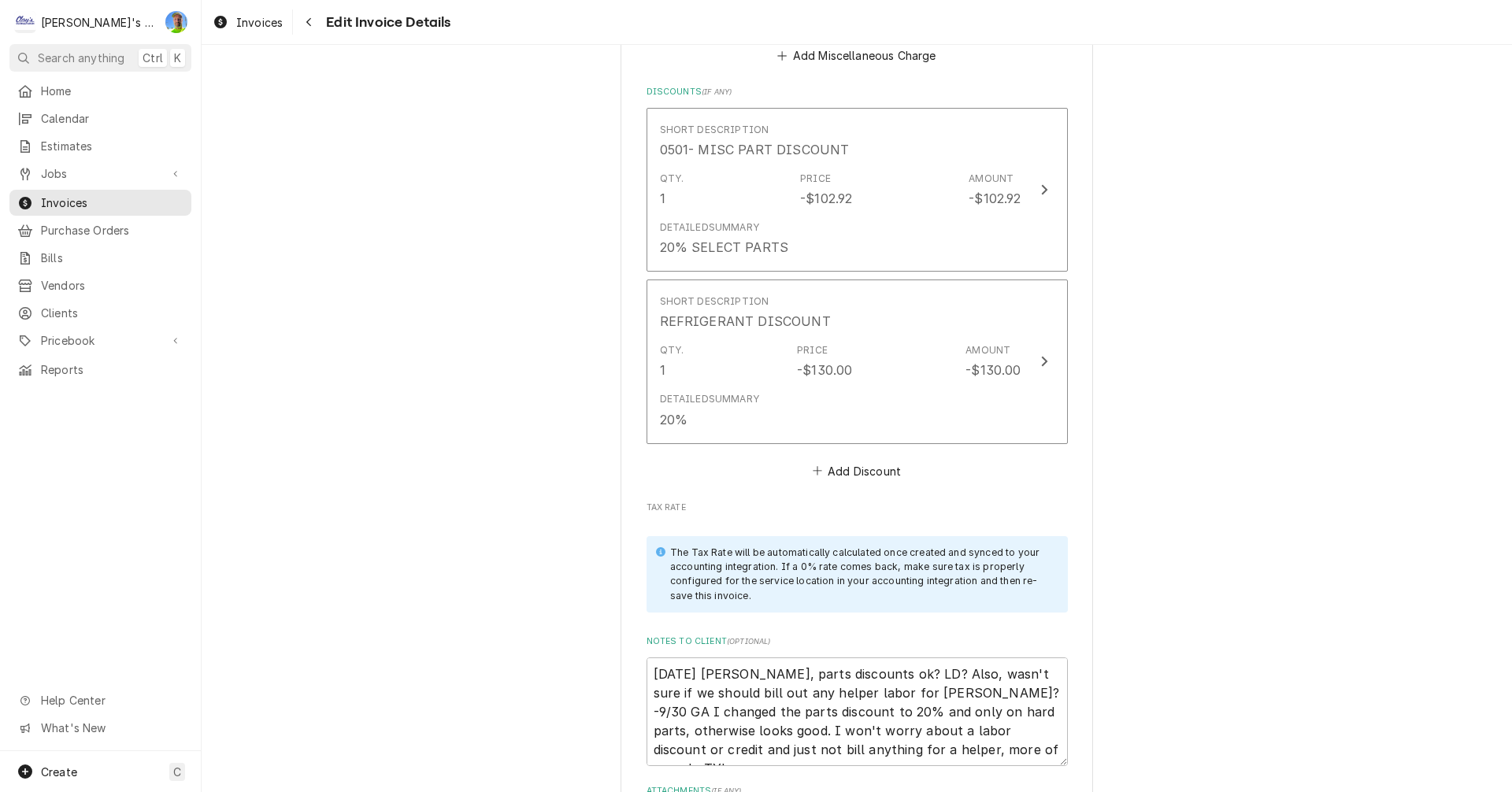
scroll to position [4612, 0]
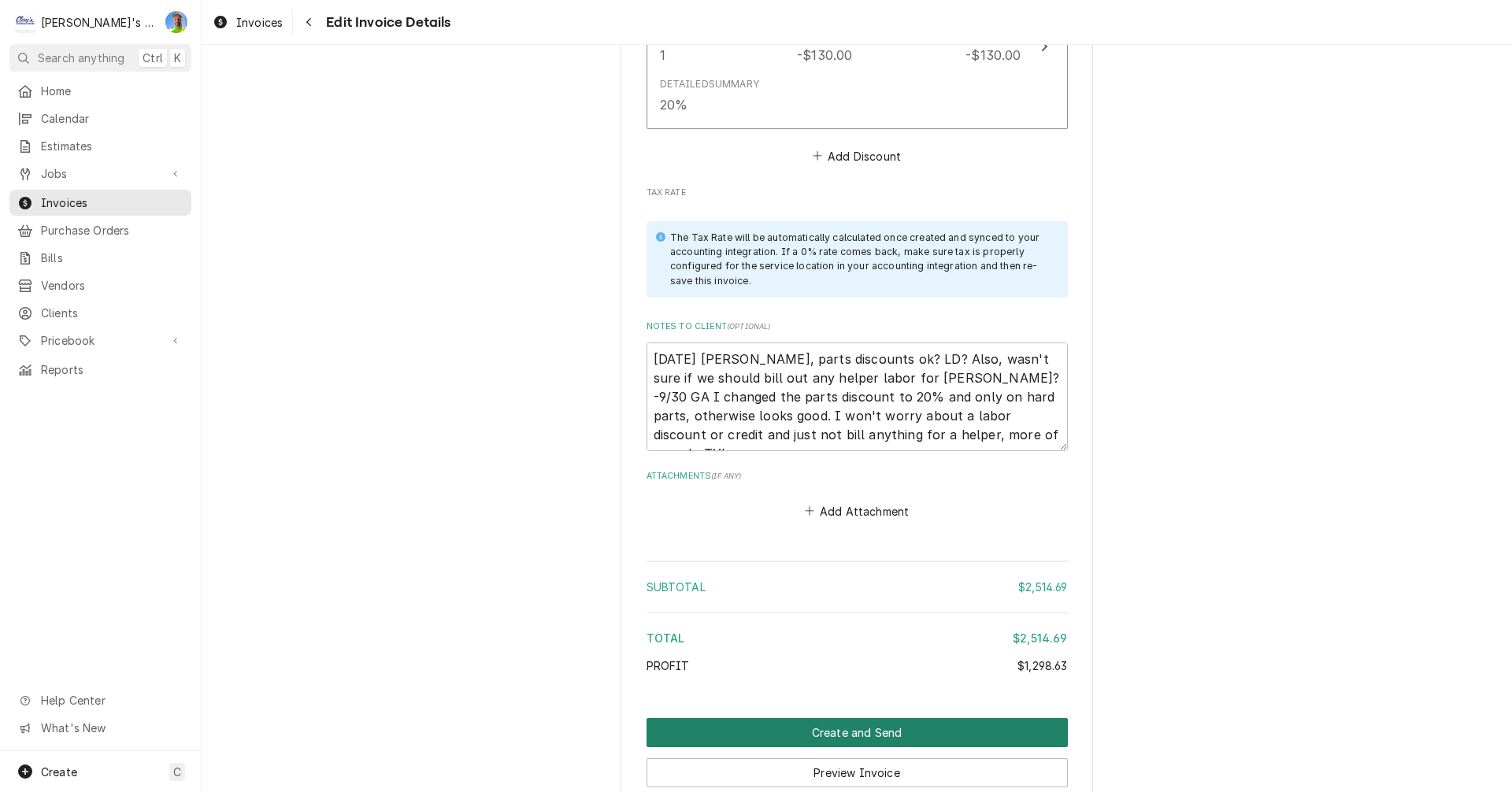
click at [969, 718] on button "Create and Send" at bounding box center [857, 733] width 421 height 30
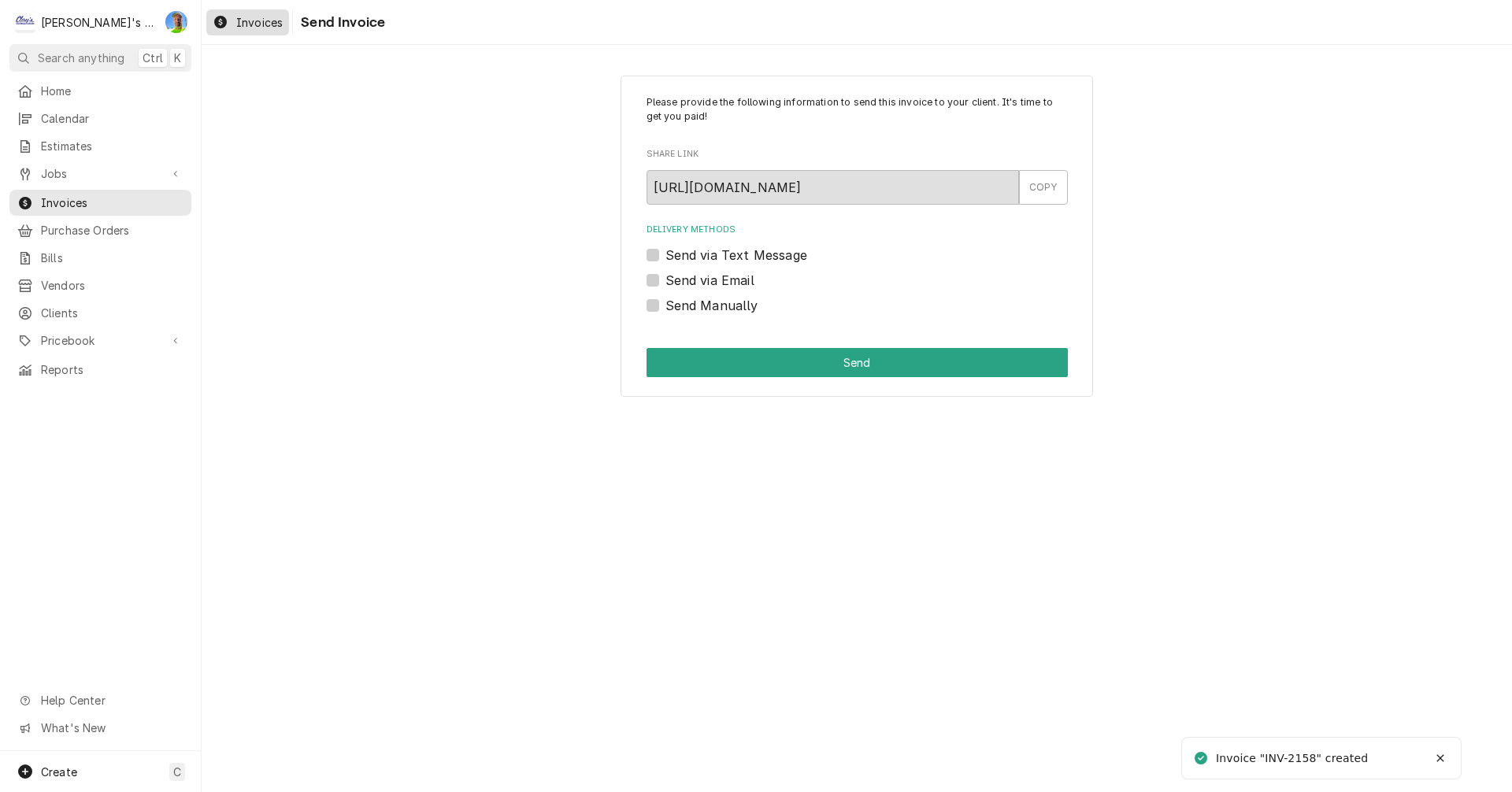
click at [260, 16] on span "Invoices" at bounding box center [259, 22] width 47 height 16
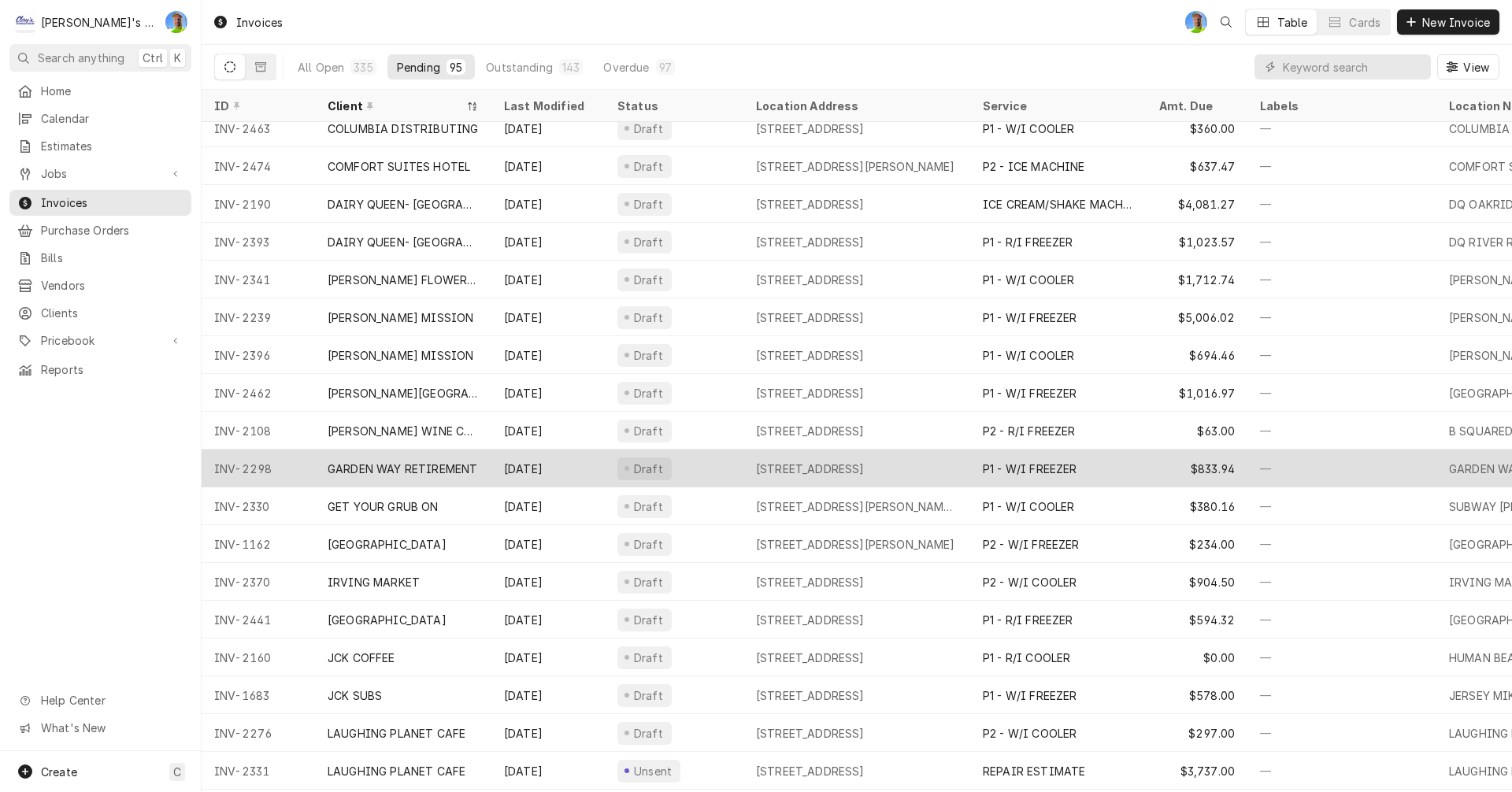
scroll to position [945, 0]
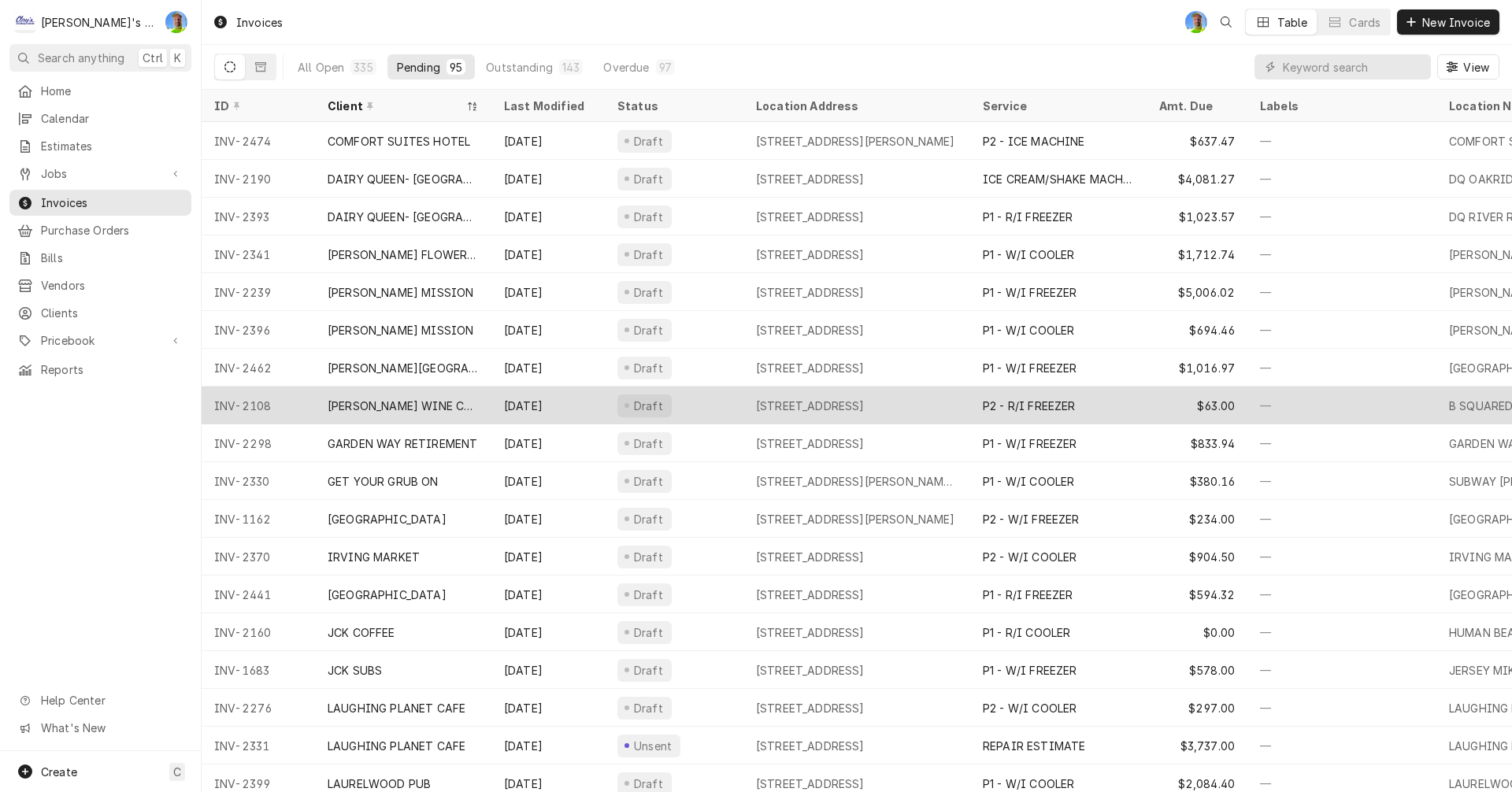
click at [717, 407] on div "Draft" at bounding box center [674, 405] width 139 height 38
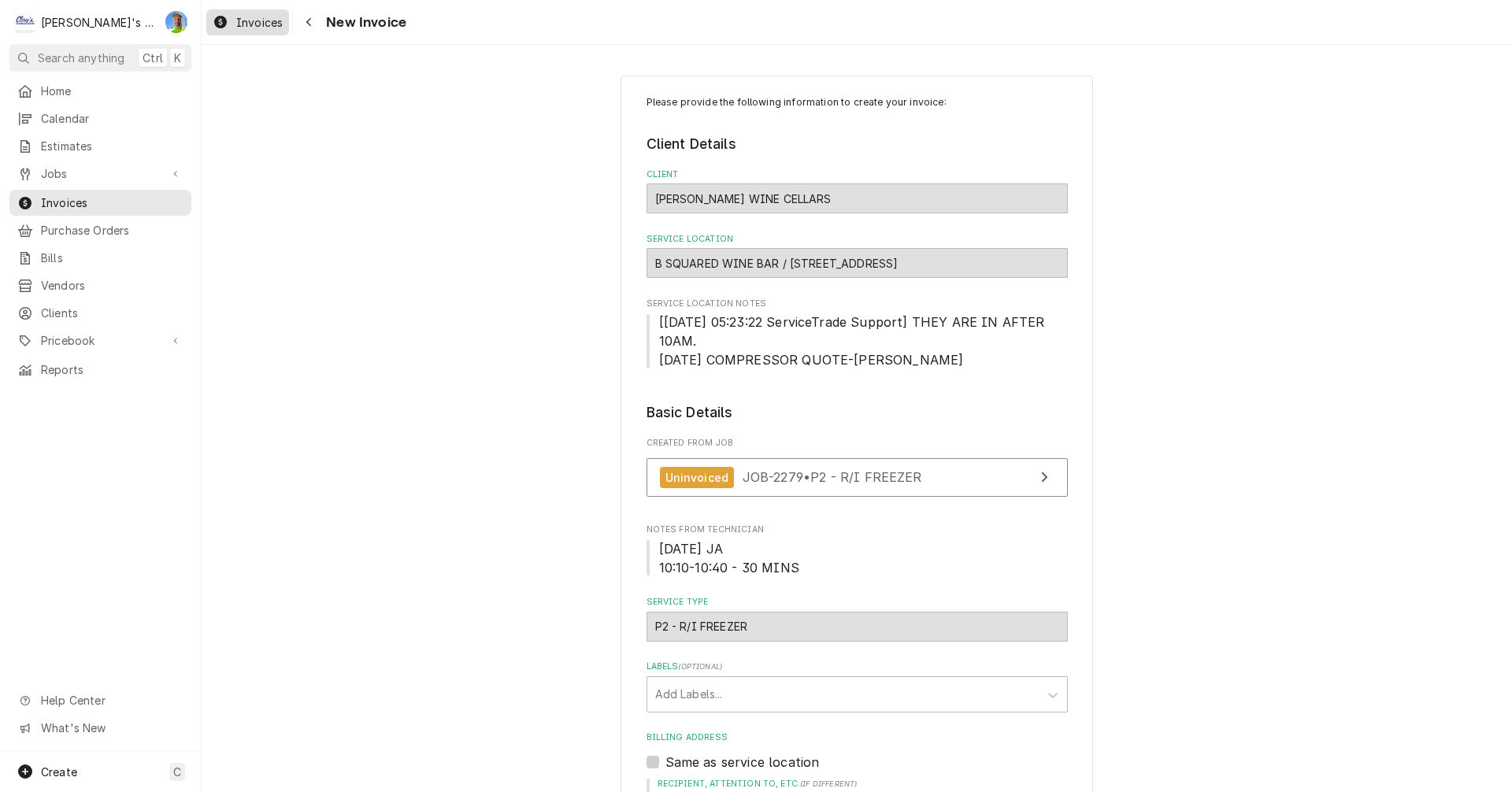
click at [243, 24] on span "Invoices" at bounding box center [259, 22] width 47 height 16
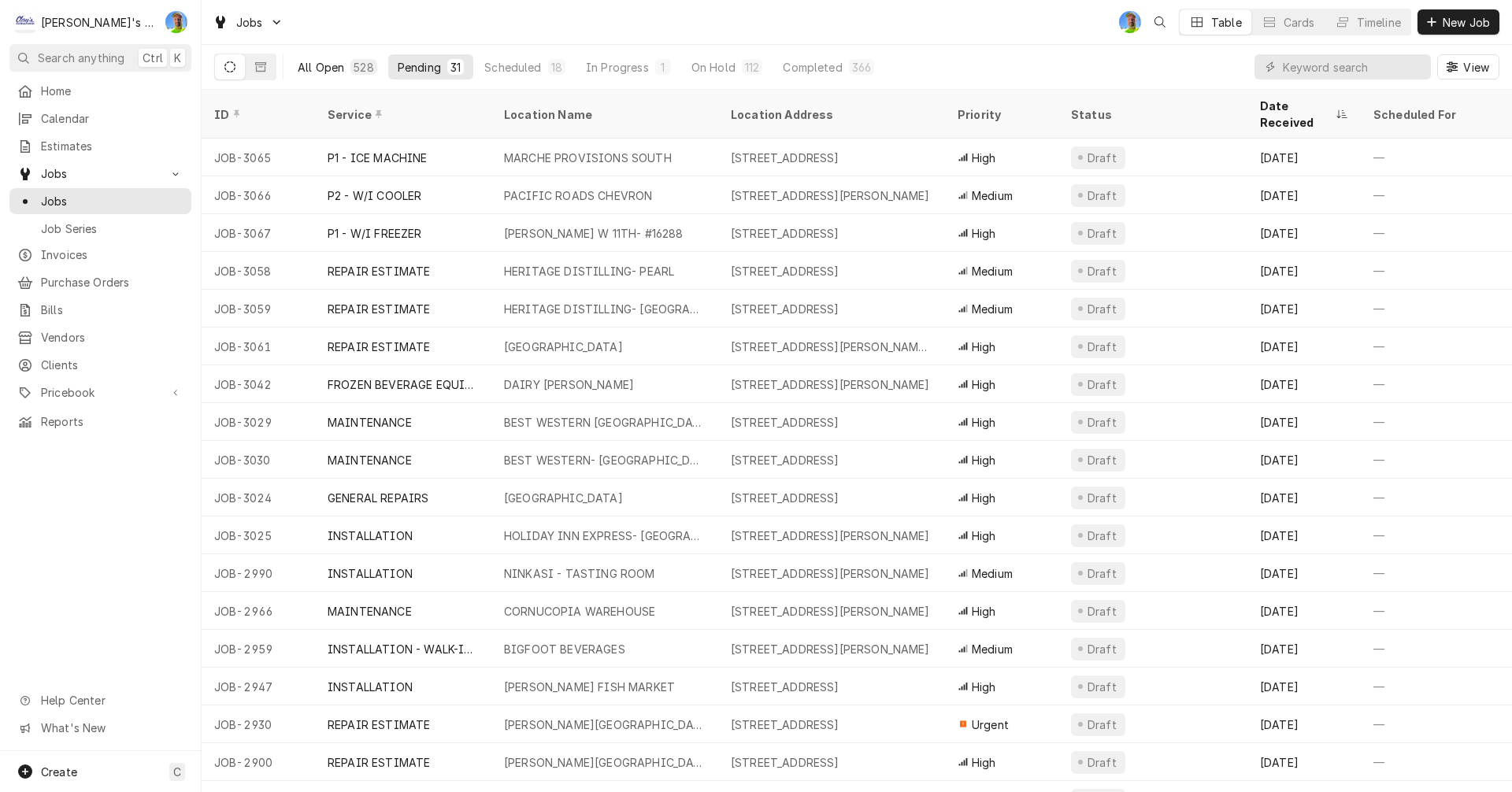
click at [320, 59] on div "All Open" at bounding box center [321, 67] width 47 height 16
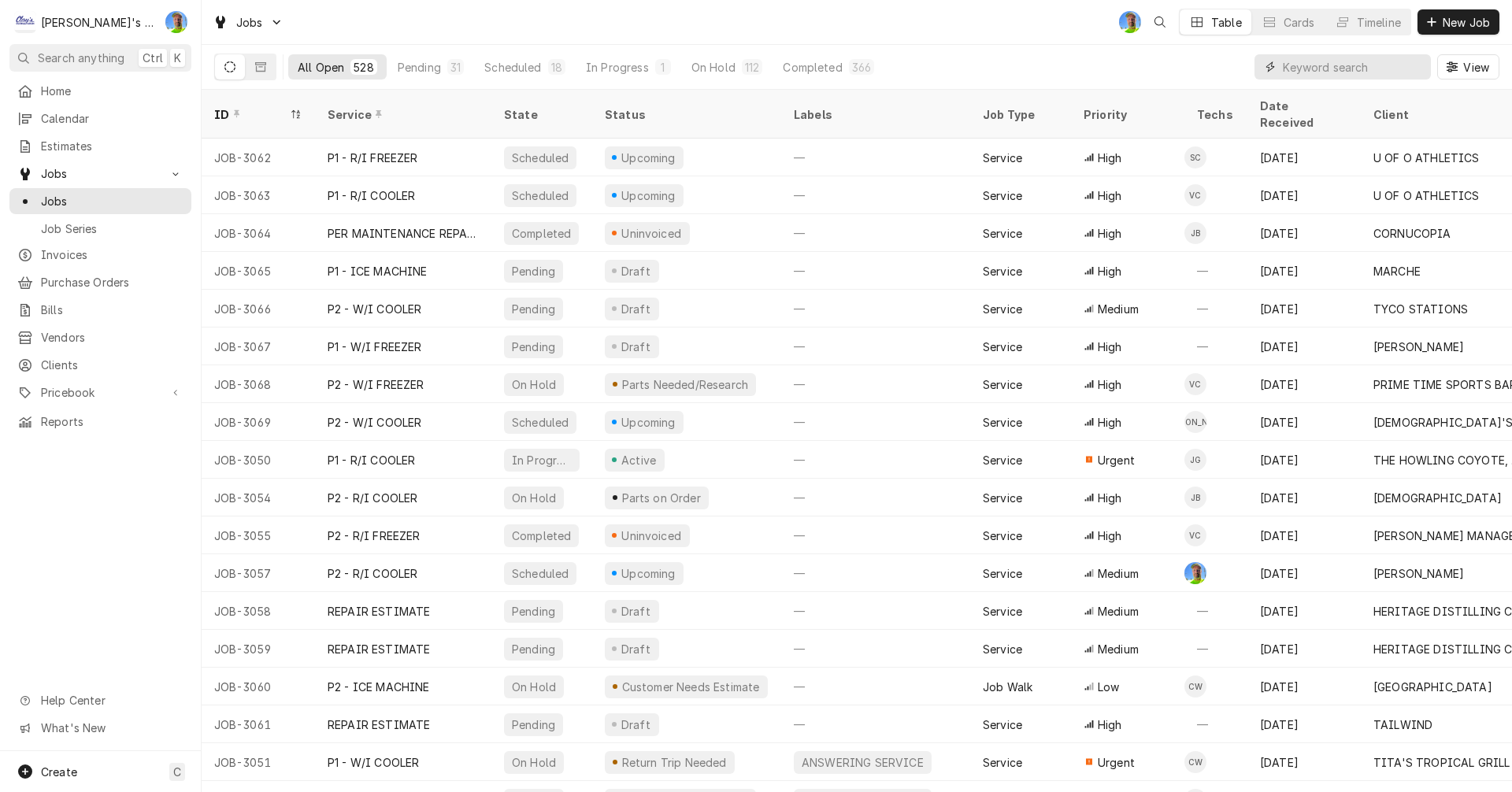
click at [1361, 71] on input "Dynamic Content Wrapper" at bounding box center [1353, 66] width 140 height 25
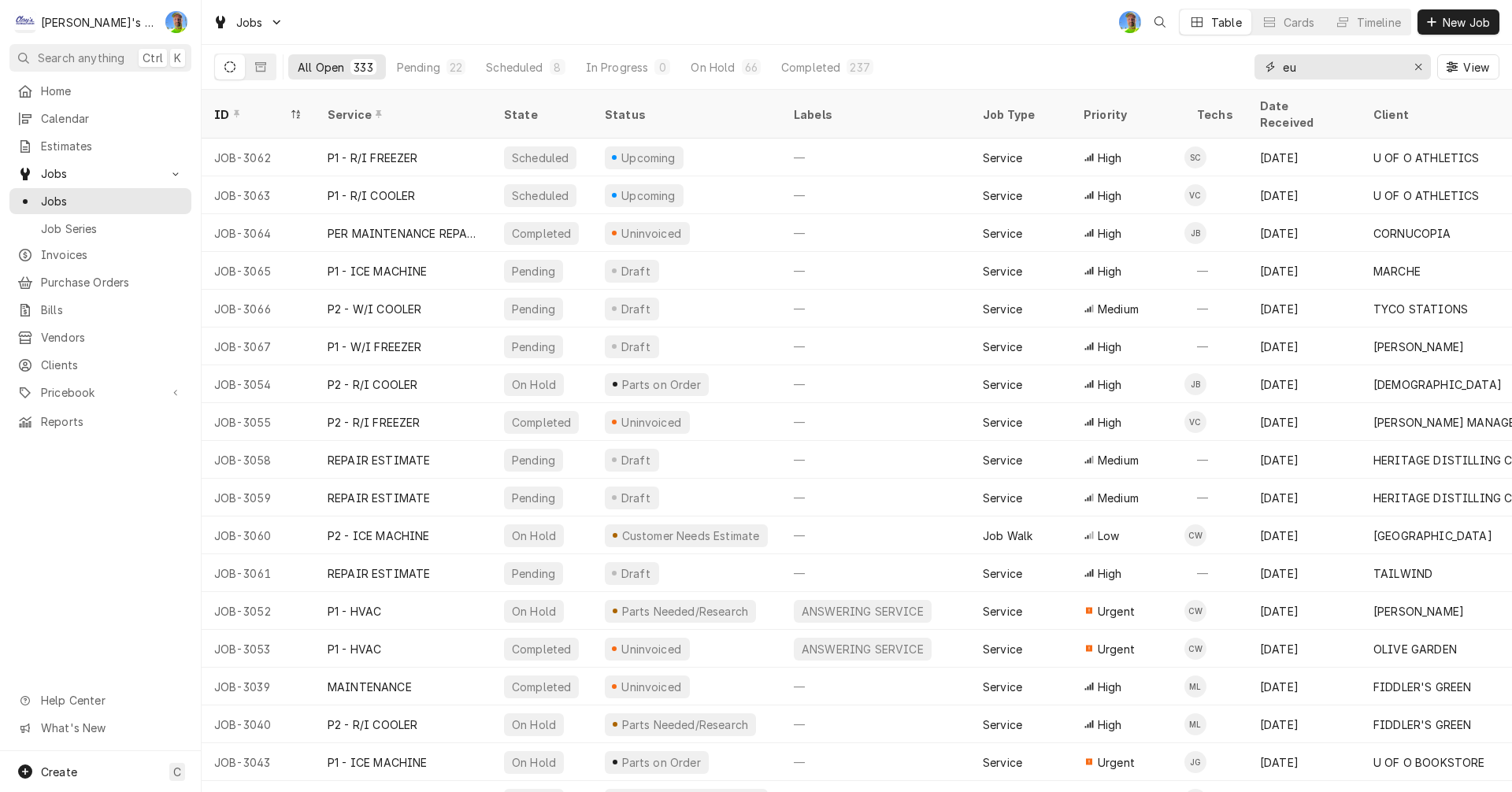
type input "e"
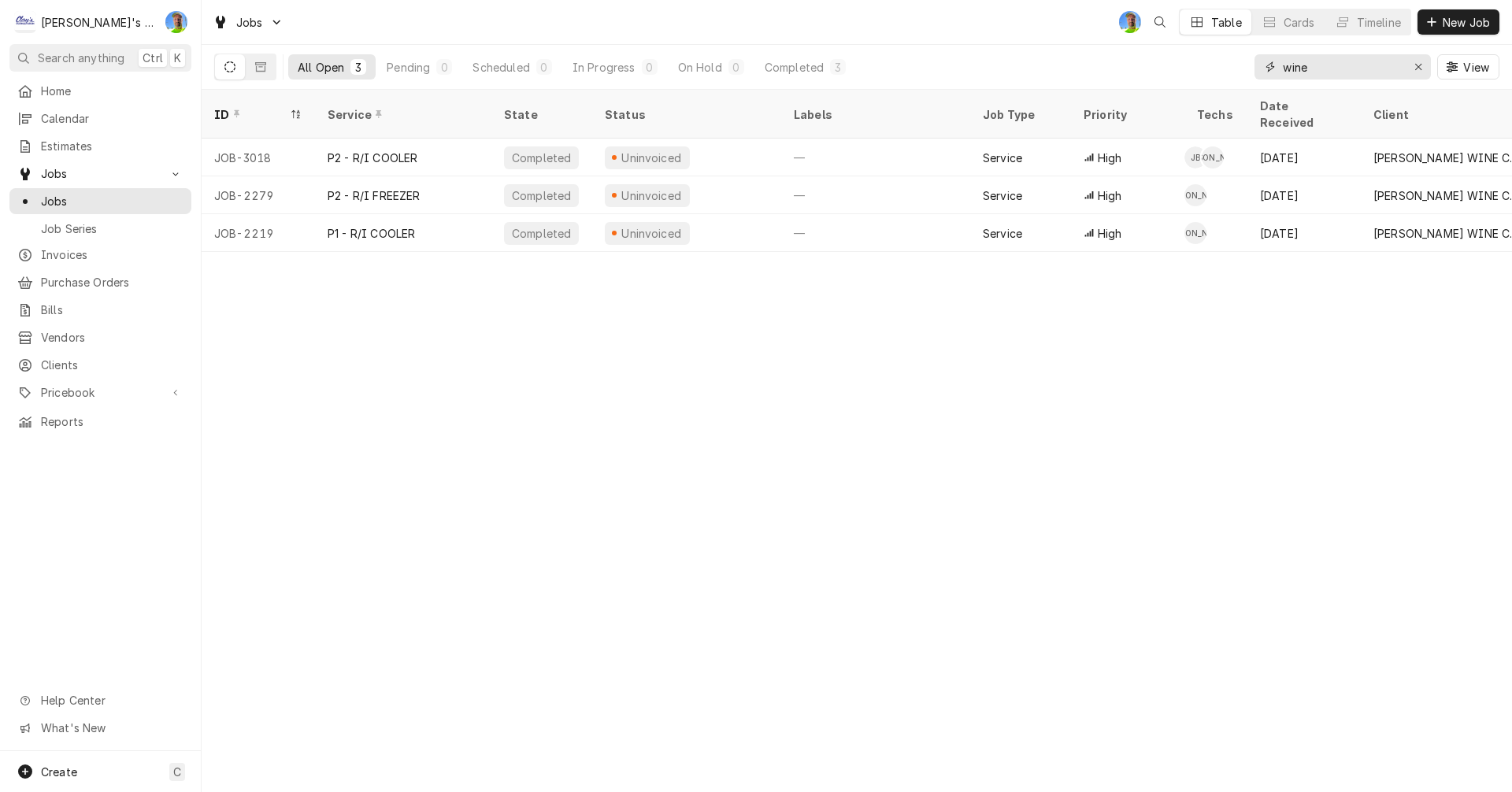
type input "wine"
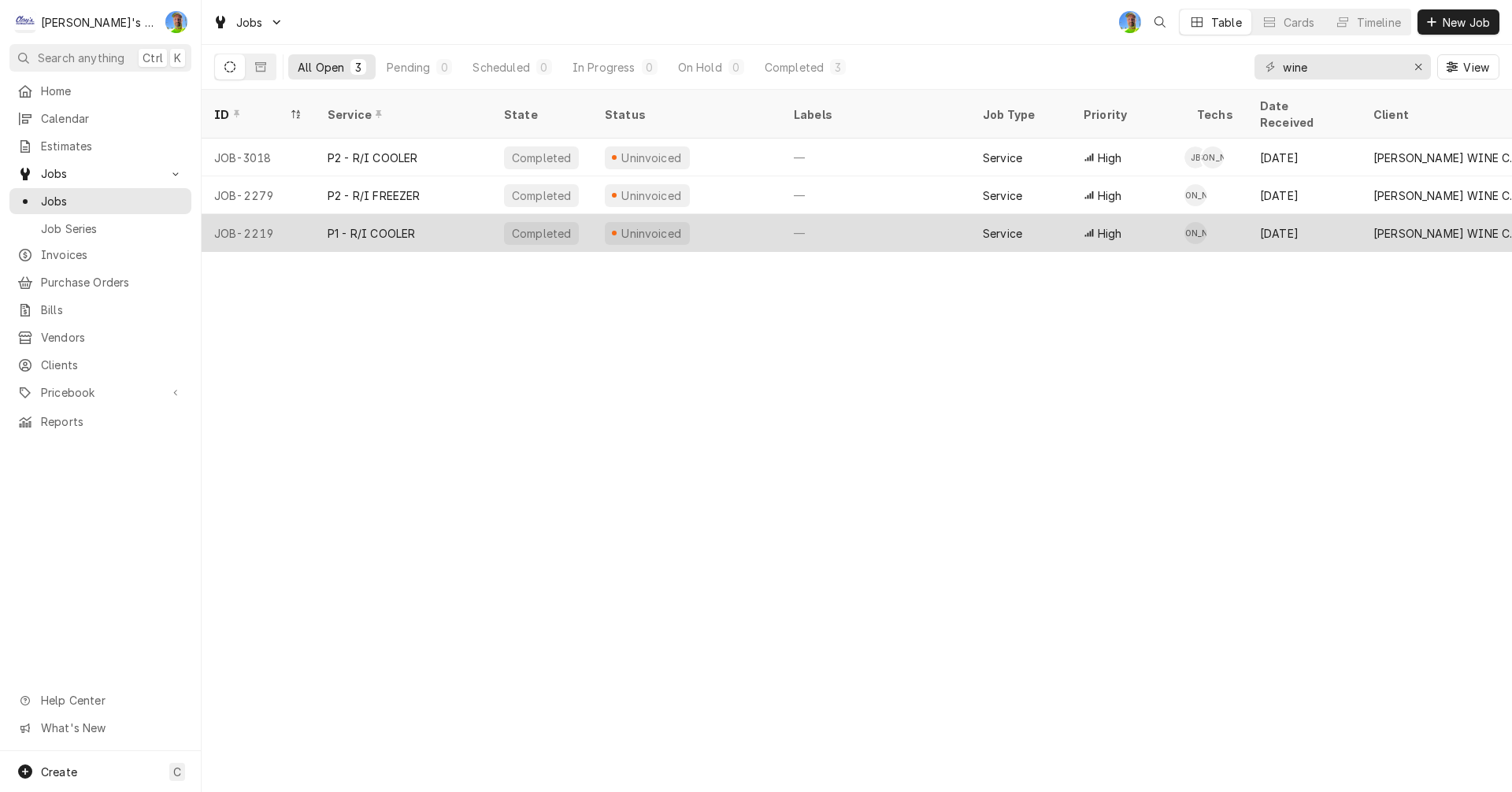
click at [478, 218] on div "P1 - R/I COOLER" at bounding box center [403, 233] width 176 height 38
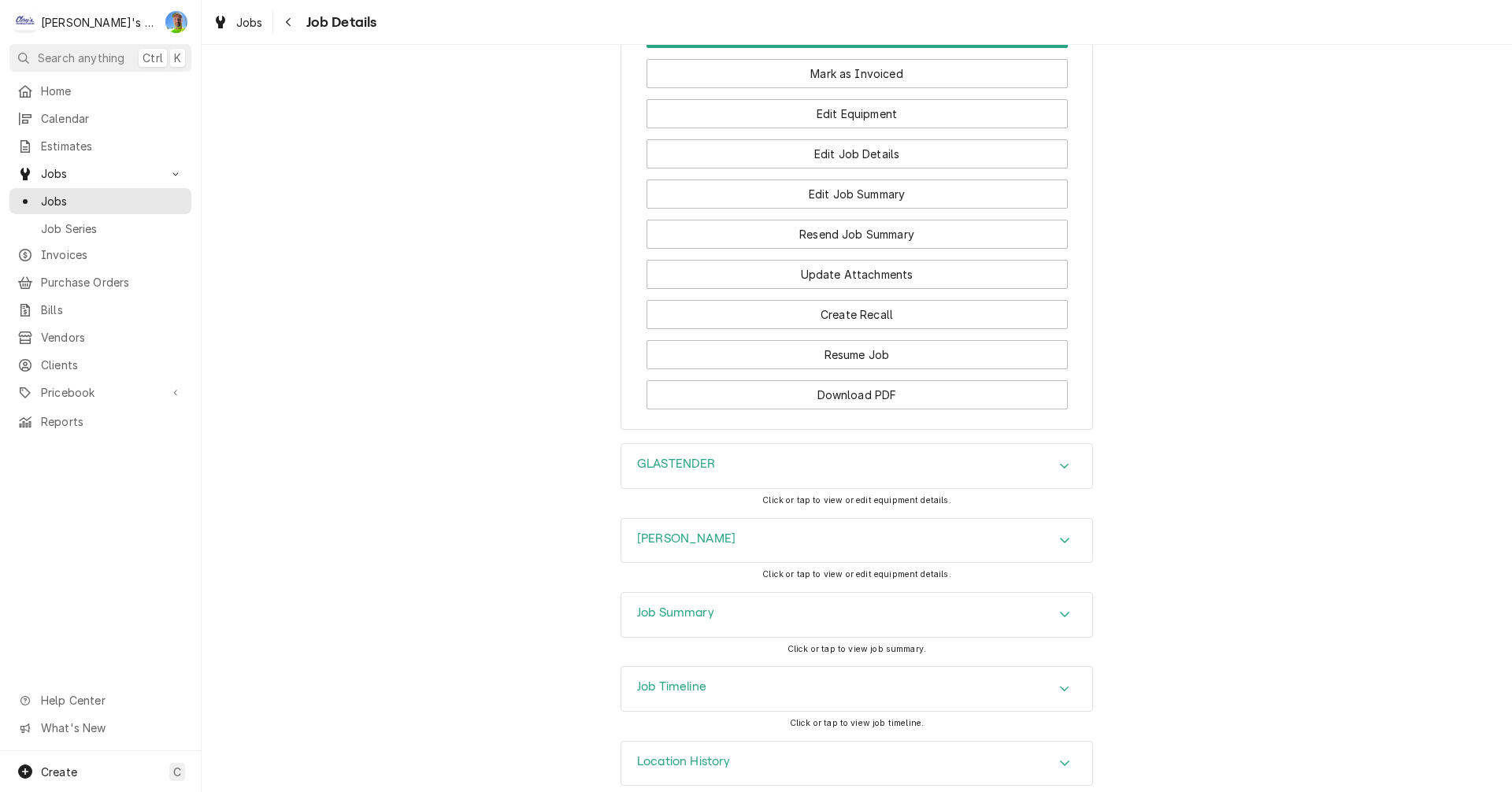
scroll to position [1707, 0]
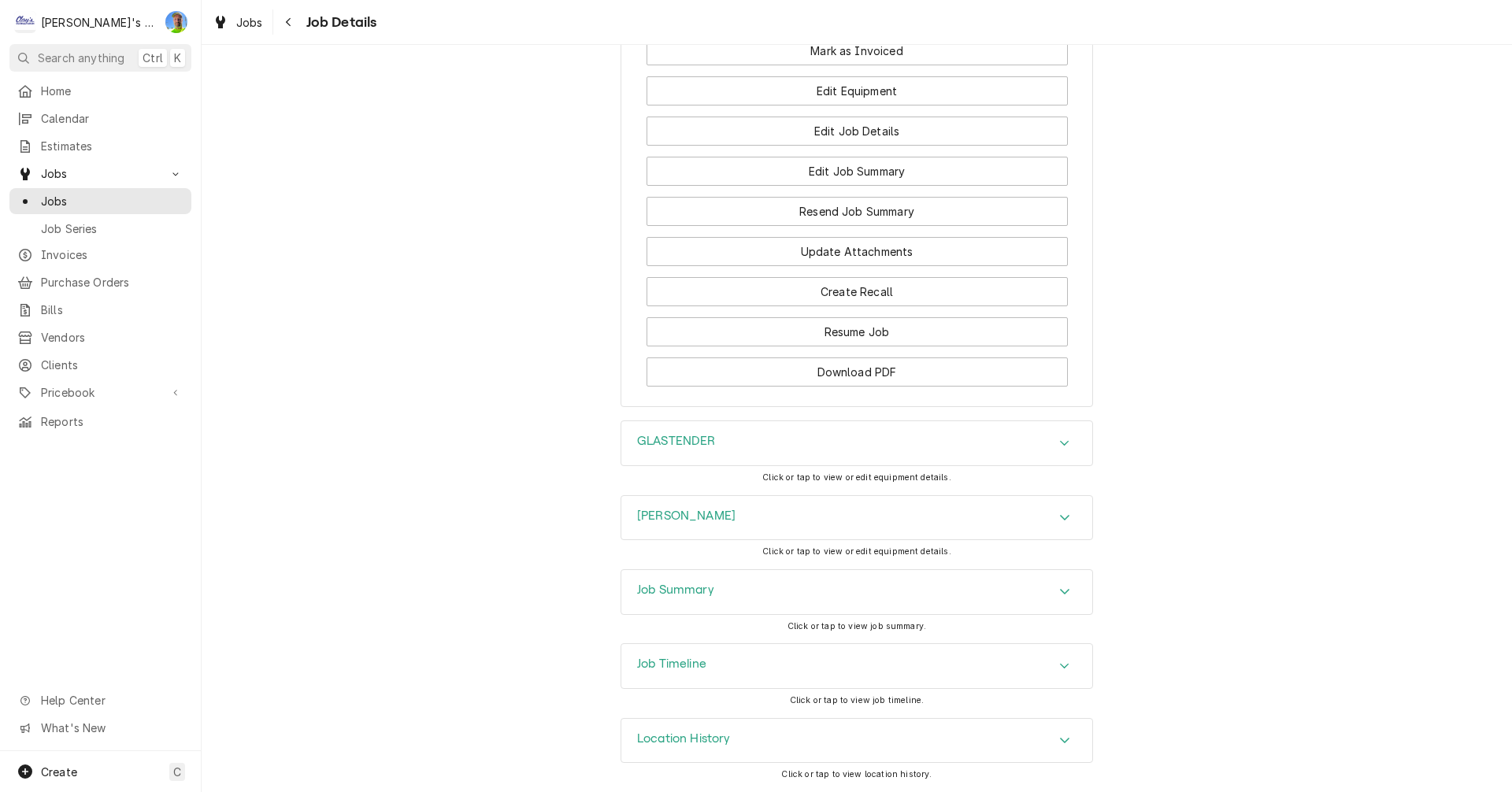
click at [1070, 596] on div "Accordion Header" at bounding box center [1065, 592] width 24 height 19
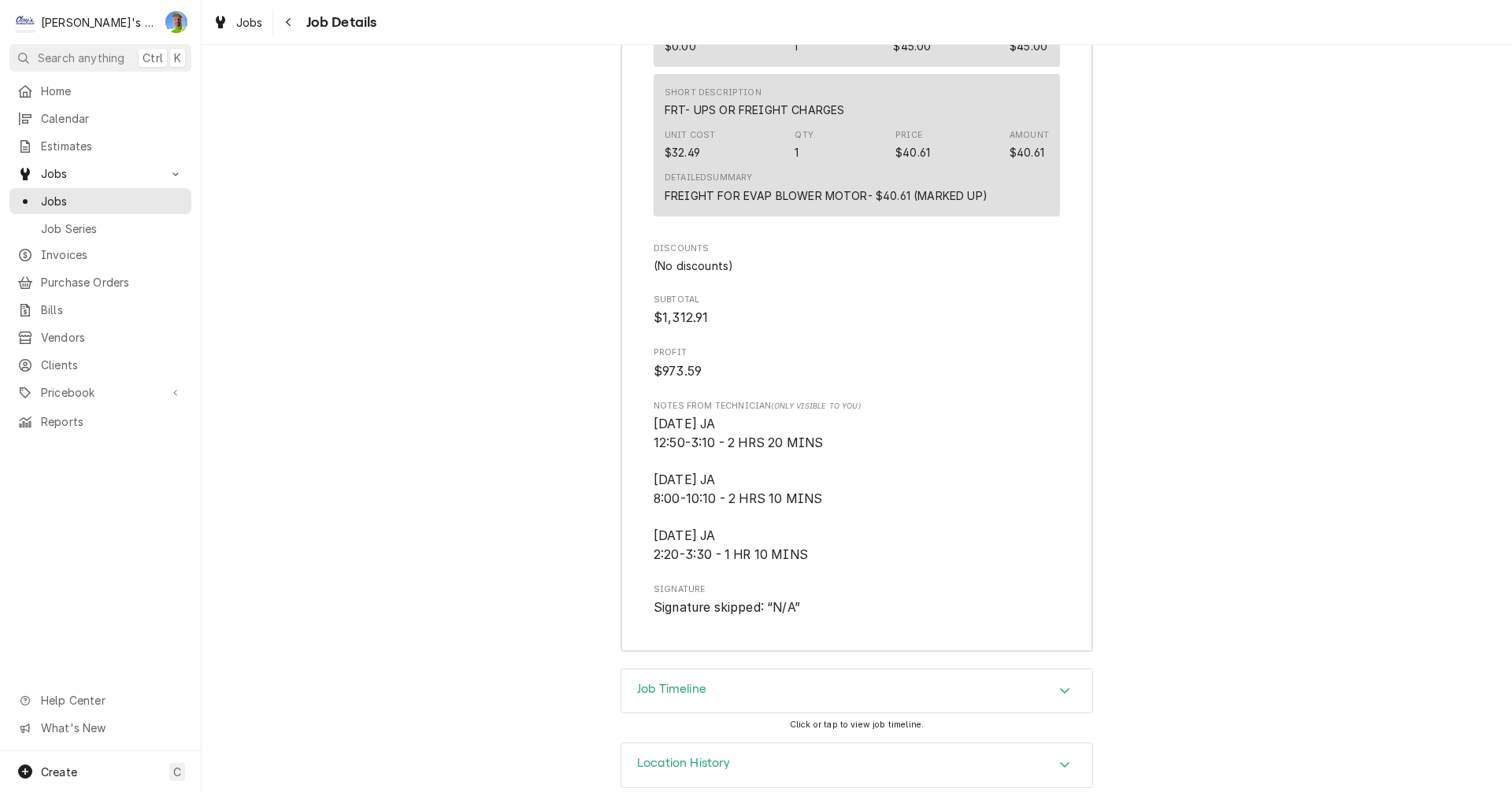
scroll to position [3518, 0]
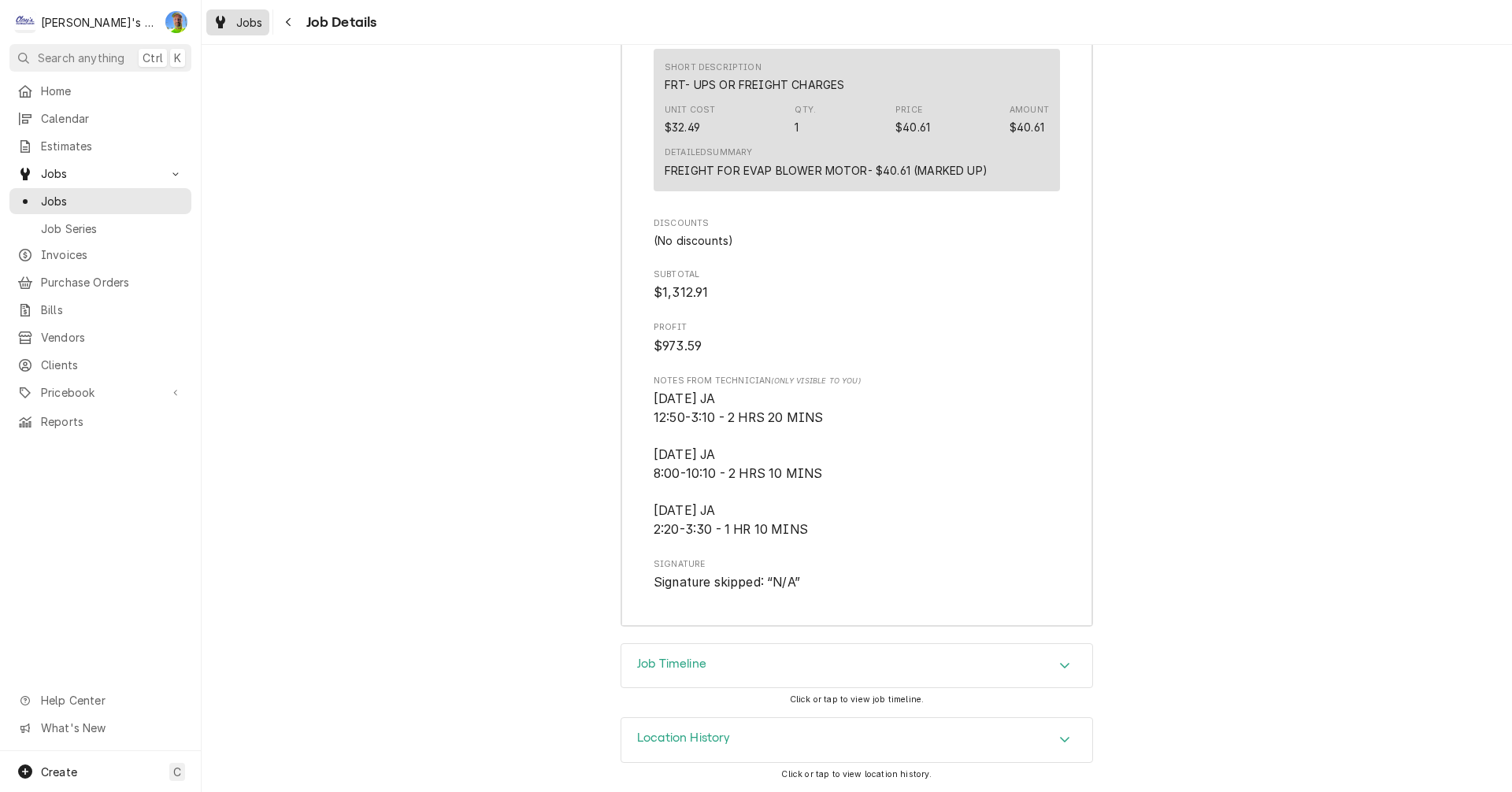
click at [245, 21] on span "Jobs" at bounding box center [250, 22] width 27 height 16
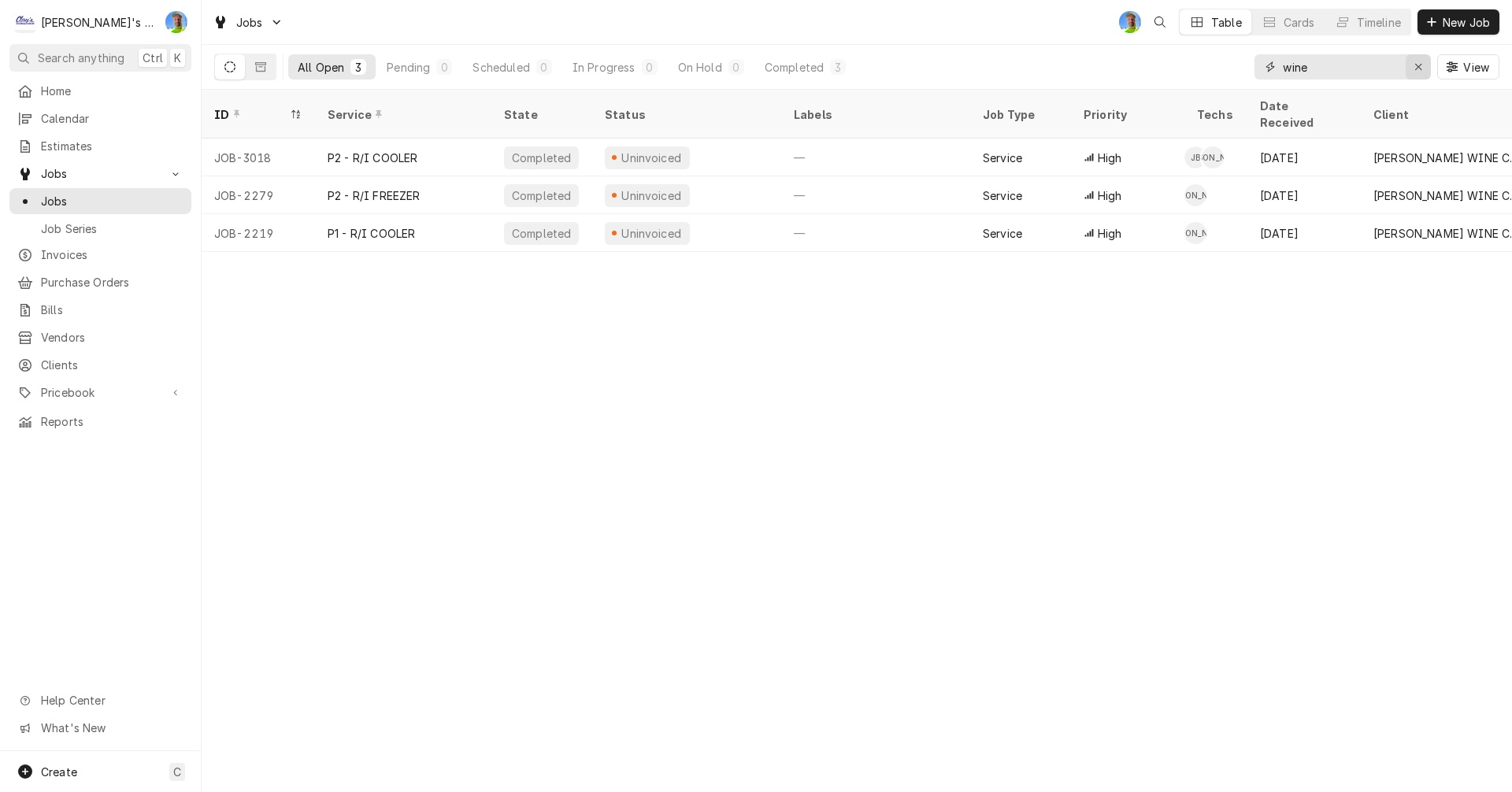
click at [1413, 66] on div "Erase input" at bounding box center [1418, 66] width 16 height 16
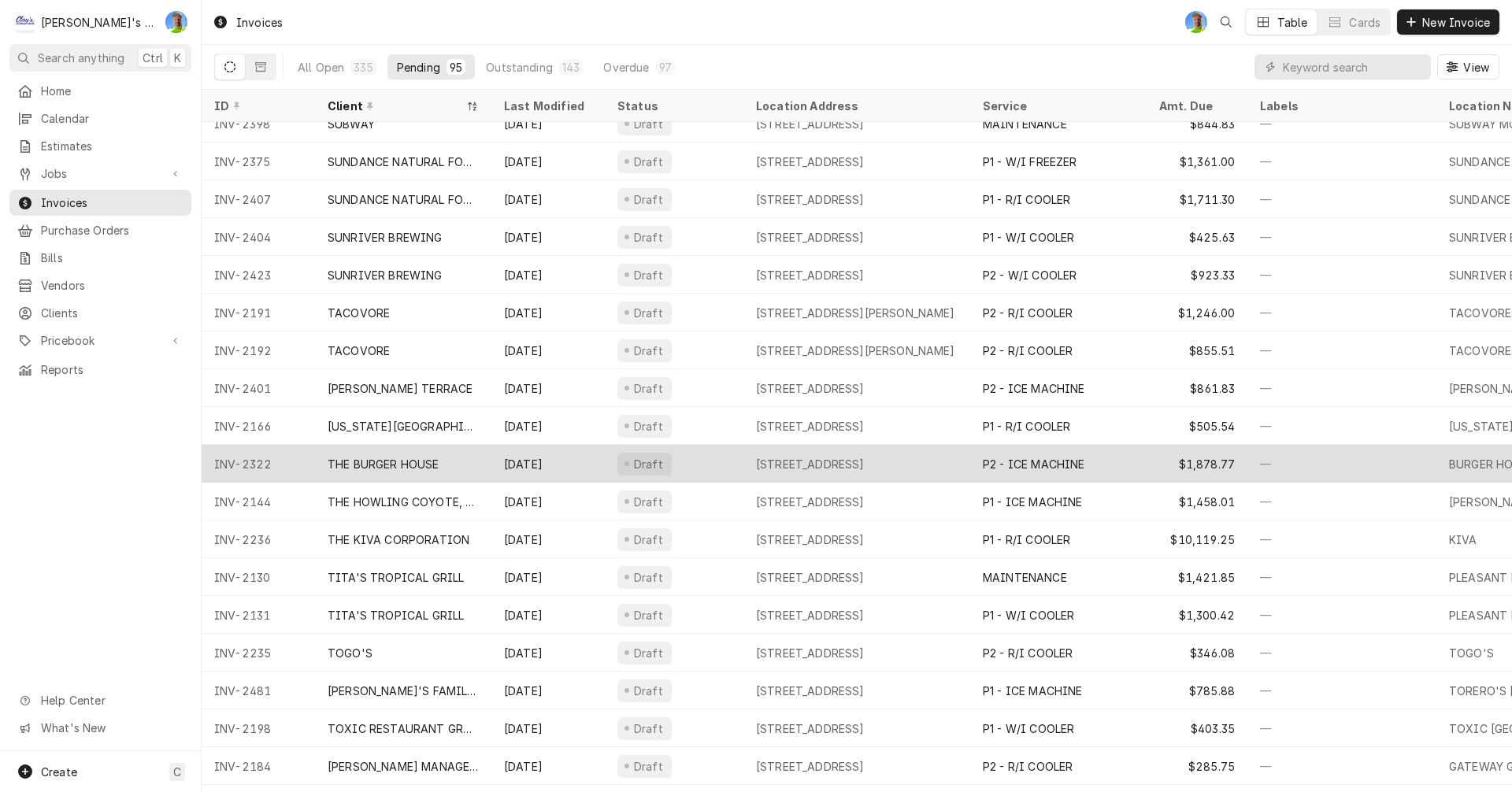
scroll to position [2817, 0]
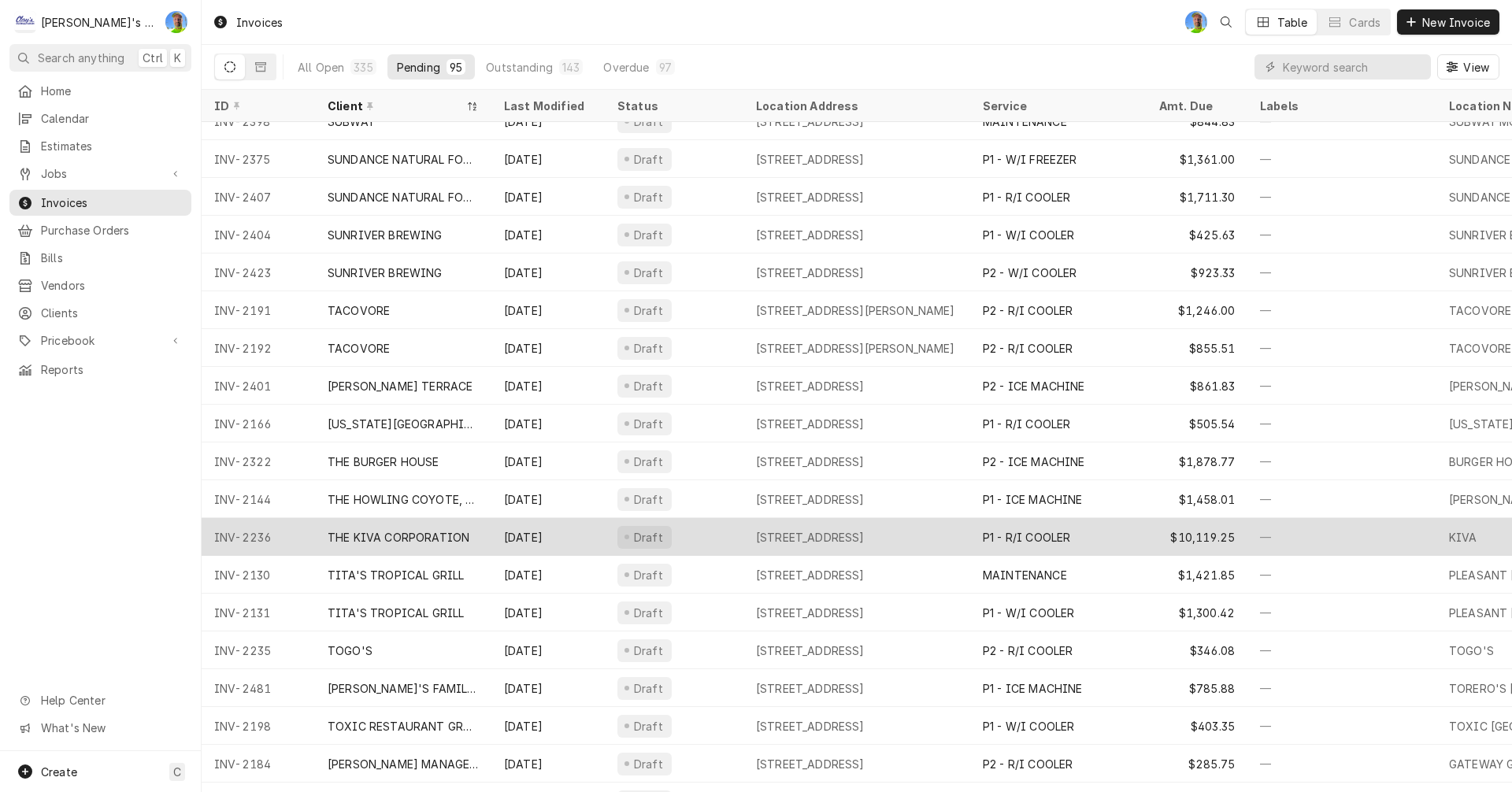
click at [769, 530] on div "[STREET_ADDRESS]" at bounding box center [810, 538] width 108 height 16
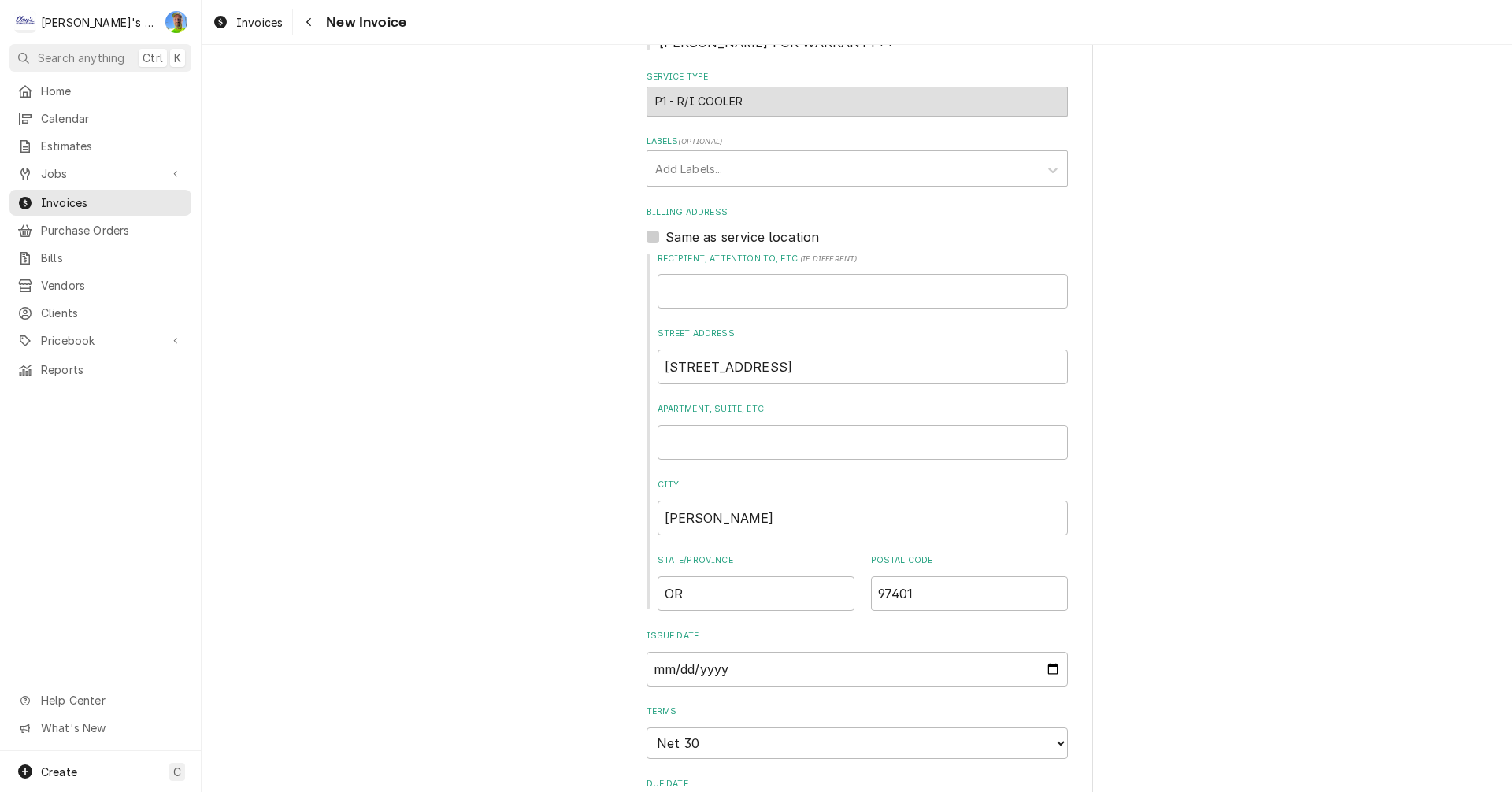
scroll to position [787, 0]
click at [242, 24] on span "Invoices" at bounding box center [259, 22] width 47 height 16
